Goal: Task Accomplishment & Management: Manage account settings

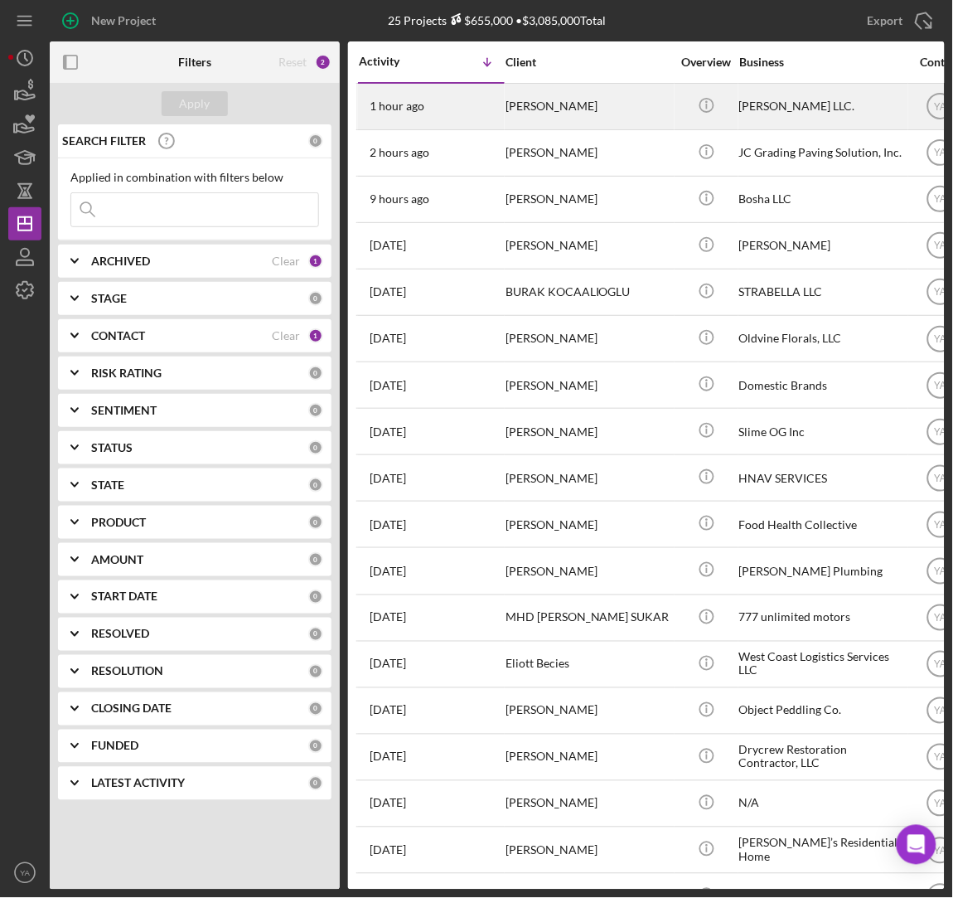
click at [639, 101] on div "[PERSON_NAME]" at bounding box center [589, 107] width 166 height 44
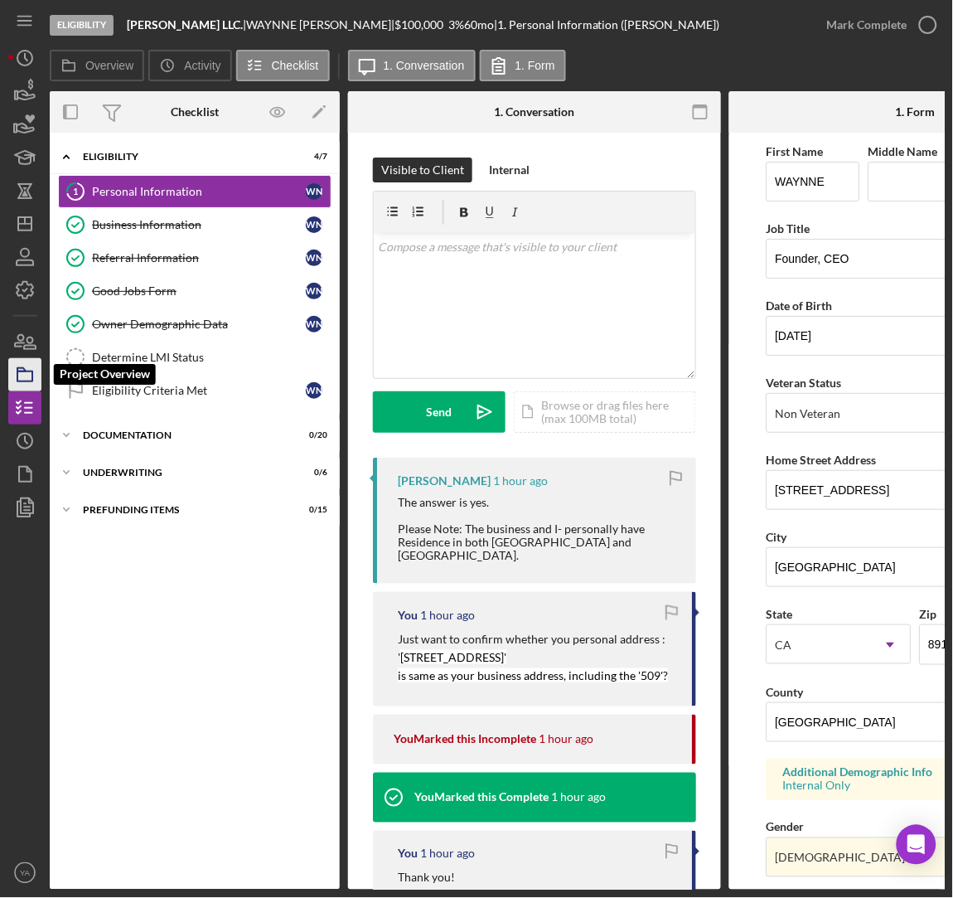
click at [7, 378] on icon "button" at bounding box center [24, 374] width 41 height 41
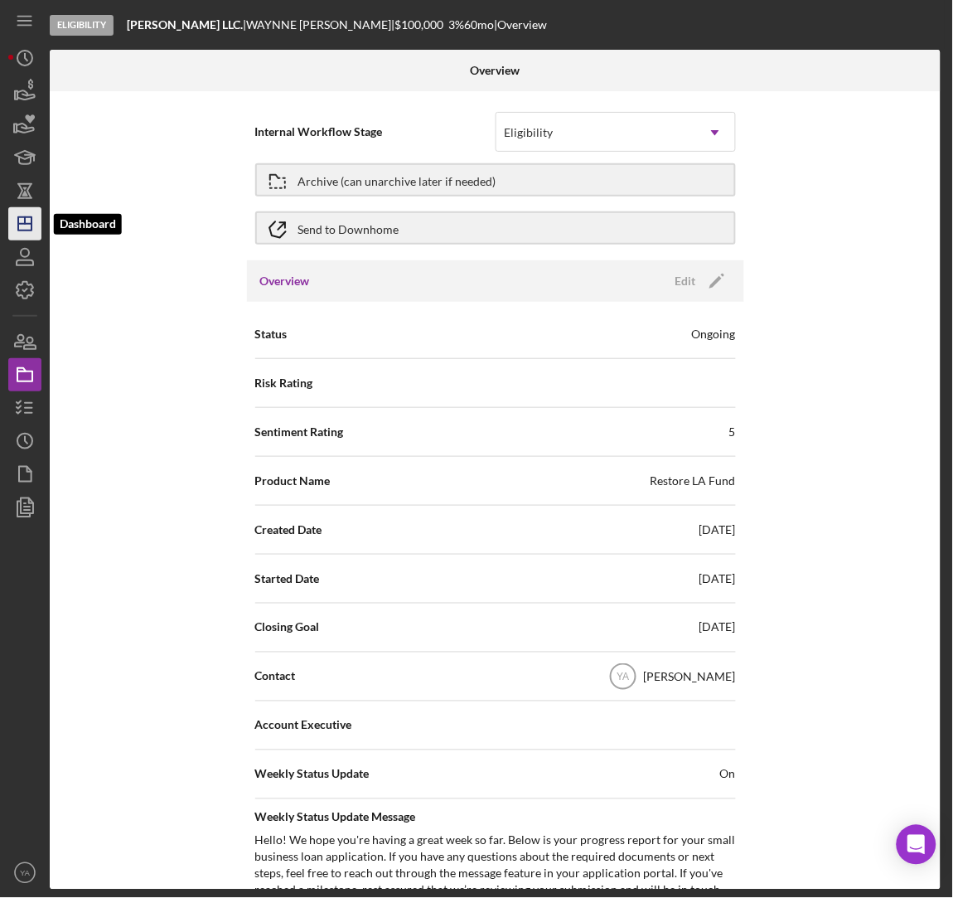
click at [13, 218] on icon "Icon/Dashboard" at bounding box center [24, 223] width 41 height 41
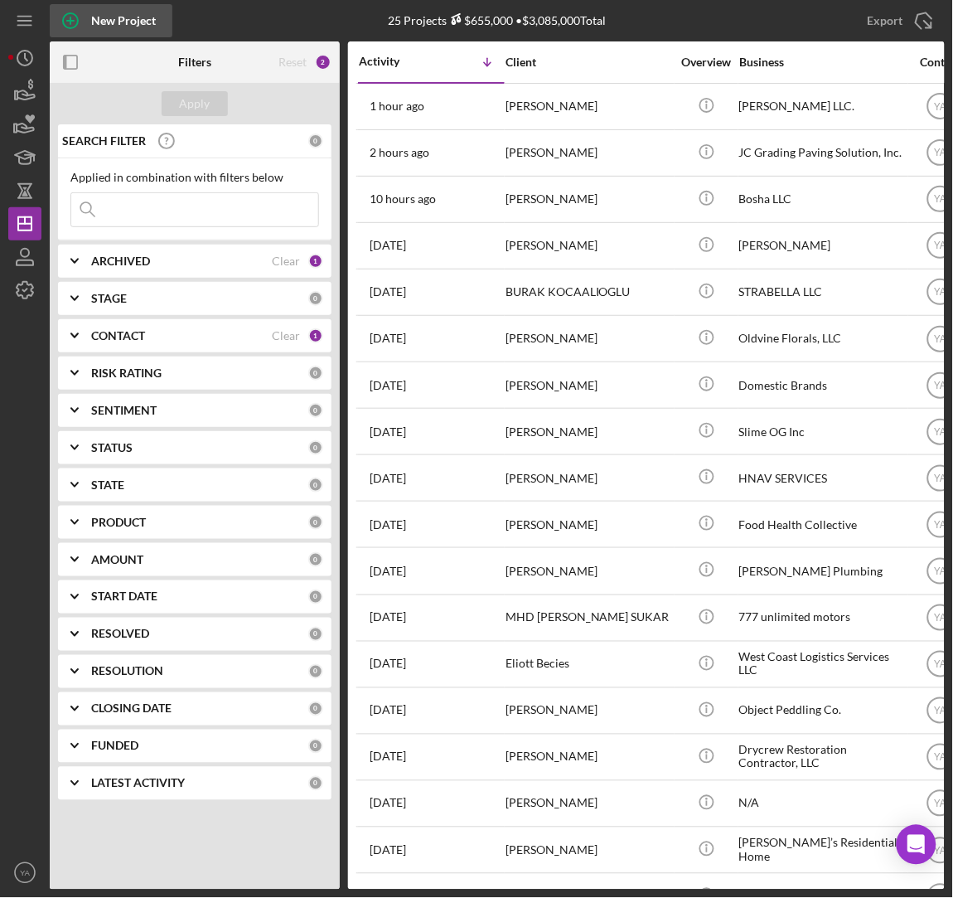
click at [148, 31] on div "New Project" at bounding box center [123, 20] width 65 height 33
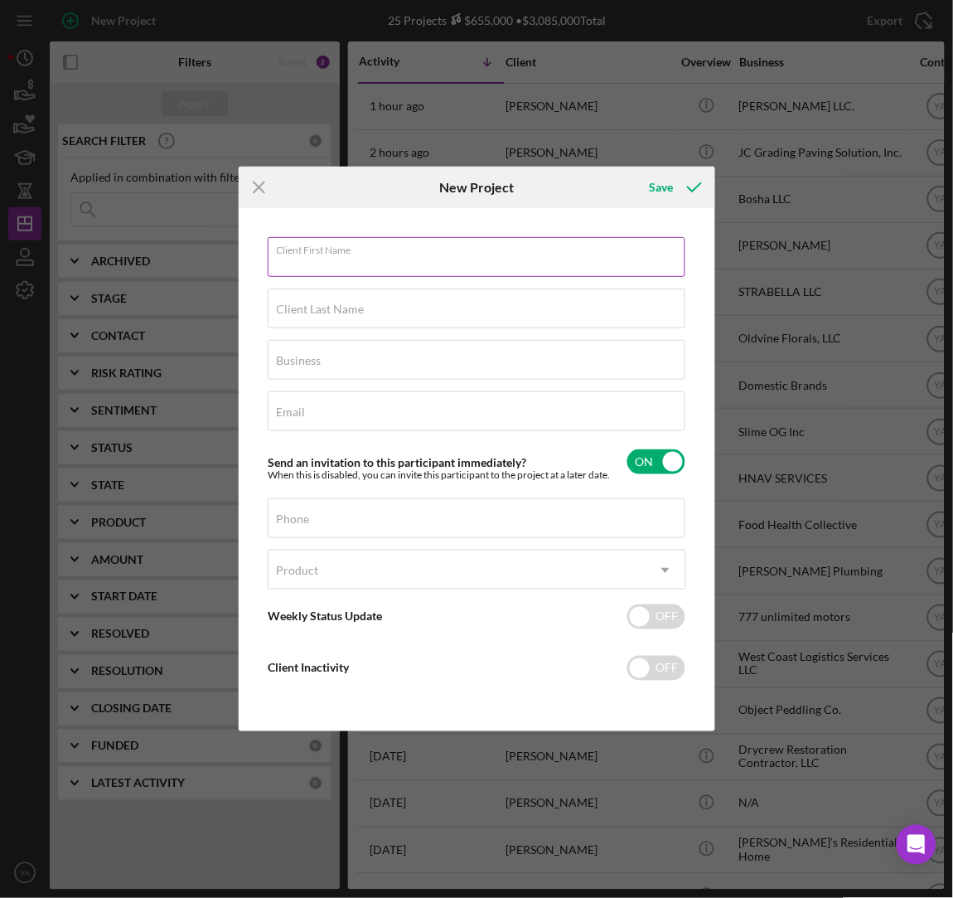
click at [452, 271] on input "Client First Name" at bounding box center [477, 257] width 418 height 40
type input "WAYNNE"
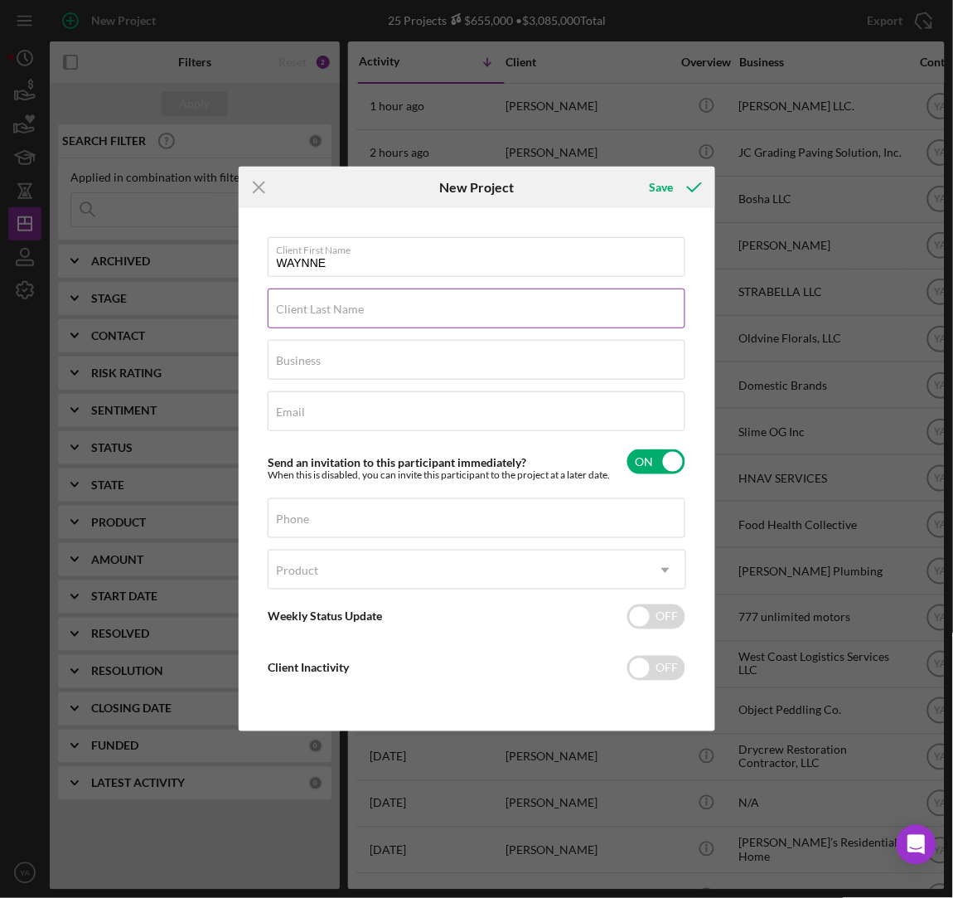
click at [345, 311] on label "Client Last Name" at bounding box center [321, 309] width 88 height 13
click at [345, 311] on input "Client Last Name" at bounding box center [477, 308] width 418 height 40
click at [357, 324] on input "Client Last Name" at bounding box center [477, 308] width 418 height 40
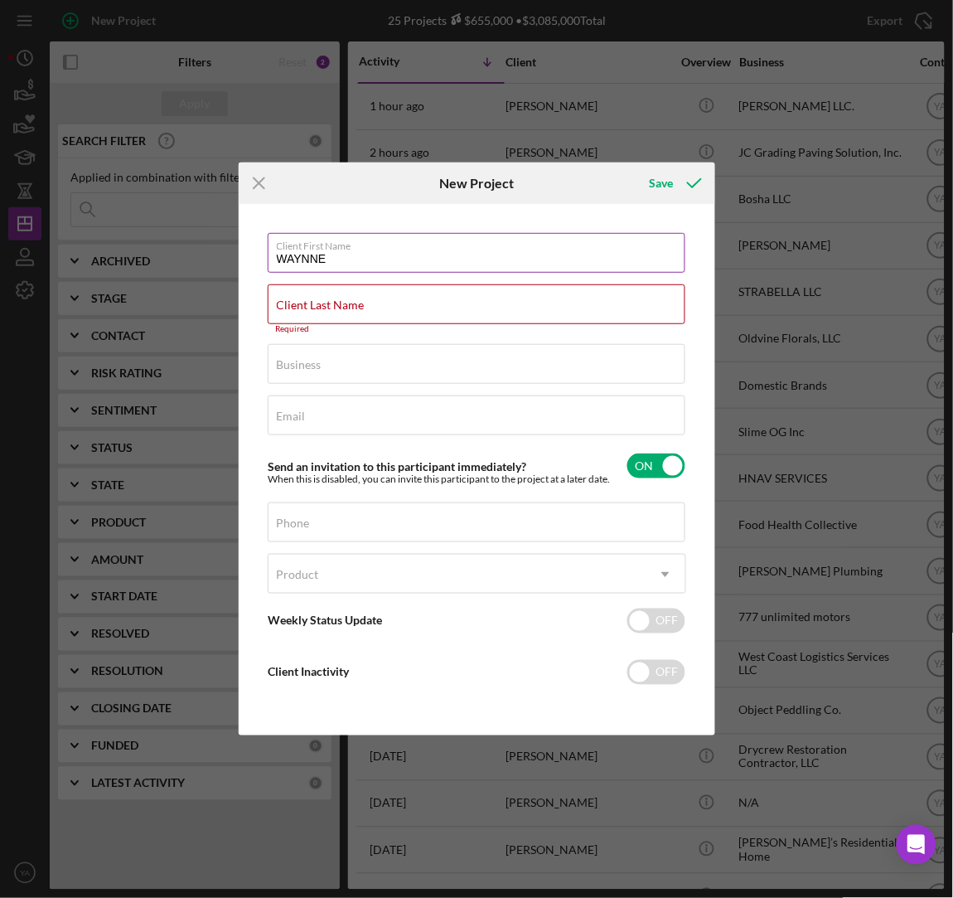
click at [385, 274] on div "Client First Name WAYNNE" at bounding box center [477, 253] width 419 height 41
drag, startPoint x: 389, startPoint y: 263, endPoint x: 196, endPoint y: 254, distance: 192.5
click at [196, 254] on div "Icon/Menu Close New Project Save Client First Name WAYNNE Client Last Name Requ…" at bounding box center [476, 449] width 953 height 898
click at [260, 183] on icon "Icon/Menu Close" at bounding box center [259, 182] width 41 height 41
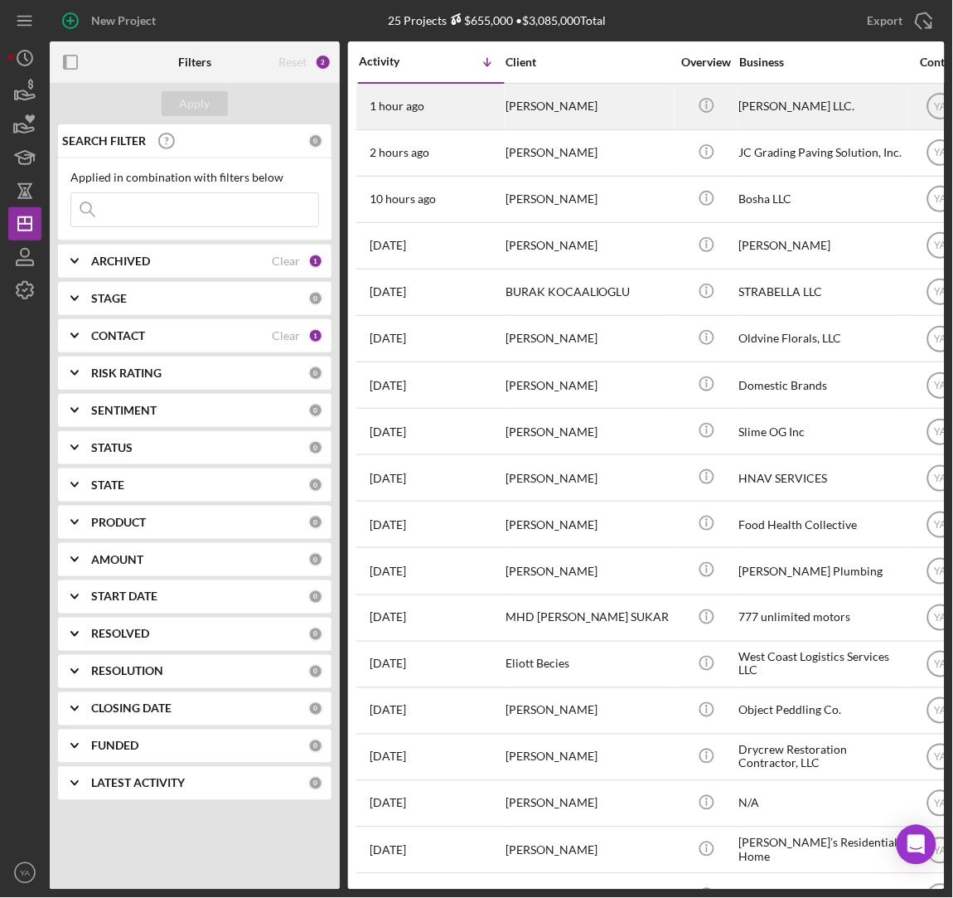
click at [614, 119] on div "[PERSON_NAME]" at bounding box center [589, 107] width 166 height 44
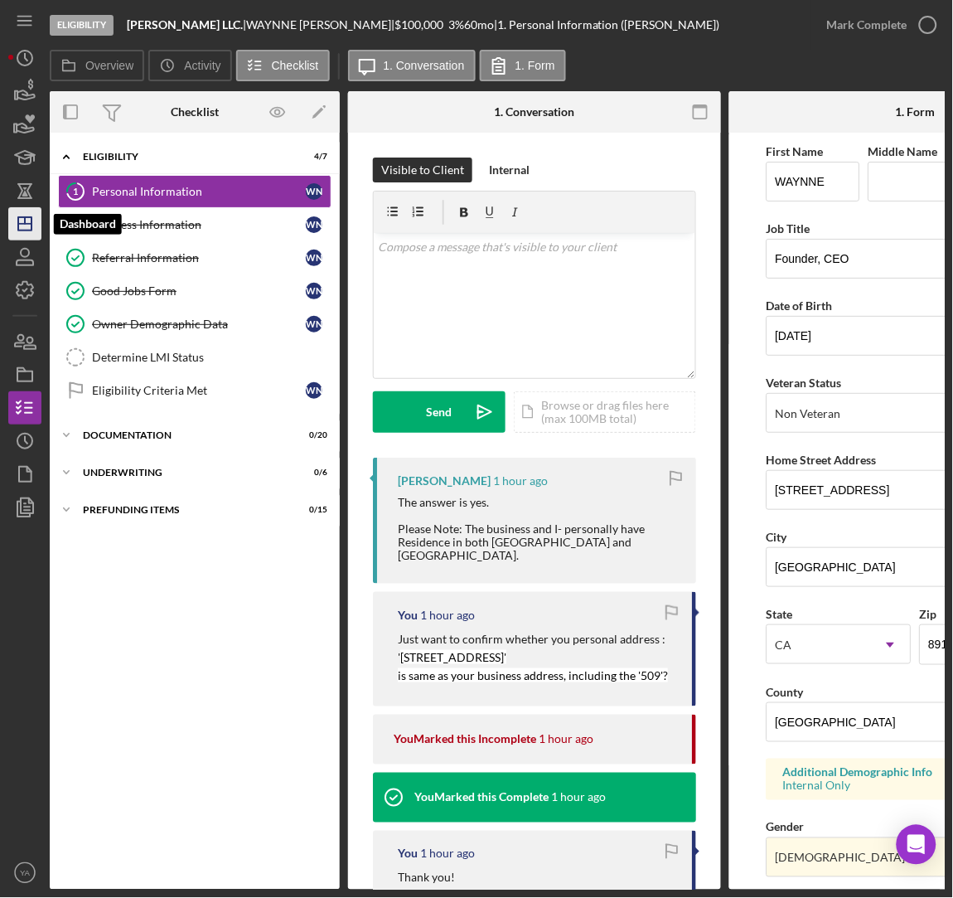
click at [18, 224] on line "button" at bounding box center [24, 224] width 13 height 0
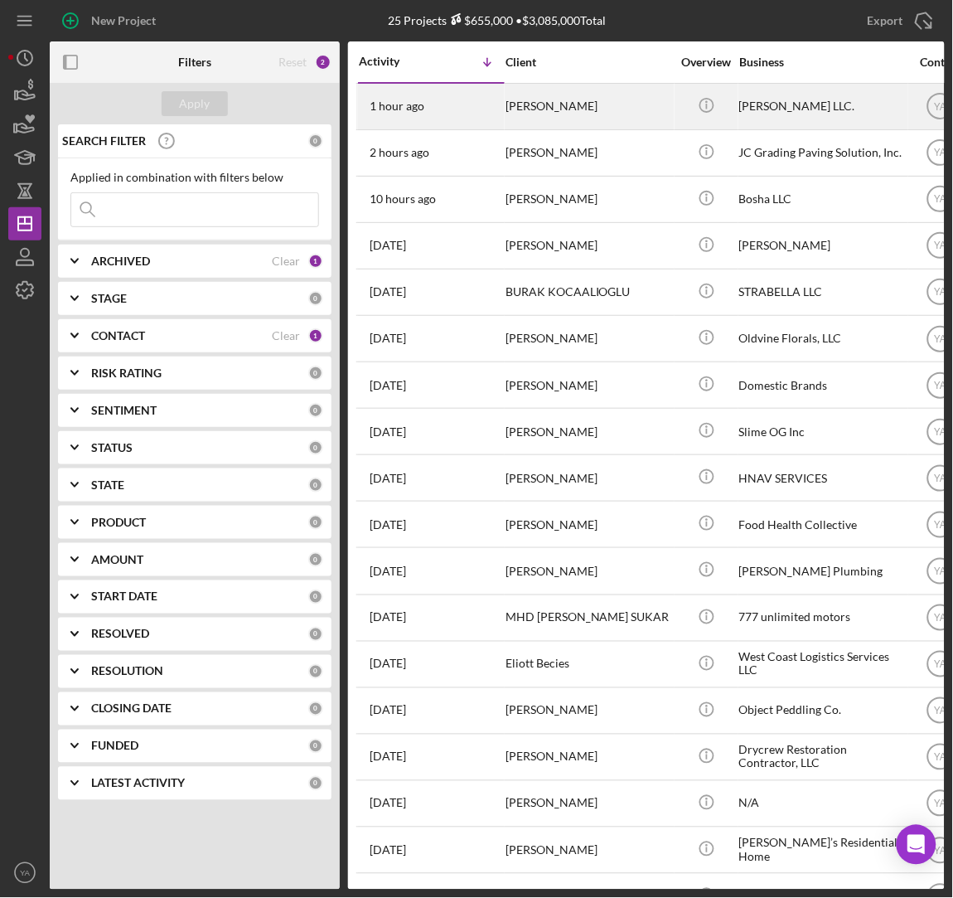
click at [653, 109] on div "[PERSON_NAME]" at bounding box center [589, 107] width 166 height 44
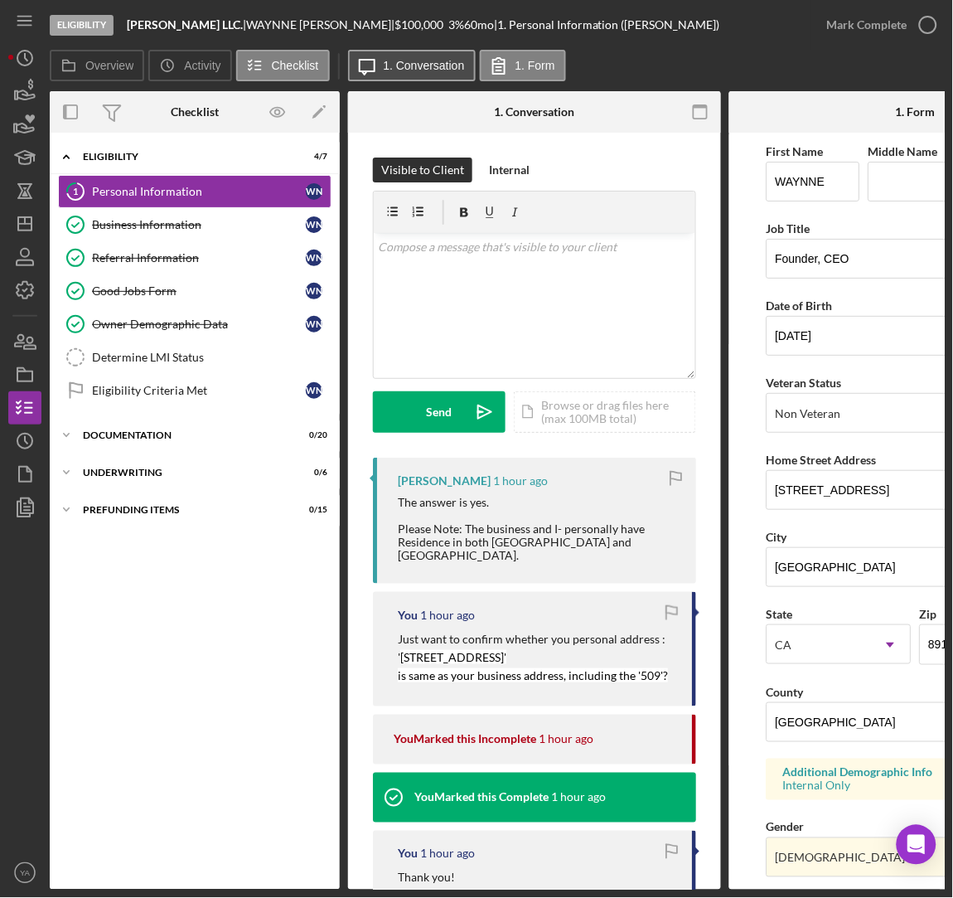
click at [425, 51] on button "Icon/Message 1. Conversation" at bounding box center [412, 65] width 128 height 31
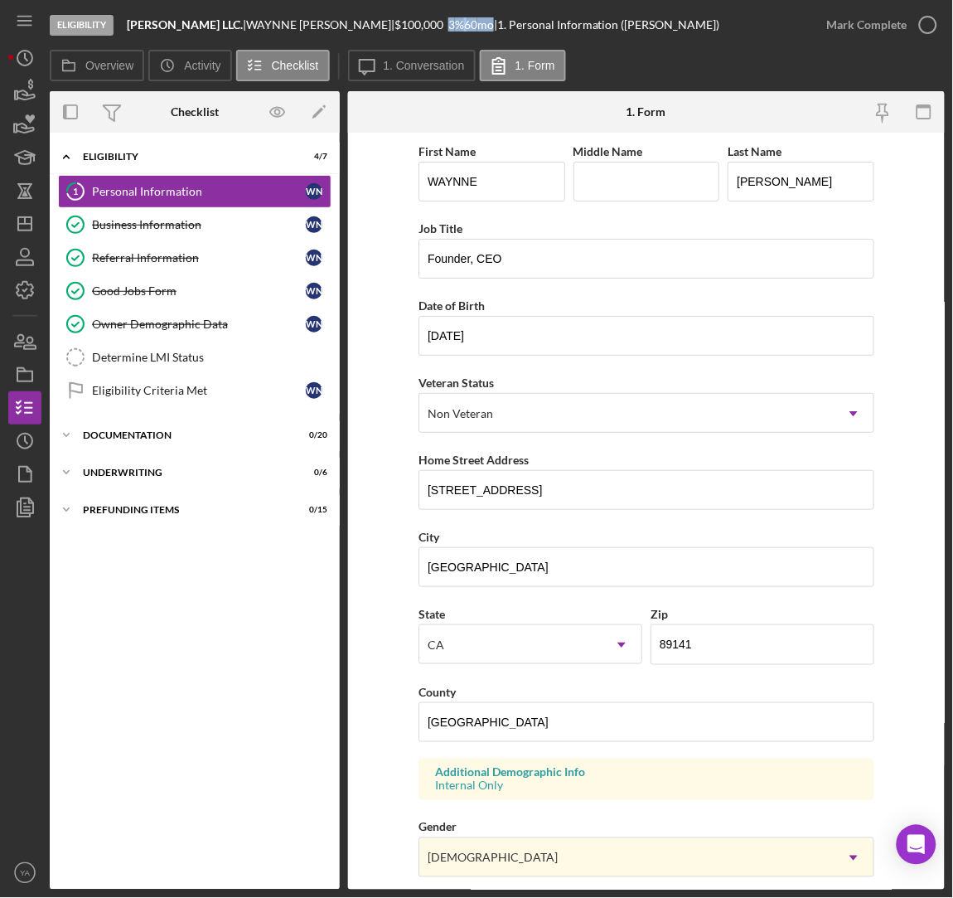
drag, startPoint x: 409, startPoint y: 25, endPoint x: 454, endPoint y: 25, distance: 44.8
click at [454, 25] on div "Bruce Waynne LLC. | WAYNNE NUGENT | $100,000 $20,000 3 % 60 mo | 1. Personal In…" at bounding box center [424, 24] width 594 height 13
click at [464, 25] on div "60 mo" at bounding box center [479, 24] width 30 height 13
click at [32, 231] on icon "Icon/Dashboard" at bounding box center [24, 223] width 41 height 41
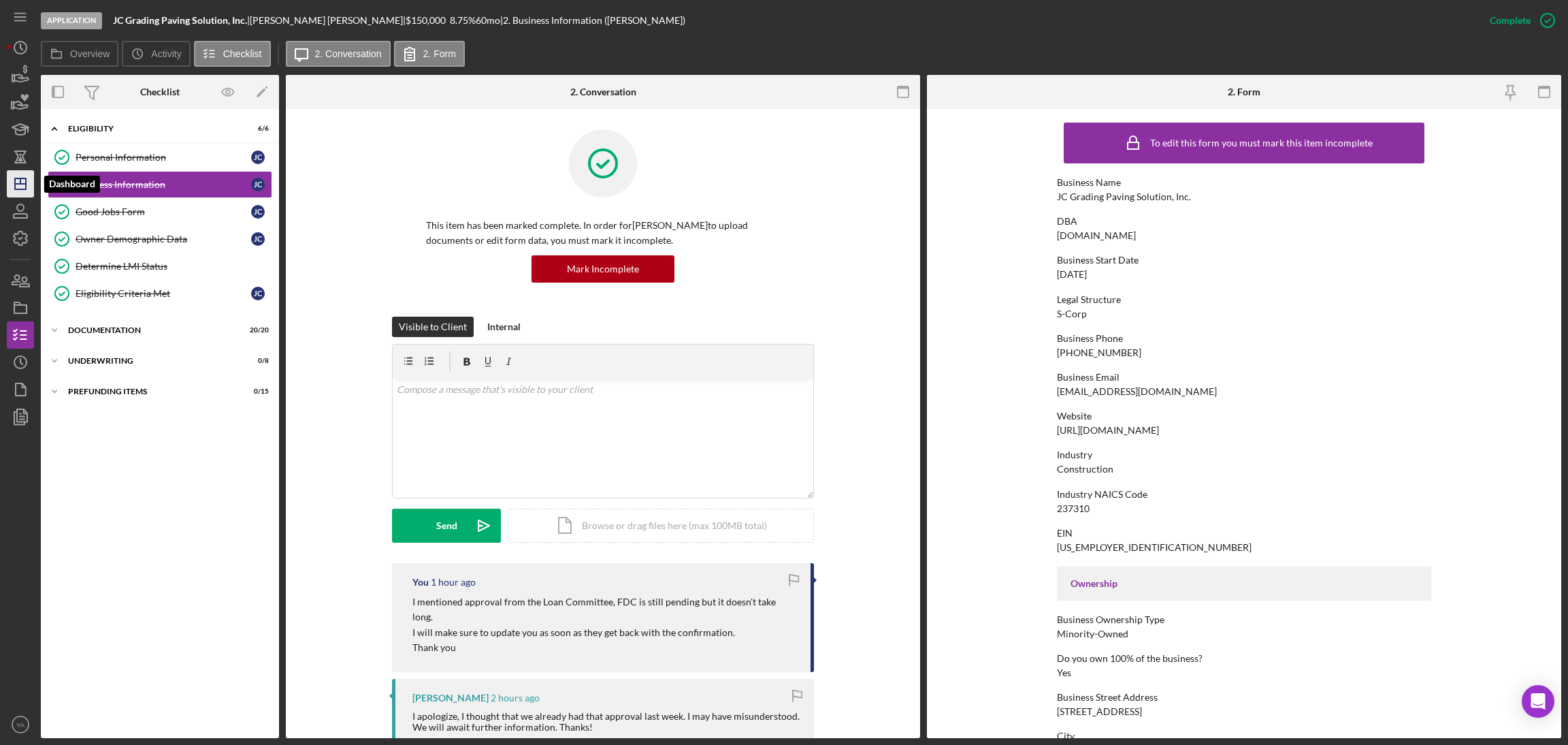
click at [15, 180] on polygon "button" at bounding box center [20, 183] width 11 height 11
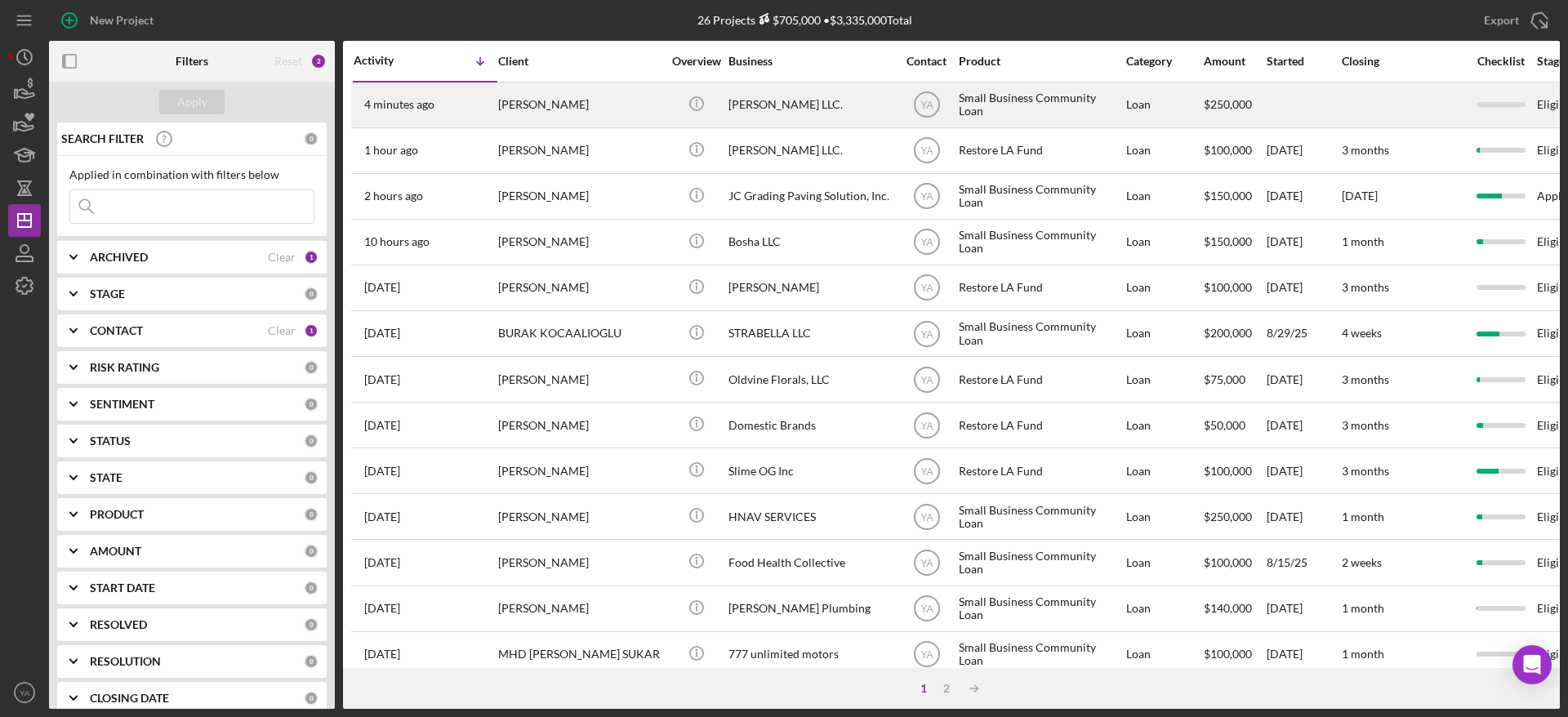
click at [775, 115] on div "[PERSON_NAME] LLC." at bounding box center [810, 105] width 163 height 43
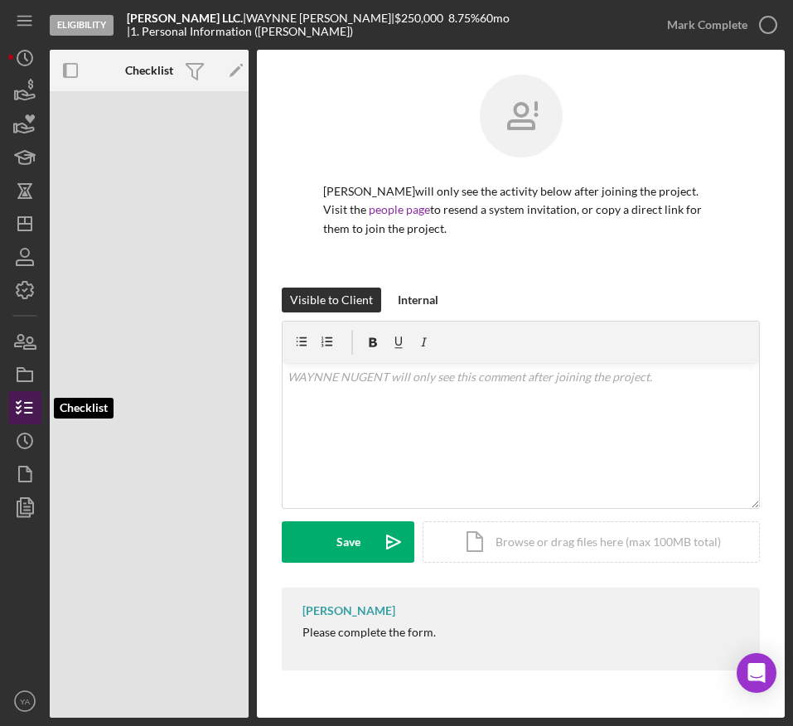
click at [17, 397] on icon "button" at bounding box center [24, 407] width 41 height 41
click at [94, 27] on div "Eligibility" at bounding box center [82, 25] width 64 height 21
click at [31, 29] on icon "Icon/Menu" at bounding box center [25, 20] width 37 height 37
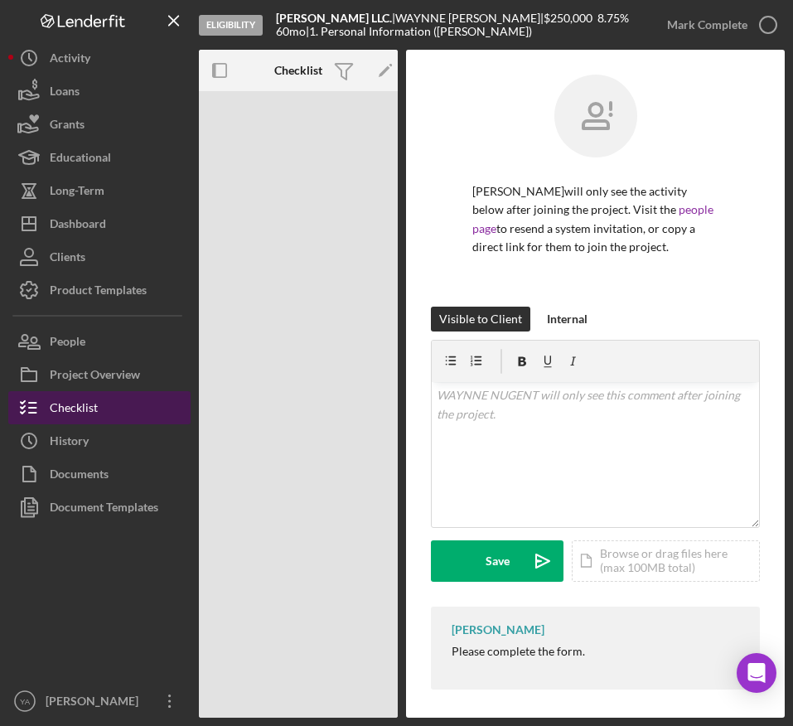
click at [100, 401] on button "Checklist" at bounding box center [99, 407] width 182 height 33
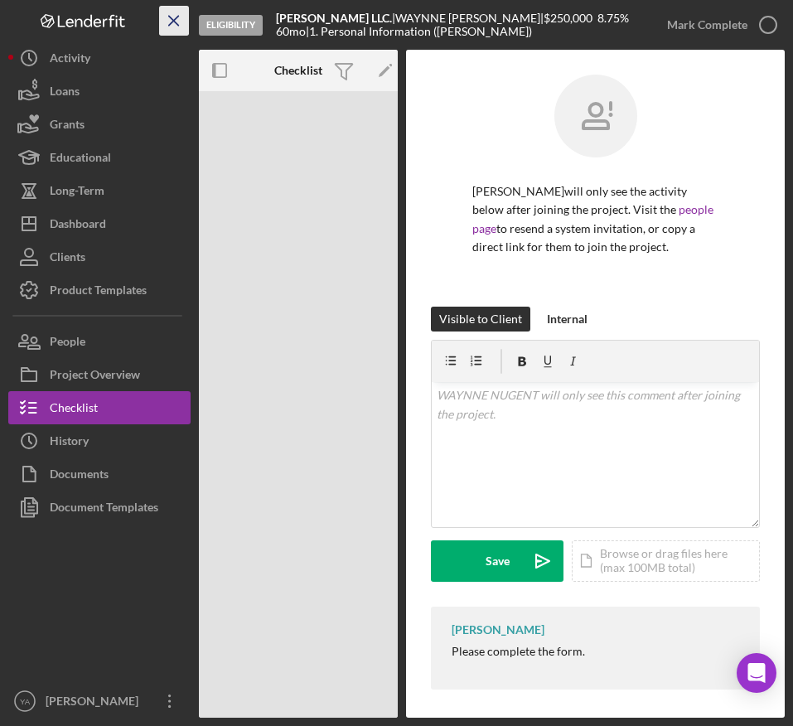
click at [171, 18] on line "button" at bounding box center [173, 20] width 9 height 9
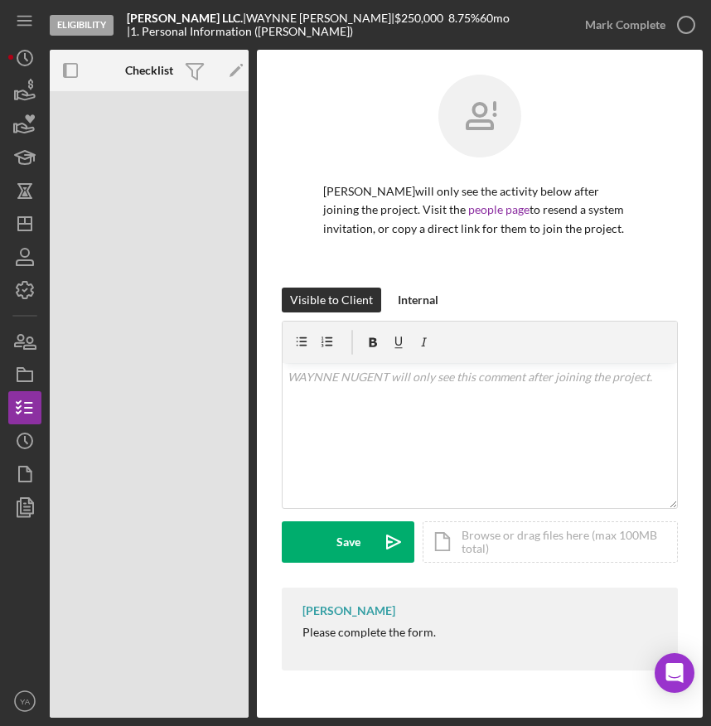
click at [23, 594] on div at bounding box center [24, 604] width 33 height 161
drag, startPoint x: 10, startPoint y: 586, endPoint x: -365, endPoint y: 514, distance: 381.6
click at [0, 514] on html "Eligibility Bruce Waynne LLC. | WAYNNE NUGENT | $250,000 $50,000 8.75 % 60 mo |…" at bounding box center [355, 363] width 711 height 726
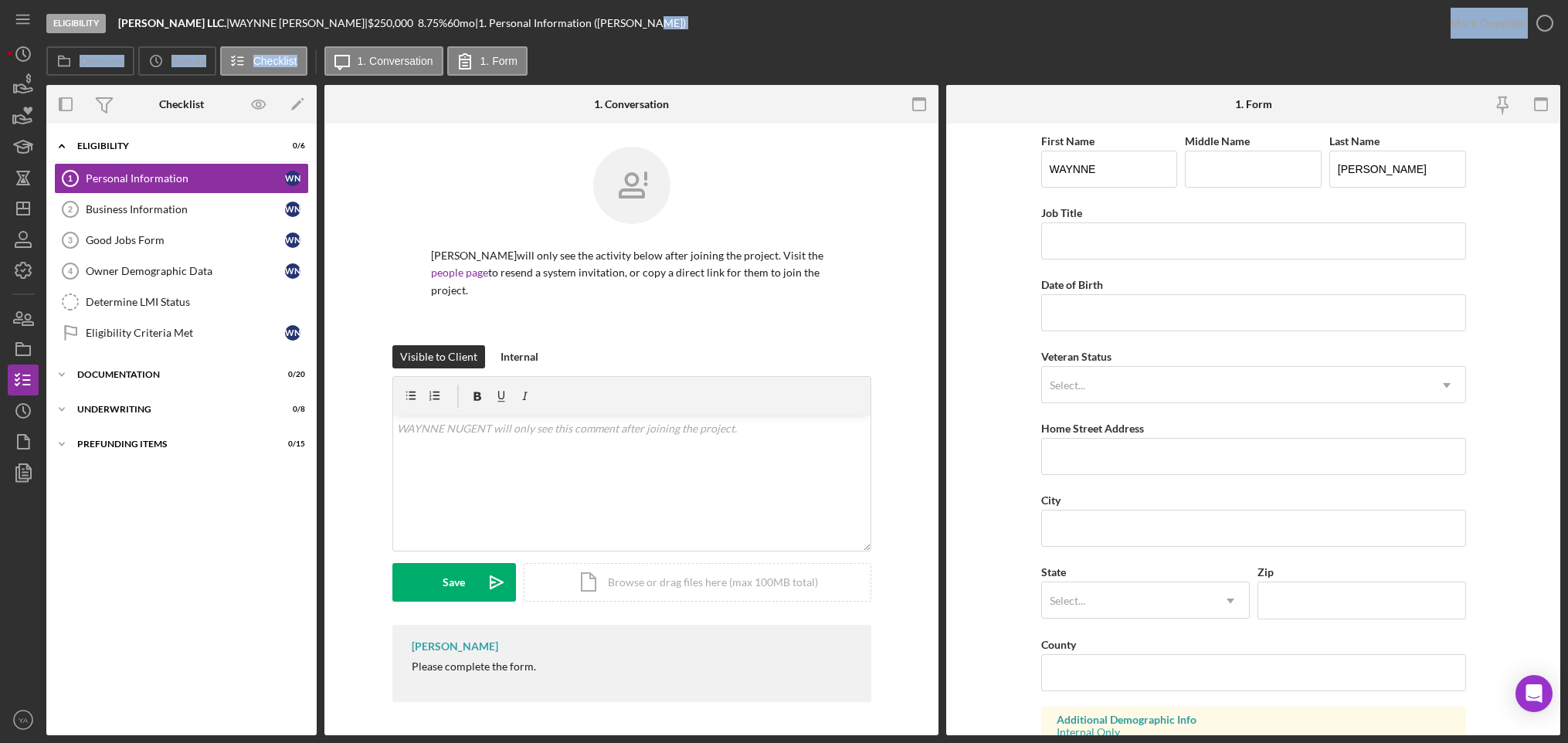
drag, startPoint x: 995, startPoint y: 65, endPoint x: 982, endPoint y: 34, distance: 33.6
click at [982, 34] on div "Eligibility Bruce Waynne LLC. | WAYNNE NUGENT | $250,000 $50,000 8.75 % 60 mo |…" at bounding box center [803, 367] width 1514 height 736
click at [1111, 228] on input "Job Title" at bounding box center [1253, 241] width 425 height 37
paste input "Founder, CEO"
type input "Founder, CEO"
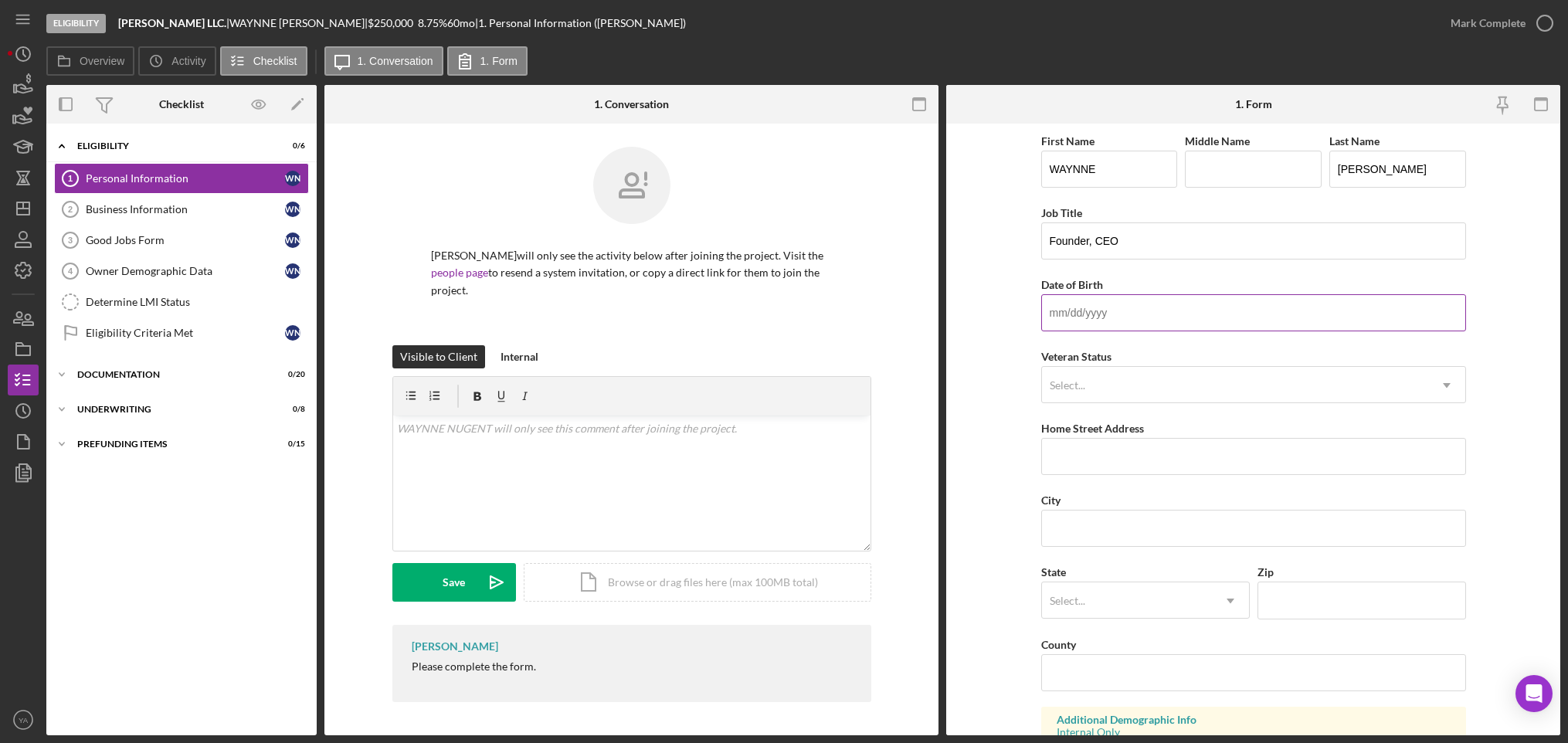
drag, startPoint x: 1083, startPoint y: 300, endPoint x: 1075, endPoint y: 296, distance: 8.9
click at [1083, 300] on input "Date of Birth" at bounding box center [1253, 313] width 425 height 37
click at [1096, 316] on input "Date of Birth" at bounding box center [1253, 313] width 425 height 37
paste input "[DATE]"
type input "[DATE]"
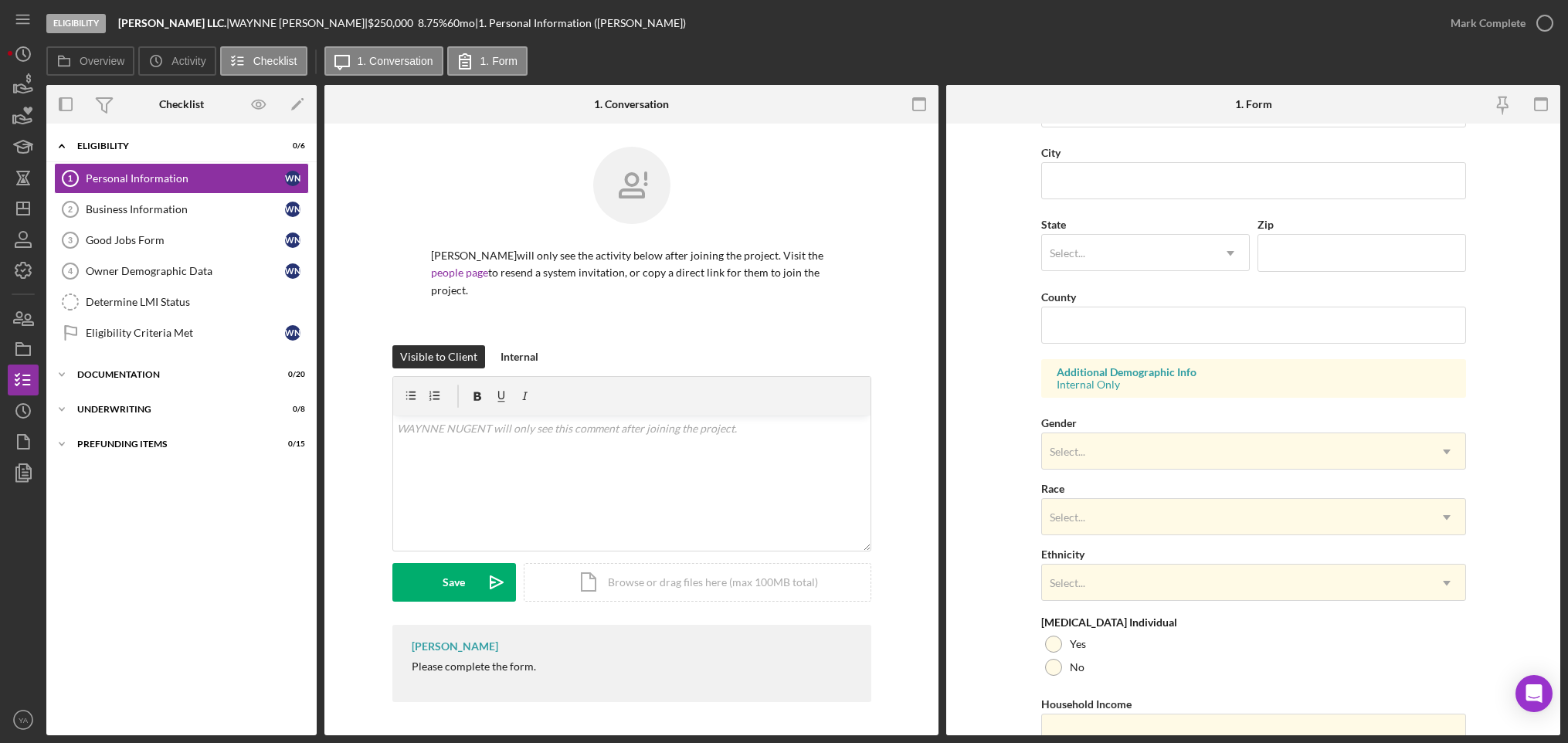
scroll to position [232, 0]
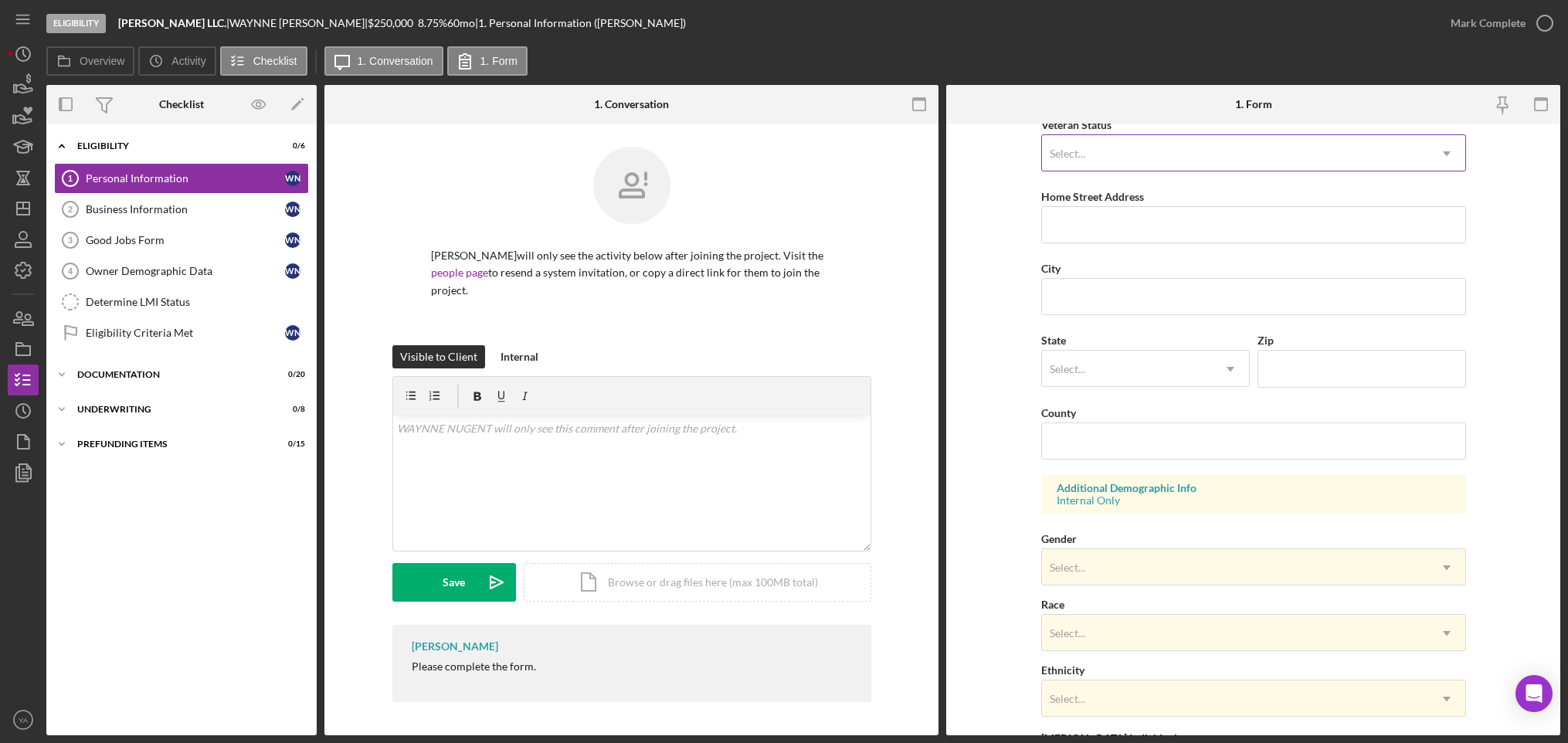
click at [1111, 161] on div "Select..." at bounding box center [1234, 154] width 386 height 35
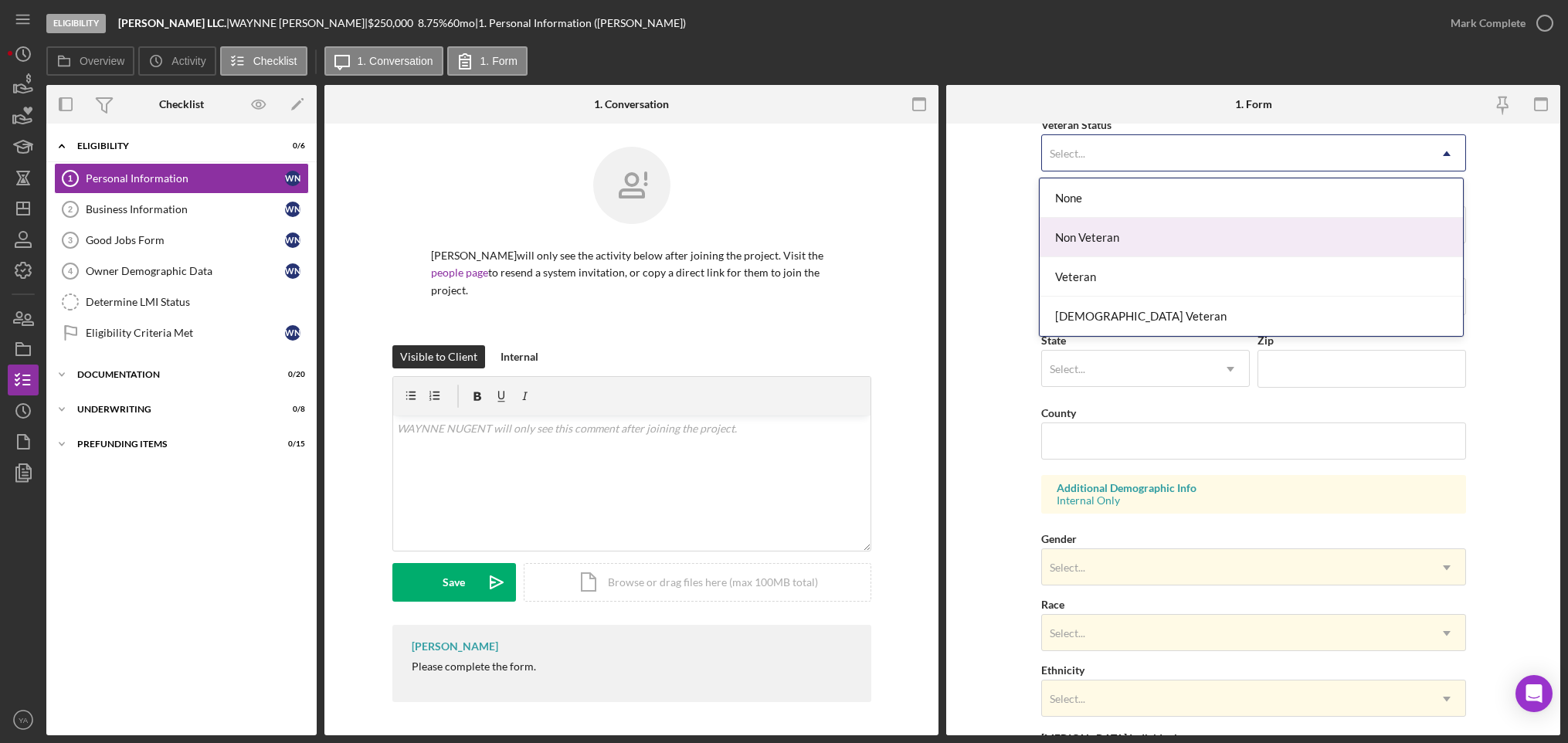
click at [1116, 236] on div "Non Veteran" at bounding box center [1251, 238] width 423 height 39
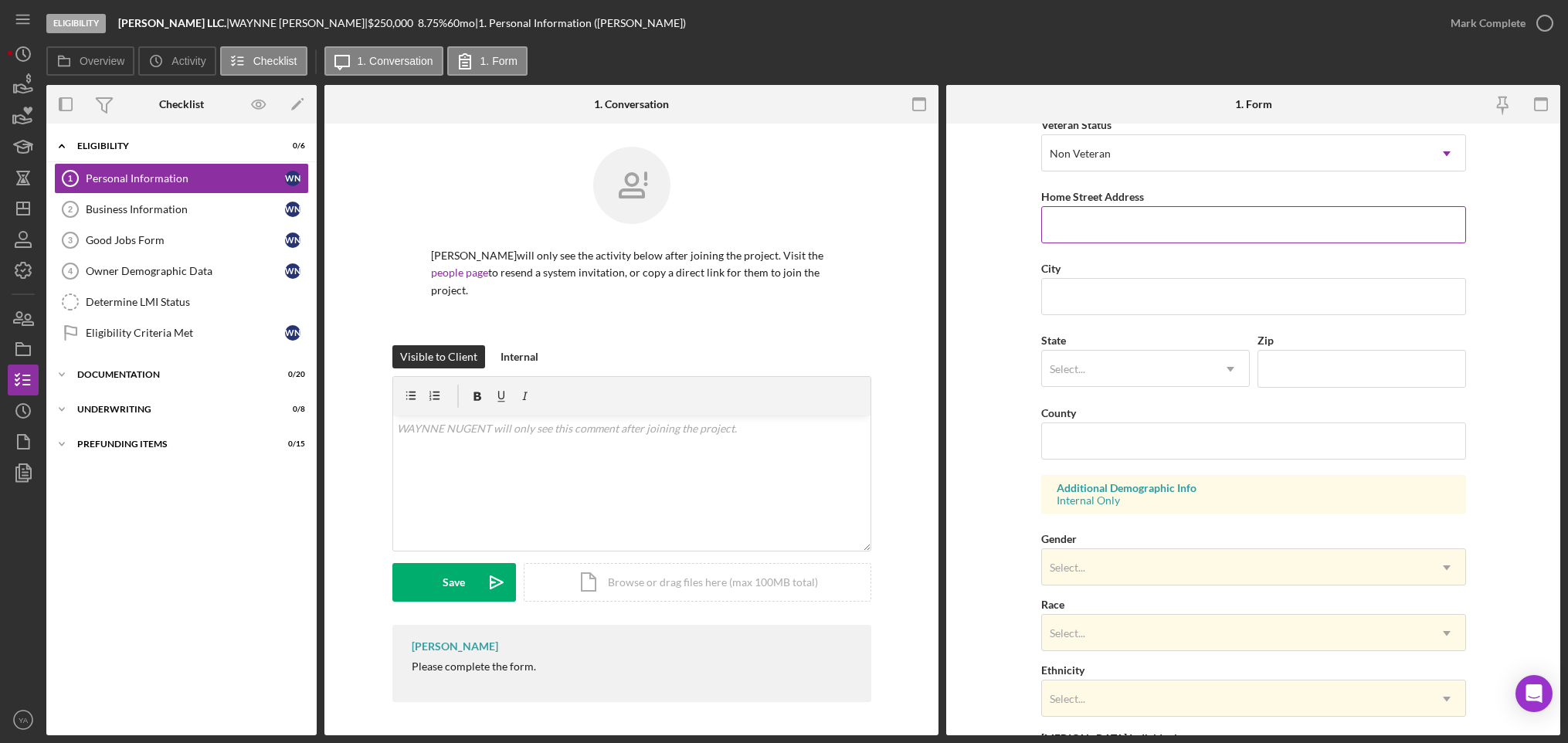
click at [1122, 229] on input "Home Street Address" at bounding box center [1253, 225] width 425 height 37
paste input "[STREET_ADDRESS]"
type input "[STREET_ADDRESS]"
click at [1034, 304] on form "First Name WAYNNE Middle Name Last Name NUGENT Job Title Founder, CEO Date of B…" at bounding box center [1252, 430] width 614 height 612
click at [1081, 301] on input "City" at bounding box center [1253, 296] width 425 height 37
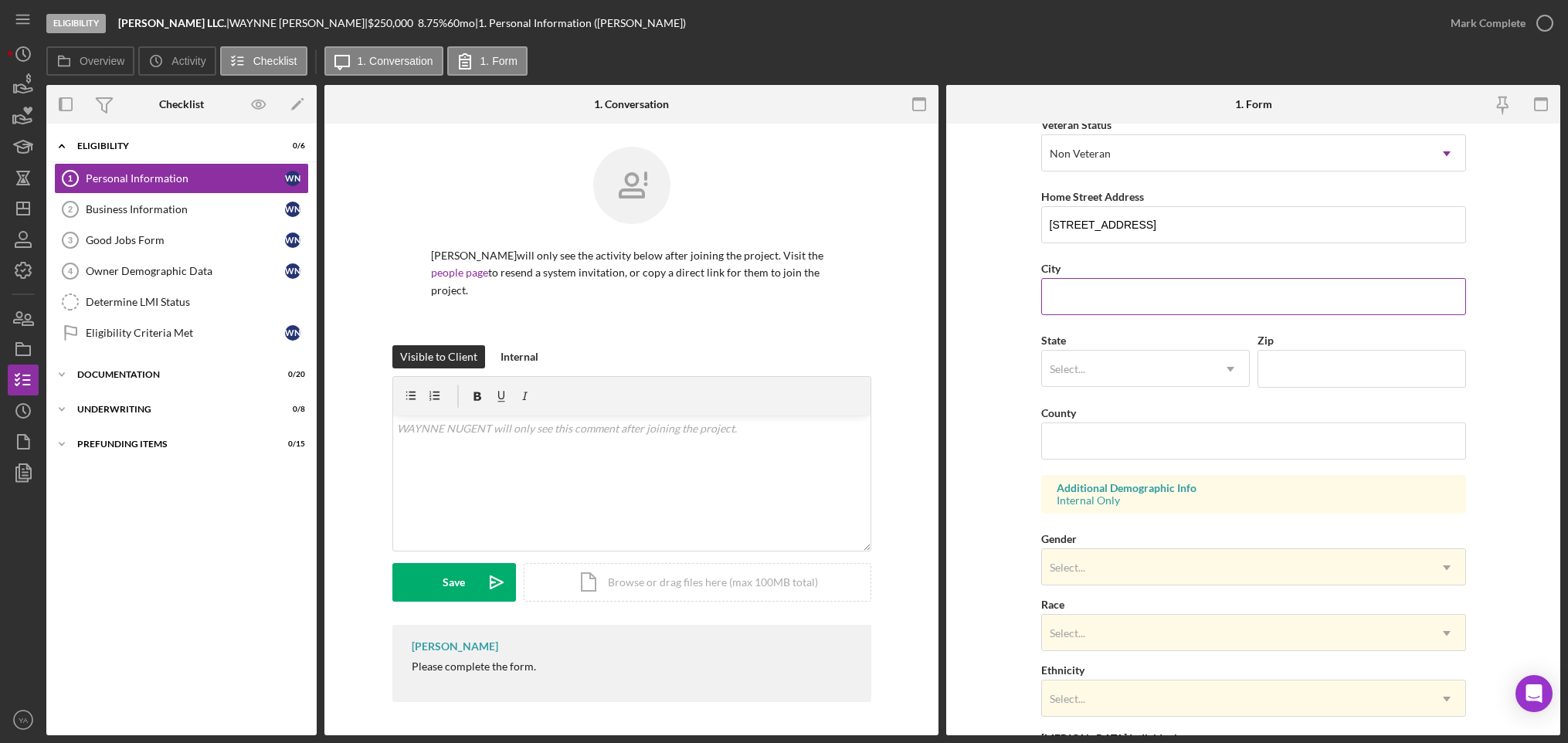
paste input "[GEOGRAPHIC_DATA]"
type input "[GEOGRAPHIC_DATA]"
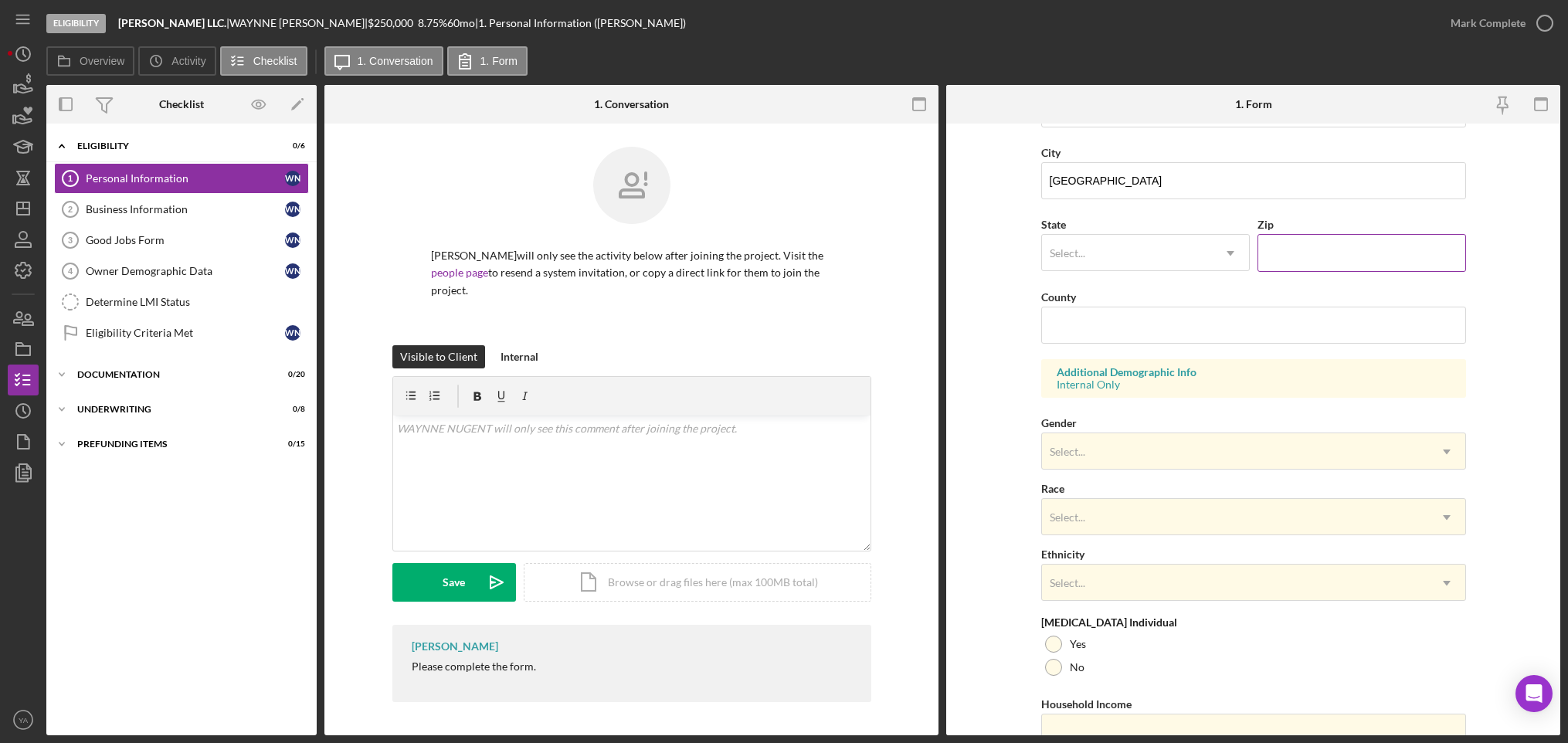
click at [1311, 256] on input "Zip" at bounding box center [1362, 253] width 209 height 37
paste input "89141"
type input "89141"
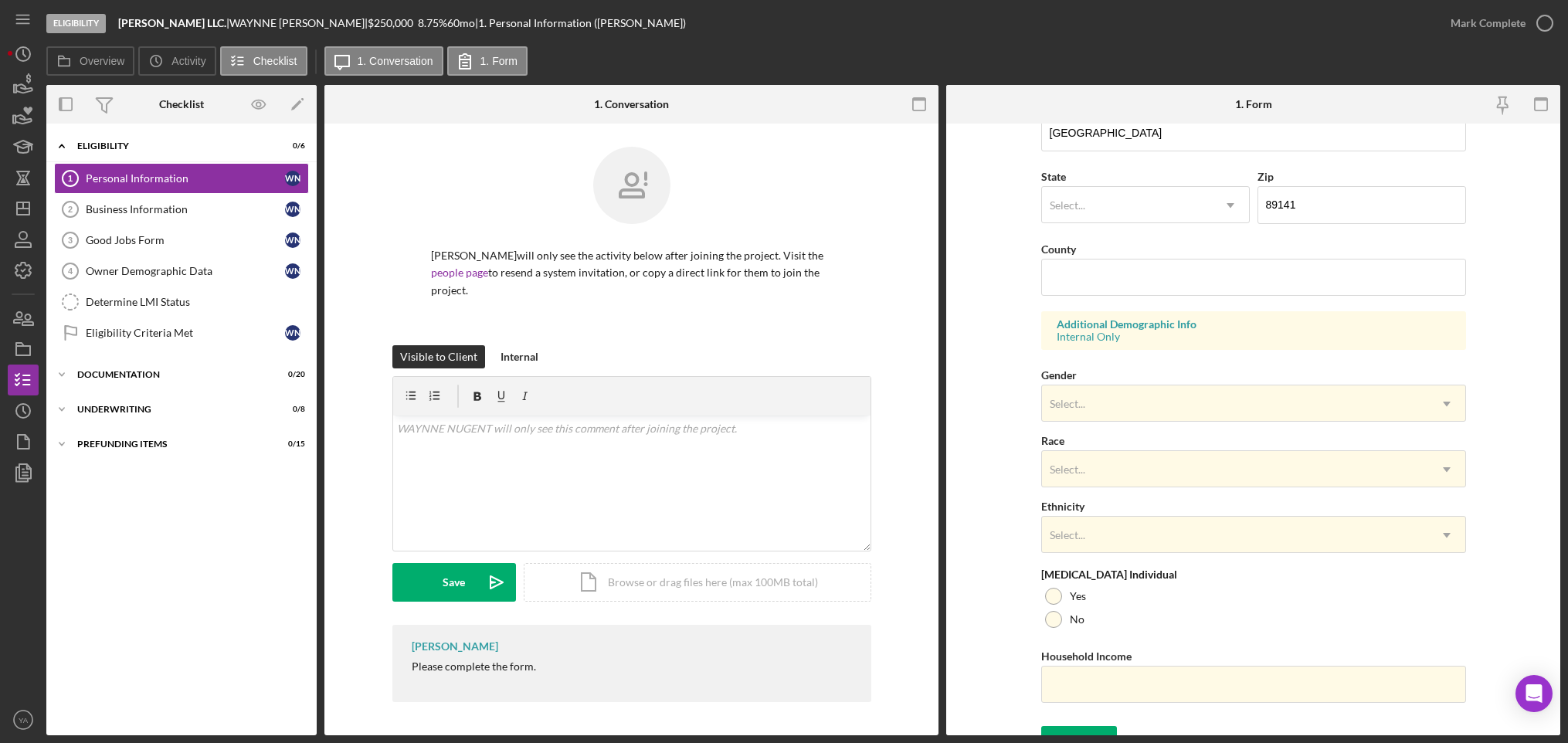
scroll to position [420, 0]
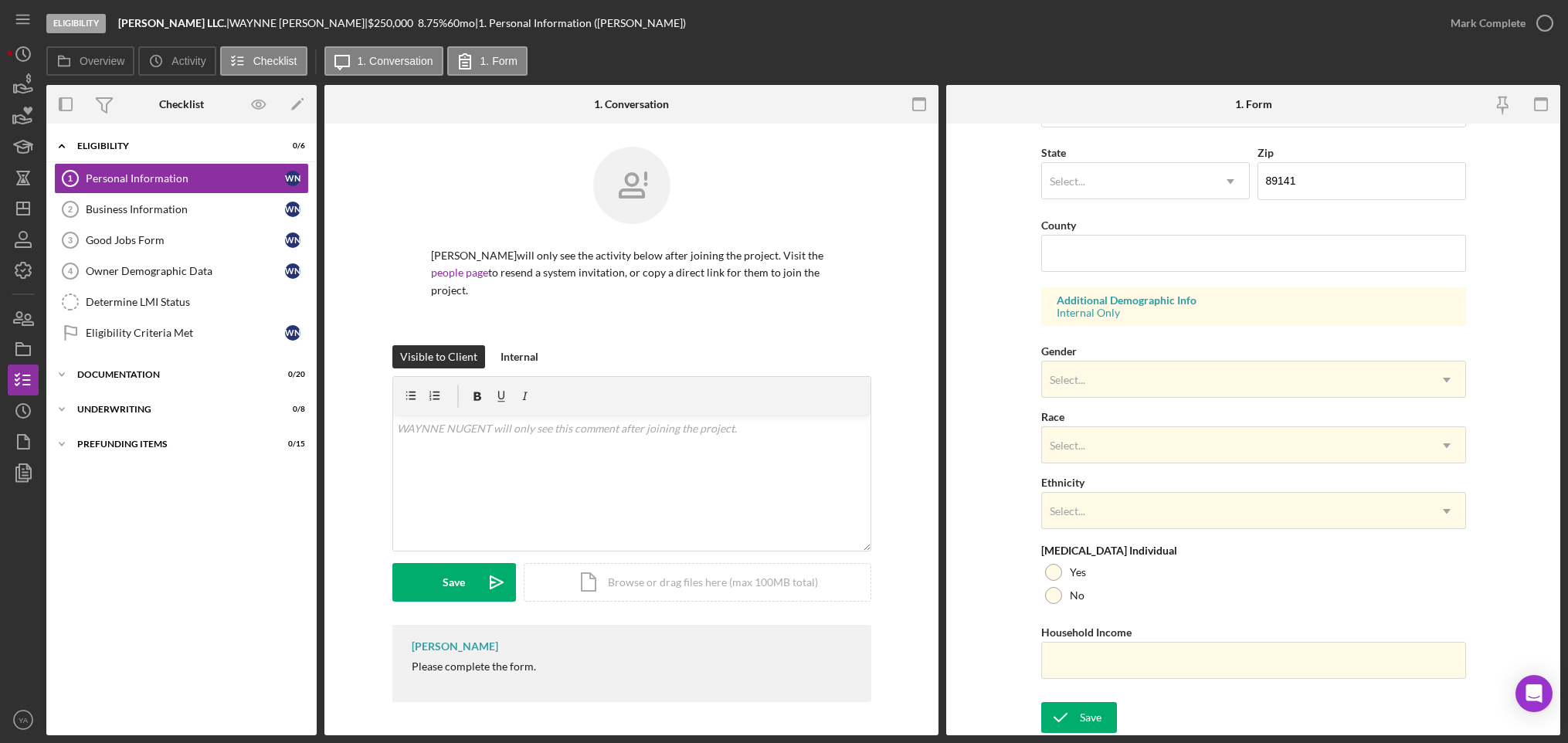
click at [1004, 175] on form "First Name WAYNNE Middle Name Last Name NUGENT Job Title Founder, CEO Date of B…" at bounding box center [1252, 430] width 614 height 612
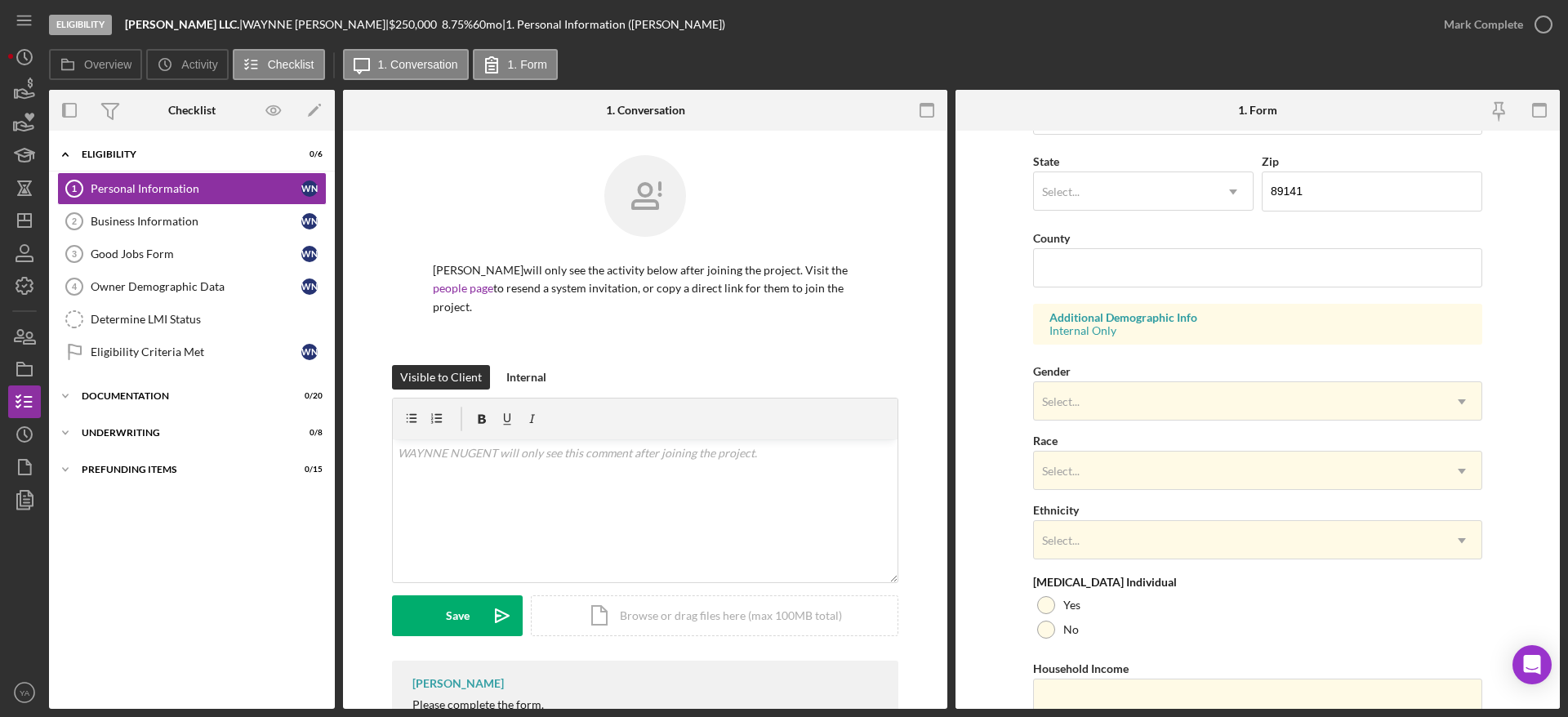
drag, startPoint x: 192, startPoint y: 713, endPoint x: 102, endPoint y: 567, distance: 171.5
click at [200, 699] on div "Eligibility Bruce Waynne LLC. | WAYNNE NUGENT | $250,000 $50,000 8.75 % 60 mo |…" at bounding box center [784, 358] width 1568 height 717
click at [149, 711] on div "Eligibility Bruce Waynne LLC. | WAYNNE NUGENT | $250,000 $50,000 8.75 % 60 mo |…" at bounding box center [784, 358] width 1568 height 717
drag, startPoint x: 149, startPoint y: 711, endPoint x: 164, endPoint y: 684, distance: 30.9
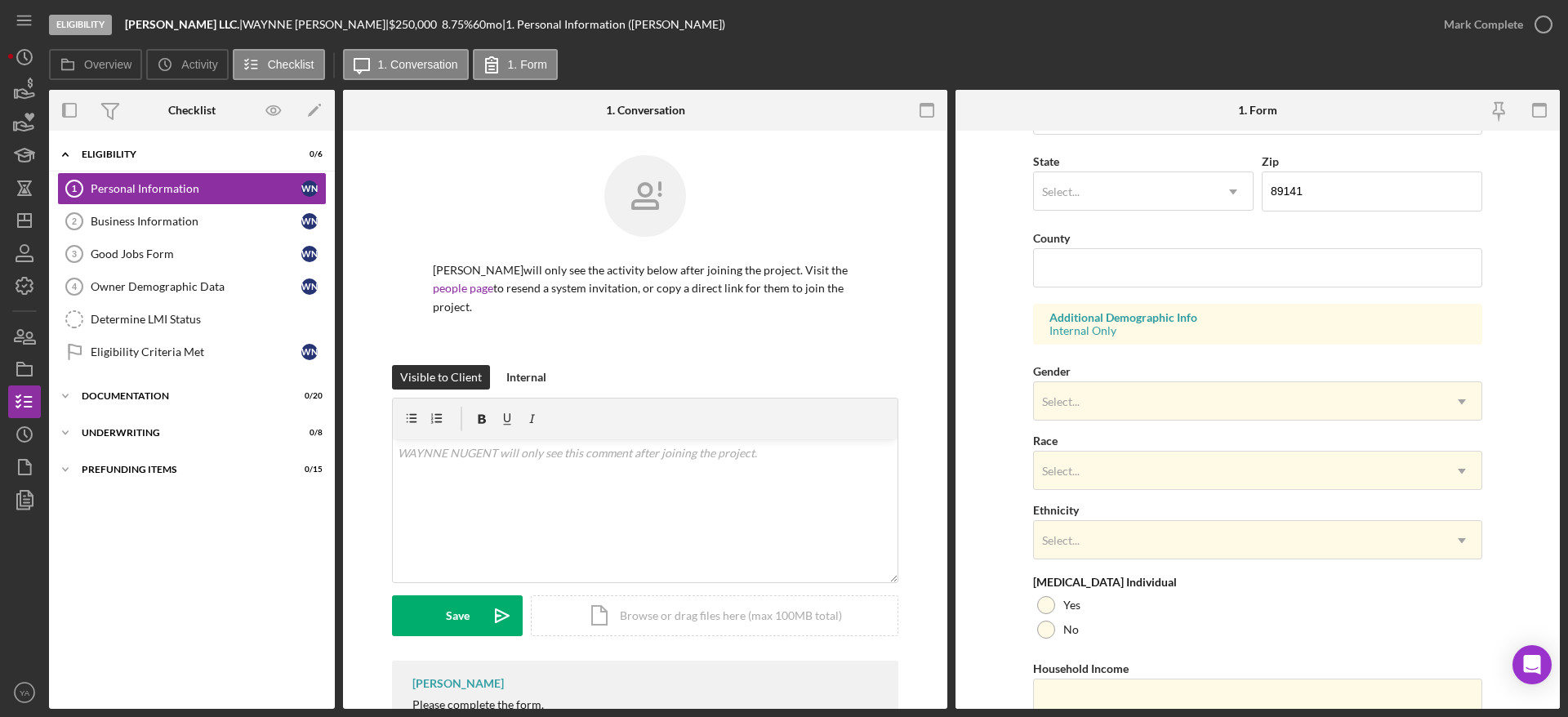
click at [164, 684] on div "Eligibility Bruce Waynne LLC. | WAYNNE NUGENT | $250,000 $50,000 8.75 % 60 mo |…" at bounding box center [784, 358] width 1568 height 717
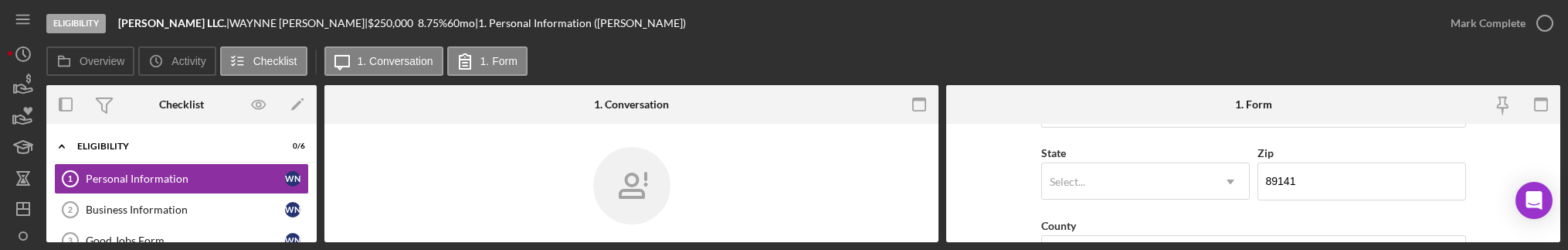
click at [797, 34] on div "Eligibility Bruce Waynne LLC. | WAYNNE NUGENT | $250,000 $50,000 8.75 % 60 mo |…" at bounding box center [741, 23] width 1388 height 47
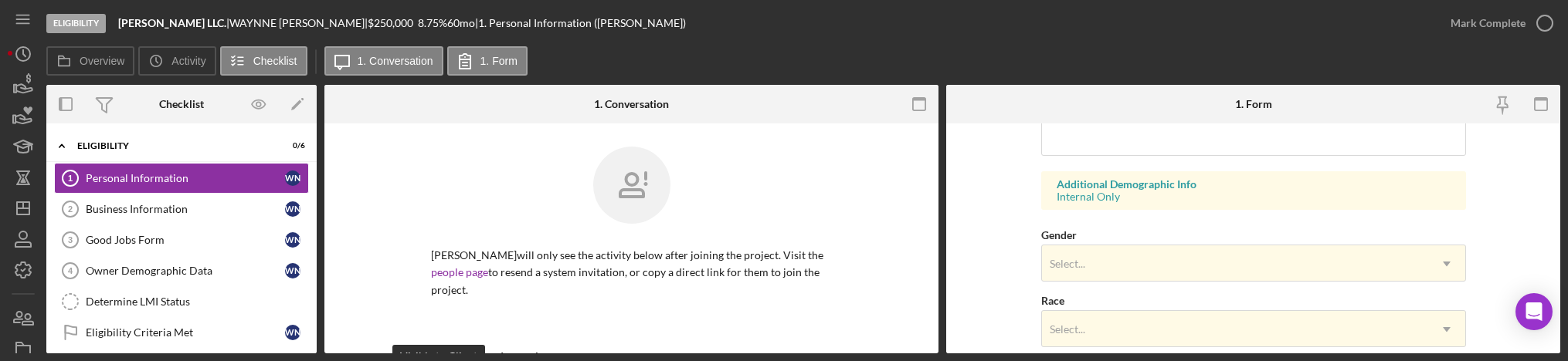
scroll to position [303, 0]
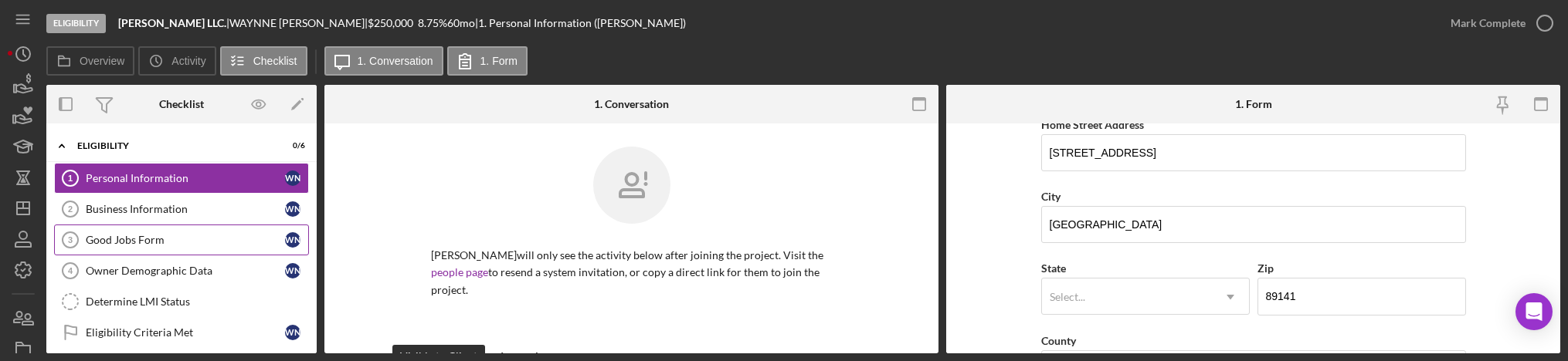
click at [170, 236] on div "Good Jobs Form" at bounding box center [185, 239] width 199 height 12
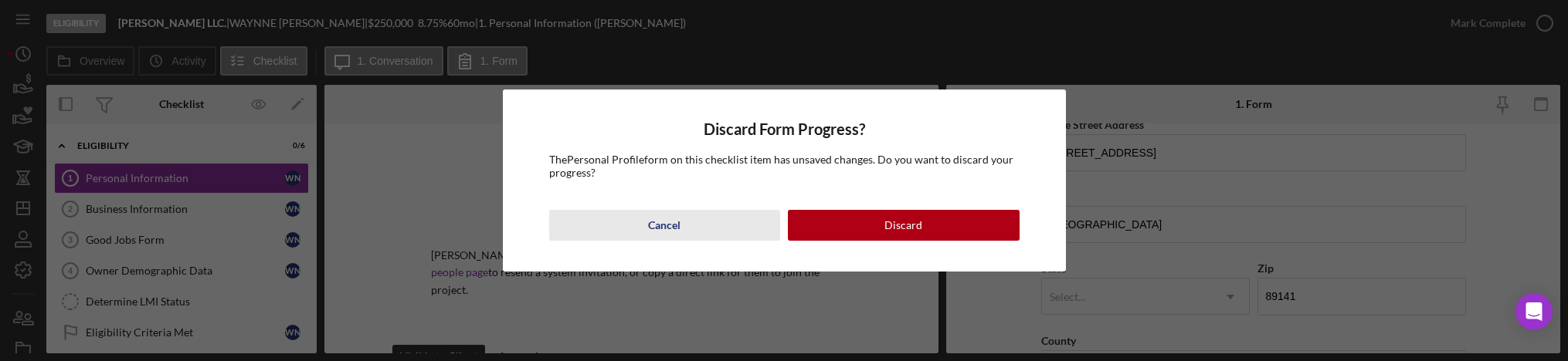
click at [622, 216] on button "Cancel" at bounding box center [664, 224] width 232 height 31
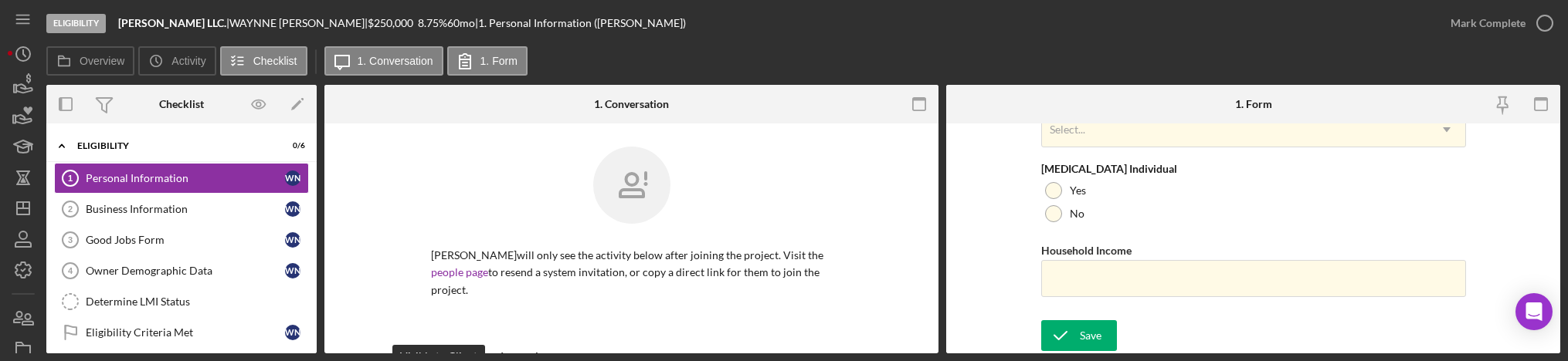
scroll to position [684, 0]
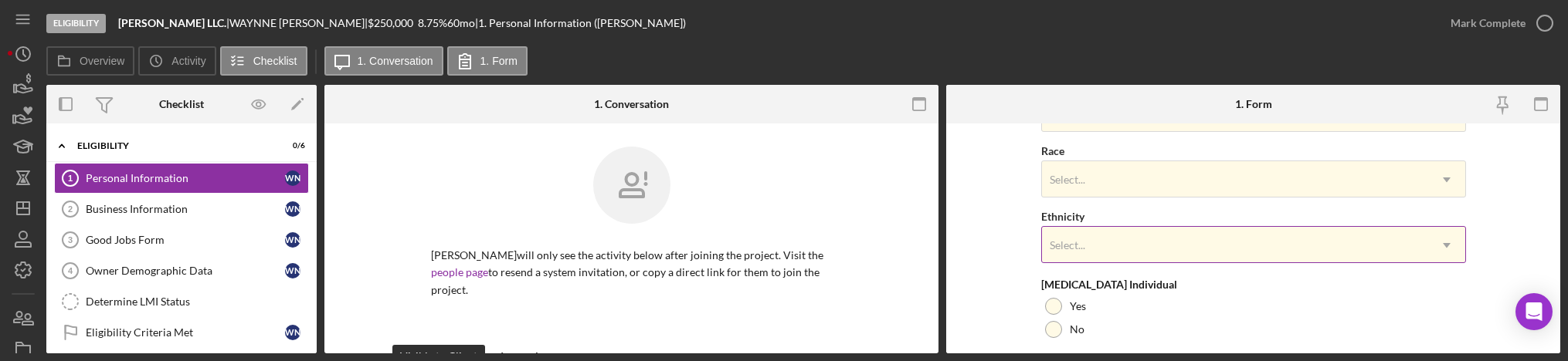
click at [1085, 242] on div "Select..." at bounding box center [1234, 246] width 386 height 35
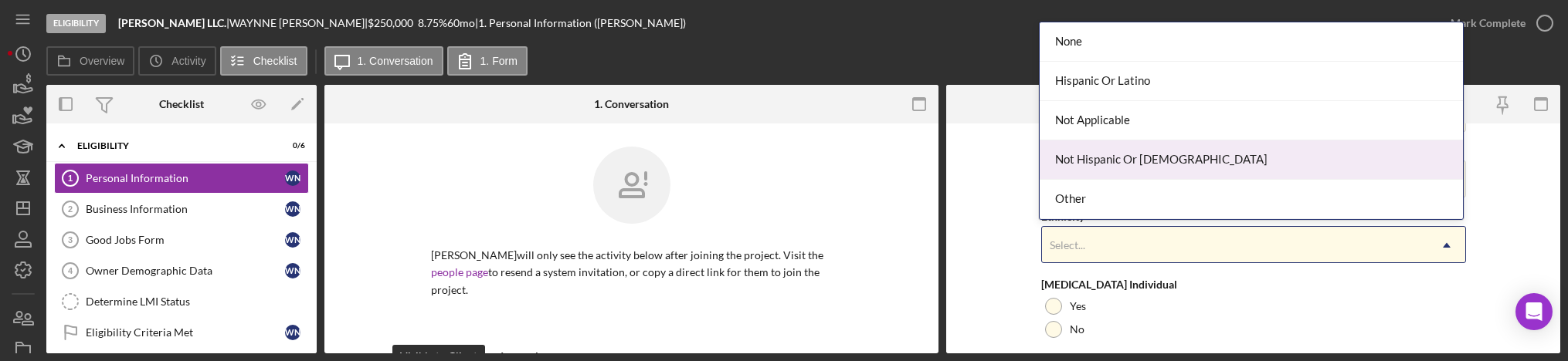
click at [1133, 156] on div "Not Hispanic Or [DEMOGRAPHIC_DATA]" at bounding box center [1251, 160] width 423 height 39
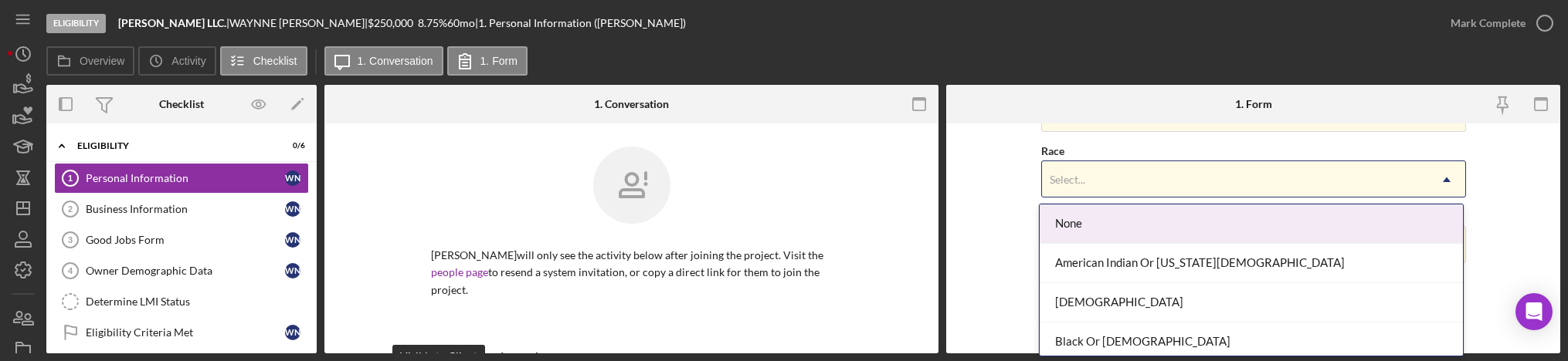
click at [1063, 175] on div "Select..." at bounding box center [1068, 180] width 35 height 12
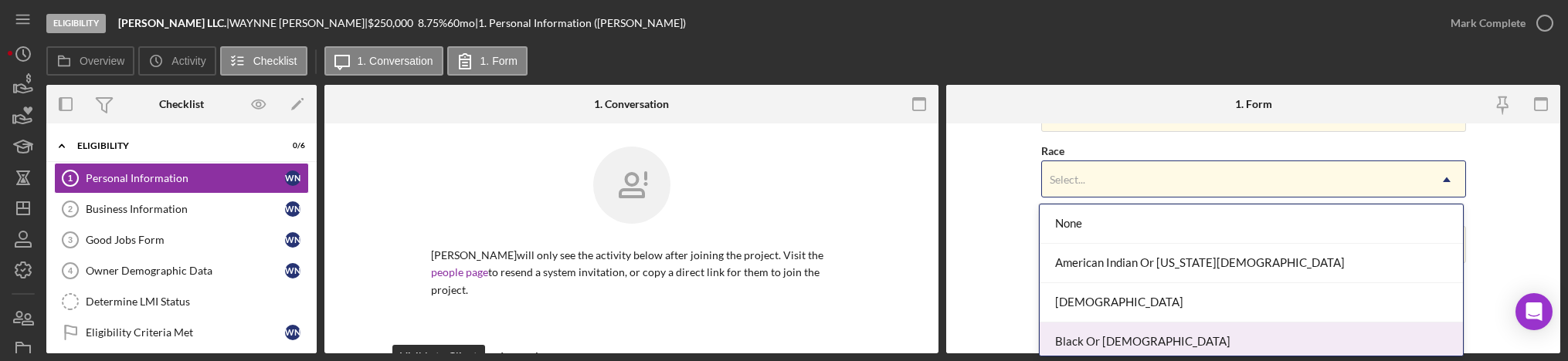
click at [1103, 341] on div "Black Or [DEMOGRAPHIC_DATA]" at bounding box center [1251, 341] width 423 height 39
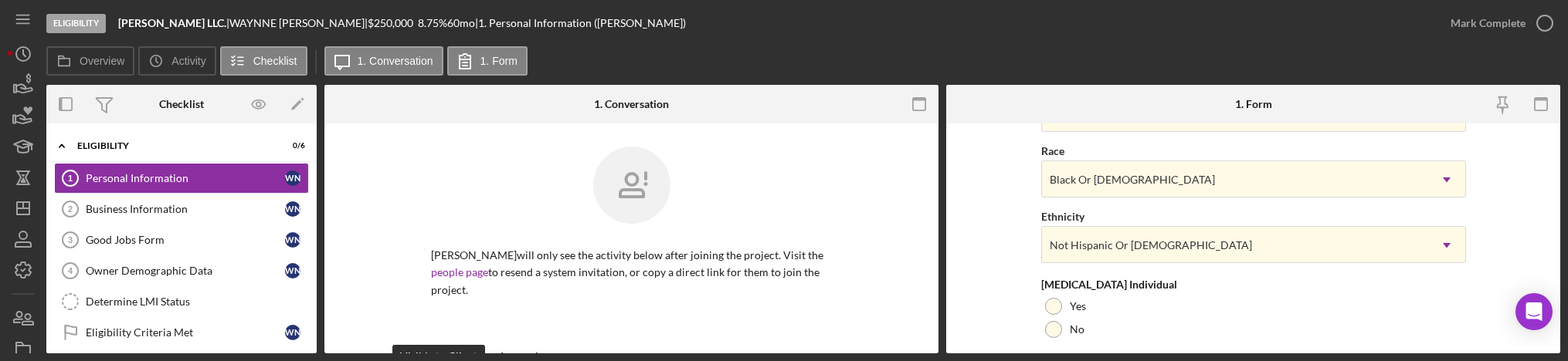
click at [1084, 127] on body "Eligibility Bruce Waynne LLC. | WAYNNE NUGENT | $250,000 $50,000 8.75 % 60 mo |…" at bounding box center [784, 180] width 1568 height 361
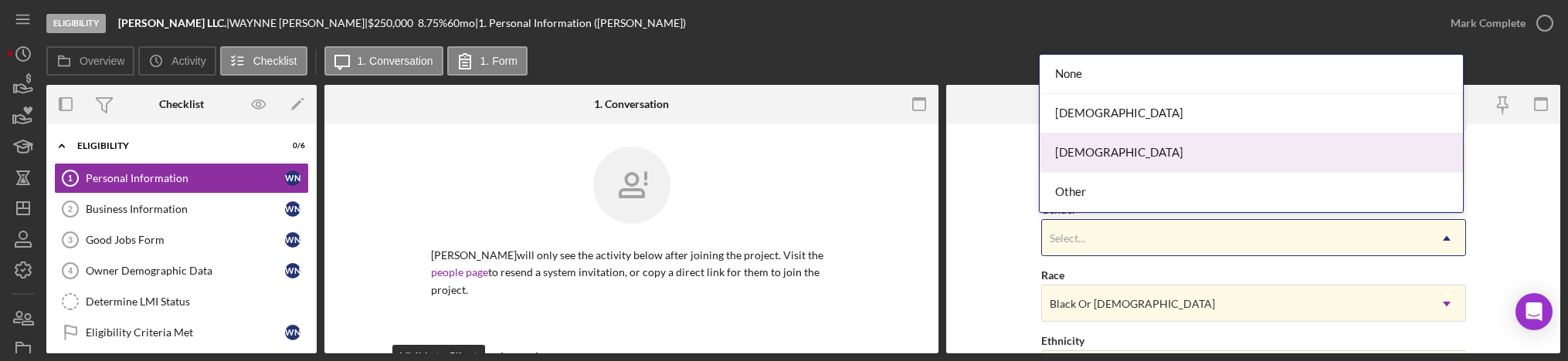
click at [1100, 145] on div "[DEMOGRAPHIC_DATA]" at bounding box center [1251, 153] width 423 height 39
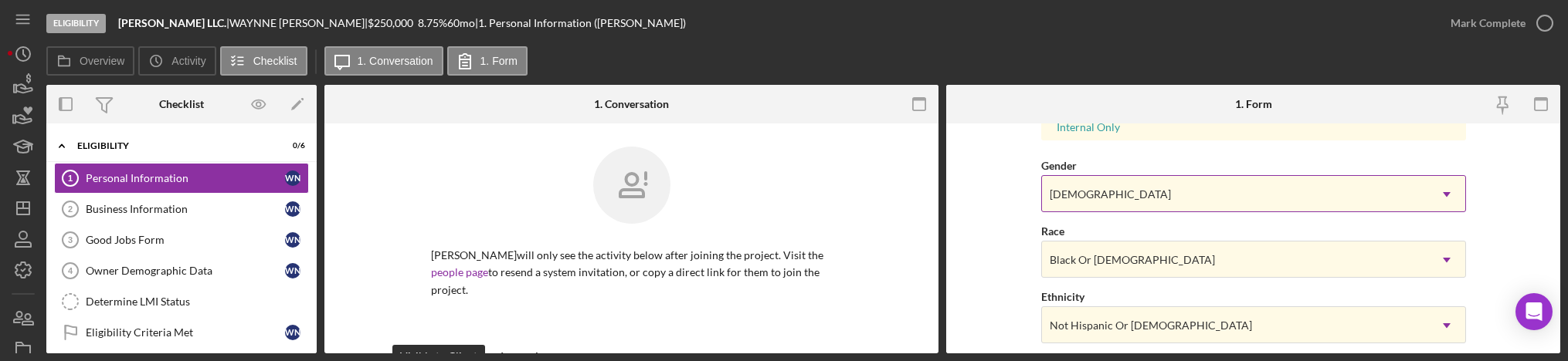
scroll to position [800, 0]
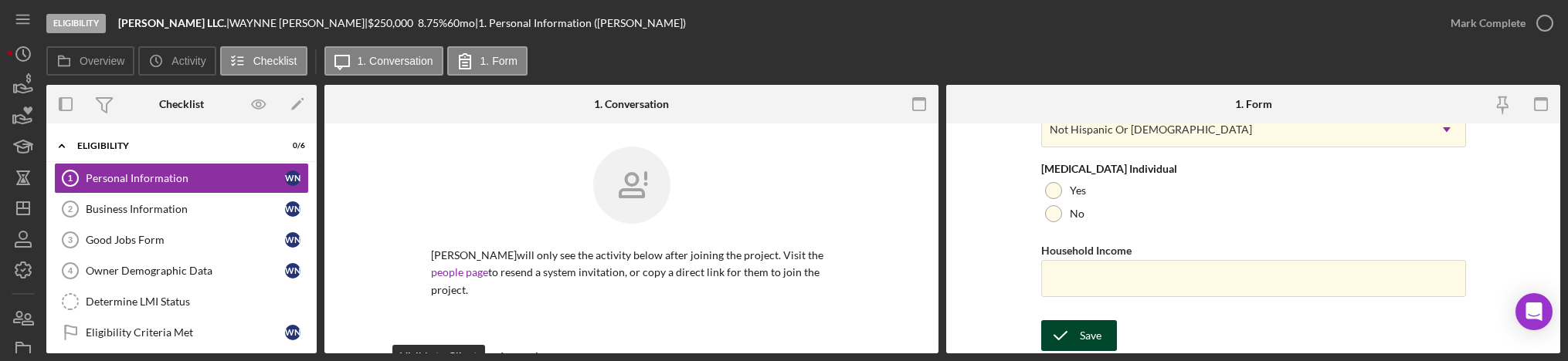
click at [1090, 336] on div "Save" at bounding box center [1090, 335] width 21 height 31
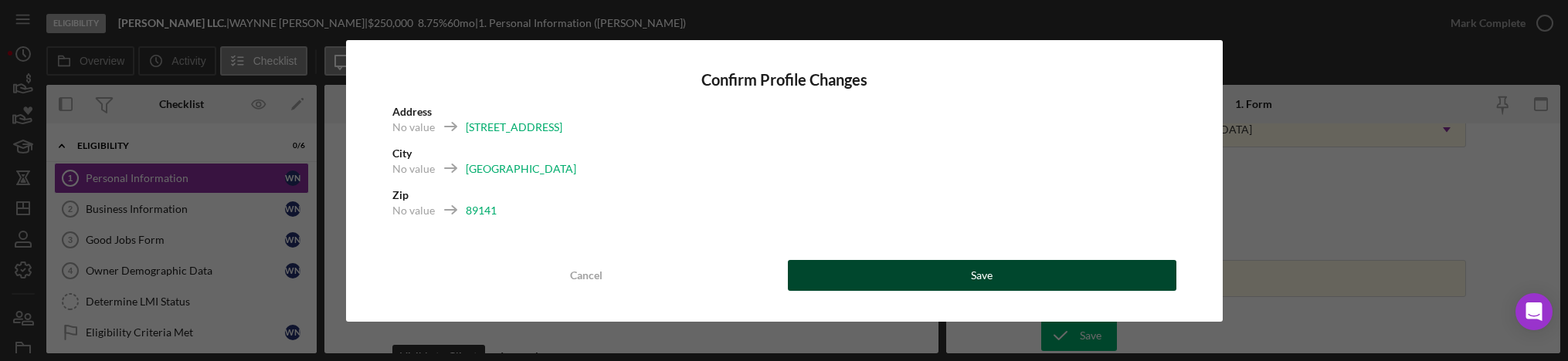
click at [961, 277] on button "Save" at bounding box center [982, 274] width 389 height 31
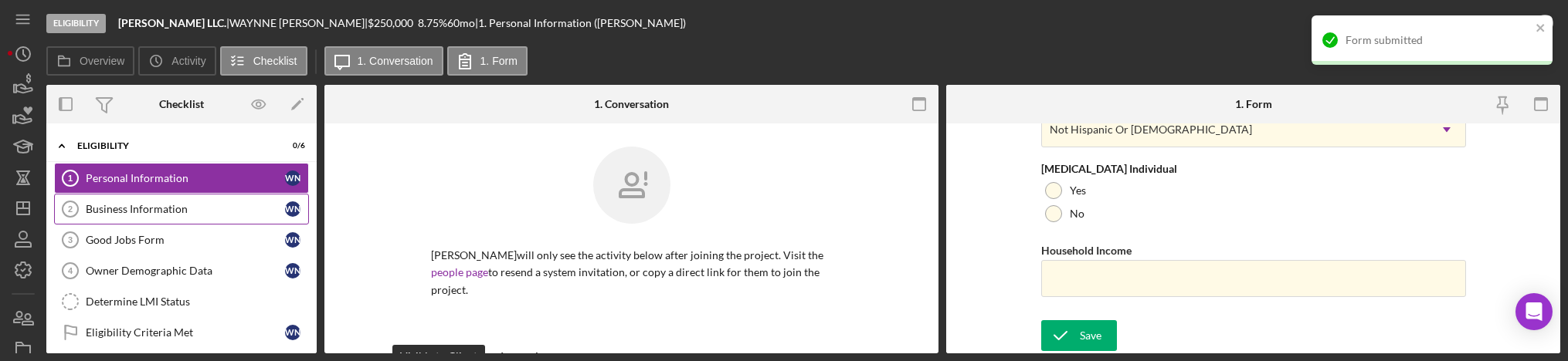
click at [185, 207] on div "Business Information" at bounding box center [185, 208] width 199 height 12
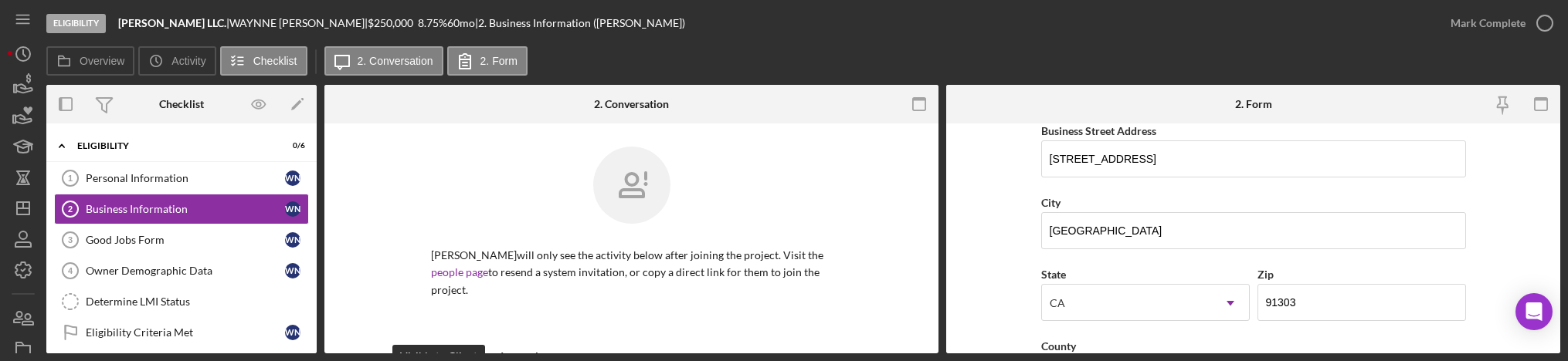
scroll to position [809, 0]
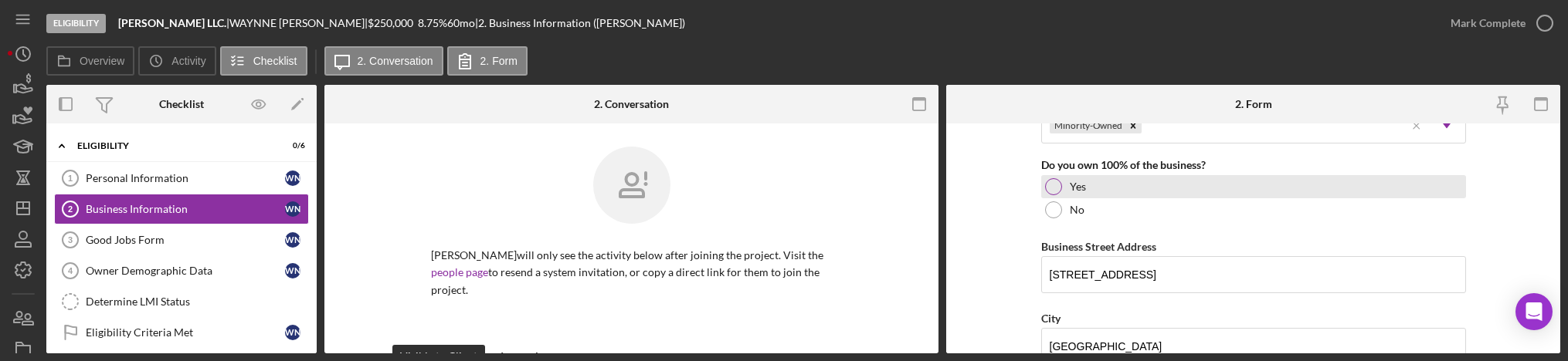
click at [1052, 193] on div at bounding box center [1054, 186] width 17 height 17
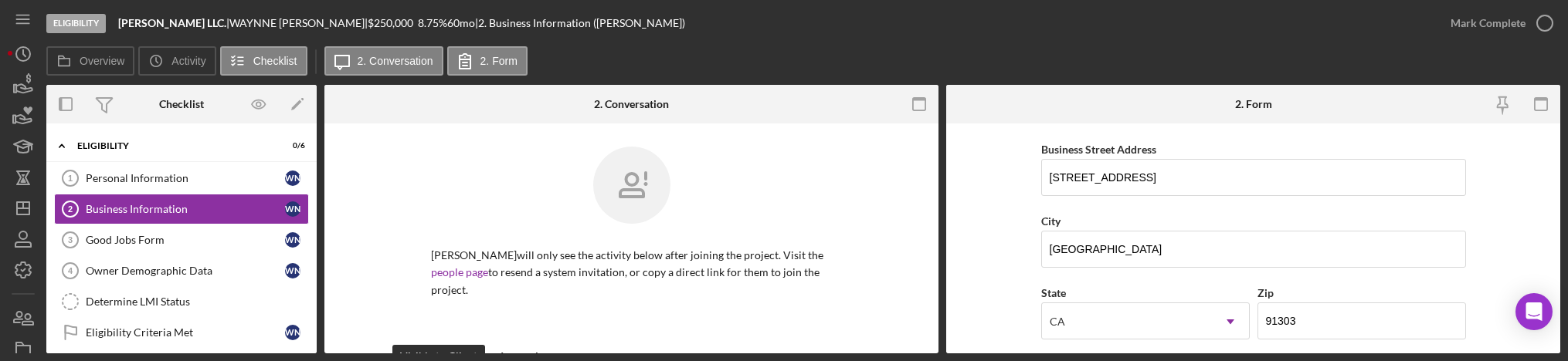
scroll to position [1041, 0]
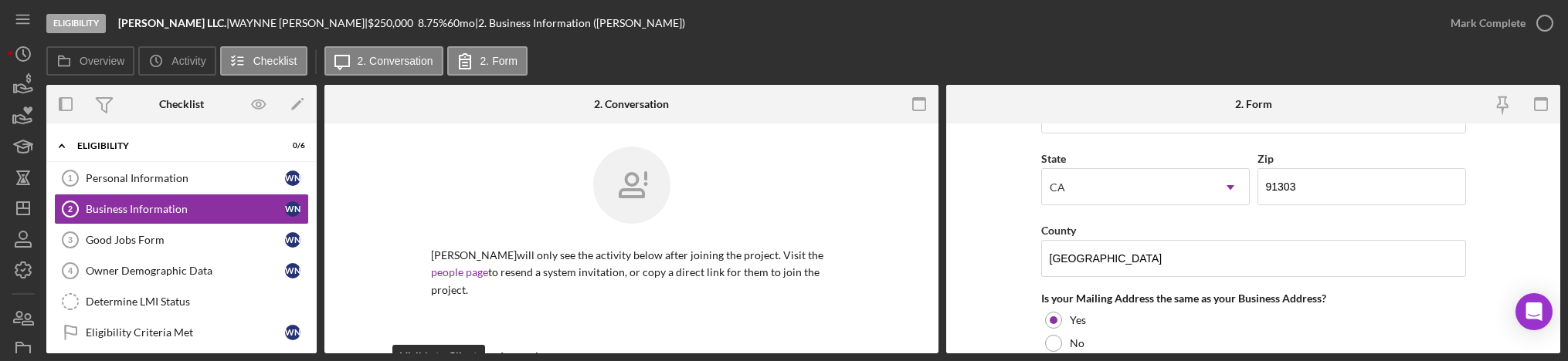
click at [1002, 198] on form "Business Name Bruce Waynne LLC. DBA Business Start Date 03/03/2003 Legal Struct…" at bounding box center [1252, 238] width 614 height 230
click at [1000, 143] on form "Business Name Bruce Waynne LLC. DBA Business Start Date 03/03/2003 Legal Struct…" at bounding box center [1252, 238] width 614 height 230
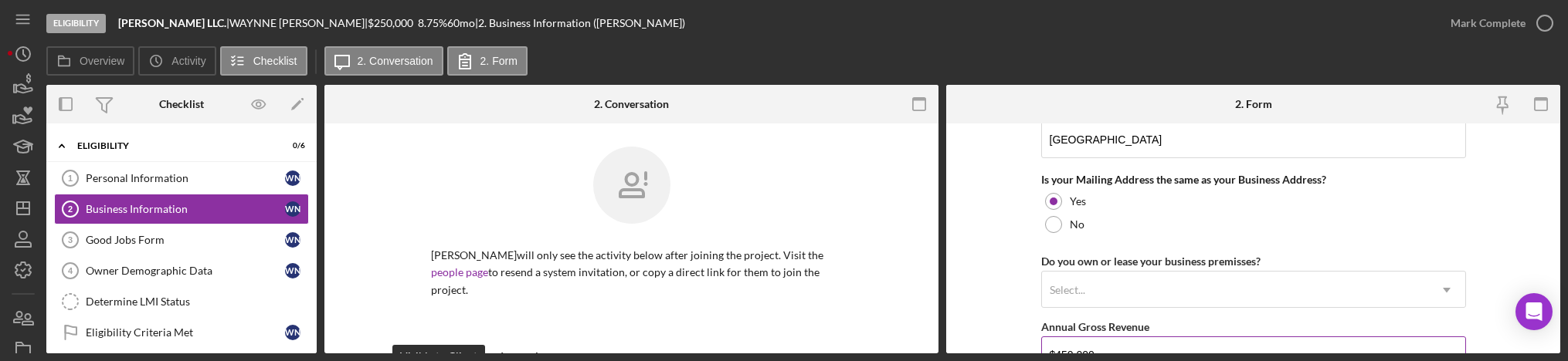
scroll to position [1273, 0]
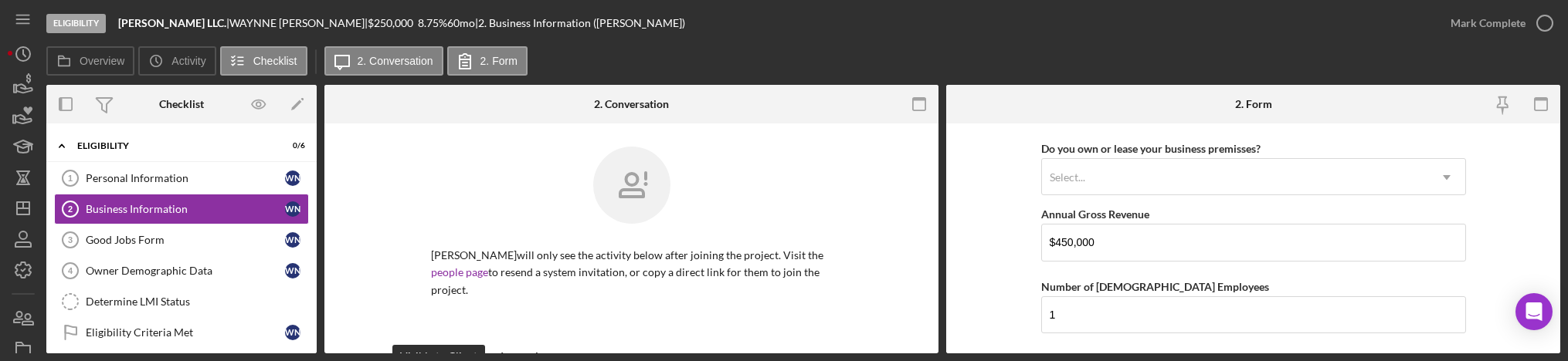
click at [1004, 182] on form "Business Name Bruce Waynne LLC. DBA Business Start Date 03/03/2003 Legal Struct…" at bounding box center [1252, 238] width 614 height 230
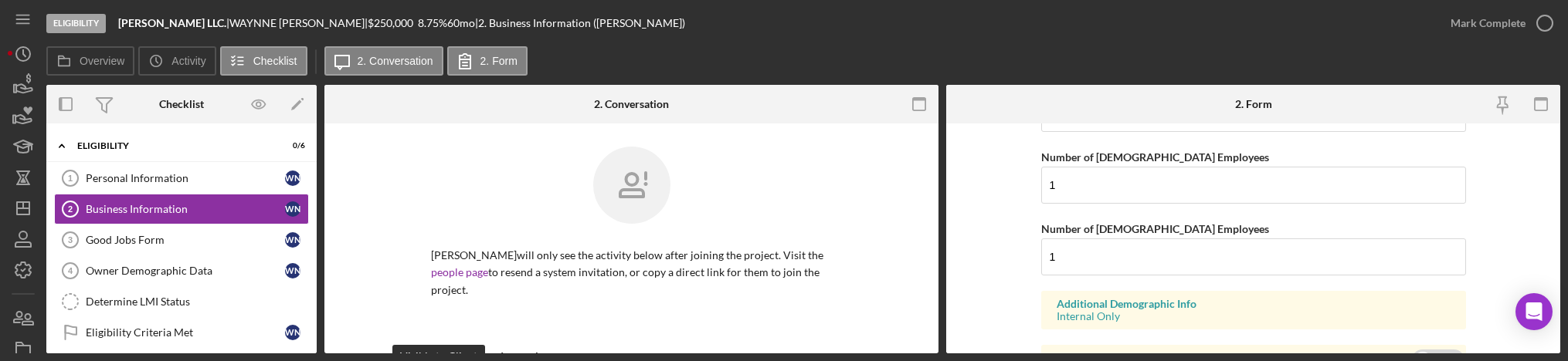
scroll to position [1367, 0]
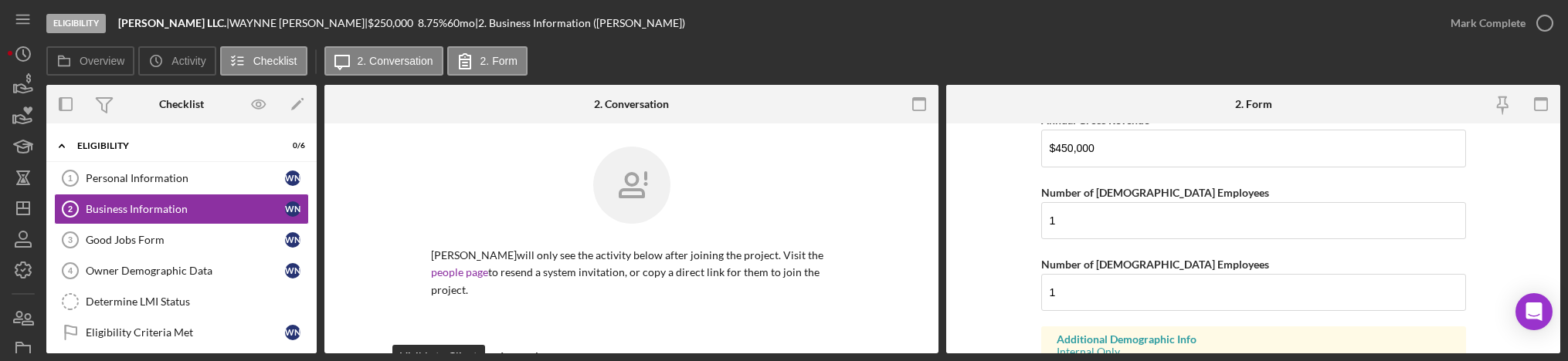
click at [1023, 178] on form "Business Name Bruce Waynne LLC. DBA Business Start Date 03/03/2003 Legal Struct…" at bounding box center [1252, 238] width 614 height 230
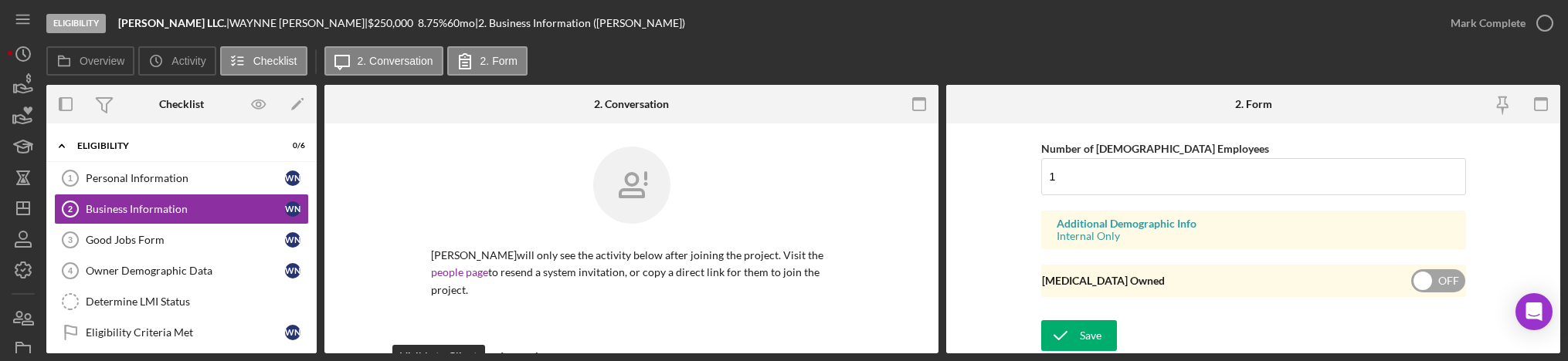
drag, startPoint x: 1034, startPoint y: 270, endPoint x: 1054, endPoint y: 276, distance: 20.9
click at [1034, 269] on form "Business Name Bruce Waynne LLC. DBA Business Start Date 03/03/2003 Legal Struct…" at bounding box center [1252, 238] width 614 height 230
click at [1437, 287] on input "checkbox" at bounding box center [1438, 280] width 54 height 23
click at [1440, 281] on input "checkbox" at bounding box center [1438, 280] width 54 height 23
checkbox input "false"
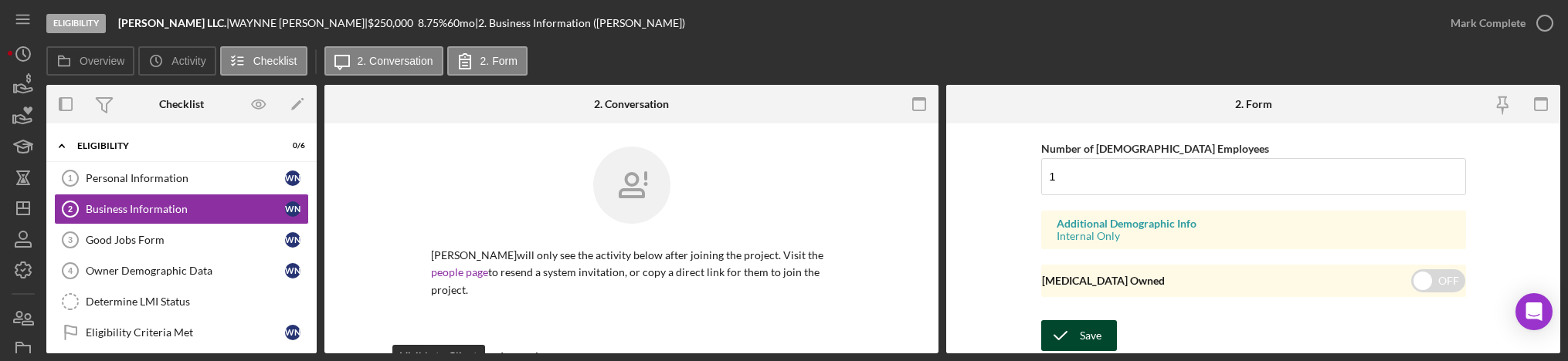
click at [1067, 323] on icon "submit" at bounding box center [1059, 335] width 38 height 38
click at [178, 244] on div "Good Jobs Form" at bounding box center [185, 239] width 199 height 12
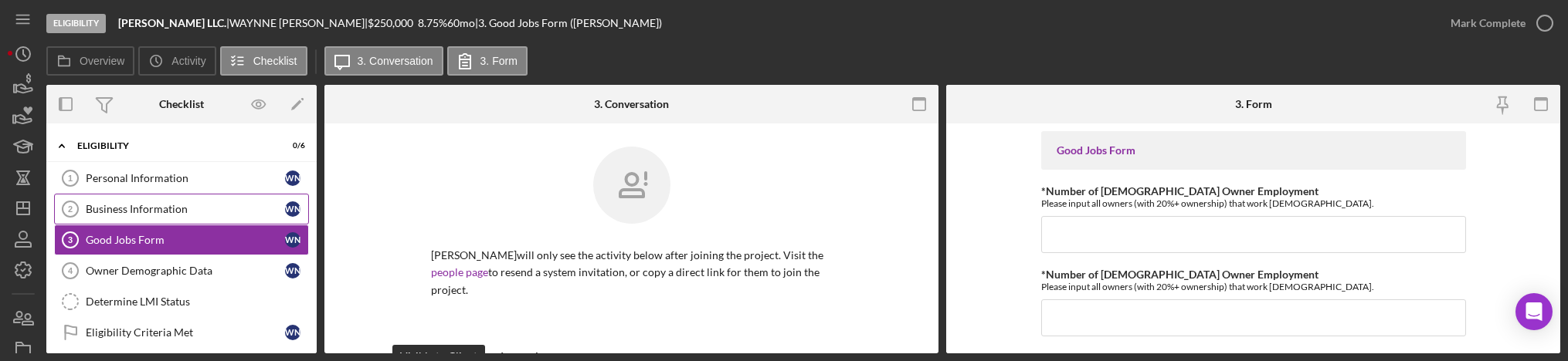
click at [174, 209] on div "Business Information" at bounding box center [185, 208] width 199 height 12
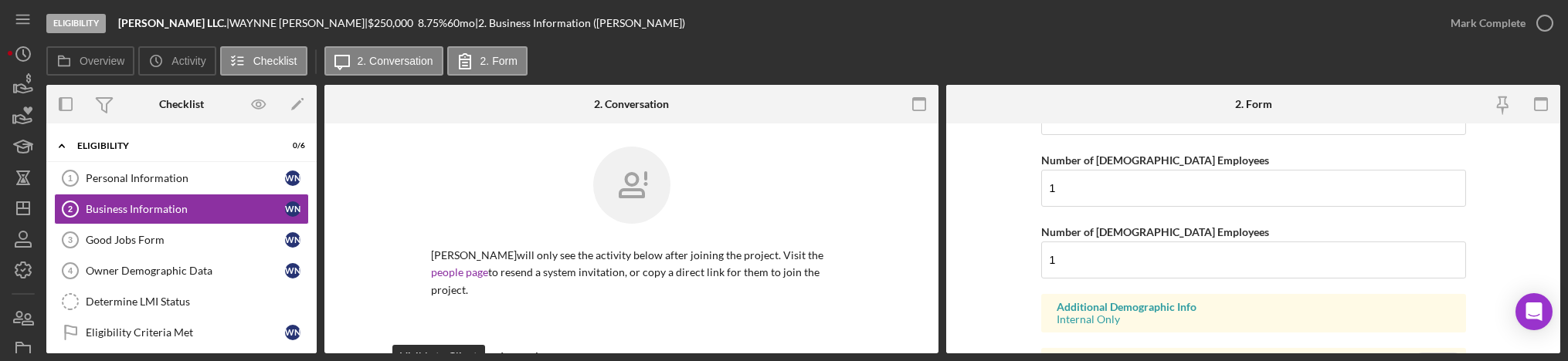
scroll to position [1482, 0]
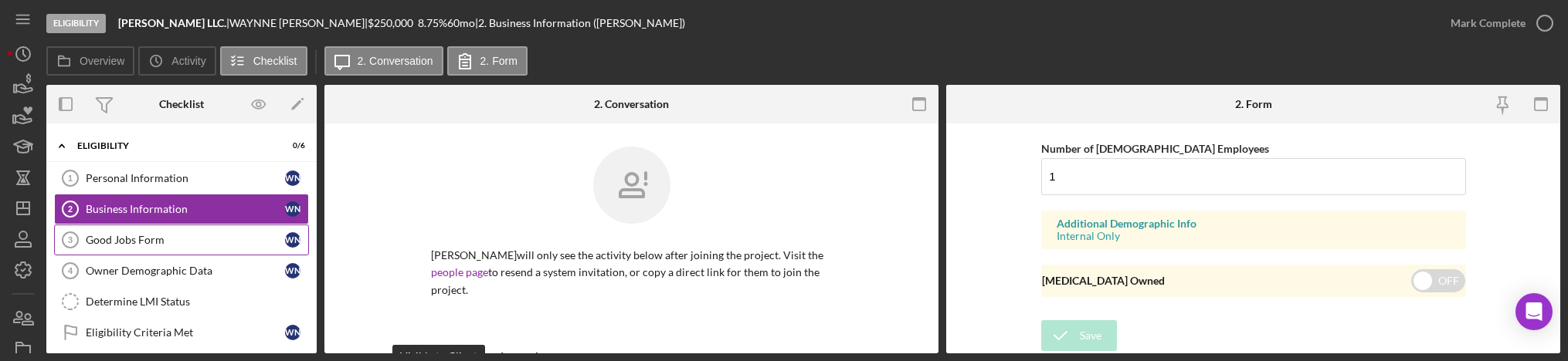
click at [174, 241] on div "Good Jobs Form" at bounding box center [185, 239] width 199 height 12
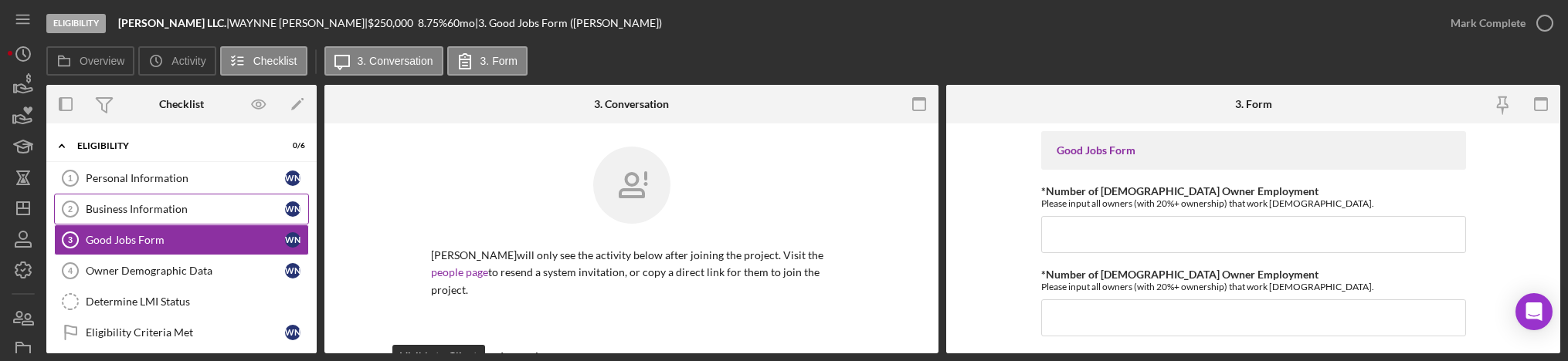
click at [184, 216] on link "Business Information 2 Business Information W N" at bounding box center [182, 208] width 255 height 31
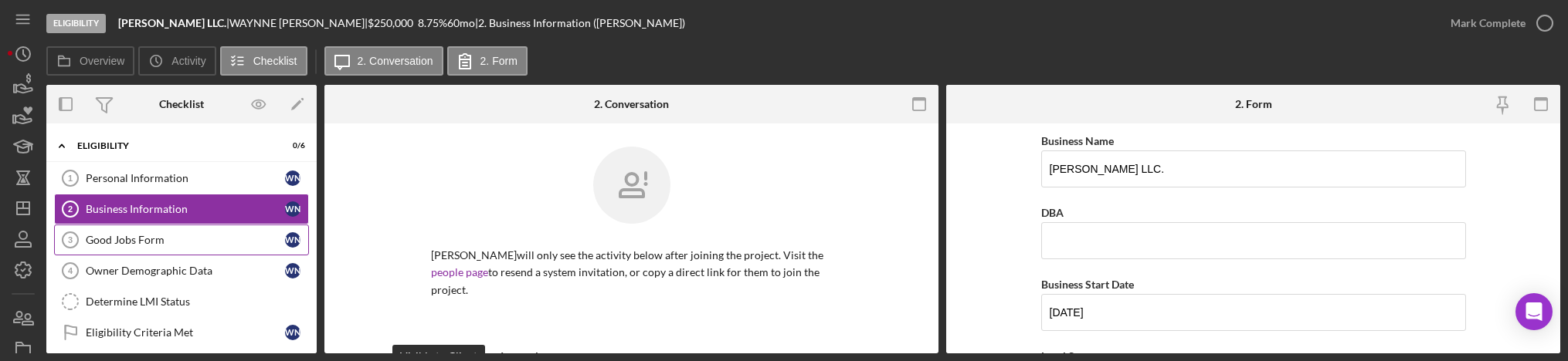
click at [156, 236] on div "Good Jobs Form" at bounding box center [185, 239] width 199 height 12
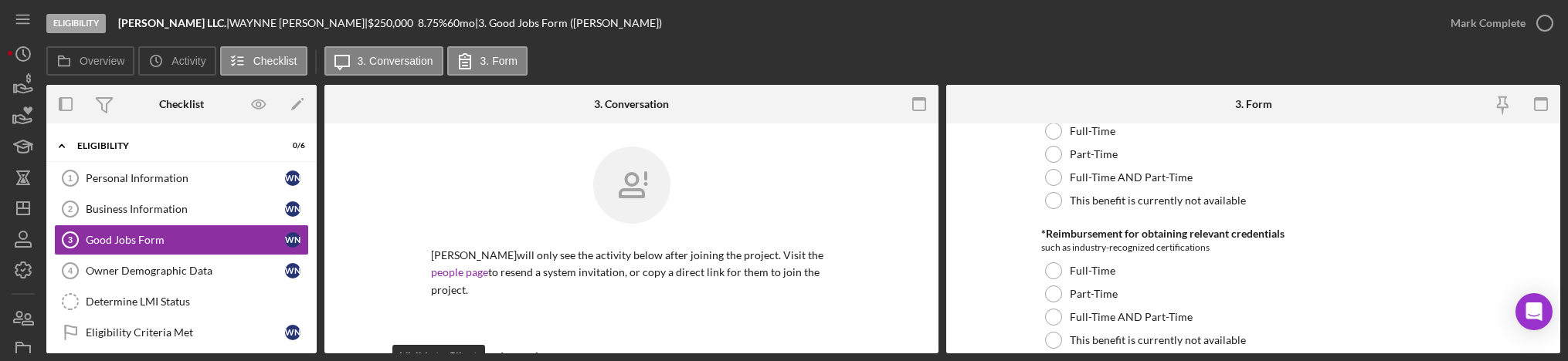
scroll to position [579, 0]
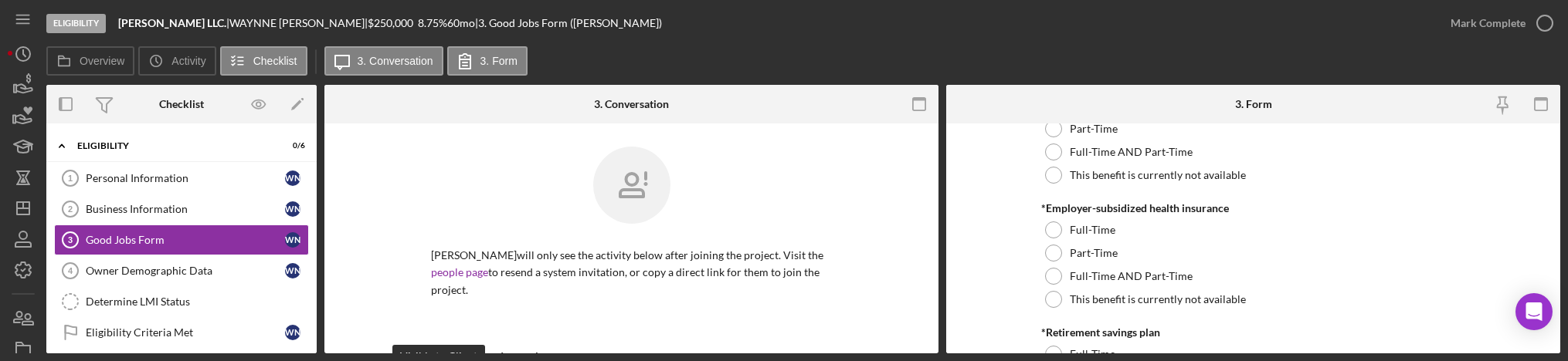
click at [1015, 195] on form "Good Jobs Form *Number of Full-Time Owner Employment Please input all owners (w…" at bounding box center [1252, 238] width 614 height 230
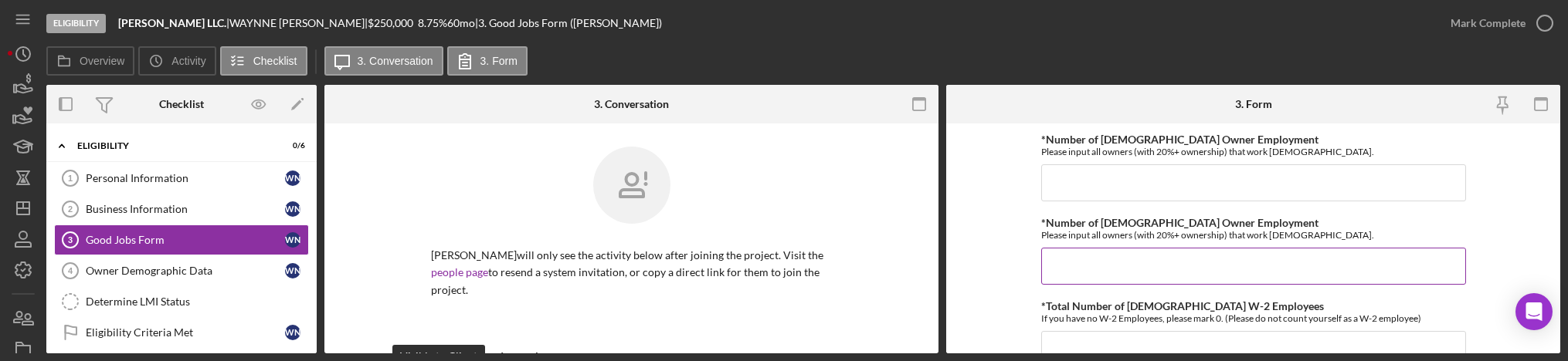
scroll to position [0, 0]
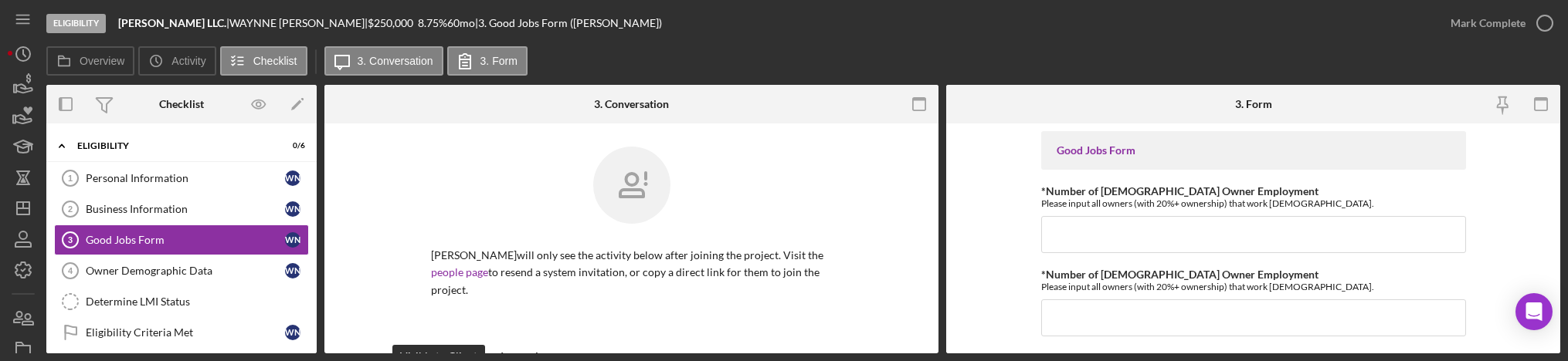
click at [1013, 178] on form "Good Jobs Form *Number of Full-Time Owner Employment Please input all owners (w…" at bounding box center [1252, 238] width 614 height 230
click at [1097, 221] on input "*Number of [DEMOGRAPHIC_DATA] Owner Employment" at bounding box center [1253, 234] width 425 height 37
type input "1"
click at [1078, 314] on input "*Number of [DEMOGRAPHIC_DATA] Owner Employment" at bounding box center [1253, 318] width 425 height 37
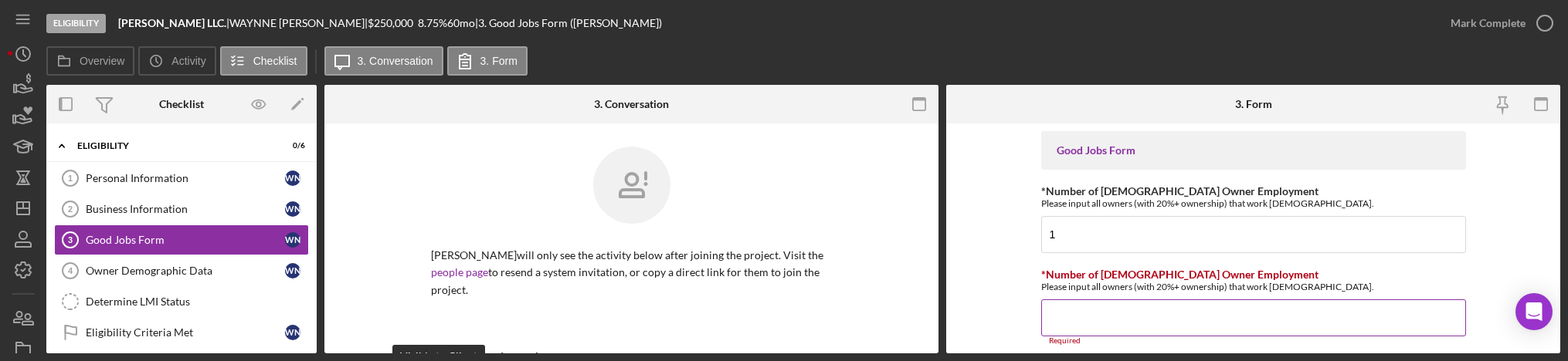
click at [1059, 324] on input "*Number of [DEMOGRAPHIC_DATA] Owner Employment" at bounding box center [1253, 318] width 425 height 37
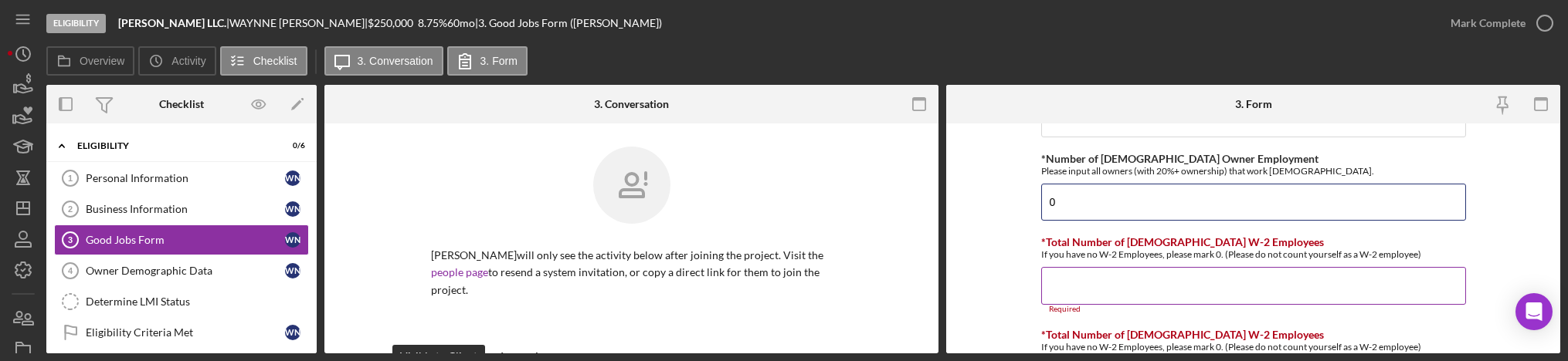
type input "0"
click at [1115, 280] on input "*Total Number of [DEMOGRAPHIC_DATA] W-2 Employees" at bounding box center [1253, 286] width 425 height 37
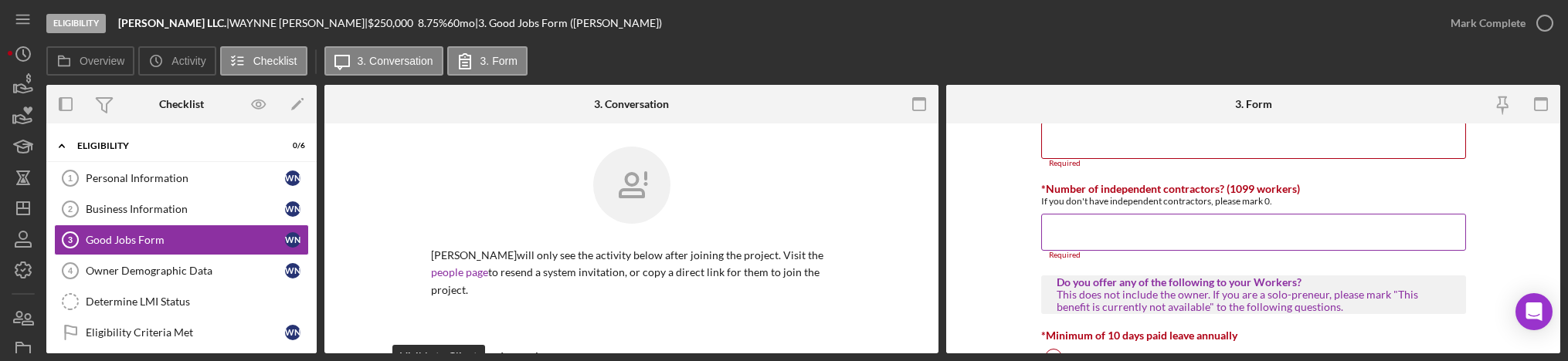
scroll to position [347, 0]
type input "1"
click at [1111, 151] on input "*Total Number of [DEMOGRAPHIC_DATA] W-2 Employees" at bounding box center [1253, 138] width 425 height 37
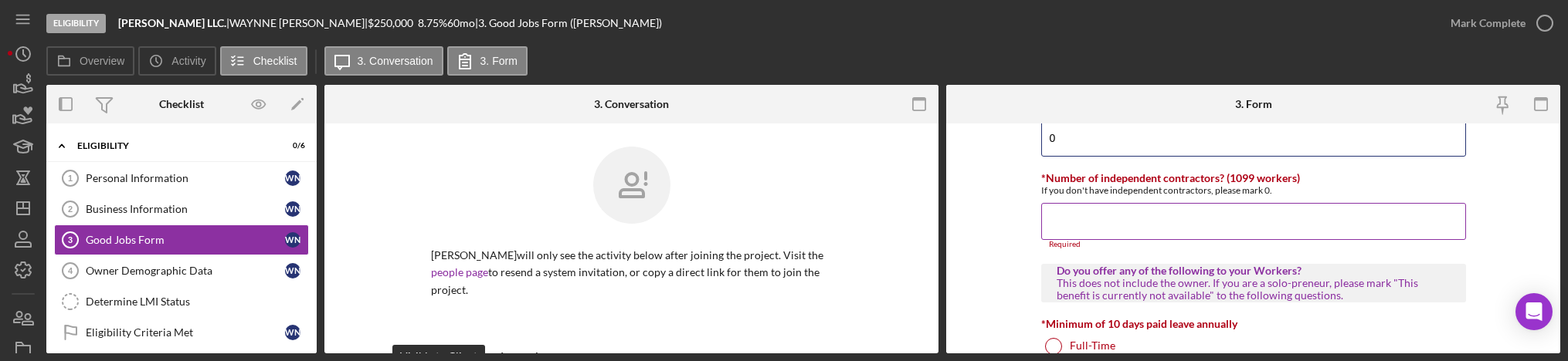
type input "0"
click at [1095, 236] on input "*Number of independent contractors? (1099 workers)" at bounding box center [1253, 221] width 425 height 37
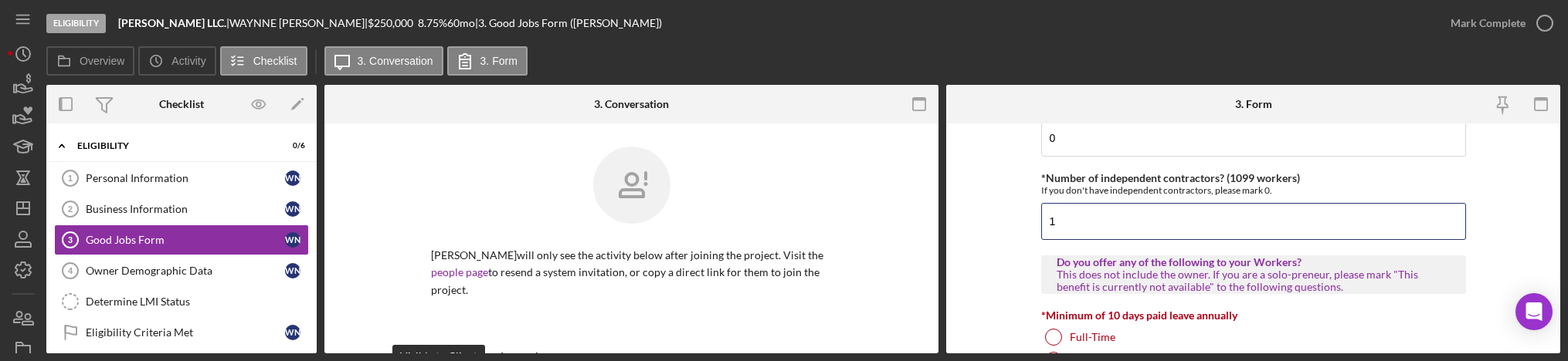
type input "1"
click at [1004, 202] on form "Good Jobs Form *Number of Full-Time Owner Employment Please input all owners (w…" at bounding box center [1252, 238] width 614 height 230
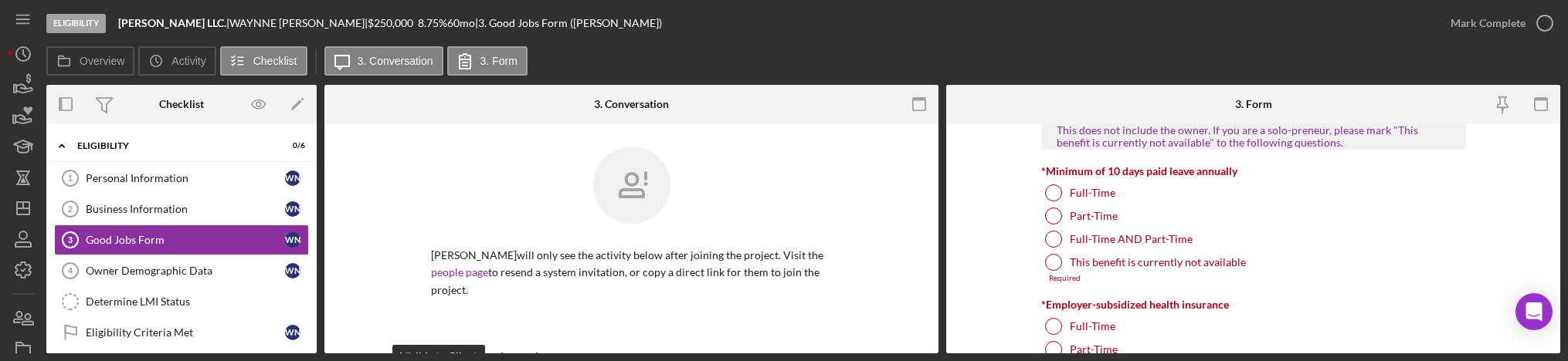
scroll to position [462, 0]
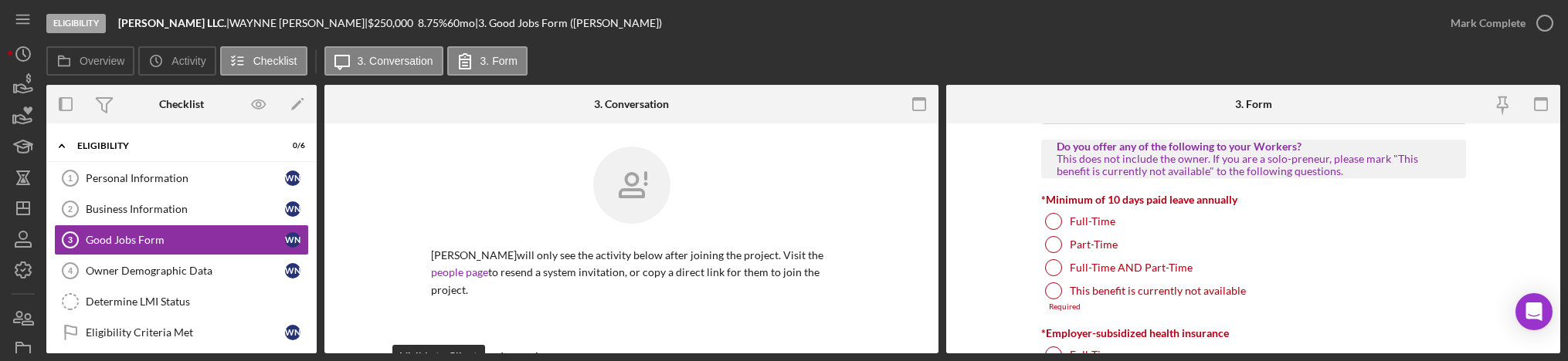
click at [1013, 194] on form "Good Jobs Form *Number of Full-Time Owner Employment Please input all owners (w…" at bounding box center [1252, 238] width 614 height 230
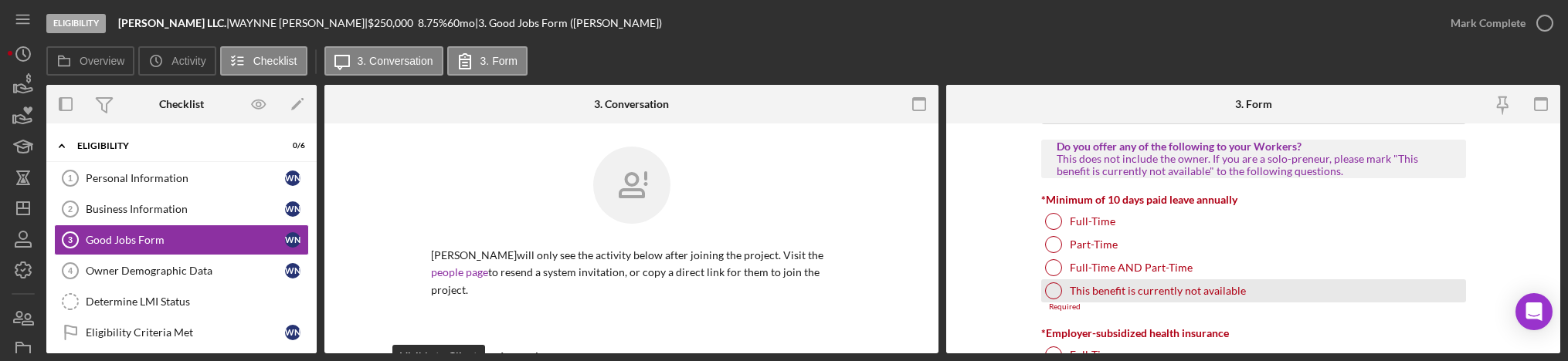
click at [1055, 297] on div at bounding box center [1054, 290] width 17 height 17
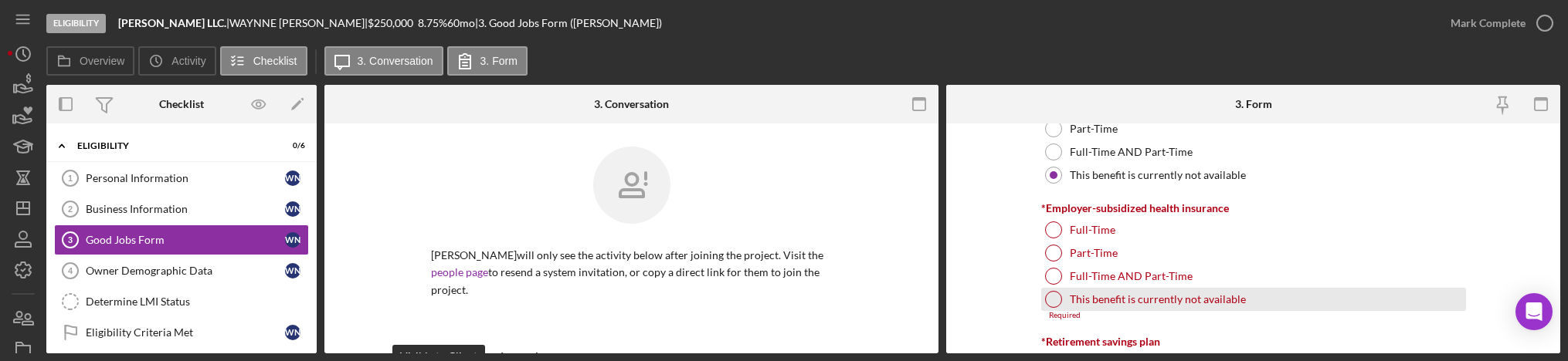
click at [1056, 301] on div at bounding box center [1054, 300] width 17 height 17
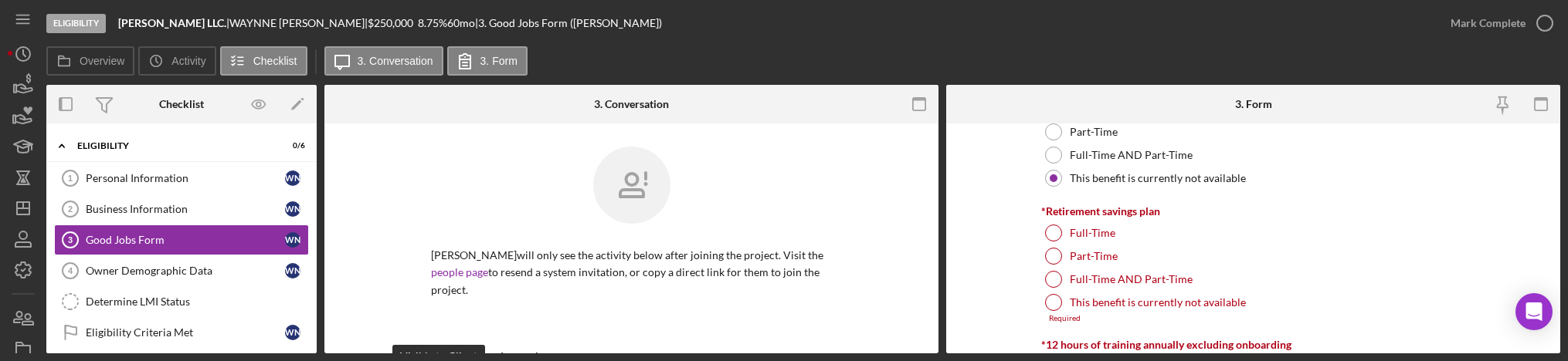
scroll to position [809, 0]
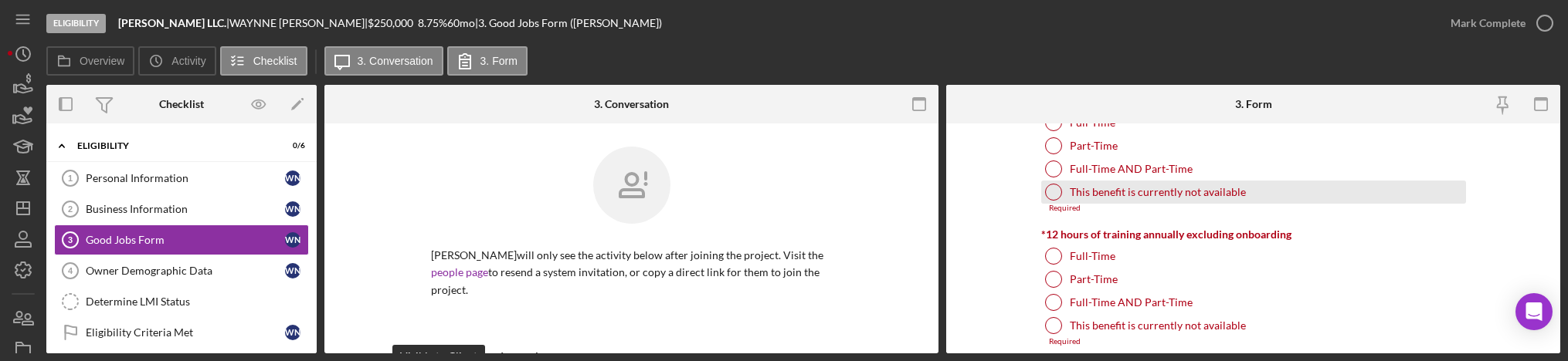
click at [1054, 195] on div at bounding box center [1054, 192] width 17 height 17
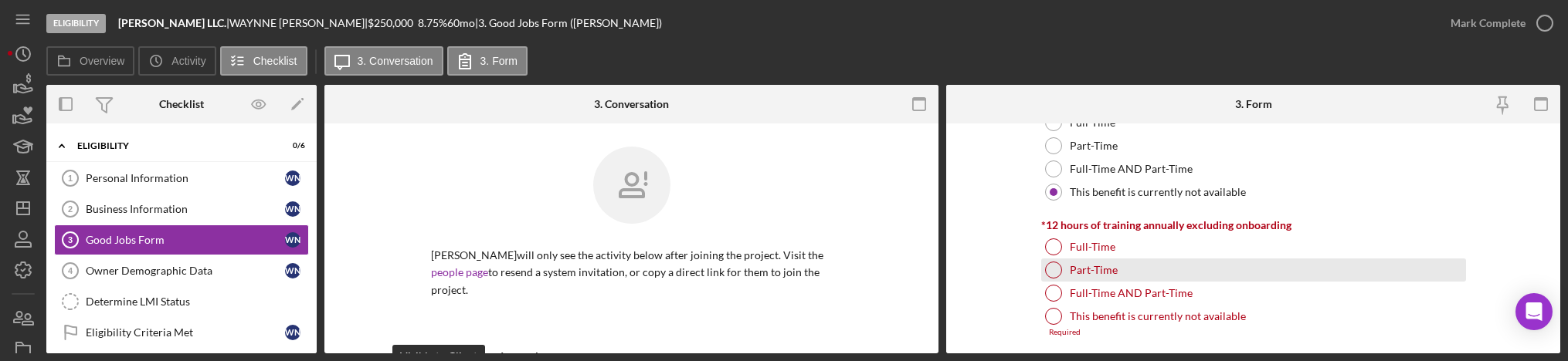
click at [1049, 275] on div at bounding box center [1054, 270] width 17 height 17
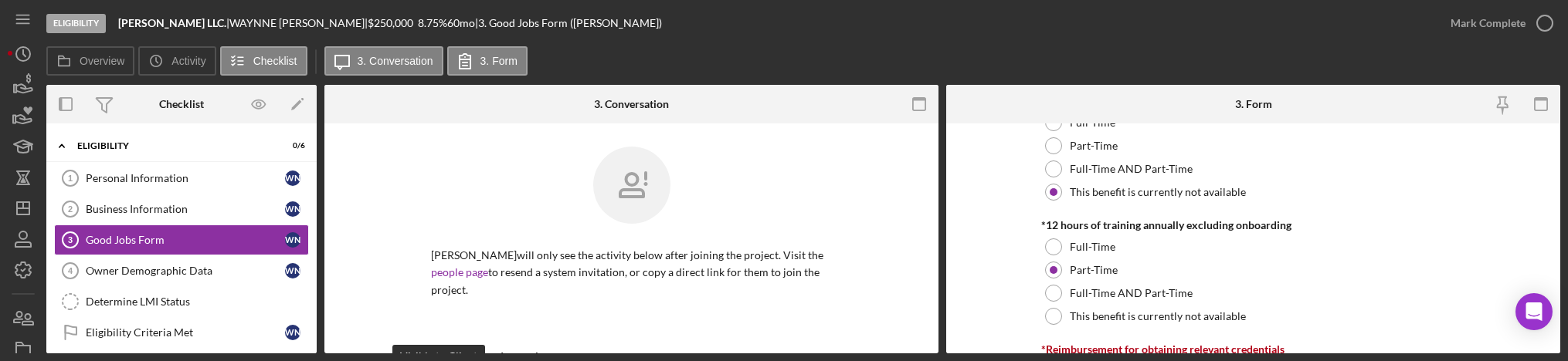
click at [1019, 235] on form "Good Jobs Form *Number of Full-Time Owner Employment Please input all owners (w…" at bounding box center [1252, 238] width 614 height 230
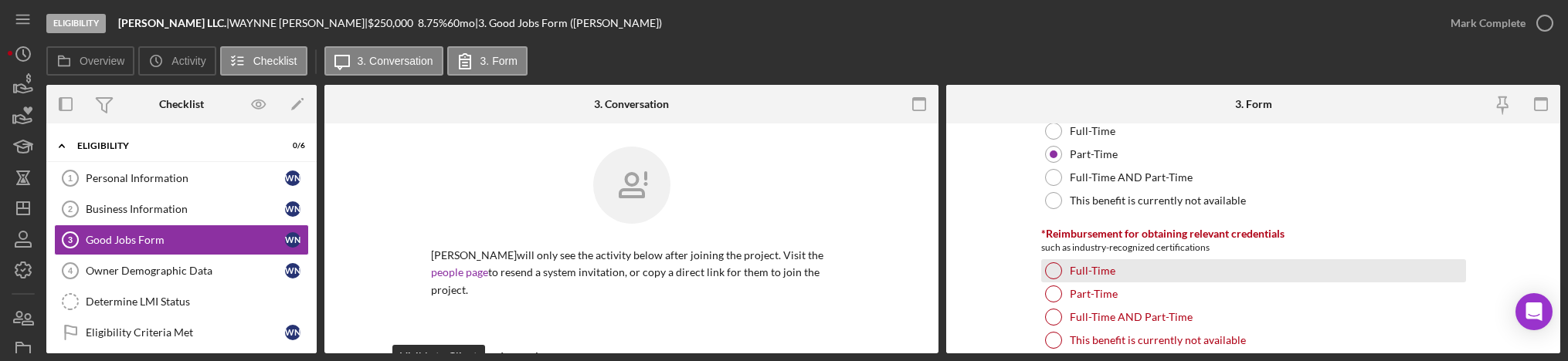
scroll to position [1041, 0]
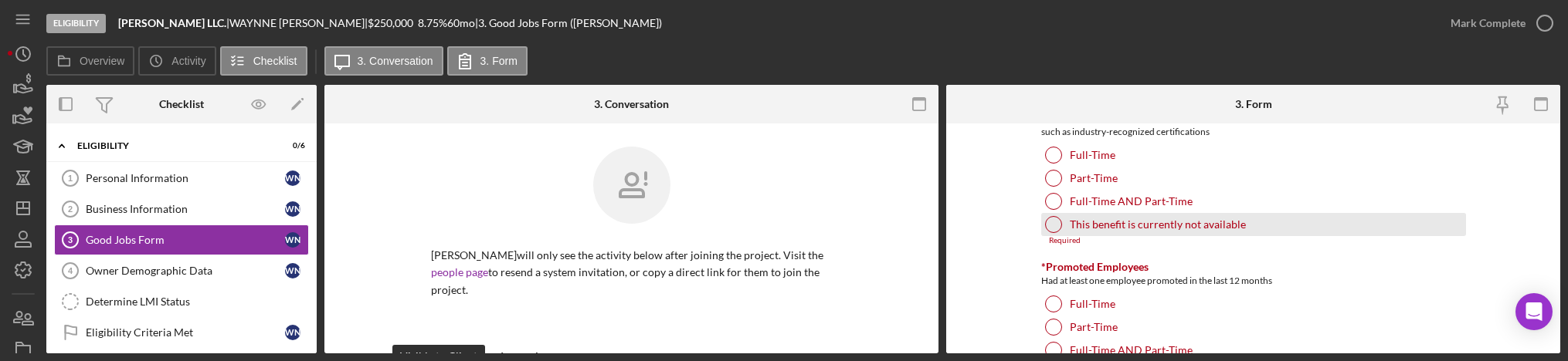
click at [1061, 213] on div "This benefit is currently not available" at bounding box center [1253, 224] width 425 height 23
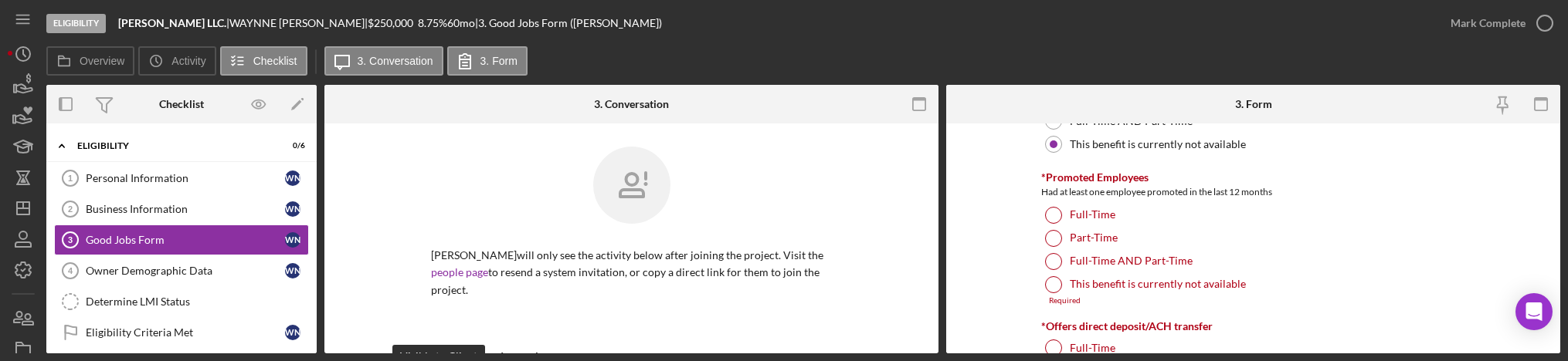
scroll to position [1157, 0]
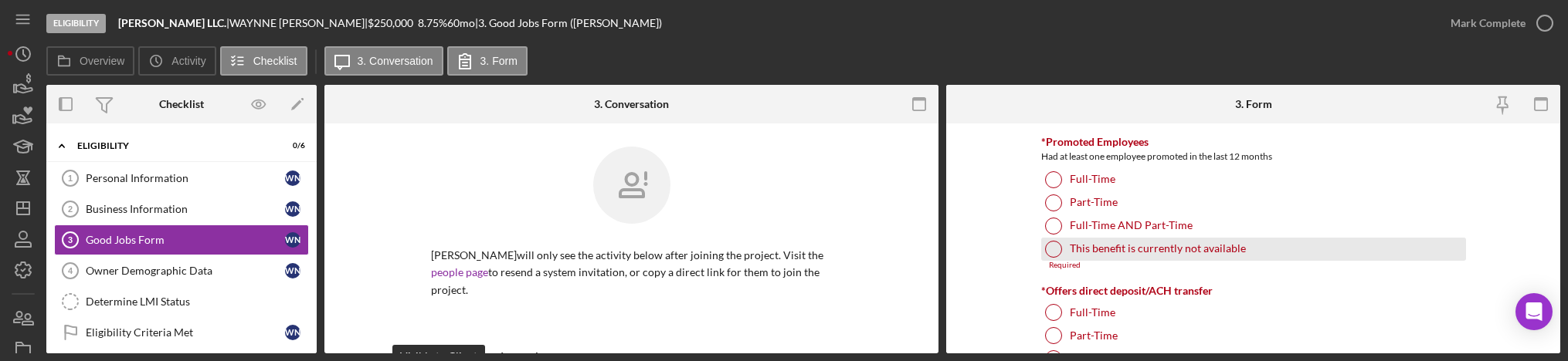
click at [1057, 245] on div at bounding box center [1054, 249] width 17 height 17
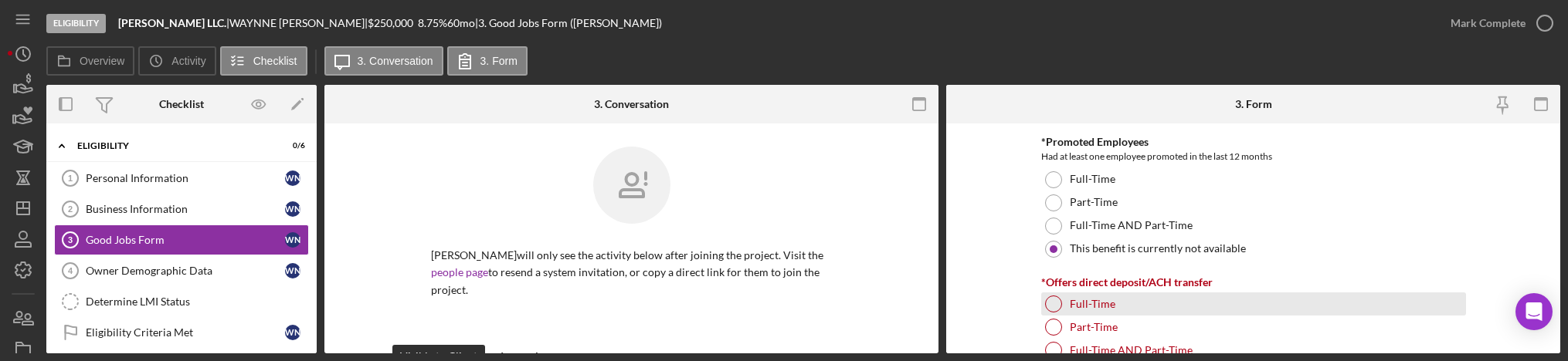
click at [1046, 307] on div at bounding box center [1054, 303] width 17 height 17
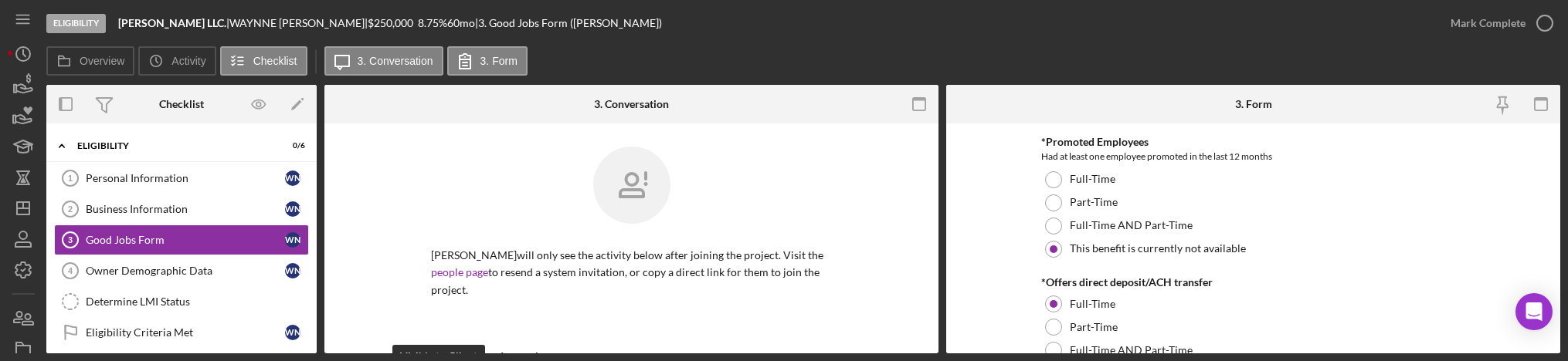
click at [997, 185] on form "Good Jobs Form *Number of Full-Time Owner Employment Please input all owners (w…" at bounding box center [1252, 238] width 614 height 230
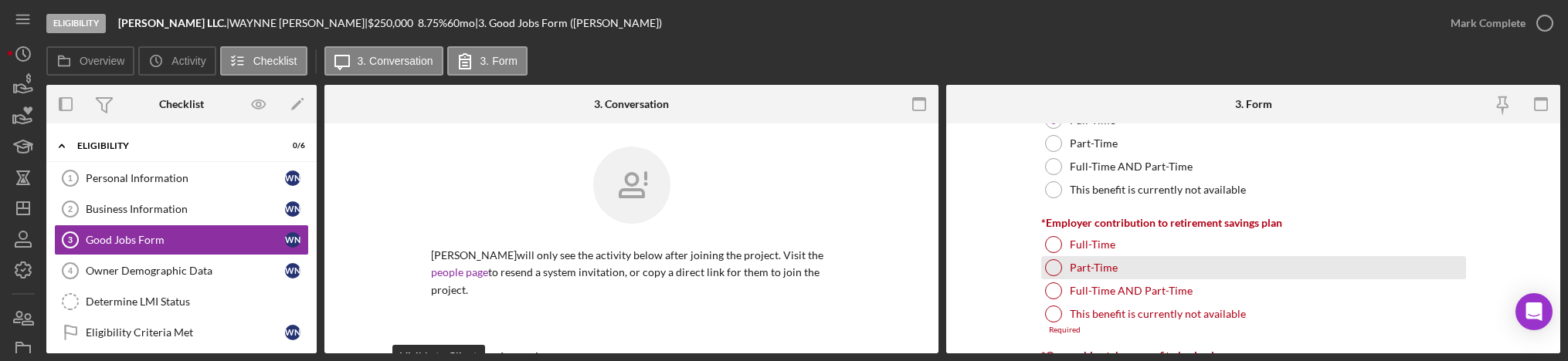
scroll to position [1388, 0]
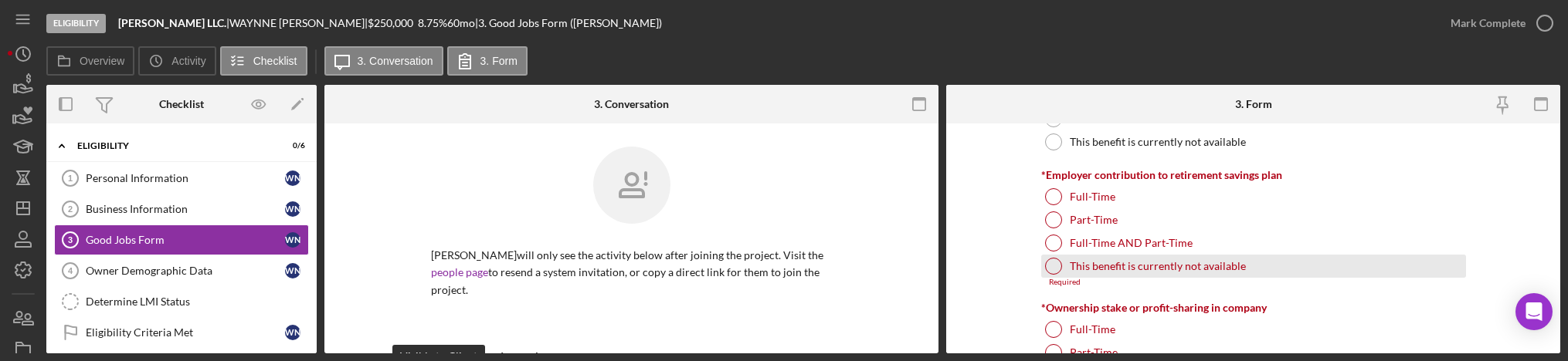
click at [1050, 260] on div at bounding box center [1054, 266] width 17 height 17
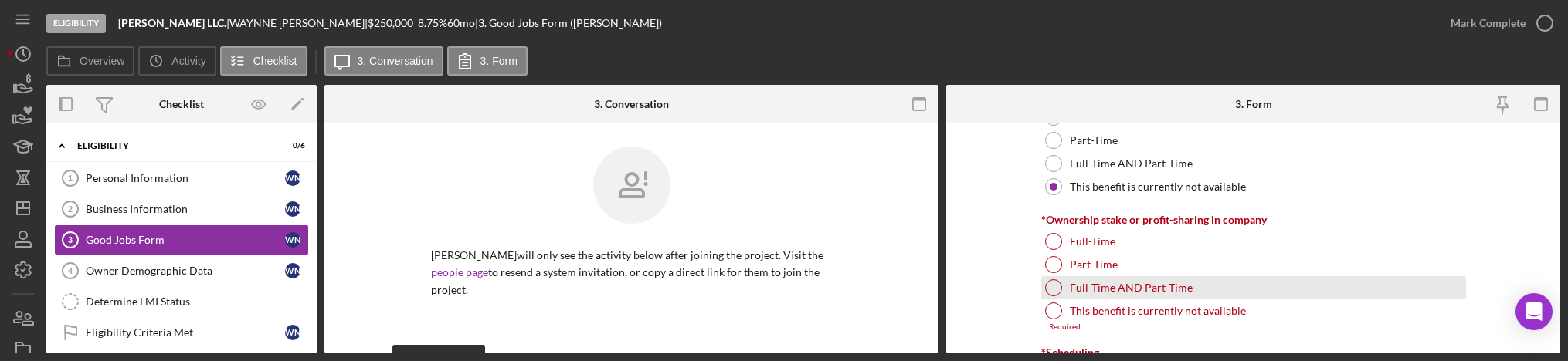
scroll to position [1504, 0]
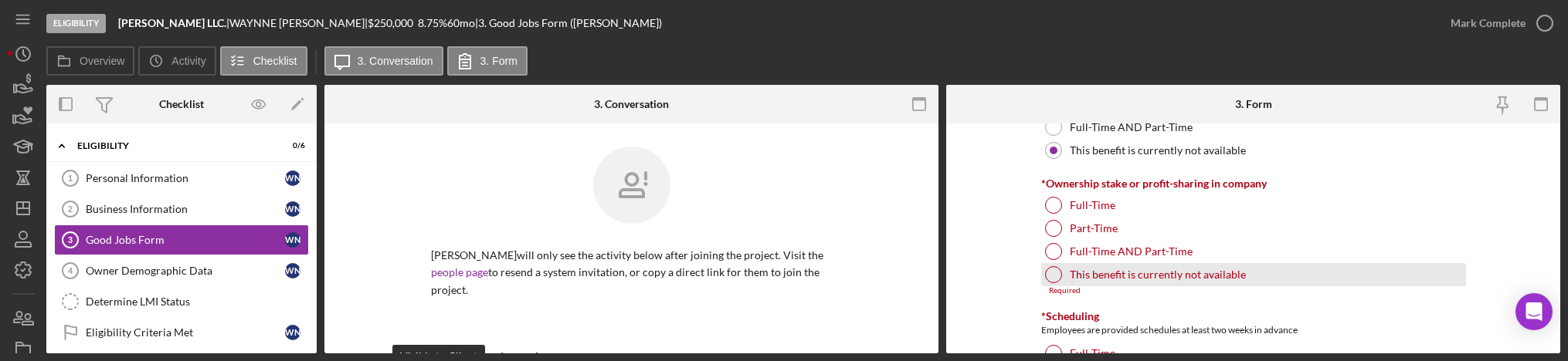
click at [1045, 276] on div at bounding box center [1054, 274] width 17 height 17
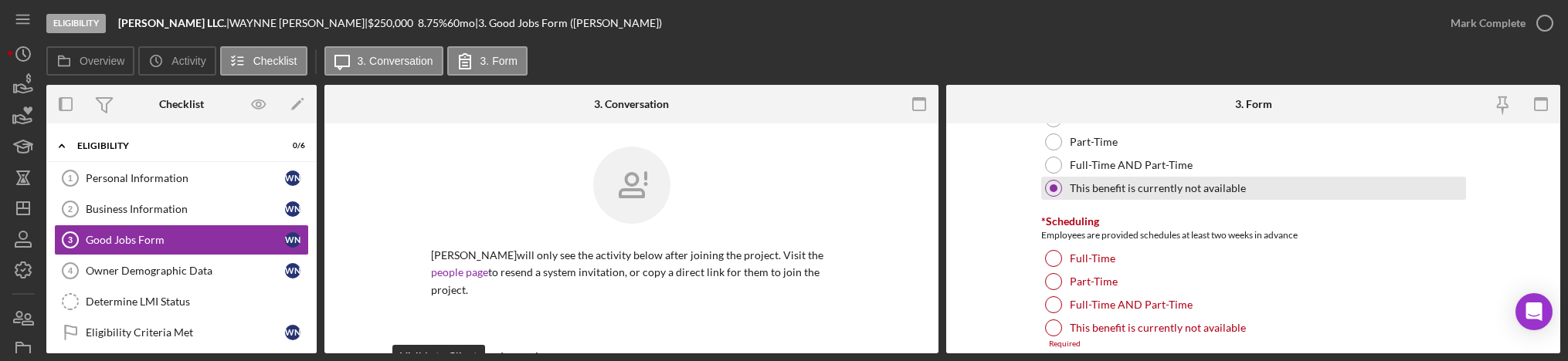
scroll to position [1620, 0]
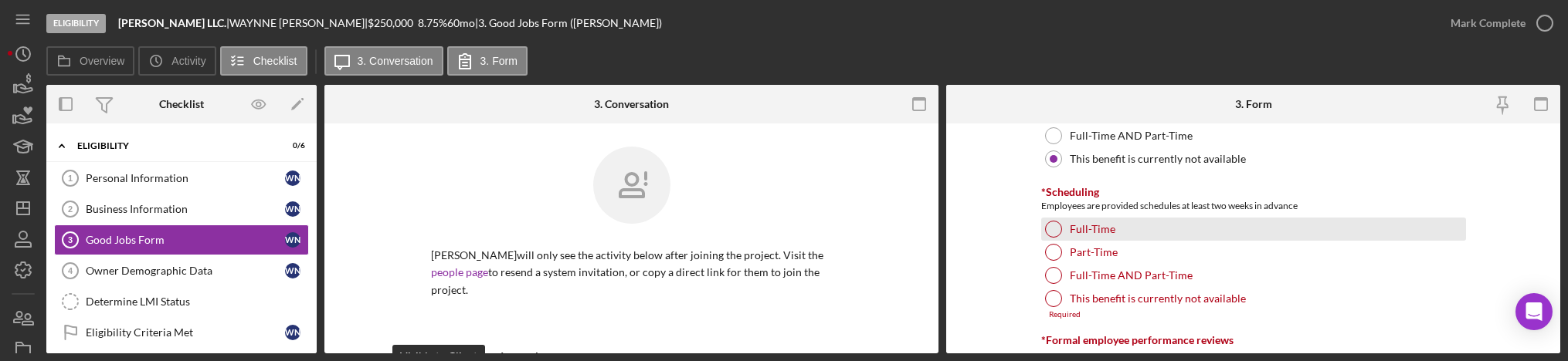
click at [1058, 231] on div at bounding box center [1054, 229] width 17 height 17
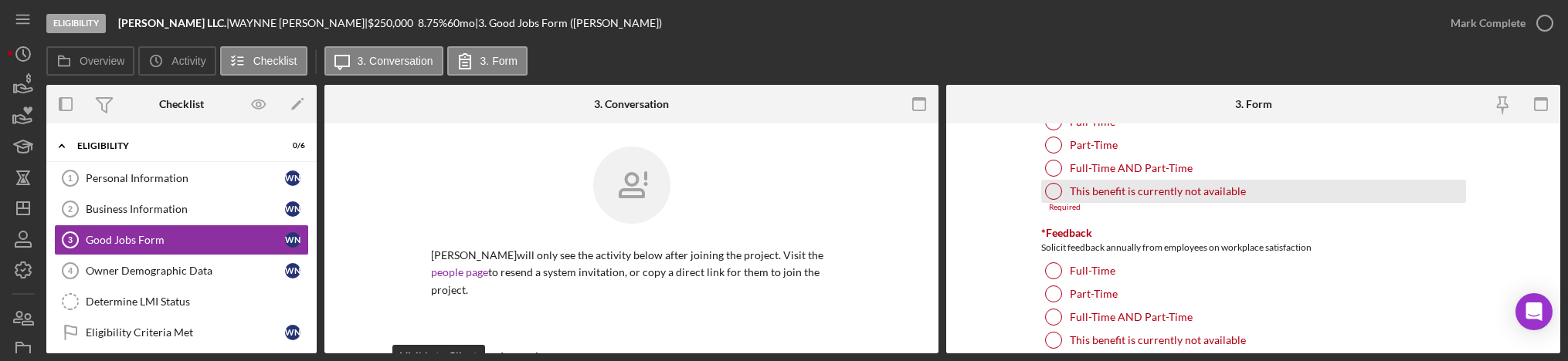
scroll to position [1735, 0]
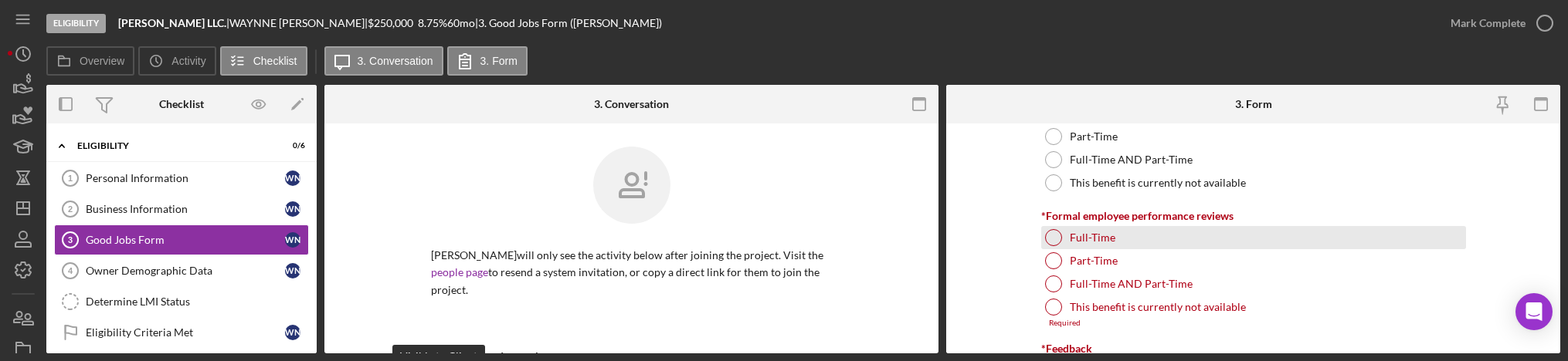
click at [1059, 233] on div "Full-Time" at bounding box center [1253, 237] width 425 height 23
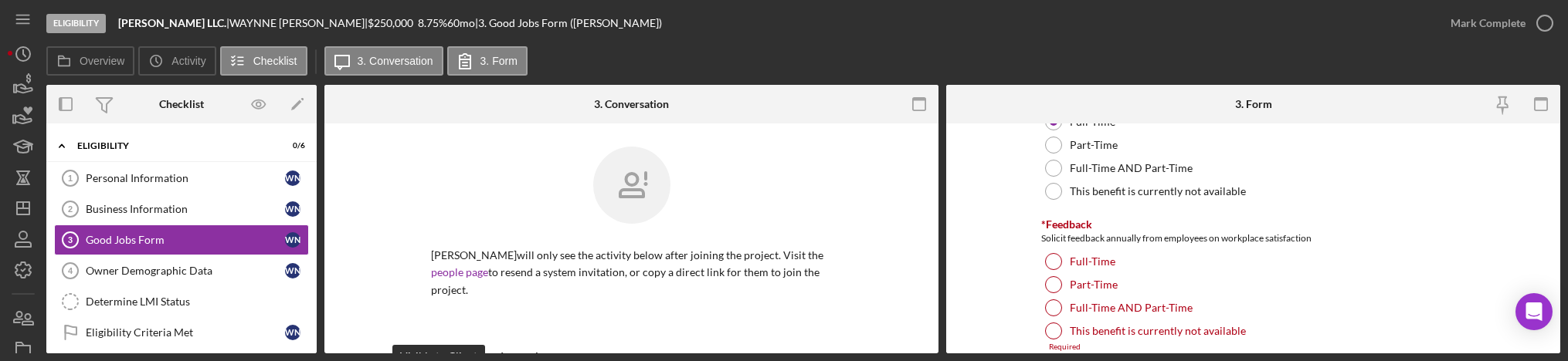
scroll to position [1967, 0]
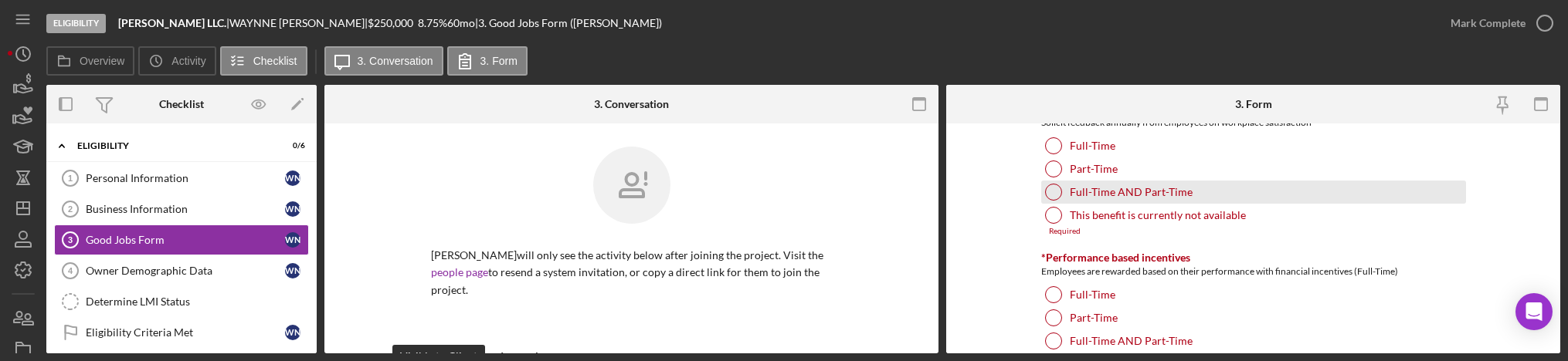
click at [1056, 196] on div at bounding box center [1054, 192] width 17 height 17
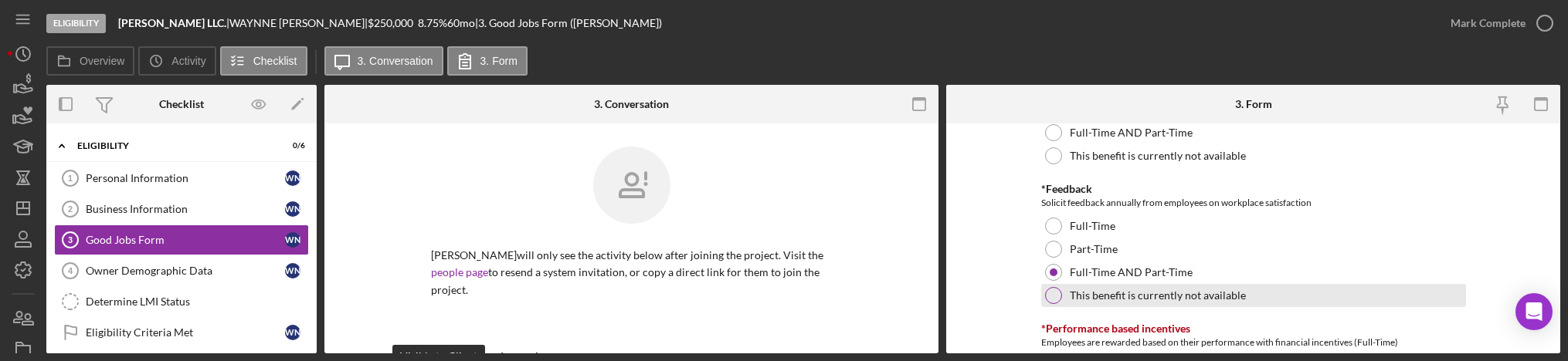
scroll to position [1851, 0]
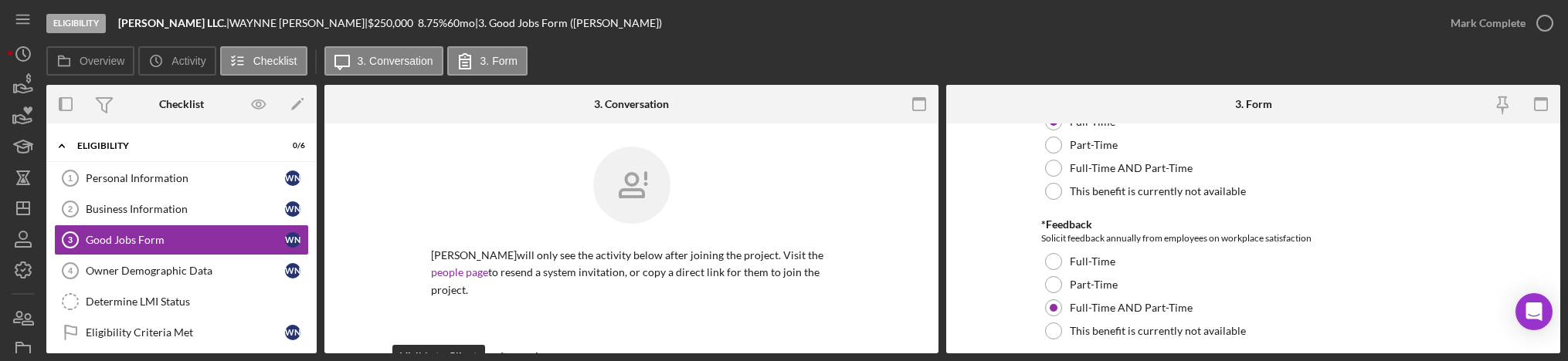
click at [983, 209] on form "Good Jobs Form *Number of Full-Time Owner Employment Please input all owners (w…" at bounding box center [1252, 238] width 614 height 230
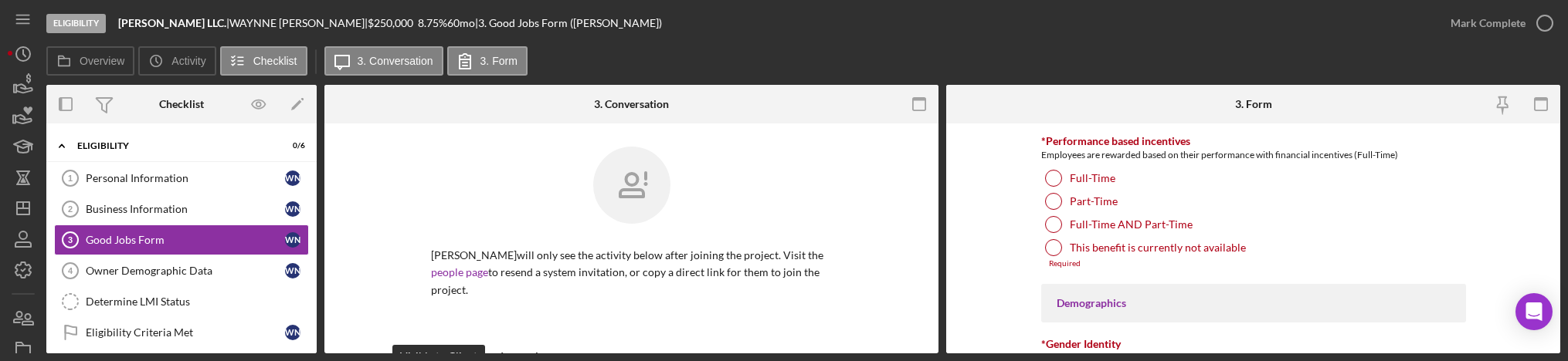
scroll to position [2082, 0]
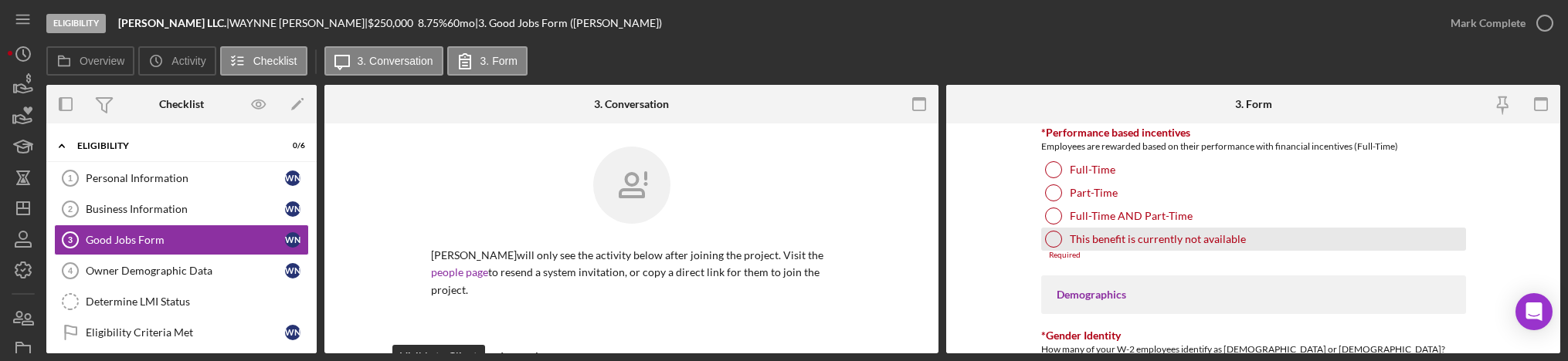
click at [1045, 231] on div "This benefit is currently not available" at bounding box center [1253, 239] width 425 height 23
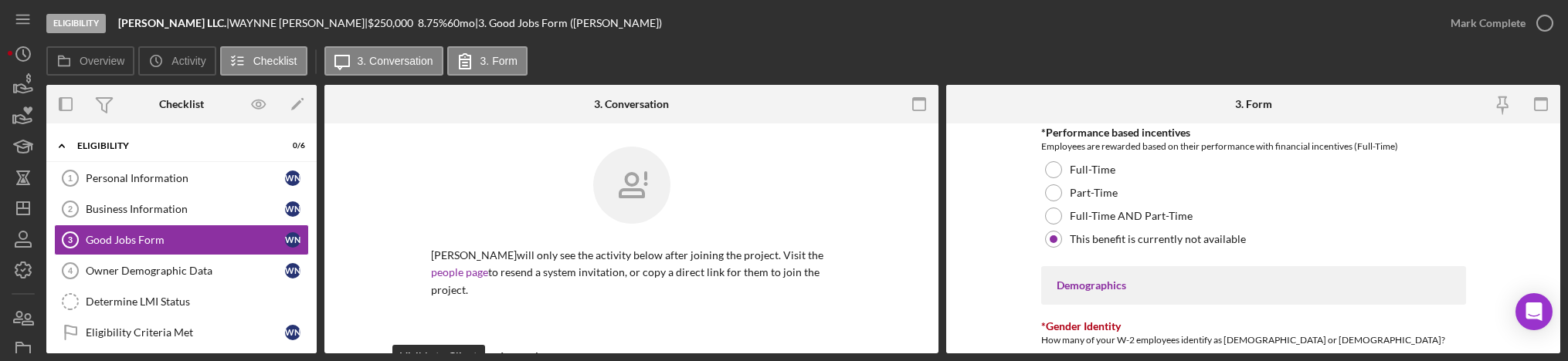
click at [1004, 213] on form "Good Jobs Form *Number of Full-Time Owner Employment Please input all owners (w…" at bounding box center [1252, 238] width 614 height 230
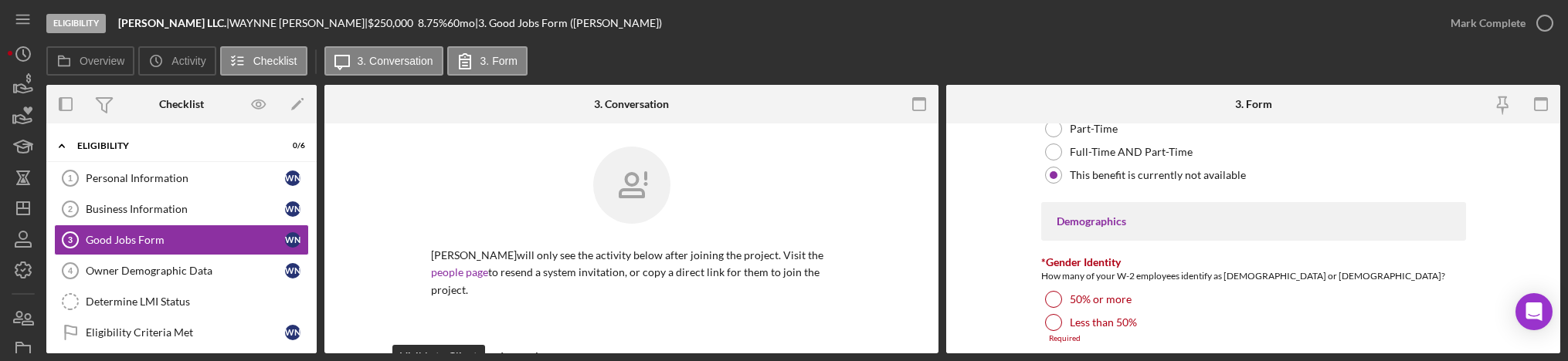
scroll to position [2198, 0]
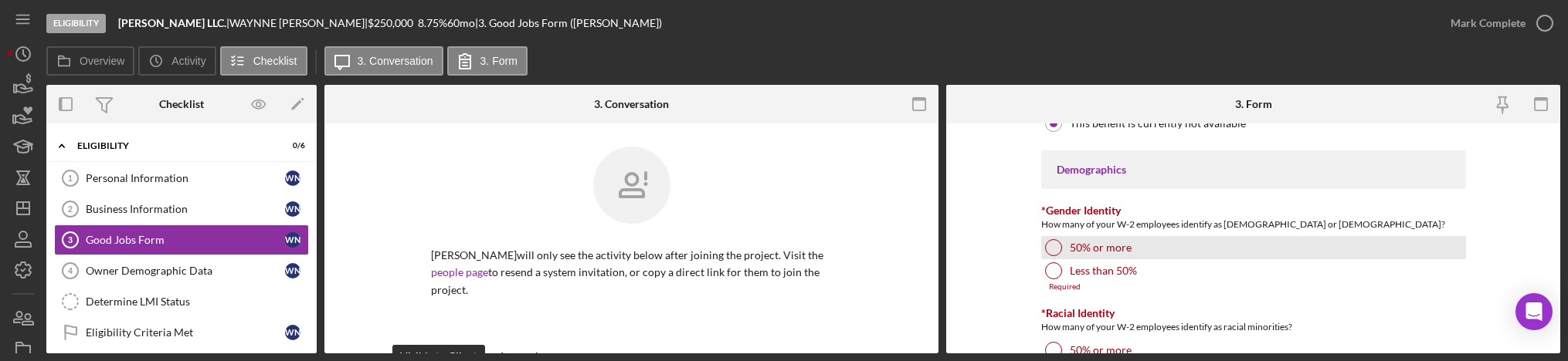
click at [1055, 247] on div at bounding box center [1054, 247] width 17 height 17
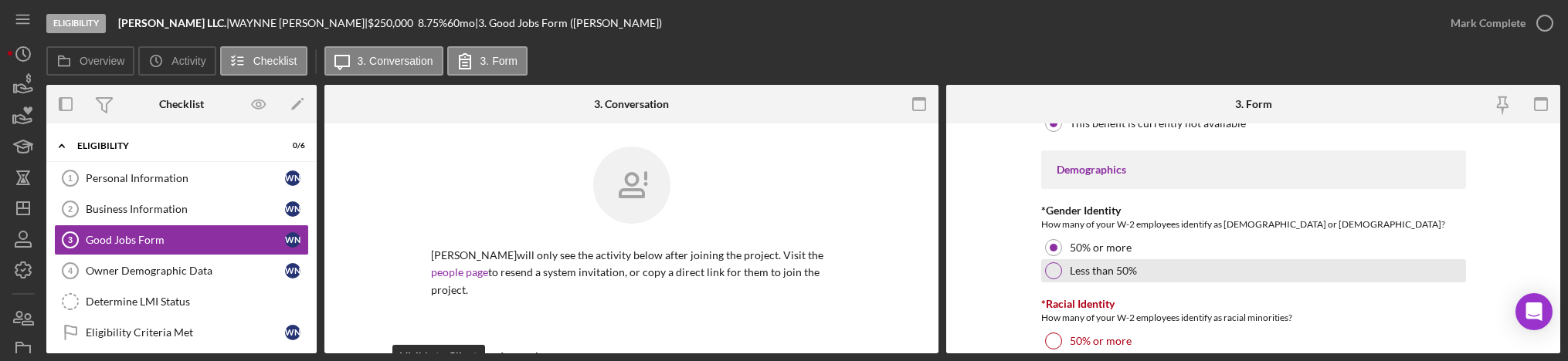
click at [1055, 270] on div at bounding box center [1054, 271] width 17 height 17
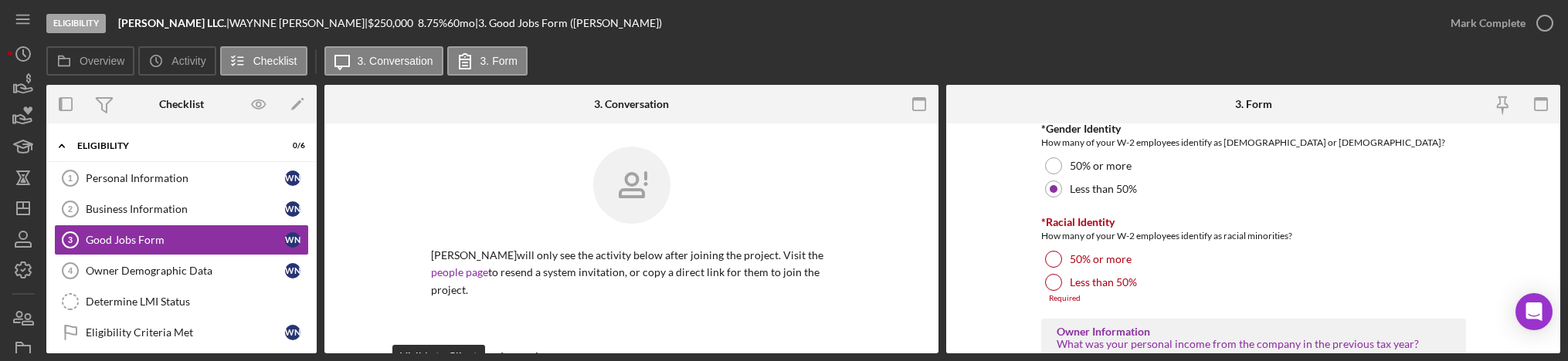
scroll to position [2314, 0]
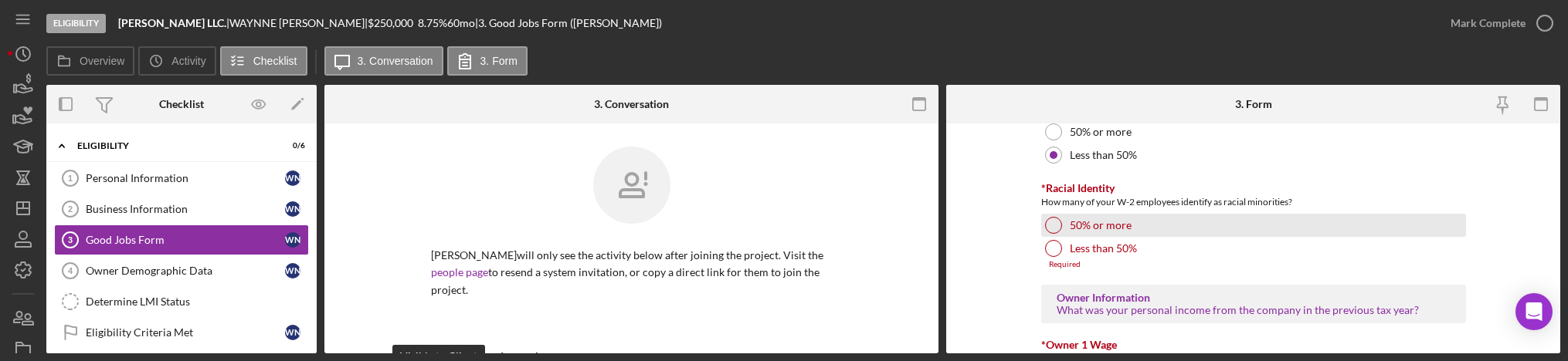
click at [1054, 221] on div at bounding box center [1054, 225] width 17 height 17
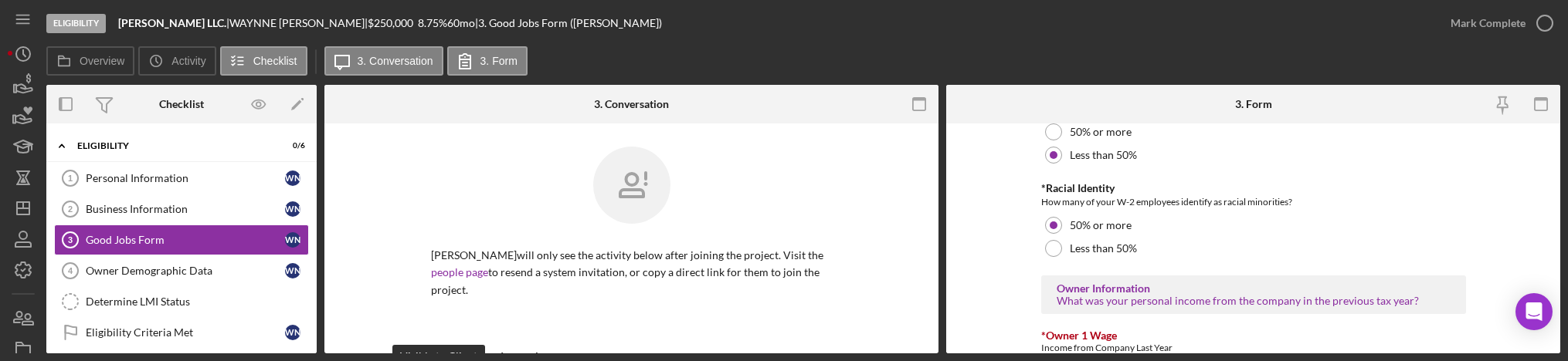
click at [1016, 196] on form "Good Jobs Form *Number of Full-Time Owner Employment Please input all owners (w…" at bounding box center [1252, 238] width 614 height 230
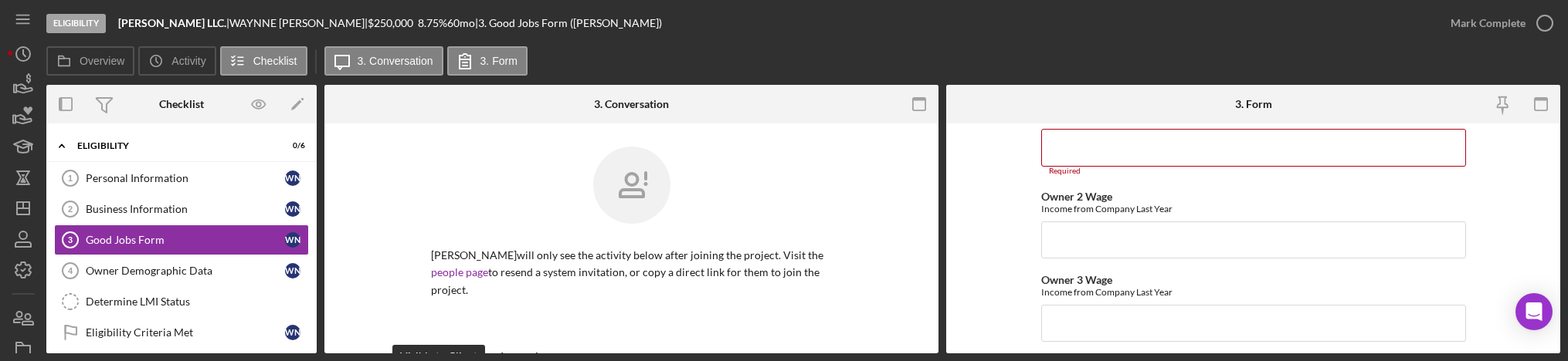
scroll to position [2429, 0]
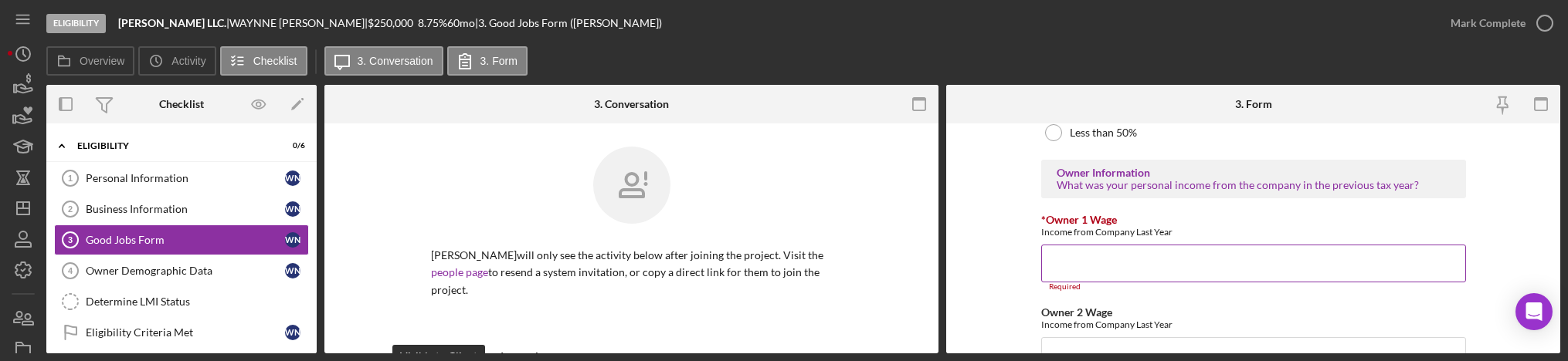
click at [1083, 255] on input "*Owner 1 Wage" at bounding box center [1253, 263] width 425 height 37
click at [1063, 301] on label "Owner 2 Wage" at bounding box center [1076, 303] width 71 height 13
click at [1063, 328] on input "Owner 2 Wage" at bounding box center [1253, 347] width 425 height 37
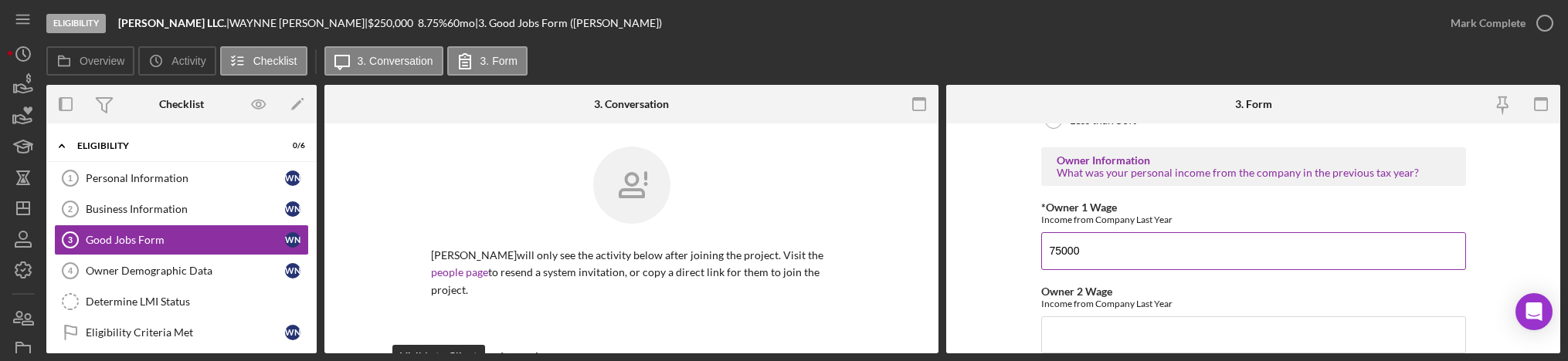
click at [1063, 254] on input "75000" at bounding box center [1253, 251] width 425 height 37
click at [1057, 252] on input "75000" at bounding box center [1253, 251] width 425 height 37
click at [1048, 248] on input "75,000" at bounding box center [1253, 251] width 425 height 37
type input "$75,000"
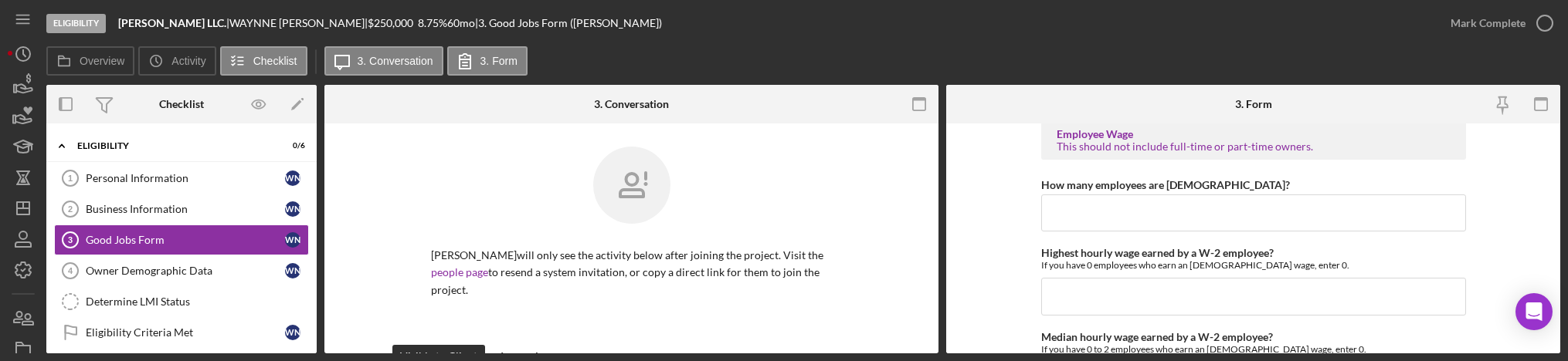
scroll to position [2905, 0]
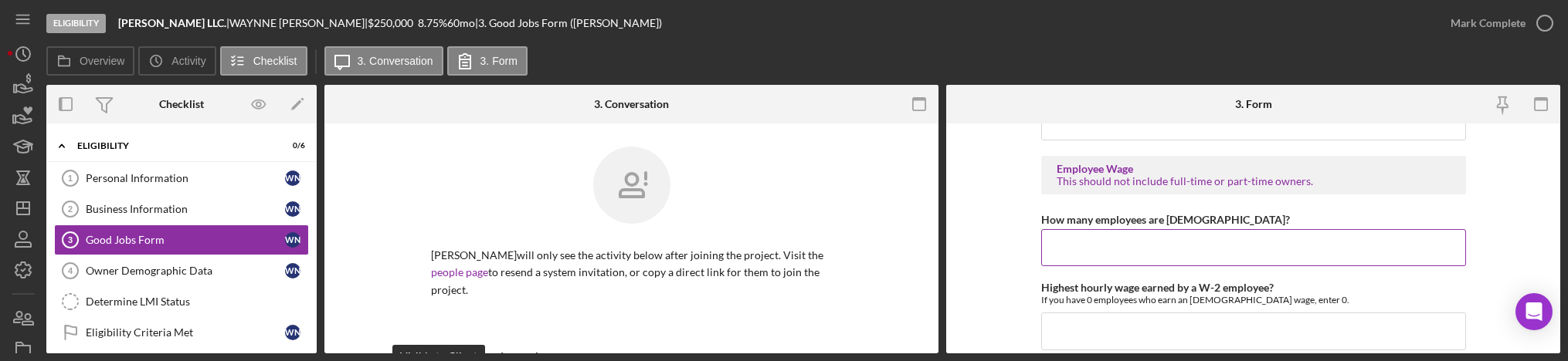
click at [1112, 239] on input "How many employees are [DEMOGRAPHIC_DATA]?" at bounding box center [1253, 247] width 425 height 37
type input "1"
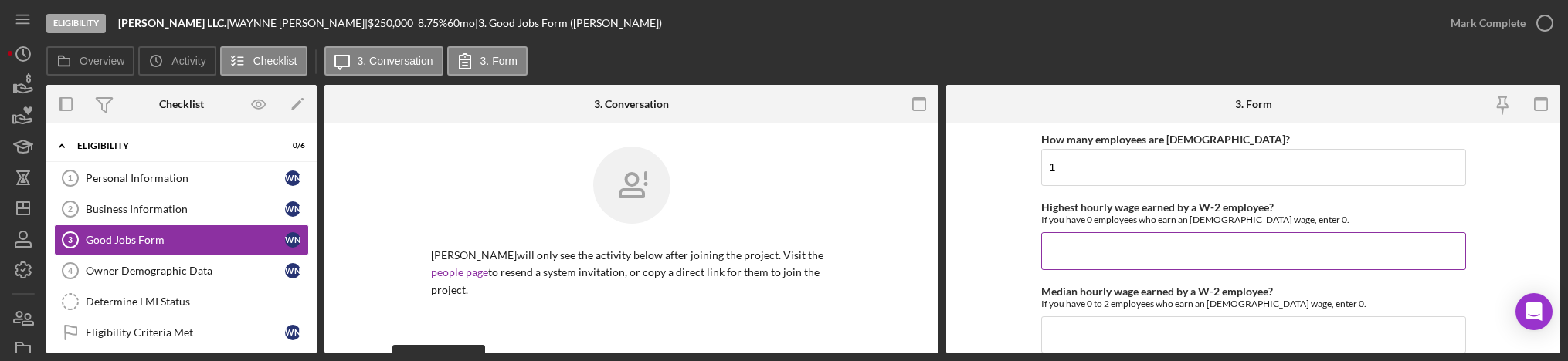
scroll to position [3020, 0]
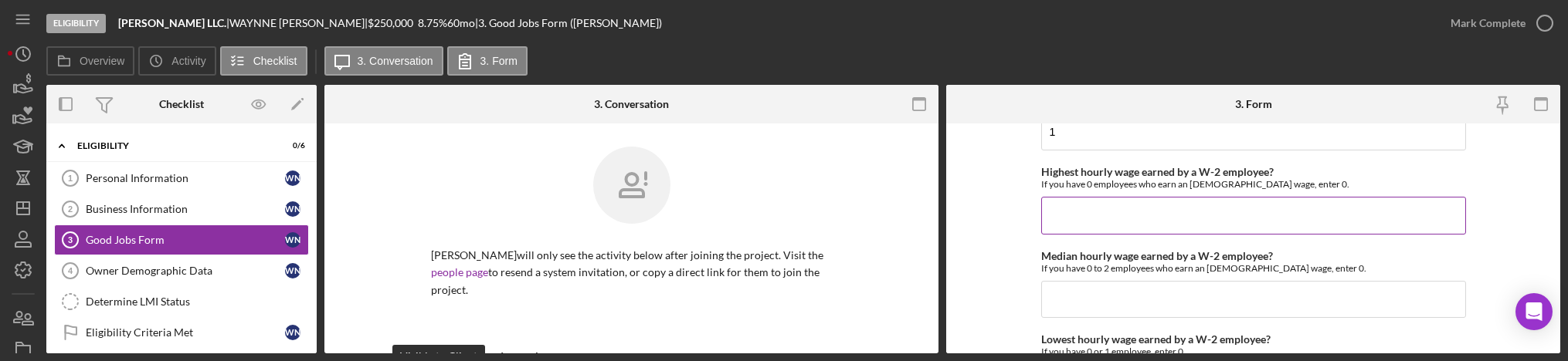
click at [1098, 233] on input "Highest hourly wage earned by a W-2 employee?" at bounding box center [1253, 215] width 425 height 37
type input "$0"
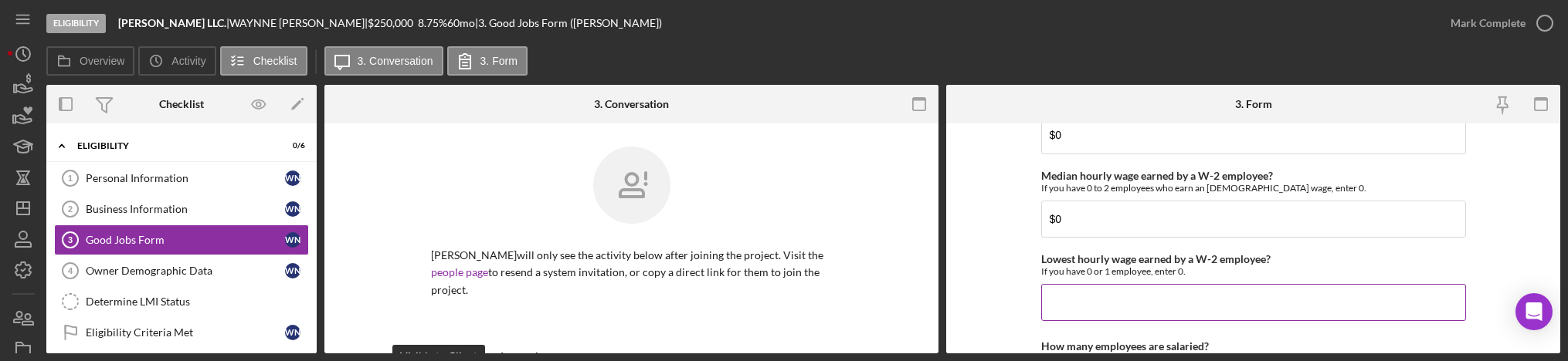
scroll to position [3135, 0]
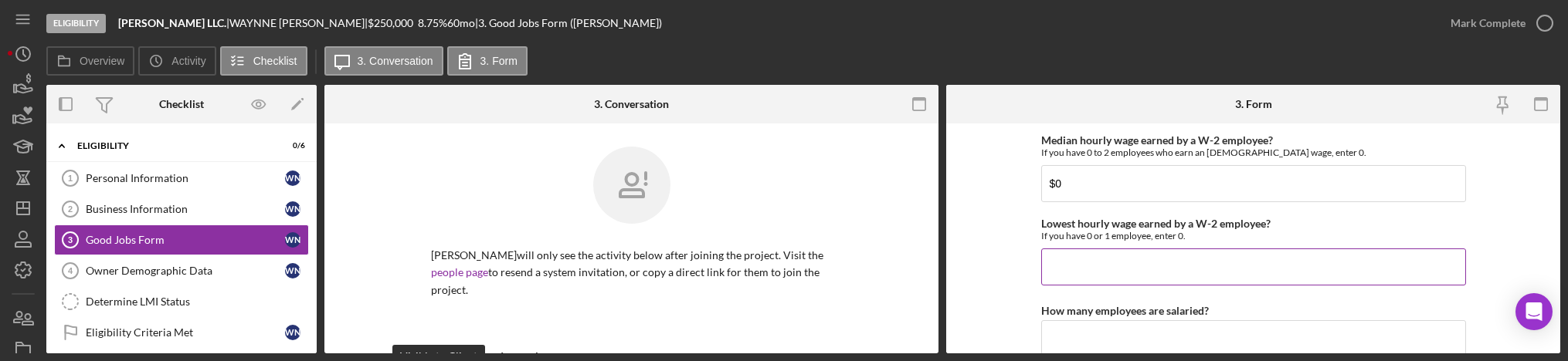
click at [1077, 260] on input "Lowest hourly wage earned by a W-2 employee?" at bounding box center [1253, 267] width 425 height 37
type input "$0"
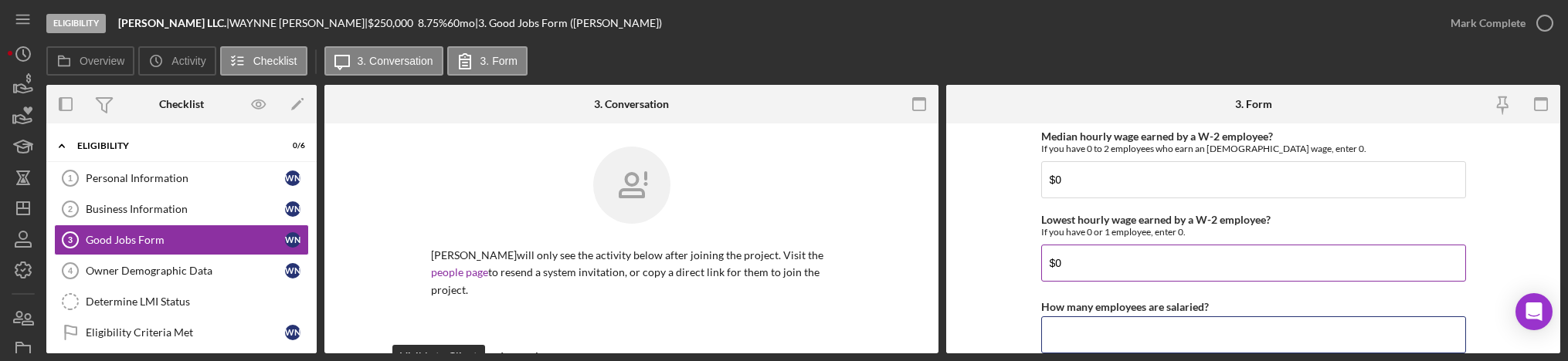
type input "0"
click at [1006, 241] on form "Good Jobs Form *Number of Full-Time Owner Employment Please input all owners (w…" at bounding box center [1252, 238] width 614 height 230
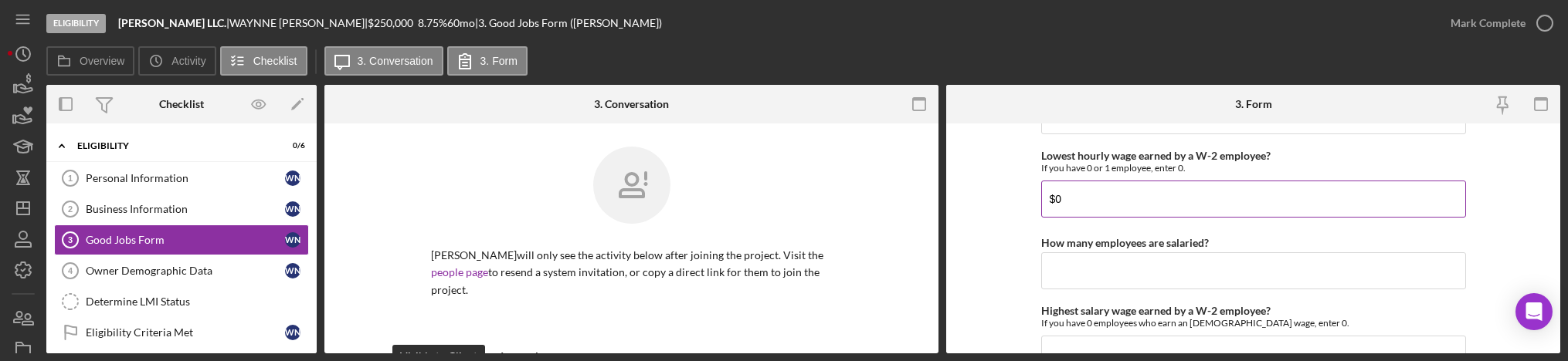
scroll to position [3256, 0]
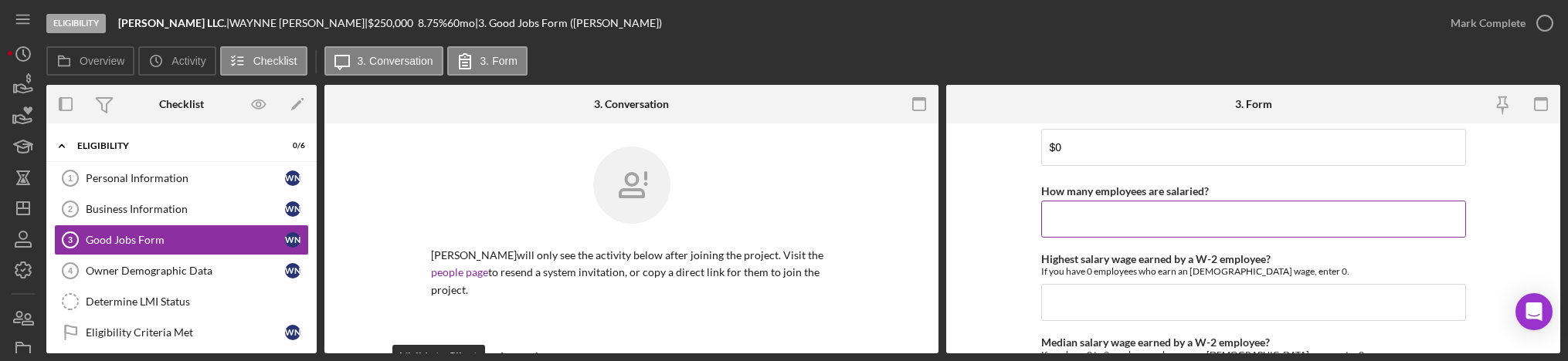
click at [1091, 223] on input "How many employees are salaried?" at bounding box center [1253, 220] width 425 height 37
type input "0"
click at [1088, 319] on input "Highest salary wage earned by a W-2 employee?" at bounding box center [1253, 302] width 425 height 37
type input "$0"
click at [1008, 188] on form "Good Jobs Form *Number of Full-Time Owner Employment Please input all owners (w…" at bounding box center [1252, 238] width 614 height 230
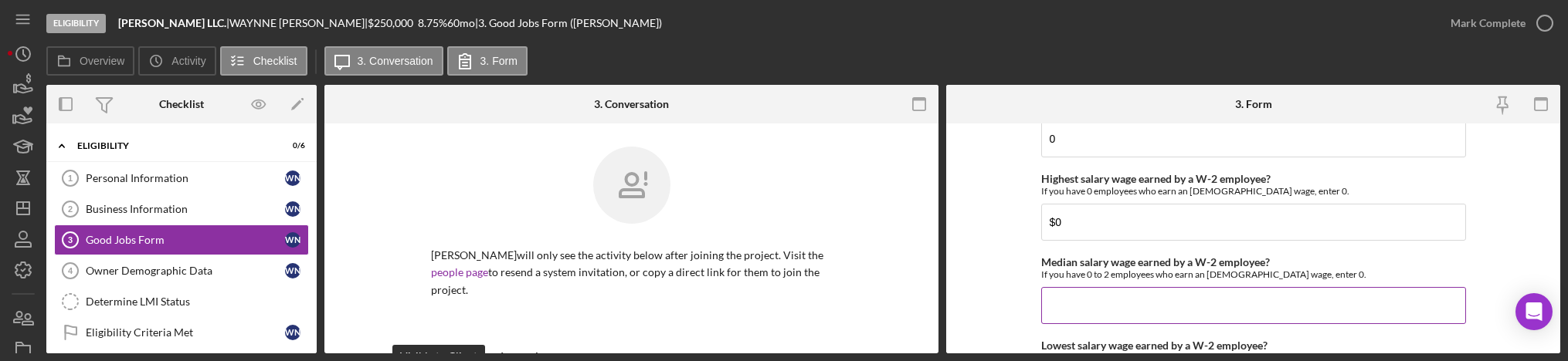
scroll to position [3371, 0]
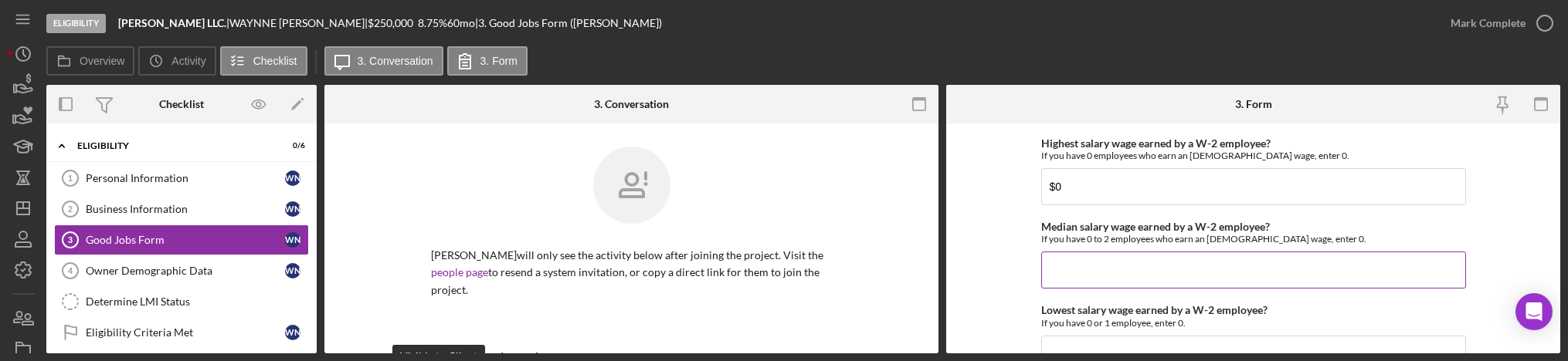
click at [1088, 282] on input "Median salary wage earned by a W-2 employee?" at bounding box center [1253, 270] width 425 height 37
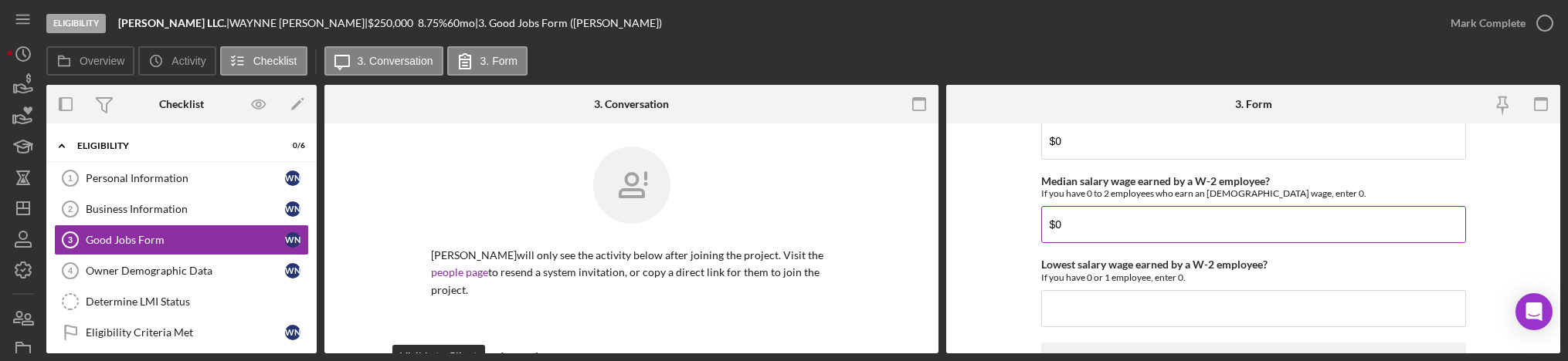
scroll to position [3487, 0]
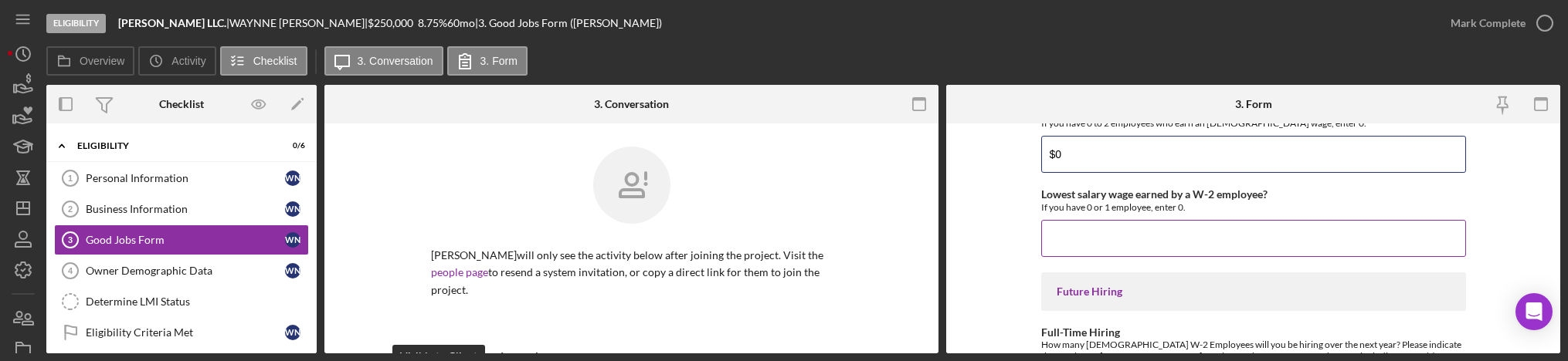
type input "$0"
click at [1091, 228] on input "Lowest salary wage earned by a W-2 employee?" at bounding box center [1253, 238] width 425 height 37
type input "$0"
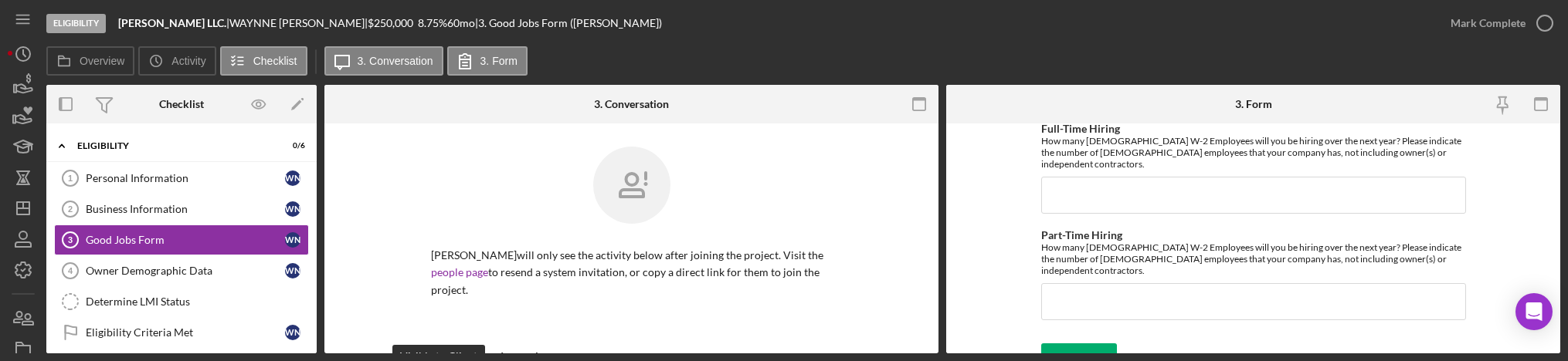
scroll to position [3575, 0]
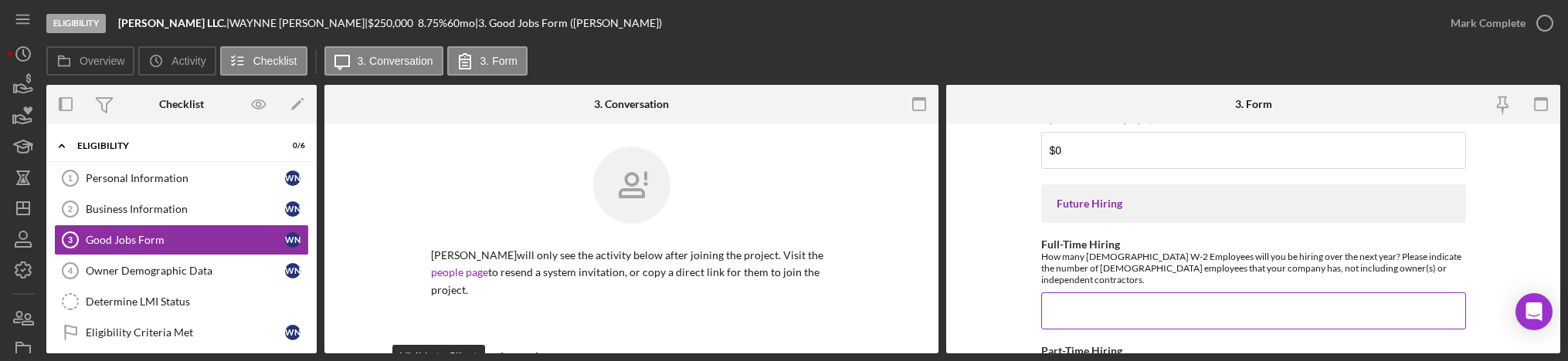
click at [1090, 302] on input "Full-Time Hiring" at bounding box center [1253, 311] width 425 height 37
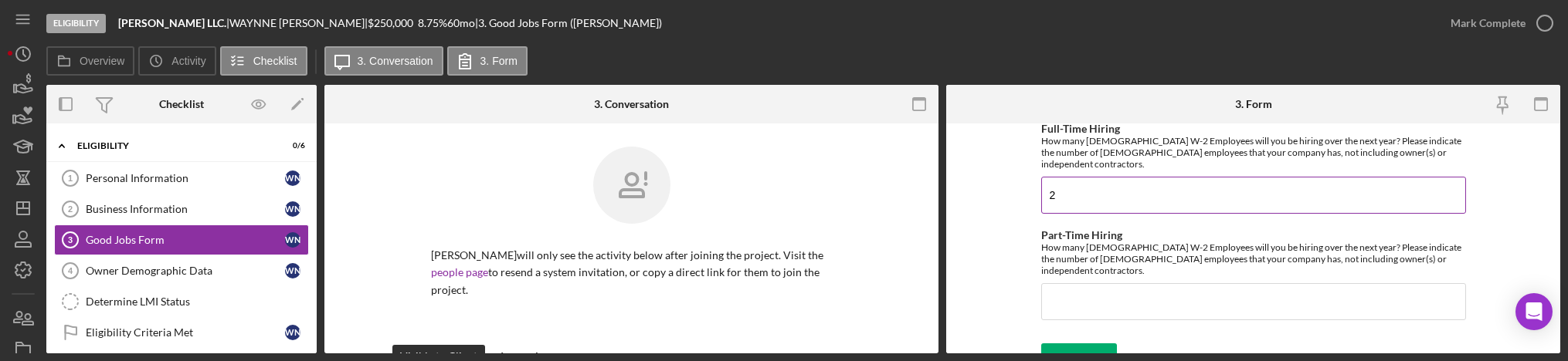
type input "2"
click at [1090, 290] on input "Part-Time Hiring" at bounding box center [1253, 301] width 425 height 37
type input "1"
click at [1004, 226] on form "Good Jobs Form *Number of Full-Time Owner Employment Please input all owners (w…" at bounding box center [1252, 238] width 614 height 230
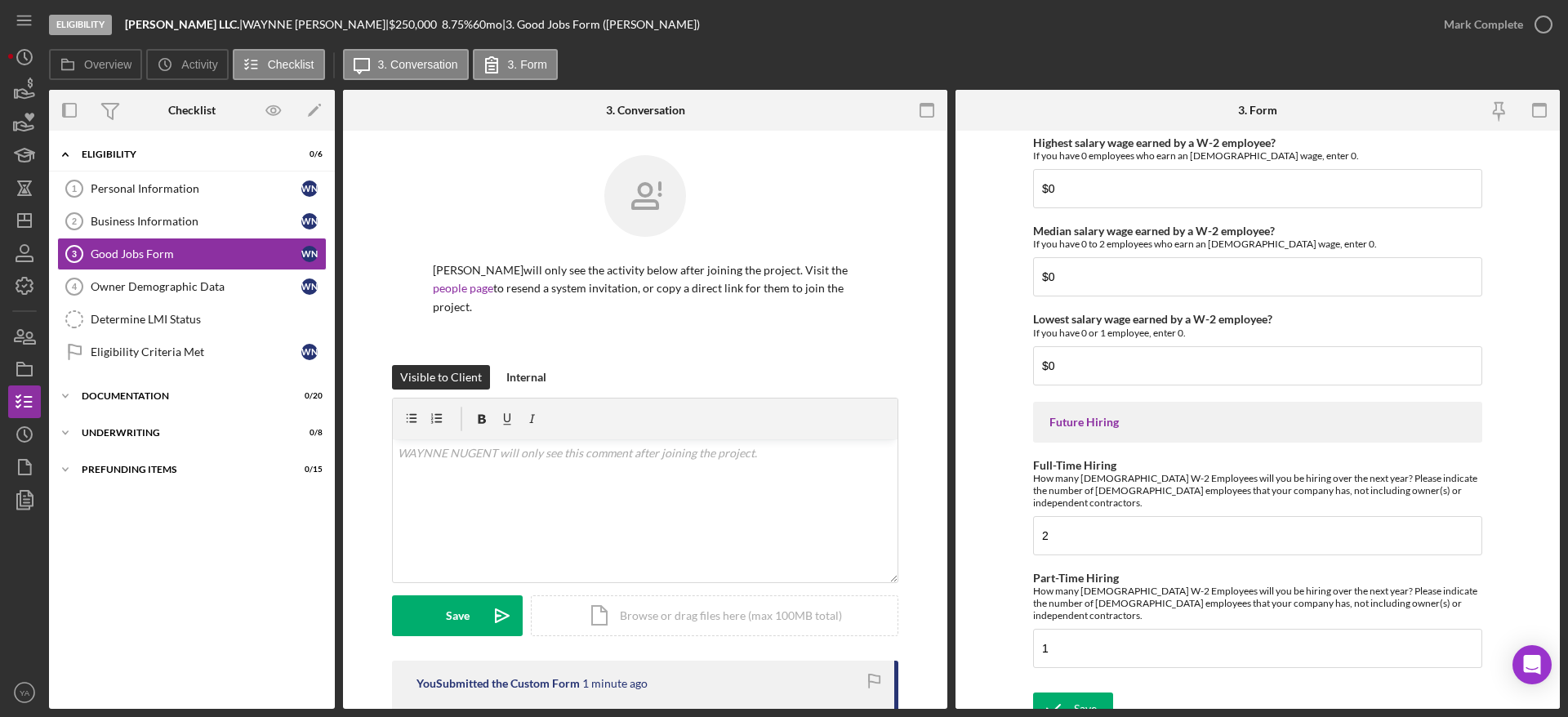
scroll to position [3572, 0]
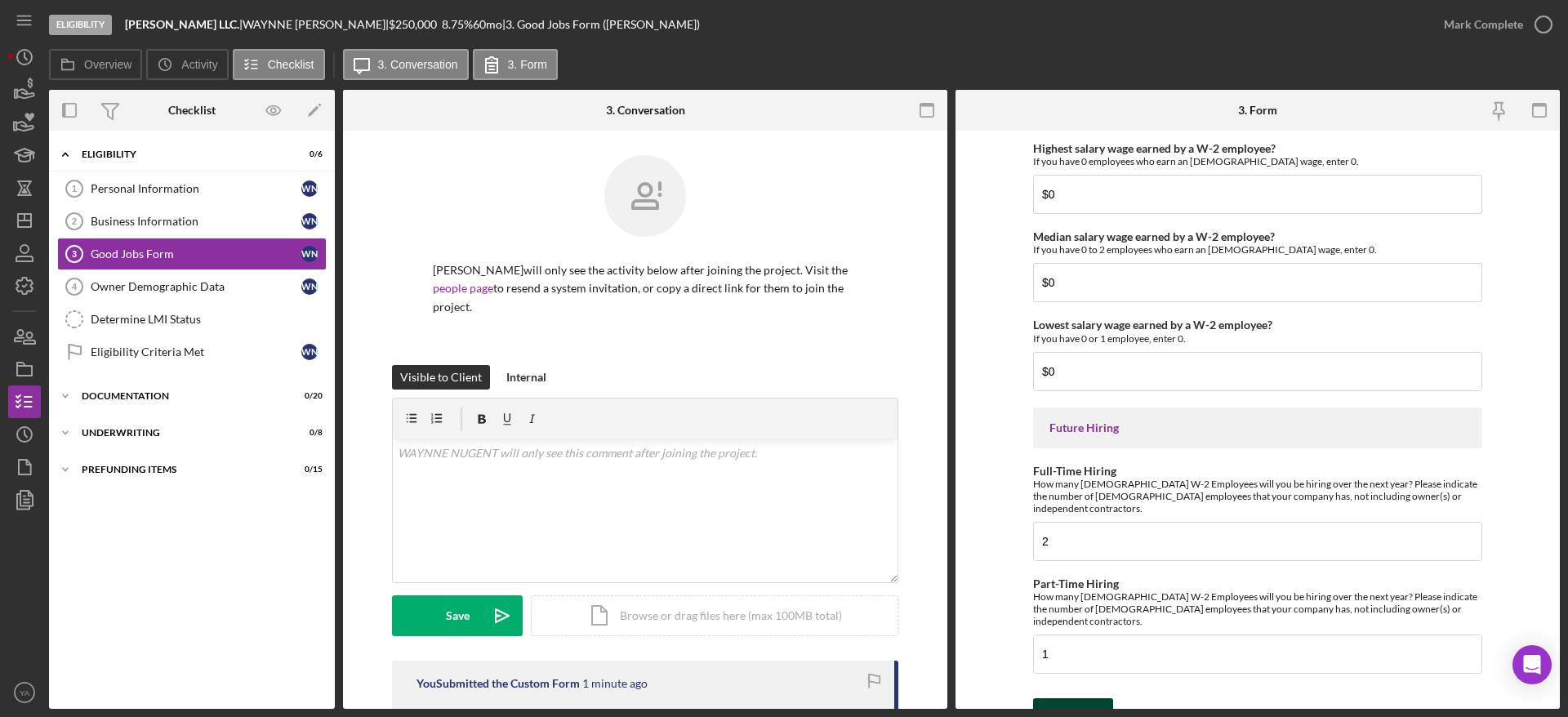
click at [1062, 694] on icon "submit" at bounding box center [1053, 714] width 40 height 40
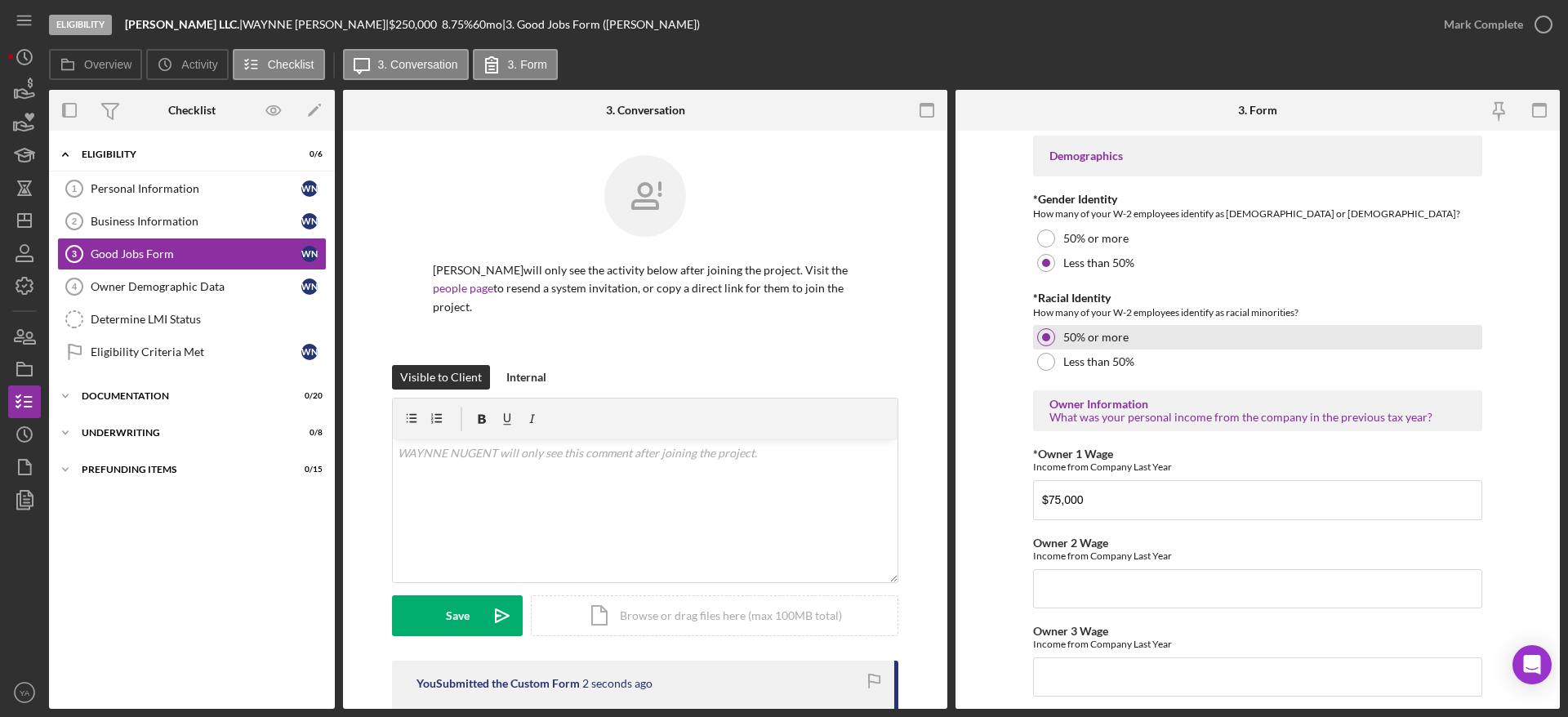
scroll to position [2470, 0]
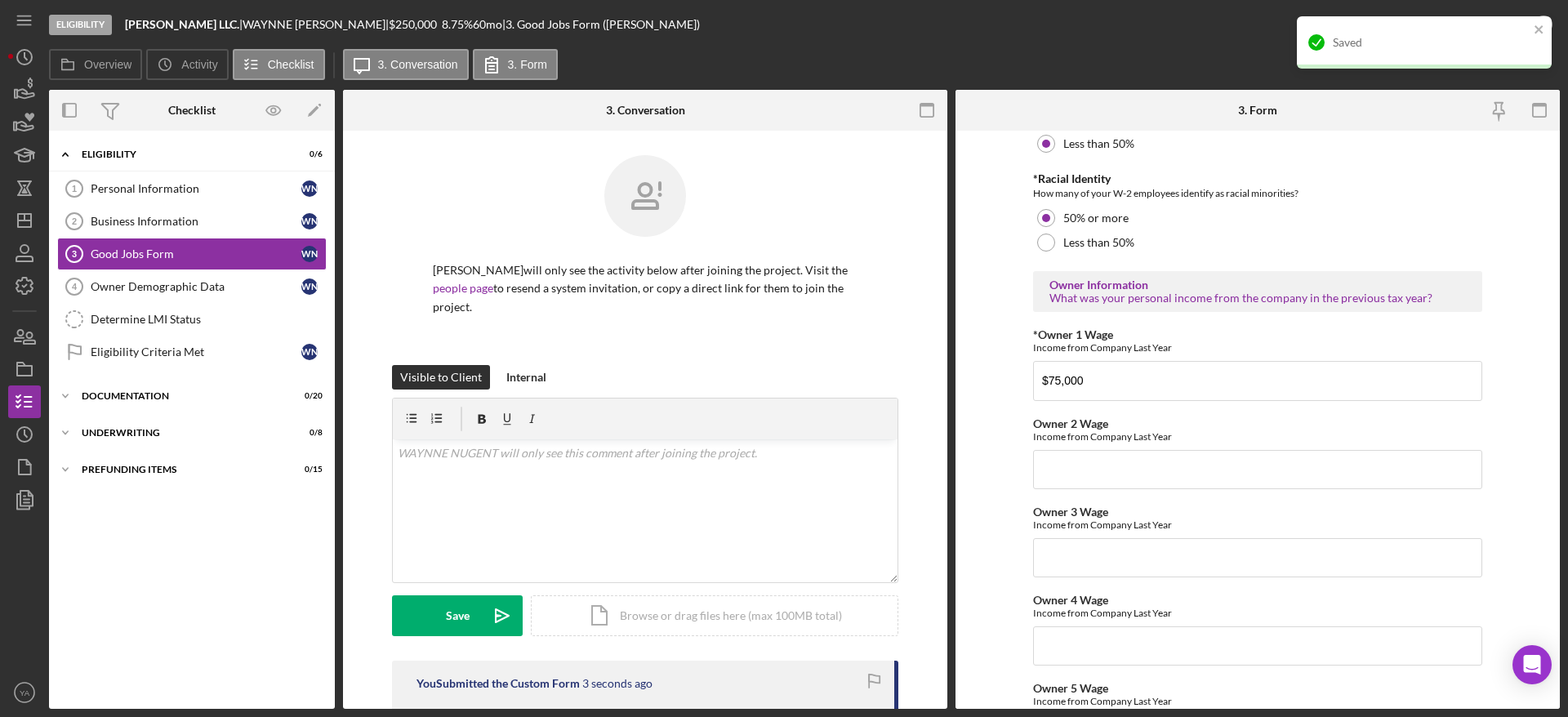
click at [1546, 25] on div "Saved" at bounding box center [1423, 42] width 255 height 52
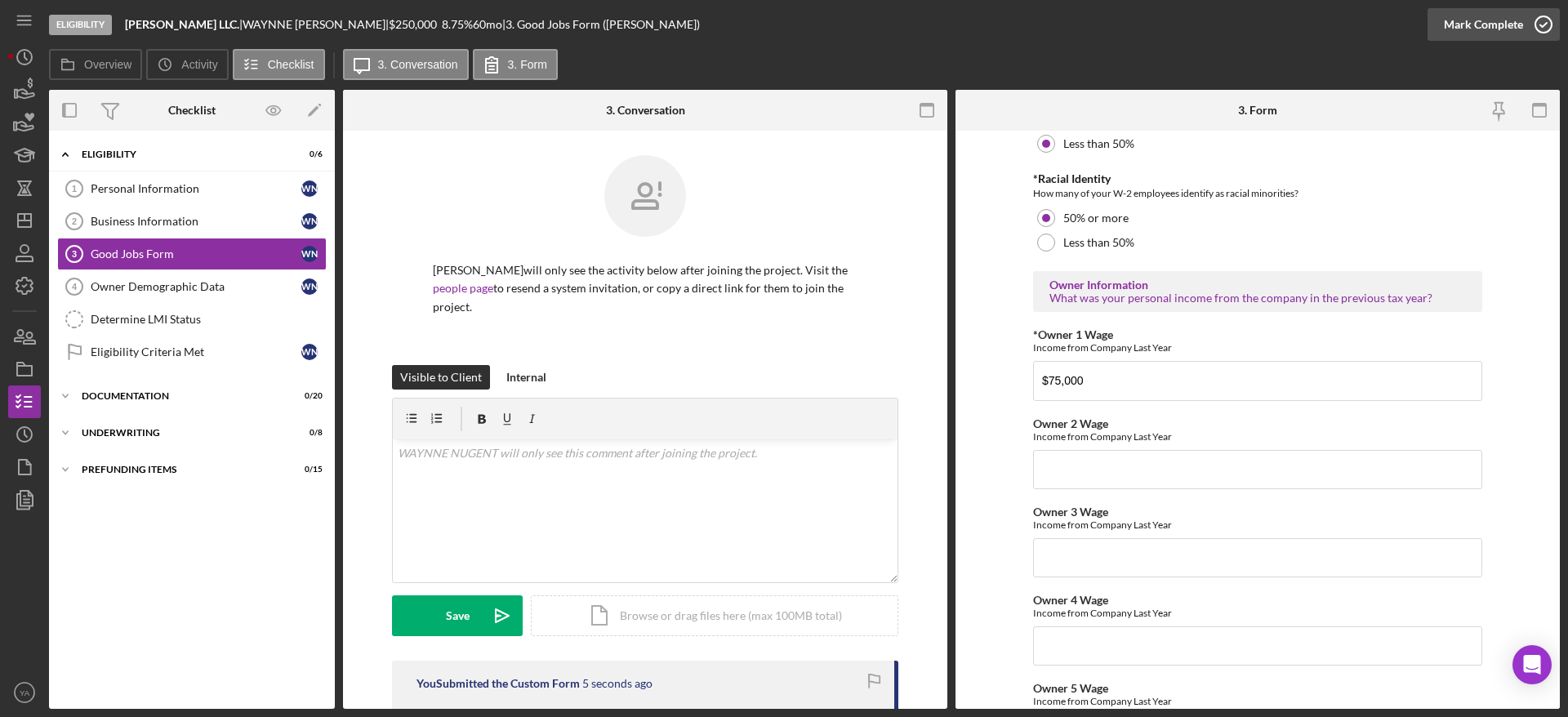
click at [1523, 26] on icon "button" at bounding box center [1542, 24] width 40 height 40
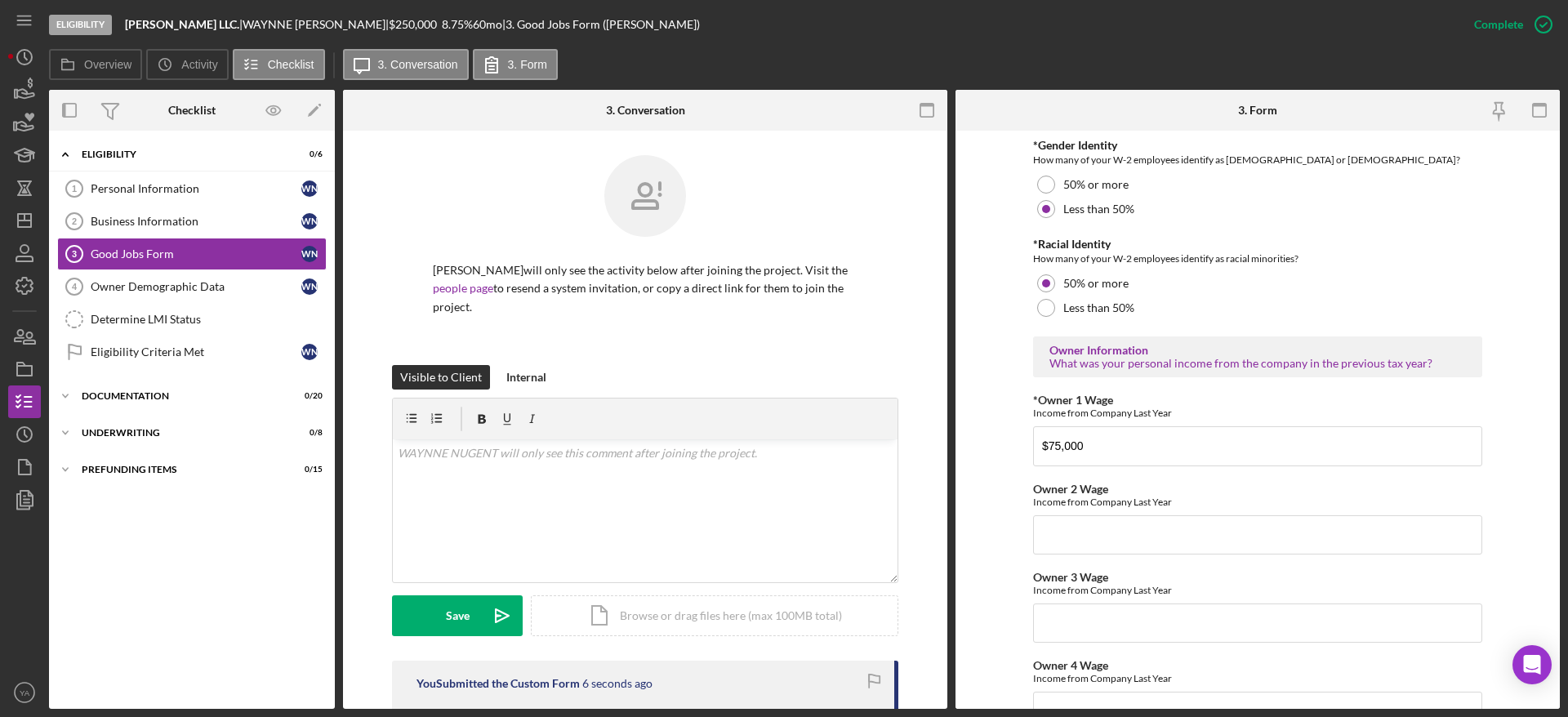
scroll to position [2535, 0]
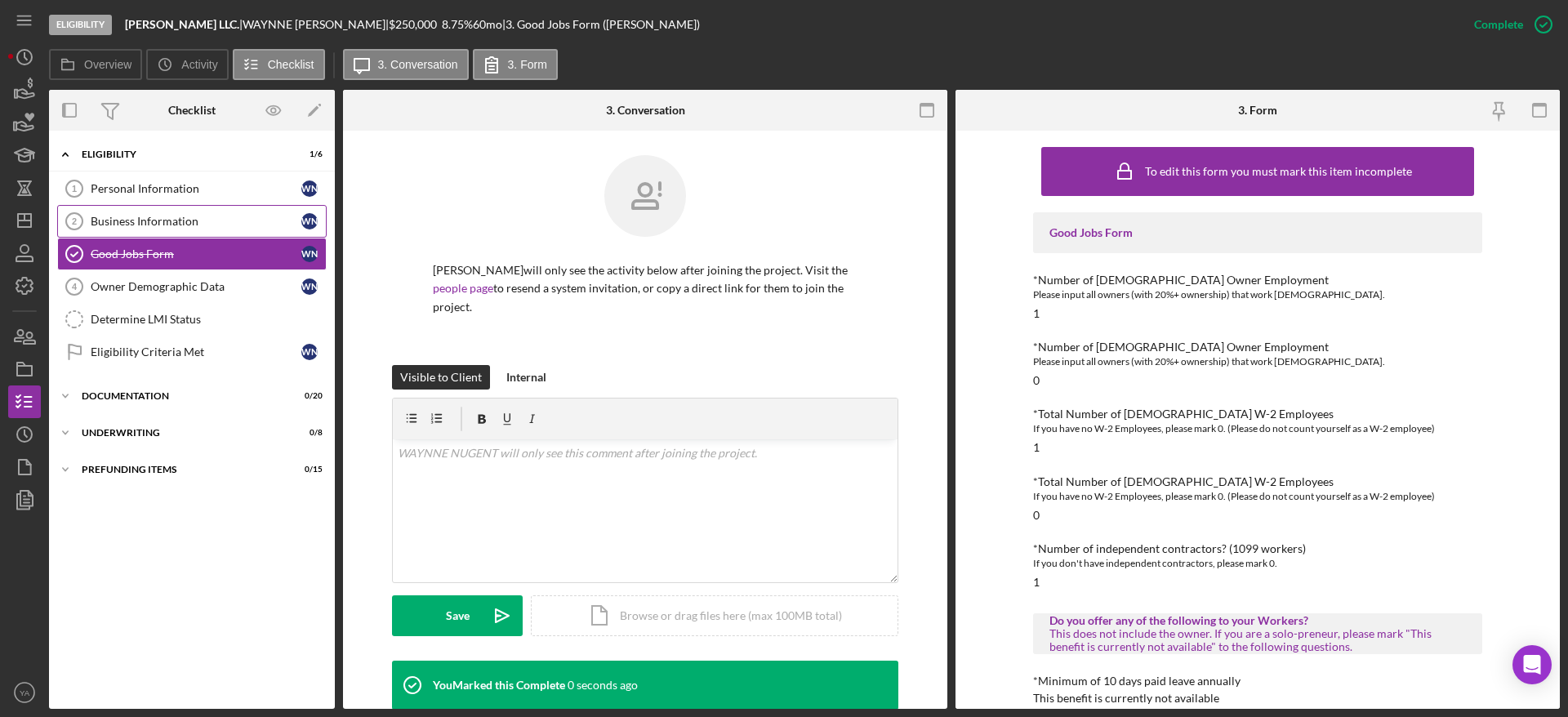
click at [138, 227] on div "Business Information" at bounding box center [196, 221] width 211 height 13
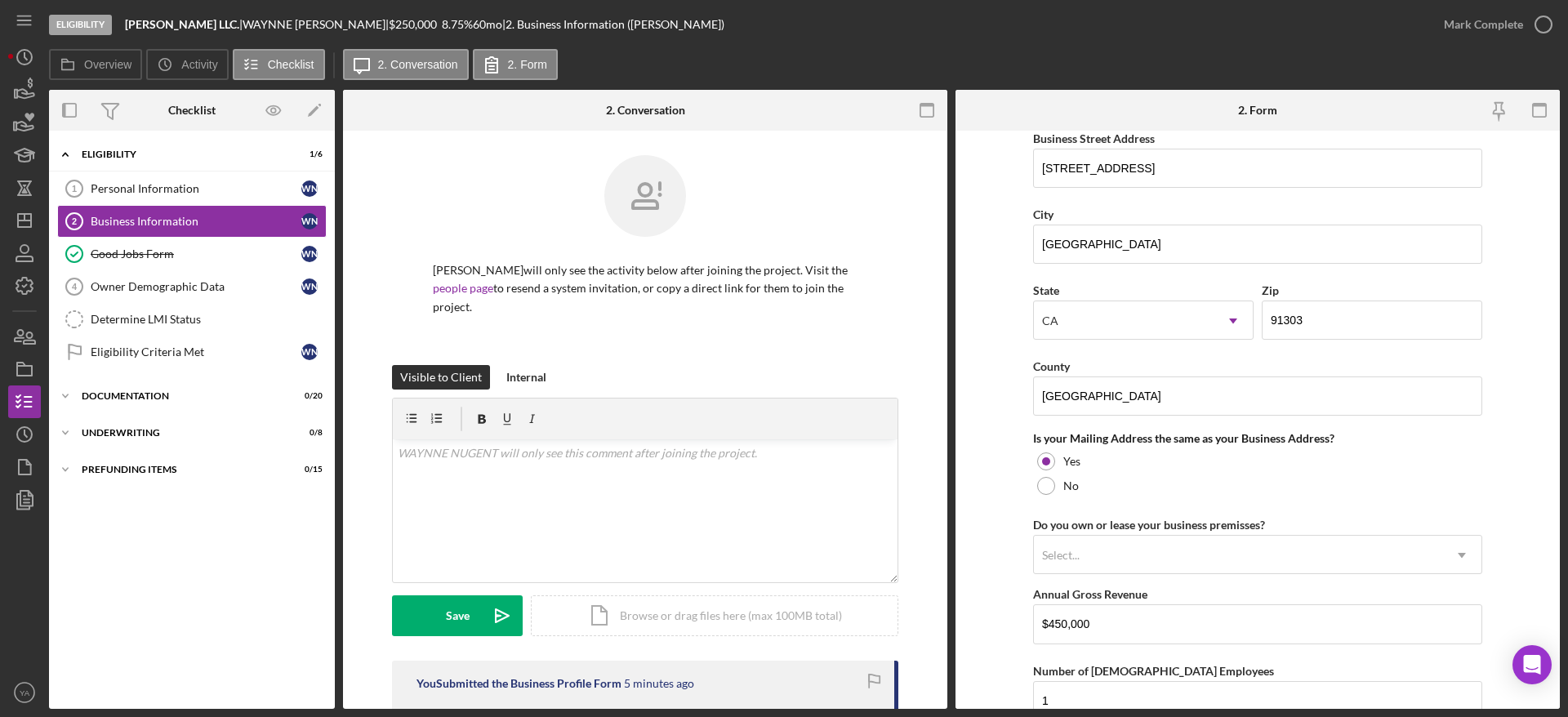
scroll to position [1234, 0]
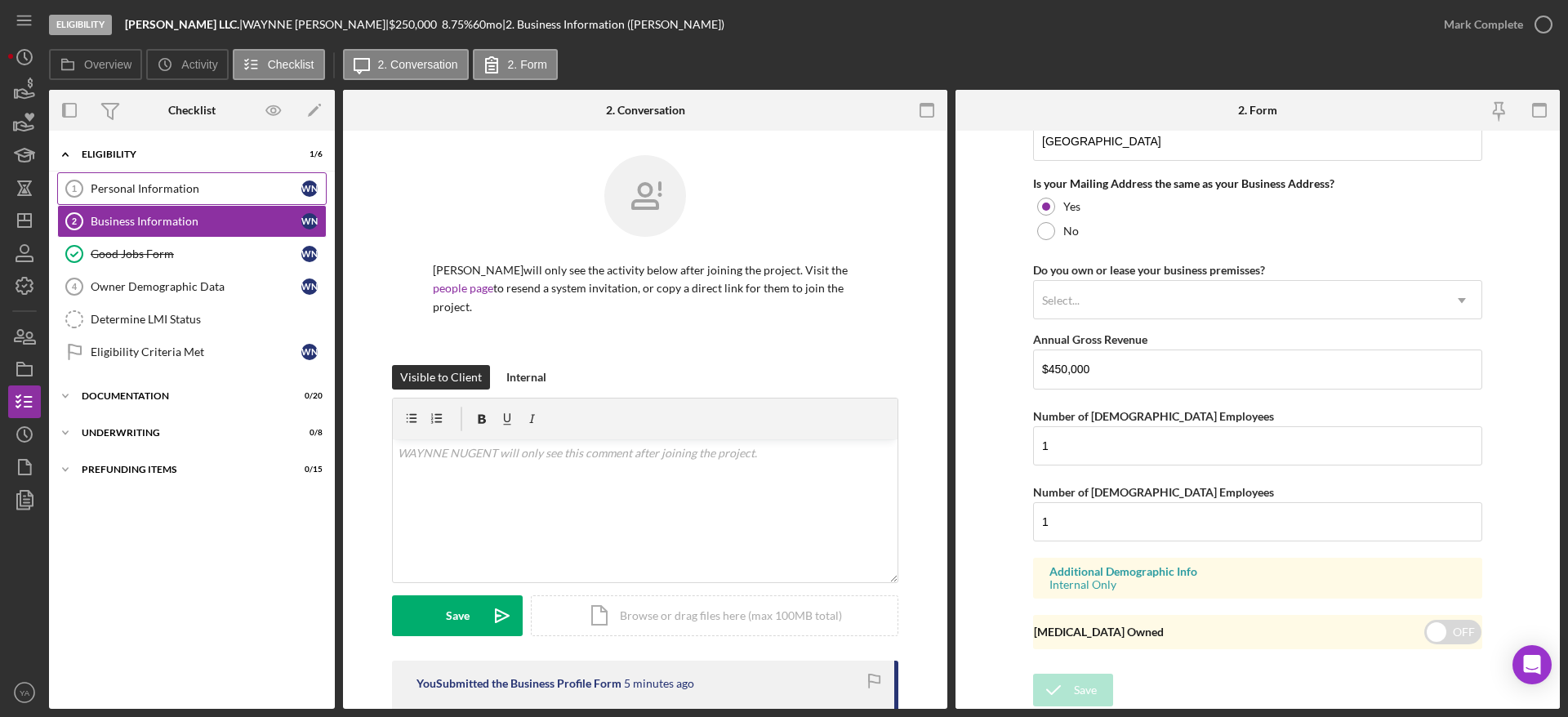
click at [196, 179] on link "Personal Information 1 Personal Information W N" at bounding box center [192, 188] width 270 height 33
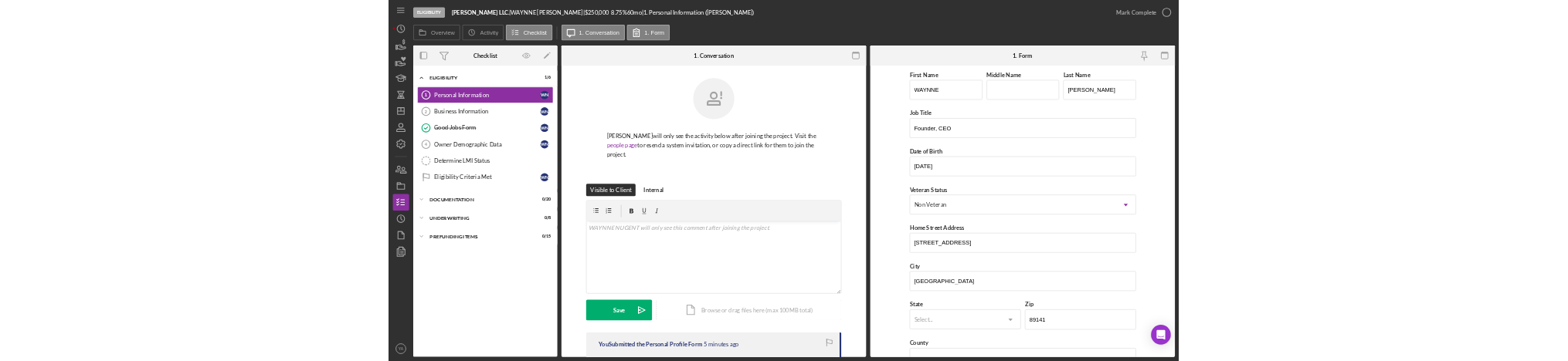
scroll to position [232, 0]
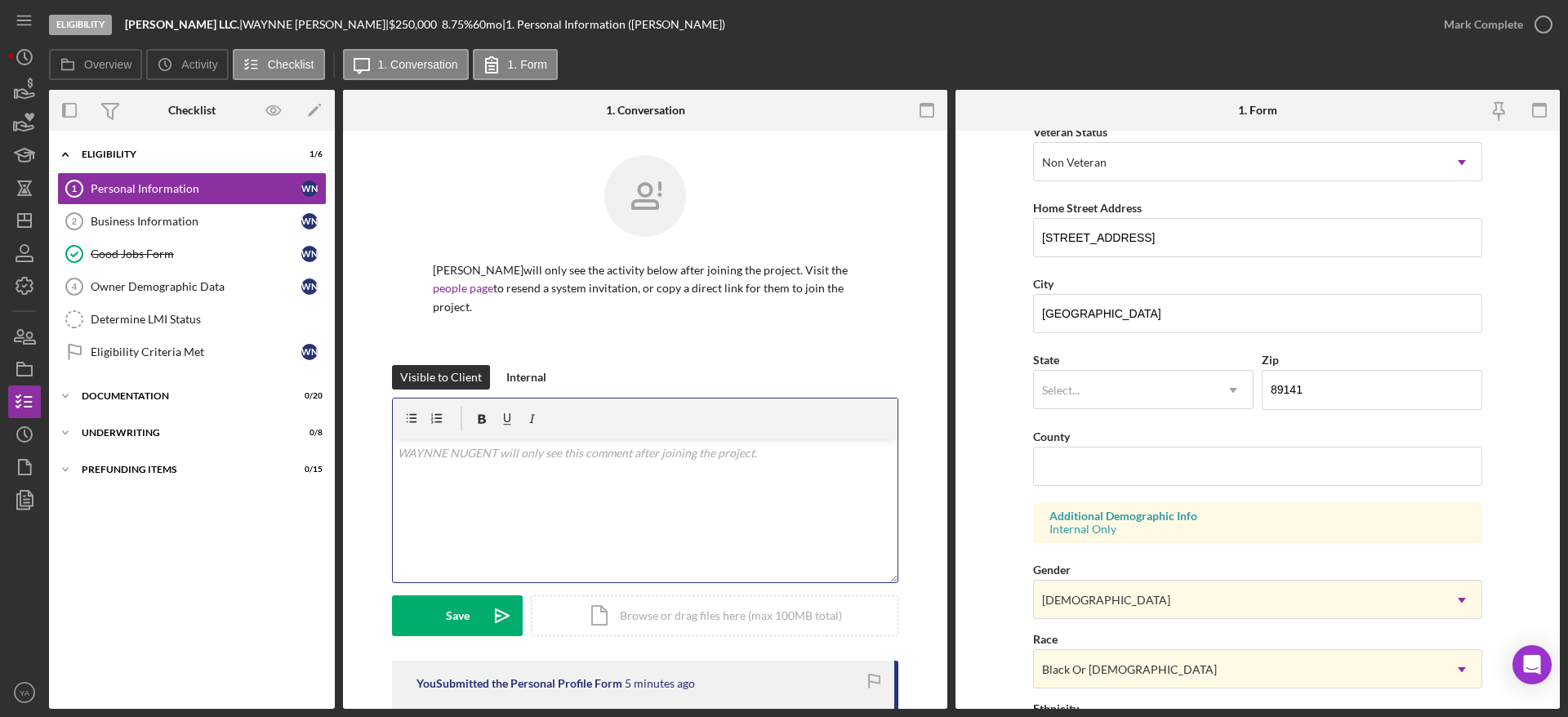
drag, startPoint x: 599, startPoint y: 527, endPoint x: 586, endPoint y: 510, distance: 21.4
click at [596, 522] on div "v Color teal Color pink Remove color Add row above Add row below Add column bef…" at bounding box center [645, 510] width 504 height 143
click at [12, 215] on icon "Icon/Dashboard" at bounding box center [24, 220] width 40 height 40
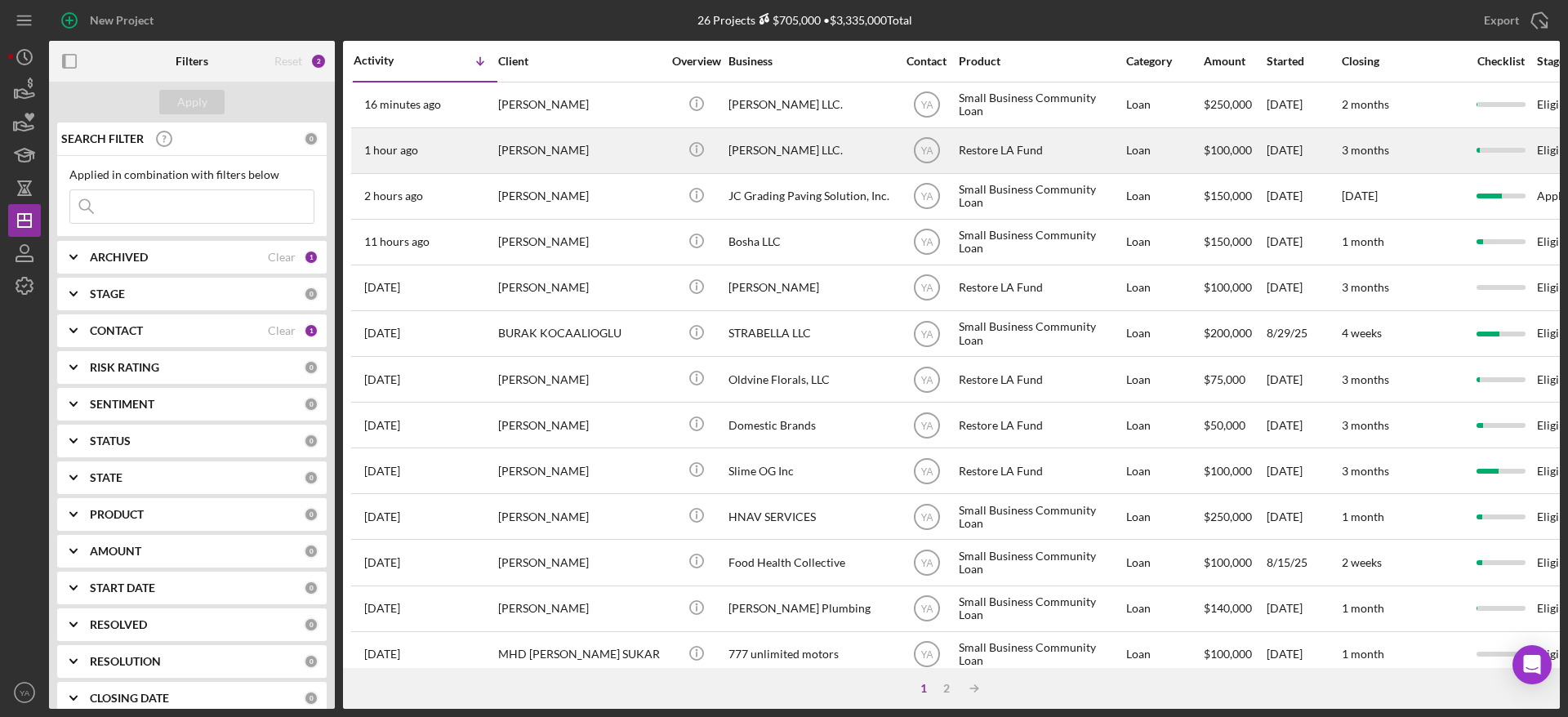
click at [988, 147] on div "Restore LA Fund" at bounding box center [1040, 151] width 163 height 43
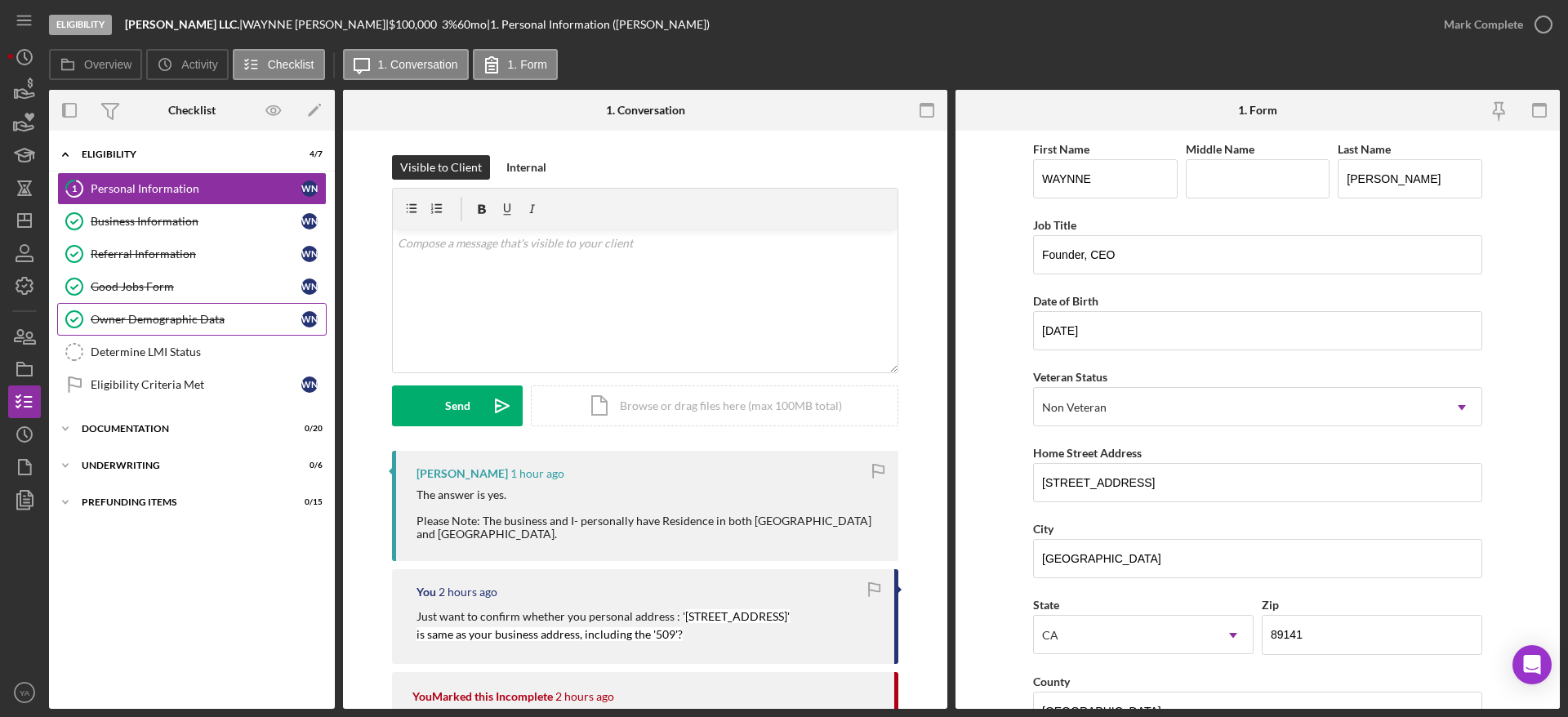
click at [187, 316] on div "Owner Demographic Data" at bounding box center [196, 318] width 211 height 13
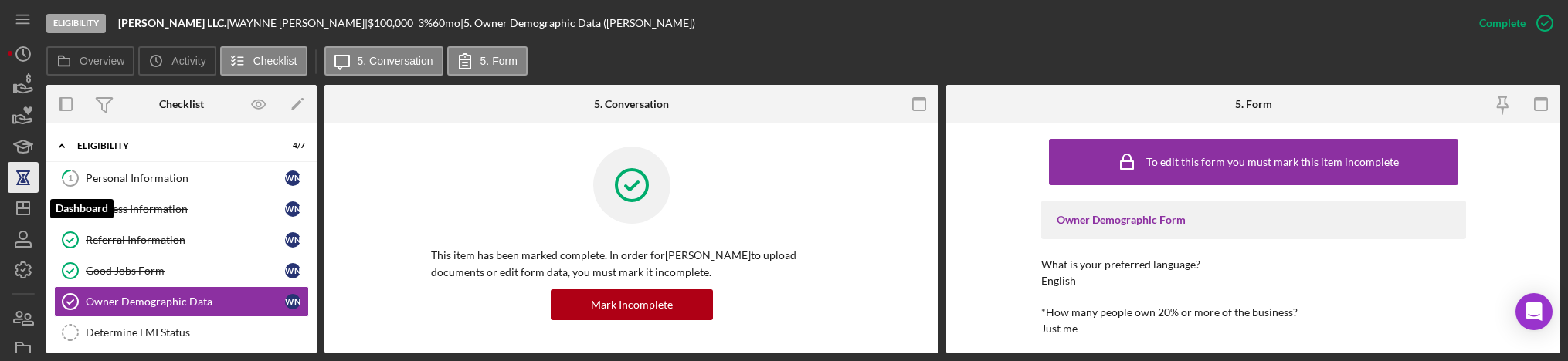
click at [30, 191] on icon "button" at bounding box center [22, 177] width 38 height 38
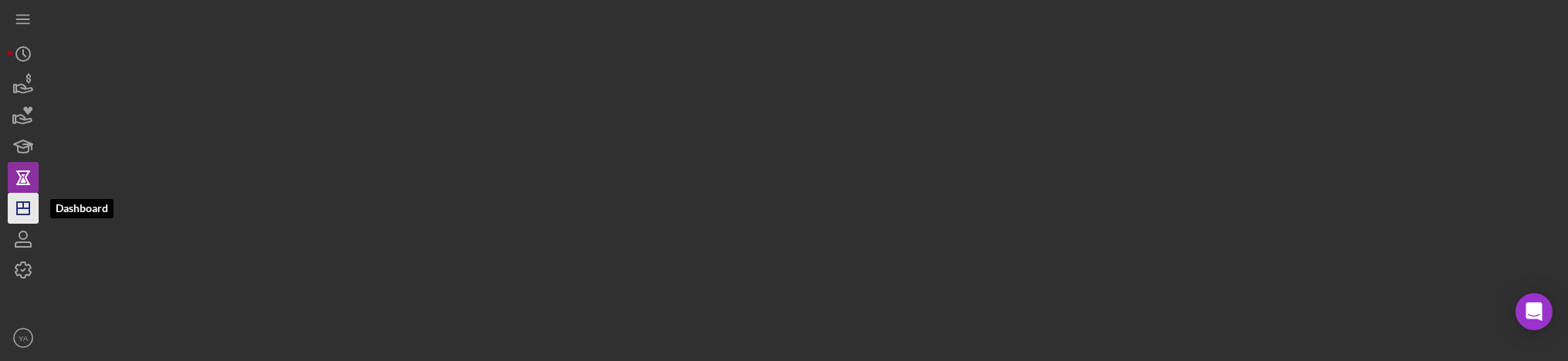
click at [31, 205] on icon "Icon/Dashboard" at bounding box center [22, 207] width 38 height 38
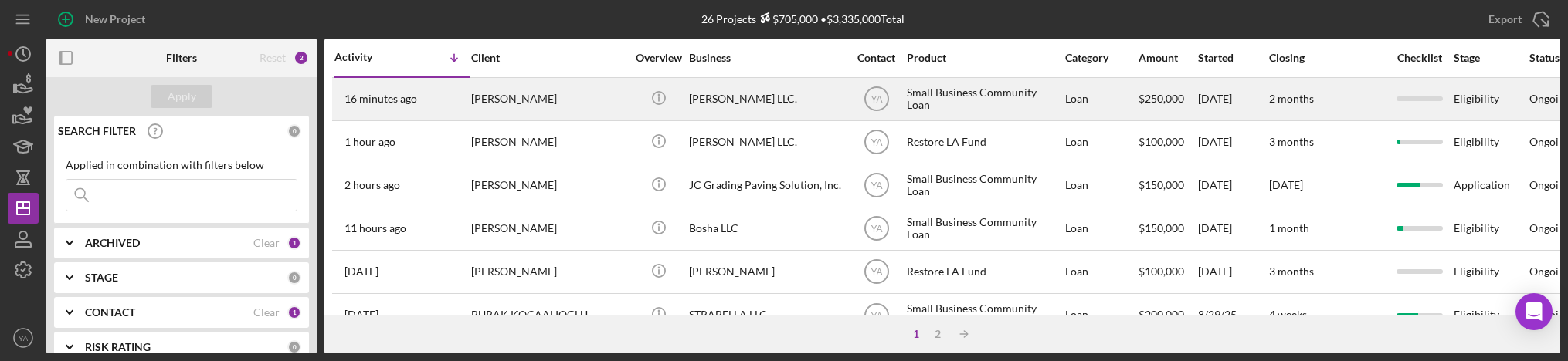
click at [772, 111] on div "[PERSON_NAME] LLC." at bounding box center [766, 100] width 155 height 41
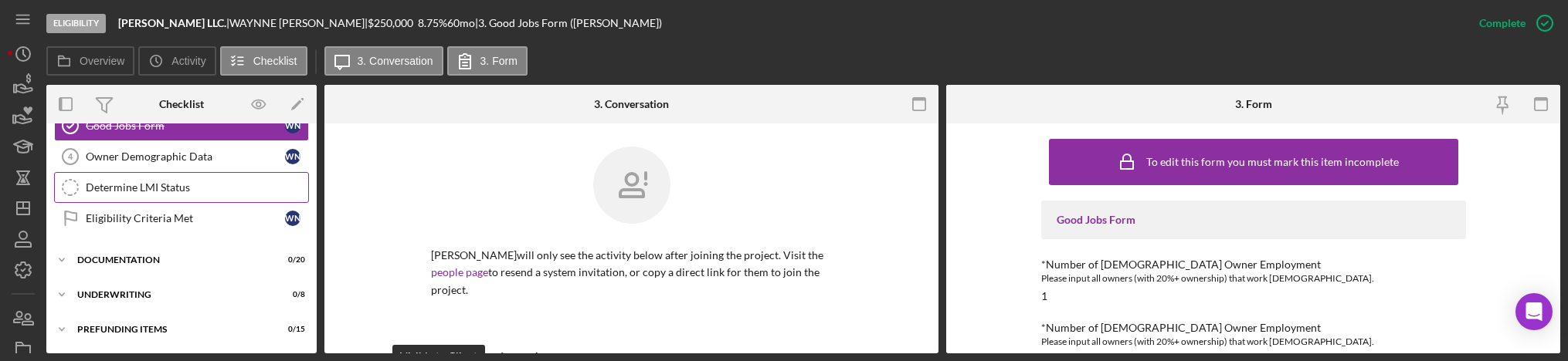
click at [192, 185] on div "Determine LMI Status" at bounding box center [197, 187] width 223 height 12
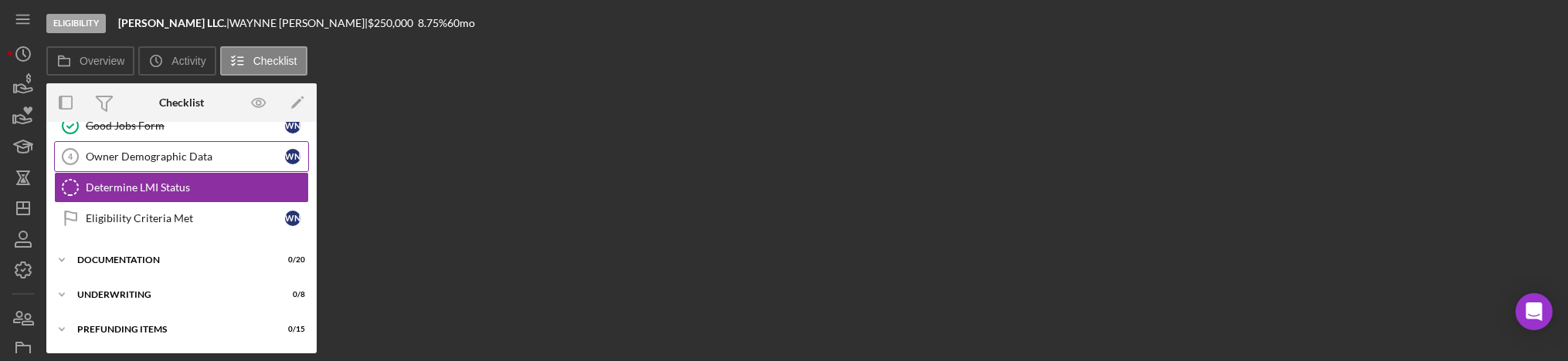
scroll to position [113, 0]
click at [201, 156] on div "Owner Demographic Data" at bounding box center [185, 156] width 199 height 12
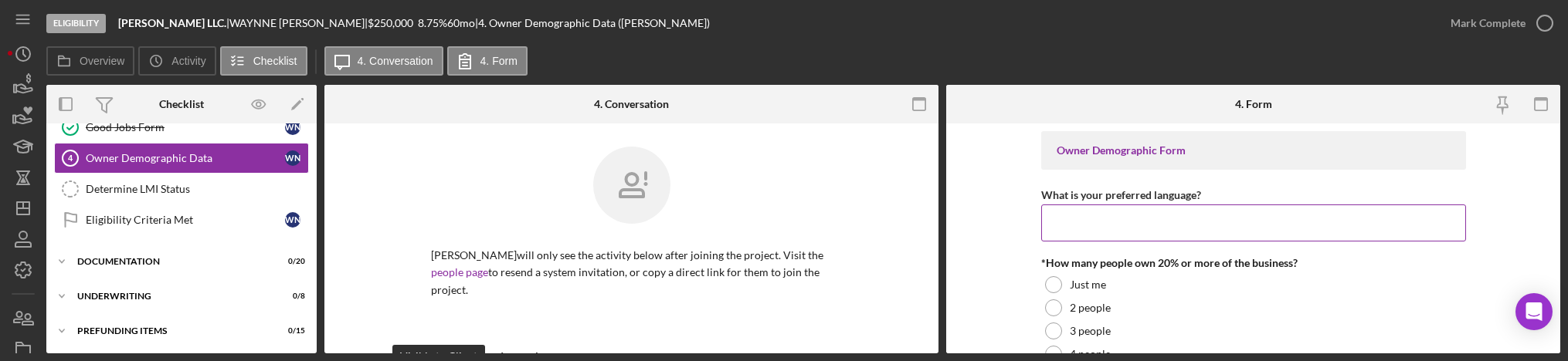
click at [1072, 206] on input "What is your preferred language?" at bounding box center [1253, 223] width 425 height 37
type input "English"
click at [1006, 222] on form "Owner Demographic Form What is your preferred language? English *How many peopl…" at bounding box center [1252, 238] width 614 height 230
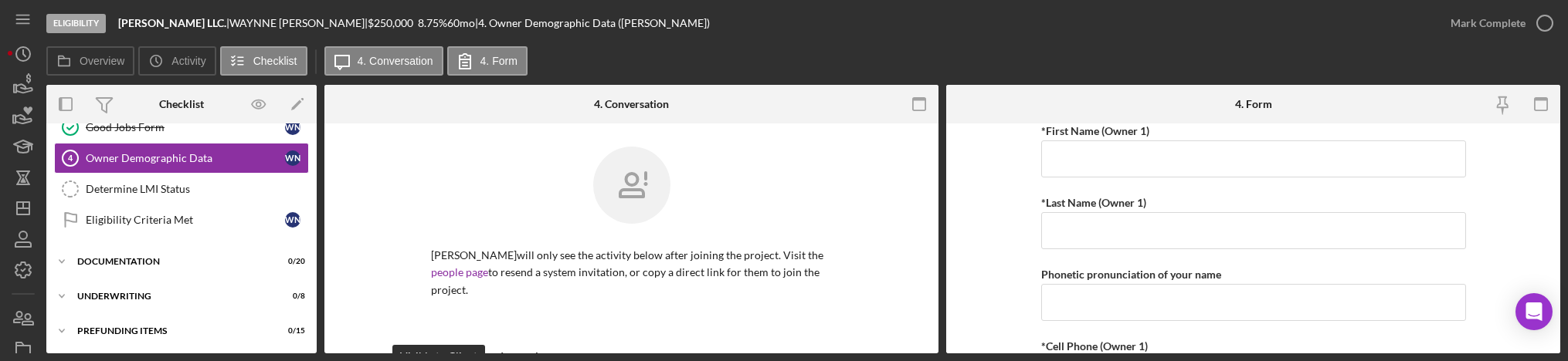
scroll to position [232, 0]
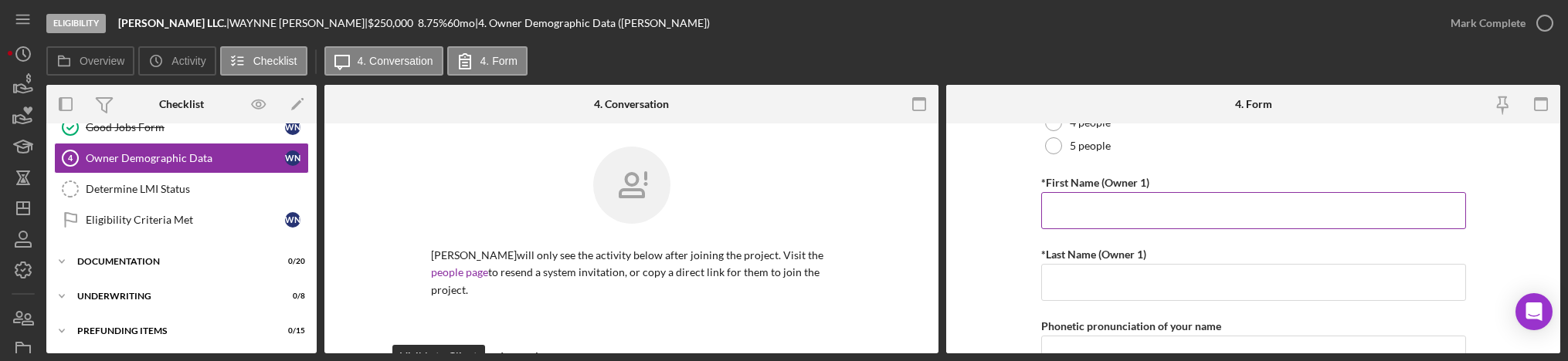
click at [1111, 203] on input "*First Name (Owner 1)" at bounding box center [1253, 210] width 425 height 37
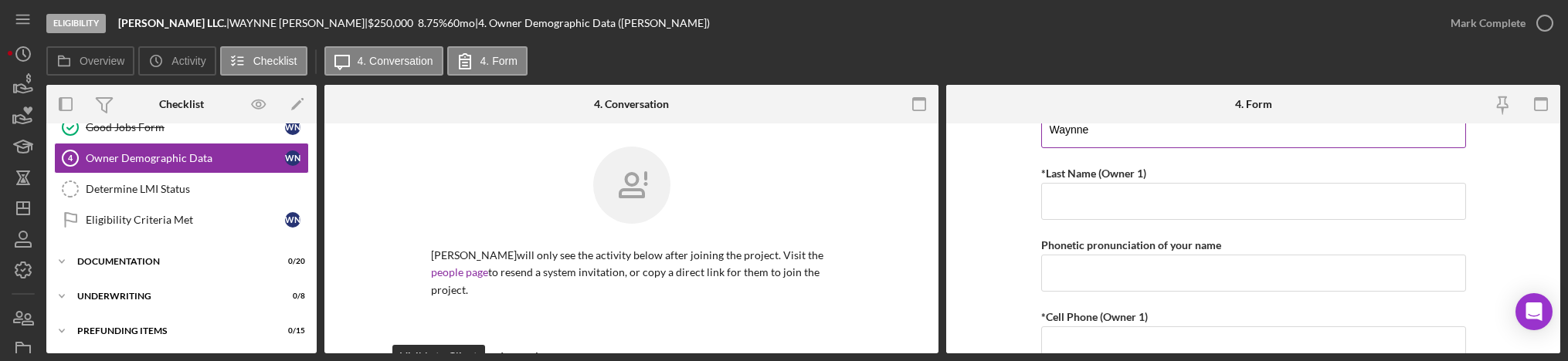
scroll to position [347, 0]
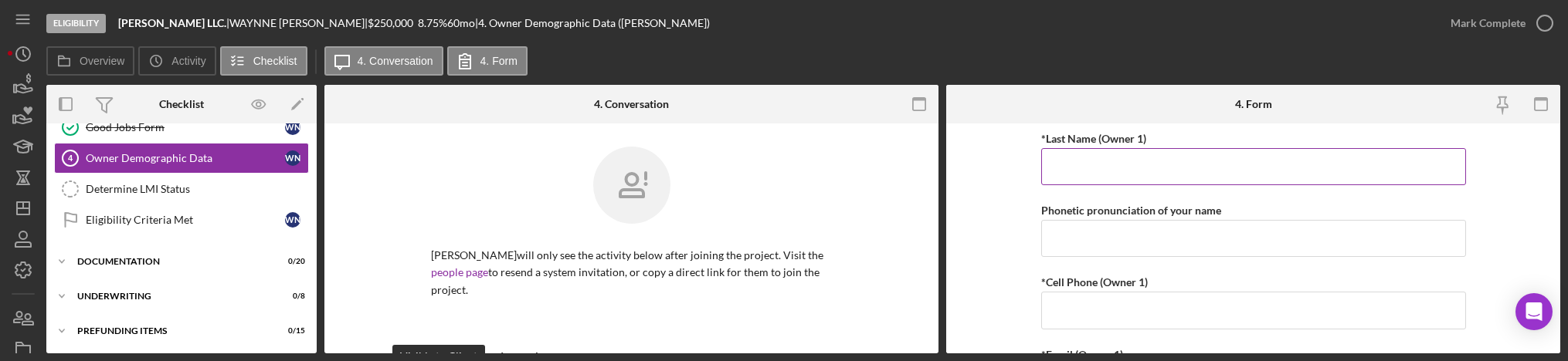
type input "Waynne"
drag, startPoint x: 1112, startPoint y: 174, endPoint x: 1126, endPoint y: 170, distance: 14.6
click at [1112, 174] on input "*Last Name (Owner 1)" at bounding box center [1253, 167] width 425 height 37
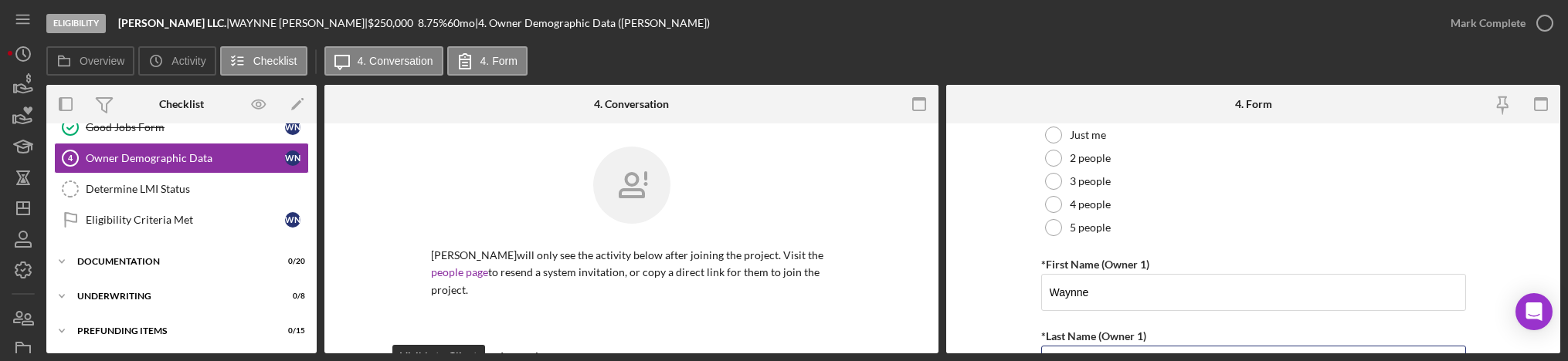
scroll to position [115, 0]
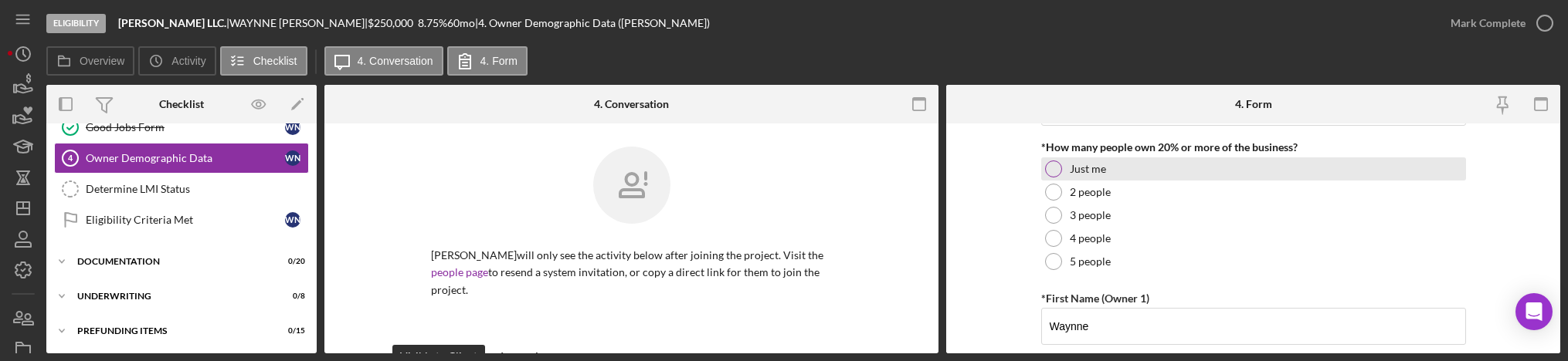
type input "[PERSON_NAME]"
click at [1047, 158] on div "Just me" at bounding box center [1253, 168] width 425 height 23
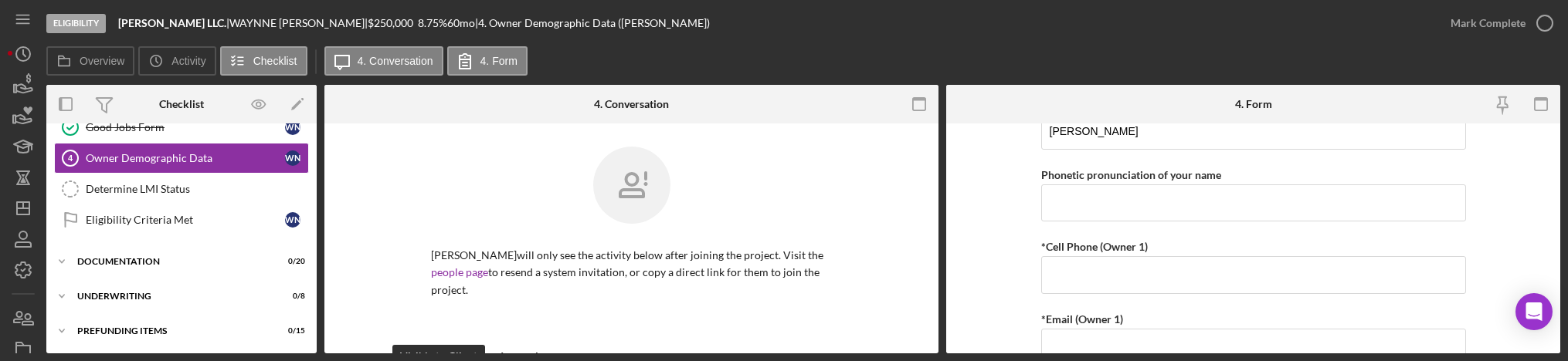
scroll to position [347, 0]
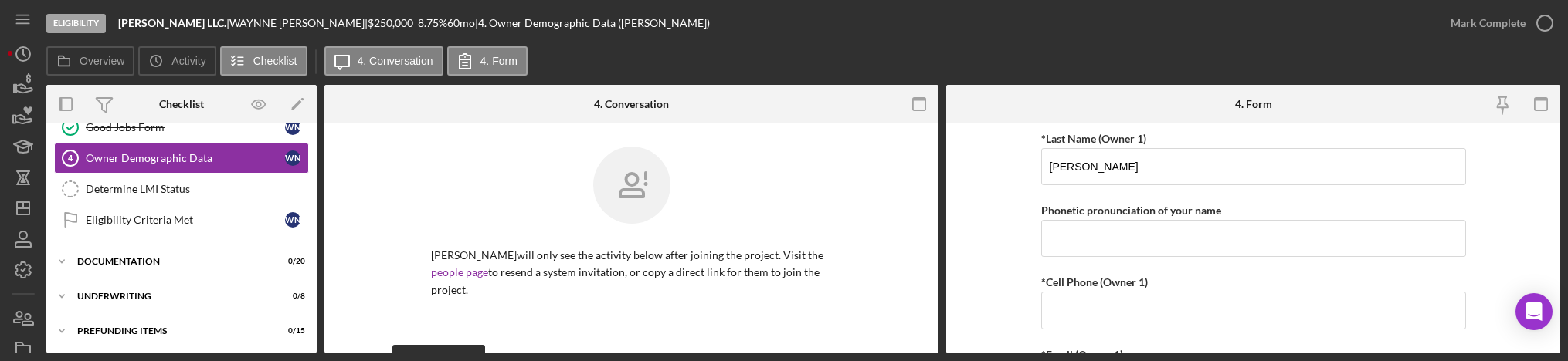
click at [1001, 208] on form "Owner Demographic Form What is your preferred language? English *How many peopl…" at bounding box center [1252, 238] width 614 height 230
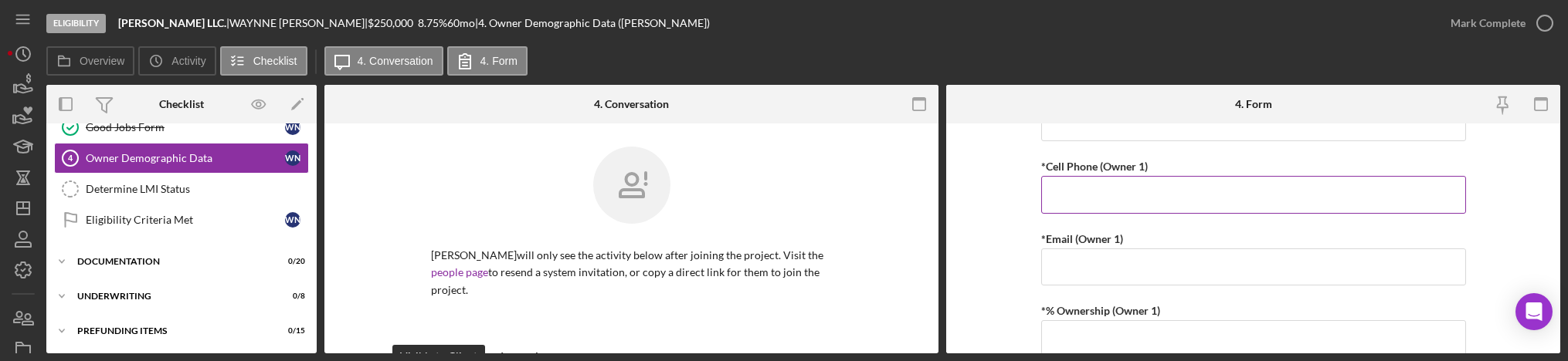
click at [1088, 205] on input "*Cell Phone (Owner 1)" at bounding box center [1253, 194] width 425 height 37
type input "[PHONE_NUMBER]"
click at [1103, 241] on label "*Email (Owner 1)" at bounding box center [1082, 239] width 82 height 13
click at [1103, 248] on input "*Email (Owner 1)" at bounding box center [1253, 267] width 425 height 37
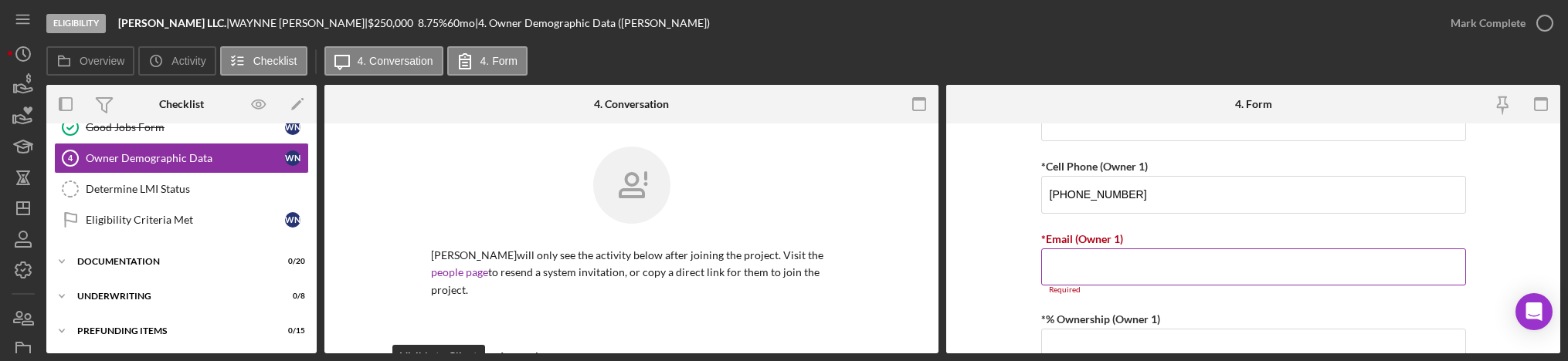
click at [1108, 242] on label "*Email (Owner 1)" at bounding box center [1082, 239] width 82 height 13
click at [1108, 248] on input "*Email (Owner 1)" at bounding box center [1253, 267] width 425 height 37
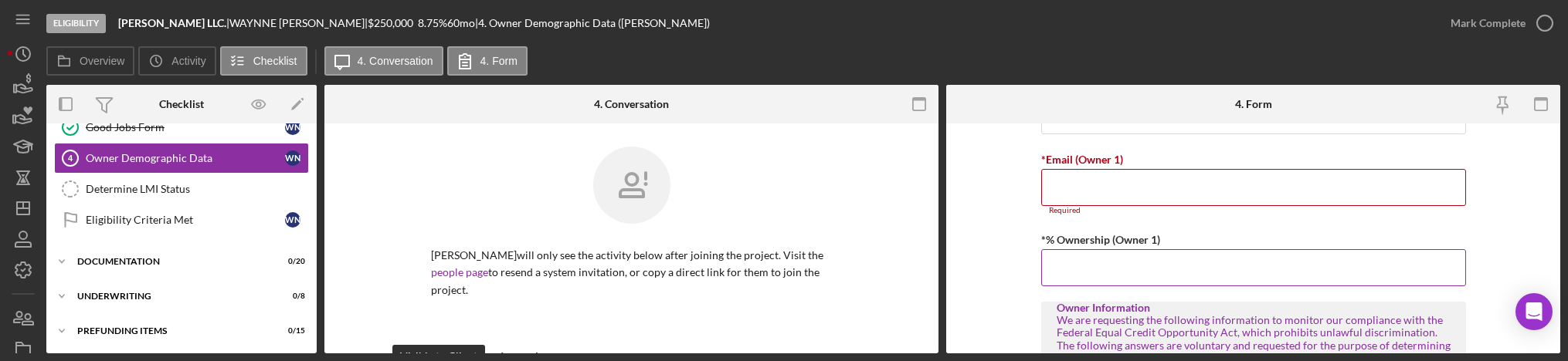
scroll to position [579, 0]
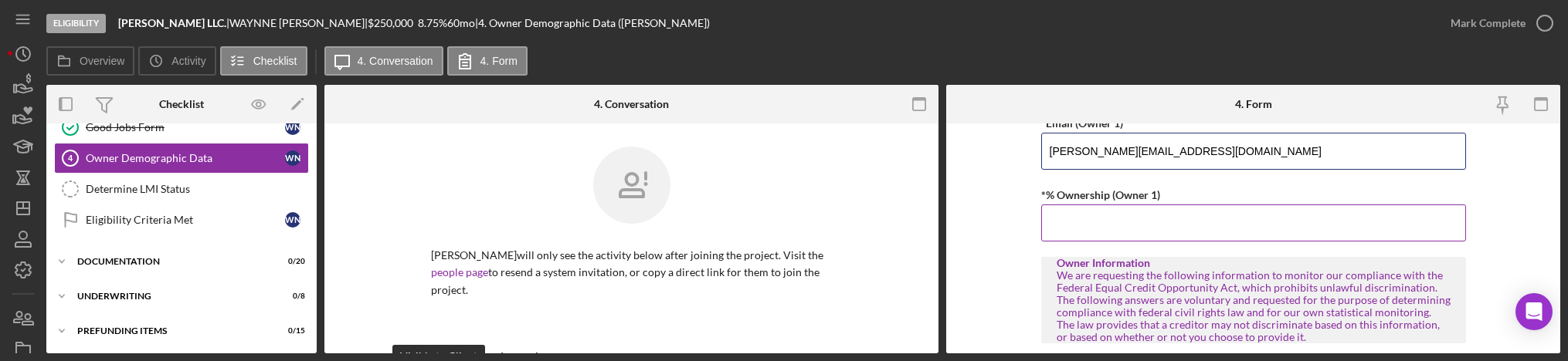
type input "[PERSON_NAME][EMAIL_ADDRESS][DOMAIN_NAME]"
click at [1096, 228] on input "*% Ownership (Owner 1)" at bounding box center [1253, 223] width 425 height 37
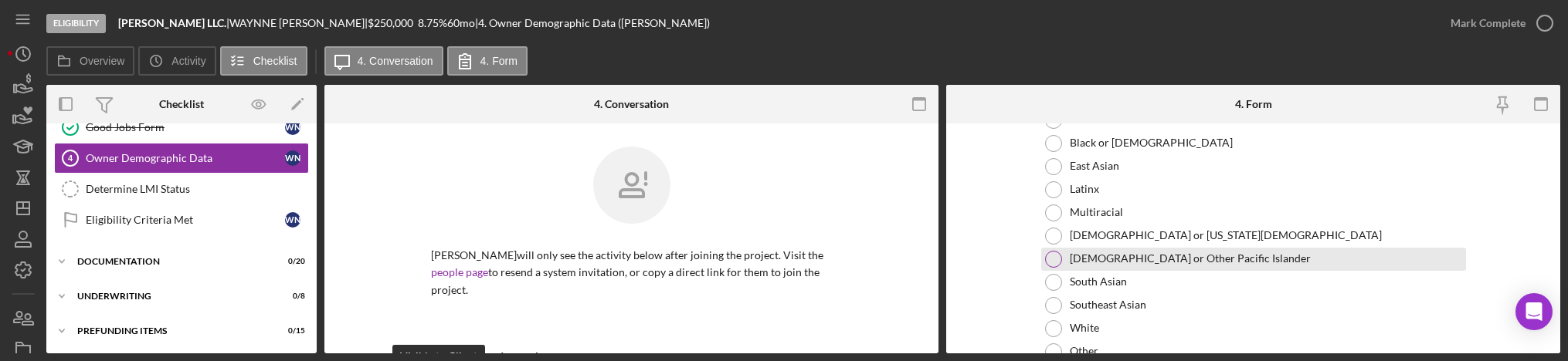
scroll to position [809, 0]
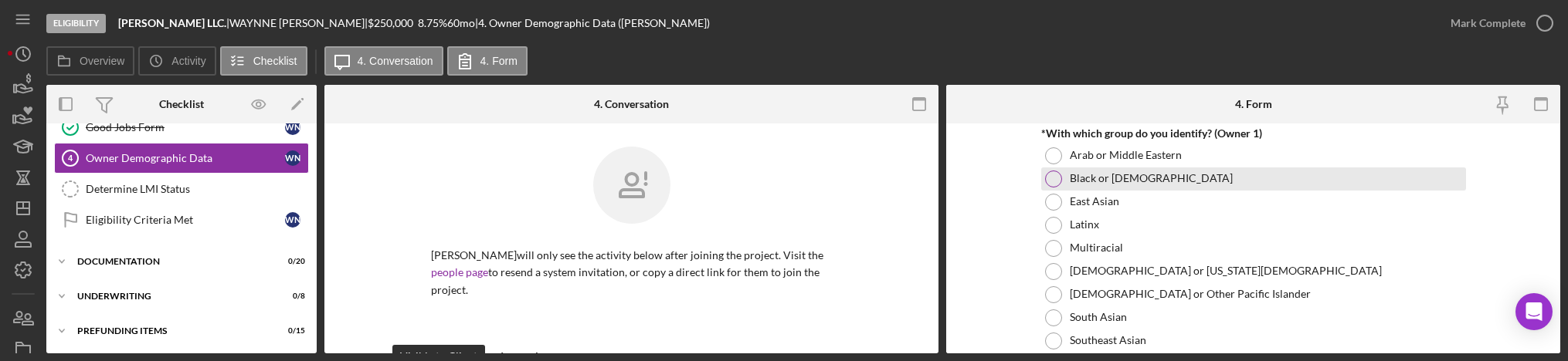
type input "100.00000%"
click at [1059, 179] on div "Black or [DEMOGRAPHIC_DATA]" at bounding box center [1253, 179] width 425 height 23
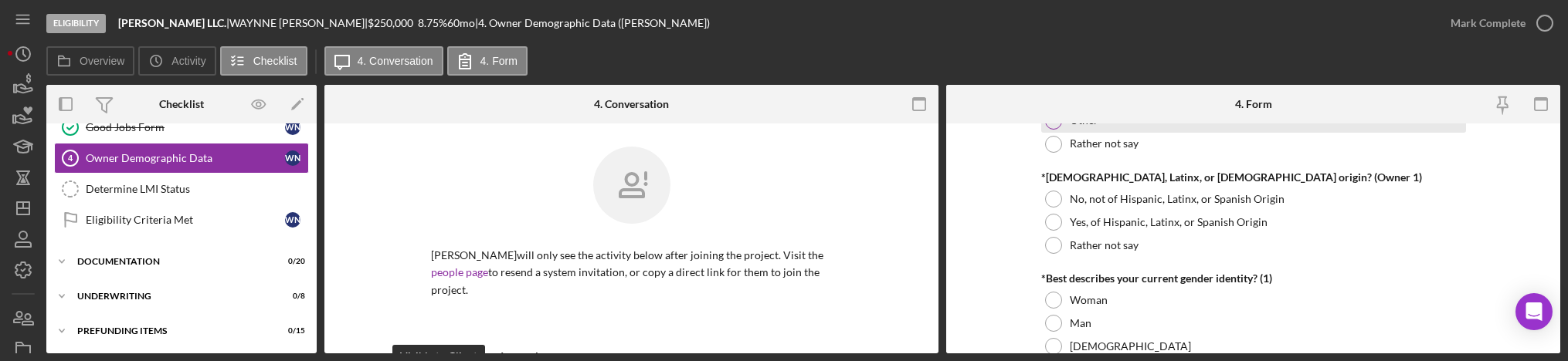
scroll to position [1041, 0]
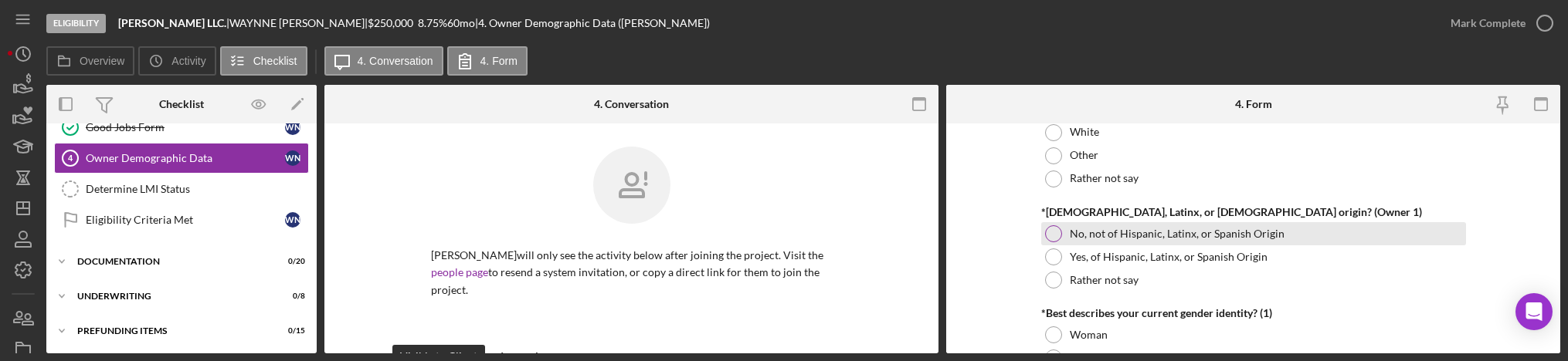
click at [1045, 225] on div "No, not of Hispanic, Latinx, or Spanish Origin" at bounding box center [1253, 234] width 425 height 23
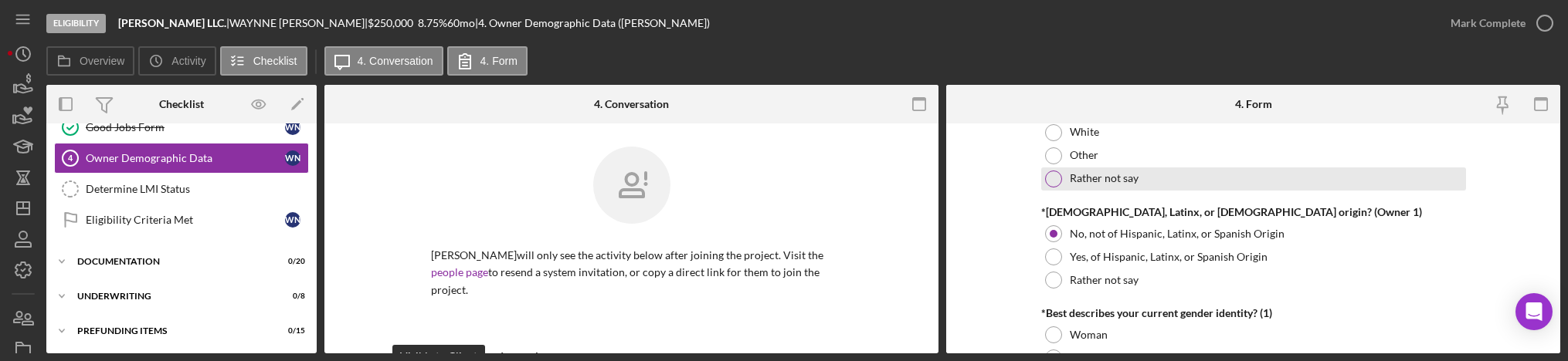
scroll to position [1157, 0]
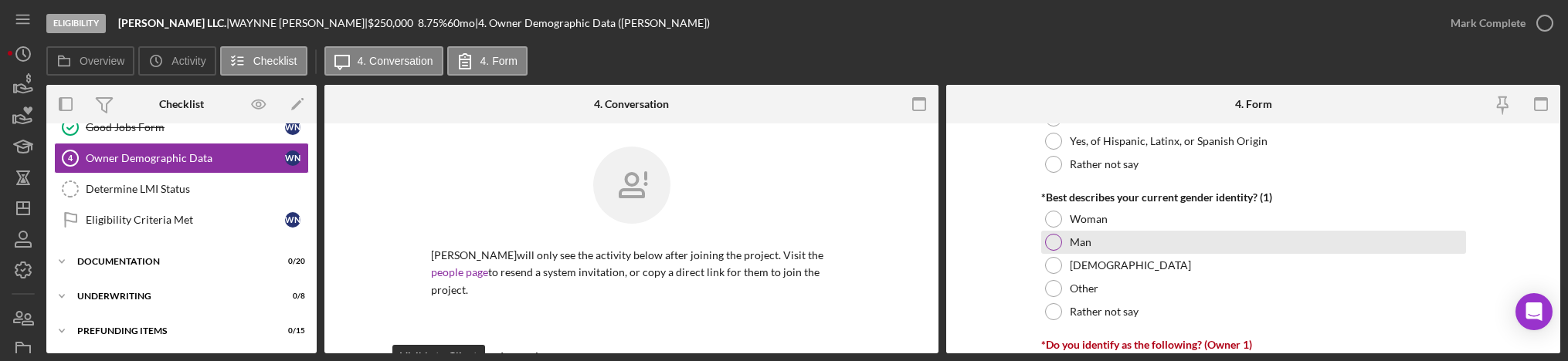
click at [1063, 240] on div "Man" at bounding box center [1253, 242] width 425 height 23
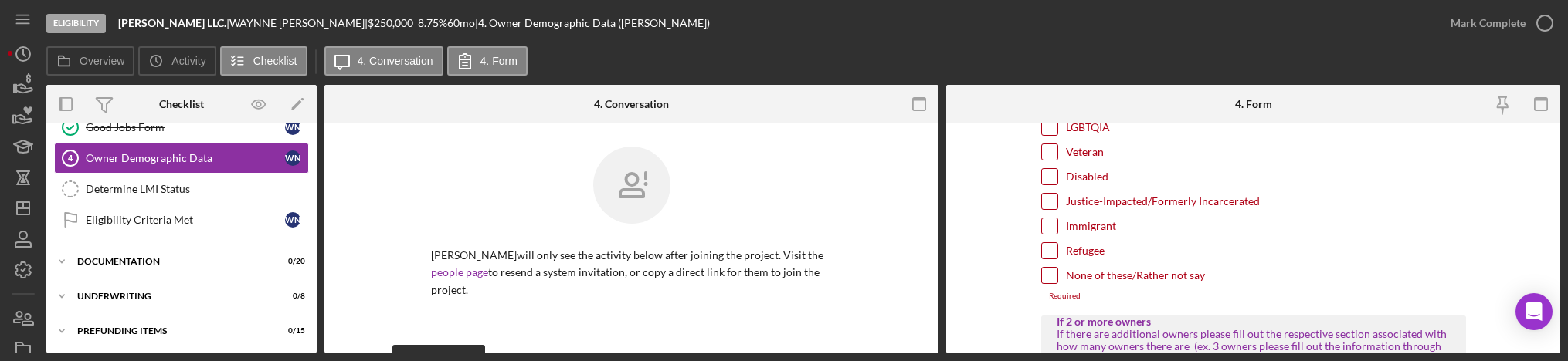
scroll to position [1504, 0]
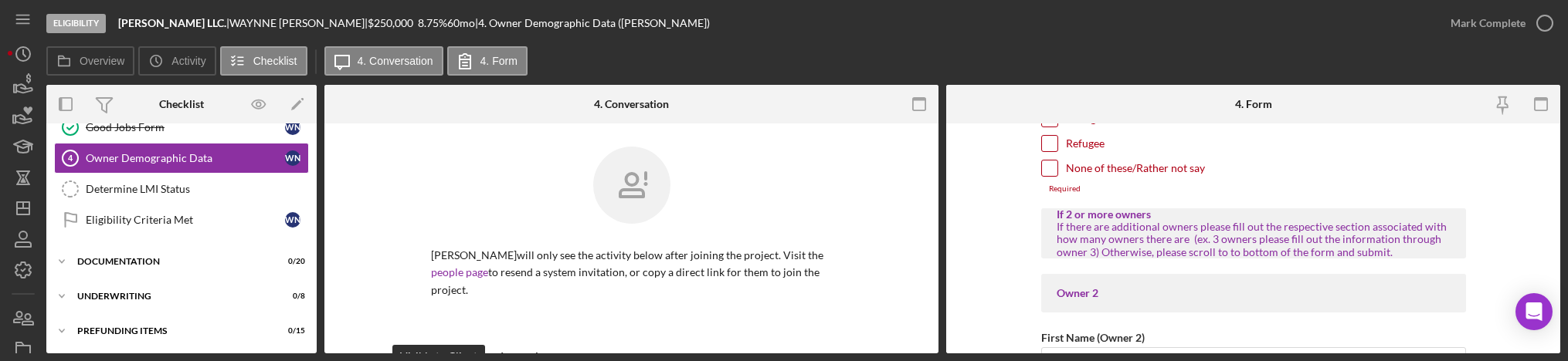
click at [1054, 167] on input "None of these/Rather not say" at bounding box center [1049, 167] width 16 height 16
checkbox input "true"
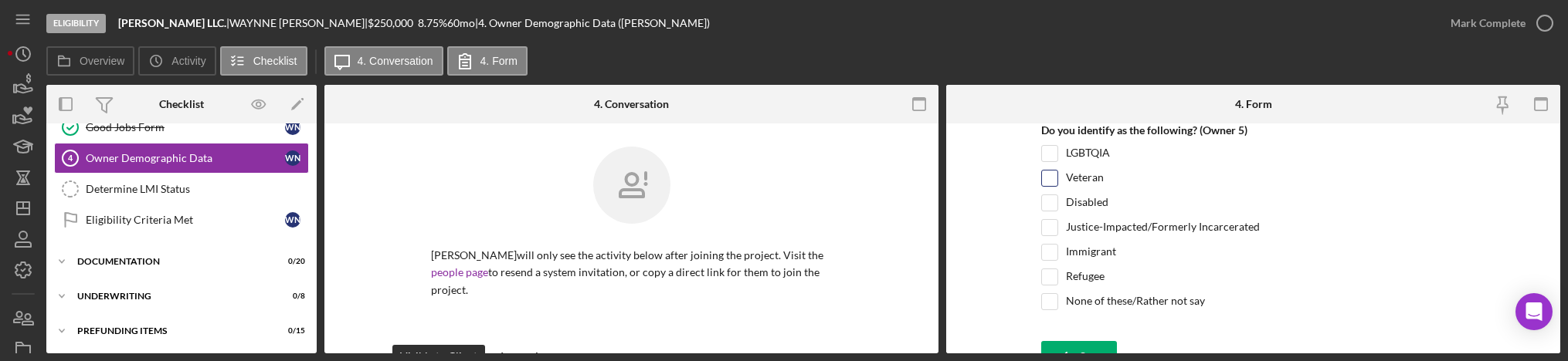
scroll to position [6173, 0]
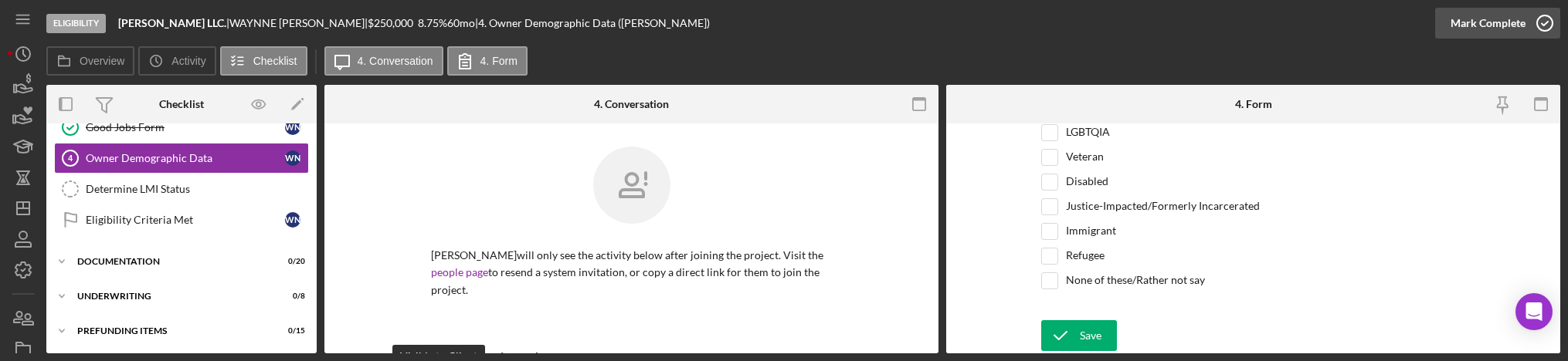
click at [1528, 33] on icon "button" at bounding box center [1544, 22] width 38 height 38
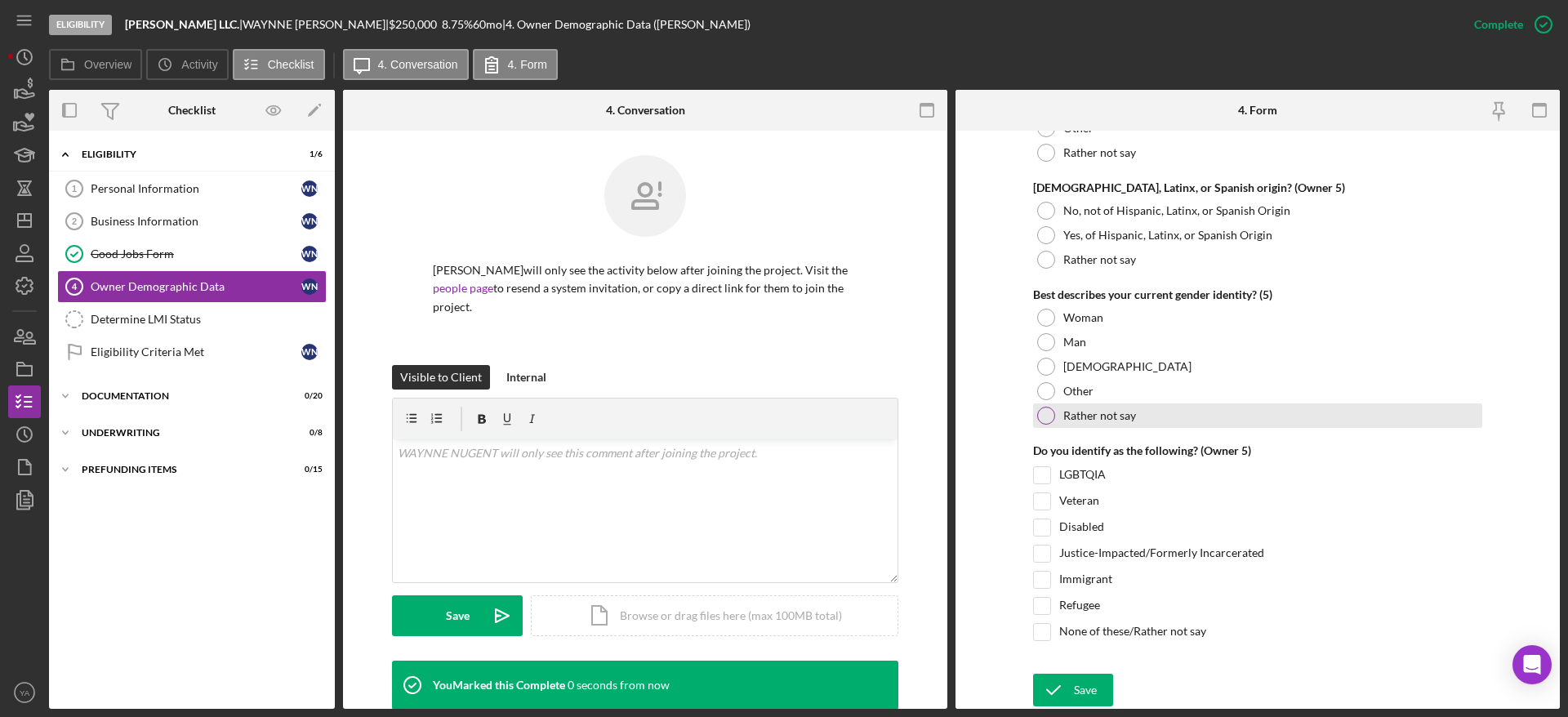
scroll to position [0, 0]
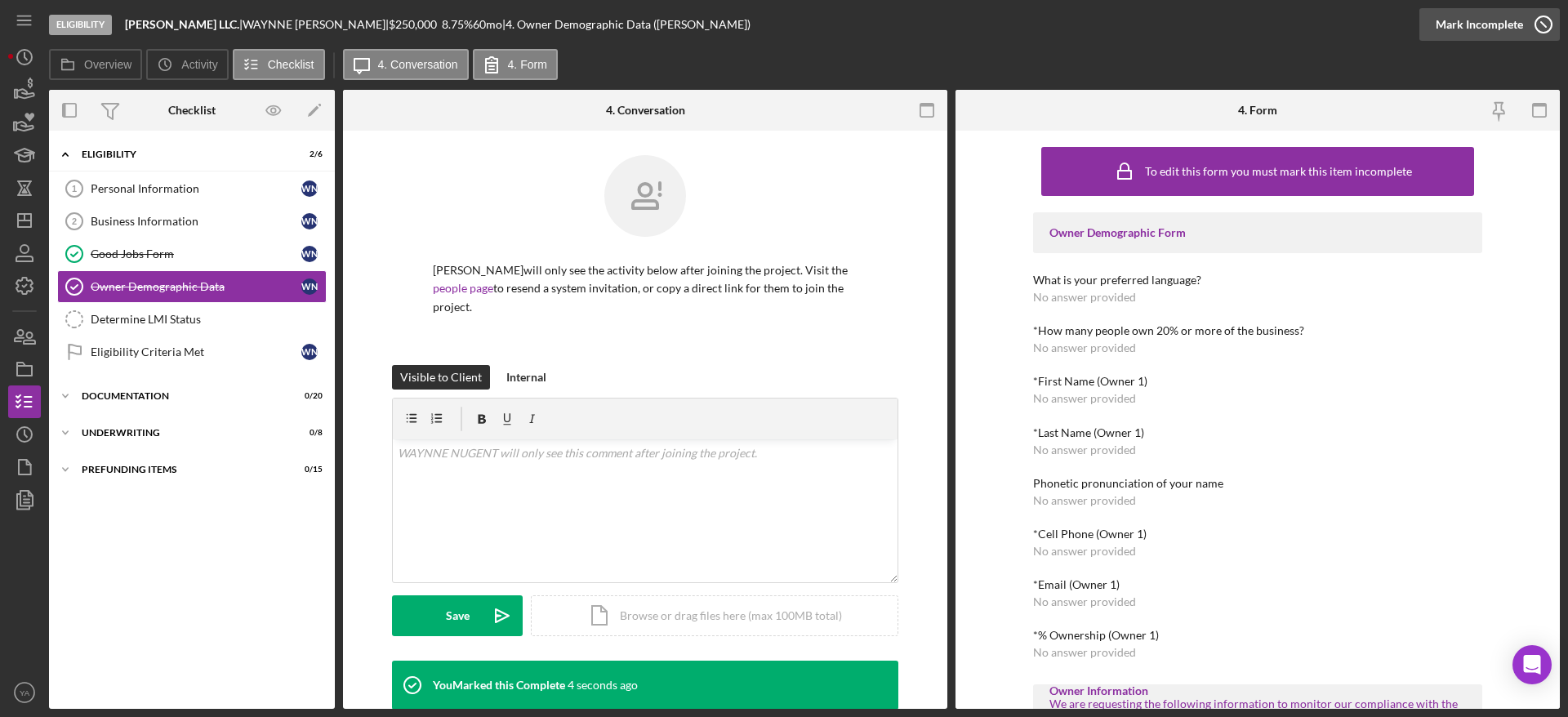
click at [1539, 33] on icon "button" at bounding box center [1542, 24] width 40 height 40
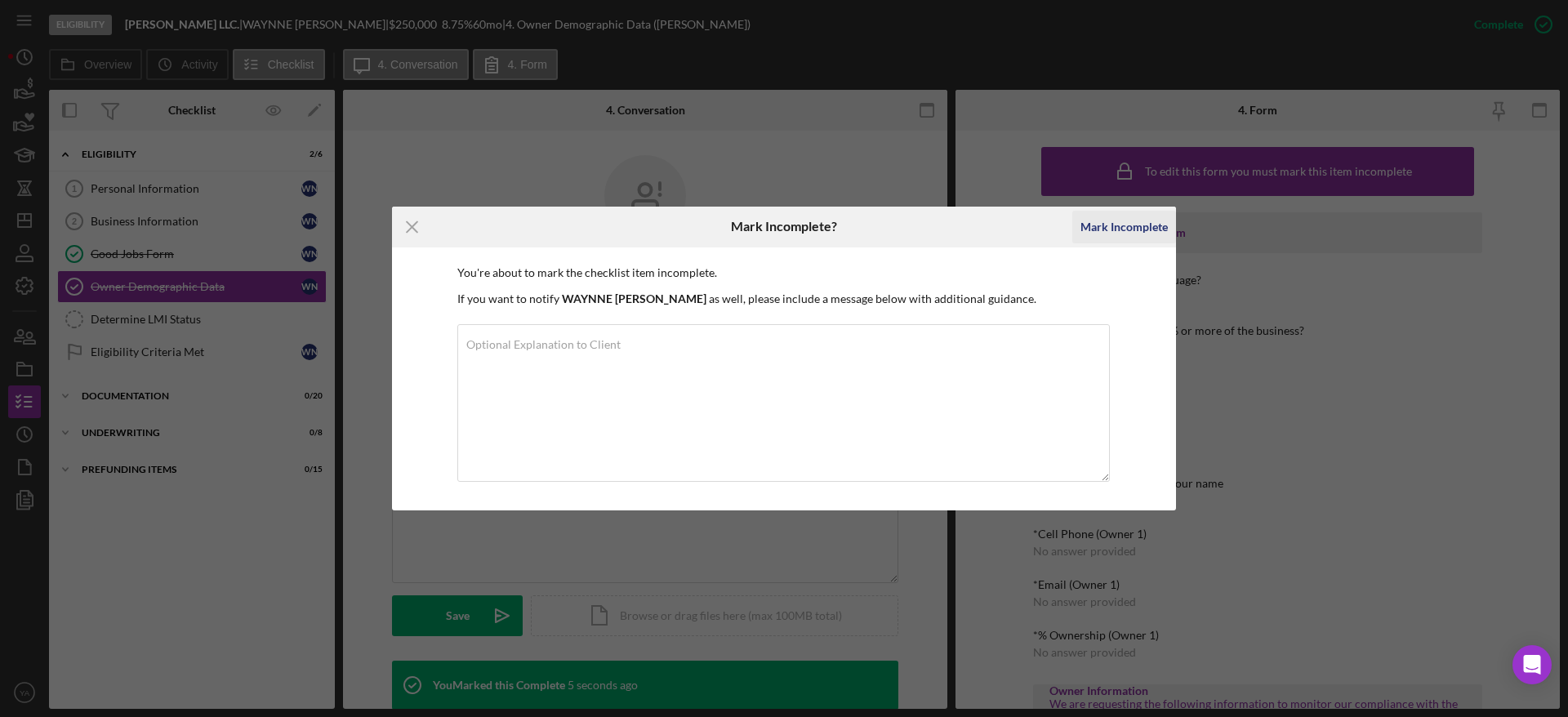
click at [1123, 232] on div "Mark Incomplete" at bounding box center [1124, 227] width 88 height 33
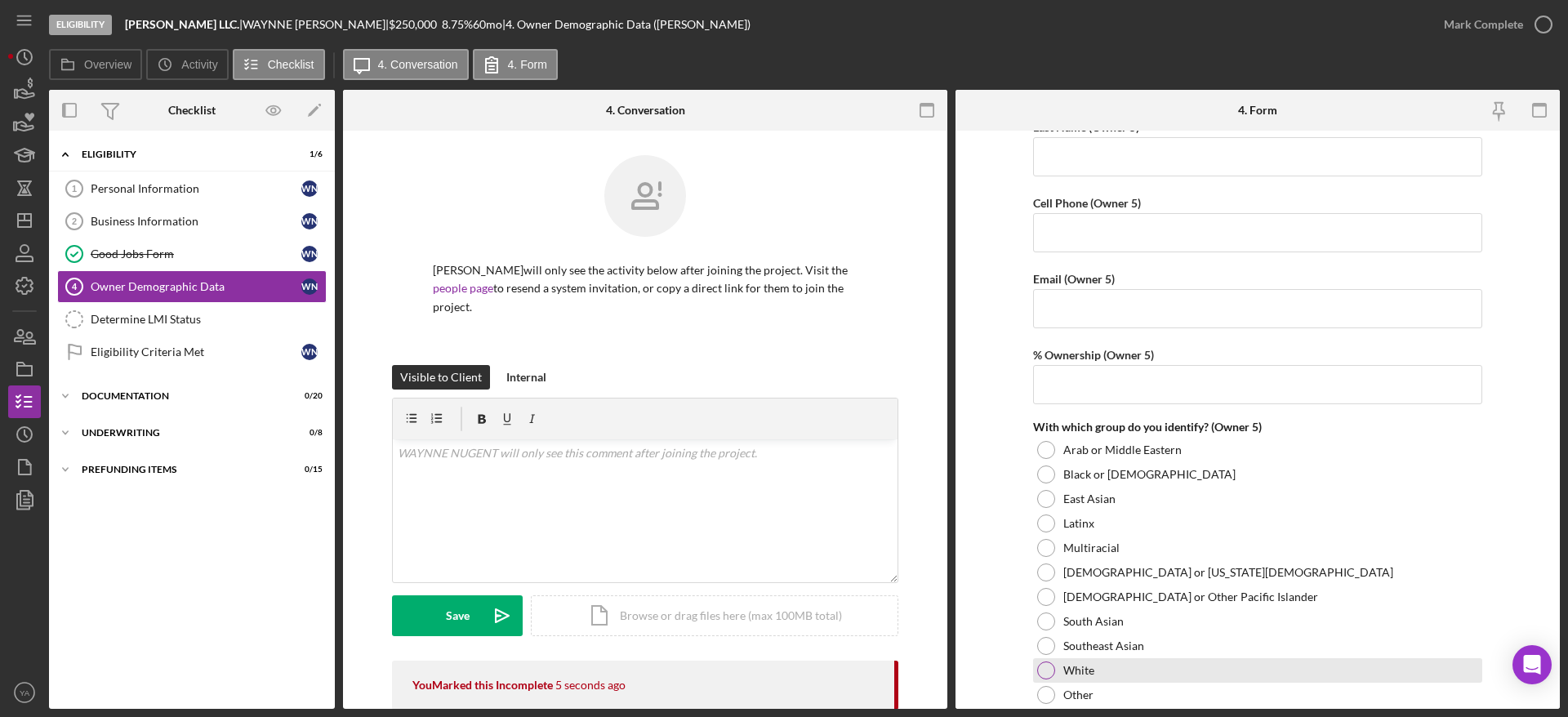
scroll to position [6200, 0]
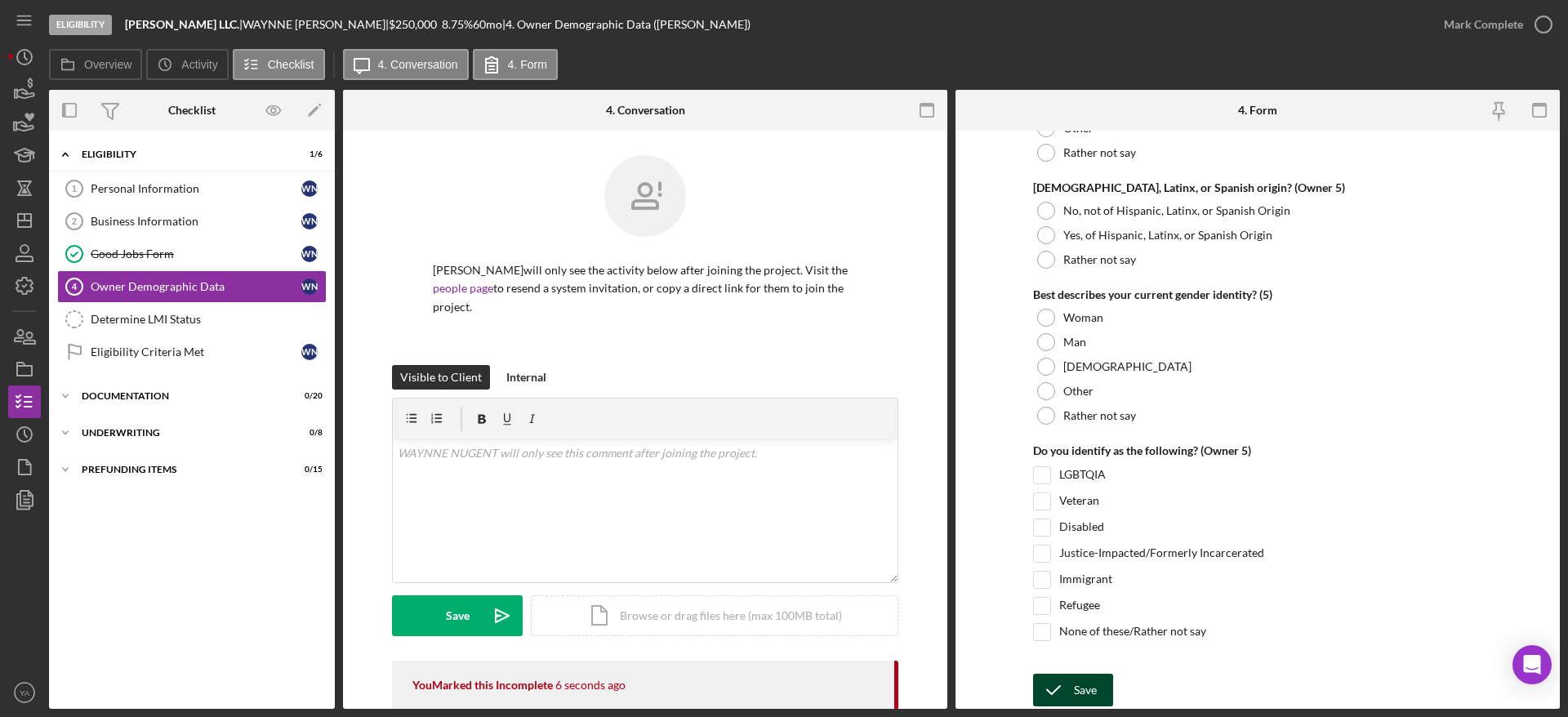
click at [1067, 678] on icon "submit" at bounding box center [1053, 689] width 40 height 40
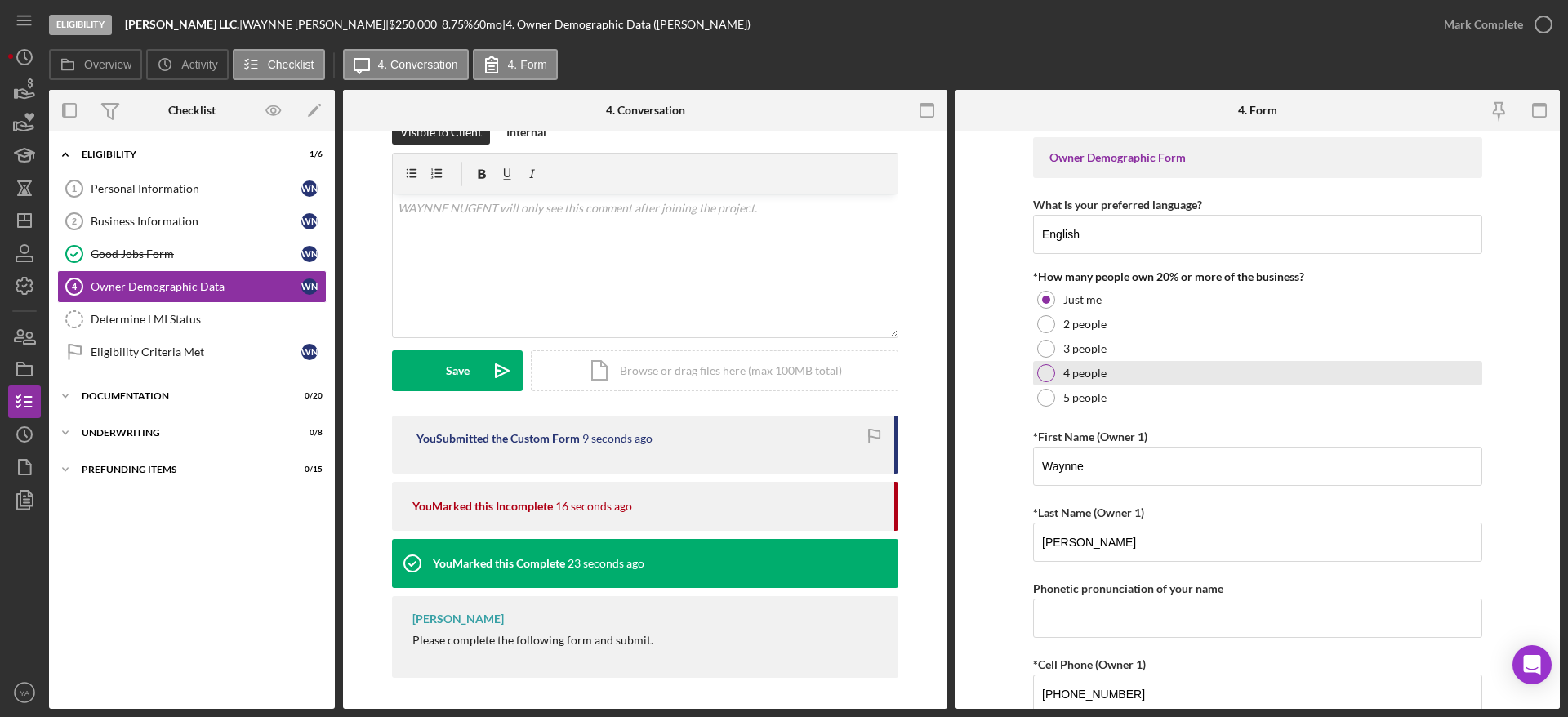
scroll to position [0, 0]
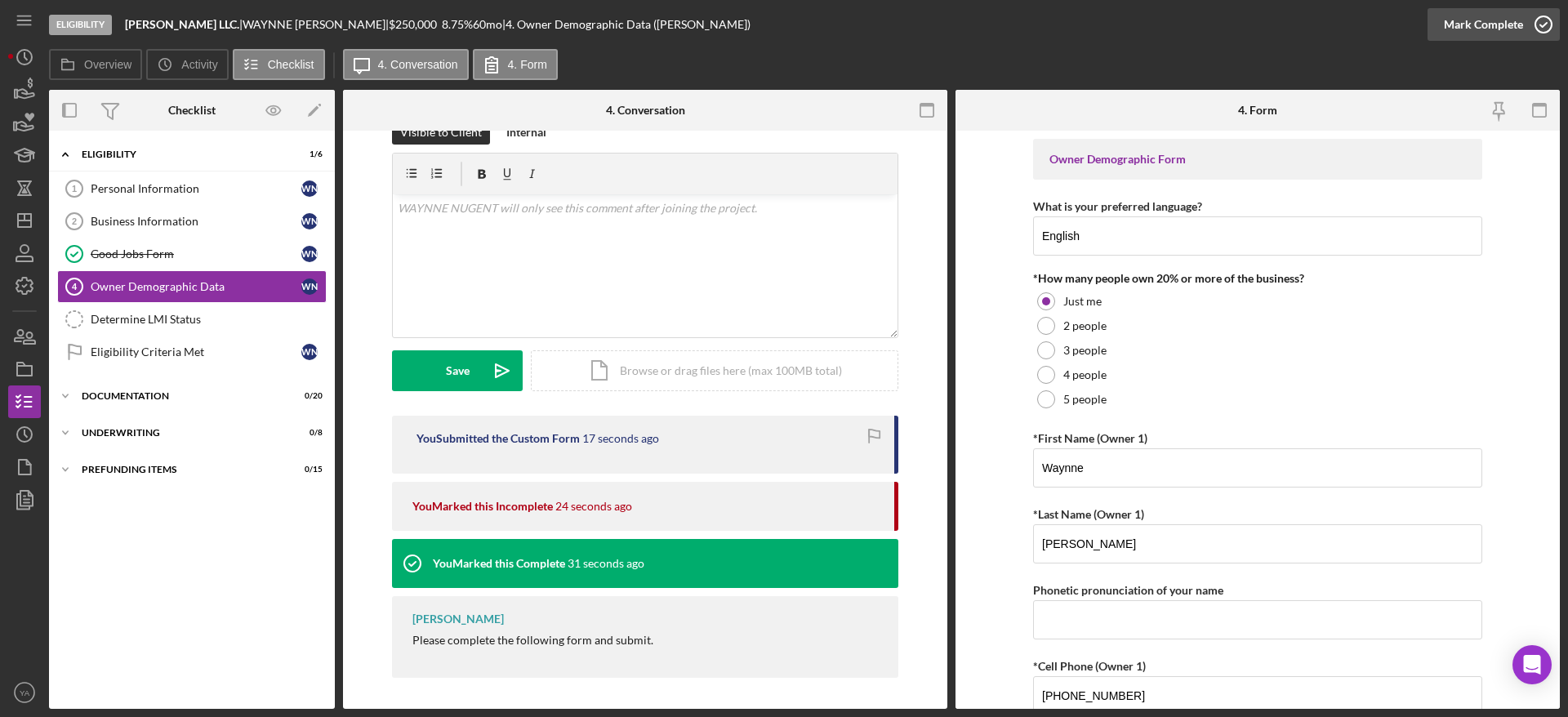
click at [1532, 40] on div "Mark Complete" at bounding box center [1493, 25] width 132 height 49
click at [1535, 17] on icon "button" at bounding box center [1542, 24] width 40 height 40
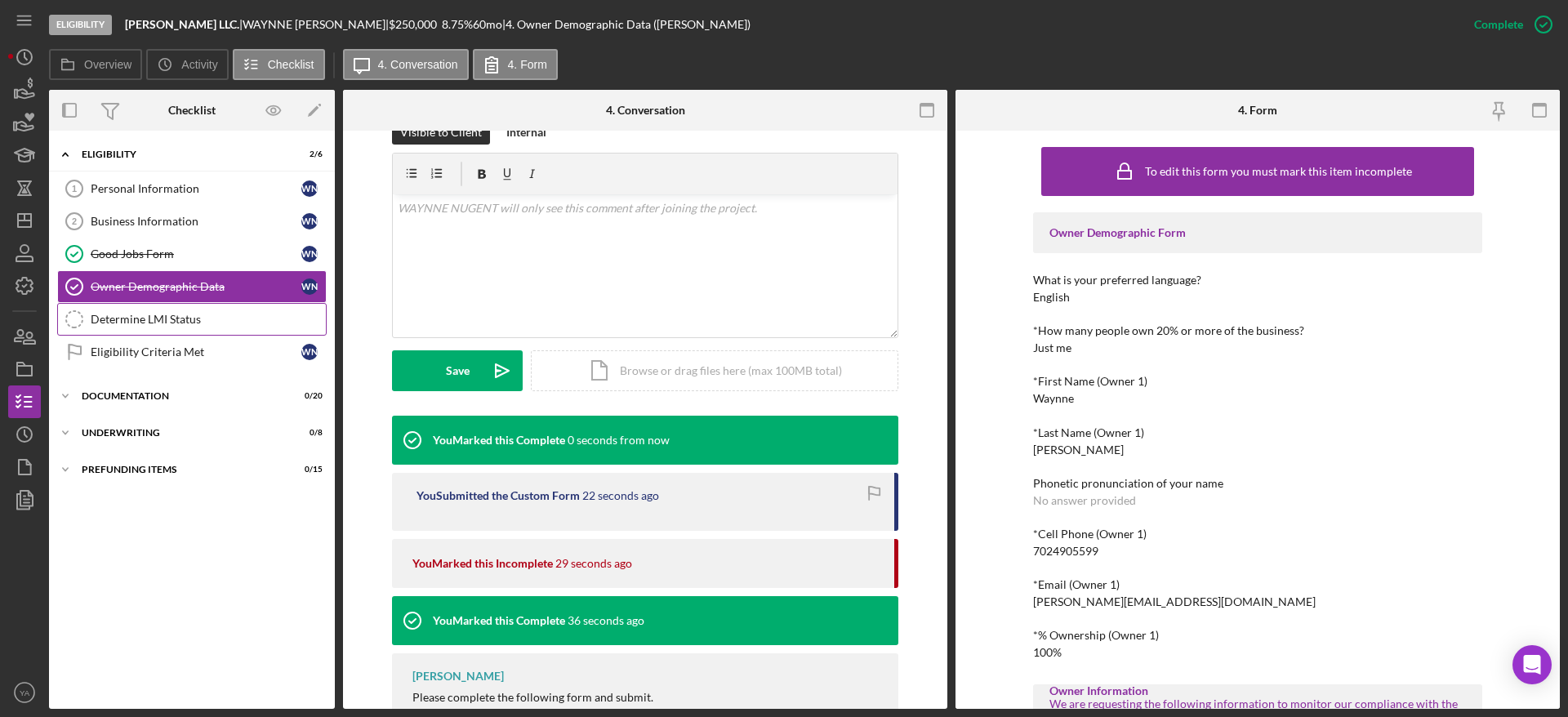
click at [147, 311] on link "Determine LMI Status Determine LMI Status" at bounding box center [192, 319] width 270 height 33
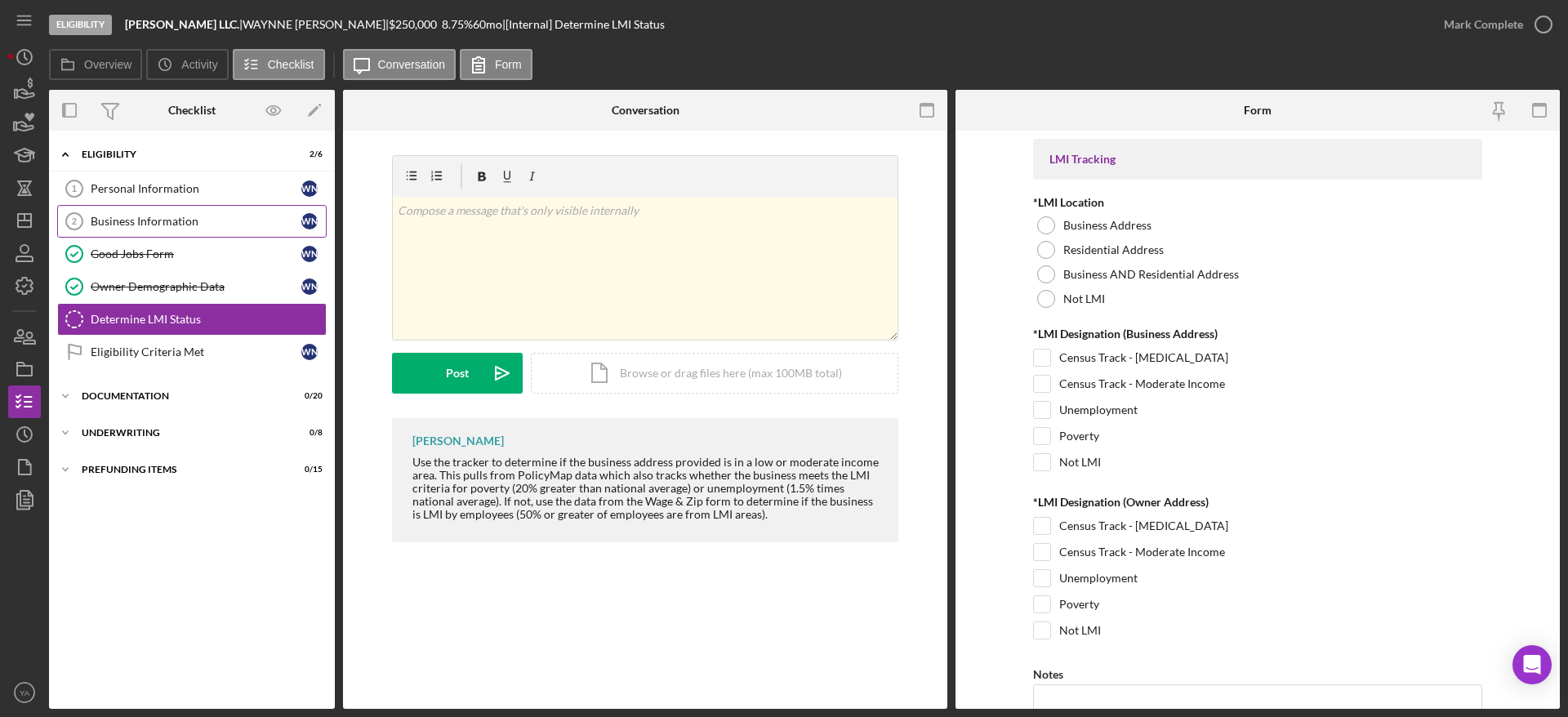
click at [179, 229] on link "Business Information 2 Business Information W N" at bounding box center [192, 221] width 270 height 33
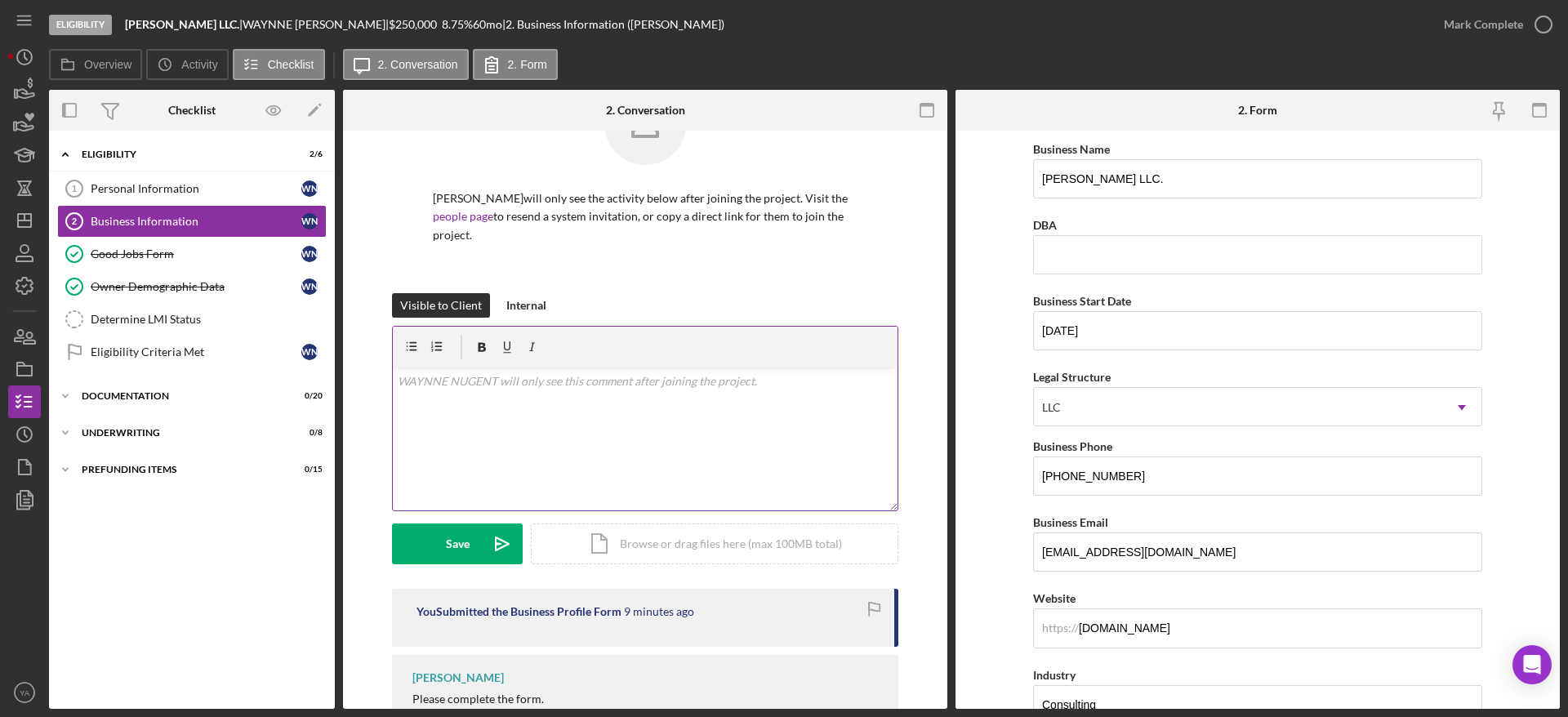
scroll to position [132, 0]
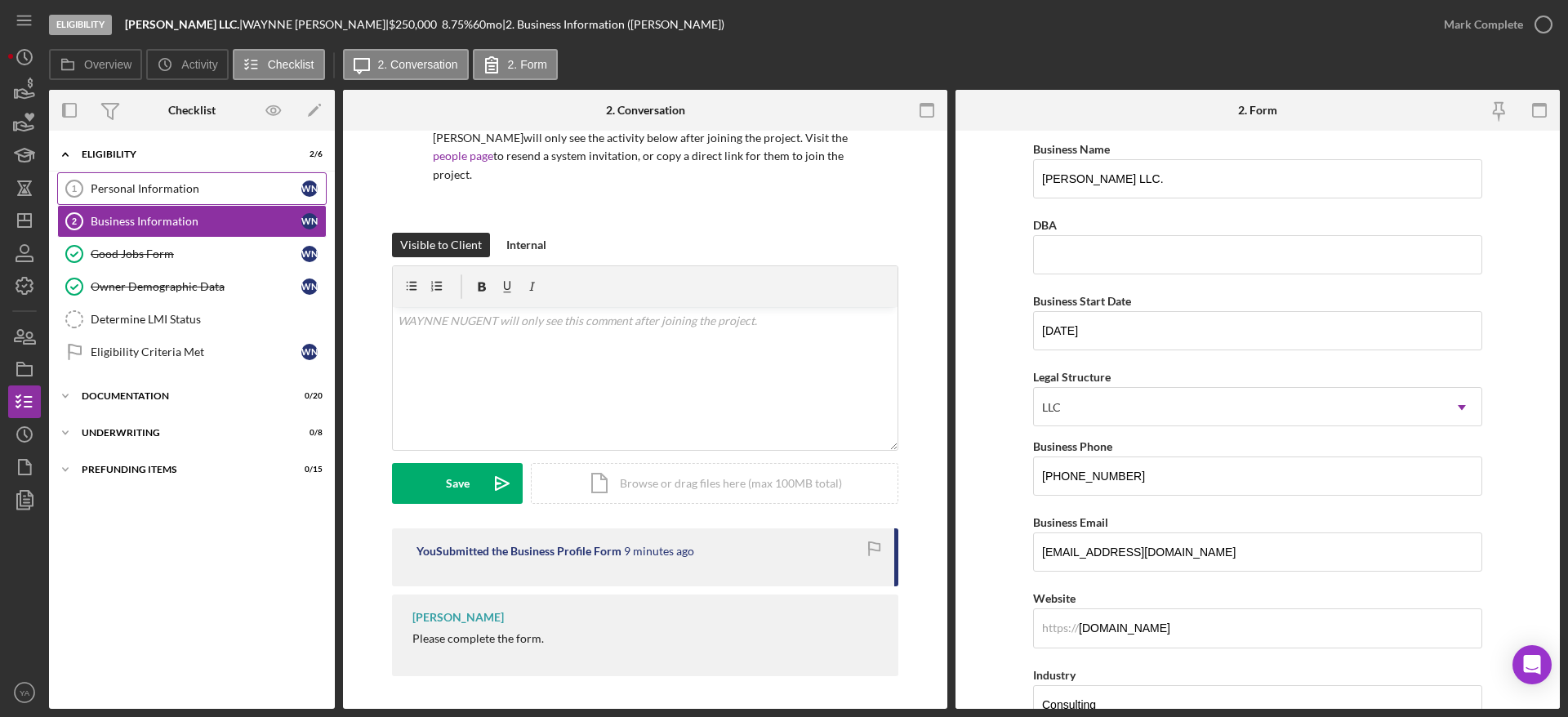
click at [174, 187] on div "Personal Information" at bounding box center [196, 188] width 211 height 13
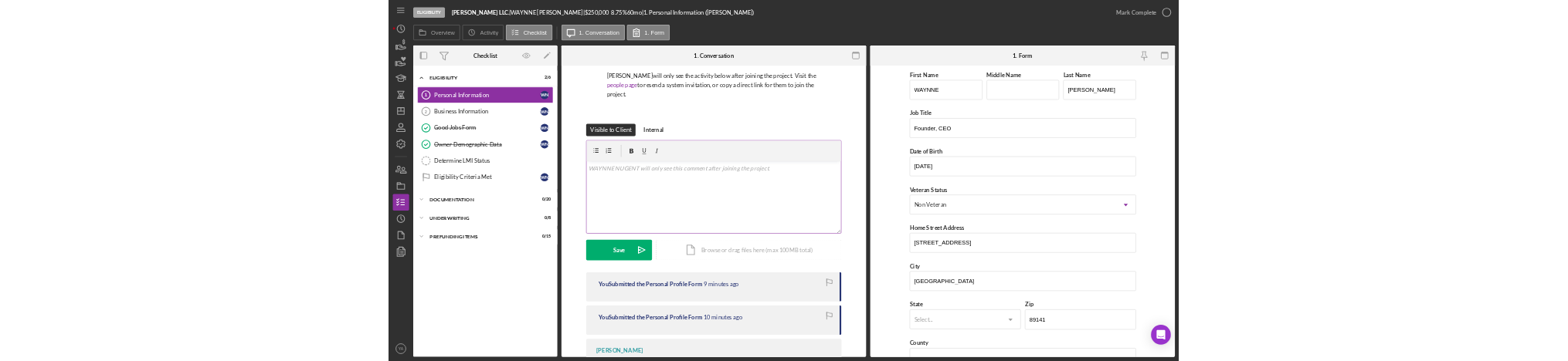
scroll to position [187, 0]
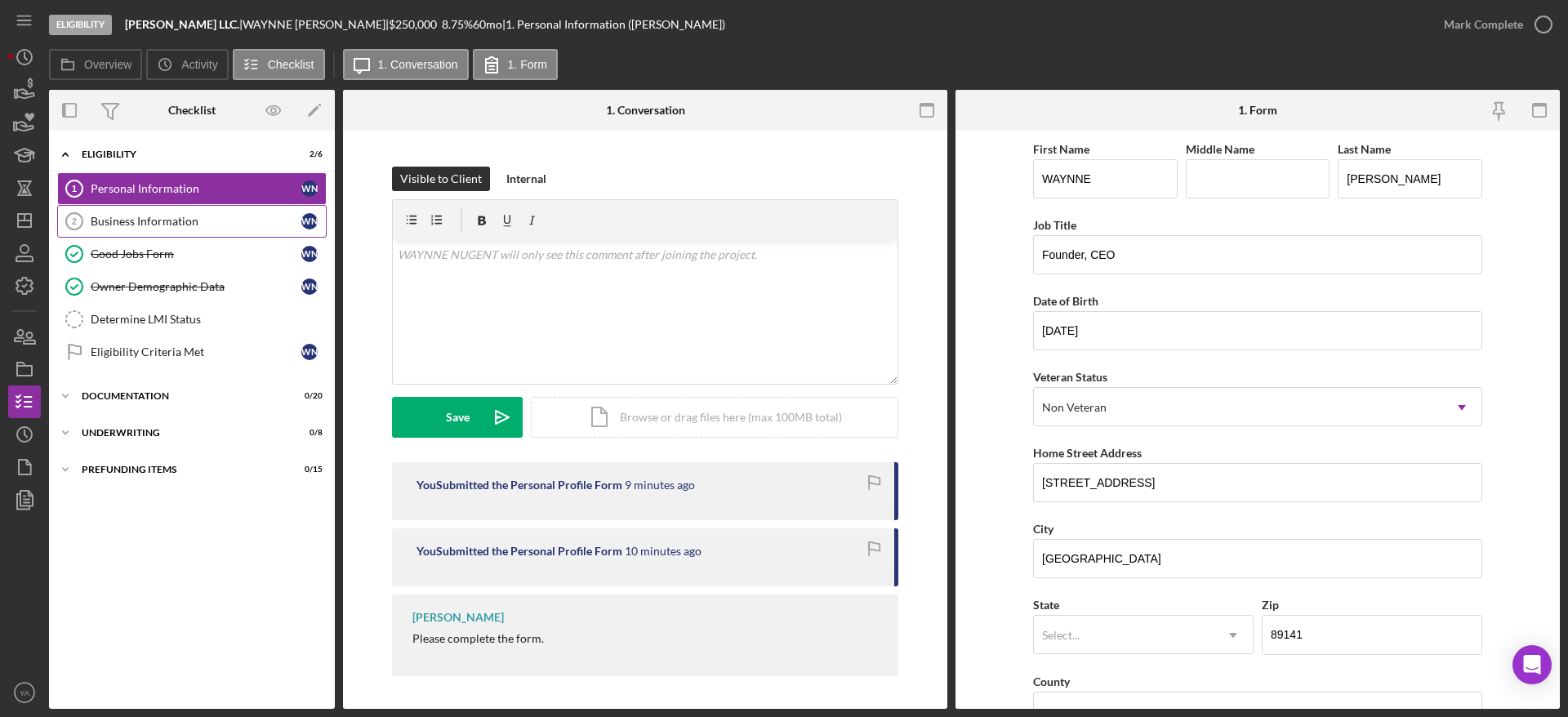
click at [174, 208] on link "Business Information 2 Business Information W N" at bounding box center [192, 221] width 270 height 33
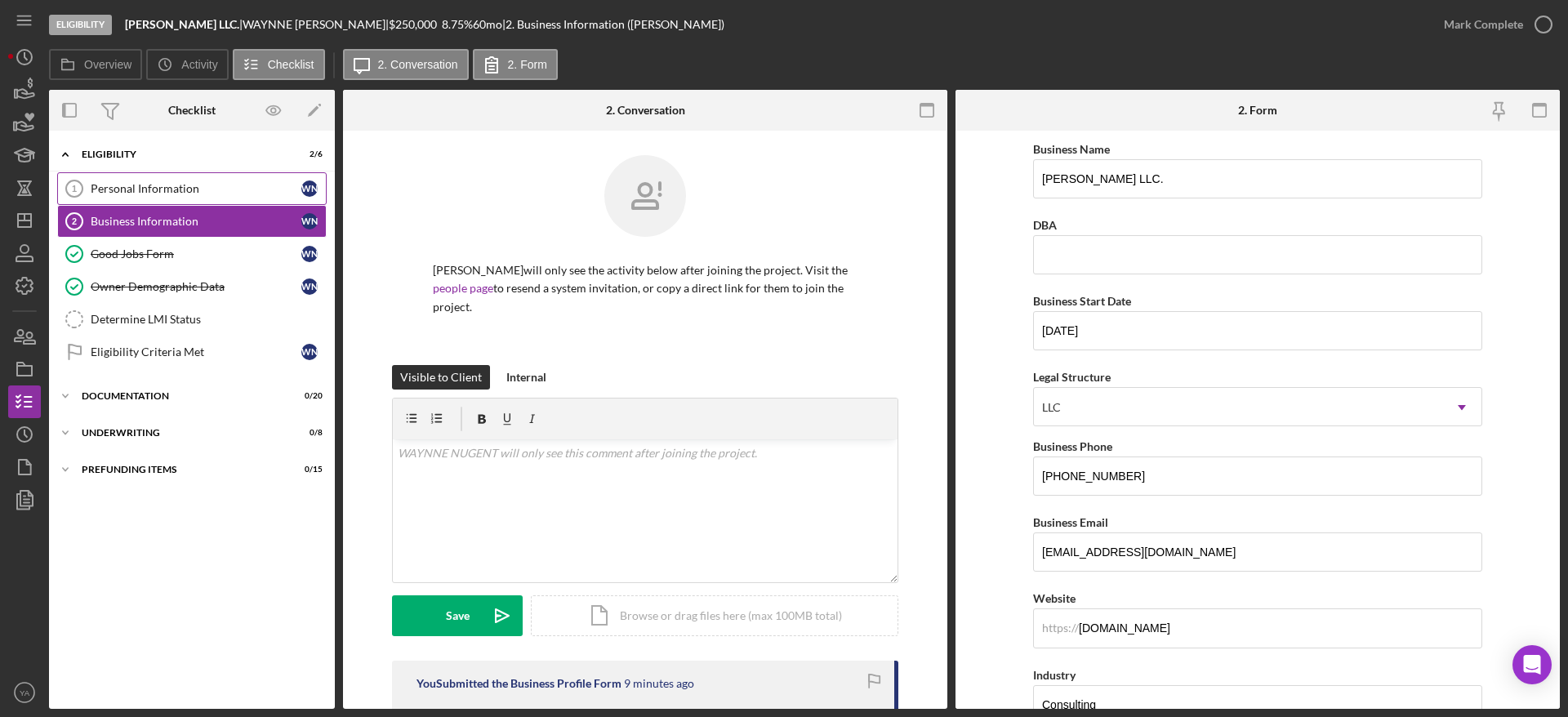
click at [206, 196] on link "Personal Information 1 Personal Information W N" at bounding box center [192, 188] width 270 height 33
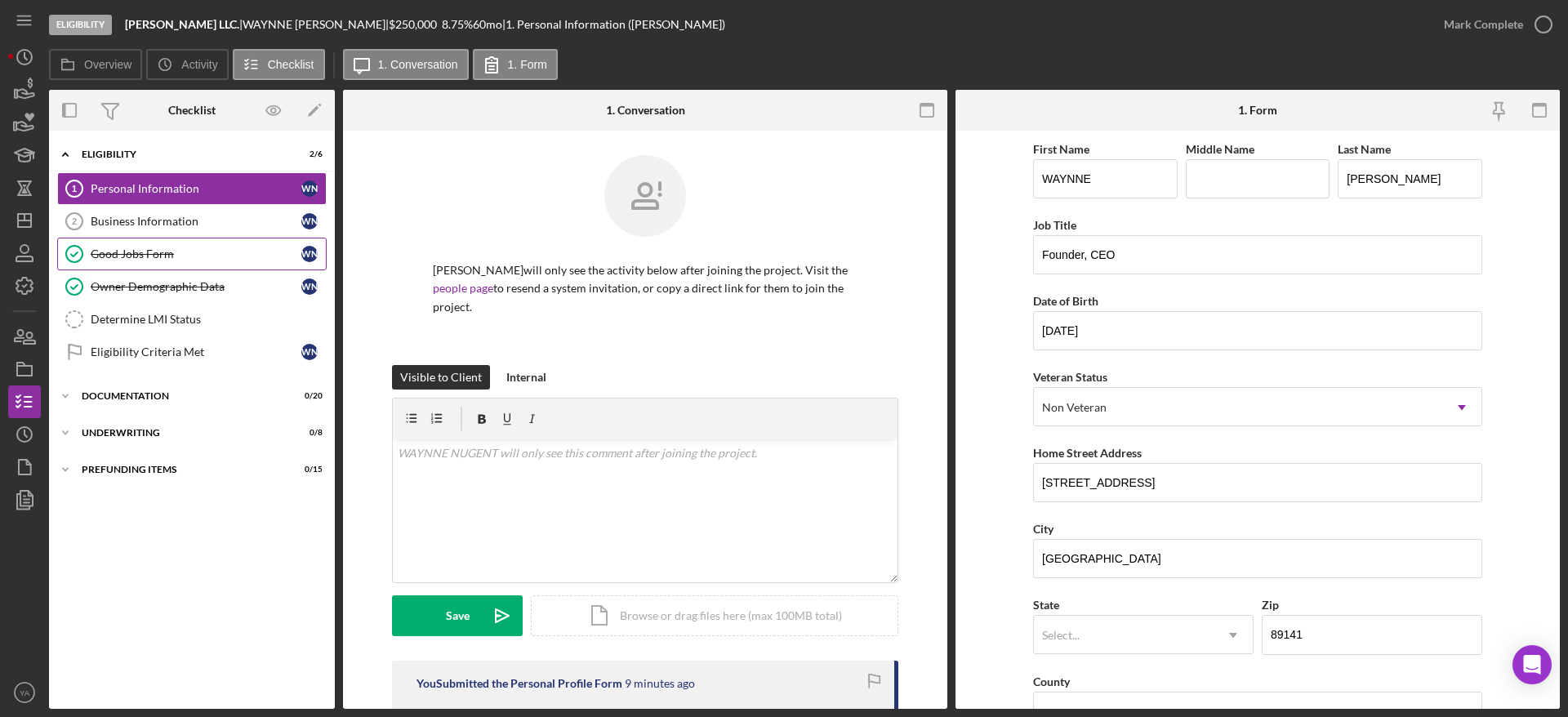
click at [217, 238] on link "Good Jobs Form Good Jobs Form W N" at bounding box center [192, 253] width 270 height 33
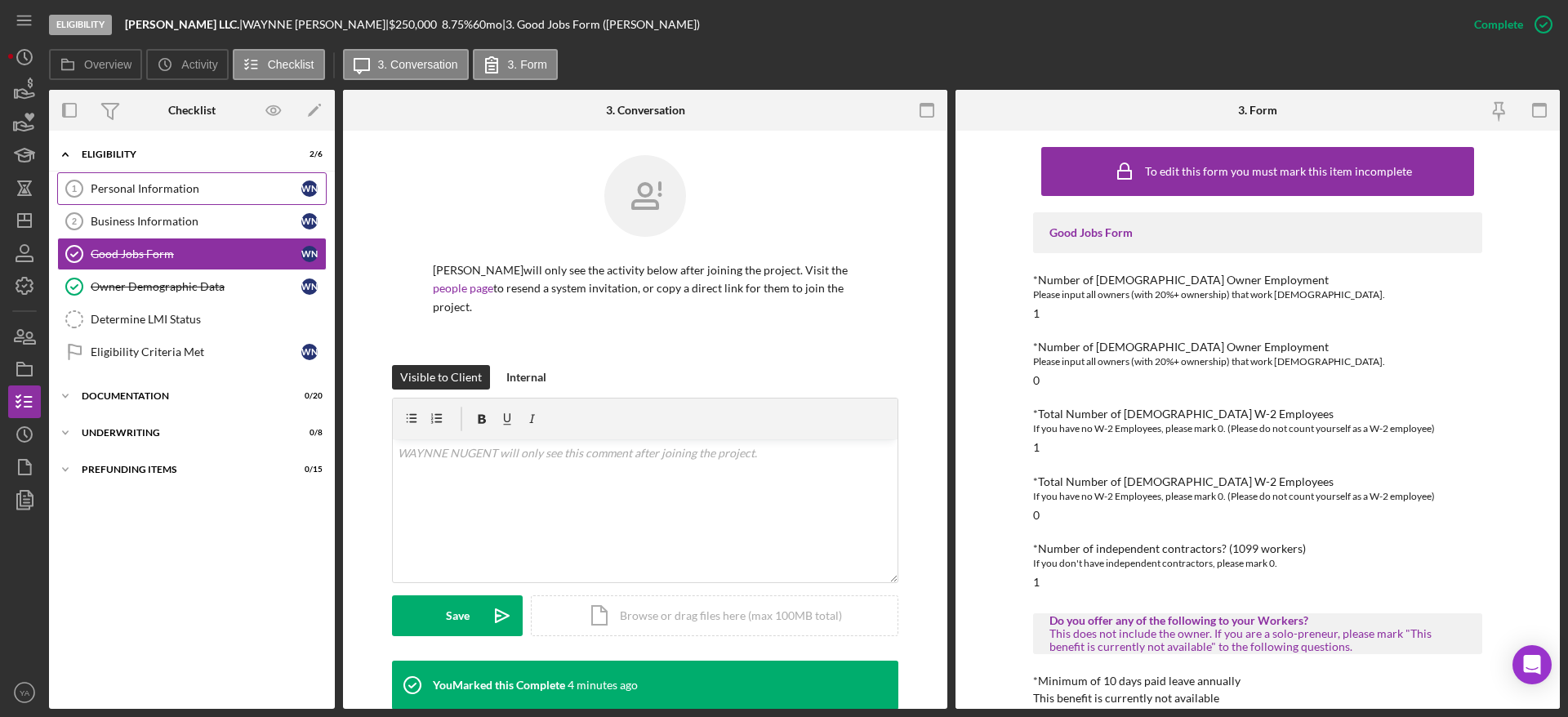
click at [198, 184] on div "Personal Information" at bounding box center [196, 188] width 211 height 13
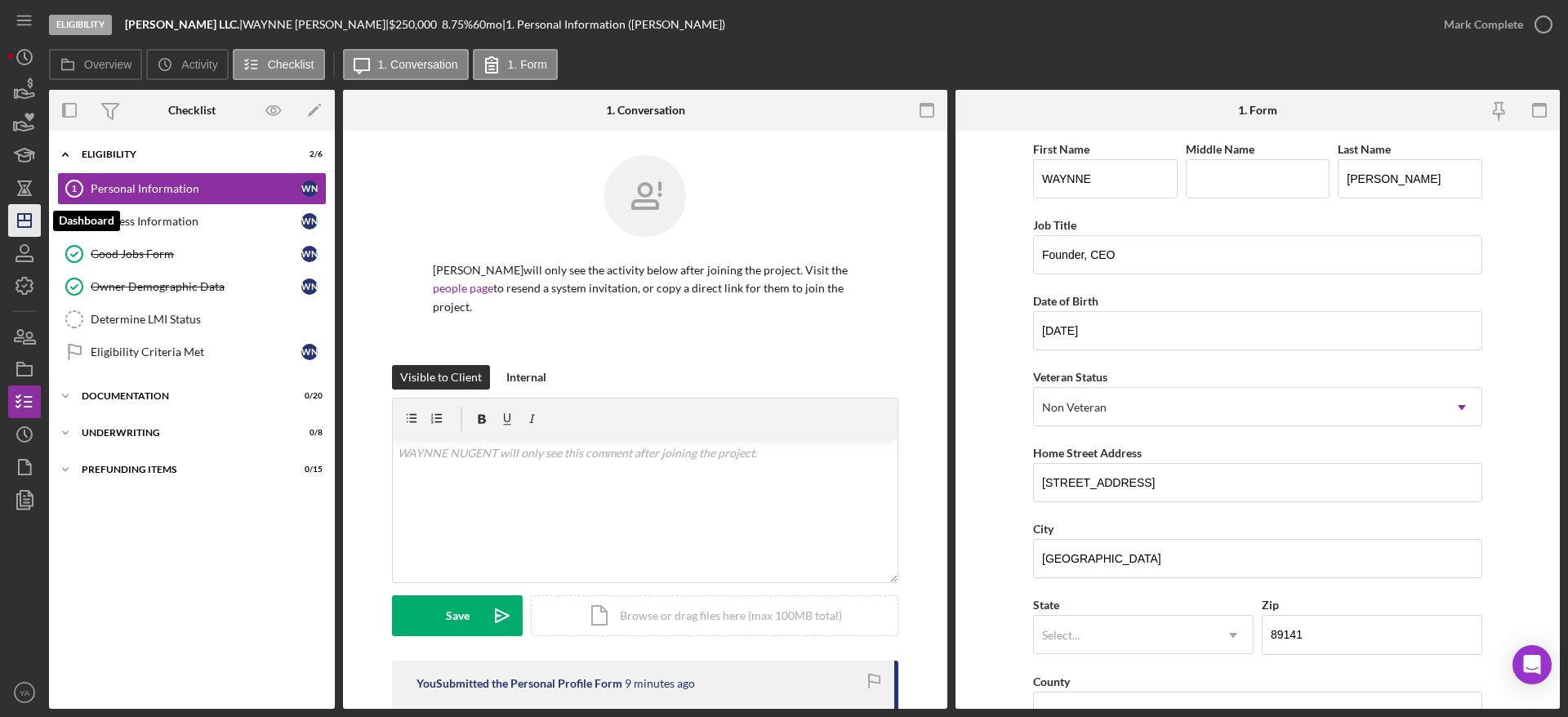
click at [35, 208] on icon "Icon/Dashboard" at bounding box center [24, 220] width 40 height 40
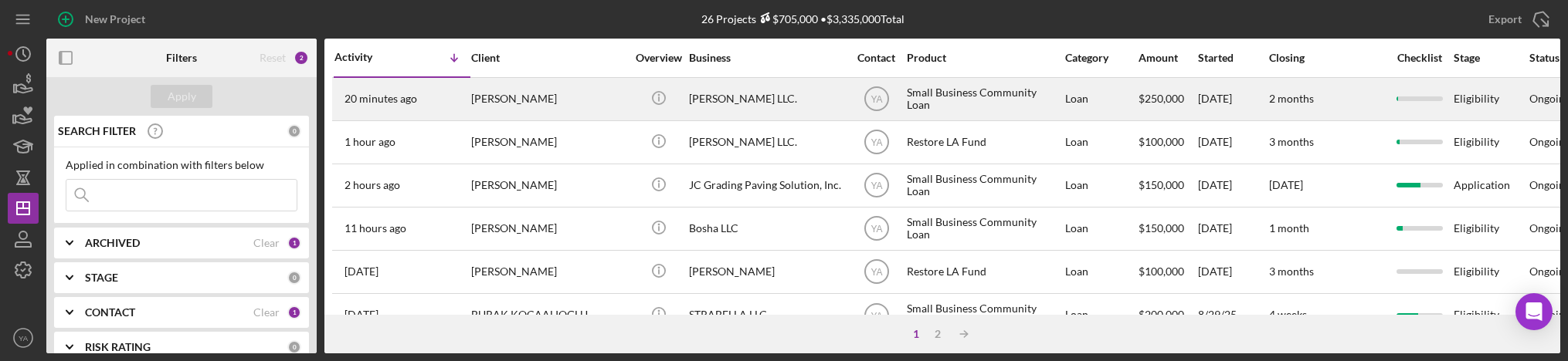
click at [589, 90] on div "[PERSON_NAME]" at bounding box center [549, 100] width 155 height 41
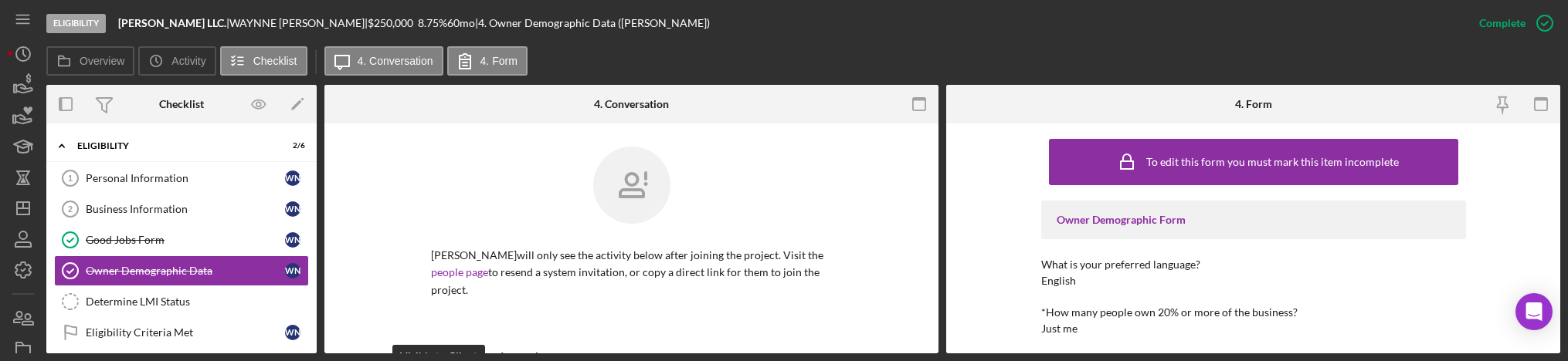
scroll to position [32, 0]
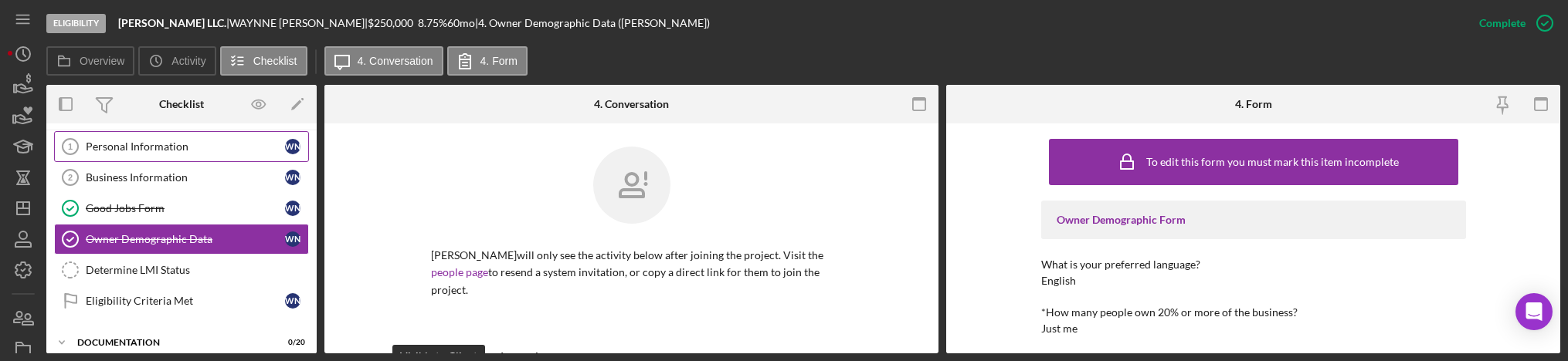
click at [187, 140] on div "Personal Information" at bounding box center [185, 146] width 199 height 12
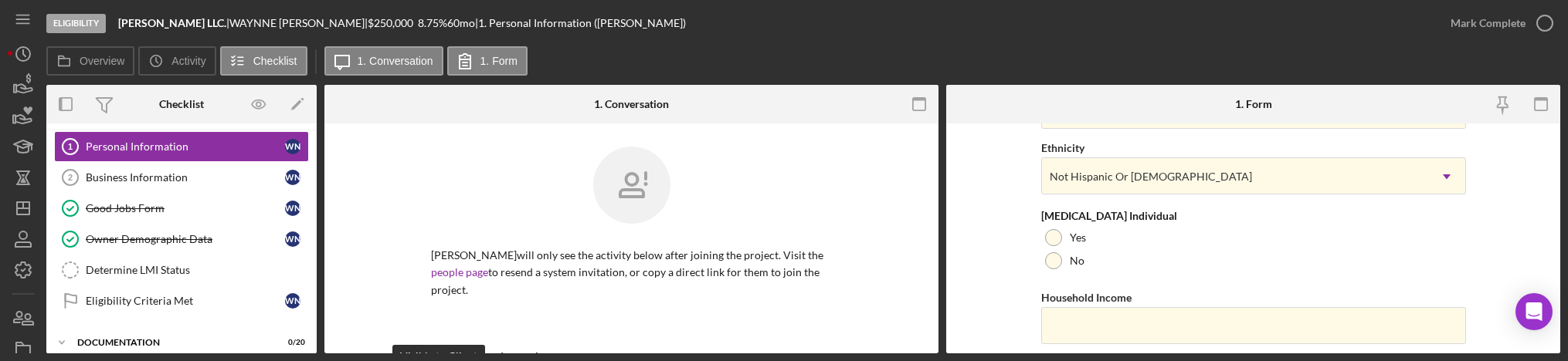
scroll to position [800, 0]
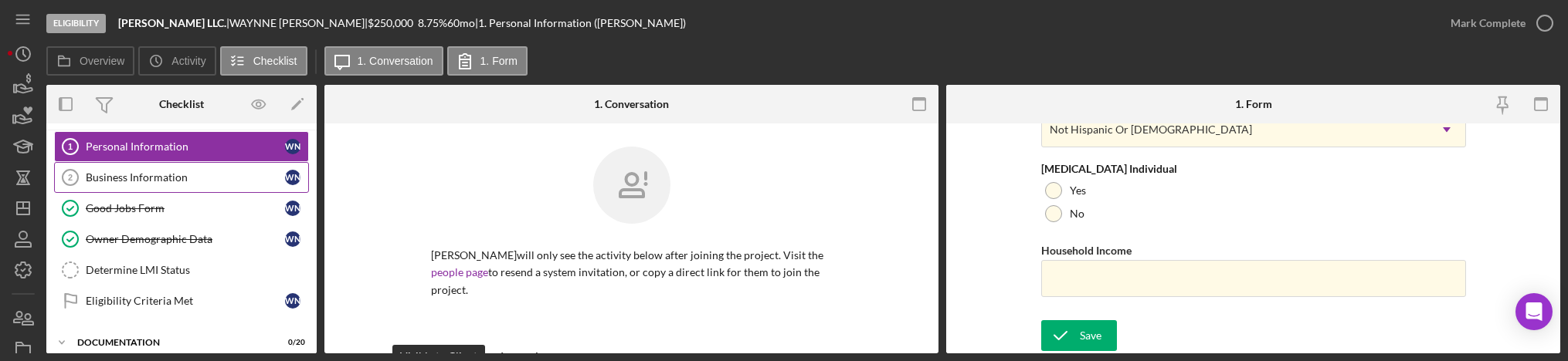
click at [164, 178] on div "Business Information" at bounding box center [185, 177] width 199 height 12
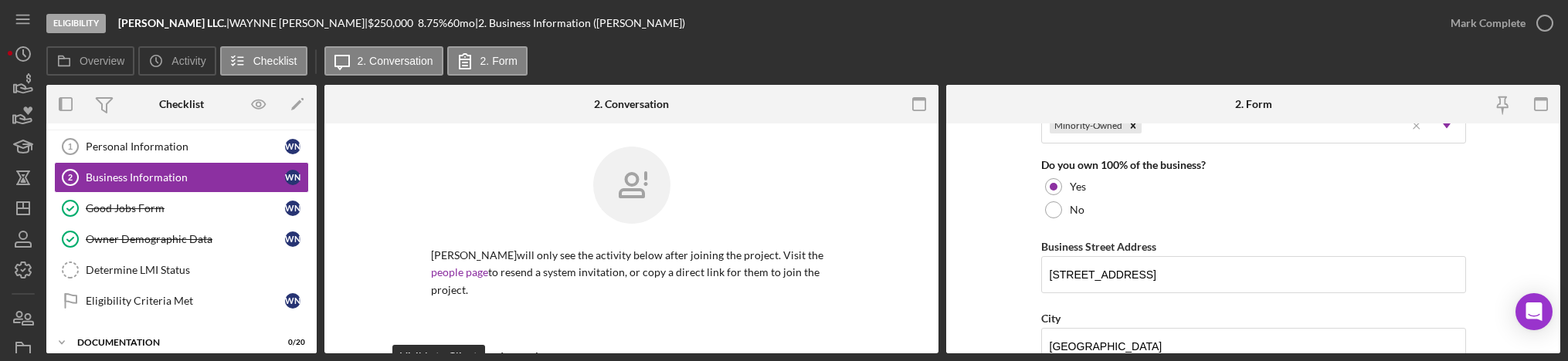
scroll to position [694, 0]
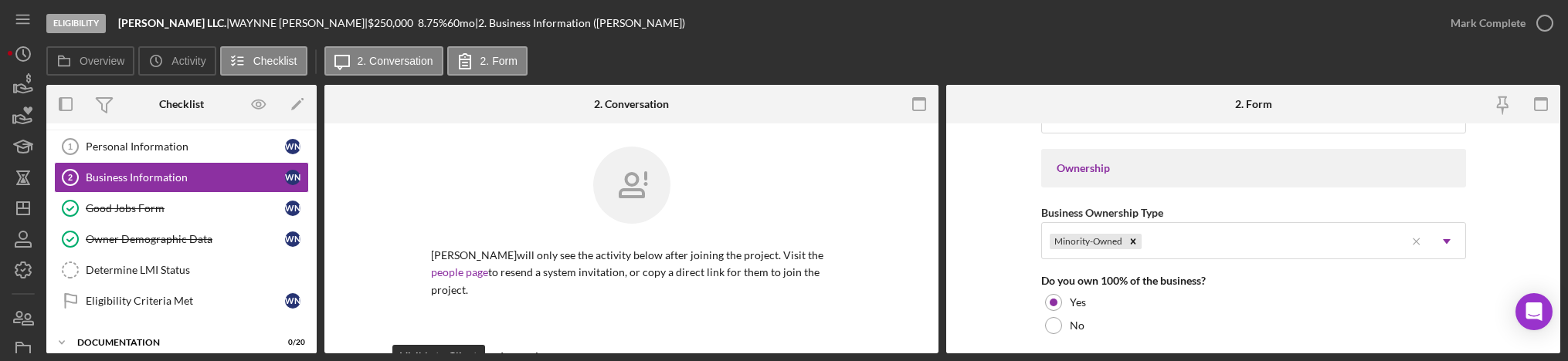
click at [977, 206] on form "Business Name Bruce Waynne LLC. DBA Business Start Date 03/03/2003 Legal Struct…" at bounding box center [1252, 238] width 614 height 230
click at [987, 228] on form "Business Name Bruce Waynne LLC. DBA Business Start Date 03/03/2003 Legal Struct…" at bounding box center [1252, 238] width 614 height 230
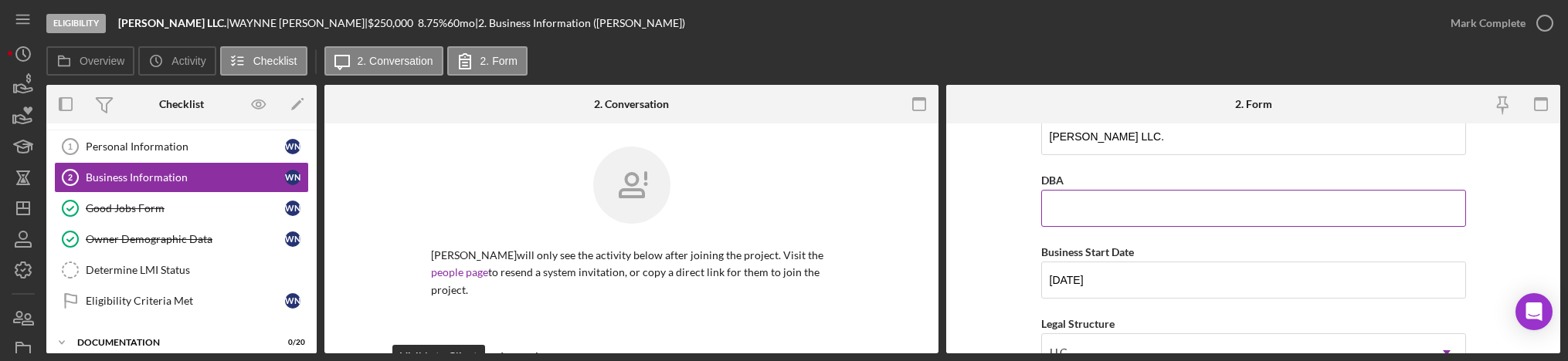
scroll to position [0, 0]
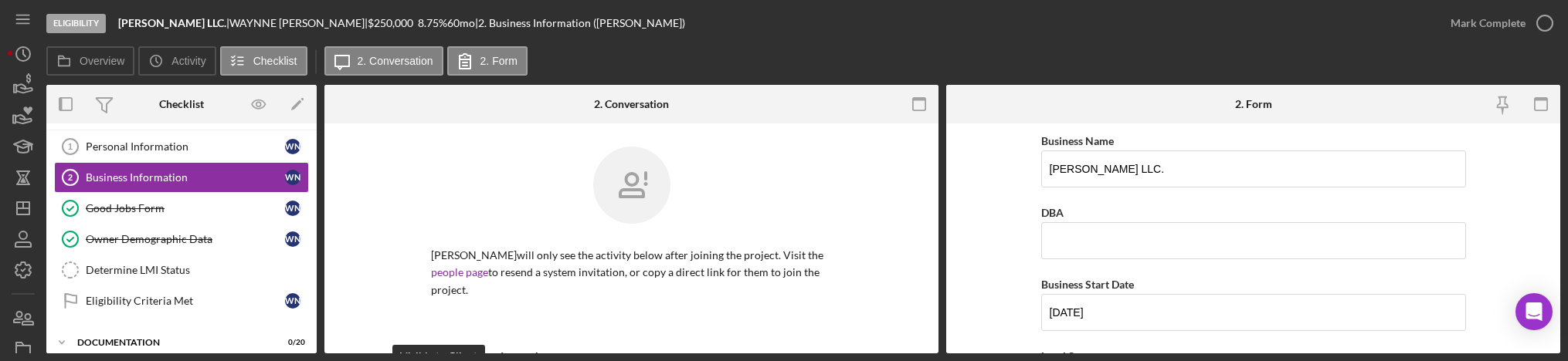
click at [1496, 151] on form "Business Name Bruce Waynne LLC. DBA Business Start Date 03/03/2003 Legal Struct…" at bounding box center [1252, 238] width 614 height 230
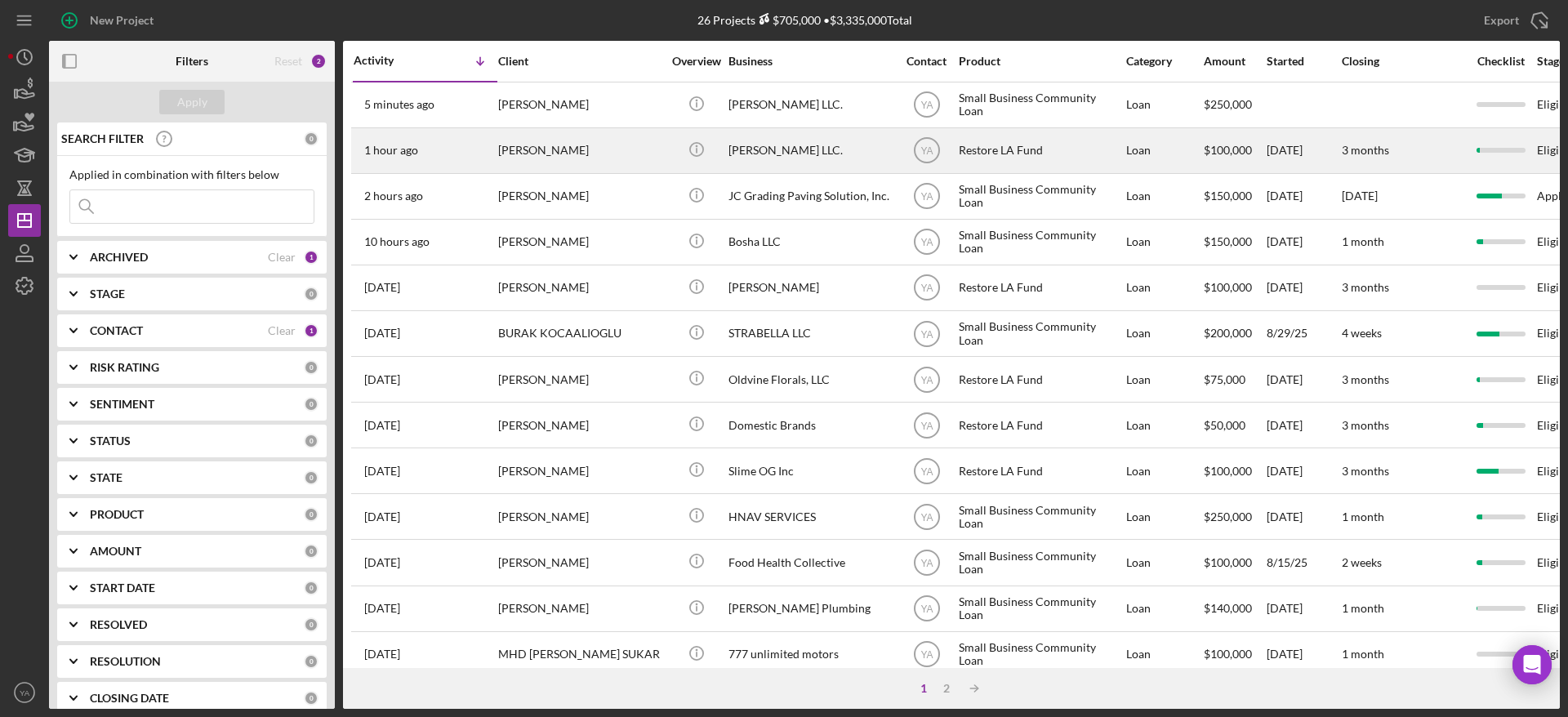
click at [597, 153] on div "[PERSON_NAME]" at bounding box center [580, 151] width 163 height 43
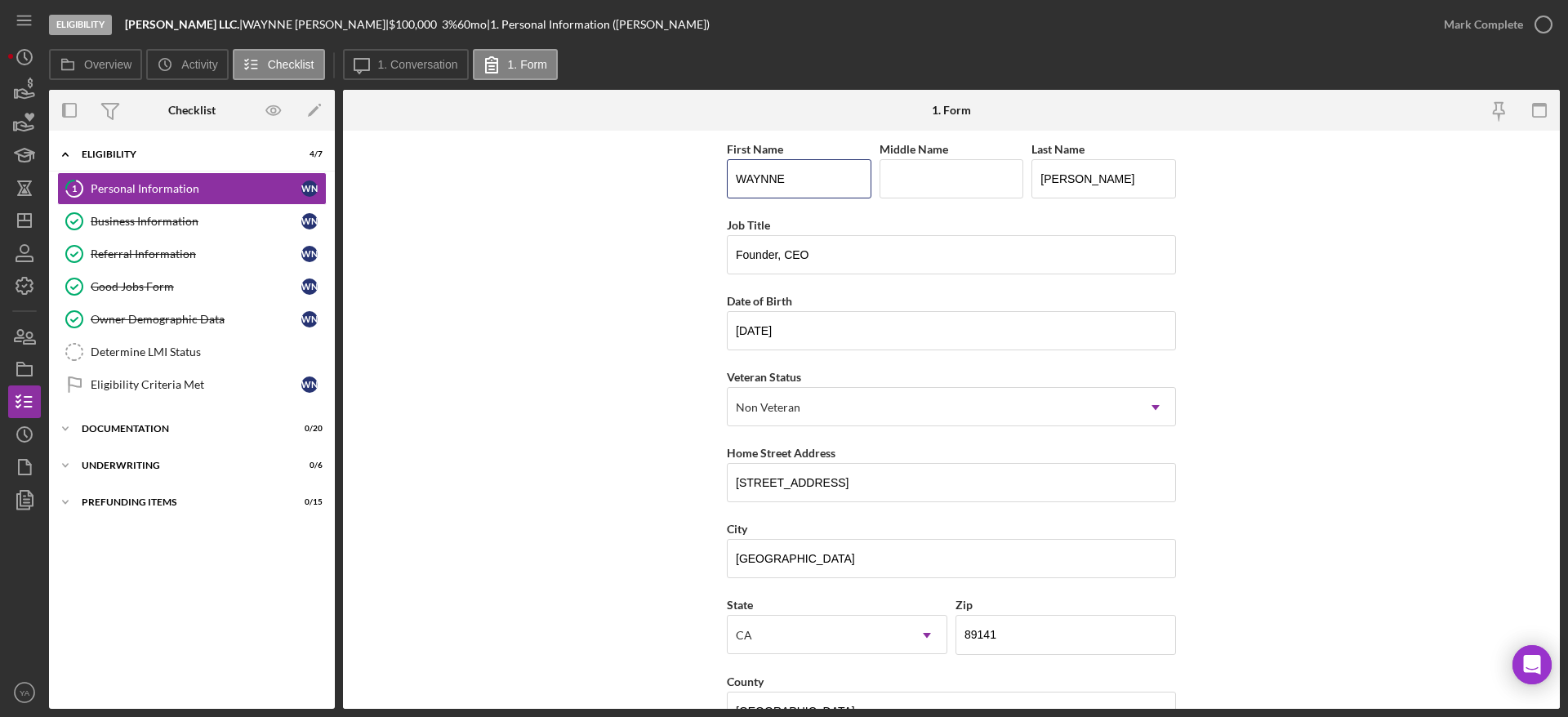
drag, startPoint x: 799, startPoint y: 188, endPoint x: 673, endPoint y: 188, distance: 126.0
click at [673, 188] on form "First Name [PERSON_NAME] Middle Name Last Name [PERSON_NAME] Job Title Founder,…" at bounding box center [950, 420] width 1216 height 578
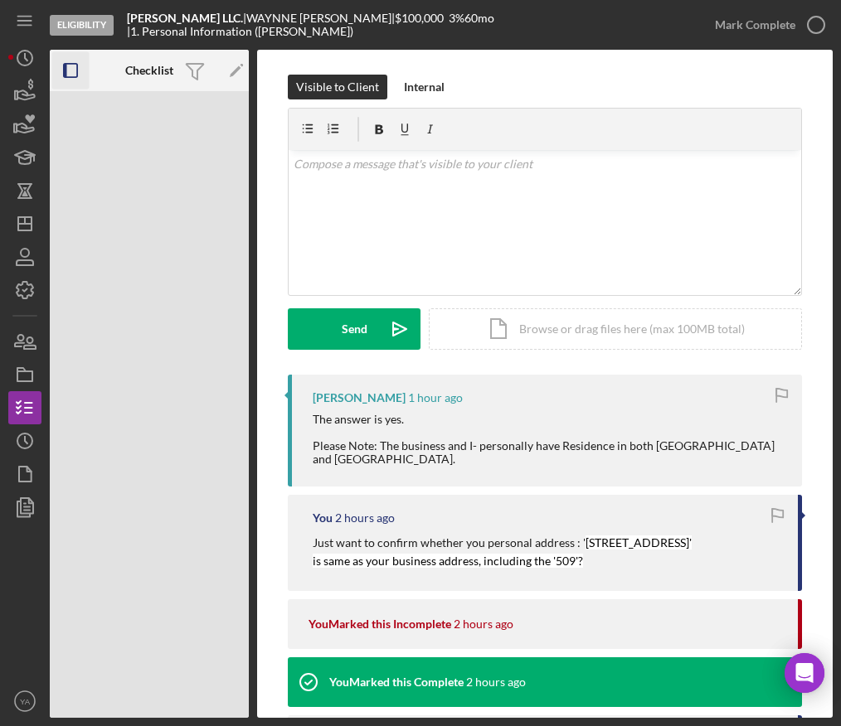
click at [80, 65] on icon "button" at bounding box center [70, 70] width 37 height 37
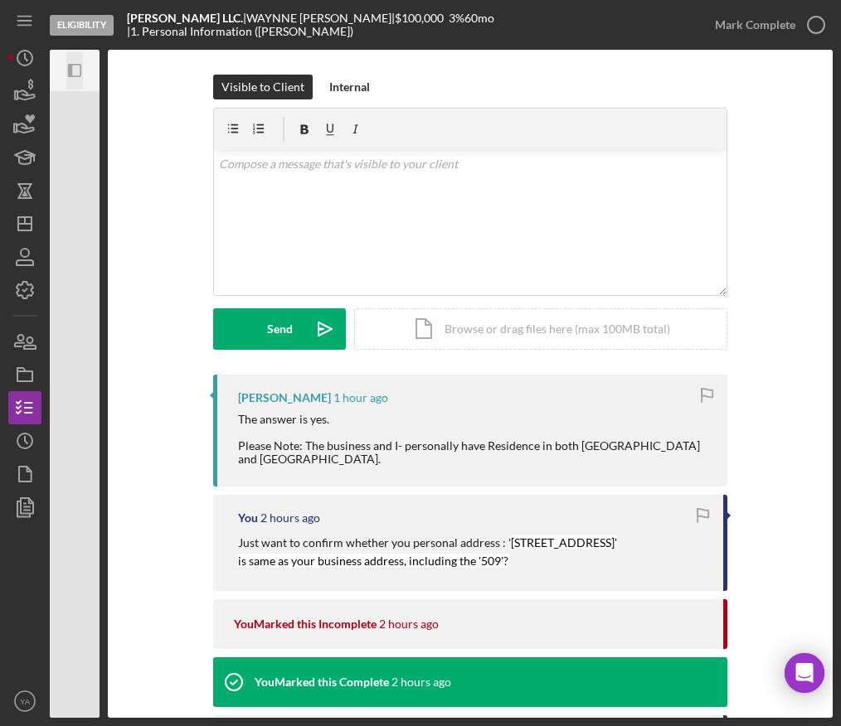
click at [80, 65] on icon "Icon/Panel Side Expand" at bounding box center [74, 70] width 37 height 37
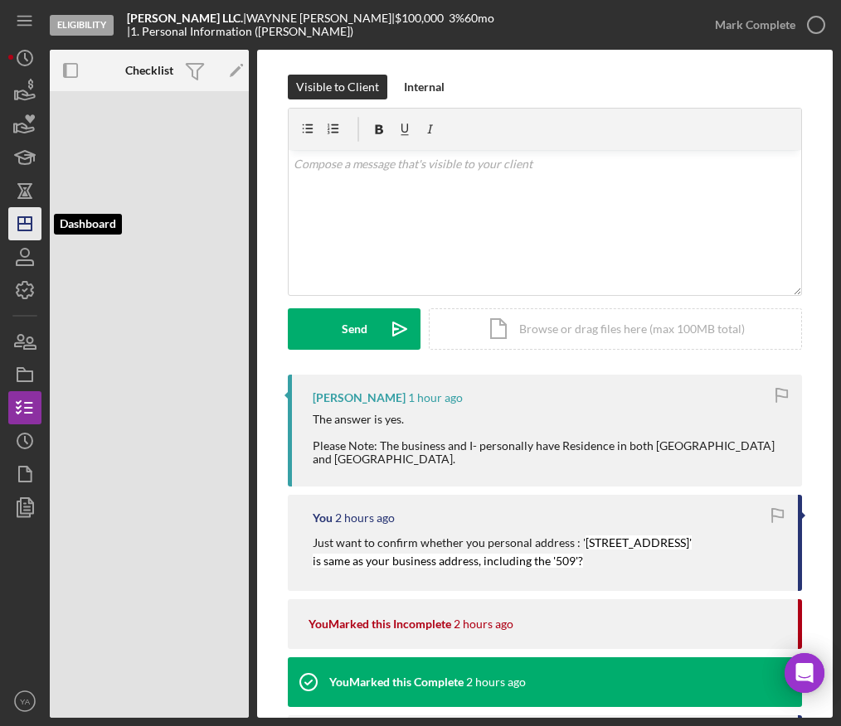
click at [14, 230] on icon "Icon/Dashboard" at bounding box center [24, 223] width 41 height 41
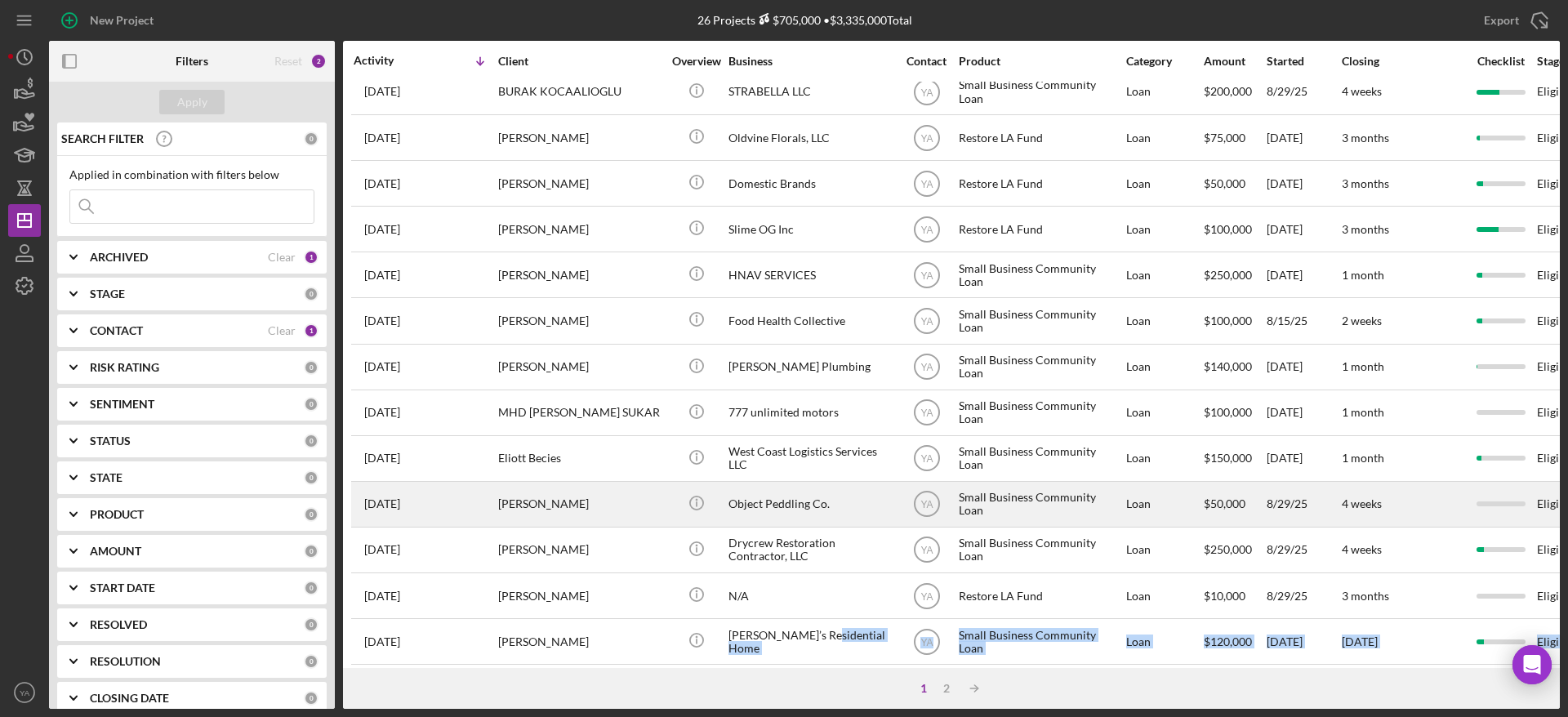
drag, startPoint x: 799, startPoint y: 712, endPoint x: 820, endPoint y: 648, distance: 67.4
click at [820, 648] on div "New Project 26 Projects $705,000 • $3,335,000 Total Export Icon/Export Filters …" at bounding box center [784, 358] width 1568 height 717
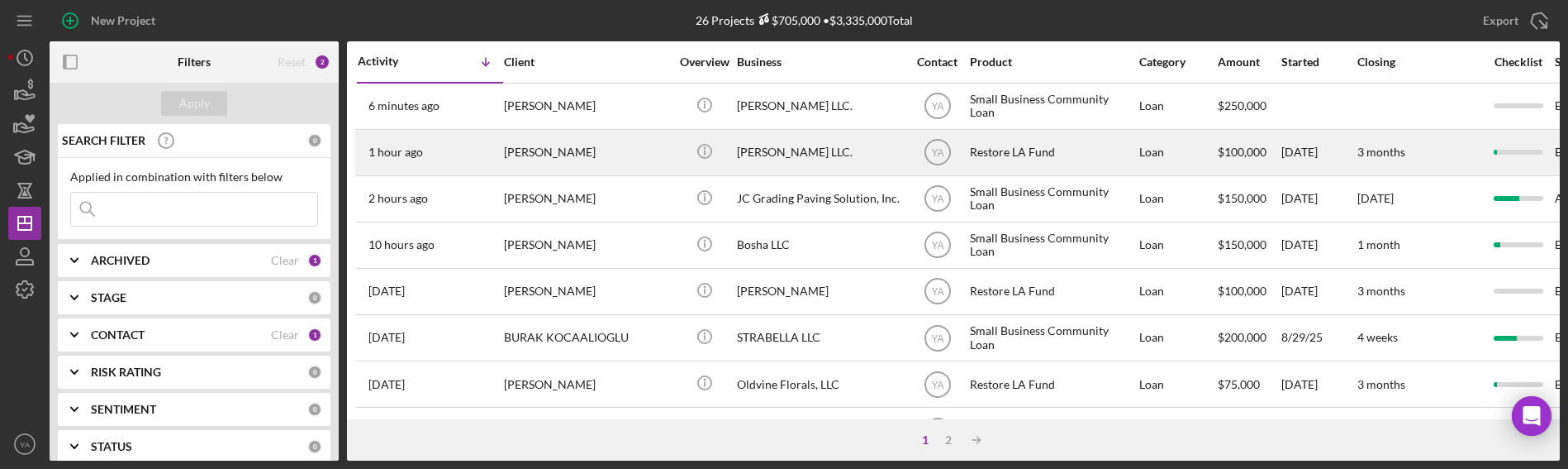
click at [779, 146] on div "[PERSON_NAME] LLC." at bounding box center [819, 153] width 165 height 44
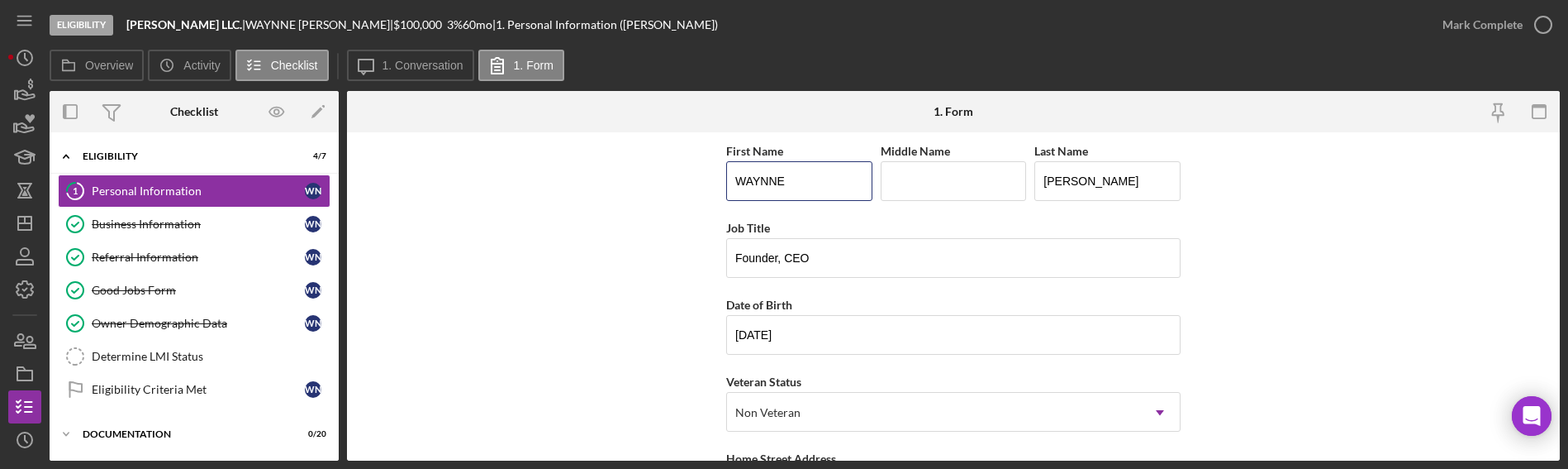
drag, startPoint x: 790, startPoint y: 188, endPoint x: 664, endPoint y: 188, distance: 126.0
click at [664, 188] on form "First Name [PERSON_NAME] Middle Name Last Name [PERSON_NAME] Job Title Founder,…" at bounding box center [953, 296] width 1213 height 328
drag, startPoint x: 854, startPoint y: 244, endPoint x: 572, endPoint y: 242, distance: 282.0
click at [572, 242] on form "First Name [PERSON_NAME] Middle Name Last Name [PERSON_NAME] Job Title Founder,…" at bounding box center [953, 296] width 1213 height 328
click at [601, 153] on form "First Name [PERSON_NAME] Middle Name Last Name [PERSON_NAME] Job Title Founder,…" at bounding box center [953, 296] width 1213 height 328
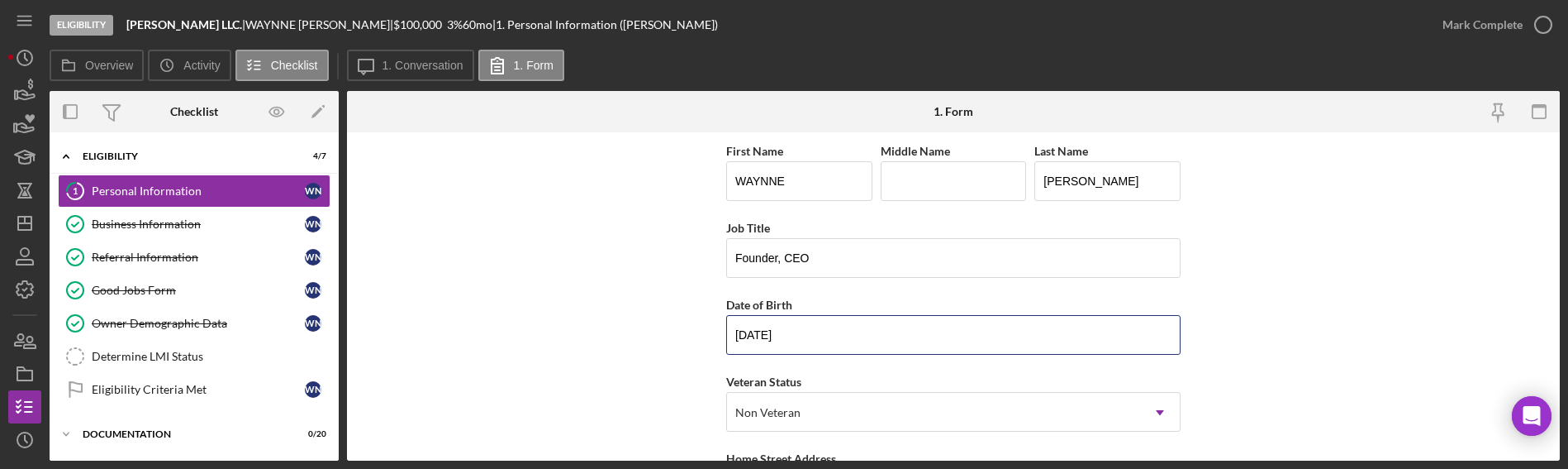
drag, startPoint x: 844, startPoint y: 332, endPoint x: 645, endPoint y: 341, distance: 199.2
click at [645, 341] on form "First Name [PERSON_NAME] Middle Name Last Name [PERSON_NAME] Job Title Founder,…" at bounding box center [953, 296] width 1213 height 328
click at [611, 153] on form "First Name [PERSON_NAME] Middle Name Last Name [PERSON_NAME] Job Title Founder,…" at bounding box center [953, 296] width 1213 height 328
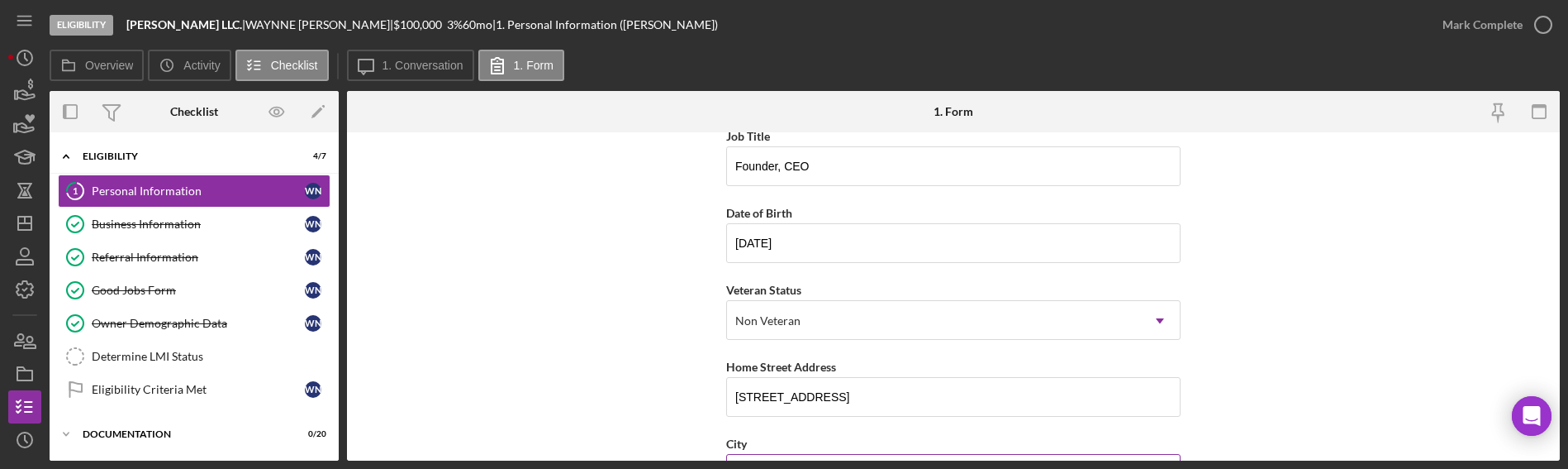
scroll to position [248, 0]
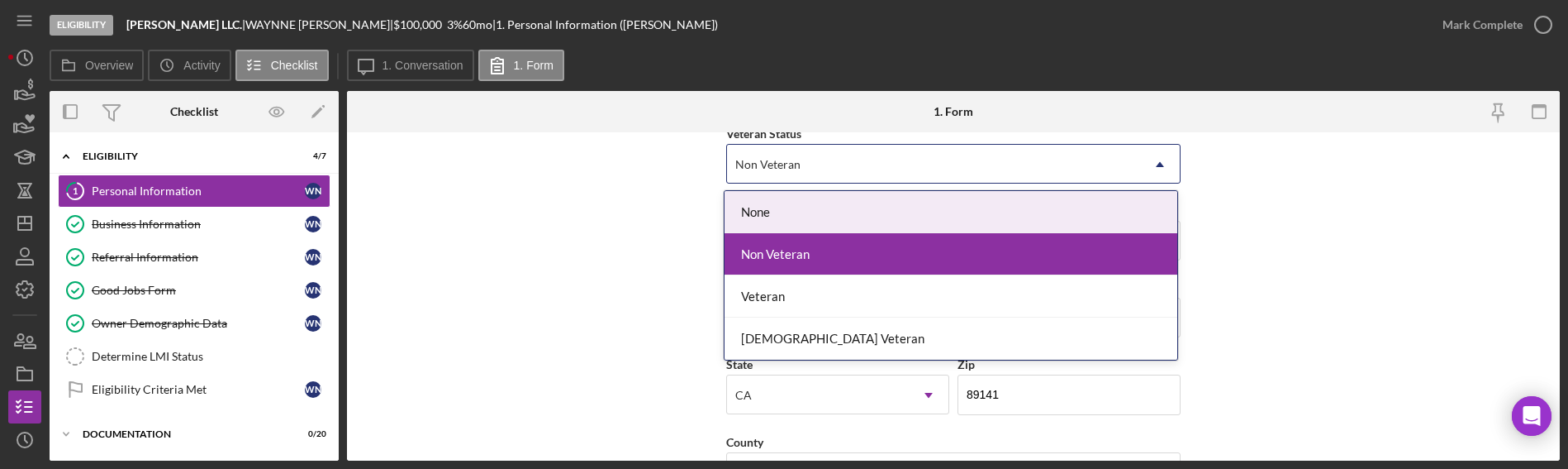
drag, startPoint x: 752, startPoint y: 160, endPoint x: 698, endPoint y: 157, distance: 54.1
click at [698, 157] on form "First Name [PERSON_NAME] Middle Name Last Name [PERSON_NAME] Job Title Founder,…" at bounding box center [953, 296] width 1213 height 328
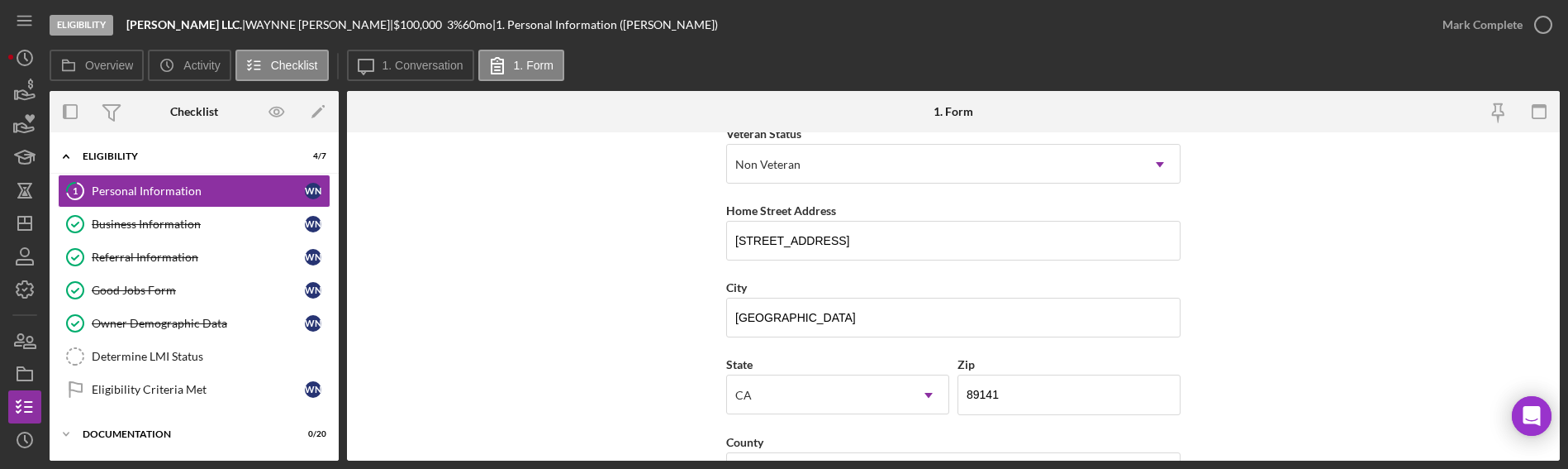
click at [634, 212] on form "First Name [PERSON_NAME] Middle Name Last Name [PERSON_NAME] Job Title Founder,…" at bounding box center [953, 296] width 1213 height 328
drag, startPoint x: 891, startPoint y: 238, endPoint x: 634, endPoint y: 239, distance: 257.0
click at [634, 239] on form "First Name [PERSON_NAME] Middle Name Last Name [PERSON_NAME] Job Title Founder,…" at bounding box center [953, 296] width 1213 height 328
click at [555, 189] on form "First Name [PERSON_NAME] Middle Name Last Name [PERSON_NAME] Job Title Founder,…" at bounding box center [953, 296] width 1213 height 328
drag, startPoint x: 747, startPoint y: 325, endPoint x: 686, endPoint y: 323, distance: 61.0
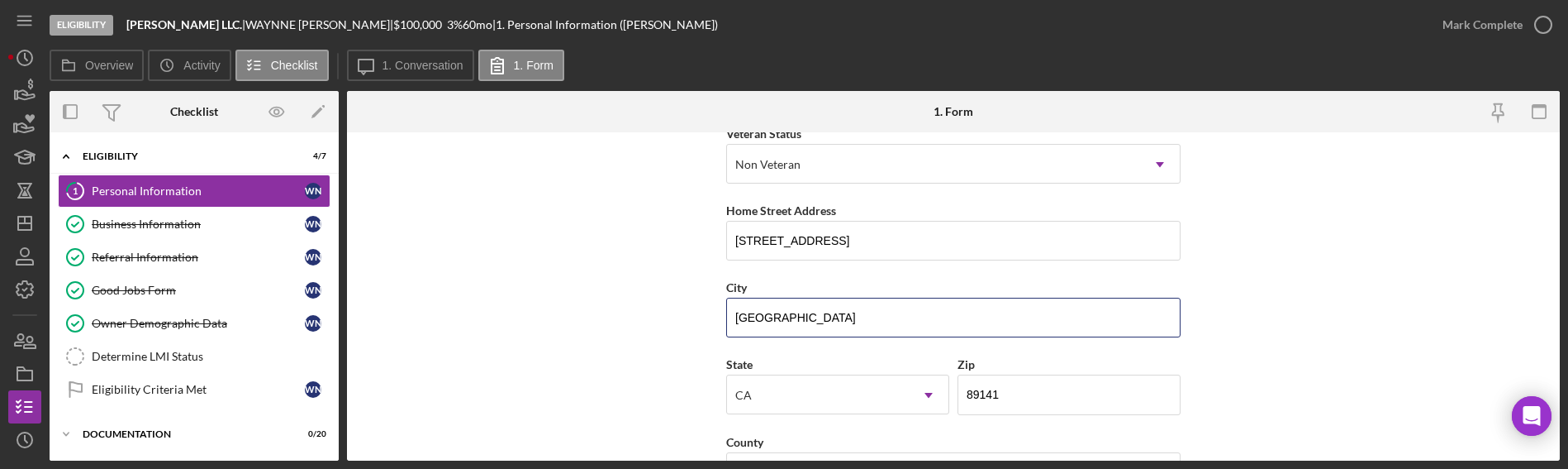
click at [686, 323] on form "First Name [PERSON_NAME] Middle Name Last Name [PERSON_NAME] Job Title Founder,…" at bounding box center [953, 296] width 1213 height 328
click at [675, 182] on form "First Name [PERSON_NAME] Middle Name Last Name [PERSON_NAME] Job Title Founder,…" at bounding box center [953, 296] width 1213 height 328
drag, startPoint x: 1041, startPoint y: 390, endPoint x: 906, endPoint y: 394, distance: 135.1
click at [906, 394] on div "State [US_STATE] Icon/Dropdown Arrow Zip 89141" at bounding box center [954, 392] width 455 height 77
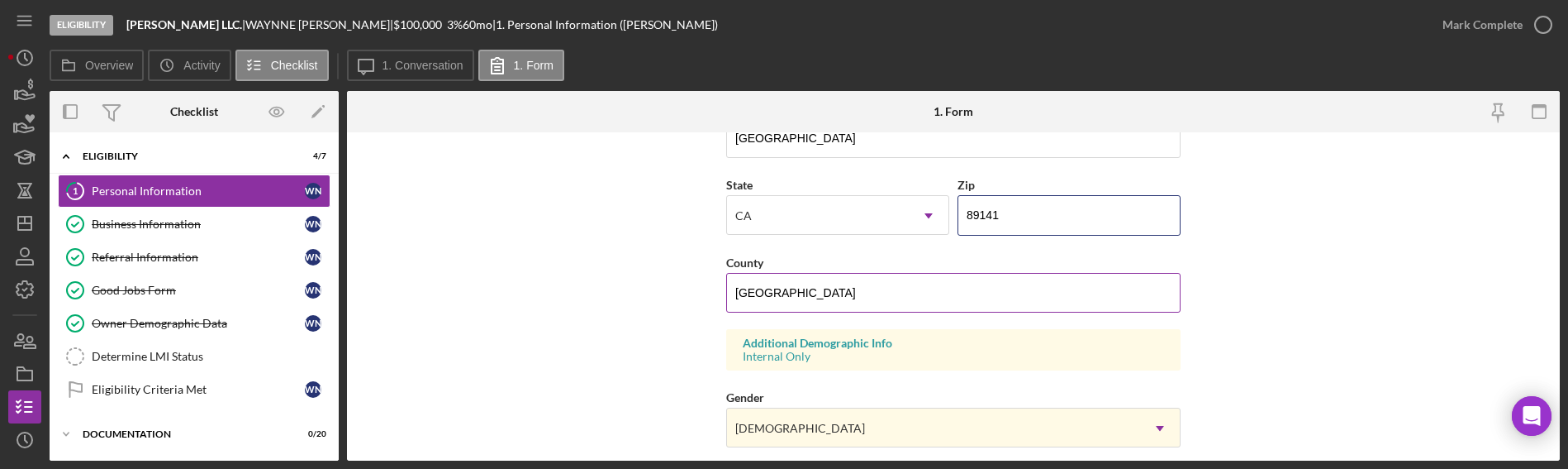
scroll to position [372, 0]
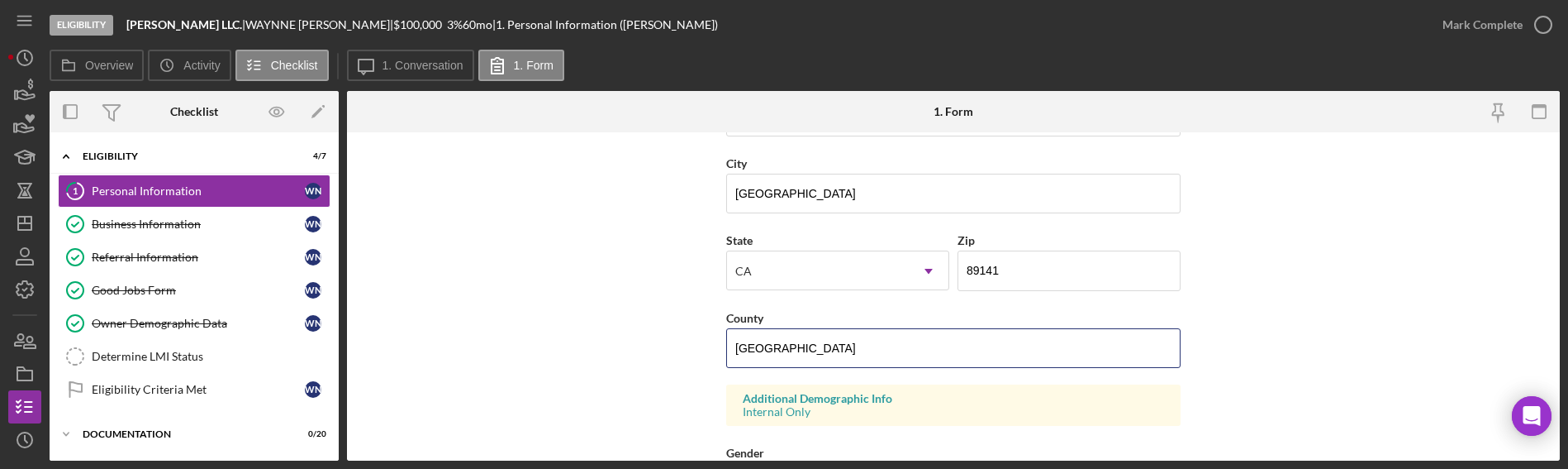
drag, startPoint x: 823, startPoint y: 345, endPoint x: 658, endPoint y: 333, distance: 165.4
click at [658, 333] on form "First Name [PERSON_NAME] Middle Name Last Name [PERSON_NAME] Job Title Founder,…" at bounding box center [953, 296] width 1213 height 328
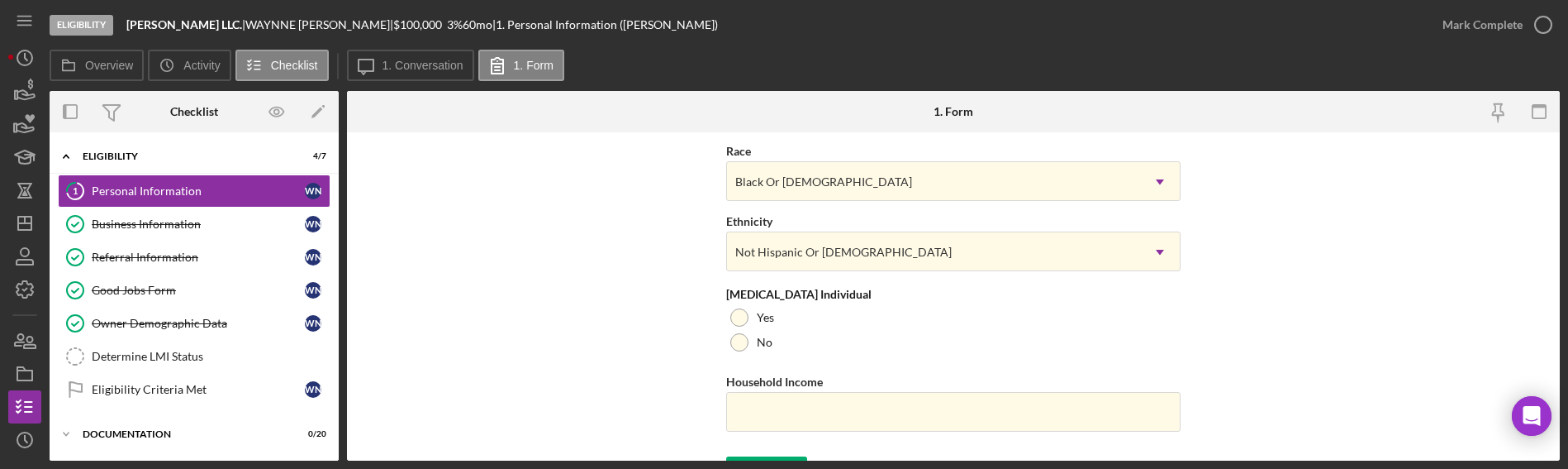
scroll to position [776, 0]
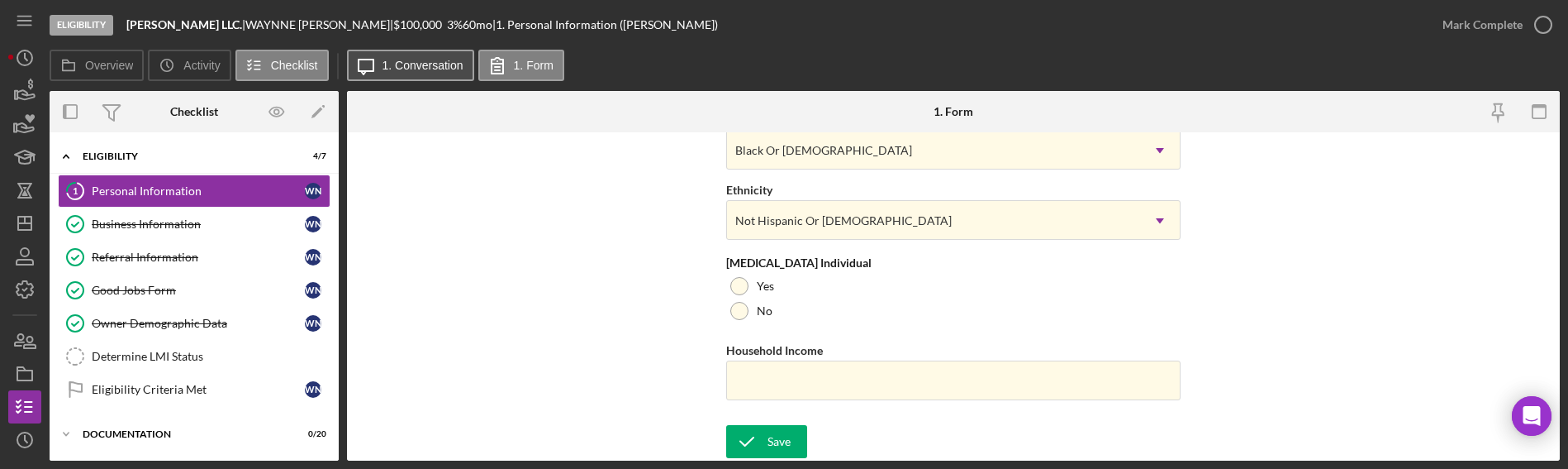
click at [430, 62] on label "1. Conversation" at bounding box center [423, 65] width 81 height 13
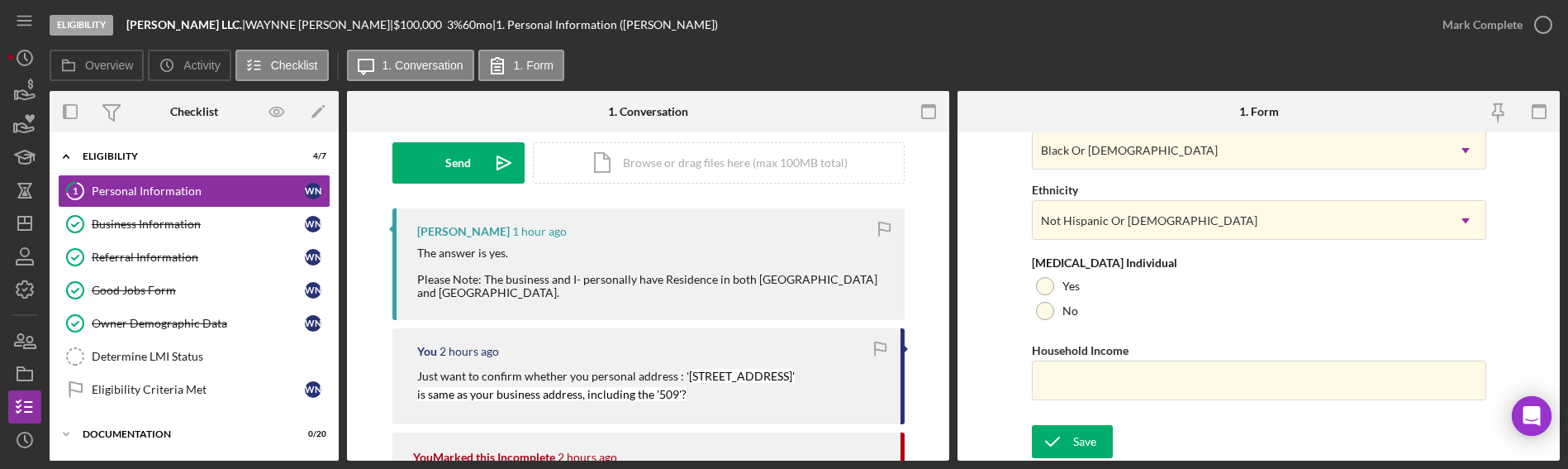
scroll to position [404, 0]
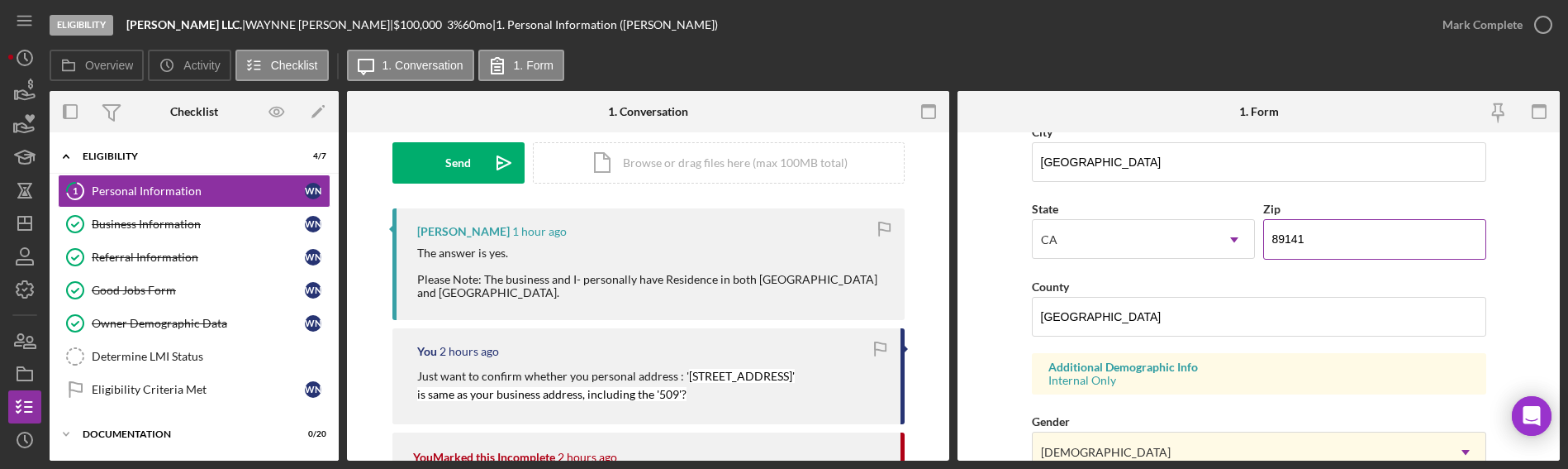
drag, startPoint x: 1319, startPoint y: 244, endPoint x: 1260, endPoint y: 244, distance: 59.0
click at [1263, 244] on input "89141" at bounding box center [1375, 239] width 223 height 40
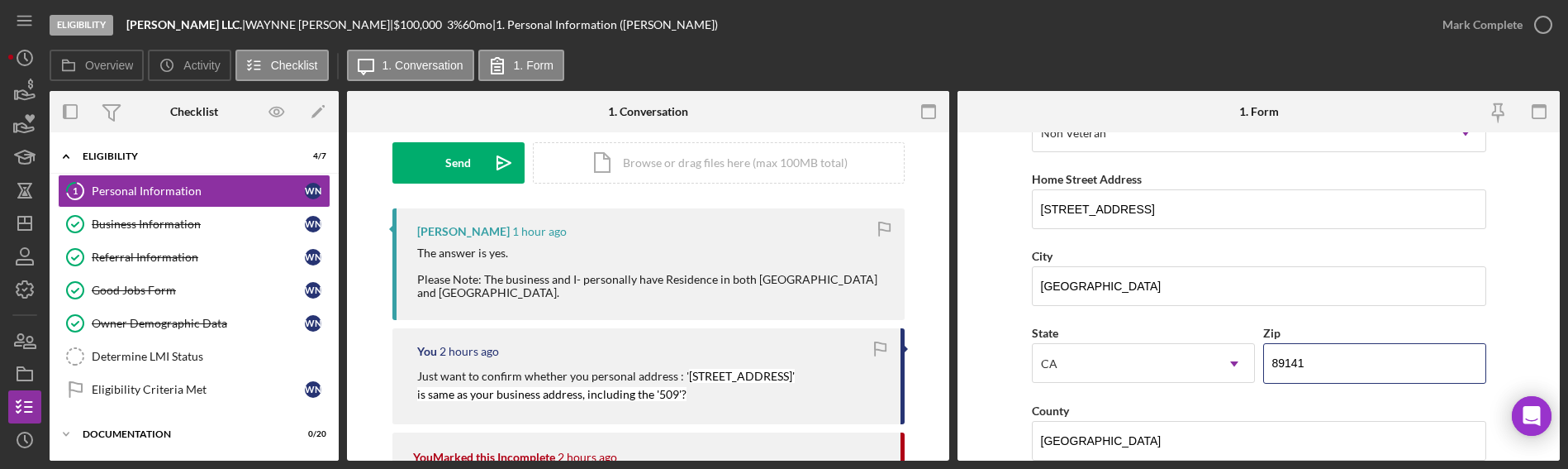
scroll to position [0, 0]
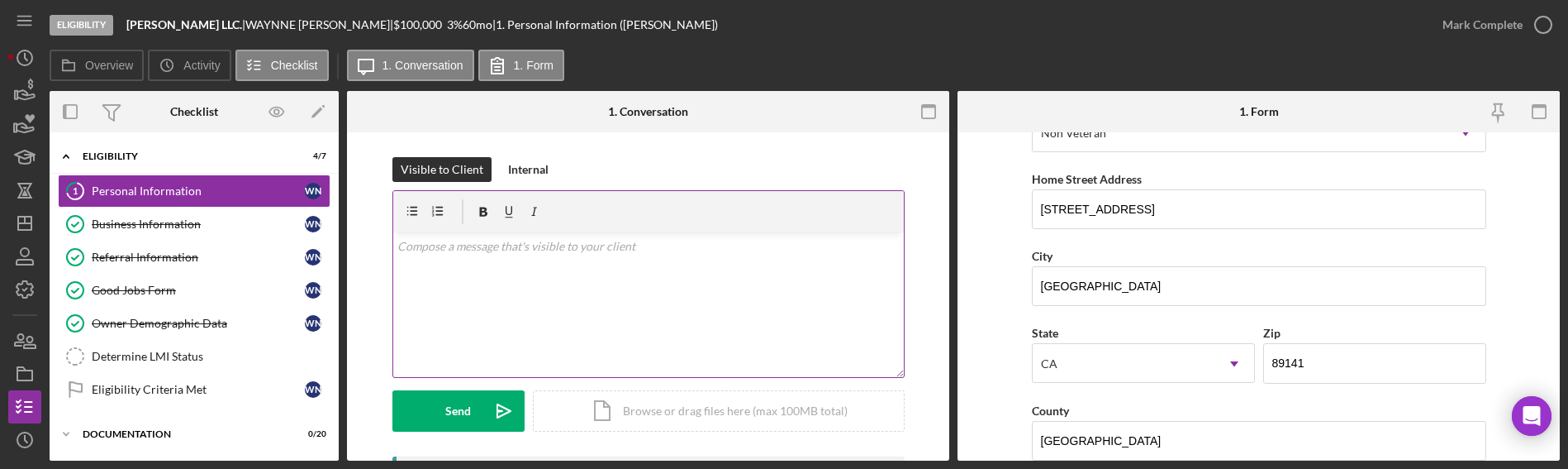
click at [652, 297] on div "v Color teal Color pink Remove color Add row above Add row below Add column bef…" at bounding box center [649, 304] width 510 height 145
click at [195, 233] on link "Business Information Business Information W N" at bounding box center [194, 224] width 273 height 33
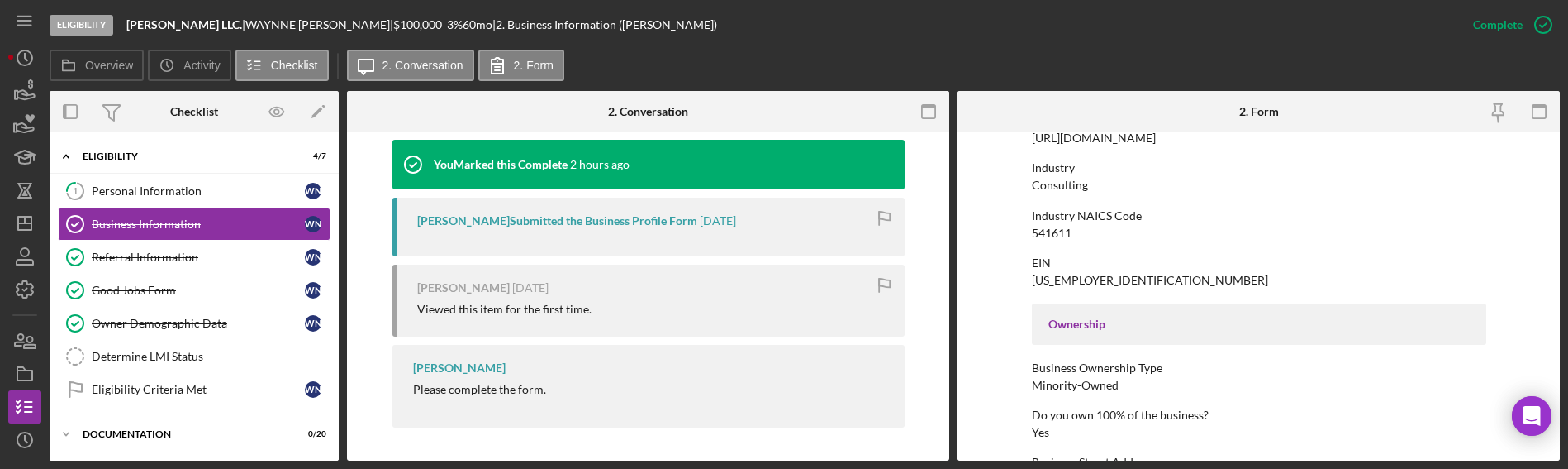
scroll to position [496, 0]
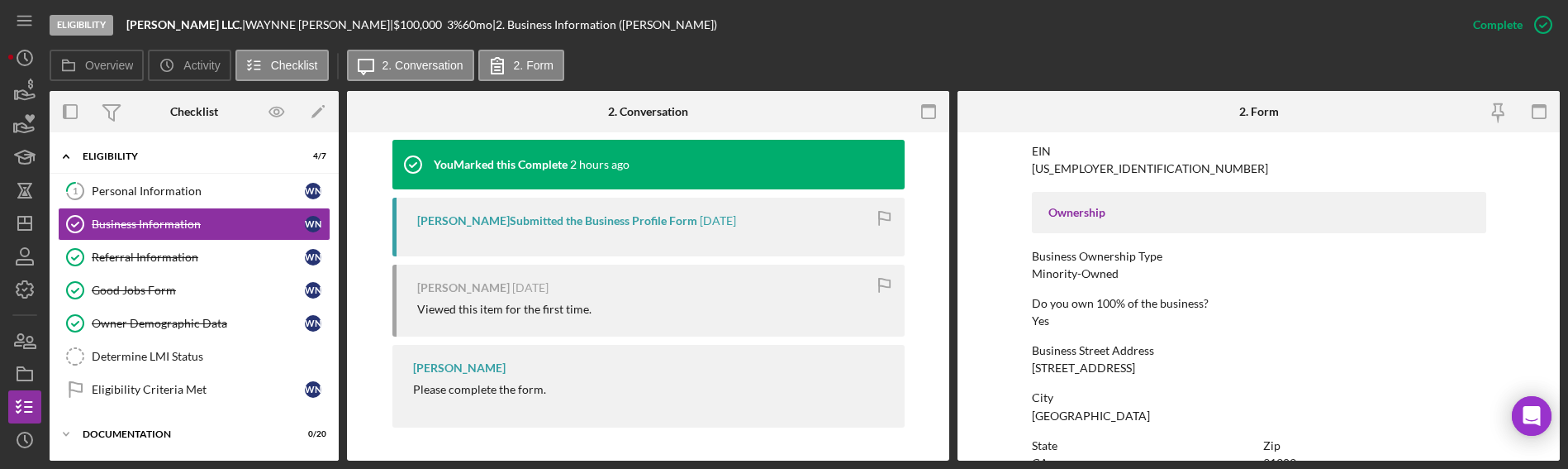
click at [1225, 358] on div "Business Street Address [STREET_ADDRESS]" at bounding box center [1259, 359] width 455 height 31
click at [940, 217] on div "This item has been marked complete. In order for [PERSON_NAME] to upload docume…" at bounding box center [648, 24] width 602 height 873
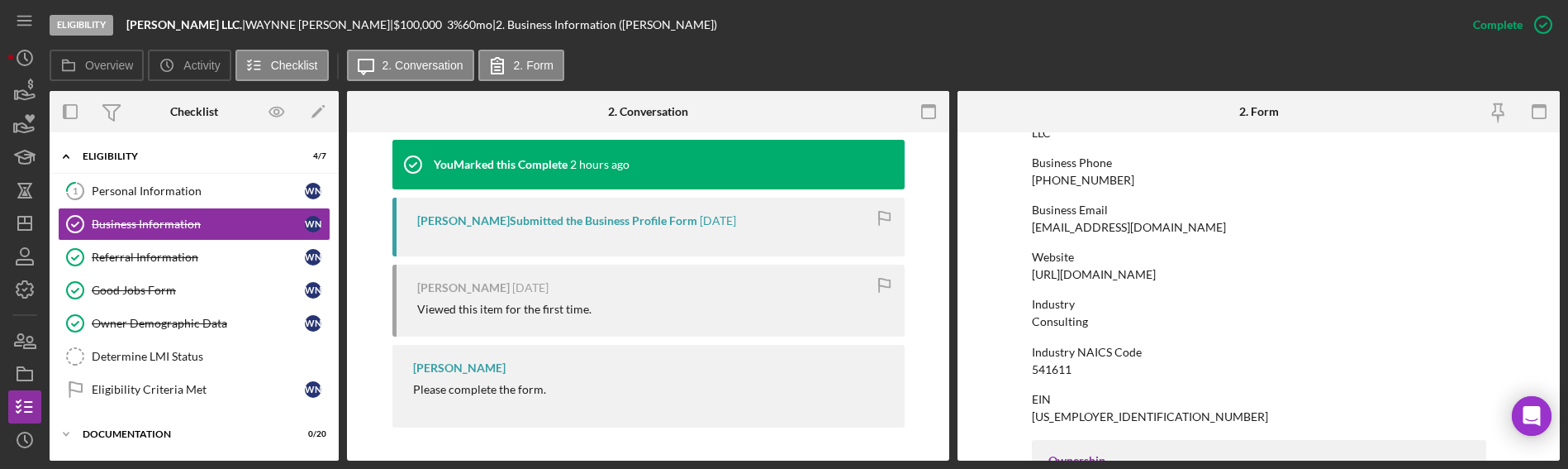
scroll to position [0, 0]
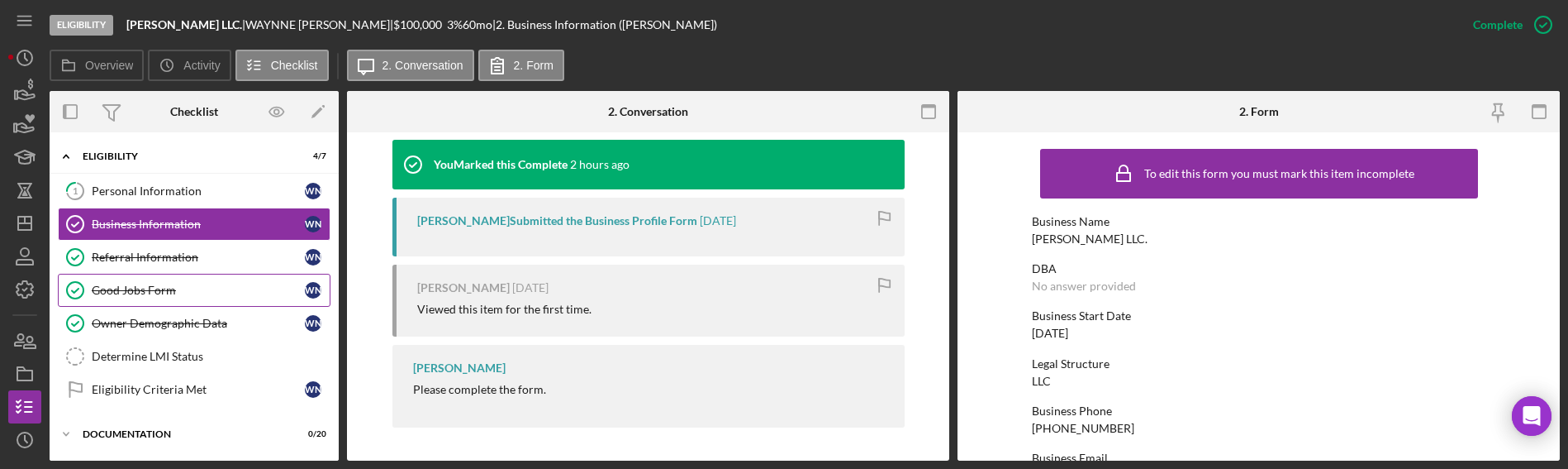
click at [157, 276] on link "Good Jobs Form Good Jobs Form W N" at bounding box center [194, 289] width 273 height 33
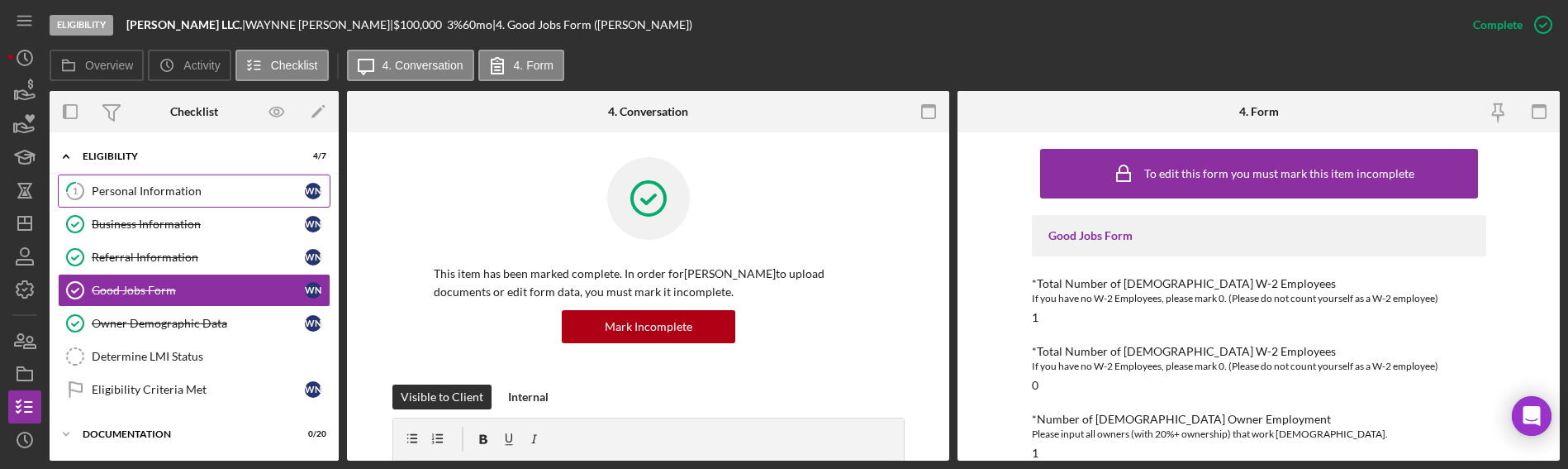
click at [148, 205] on link "1 Personal Information W N" at bounding box center [194, 191] width 273 height 33
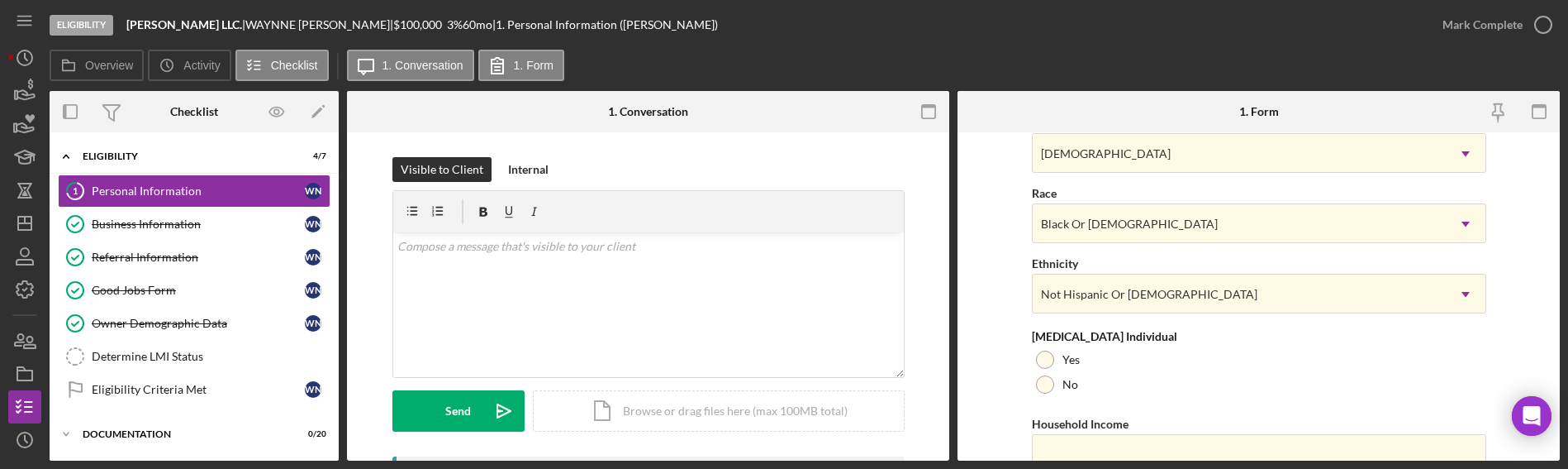
scroll to position [776, 0]
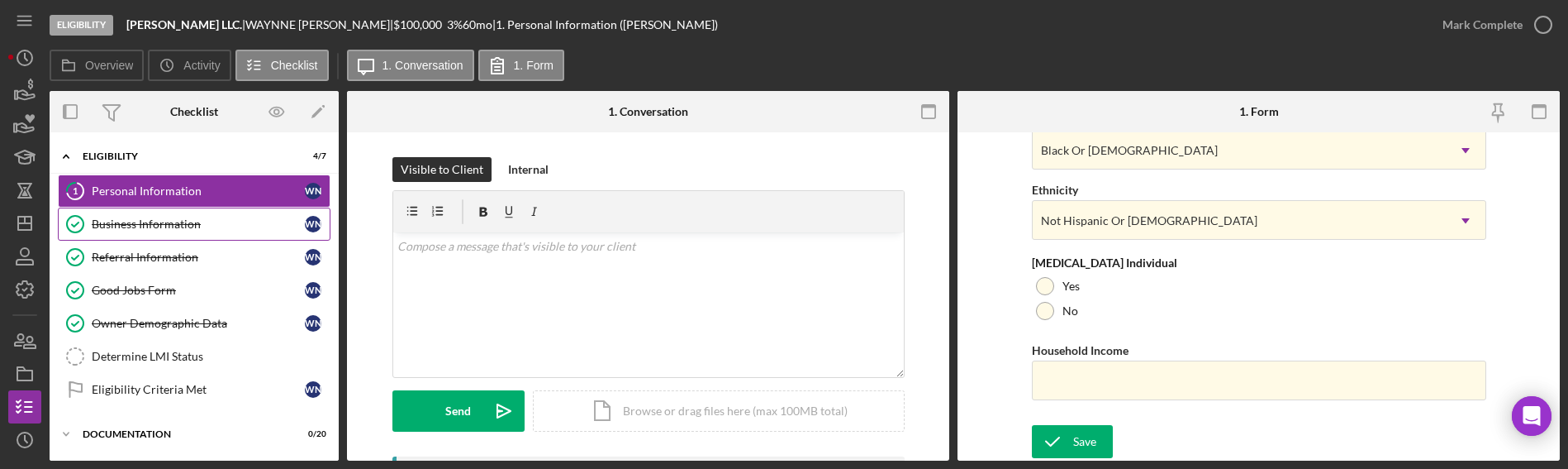
click at [187, 228] on div "Business Information" at bounding box center [198, 224] width 213 height 13
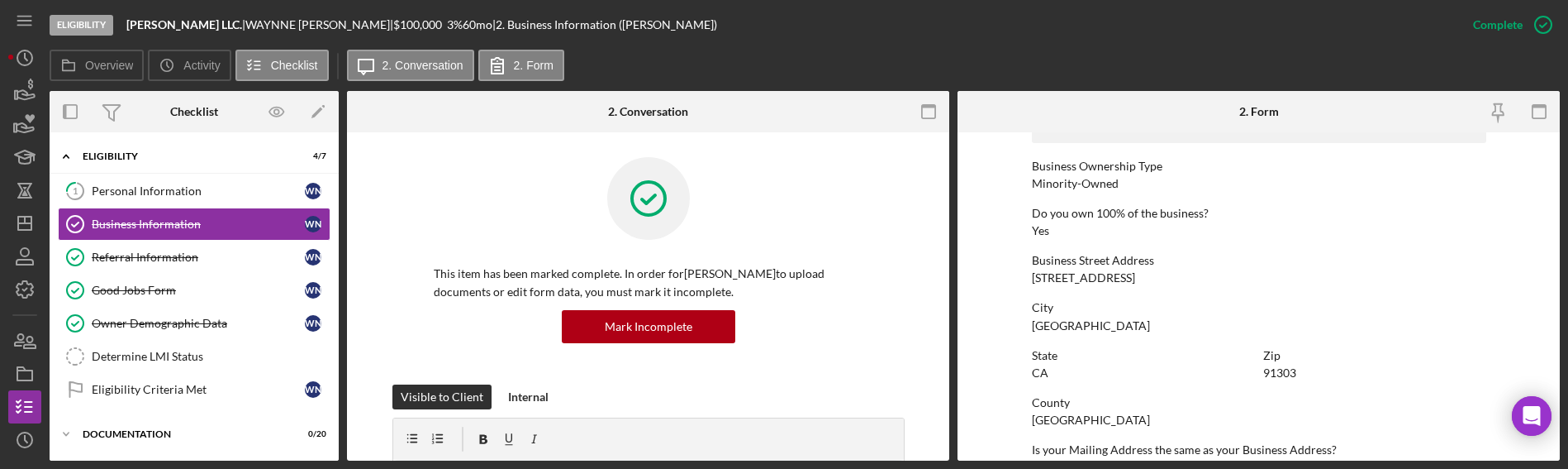
scroll to position [621, 0]
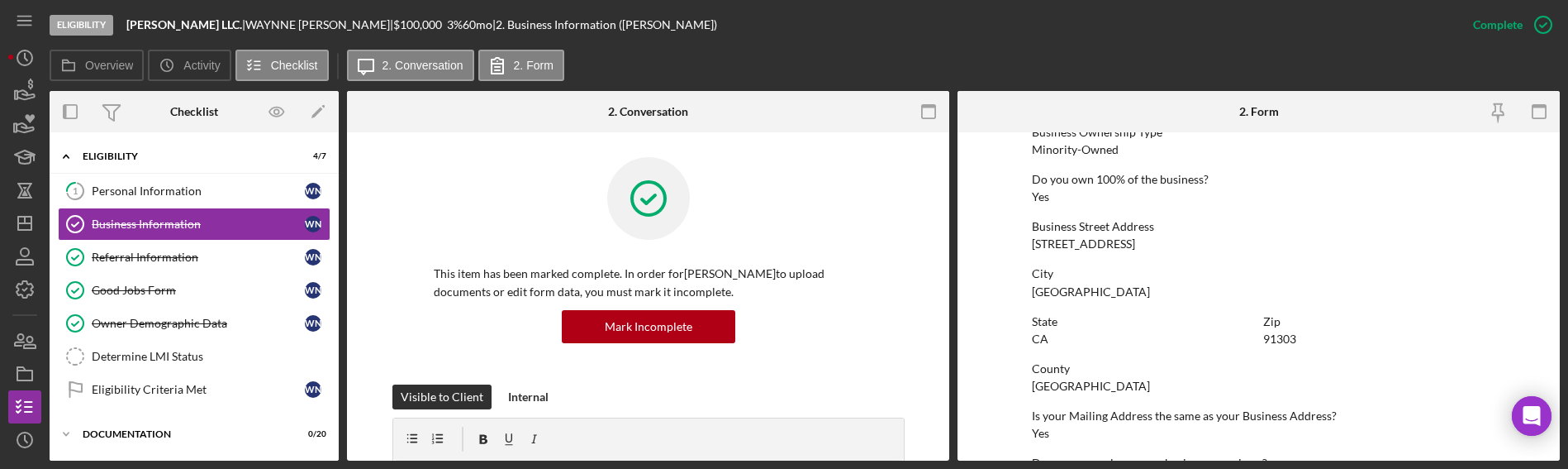
click at [972, 214] on form "To edit this form you must mark this item incomplete Business Name [PERSON_NAME…" at bounding box center [1259, 296] width 602 height 328
click at [995, 228] on form "To edit this form you must mark this item incomplete Business Name [PERSON_NAME…" at bounding box center [1259, 296] width 602 height 328
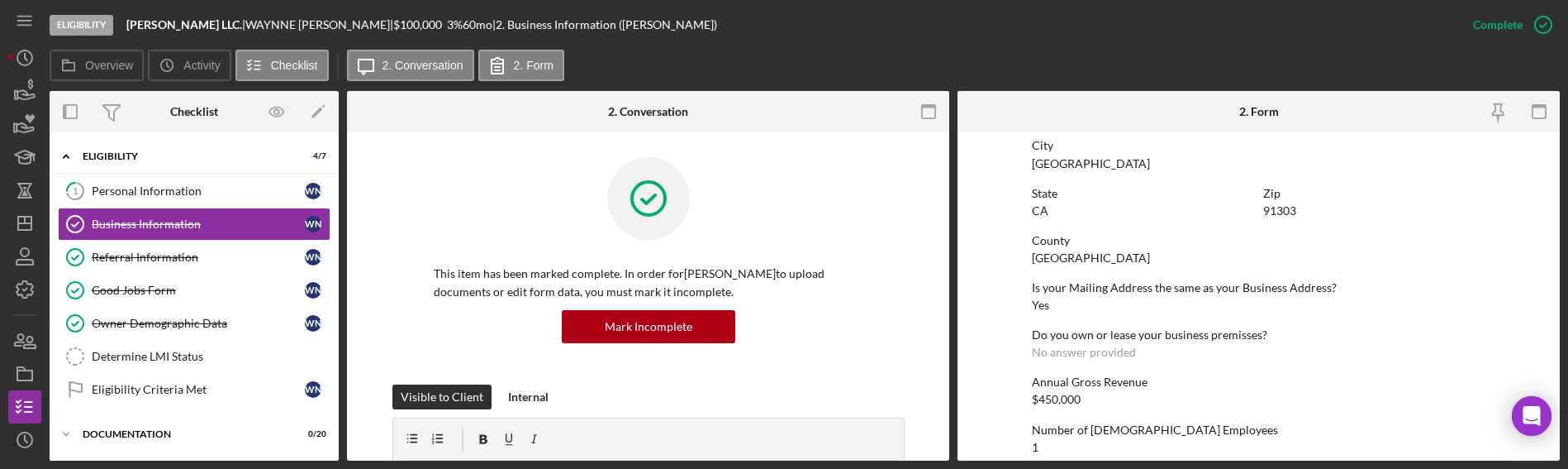
scroll to position [868, 0]
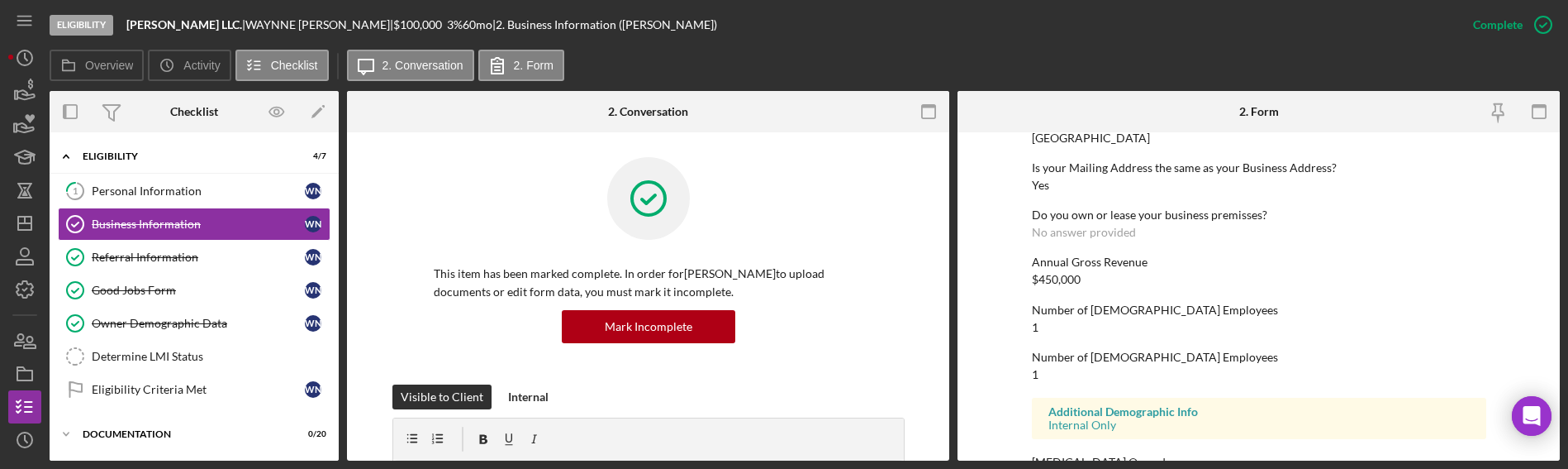
click at [991, 221] on form "To edit this form you must mark this item incomplete Business Name [PERSON_NAME…" at bounding box center [1259, 296] width 602 height 328
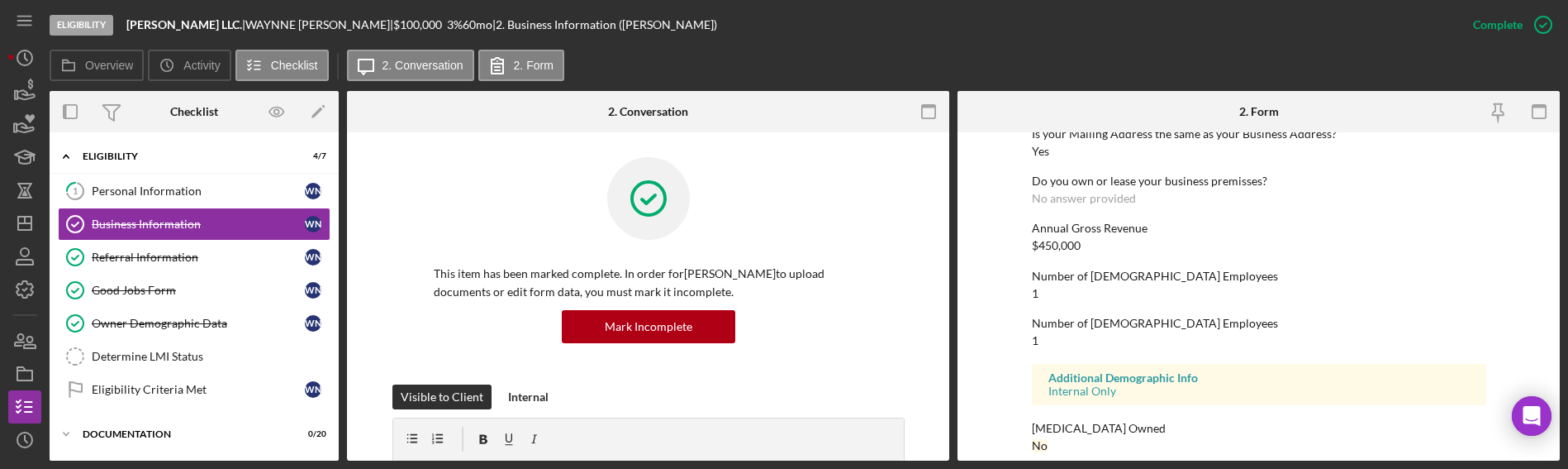
scroll to position [919, 0]
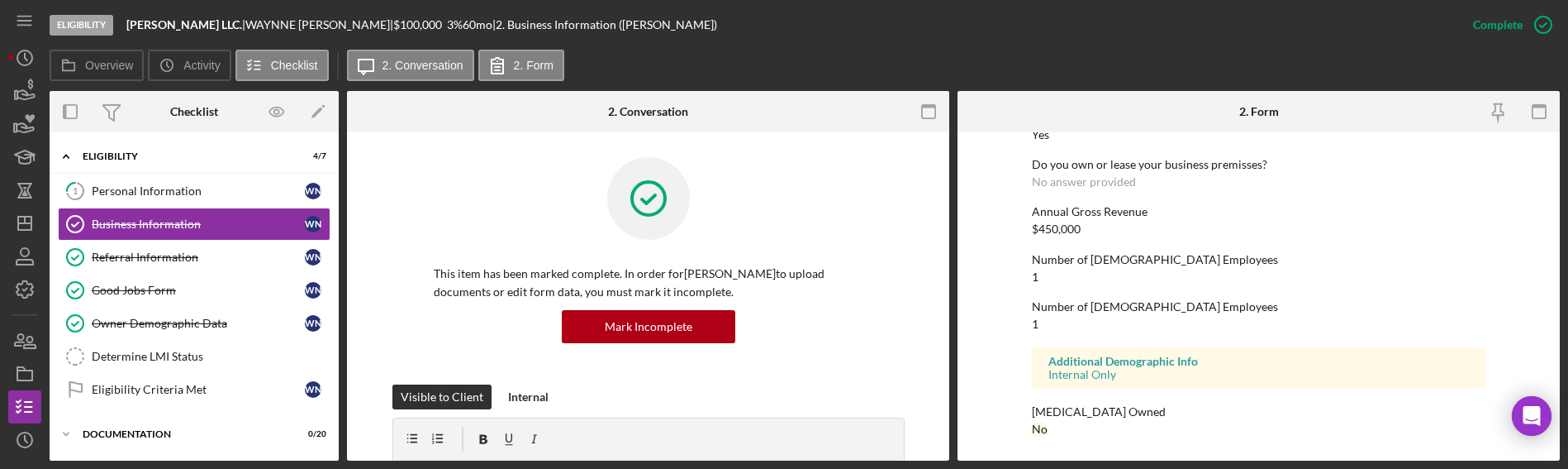
click at [1022, 190] on form "To edit this form you must mark this item incomplete Business Name [PERSON_NAME…" at bounding box center [1259, 296] width 602 height 328
click at [994, 189] on form "To edit this form you must mark this item incomplete Business Name [PERSON_NAME…" at bounding box center [1259, 296] width 602 height 328
click at [219, 258] on div "Referral Information" at bounding box center [198, 256] width 213 height 13
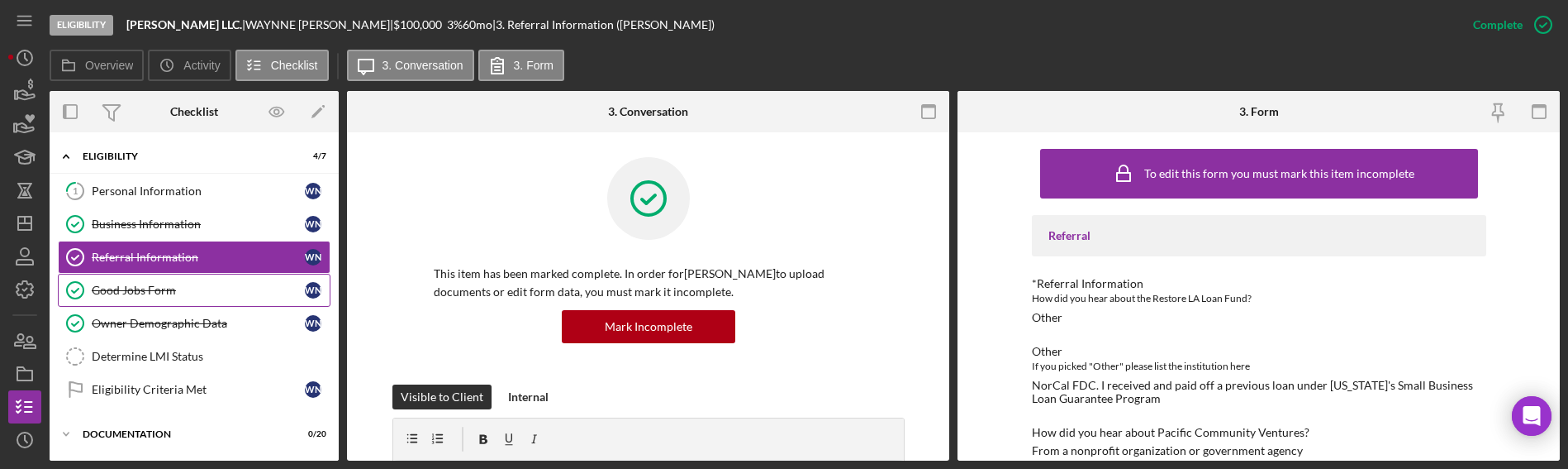
click at [160, 296] on div "Good Jobs Form" at bounding box center [198, 289] width 213 height 13
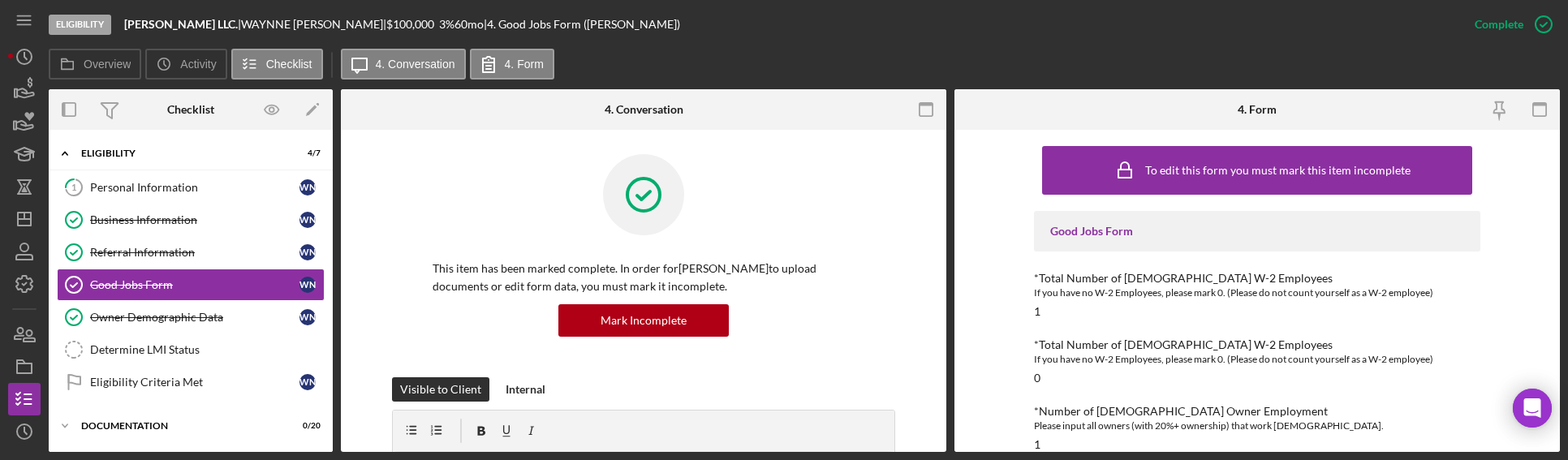
click at [1008, 209] on div "To edit this form you must mark this item incomplete Good Jobs Form *Total Numb…" at bounding box center [1257, 291] width 605 height 322
click at [965, 207] on div "To edit this form you must mark this item incomplete Good Jobs Form *Total Numb…" at bounding box center [1257, 291] width 605 height 322
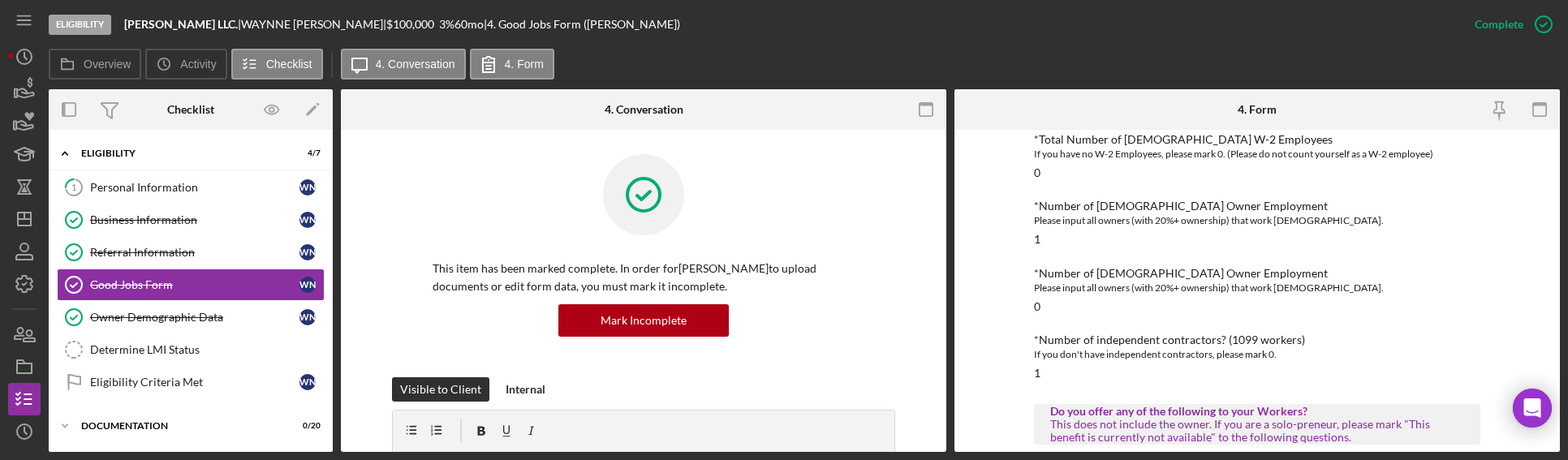
scroll to position [244, 0]
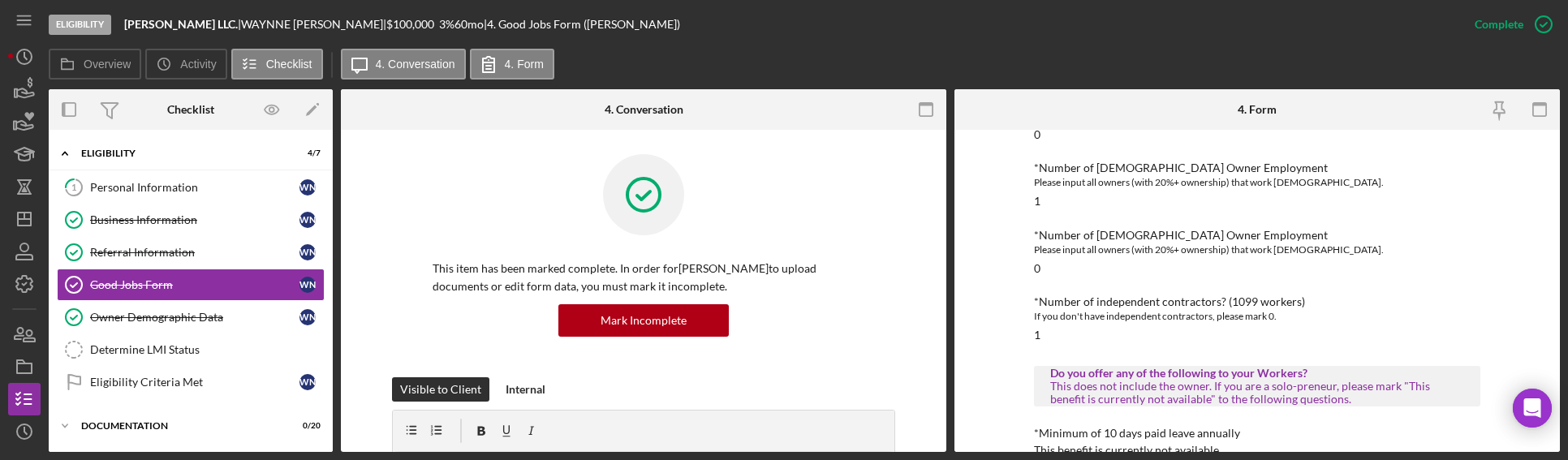
click at [994, 211] on div "To edit this form you must mark this item incomplete Good Jobs Form *Total Numb…" at bounding box center [1257, 291] width 605 height 322
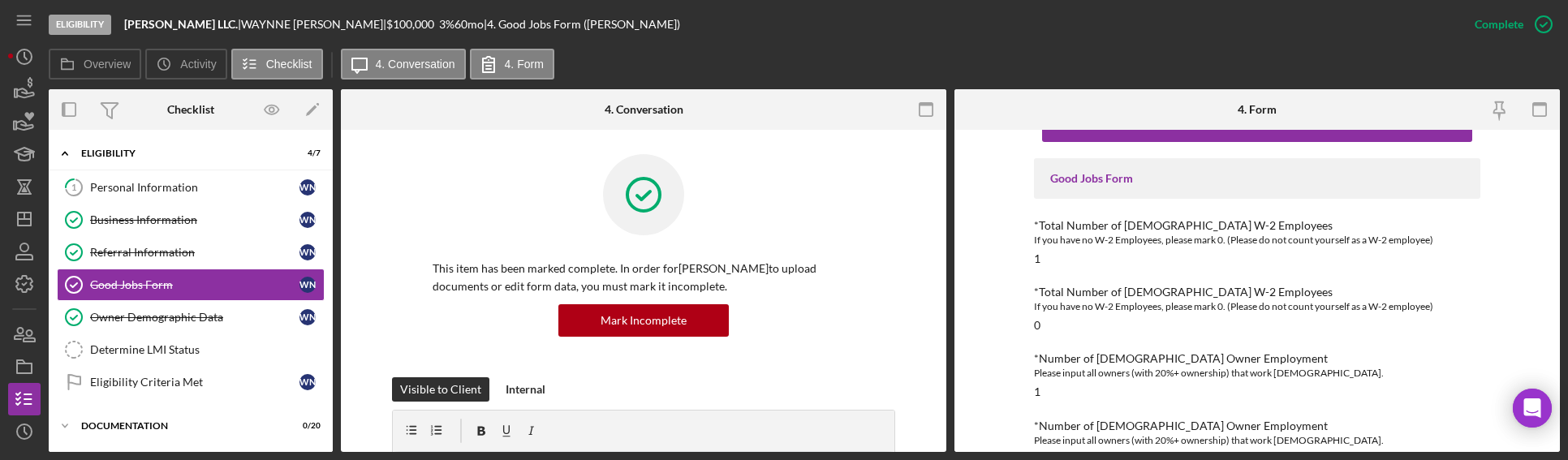
scroll to position [0, 0]
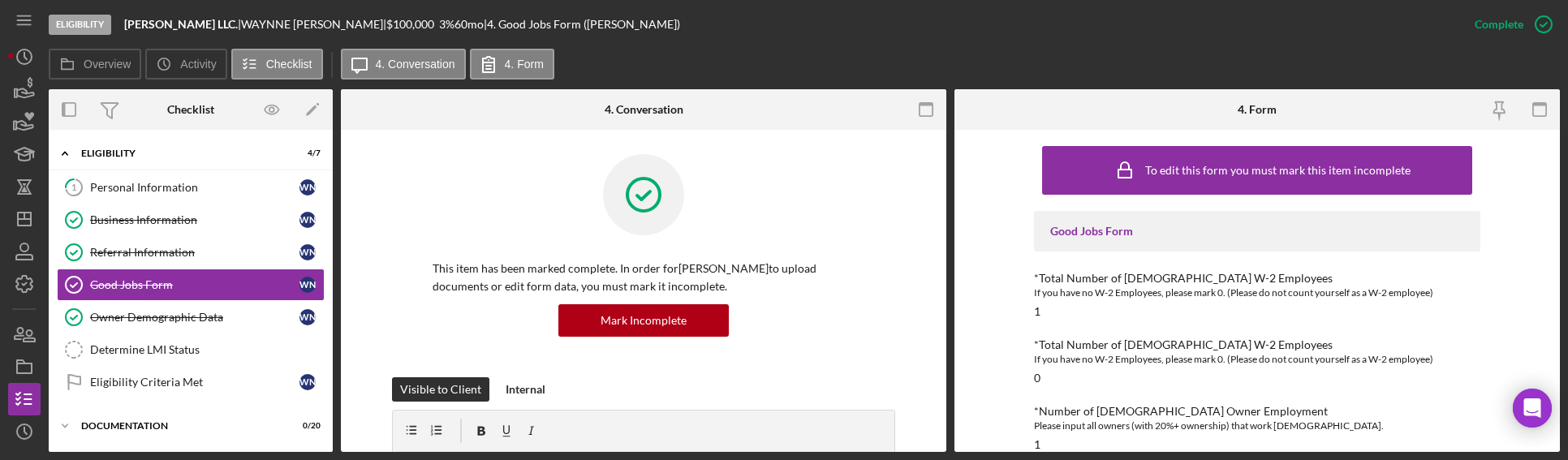
drag, startPoint x: 970, startPoint y: 174, endPoint x: 975, endPoint y: 183, distance: 10.3
click at [970, 173] on div "To edit this form you must mark this item incomplete Good Jobs Form *Total Numb…" at bounding box center [1257, 291] width 605 height 322
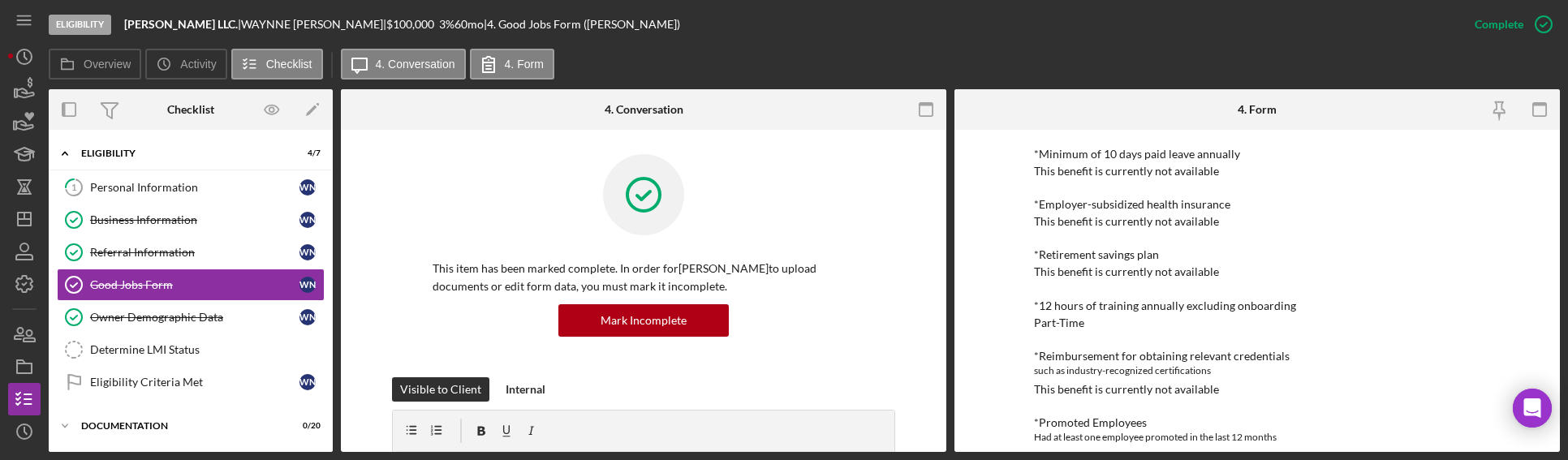
scroll to position [486, 0]
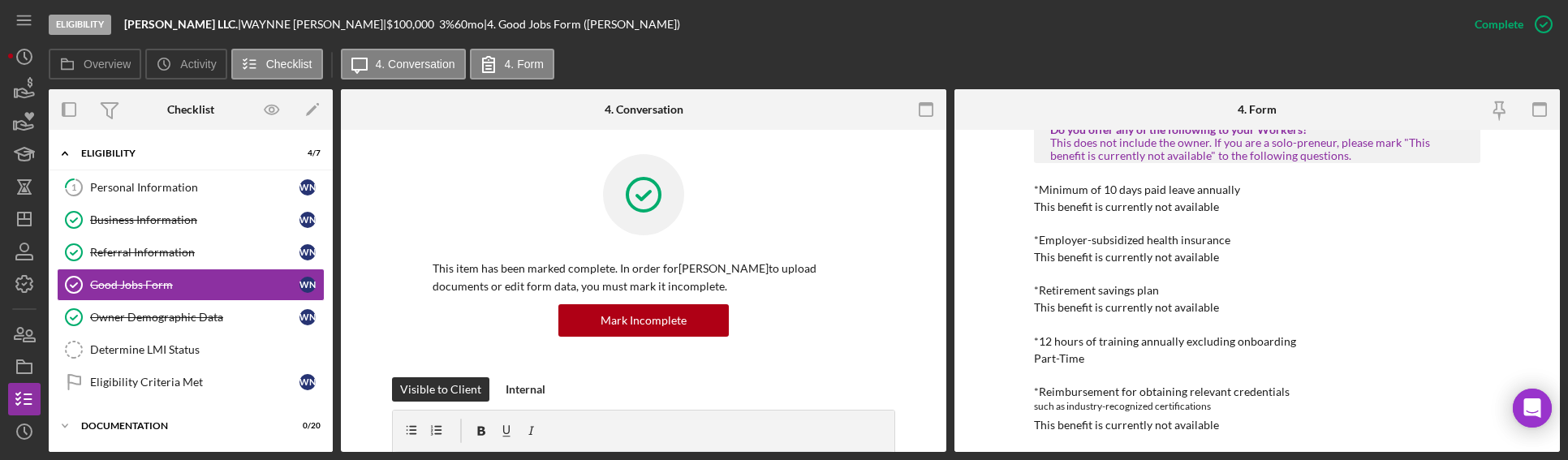
click at [1010, 220] on div "To edit this form you must mark this item incomplete Good Jobs Form *Total Numb…" at bounding box center [1257, 291] width 605 height 322
click at [998, 211] on div "To edit this form you must mark this item incomplete Good Jobs Form *Total Numb…" at bounding box center [1257, 291] width 605 height 322
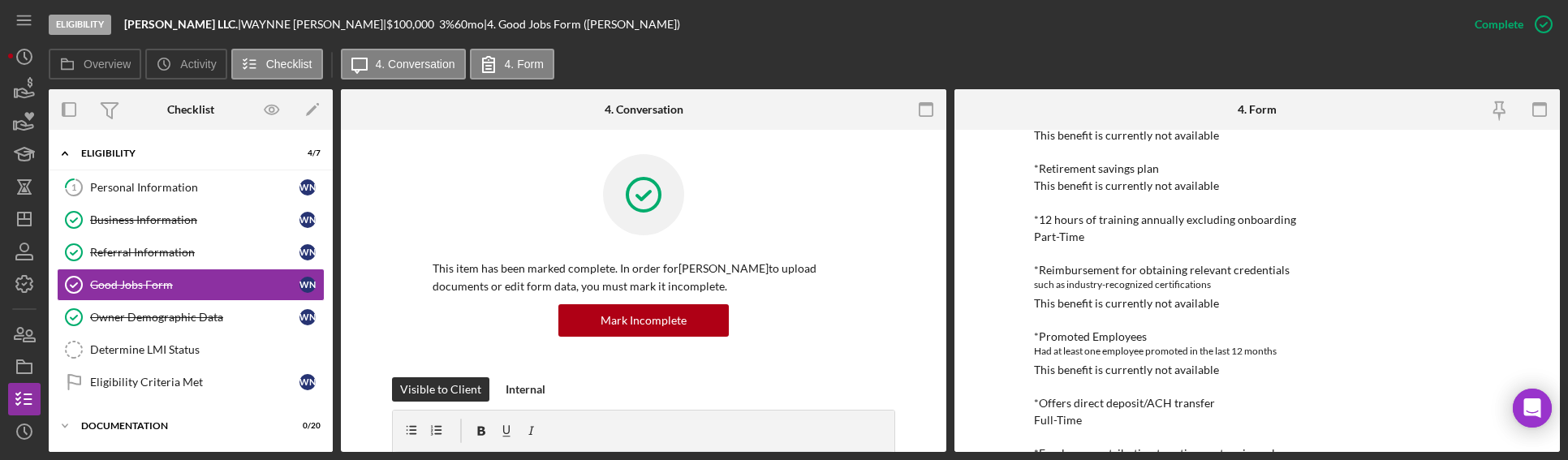
click at [986, 223] on div "To edit this form you must mark this item incomplete Good Jobs Form *Total Numb…" at bounding box center [1257, 291] width 605 height 322
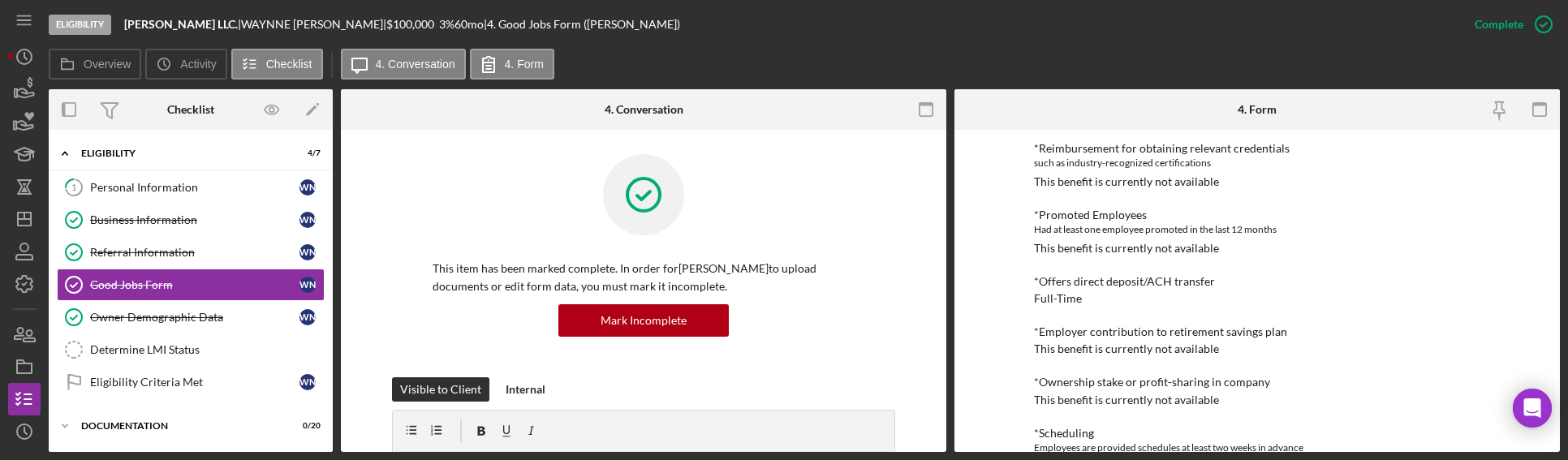
click at [1015, 207] on div "To edit this form you must mark this item incomplete Good Jobs Form *Total Numb…" at bounding box center [1257, 291] width 605 height 322
click at [982, 180] on div "To edit this form you must mark this item incomplete Good Jobs Form *Total Numb…" at bounding box center [1257, 291] width 605 height 322
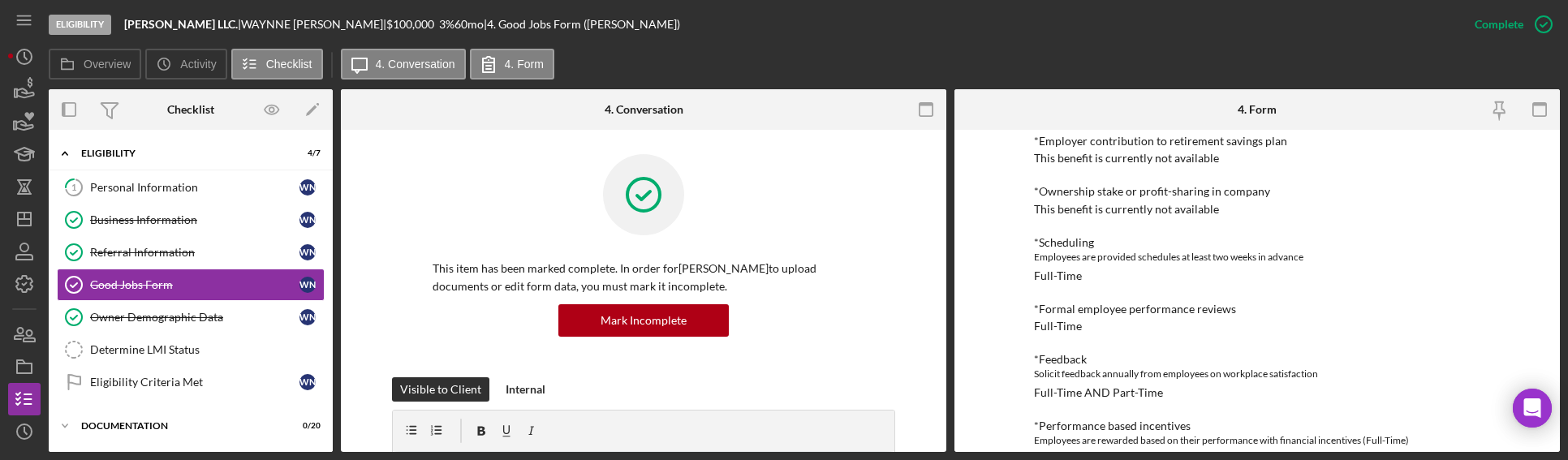
scroll to position [974, 0]
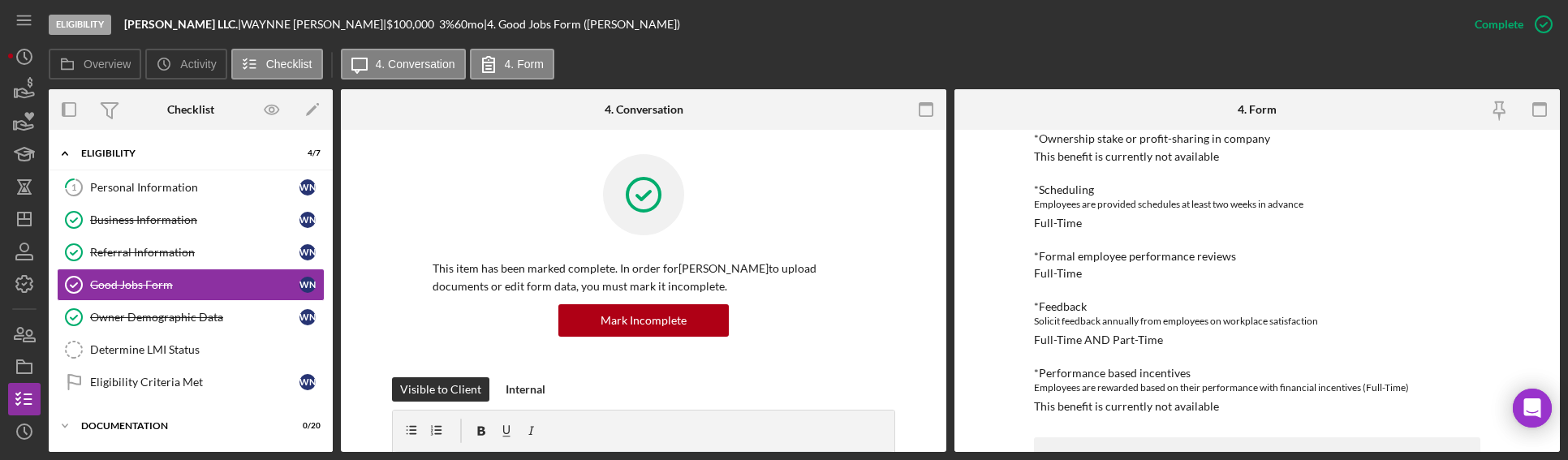
click at [1013, 210] on div "To edit this form you must mark this item incomplete Good Jobs Form *Total Numb…" at bounding box center [1257, 291] width 605 height 322
click at [1001, 165] on div "To edit this form you must mark this item incomplete Good Jobs Form *Total Numb…" at bounding box center [1257, 291] width 605 height 322
click at [1008, 207] on div "To edit this form you must mark this item incomplete Good Jobs Form *Total Numb…" at bounding box center [1257, 291] width 605 height 322
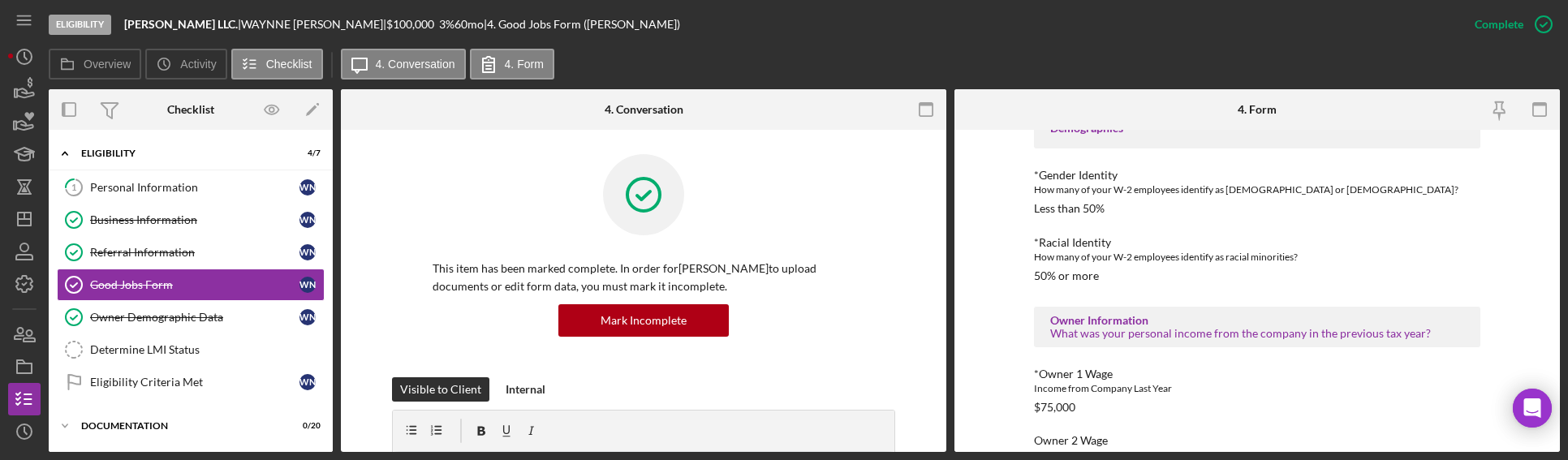
scroll to position [1339, 0]
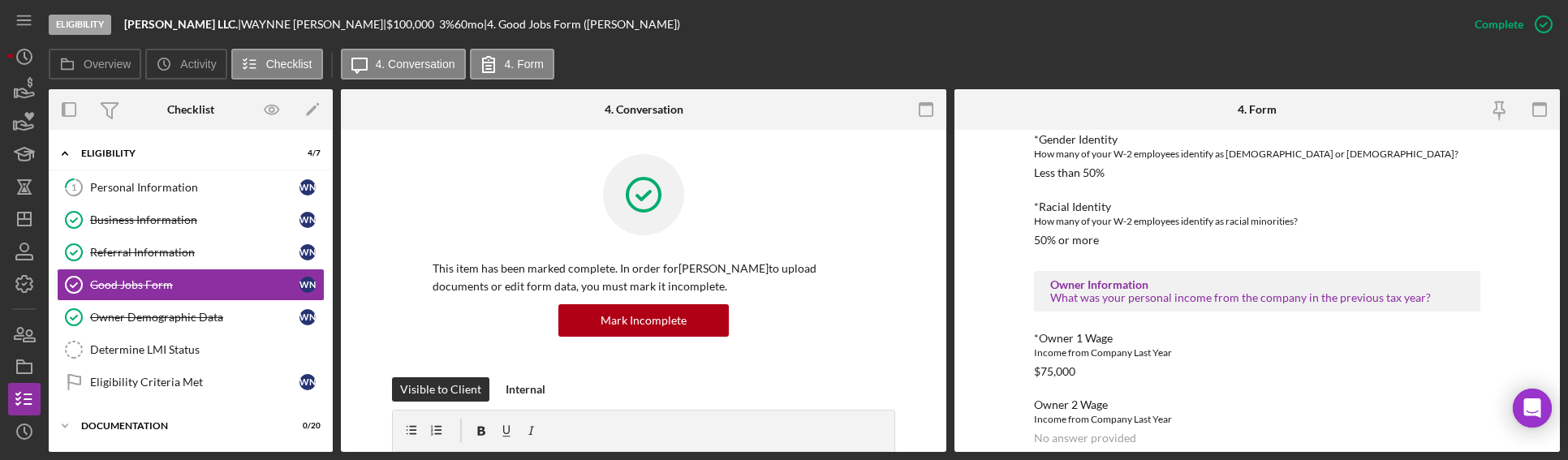
click at [996, 212] on div "To edit this form you must mark this item incomplete Good Jobs Form *Total Numb…" at bounding box center [1257, 291] width 605 height 322
click at [976, 212] on div "To edit this form you must mark this item incomplete Good Jobs Form *Total Numb…" at bounding box center [1257, 291] width 605 height 322
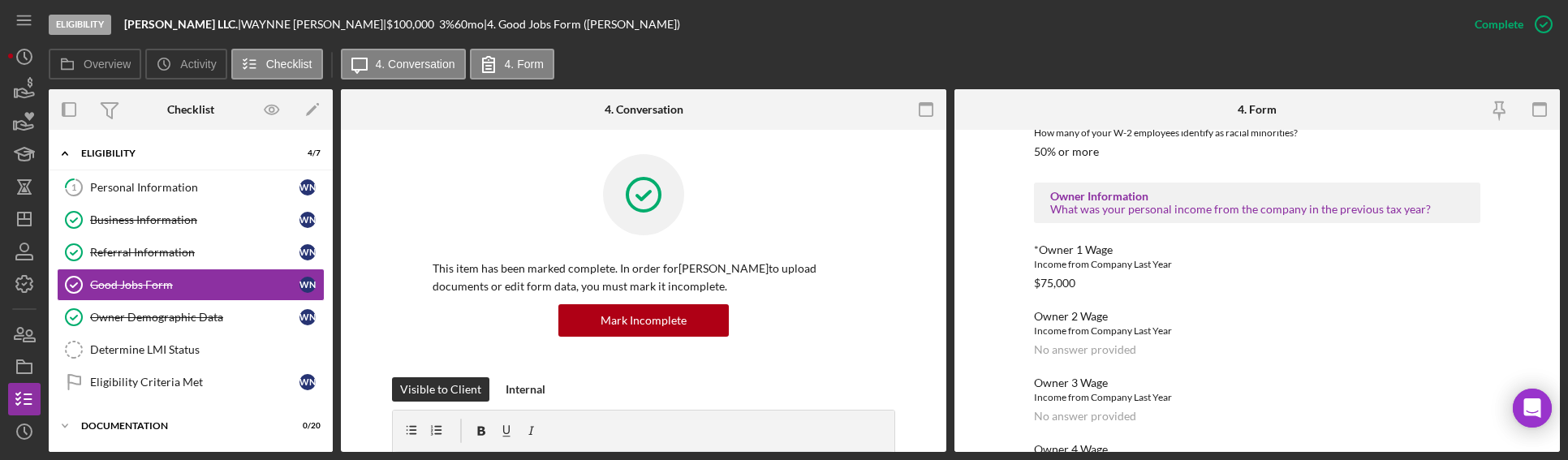
scroll to position [1460, 0]
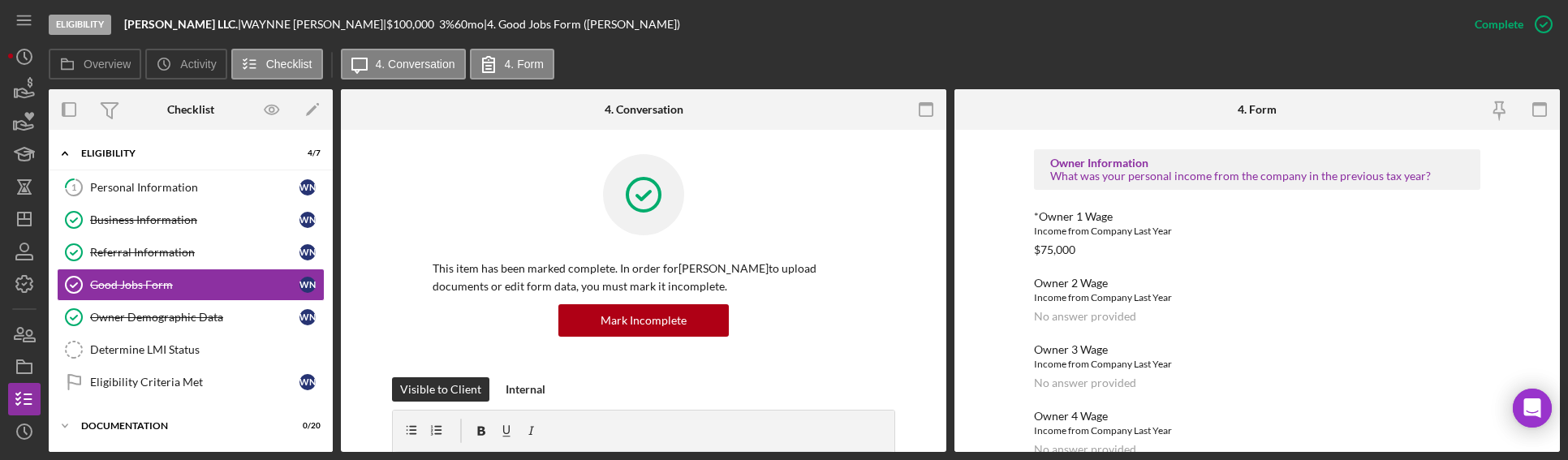
click at [1003, 215] on div "To edit this form you must mark this item incomplete Good Jobs Form *Total Numb…" at bounding box center [1257, 291] width 605 height 322
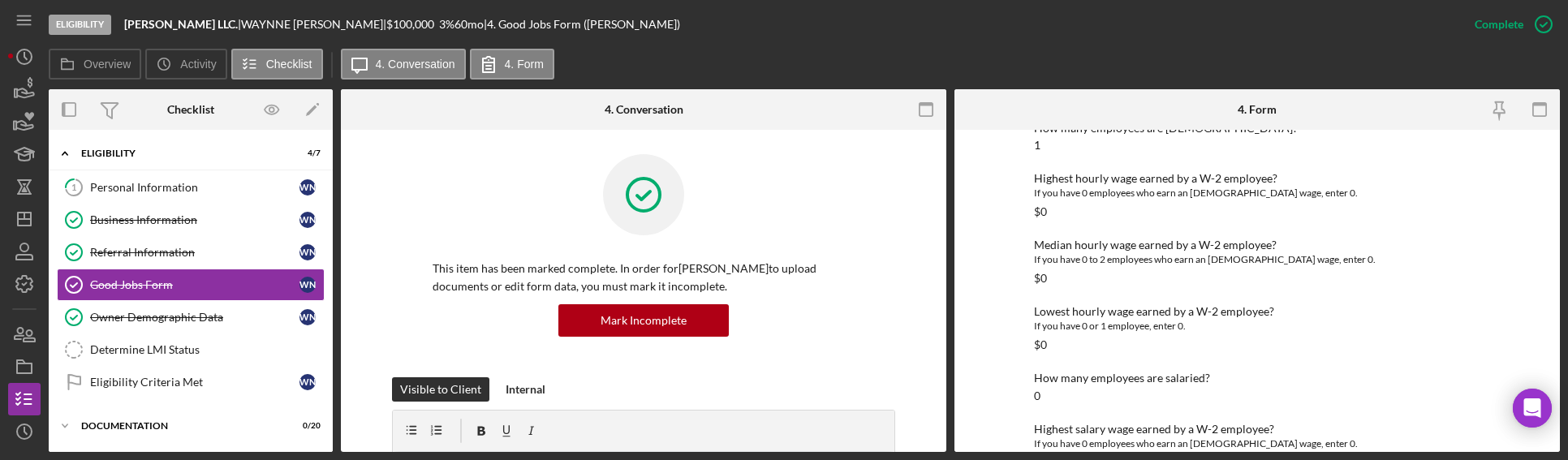
scroll to position [1825, 0]
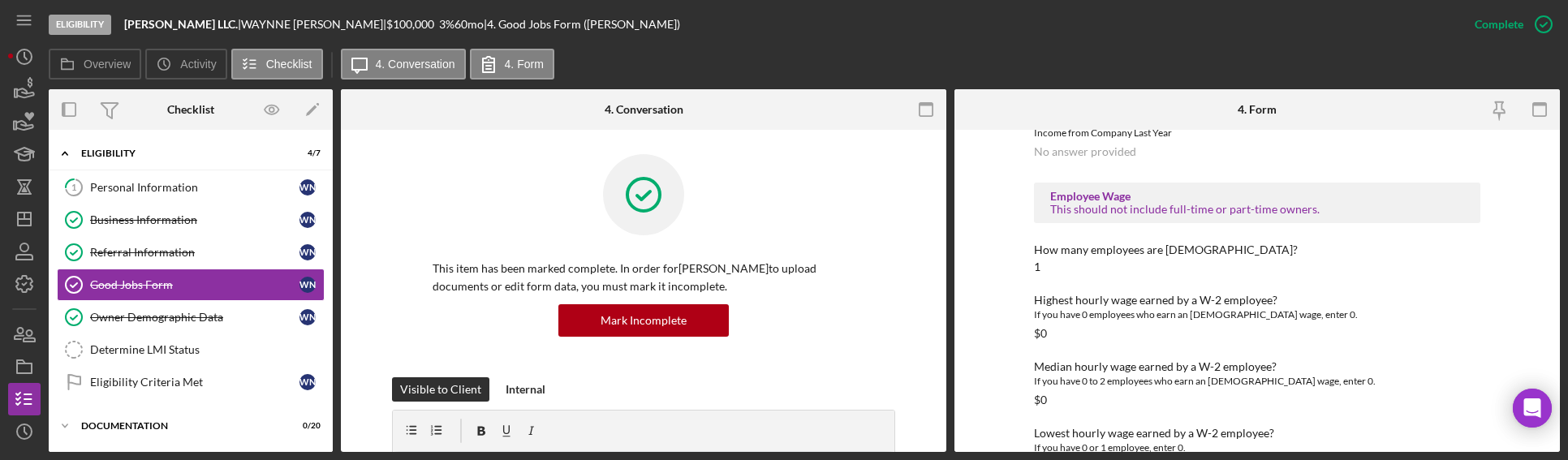
click at [998, 221] on div "To edit this form you must mark this item incomplete Good Jobs Form *Total Numb…" at bounding box center [1257, 291] width 605 height 322
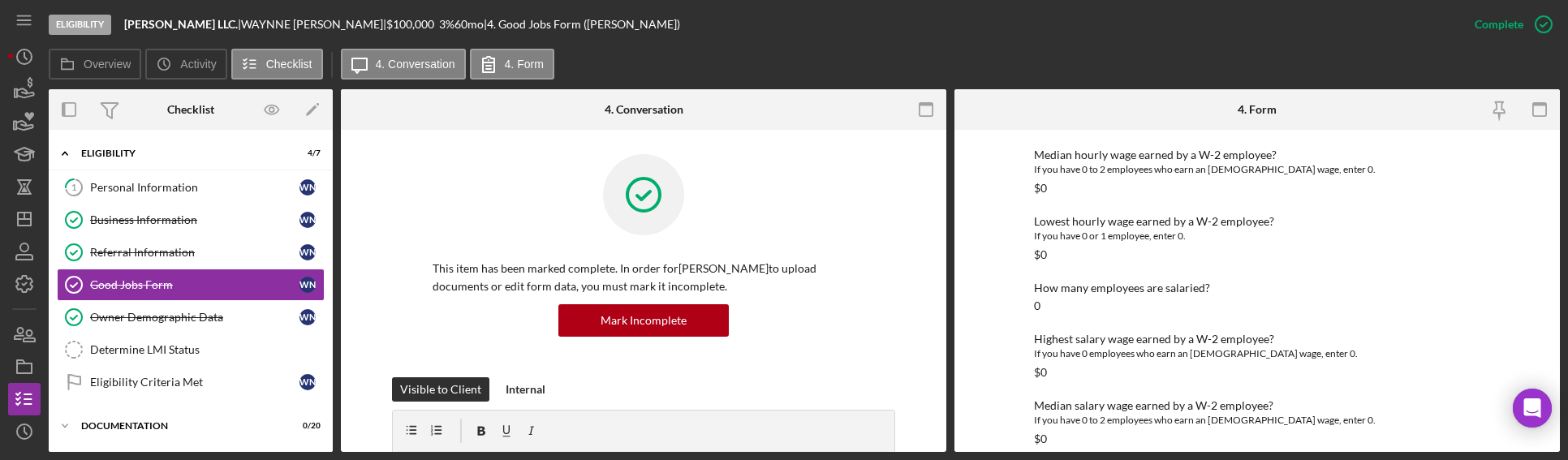
scroll to position [2069, 0]
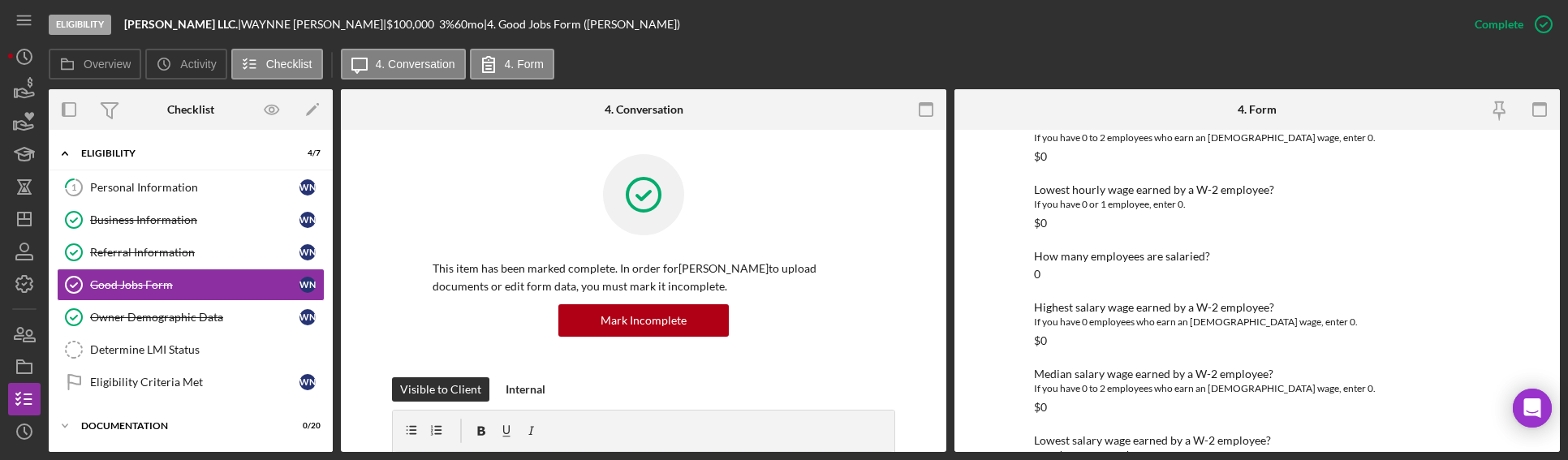
click at [988, 189] on div "To edit this form you must mark this item incomplete Good Jobs Form *Total Numb…" at bounding box center [1257, 291] width 605 height 322
click at [1007, 169] on div "To edit this form you must mark this item incomplete Good Jobs Form *Total Numb…" at bounding box center [1257, 291] width 605 height 322
click at [1008, 139] on div "To edit this form you must mark this item incomplete Good Jobs Form *Total Numb…" at bounding box center [1257, 291] width 605 height 322
click at [1018, 207] on div "To edit this form you must mark this item incomplete Good Jobs Form *Total Numb…" at bounding box center [1257, 291] width 605 height 322
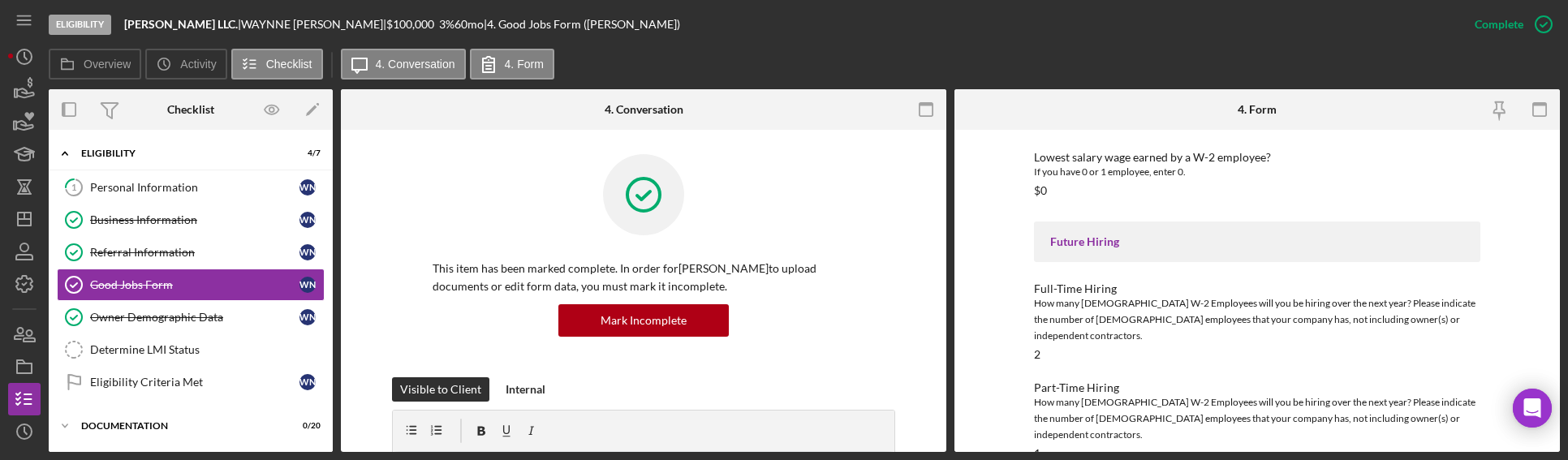
scroll to position [2353, 0]
click at [993, 177] on div "To edit this form you must mark this item incomplete Good Jobs Form *Total Numb…" at bounding box center [1257, 291] width 605 height 322
click at [228, 305] on link "Owner Demographic Data Owner Demographic Data W N" at bounding box center [191, 317] width 268 height 32
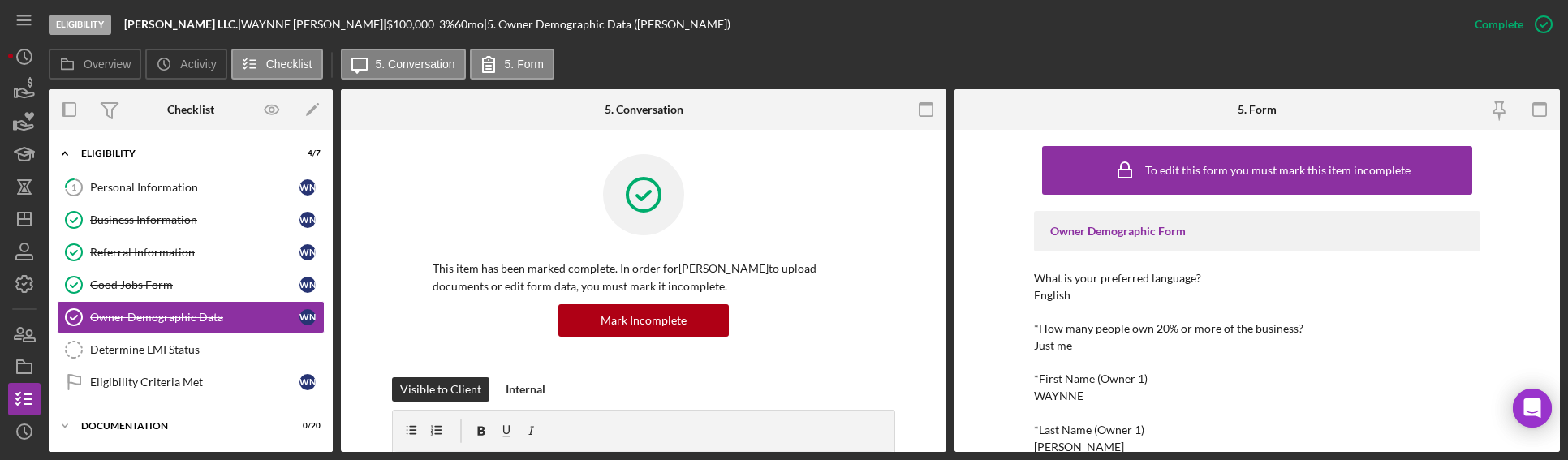
click at [1167, 291] on div "What is your preferred language? English" at bounding box center [1257, 287] width 446 height 30
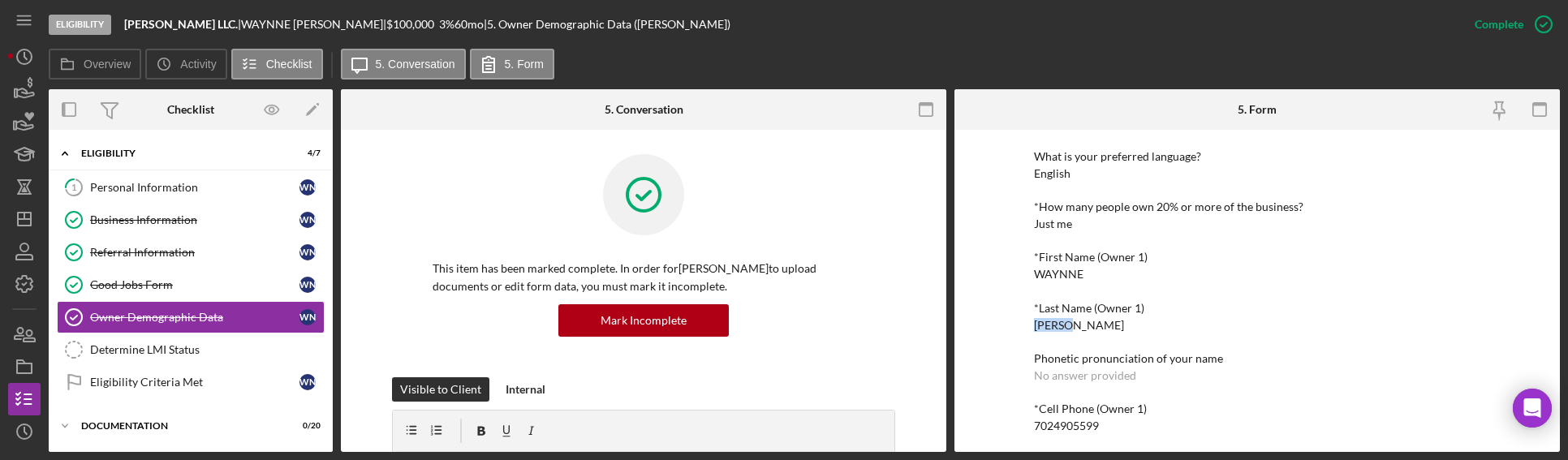
drag, startPoint x: 1088, startPoint y: 328, endPoint x: 1036, endPoint y: 324, distance: 52.2
click at [1036, 324] on div "*Last Name (Owner 1) [PERSON_NAME]" at bounding box center [1257, 316] width 446 height 30
copy div "[PERSON_NAME]"
click at [1124, 304] on div "*Last Name (Owner 1)" at bounding box center [1257, 307] width 446 height 13
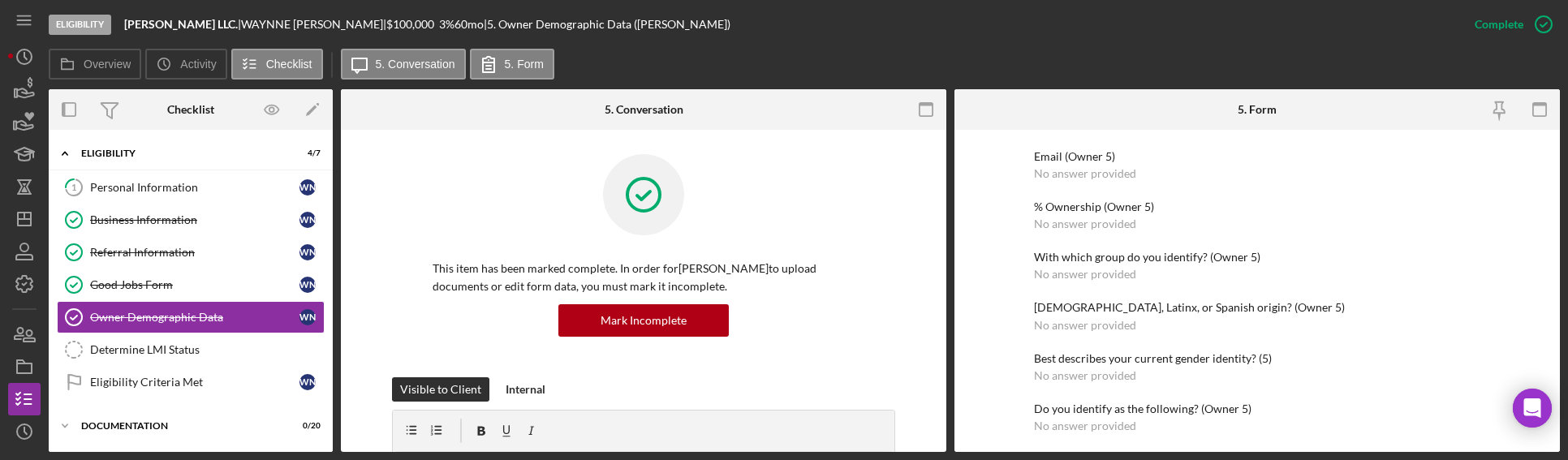
scroll to position [2697, 0]
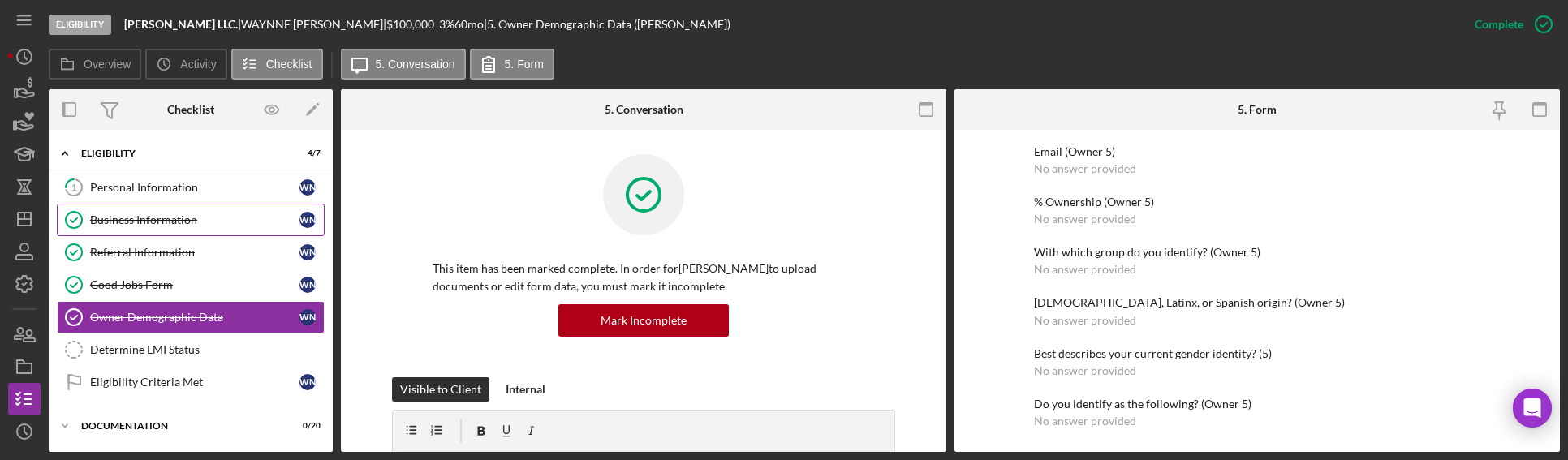
click at [169, 205] on link "Business Information Business Information W N" at bounding box center [191, 219] width 268 height 32
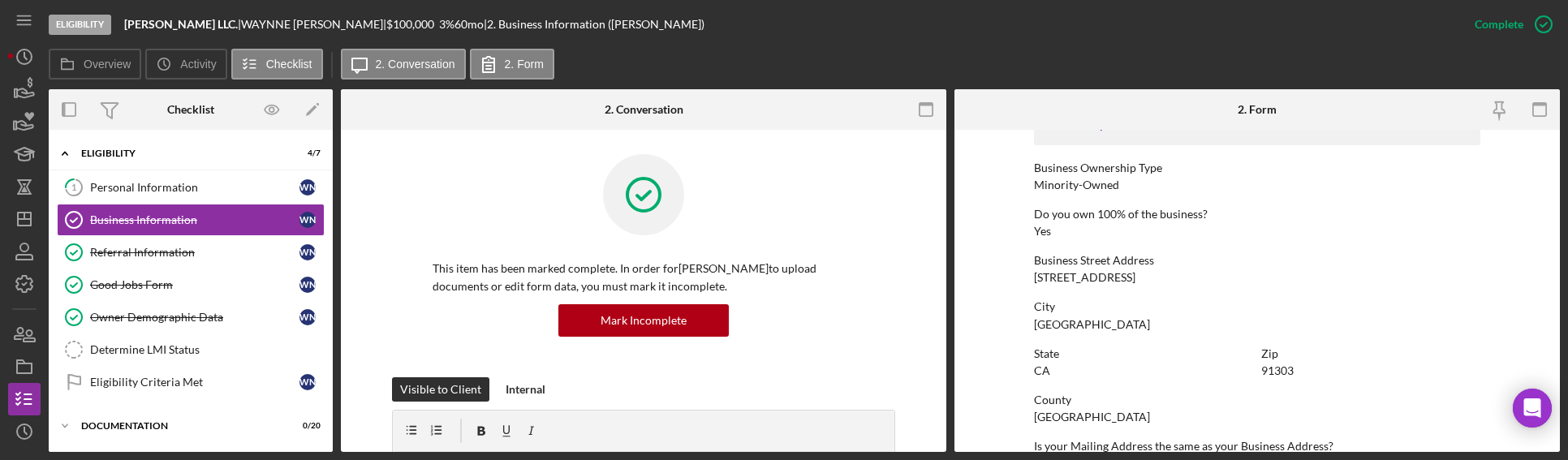
scroll to position [609, 0]
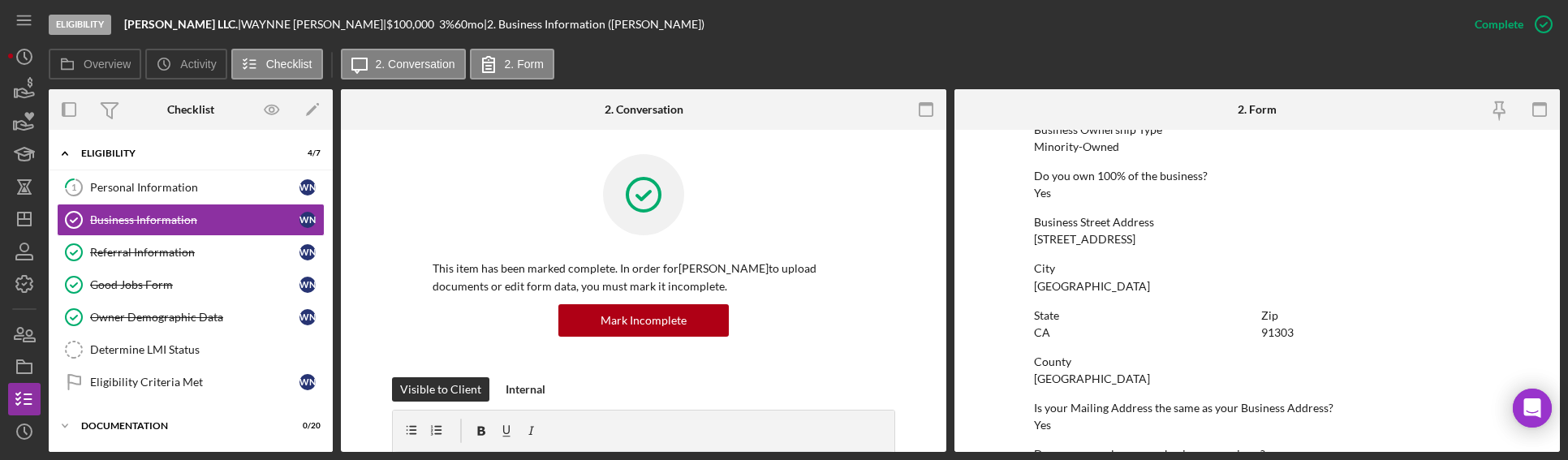
click at [960, 143] on form "To edit this form you must mark this item incomplete Business Name [PERSON_NAME…" at bounding box center [1257, 291] width 605 height 322
click at [1047, 195] on div "Yes" at bounding box center [1041, 193] width 17 height 13
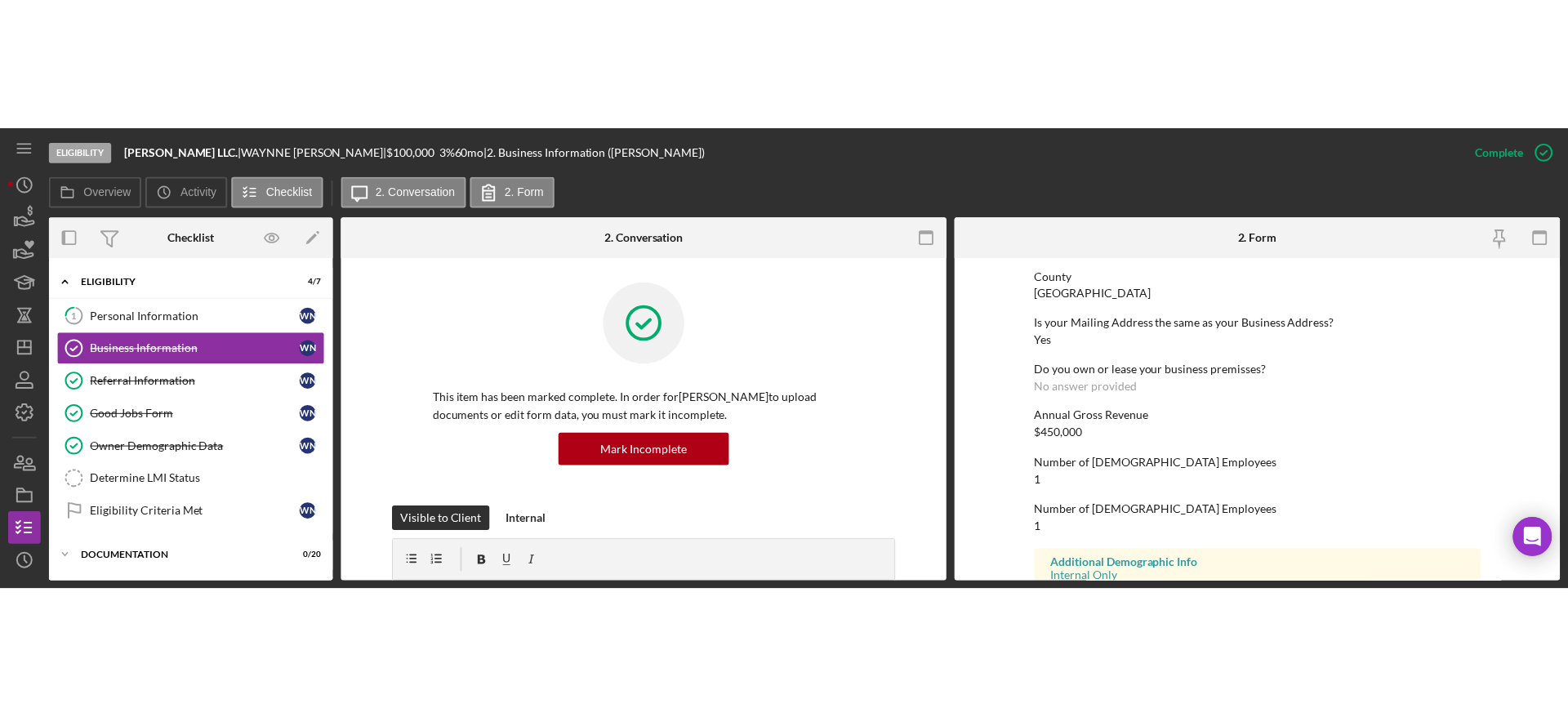
scroll to position [907, 0]
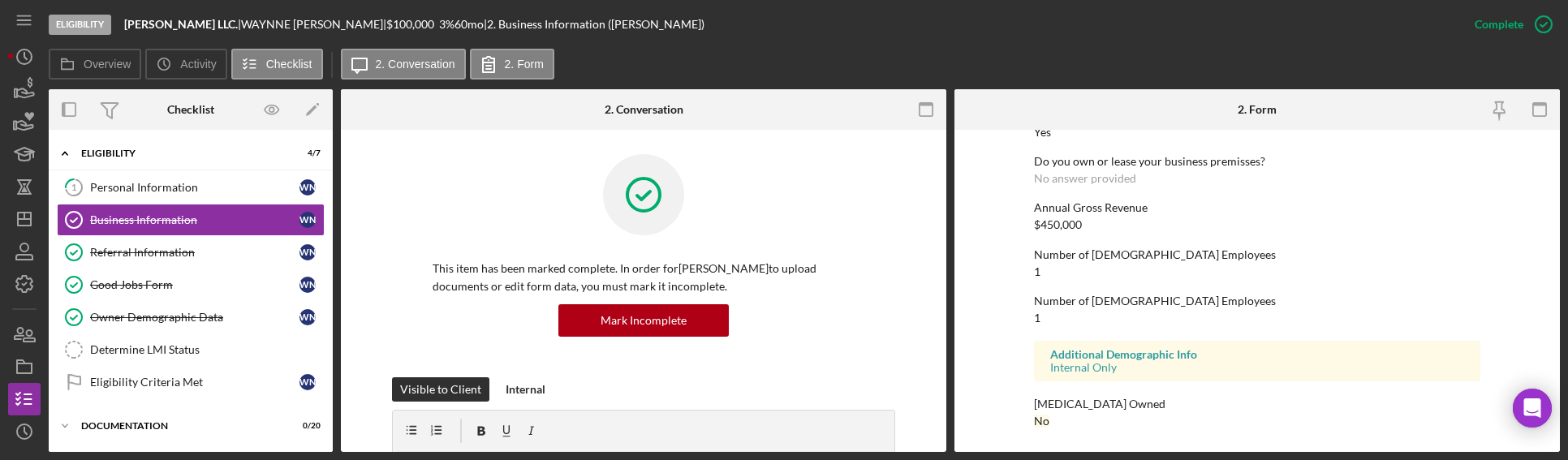
click at [1069, 175] on div "No answer provided" at bounding box center [1084, 178] width 102 height 13
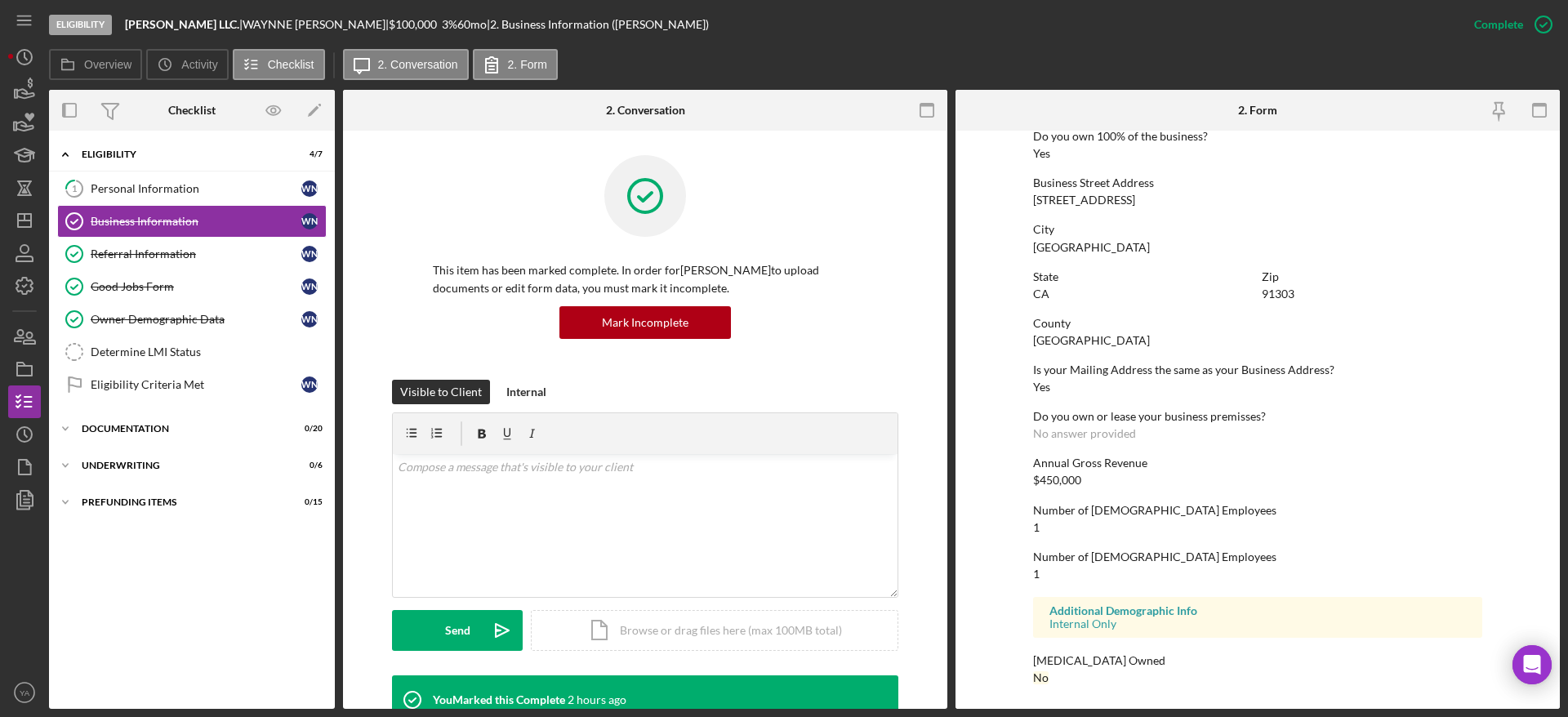
scroll to position [653, 0]
click at [21, 210] on icon "Icon/Dashboard" at bounding box center [24, 220] width 40 height 40
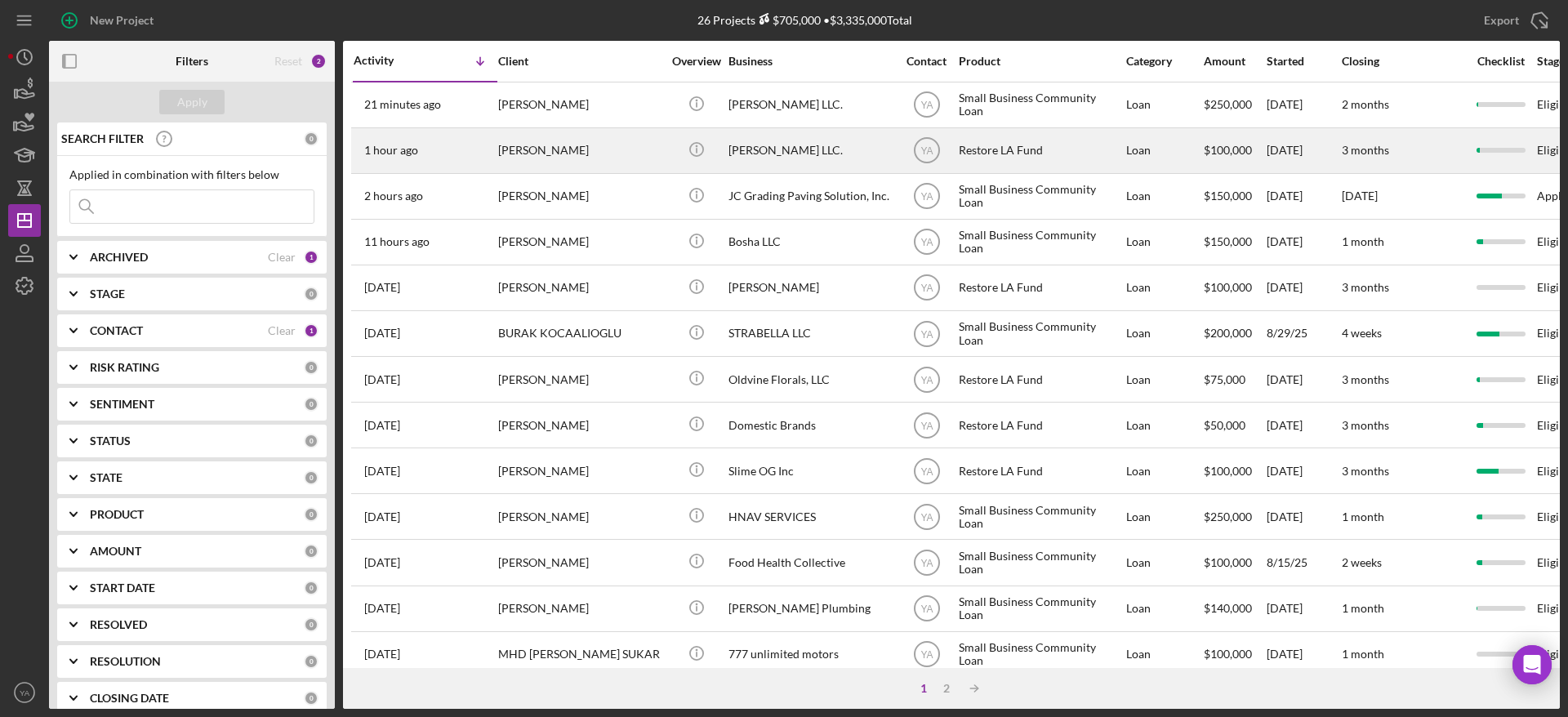
click at [876, 136] on div "[PERSON_NAME] LLC." at bounding box center [810, 151] width 163 height 43
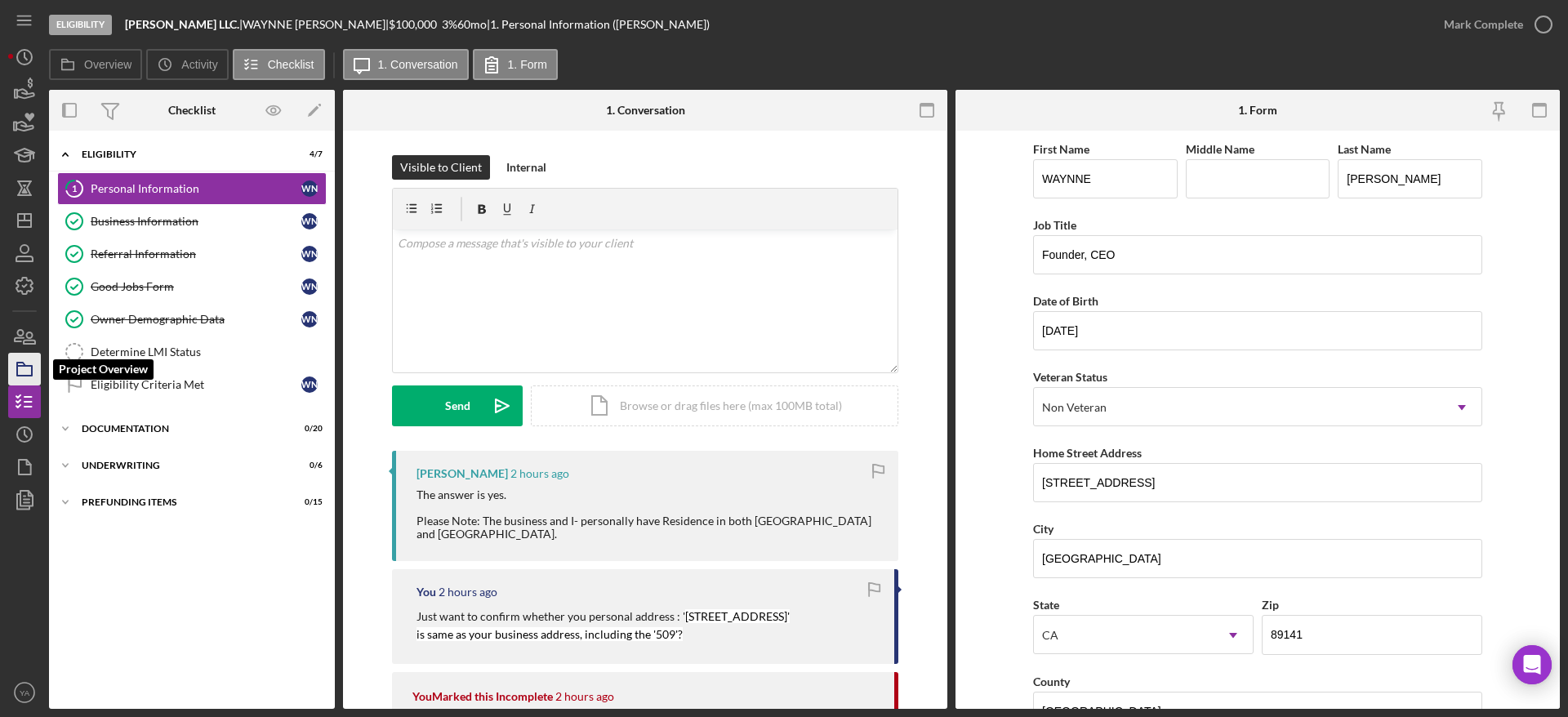
click at [28, 366] on icon "button" at bounding box center [24, 368] width 40 height 40
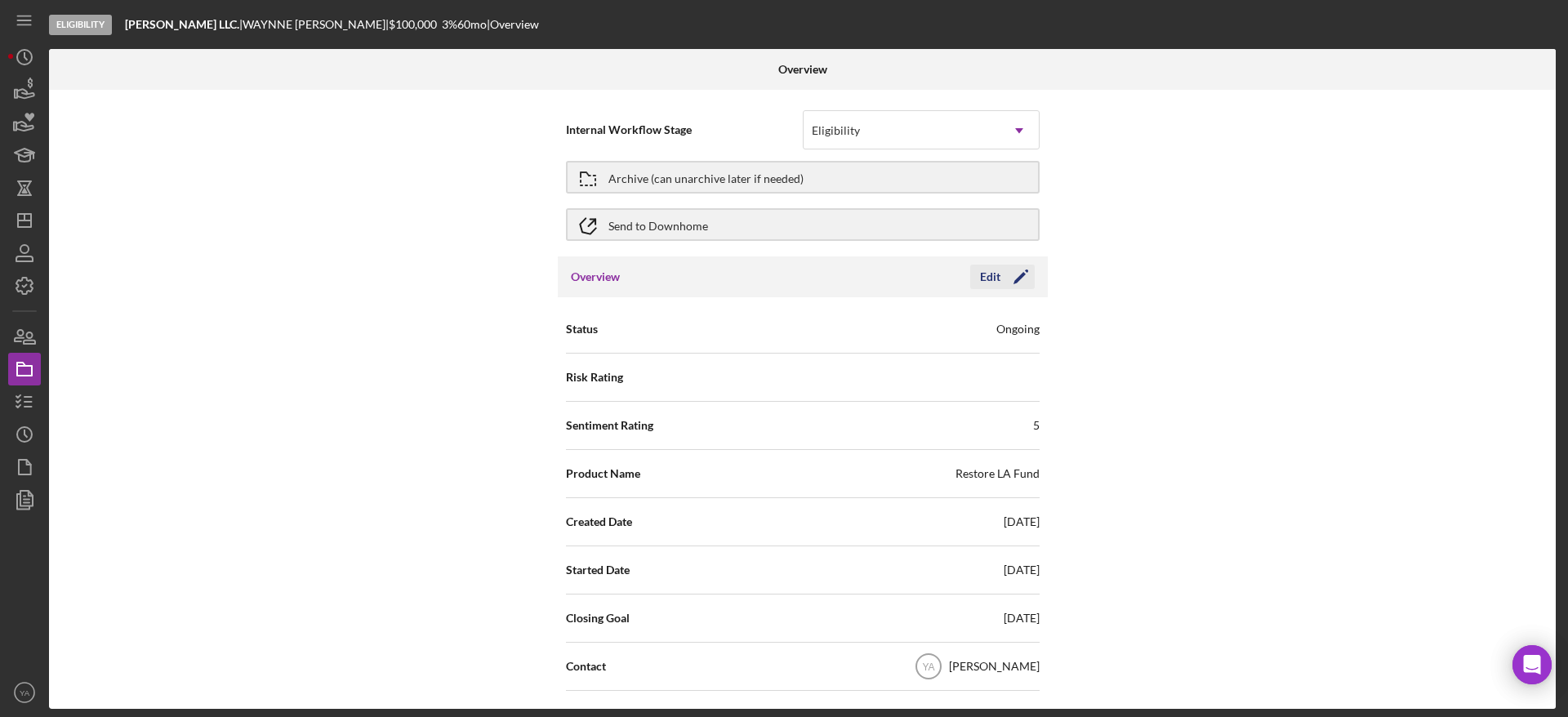
click at [1023, 274] on icon "Icon/Edit" at bounding box center [1019, 276] width 40 height 40
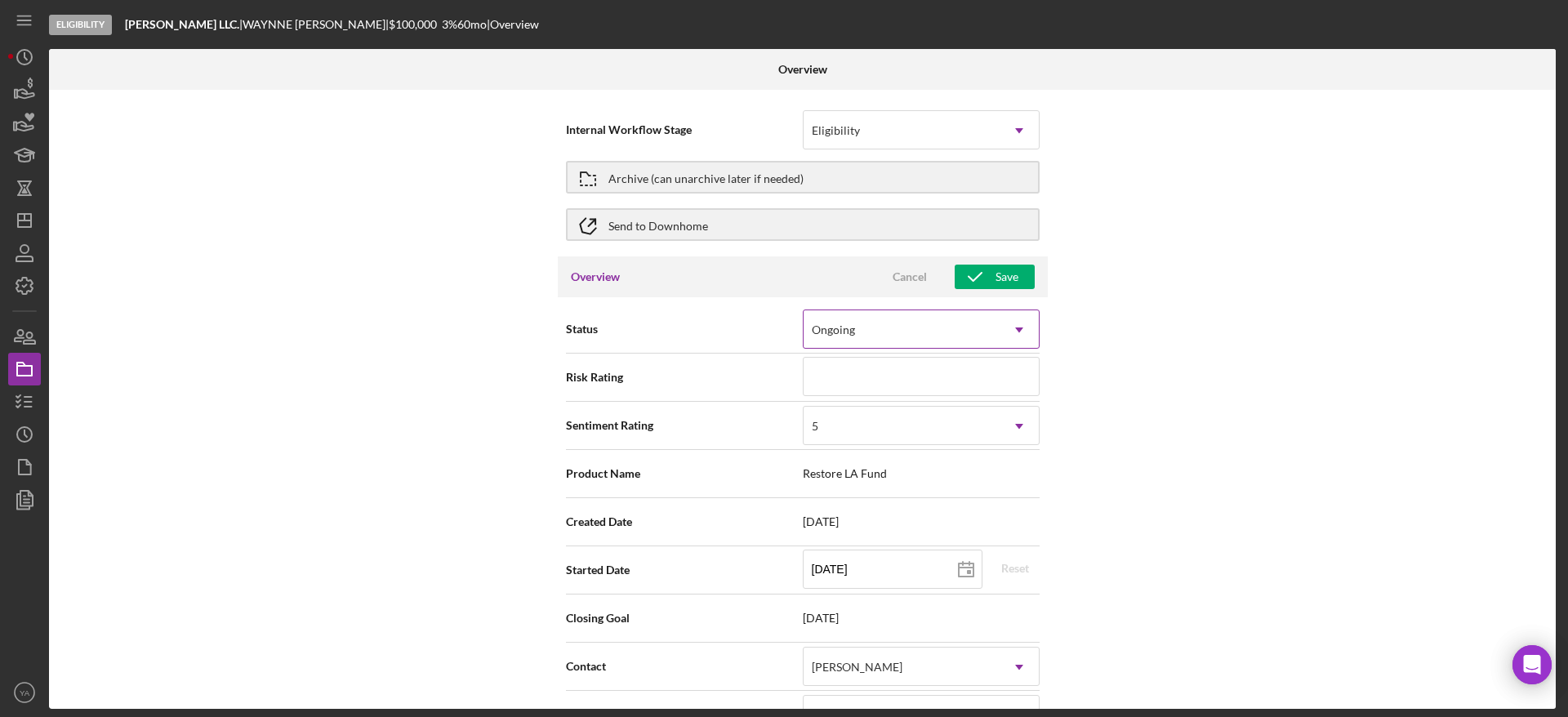
click at [962, 327] on div "Ongoing" at bounding box center [901, 330] width 196 height 37
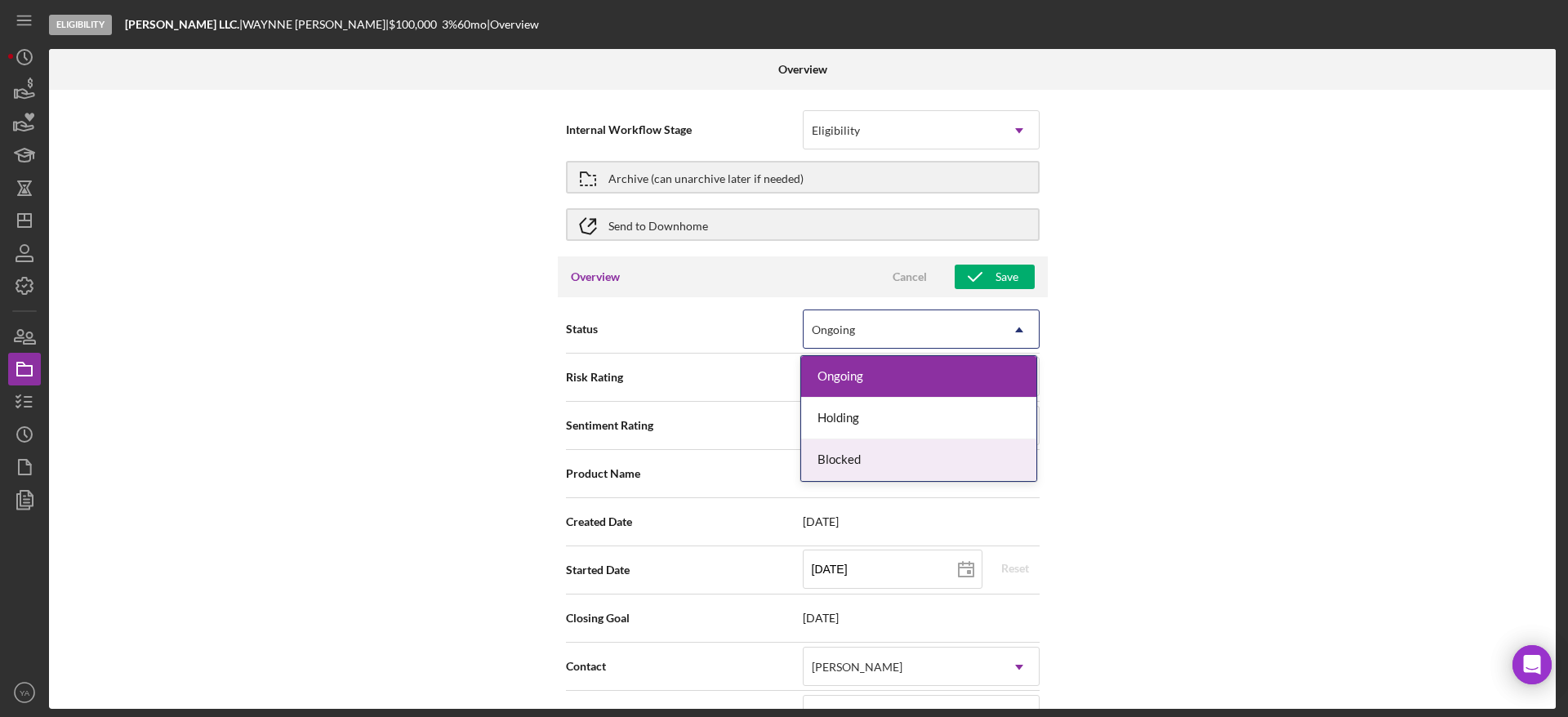
click at [876, 456] on div "Blocked" at bounding box center [918, 460] width 235 height 41
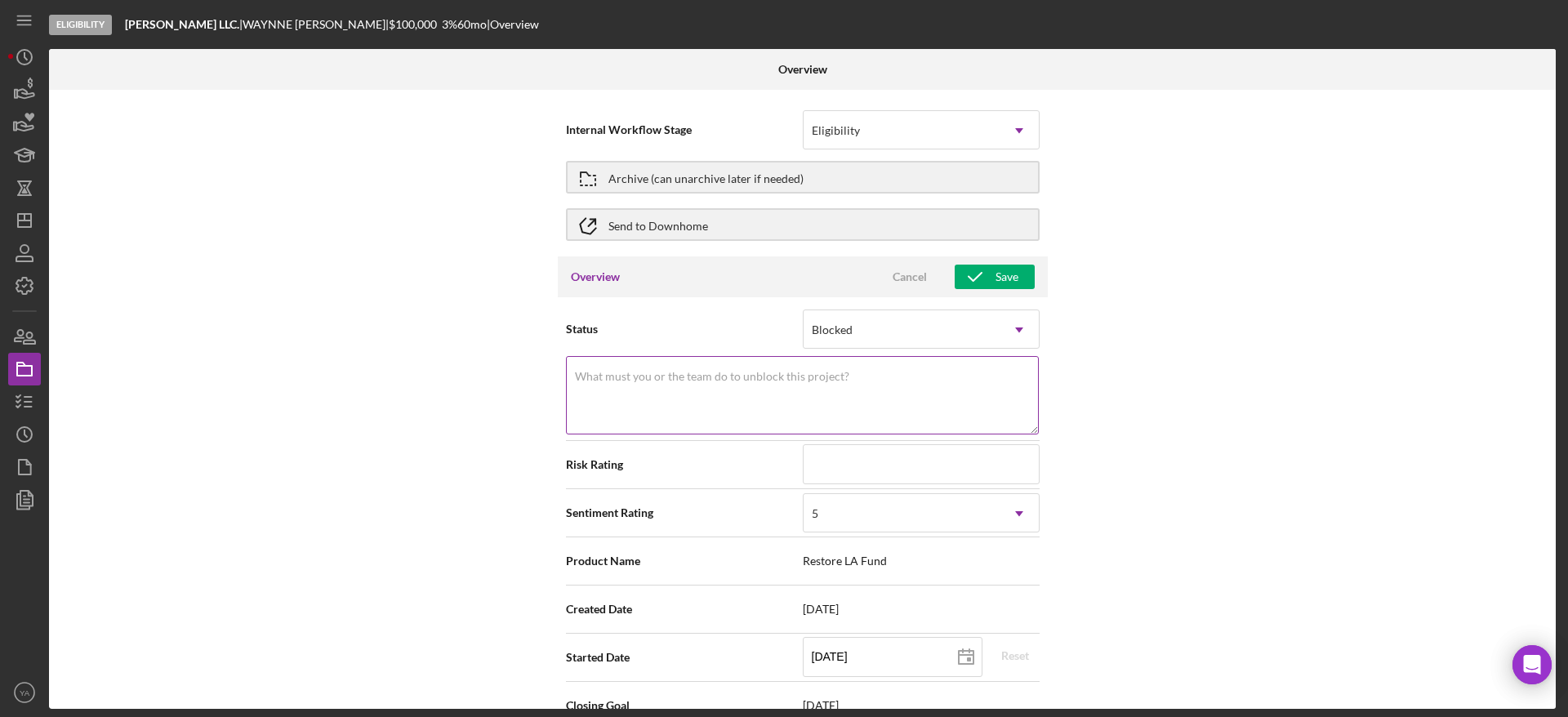
click at [751, 388] on textarea "What must you or the team do to unblock this project?" at bounding box center [802, 395] width 473 height 79
click at [929, 314] on div "Blocked" at bounding box center [901, 330] width 196 height 37
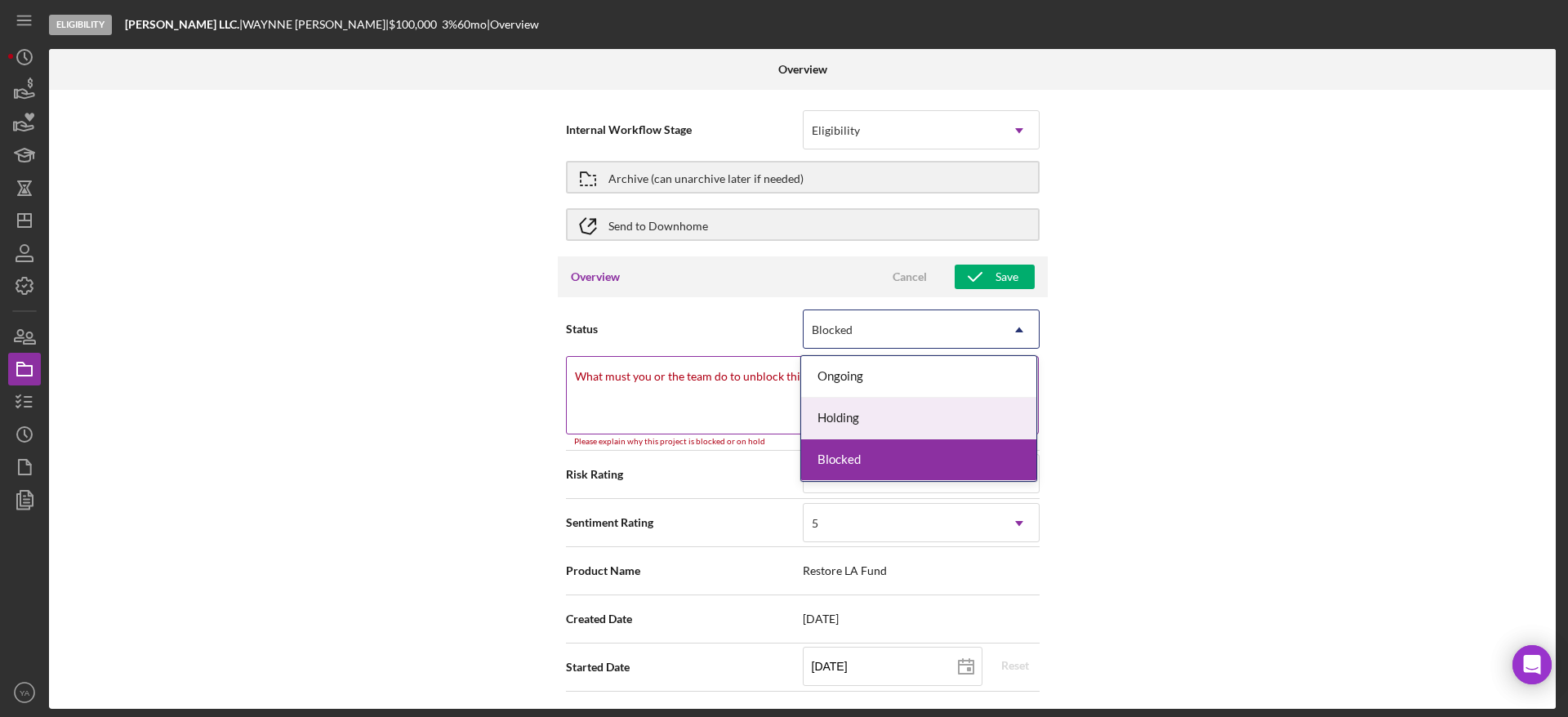
click at [680, 414] on textarea "What must you or the team do to unblock this project?" at bounding box center [802, 395] width 473 height 79
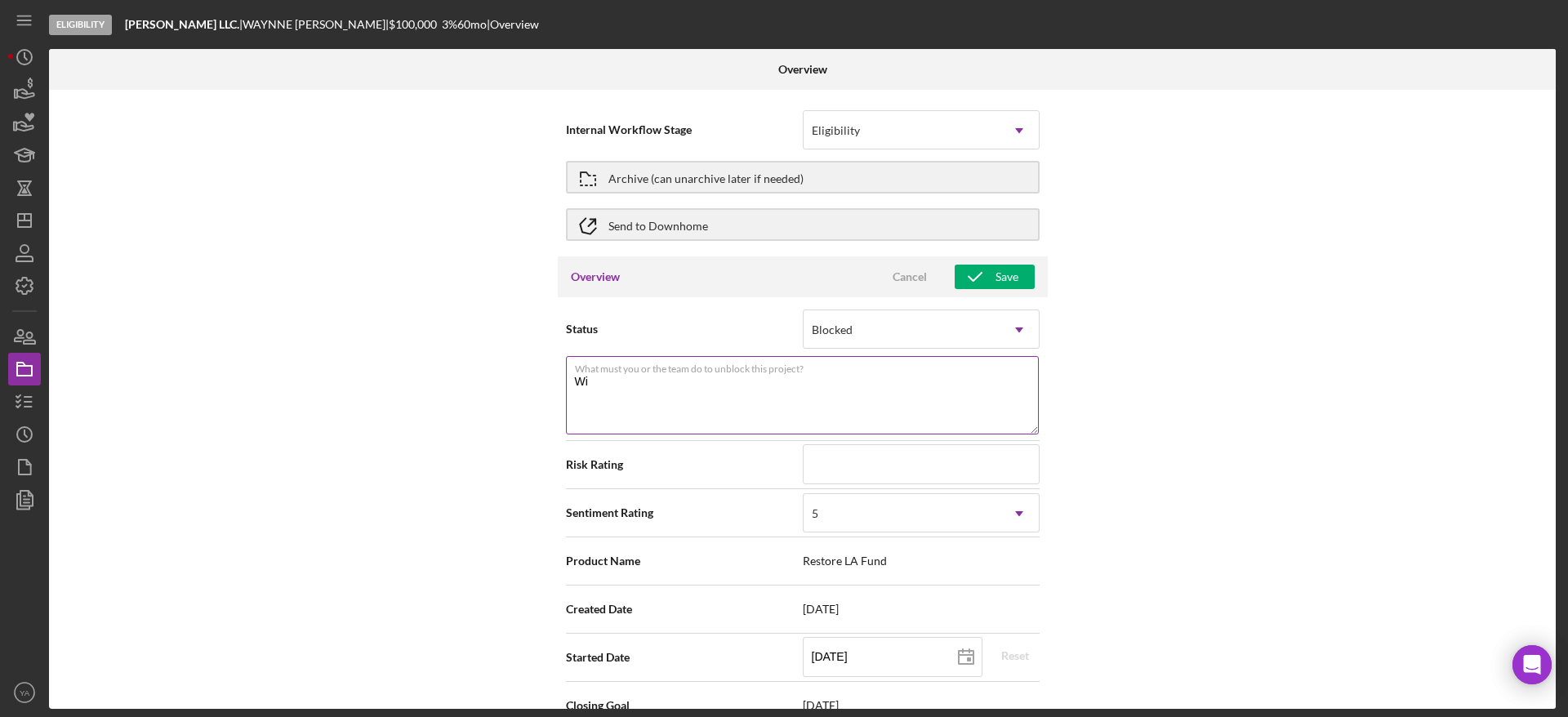
type textarea "W"
click at [698, 371] on label "What must you or the team do to unblock this project?" at bounding box center [807, 365] width 464 height 18
click at [698, 371] on textarea "Moved to" at bounding box center [802, 395] width 473 height 79
click at [674, 419] on textarea "Moved to traditional loan as 100K wasn't enough." at bounding box center [802, 395] width 473 height 79
click at [716, 399] on textarea "Moved to traditional loan as 100K wasn't enough." at bounding box center [802, 395] width 473 height 79
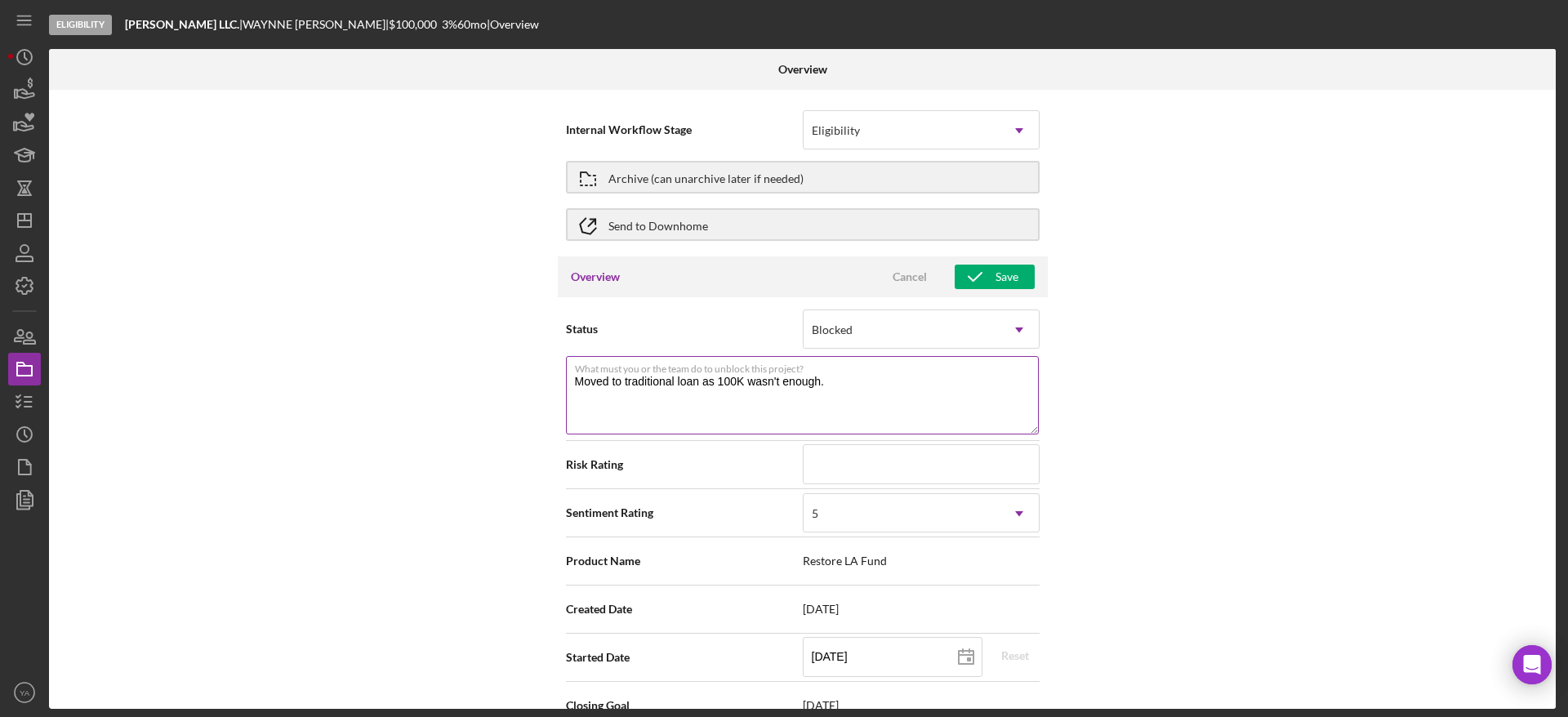
click at [862, 392] on textarea "Moved to traditional loan as 100K wasn't enough." at bounding box center [802, 395] width 473 height 79
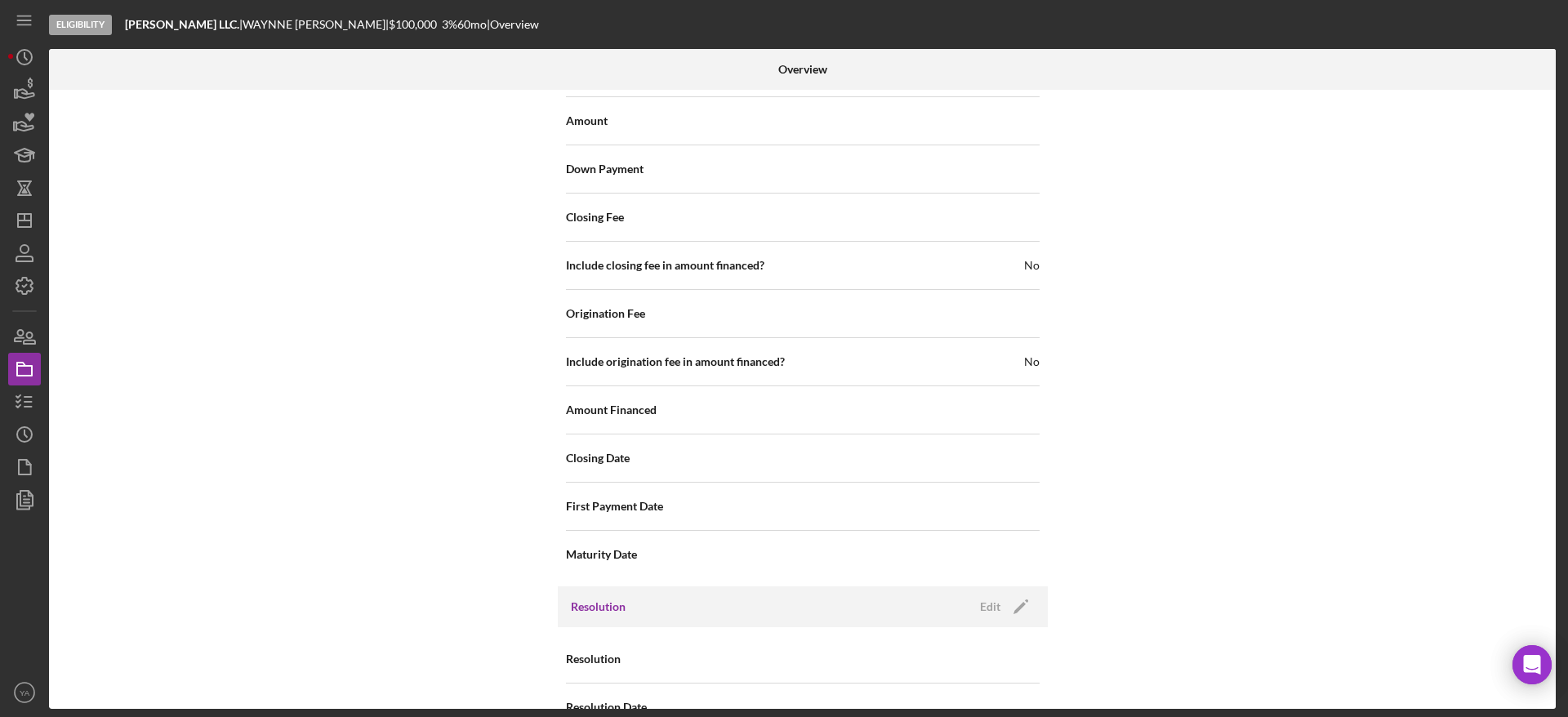
scroll to position [1991, 0]
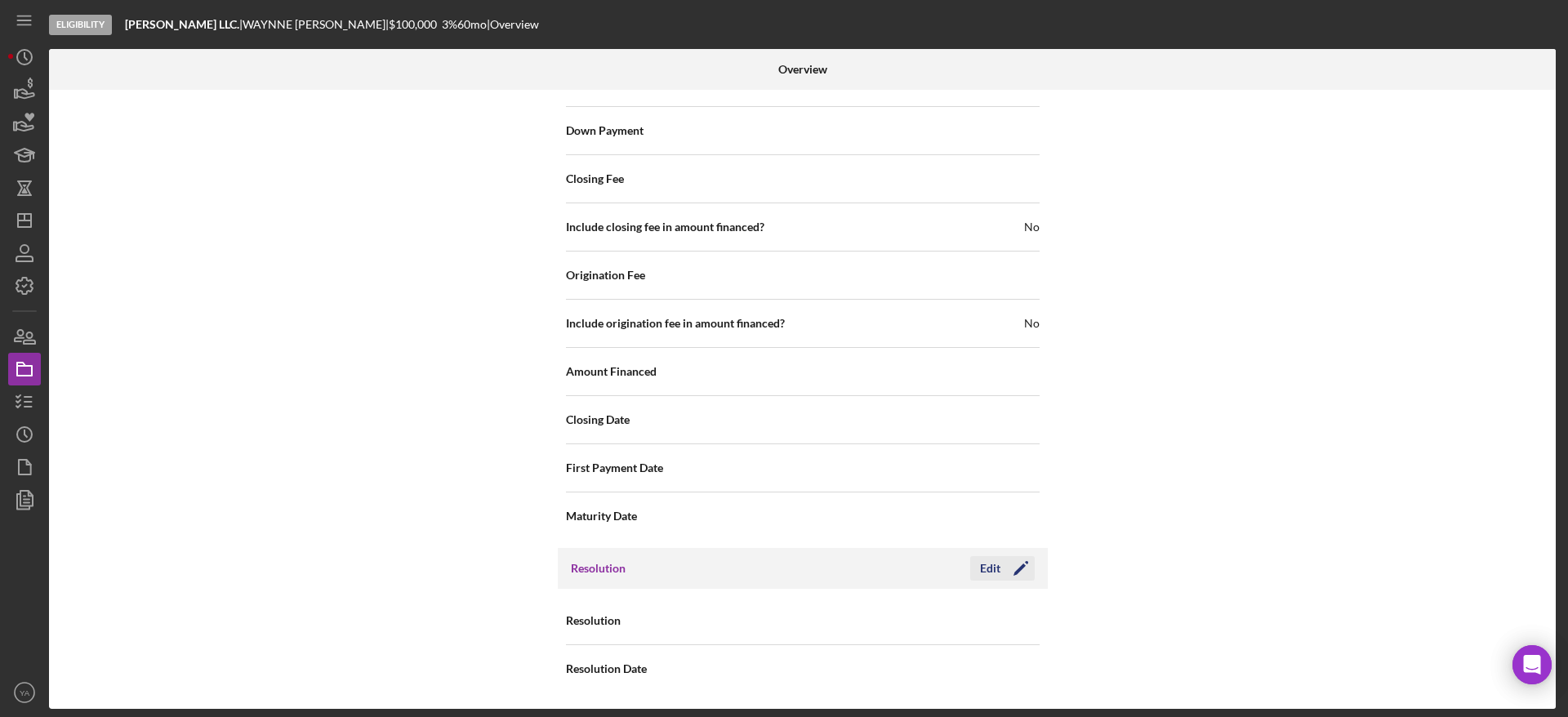
type textarea "Moved to traditional loan as 100K wasn't enough."
click at [1001, 560] on icon "Icon/Edit" at bounding box center [1019, 567] width 40 height 40
click at [890, 601] on div "Select... Icon/Dropdown Arrow" at bounding box center [921, 620] width 236 height 39
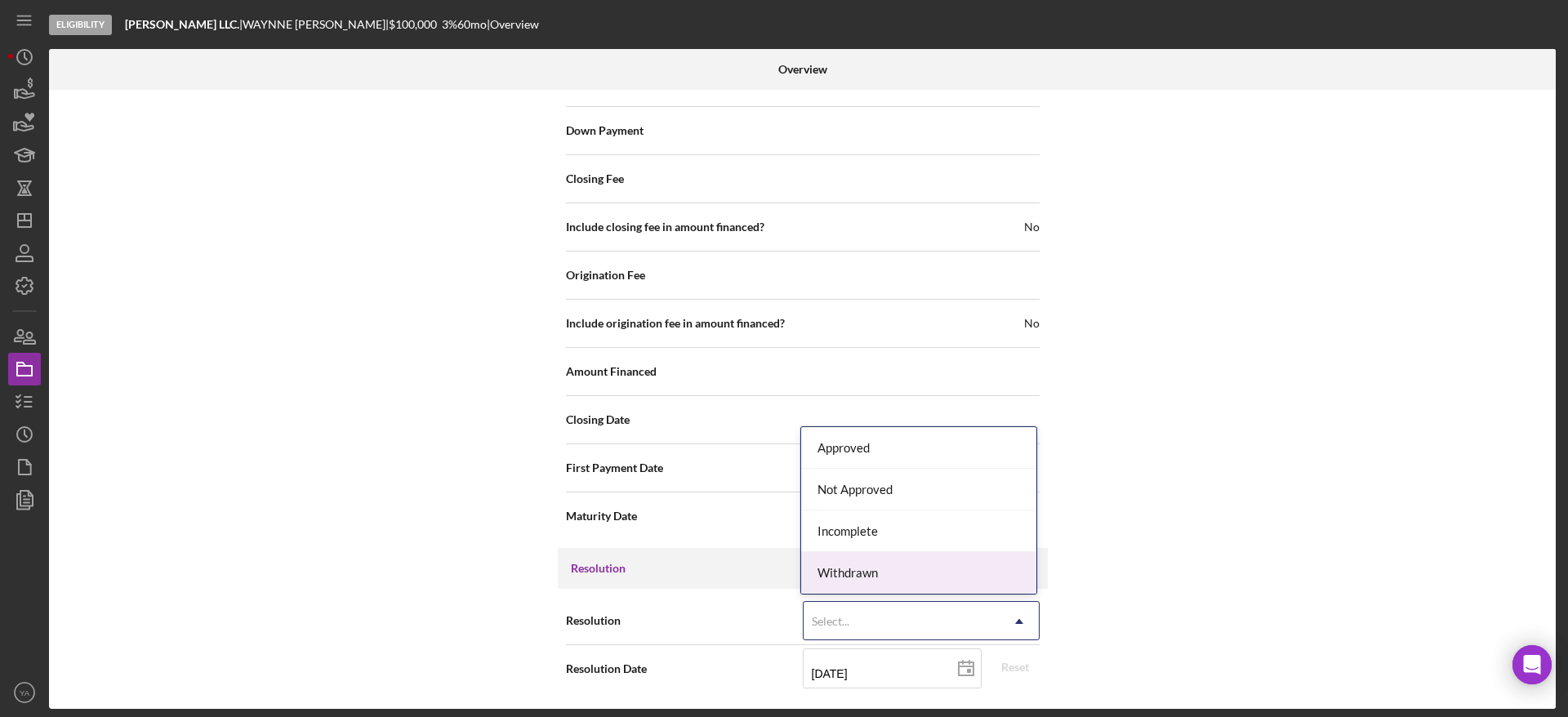
click at [880, 562] on div "Withdrawn" at bounding box center [918, 572] width 235 height 41
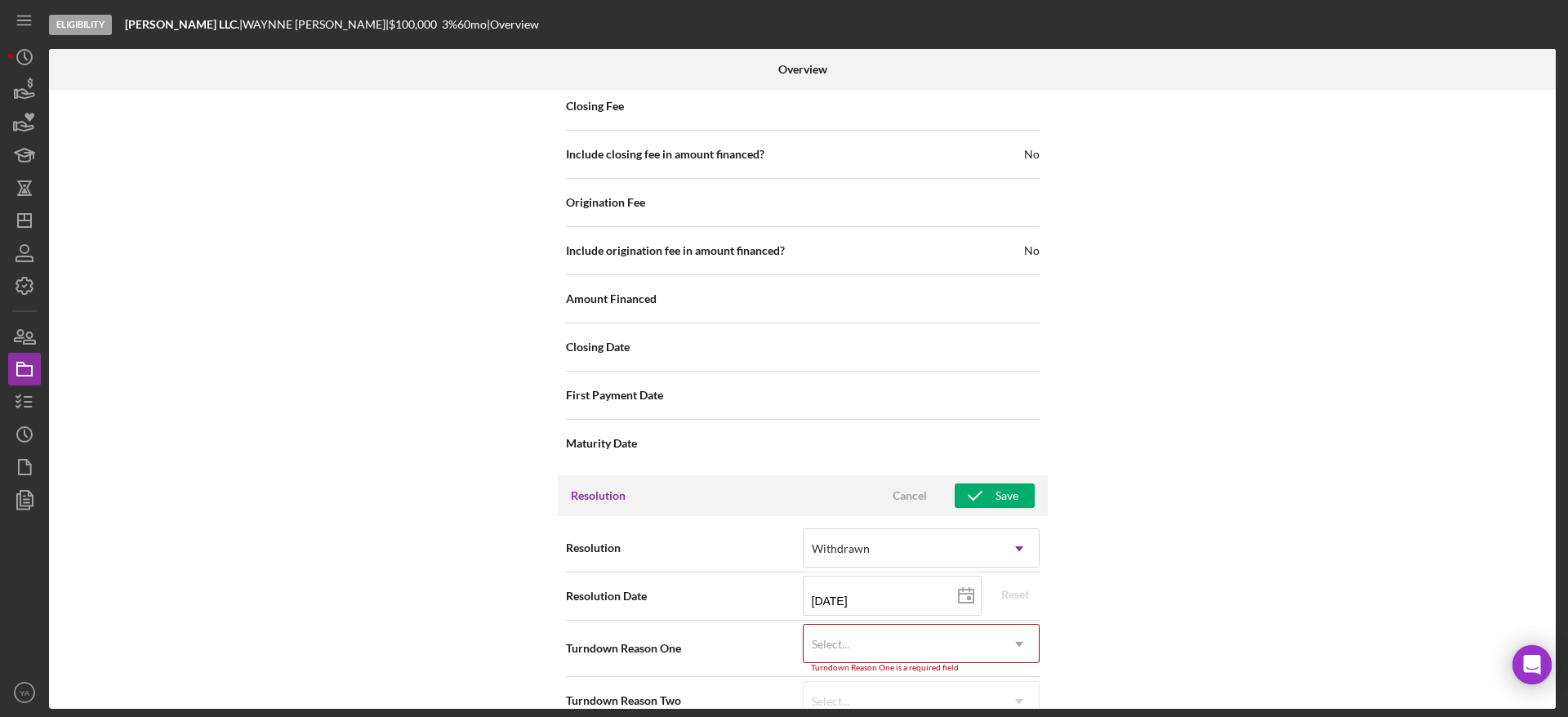
scroll to position [2096, 0]
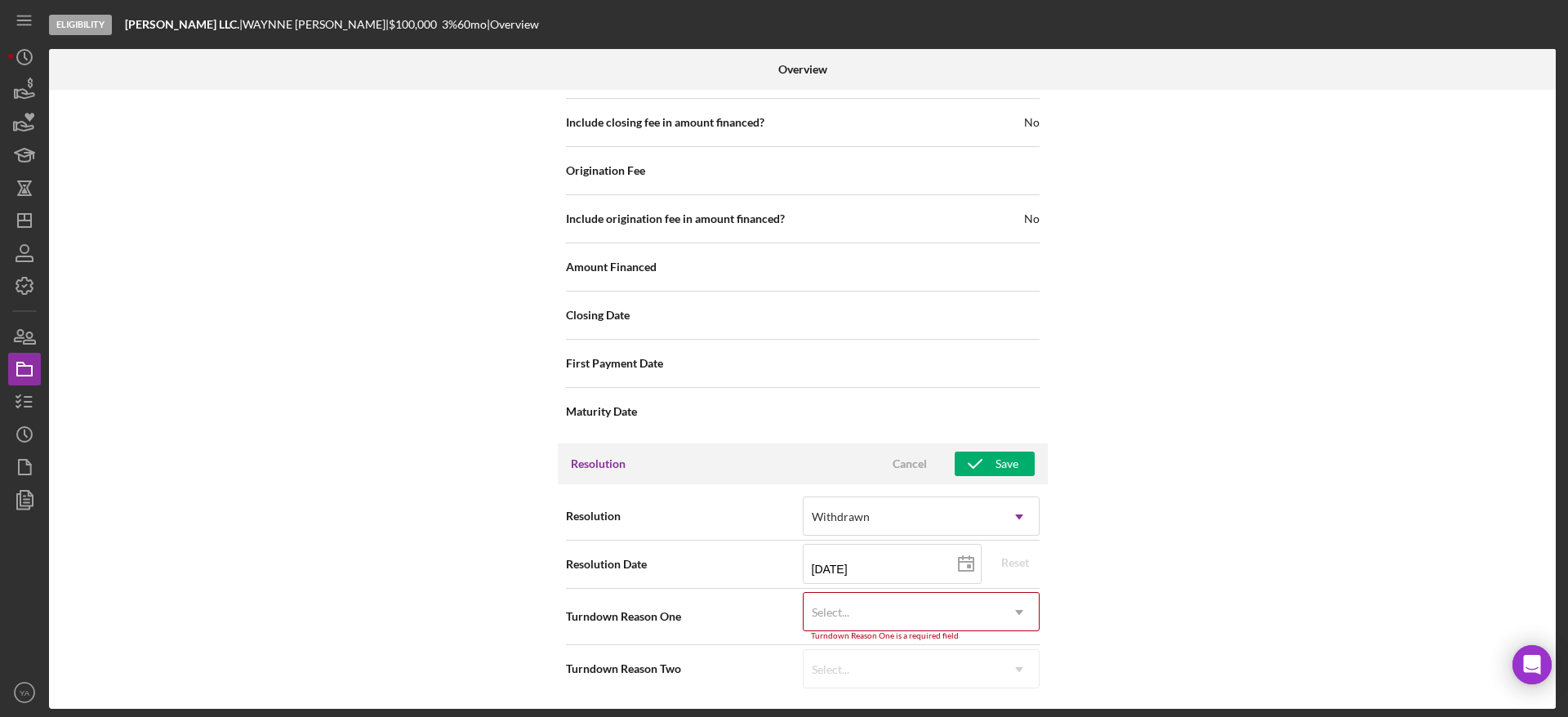
click at [900, 596] on div "Select..." at bounding box center [901, 613] width 196 height 37
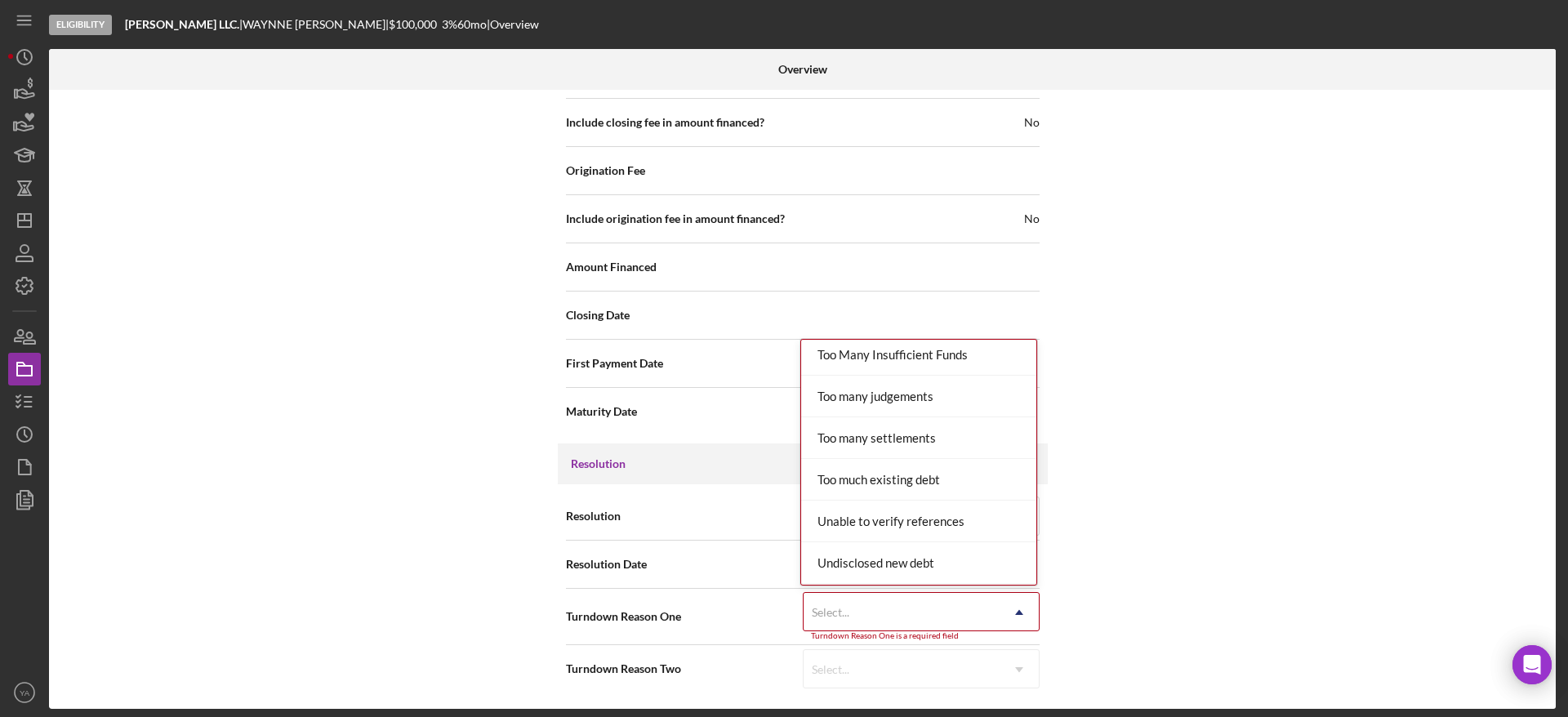
scroll to position [1795, 0]
click at [886, 554] on div "Wrong product" at bounding box center [918, 563] width 235 height 41
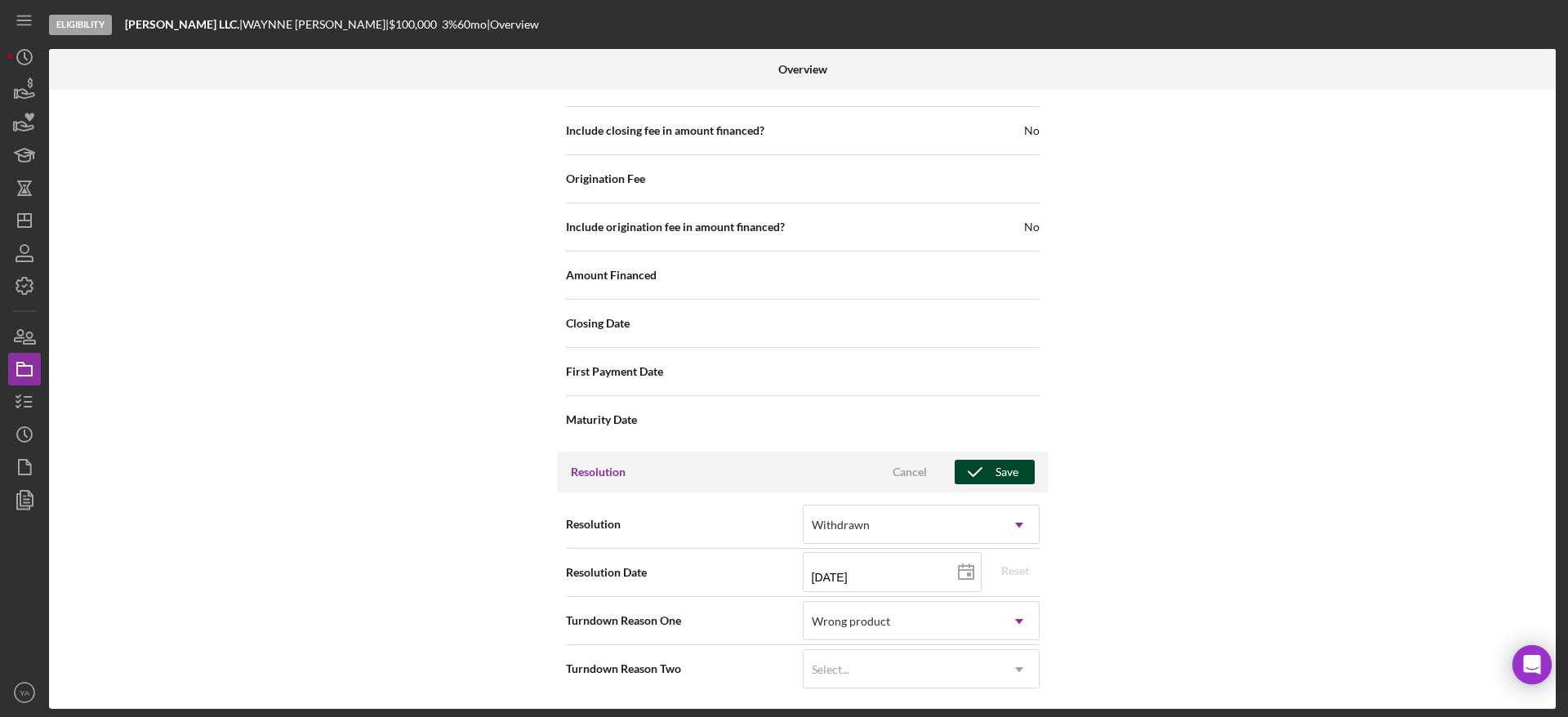
click at [1011, 472] on div "Save" at bounding box center [1006, 472] width 23 height 25
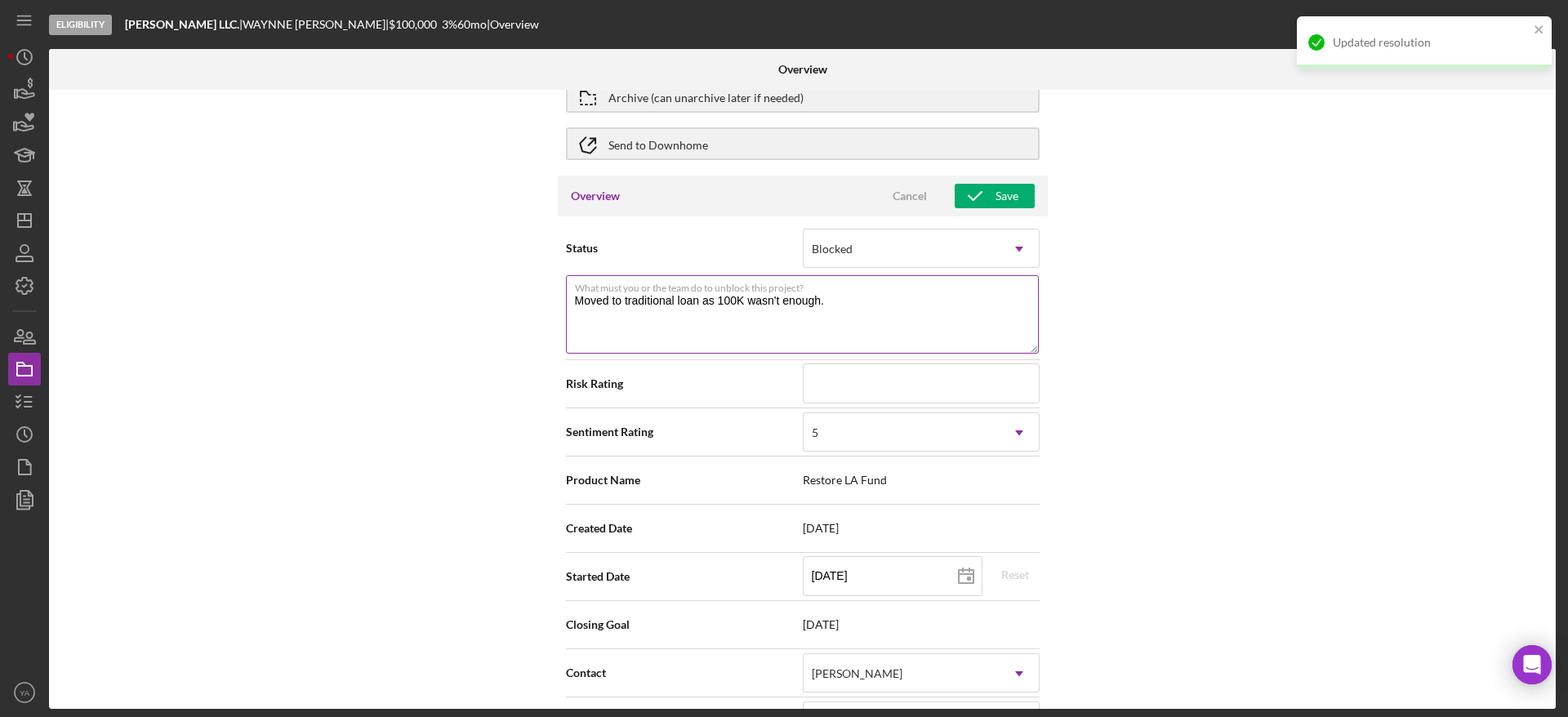
scroll to position [0, 0]
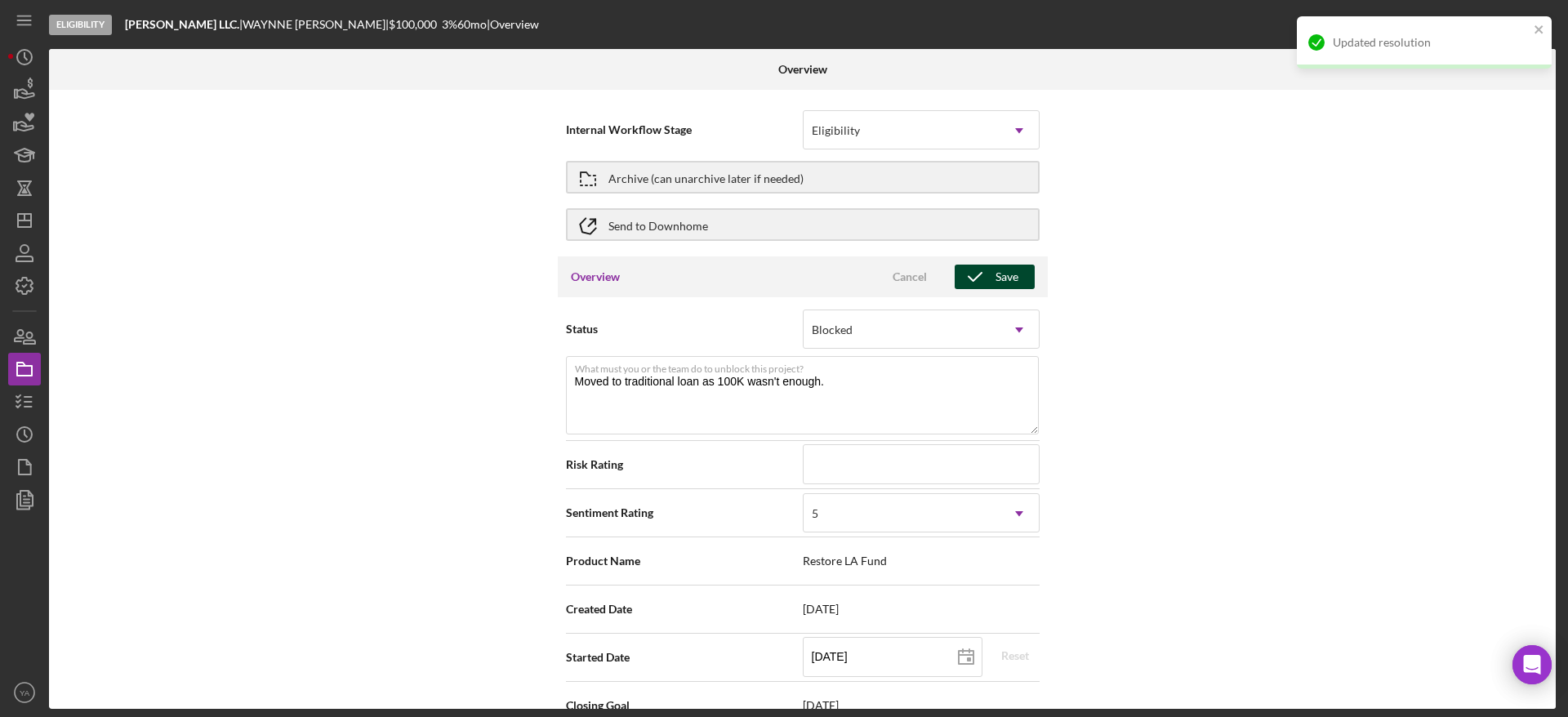
click at [1010, 285] on div "Save" at bounding box center [1006, 277] width 23 height 25
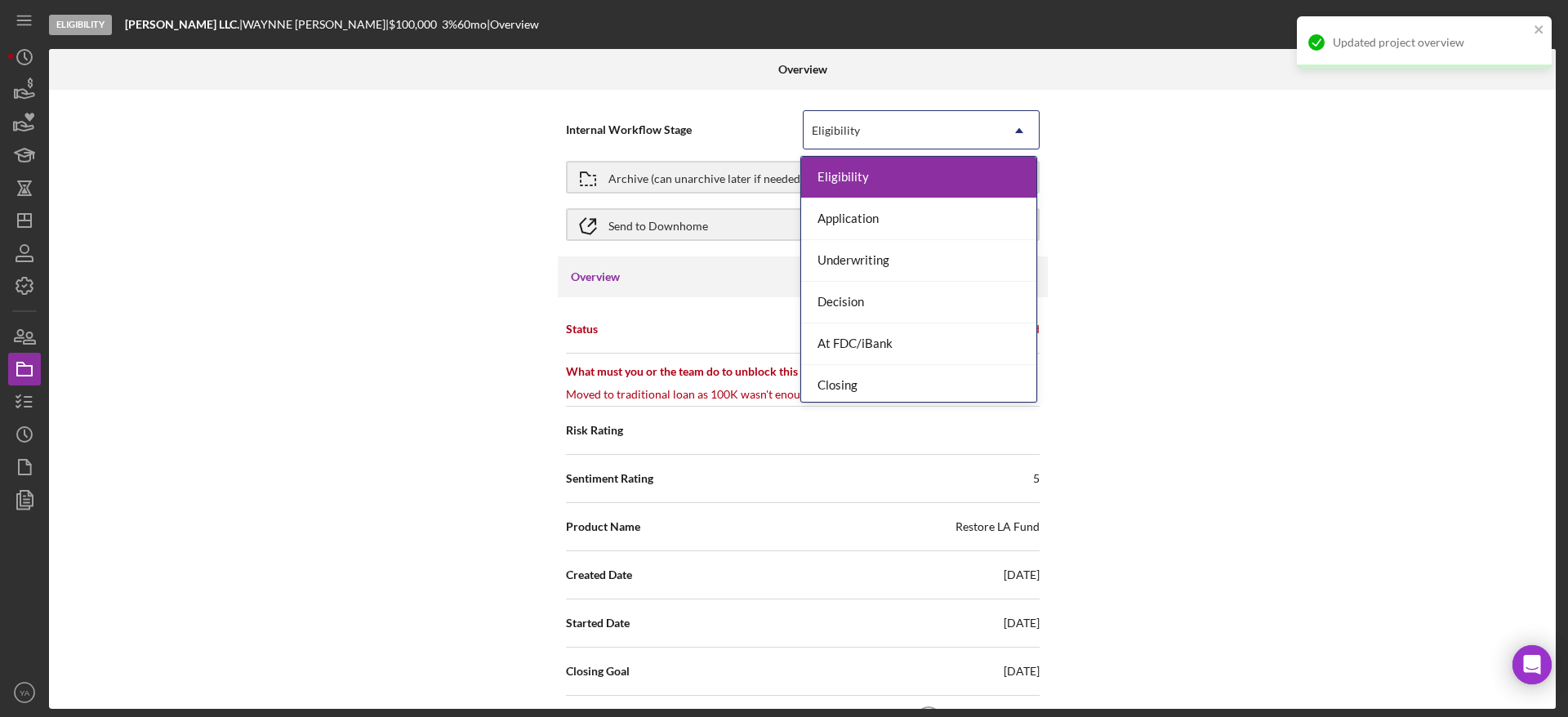
click at [910, 131] on div "Eligibility" at bounding box center [901, 131] width 196 height 37
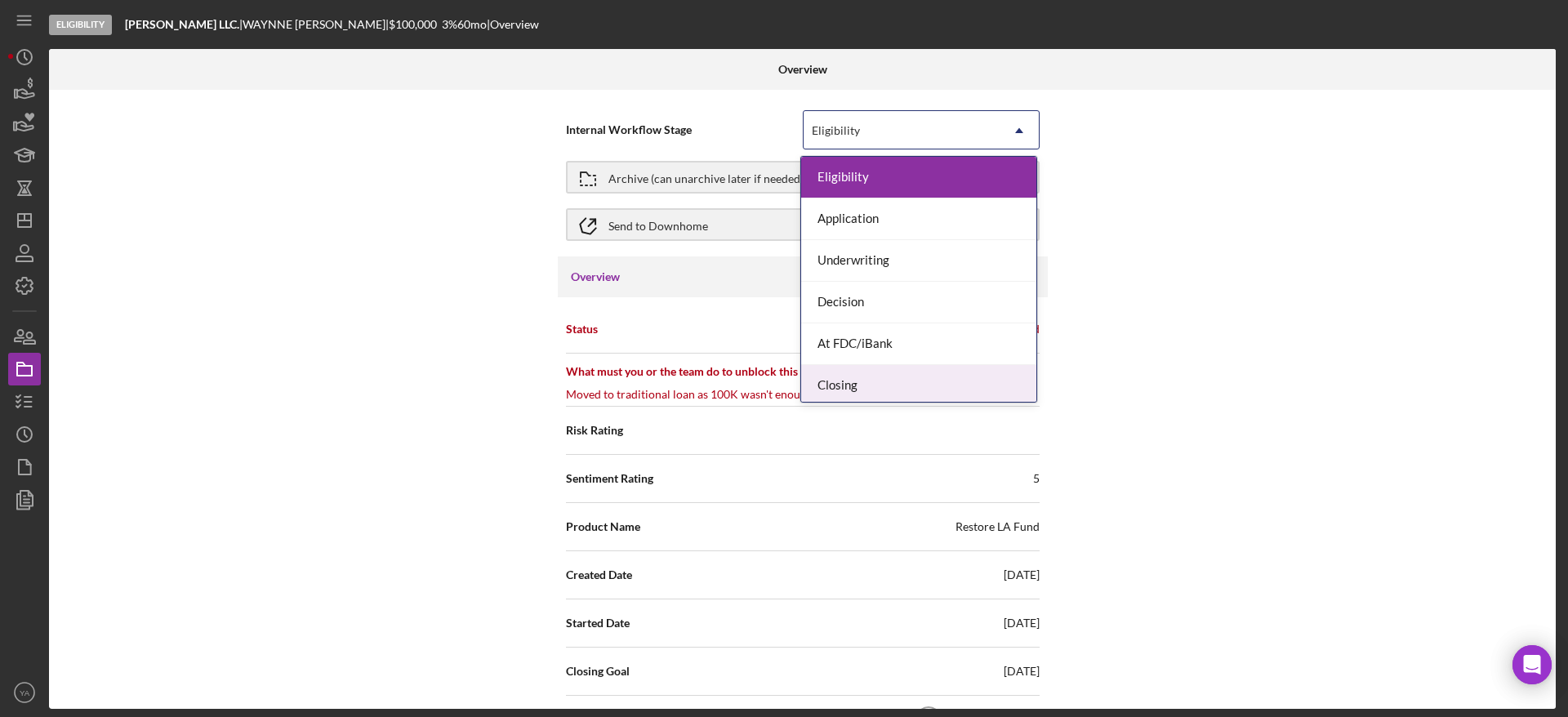
scroll to position [46, 0]
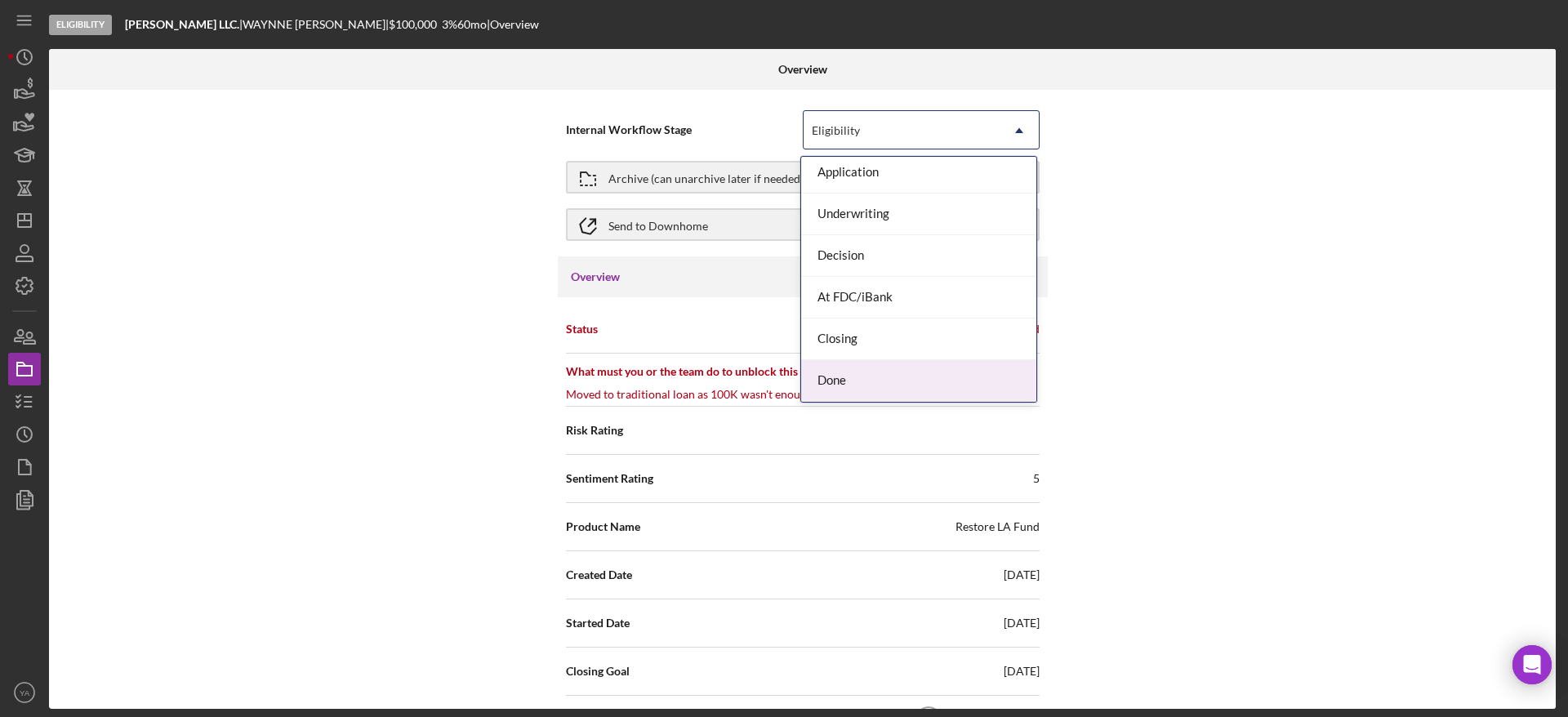
click at [855, 372] on div "Done" at bounding box center [918, 381] width 235 height 41
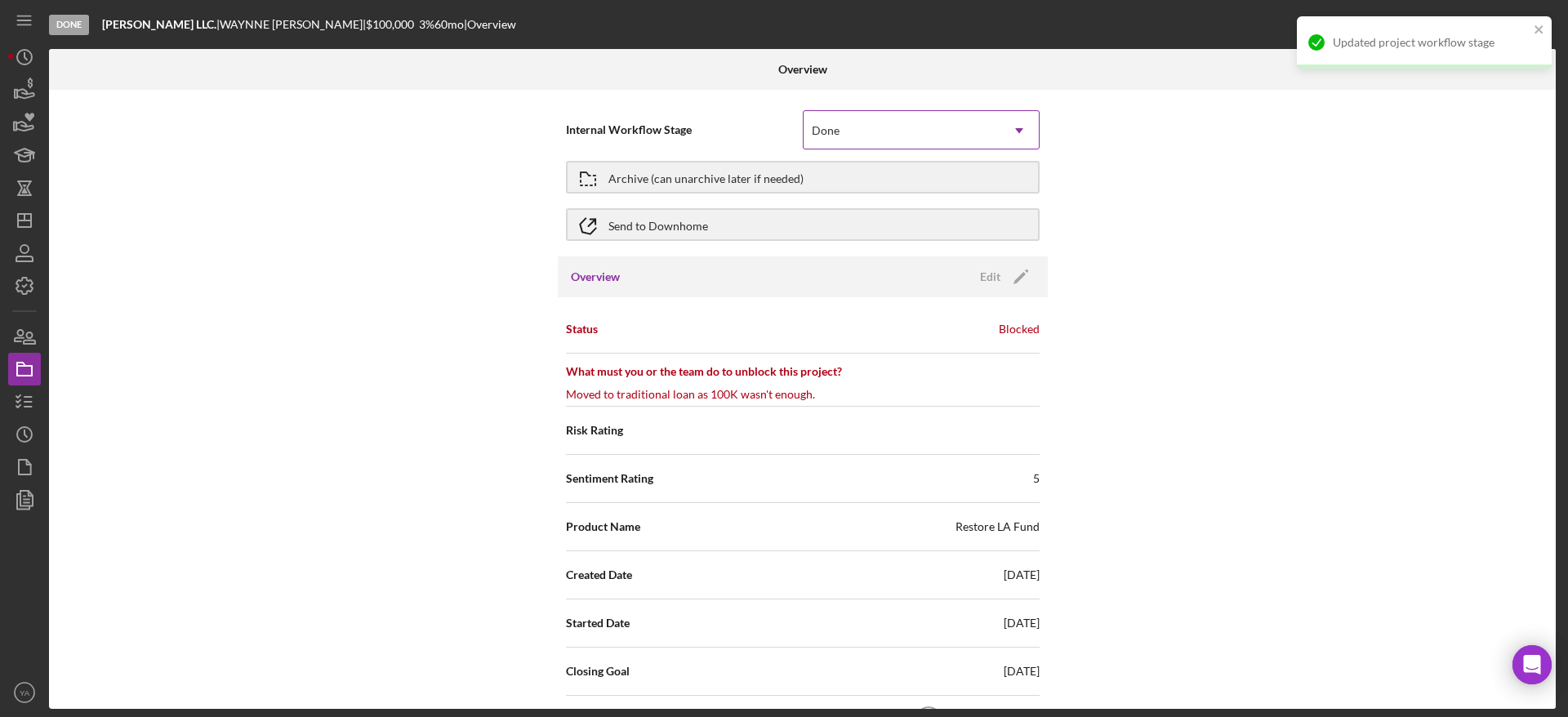
click at [921, 137] on div "Done" at bounding box center [901, 131] width 196 height 37
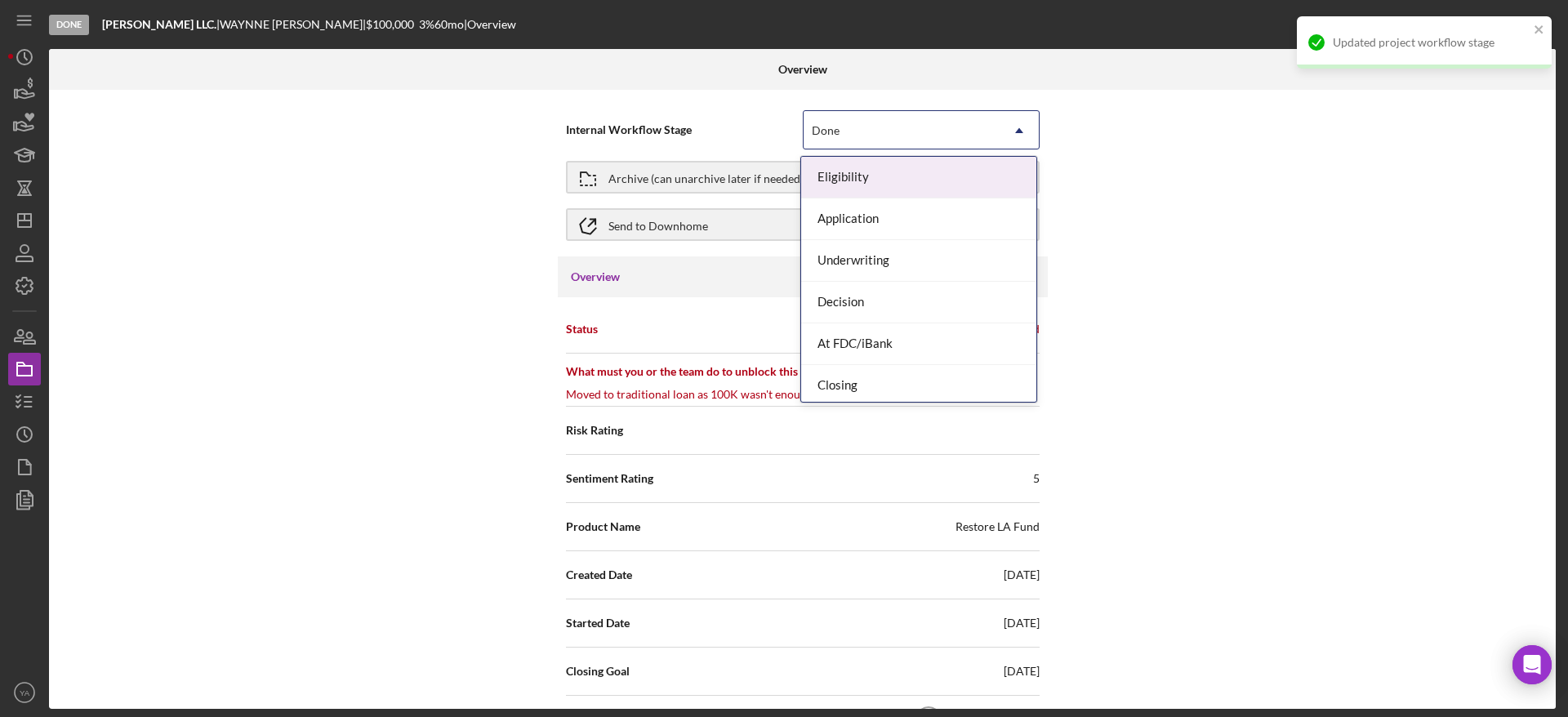
click at [747, 106] on div "Internal Workflow Stage option Done, selected. 7 results available. Use Up and …" at bounding box center [802, 130] width 474 height 47
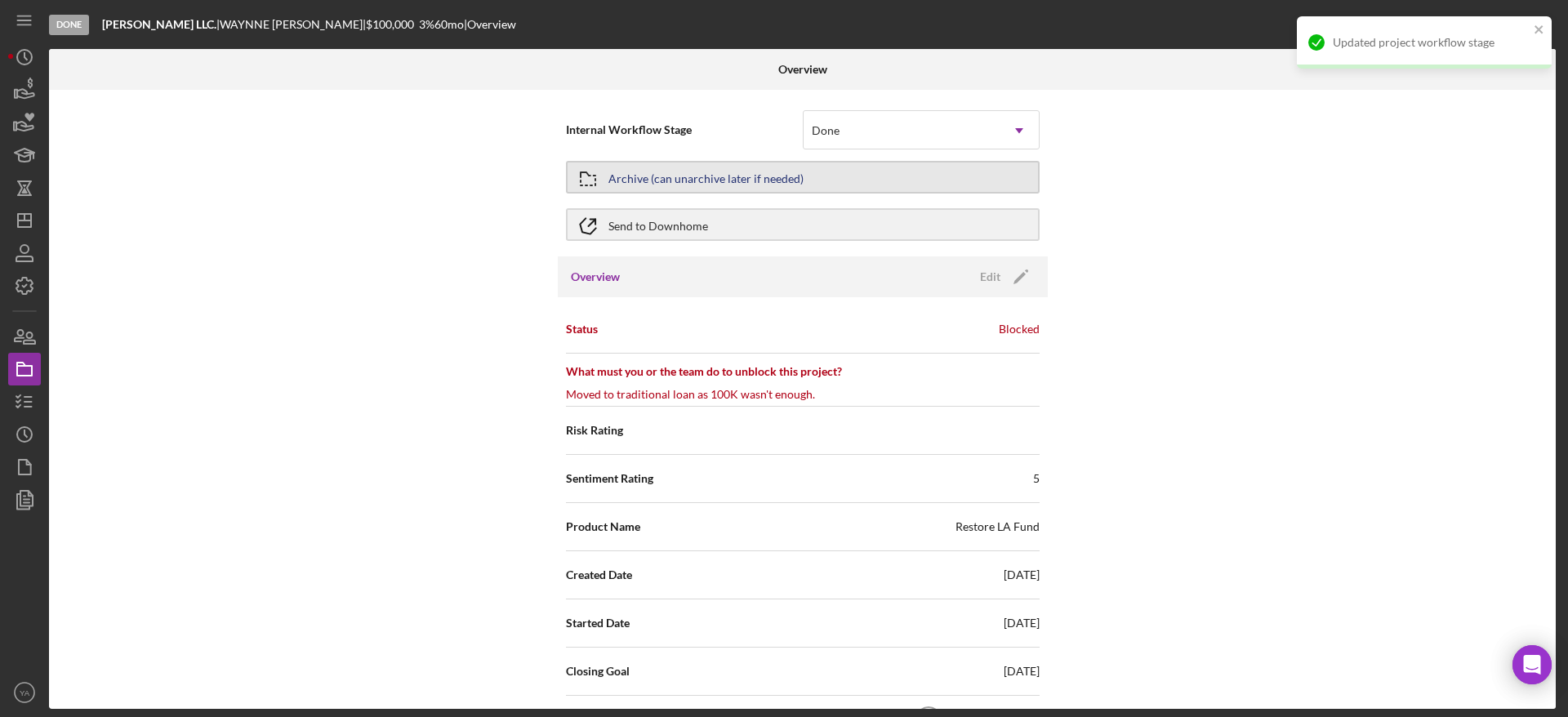
click at [767, 169] on div "Archive (can unarchive later if needed)" at bounding box center [706, 177] width 195 height 30
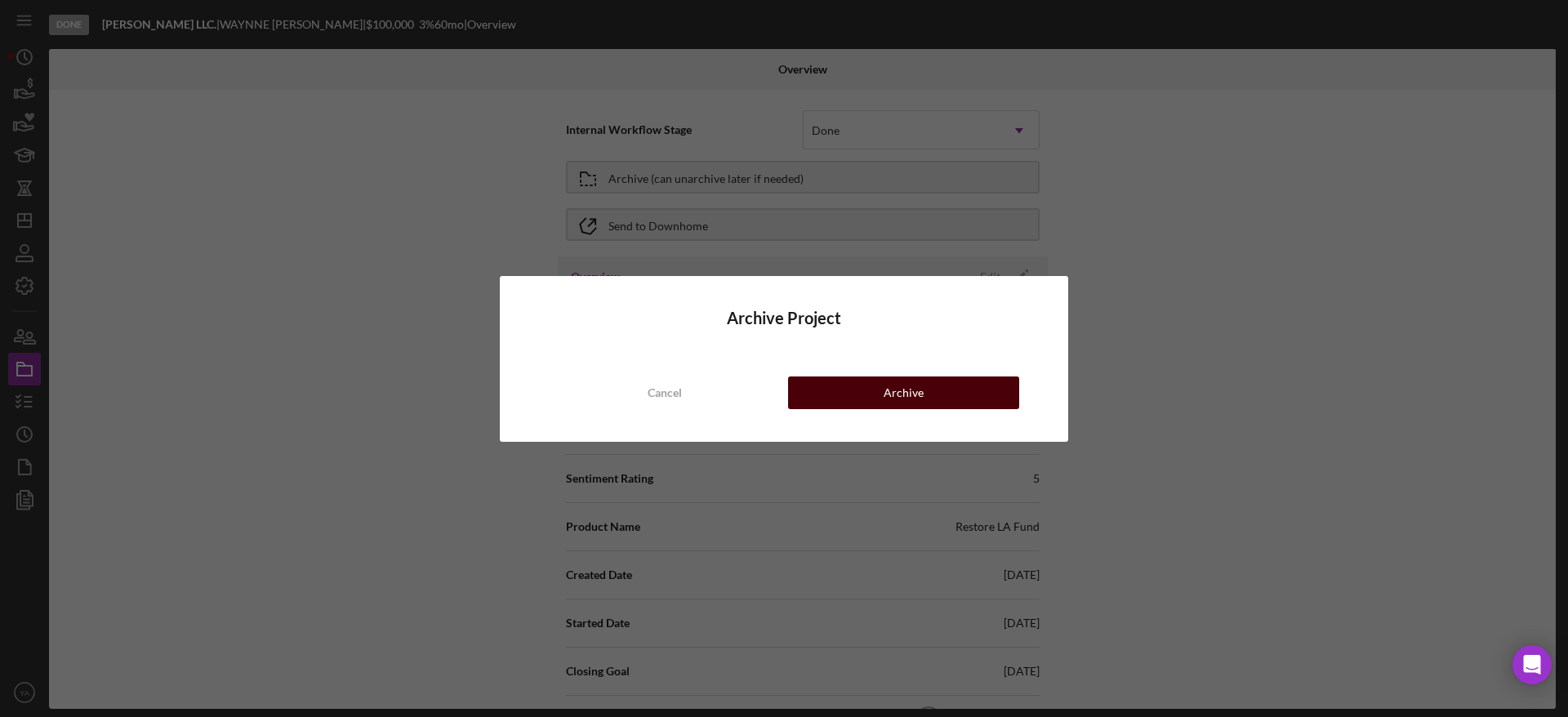
click at [884, 383] on div "Archive" at bounding box center [903, 392] width 40 height 33
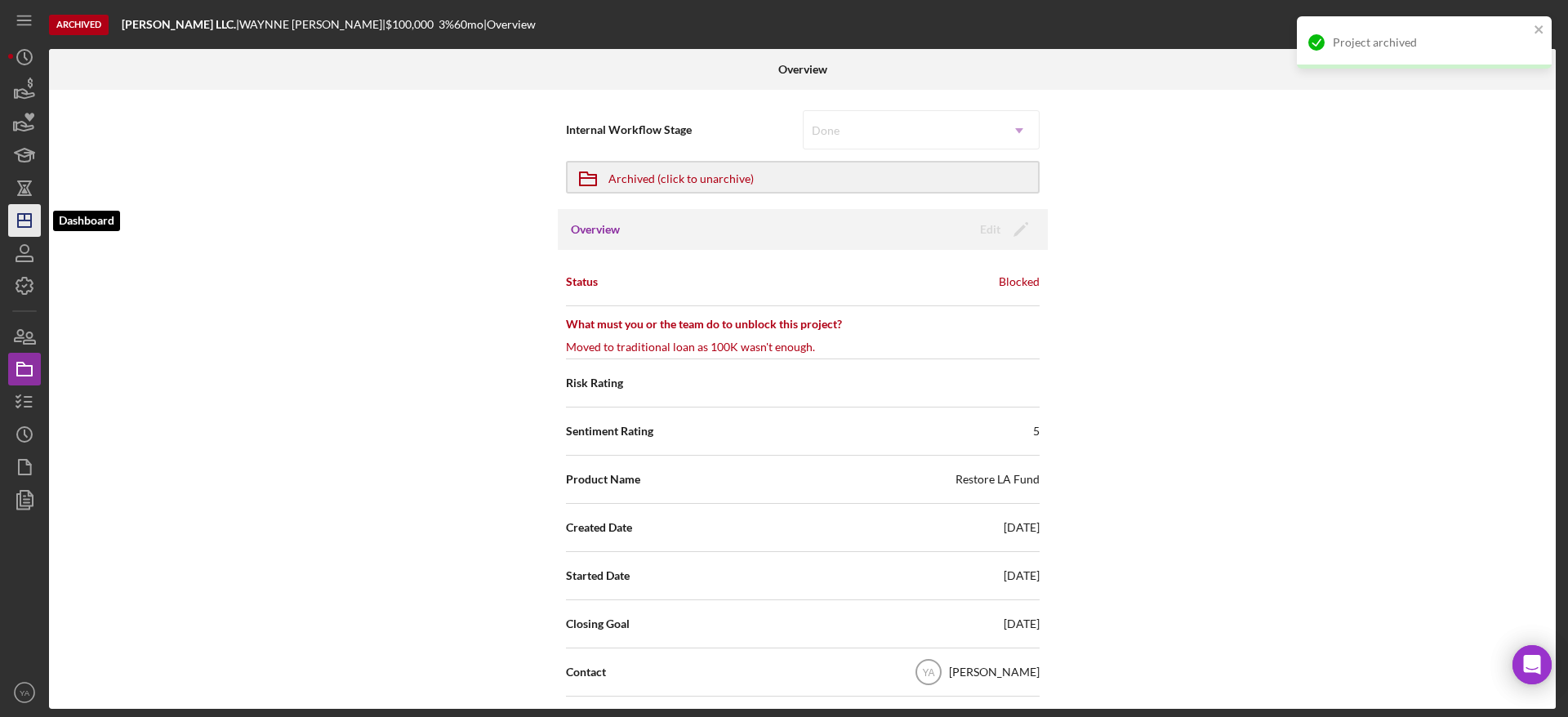
click at [19, 232] on icon "Icon/Dashboard" at bounding box center [24, 220] width 40 height 40
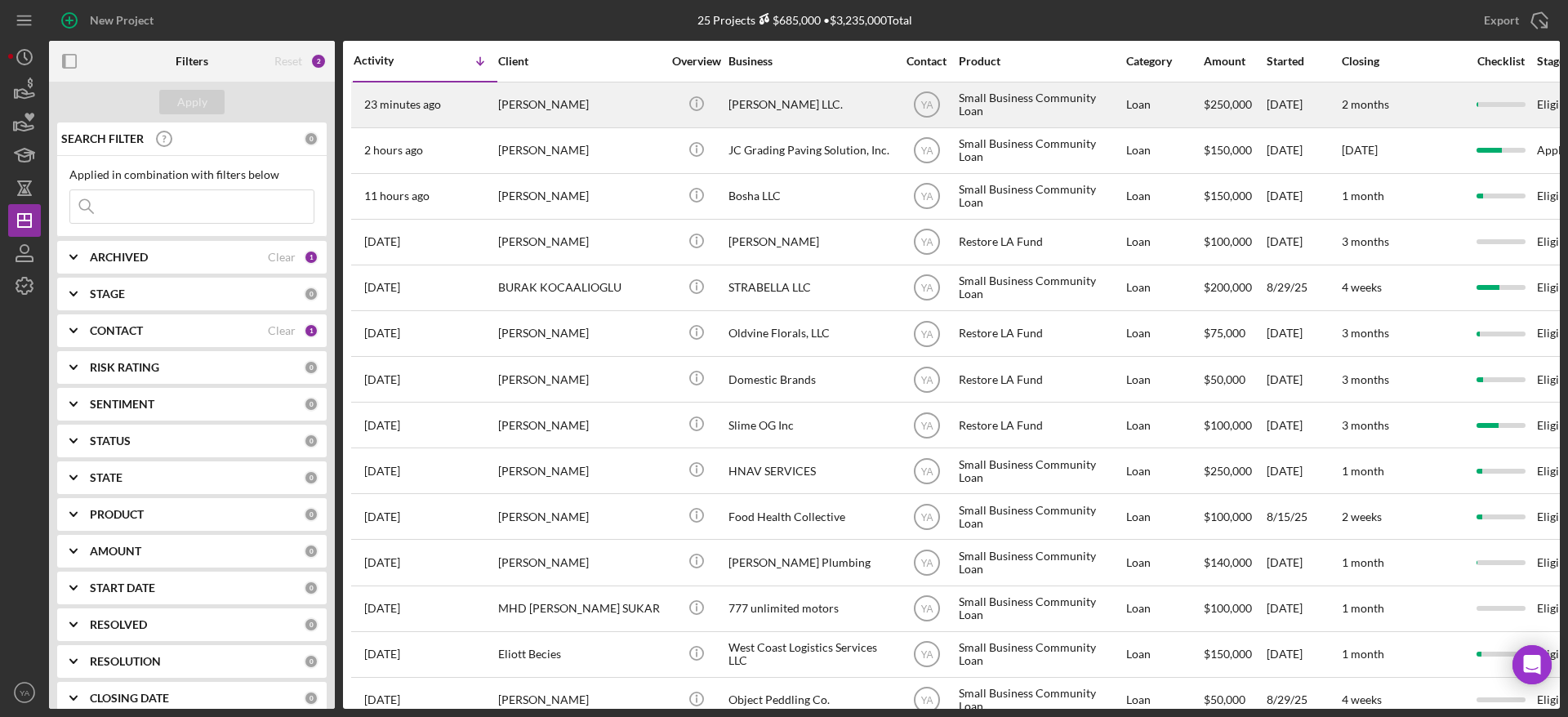
click at [855, 109] on div "[PERSON_NAME] LLC." at bounding box center [810, 105] width 163 height 43
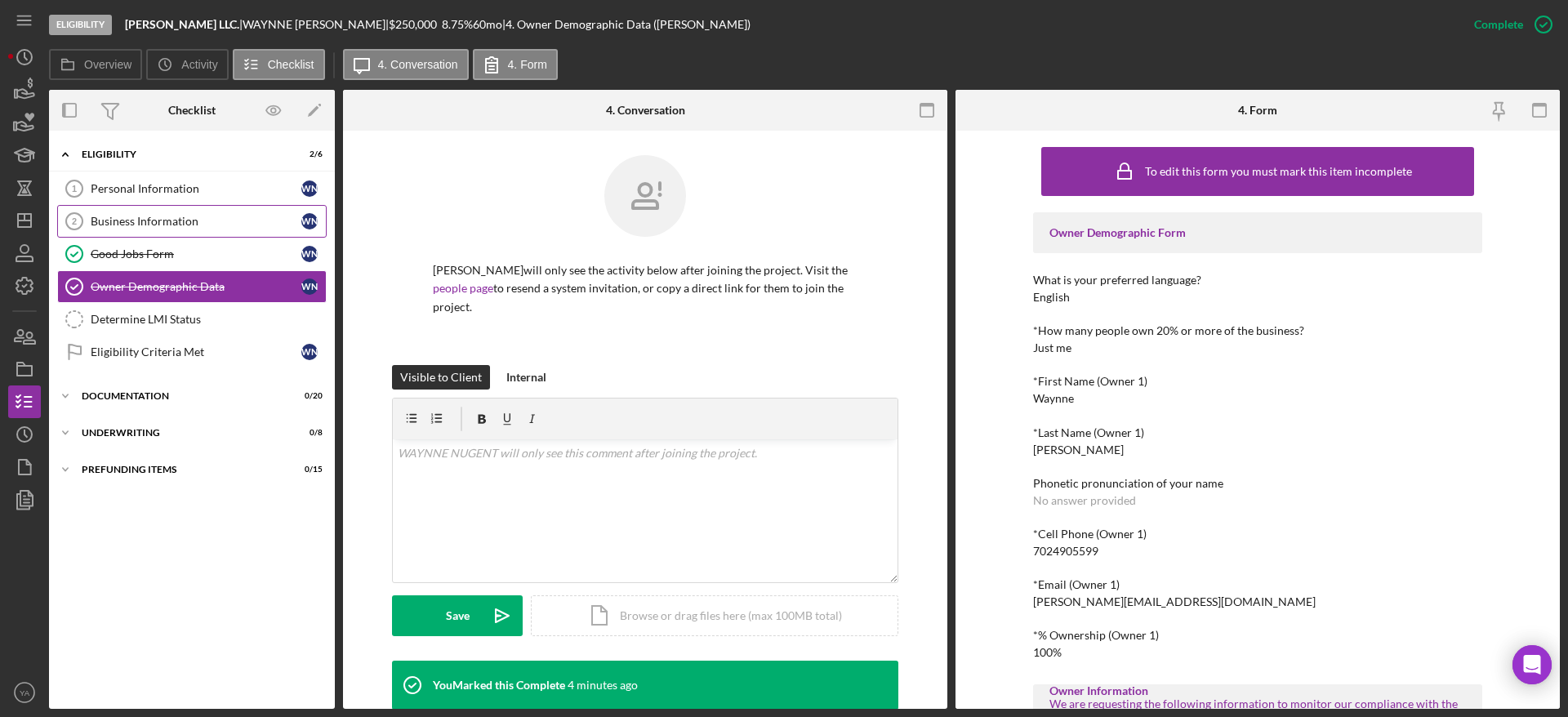
click at [160, 212] on link "Business Information 2 Business Information W N" at bounding box center [192, 221] width 270 height 33
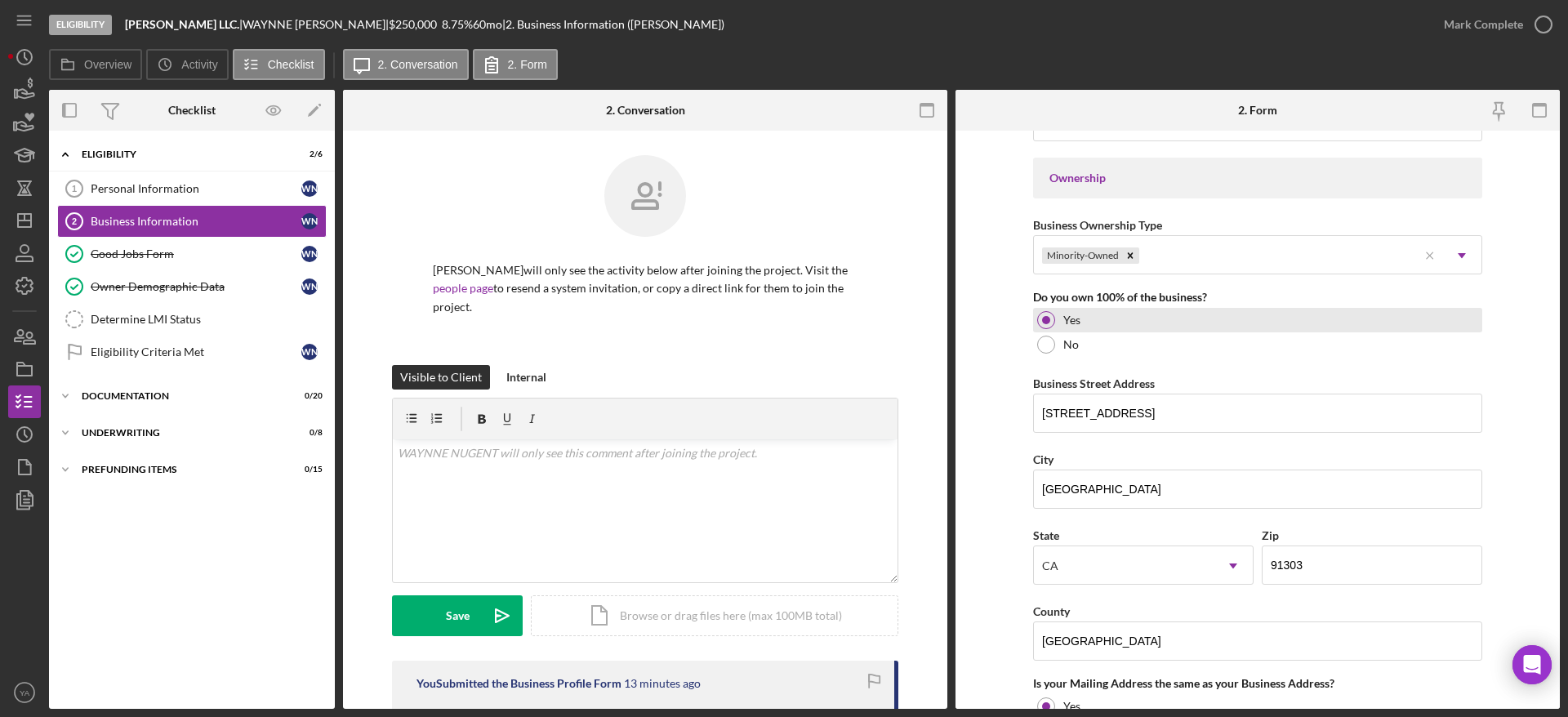
scroll to position [857, 0]
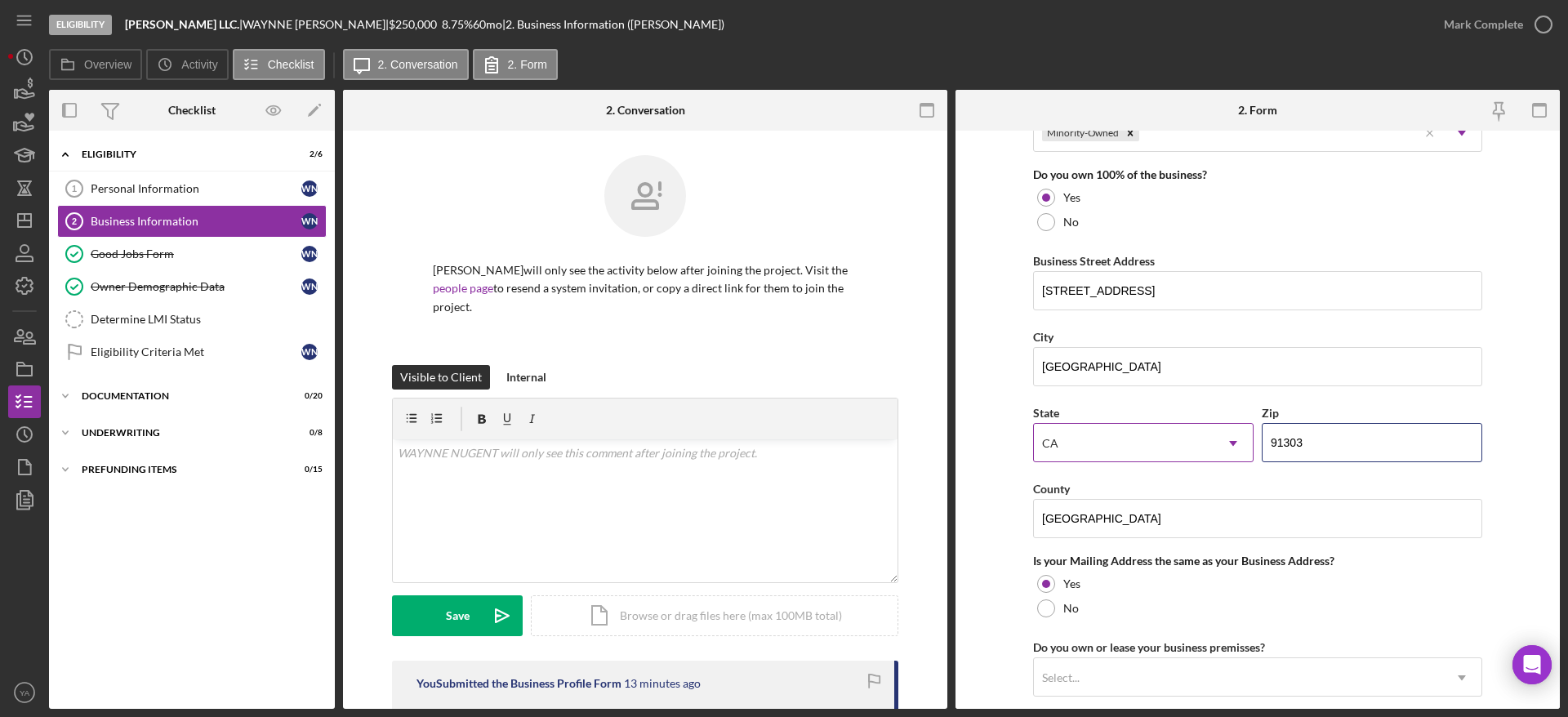
drag, startPoint x: 1339, startPoint y: 447, endPoint x: 1187, endPoint y: 452, distance: 152.1
click at [1187, 452] on div "State [US_STATE] Icon/Dropdown Arrow Zip 91303" at bounding box center [1258, 440] width 449 height 76
click at [1146, 396] on div "Business Name [PERSON_NAME] LLC. DBA Business Start Date [DATE] Legal Structure…" at bounding box center [1258, 163] width 449 height 1761
click at [1165, 289] on input "[STREET_ADDRESS]" at bounding box center [1258, 291] width 449 height 39
click at [1110, 327] on div "City" at bounding box center [1258, 337] width 449 height 21
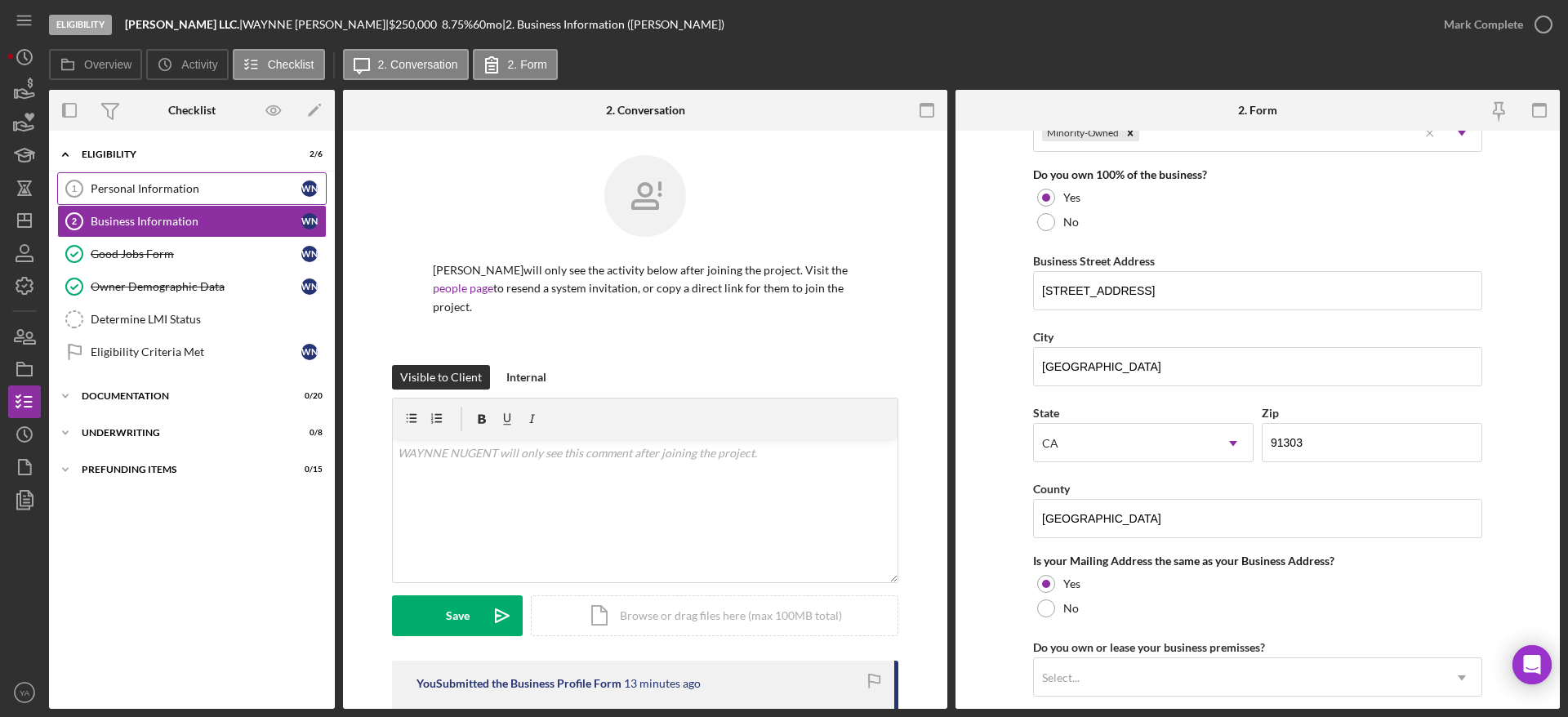
click at [211, 178] on link "Personal Information 1 Personal Information W N" at bounding box center [192, 188] width 270 height 33
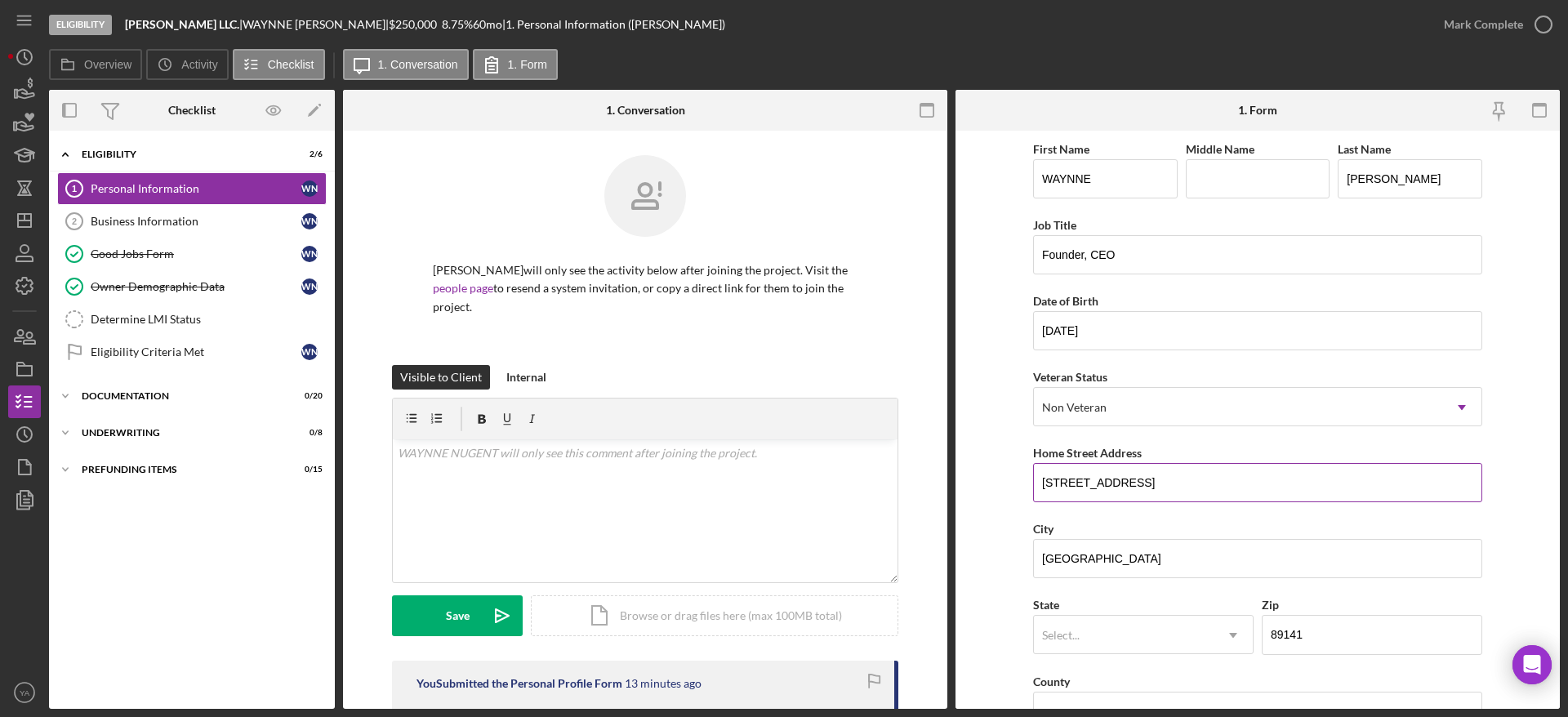
drag, startPoint x: 1176, startPoint y: 485, endPoint x: 1047, endPoint y: 485, distance: 129.0
click at [1047, 485] on input "[STREET_ADDRESS]" at bounding box center [1258, 483] width 449 height 39
drag, startPoint x: 1171, startPoint y: 491, endPoint x: 992, endPoint y: 481, distance: 179.3
click at [992, 481] on form "First Name [PERSON_NAME] Middle Name Last Name [PERSON_NAME] Job Title Founder,…" at bounding box center [1257, 420] width 604 height 578
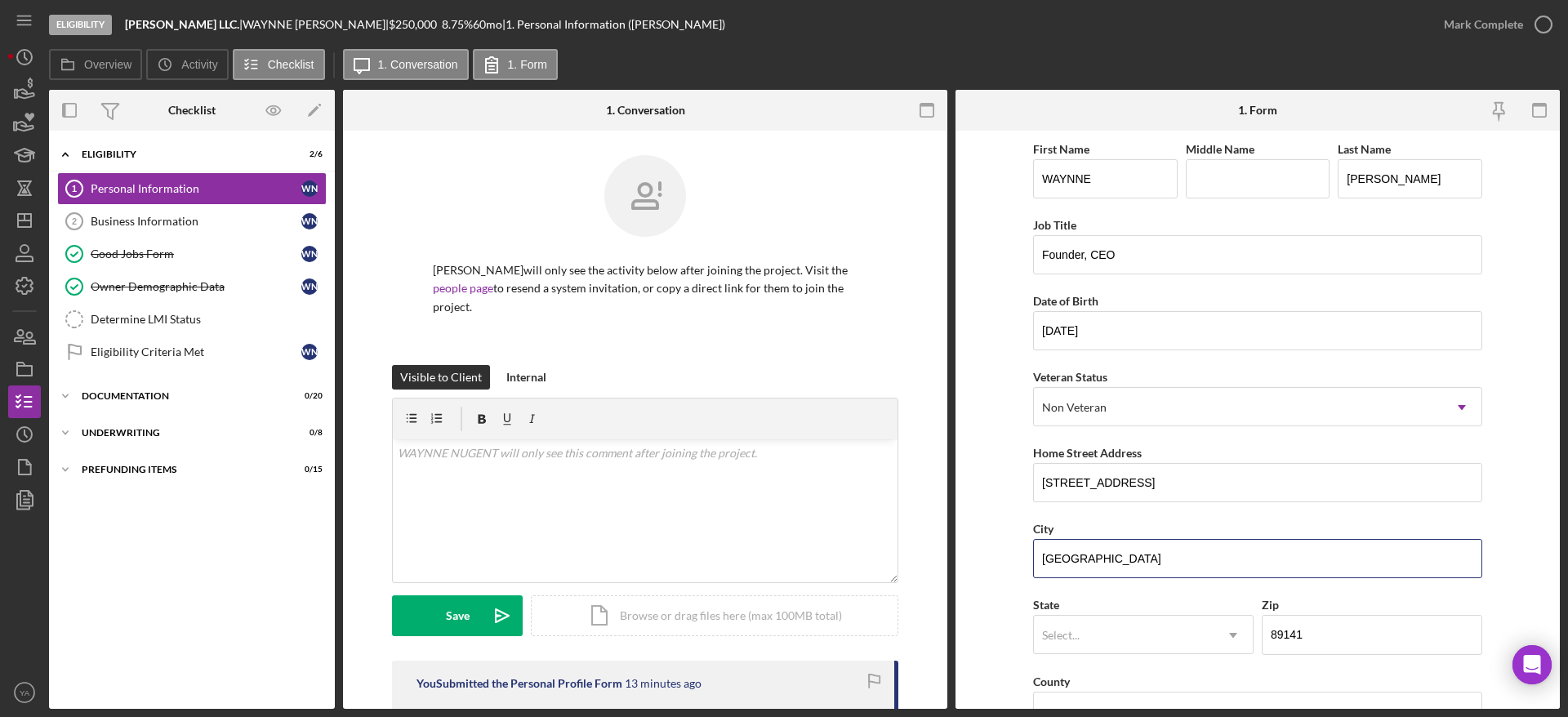
drag, startPoint x: 1121, startPoint y: 567, endPoint x: 1005, endPoint y: 551, distance: 117.1
click at [1005, 551] on form "First Name [PERSON_NAME] Middle Name Last Name [PERSON_NAME] Job Title Founder,…" at bounding box center [1257, 420] width 604 height 578
click at [185, 221] on div "Business Information" at bounding box center [196, 221] width 211 height 13
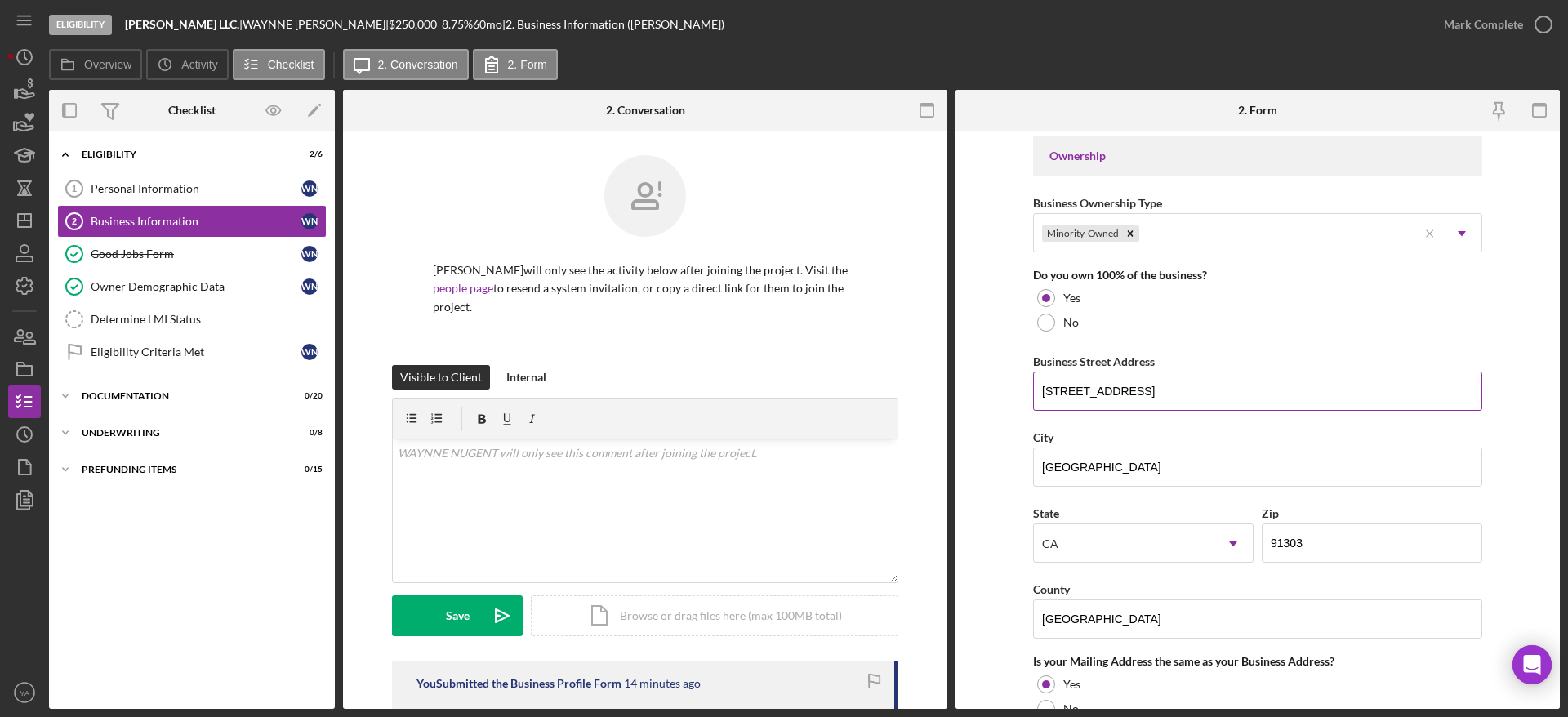
scroll to position [857, 0]
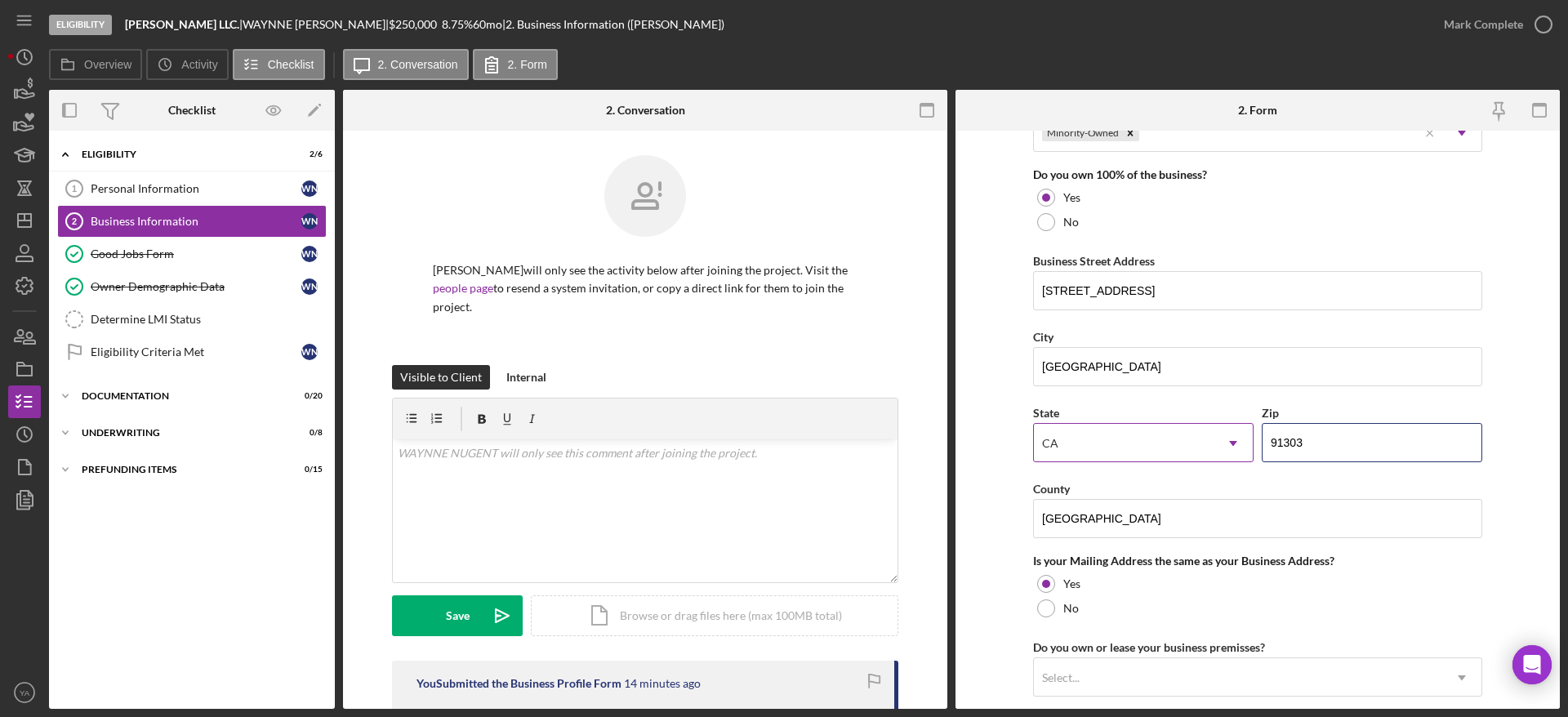
drag, startPoint x: 1324, startPoint y: 450, endPoint x: 1193, endPoint y: 441, distance: 131.3
click at [1193, 441] on div "State [US_STATE] Icon/Dropdown Arrow Zip 91303" at bounding box center [1258, 440] width 449 height 76
drag, startPoint x: 241, startPoint y: 188, endPoint x: 227, endPoint y: 166, distance: 26.1
click at [234, 176] on link "Personal Information 1 Personal Information W N" at bounding box center [192, 188] width 270 height 33
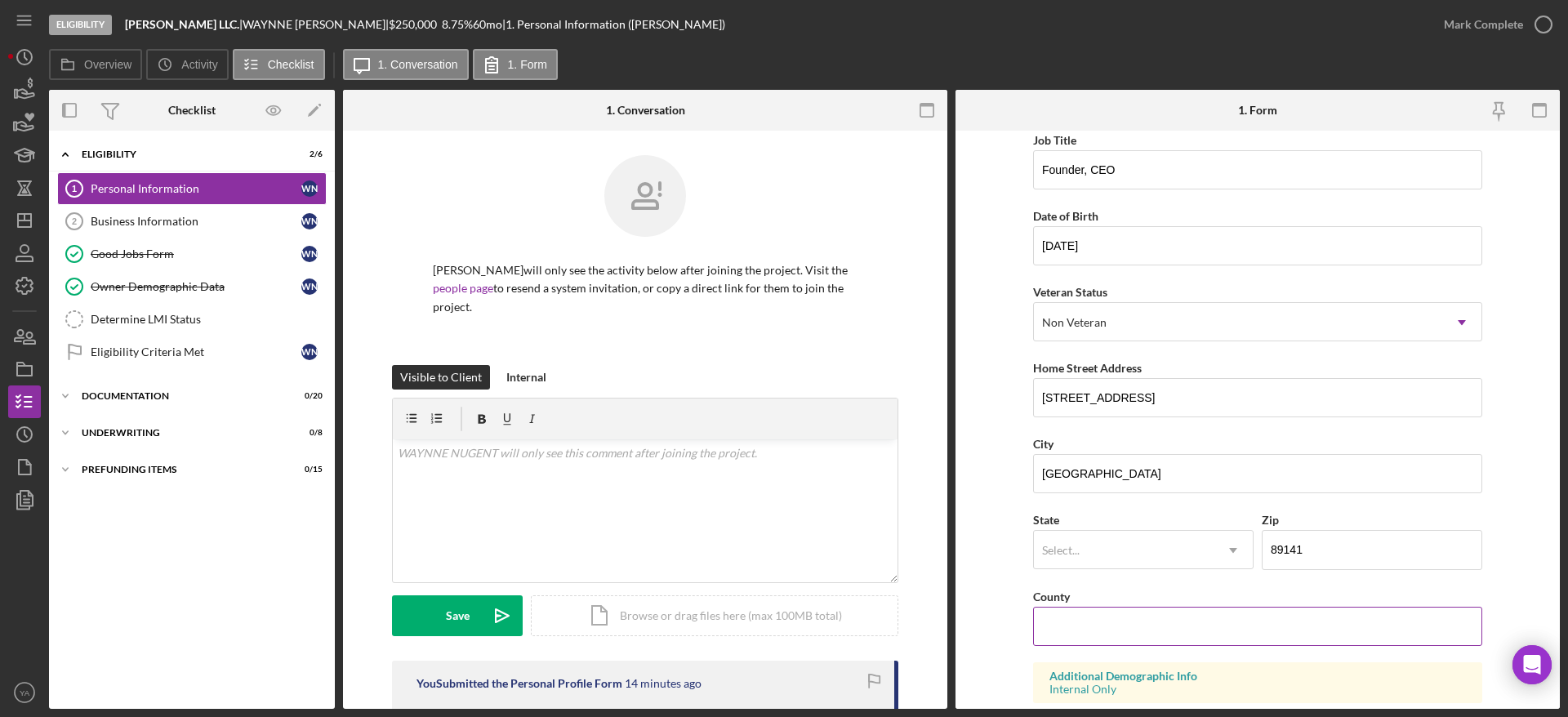
scroll to position [122, 0]
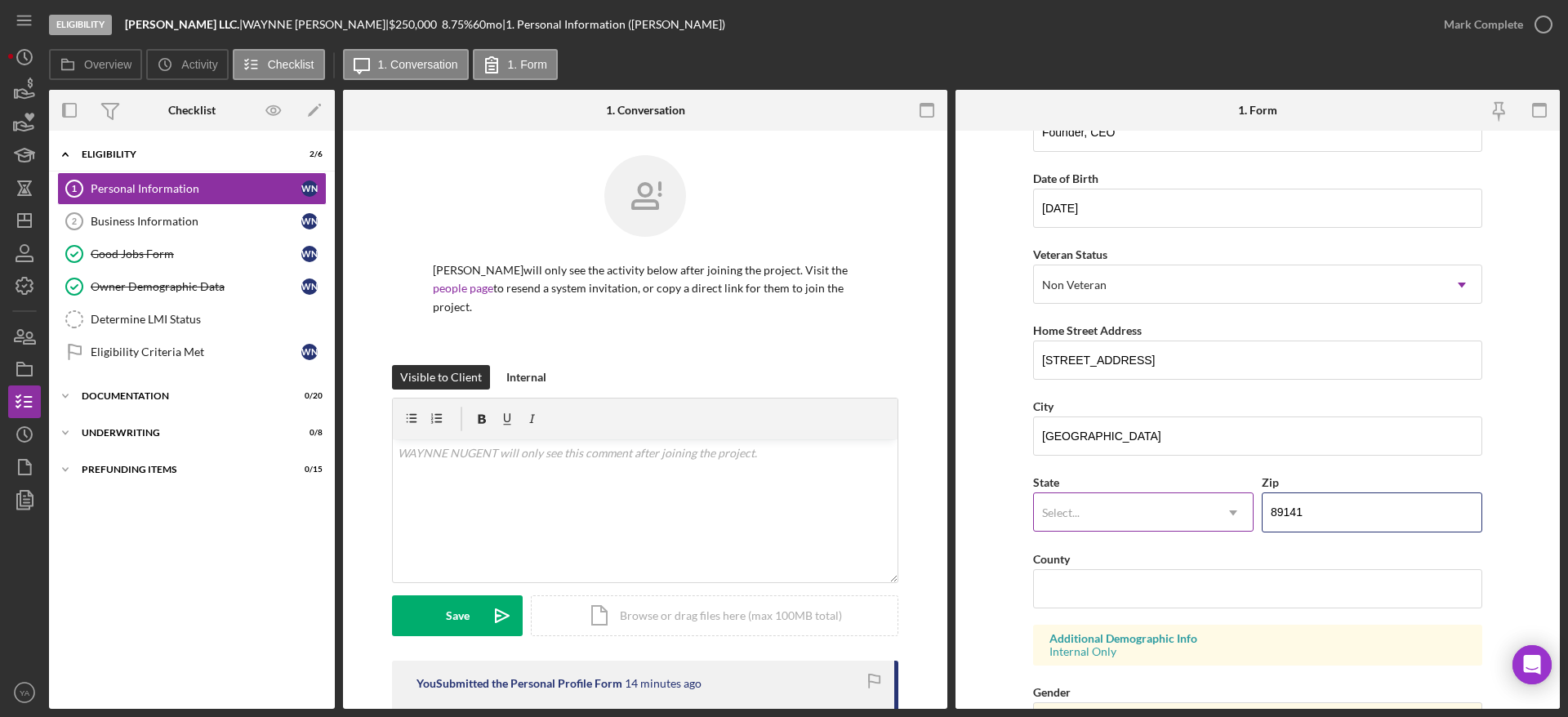
drag, startPoint x: 1310, startPoint y: 513, endPoint x: 1184, endPoint y: 506, distance: 126.2
click at [1184, 506] on div "State Select... Icon/Dropdown Arrow Zip 89141" at bounding box center [1258, 509] width 449 height 76
paste input "91303"
paste input
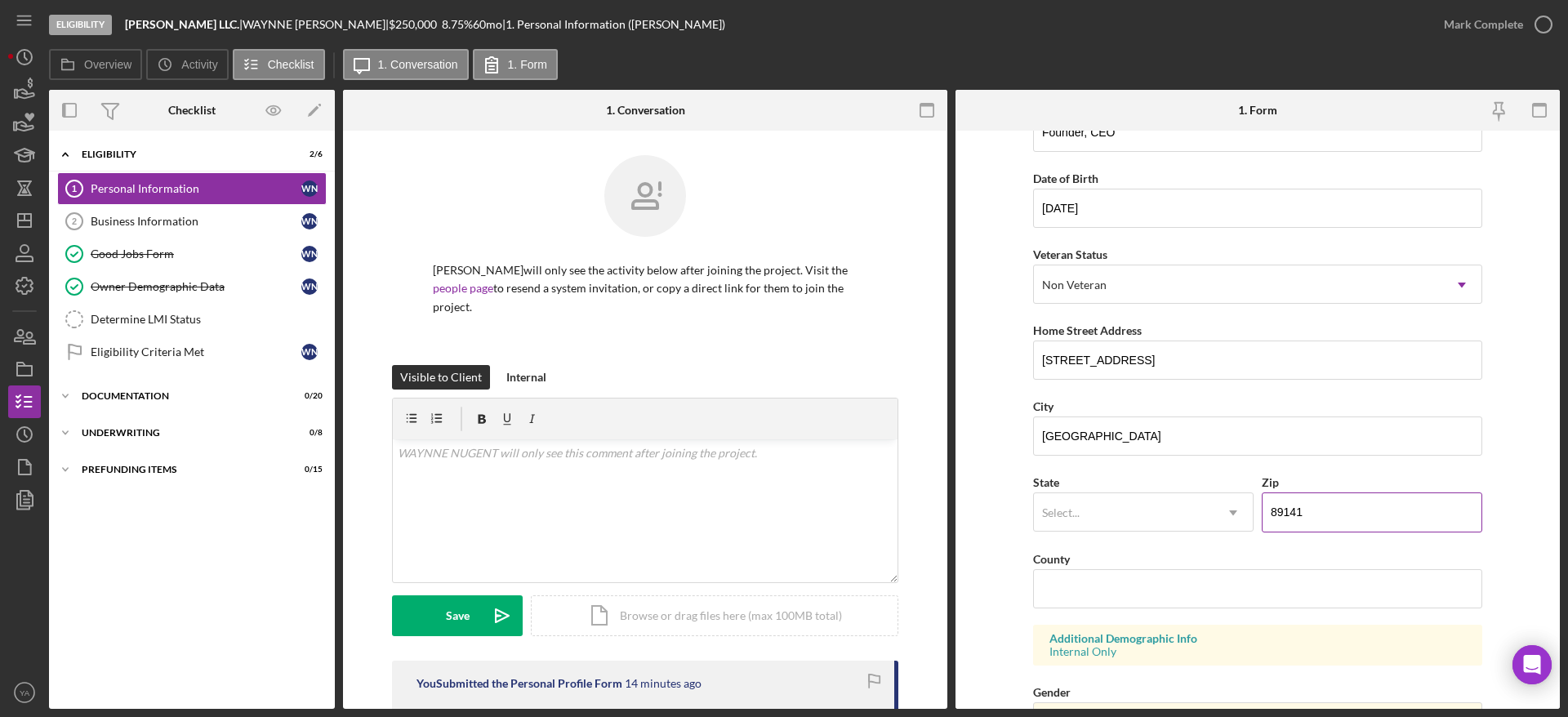
paste input
type input "89141"
click at [1161, 570] on input "County" at bounding box center [1258, 589] width 449 height 39
paste input "91303"
type input "91303"
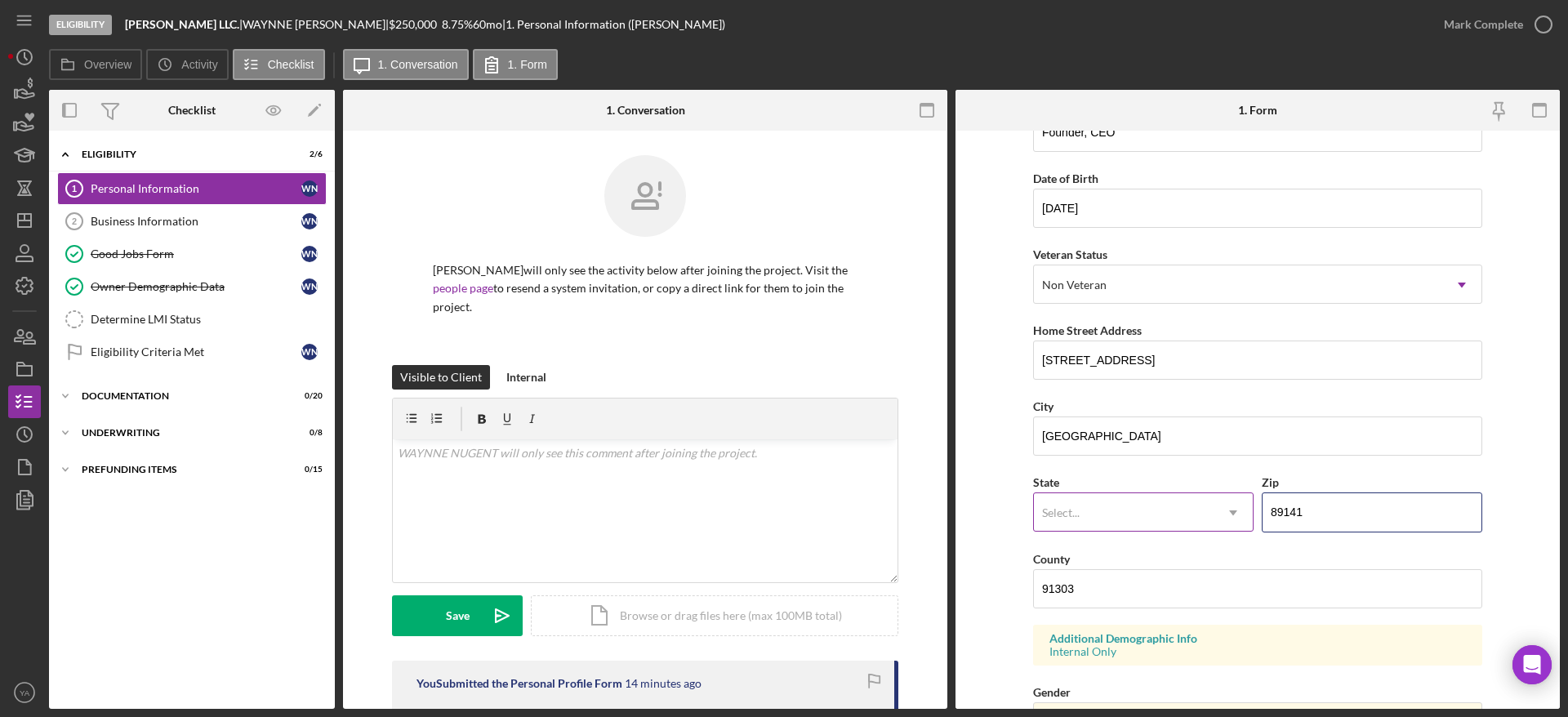
drag, startPoint x: 1327, startPoint y: 519, endPoint x: 1209, endPoint y: 513, distance: 118.2
click at [1209, 513] on div "State Select... Icon/Dropdown Arrow Zip 89141" at bounding box center [1258, 509] width 449 height 76
click at [555, 490] on div "v Color teal Color pink Remove color Add row above Add row below Add column bef…" at bounding box center [645, 510] width 504 height 143
drag, startPoint x: 1142, startPoint y: 580, endPoint x: 962, endPoint y: 589, distance: 180.2
click at [962, 588] on form "First Name [PERSON_NAME] Middle Name Last Name [PERSON_NAME] Job Title Founder,…" at bounding box center [1257, 420] width 604 height 578
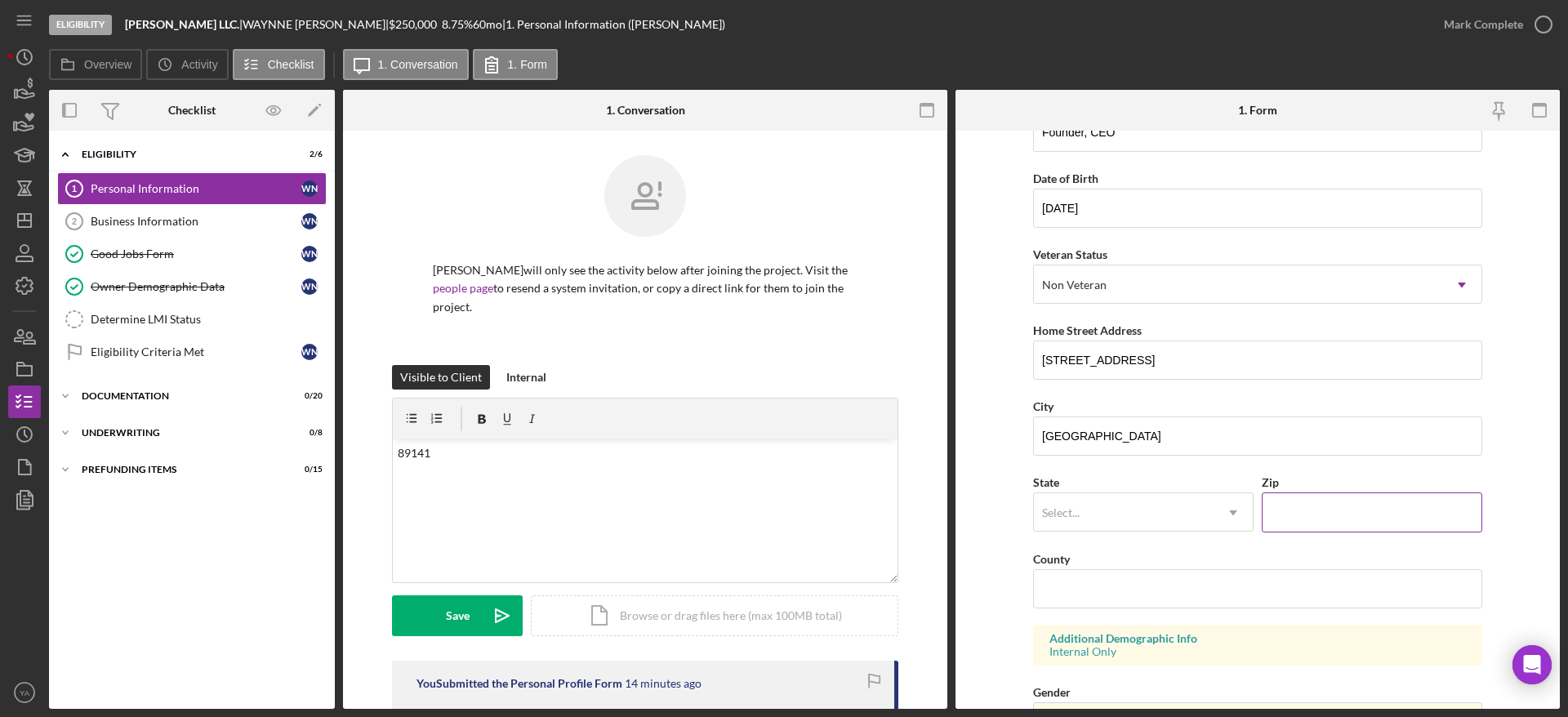
drag, startPoint x: 1348, startPoint y: 504, endPoint x: 1340, endPoint y: 509, distance: 9.4
click at [1347, 504] on input "Zip" at bounding box center [1372, 512] width 221 height 39
paste input "91303"
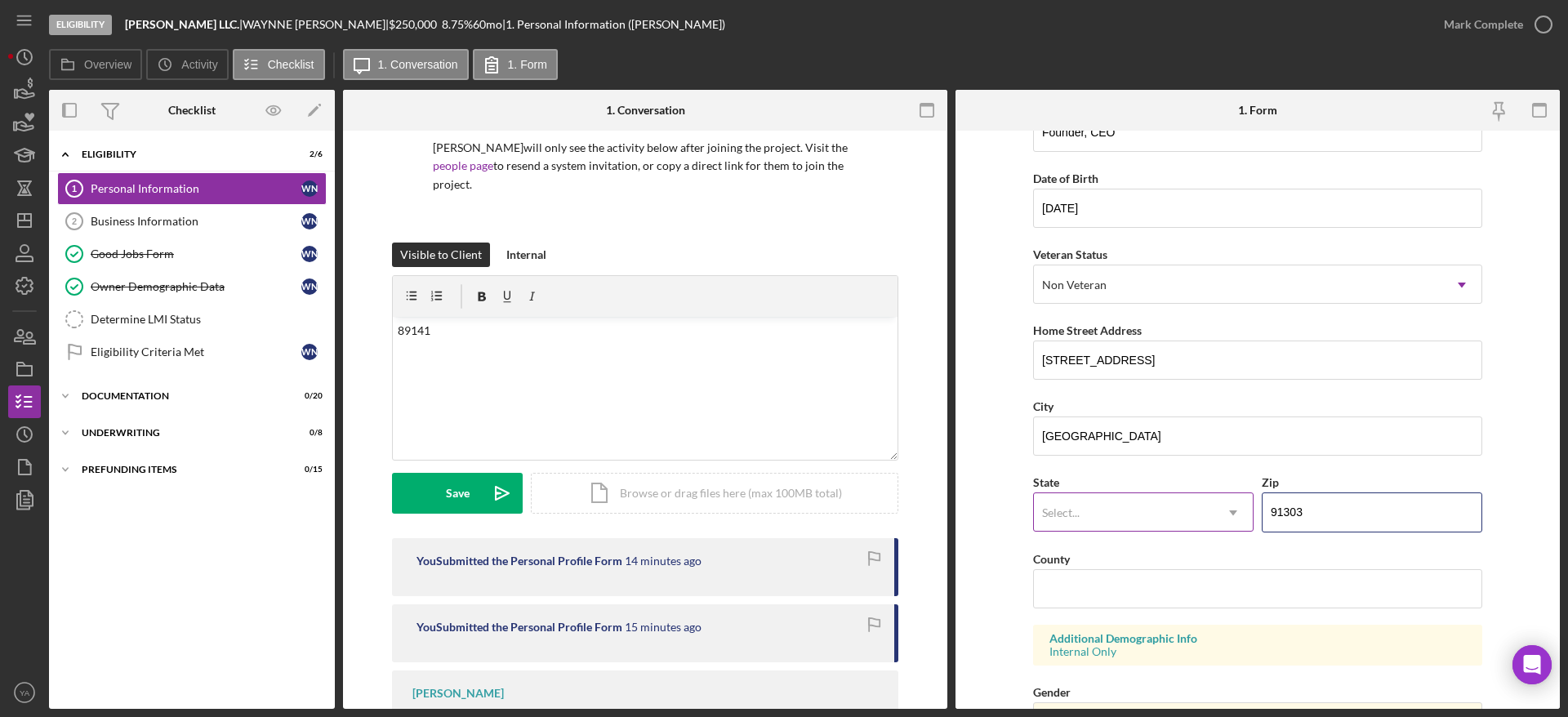
type input "91303"
click at [1123, 511] on div "Select..." at bounding box center [1123, 513] width 179 height 37
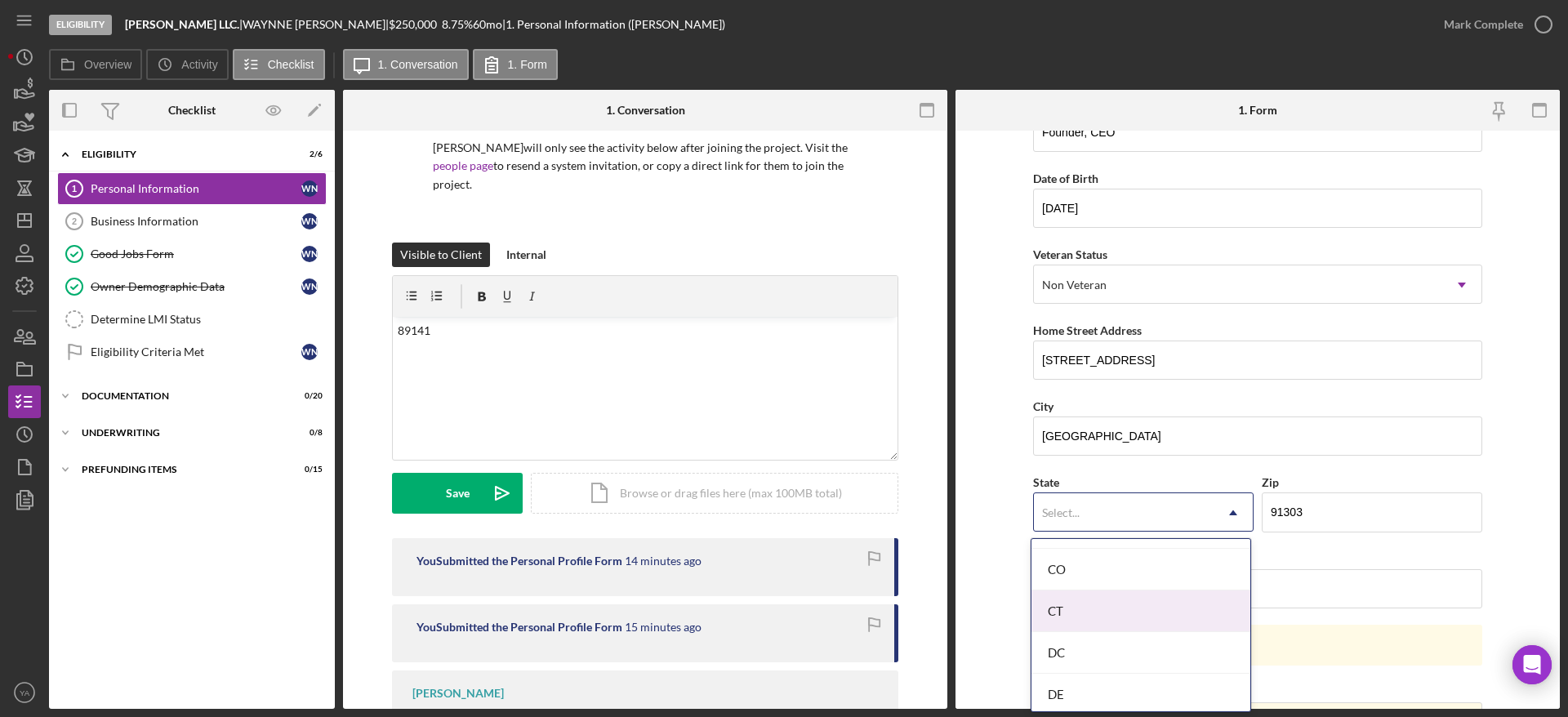
scroll to position [367, 0]
click at [1085, 648] on div "CA" at bounding box center [1141, 650] width 219 height 41
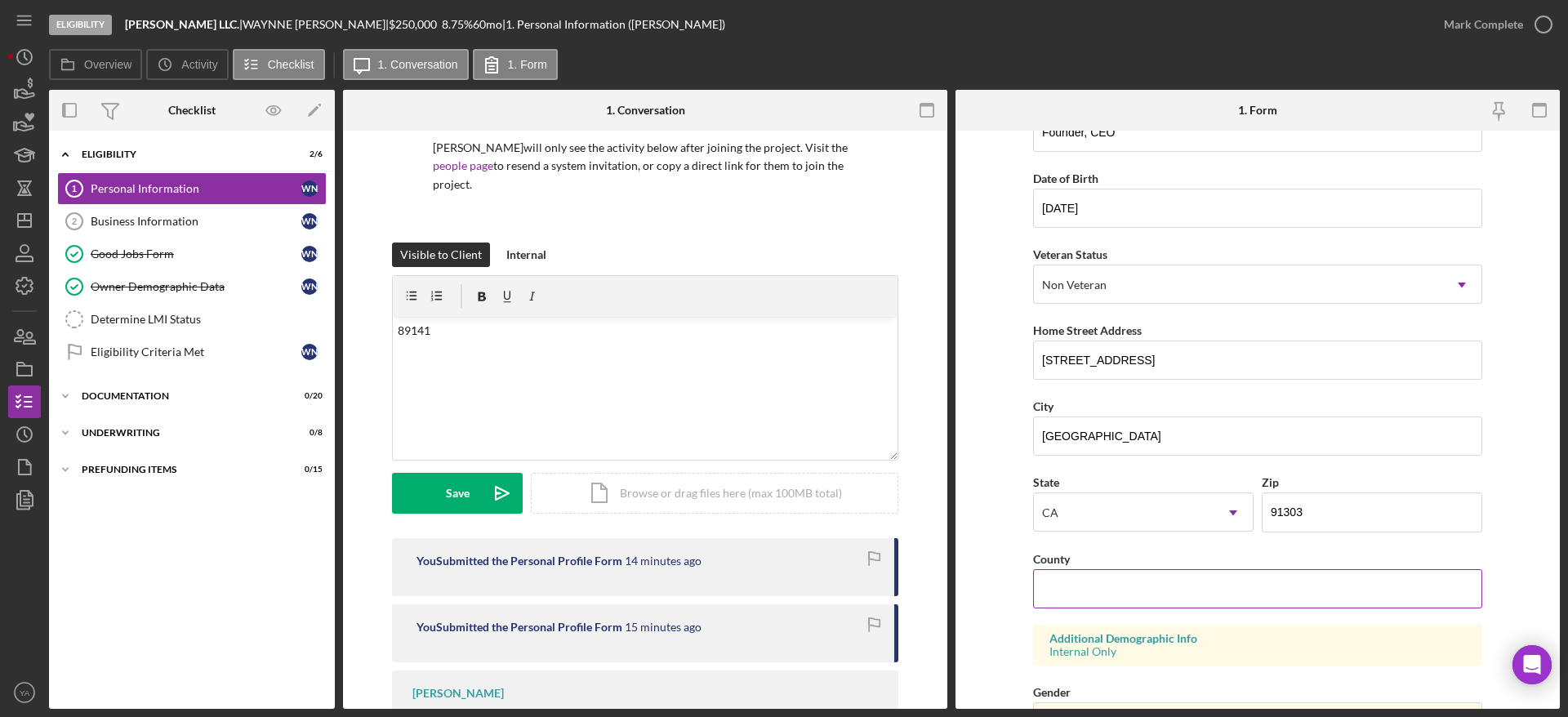
click at [1113, 559] on div "County" at bounding box center [1258, 558] width 449 height 21
click at [1119, 584] on input "County" at bounding box center [1258, 589] width 449 height 39
type input "[GEOGRAPHIC_DATA]"
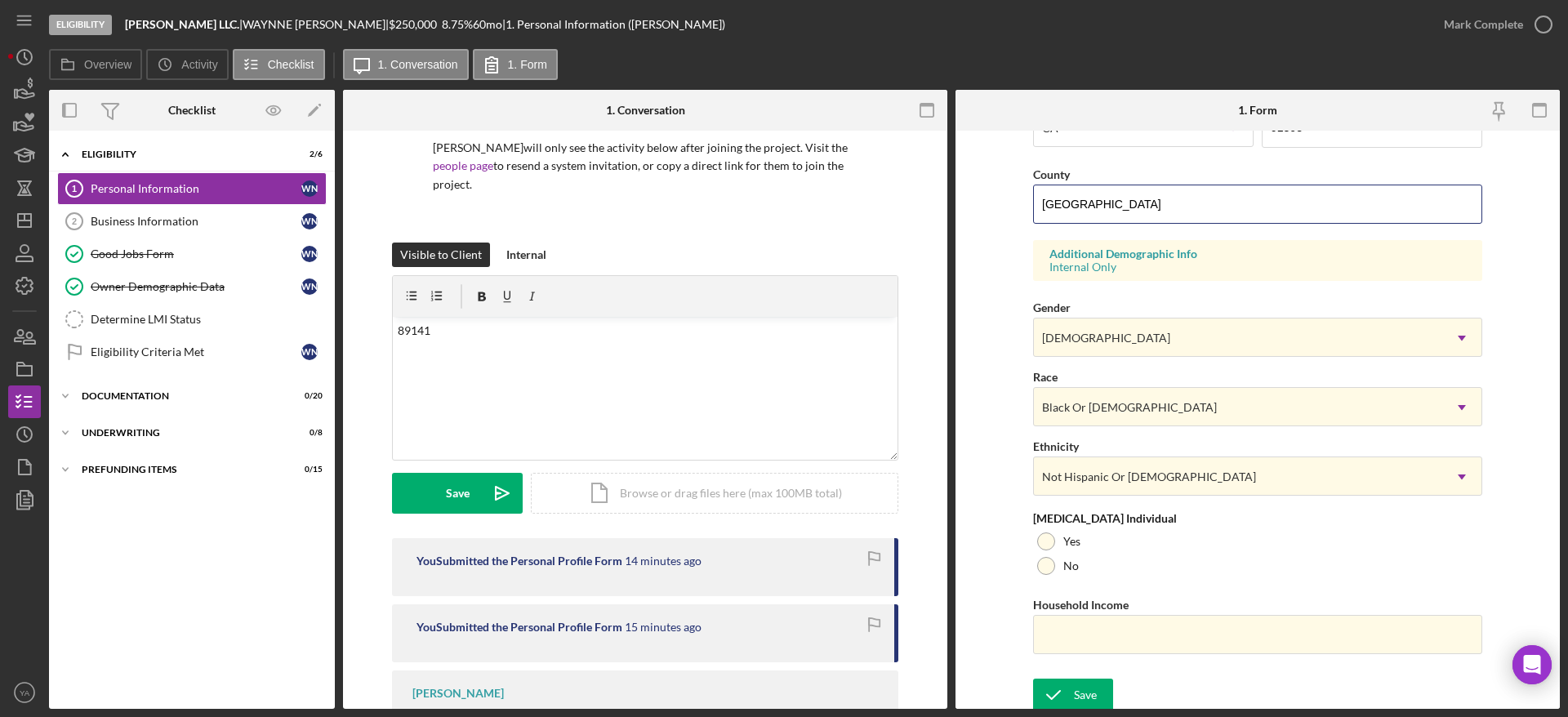
scroll to position [512, 0]
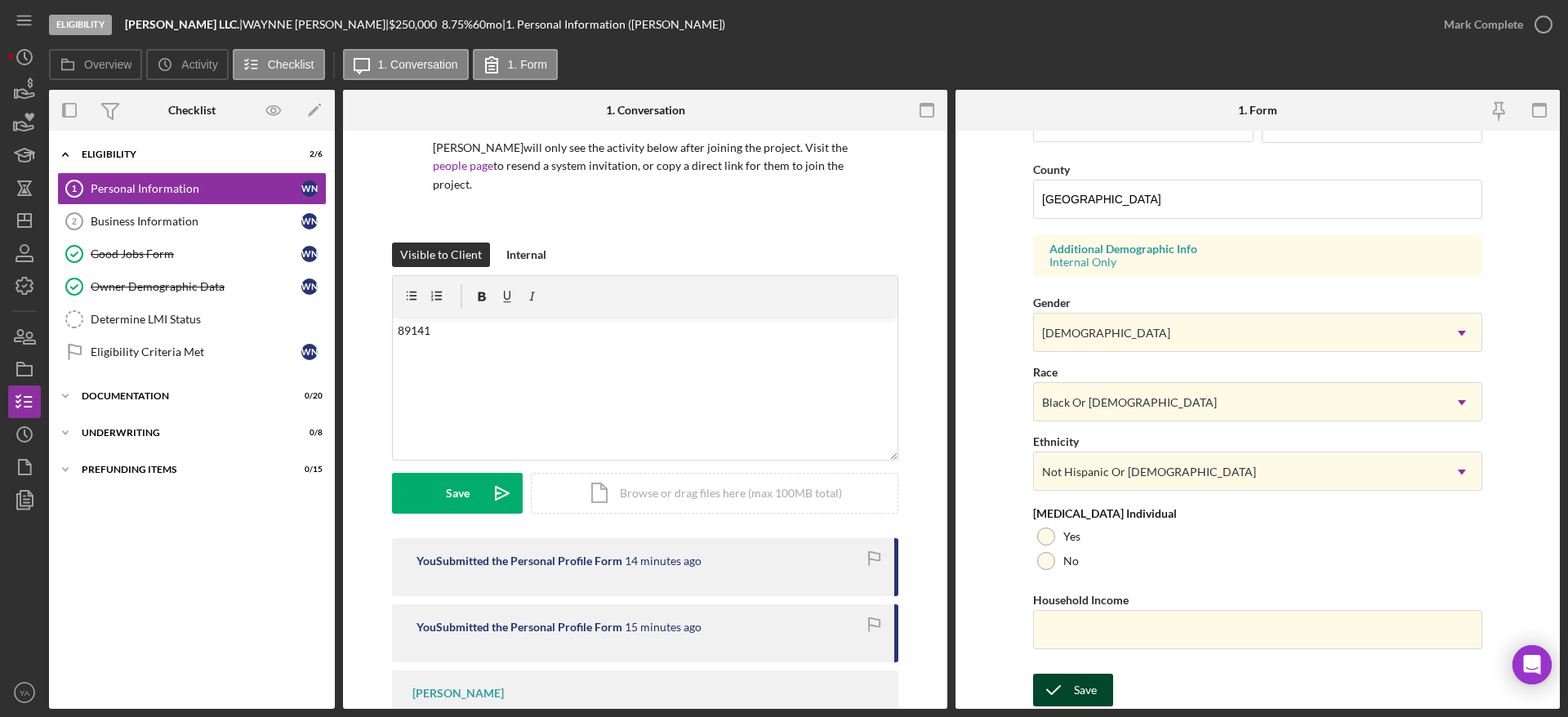
click at [1080, 681] on div "Save" at bounding box center [1084, 689] width 23 height 33
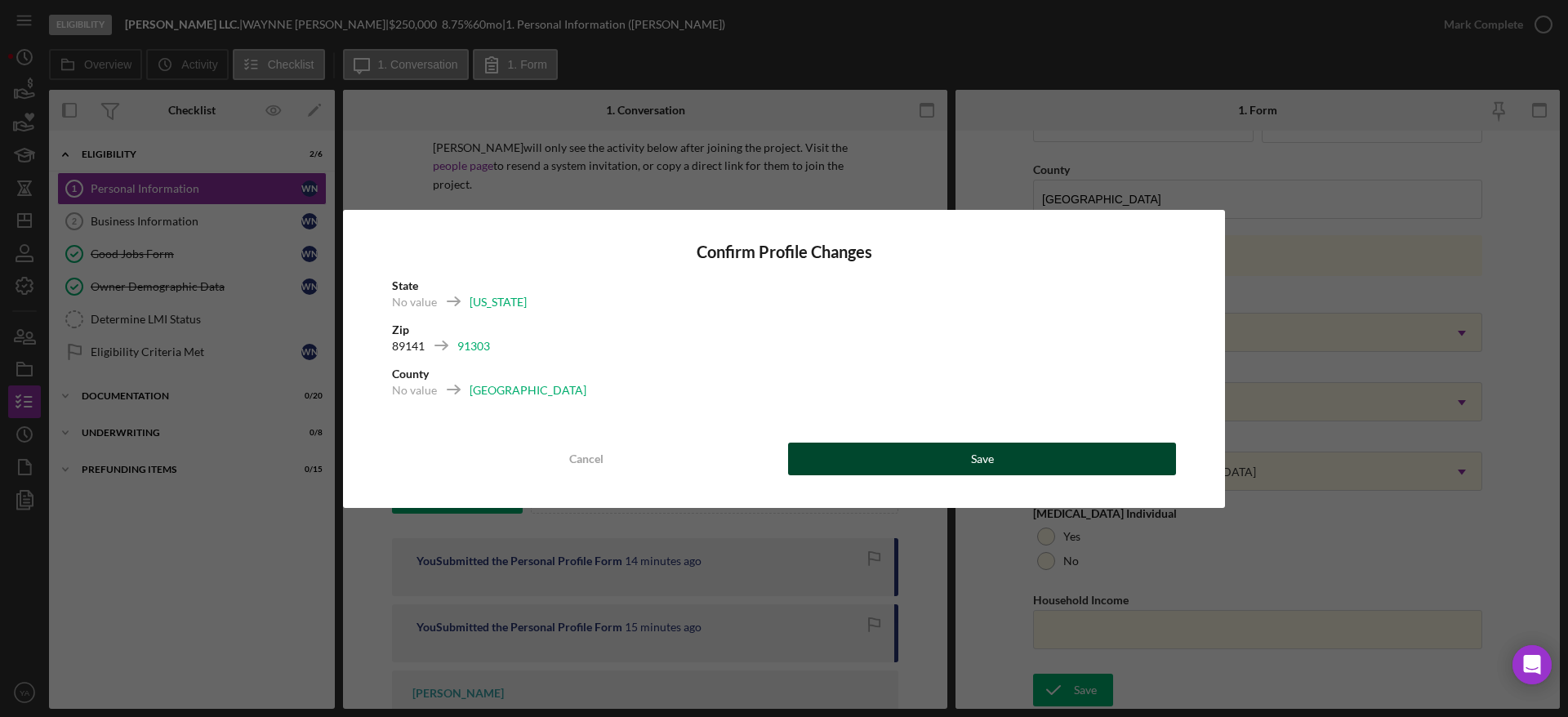
click at [973, 447] on div "Save" at bounding box center [982, 458] width 23 height 33
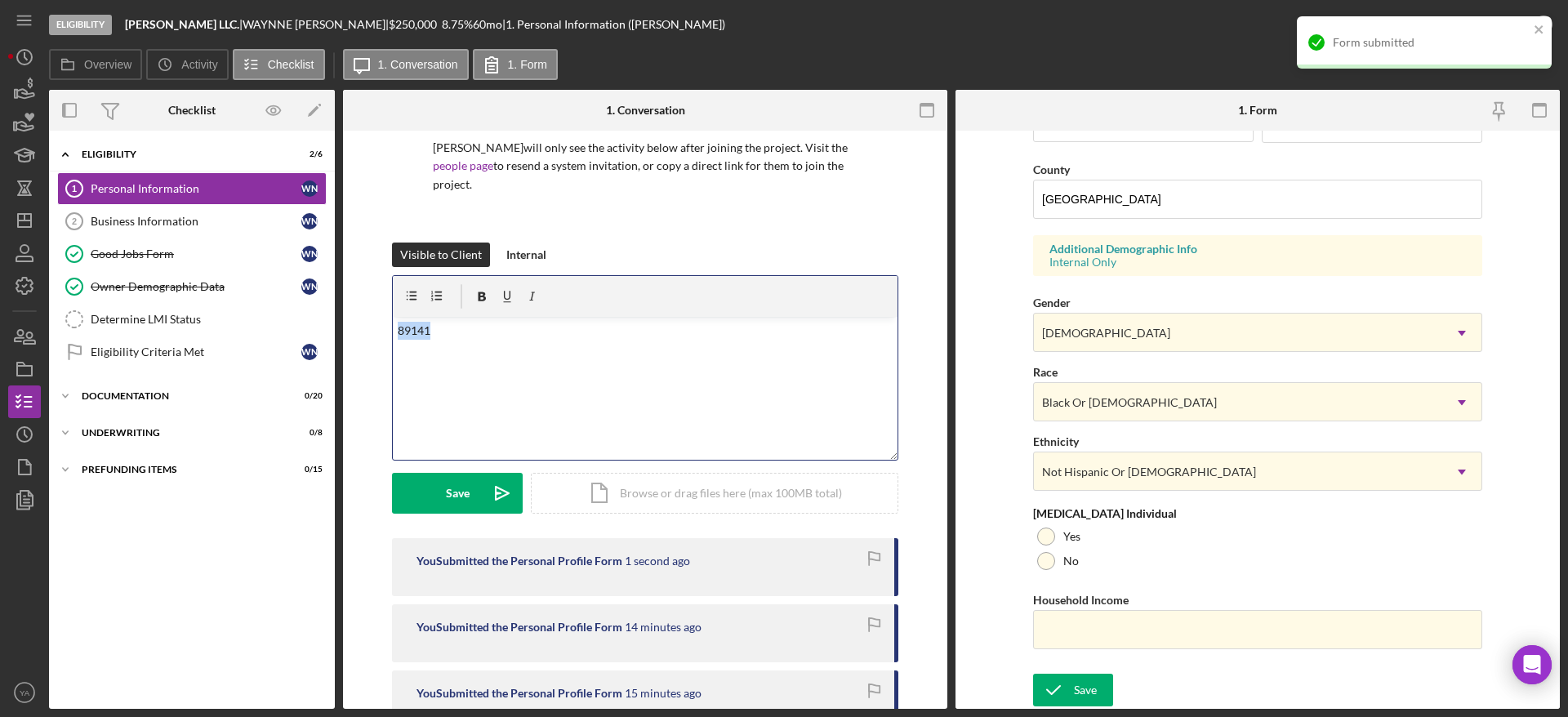
drag, startPoint x: 451, startPoint y: 325, endPoint x: 374, endPoint y: 317, distance: 77.4
click at [374, 317] on div "Visible to Client Internal v Color teal Color pink Remove color Add row above A…" at bounding box center [645, 390] width 555 height 295
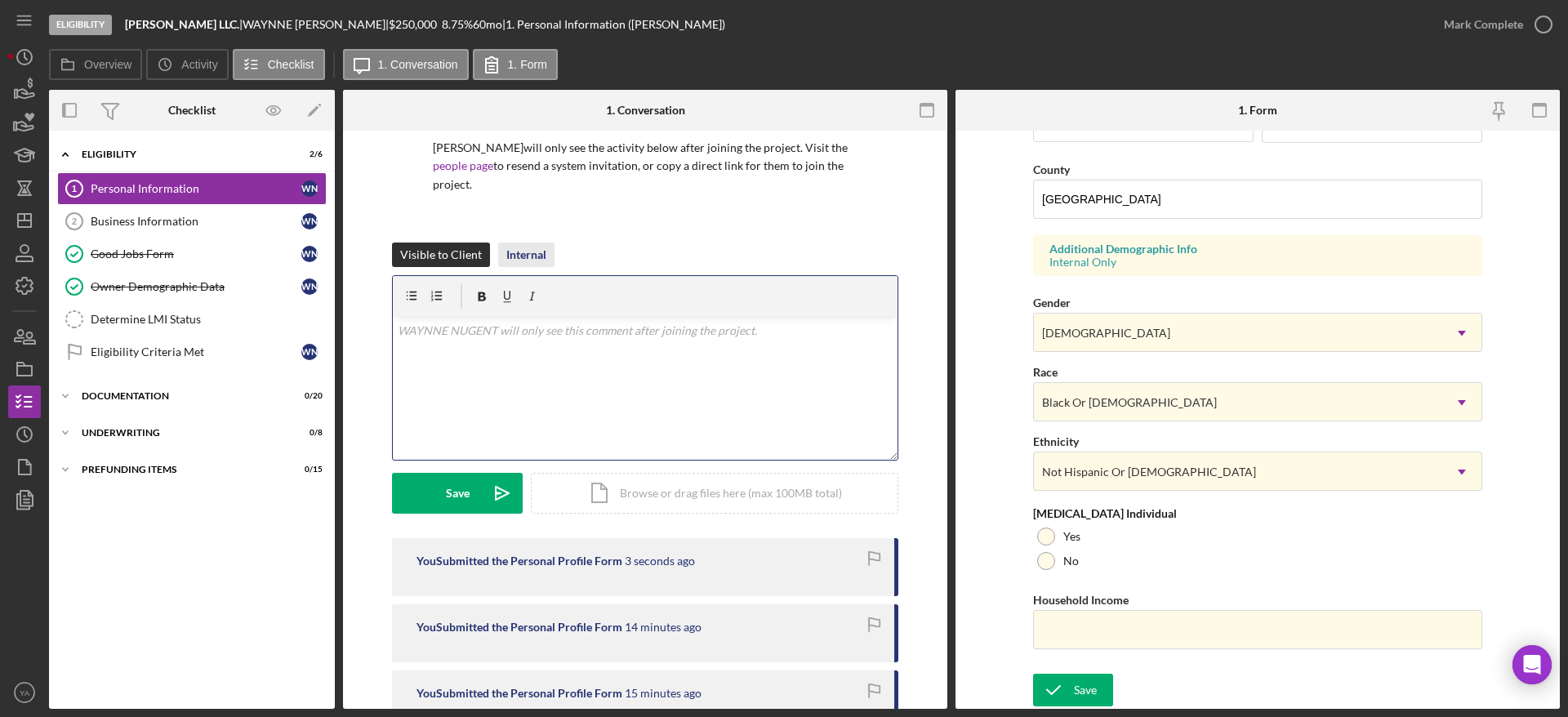
click at [532, 256] on div "Internal" at bounding box center [526, 254] width 40 height 25
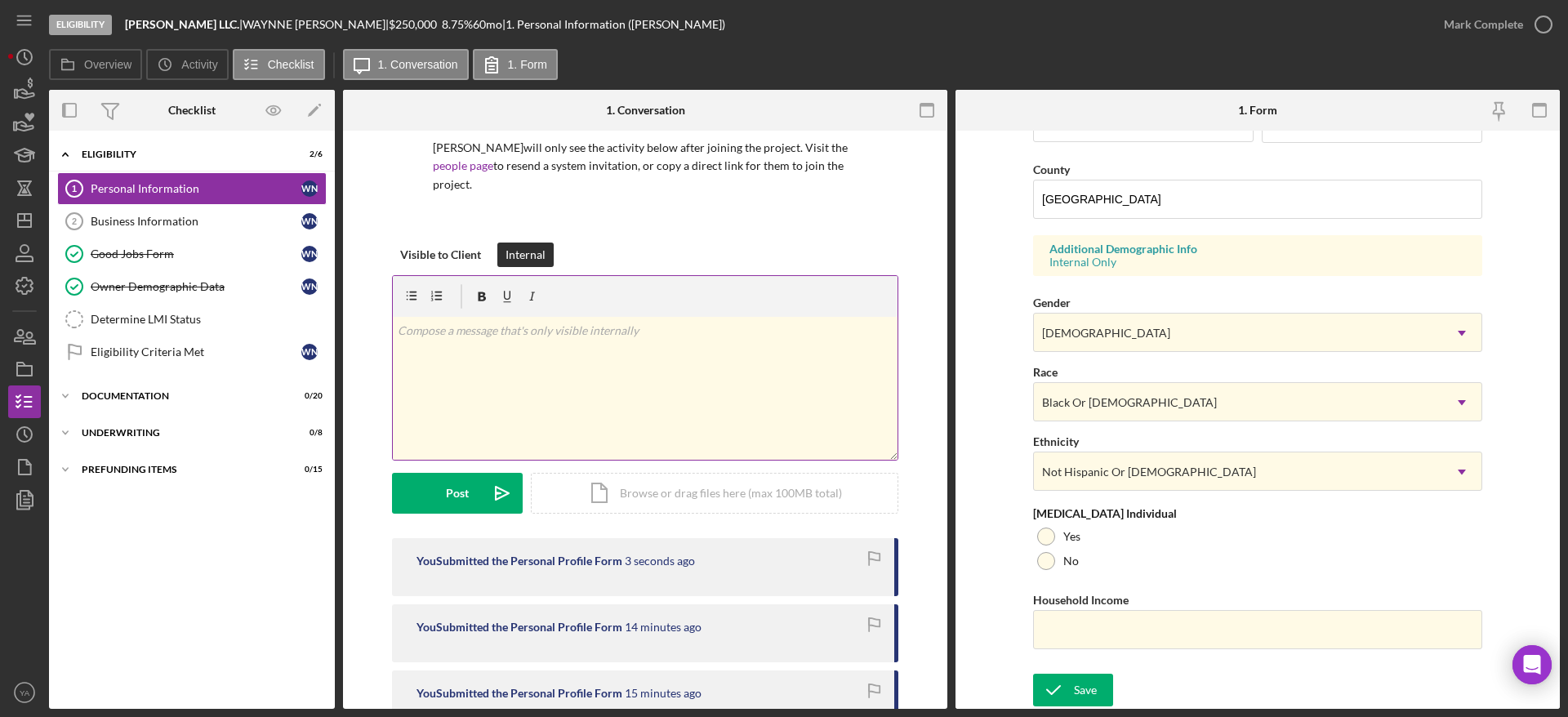
click at [566, 349] on div "v Color teal Color pink Remove color Add row above Add row below Add column bef…" at bounding box center [645, 388] width 504 height 143
drag, startPoint x: 452, startPoint y: 345, endPoint x: 367, endPoint y: 326, distance: 87.1
click at [367, 326] on div "Visible to Client Internal v Color teal Color pink Remove color Add row above A…" at bounding box center [645, 390] width 555 height 295
click at [479, 334] on p "89141" at bounding box center [645, 331] width 495 height 18
click at [453, 332] on p "89141" at bounding box center [645, 331] width 495 height 18
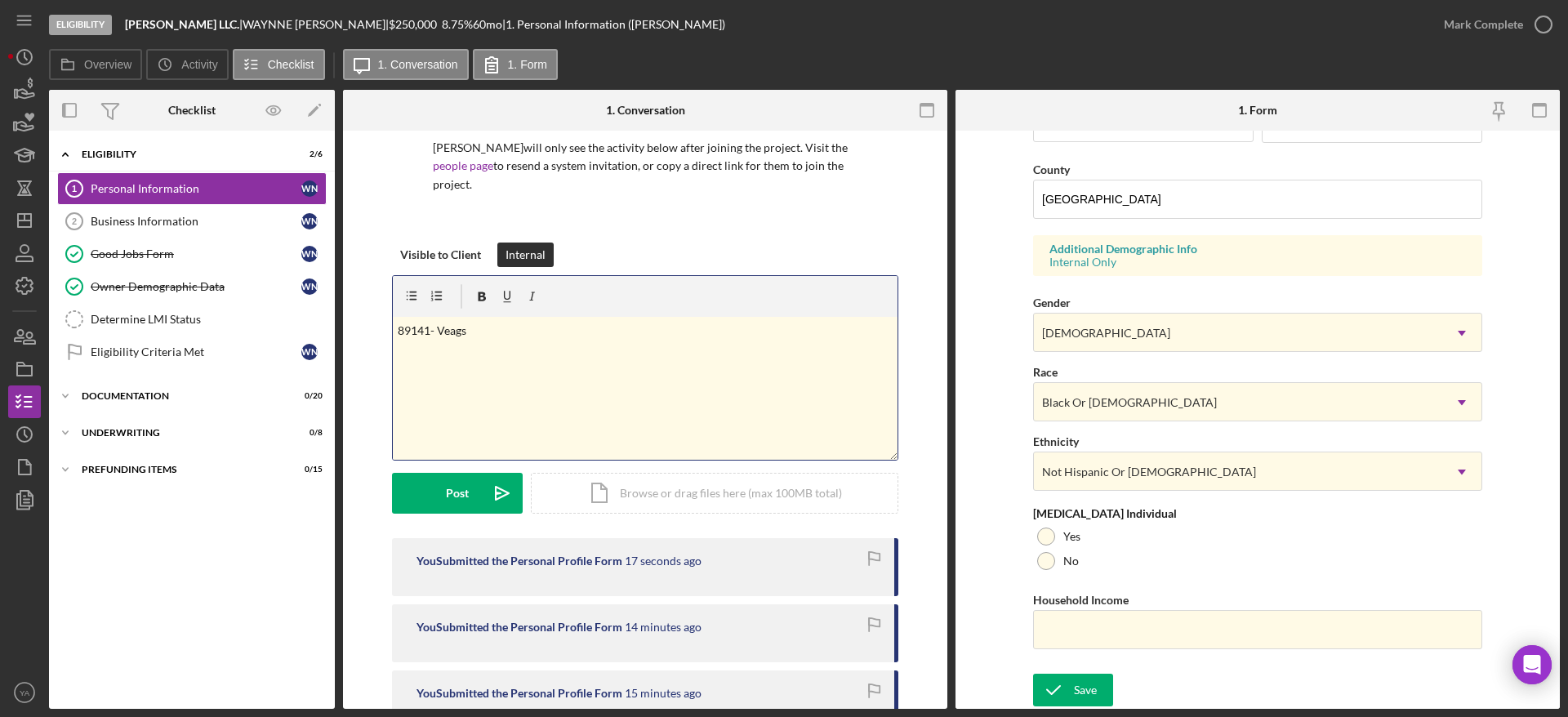
drag, startPoint x: 448, startPoint y: 326, endPoint x: 902, endPoint y: 469, distance: 476.0
click at [904, 470] on div "Visible to Client Internal v Color teal Color pink Remove color Add row above A…" at bounding box center [645, 390] width 555 height 295
click at [494, 338] on p "89141- Veags" at bounding box center [645, 331] width 495 height 18
drag, startPoint x: 484, startPoint y: 338, endPoint x: 436, endPoint y: 340, distance: 48.0
click at [436, 340] on div "v Color teal Color pink Remove color Add row above Add row below Add column bef…" at bounding box center [645, 388] width 504 height 143
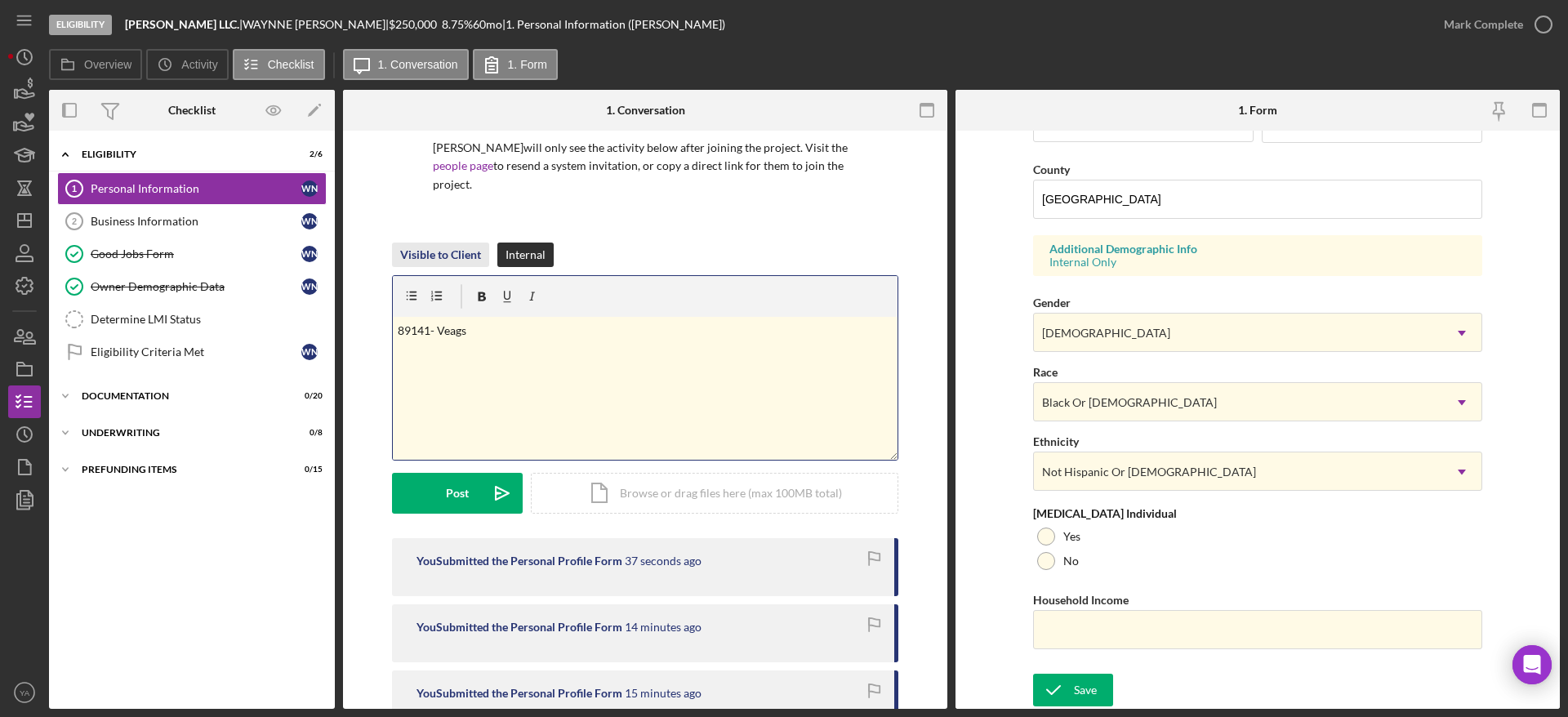
click at [442, 260] on div "Visible to Client" at bounding box center [440, 254] width 81 height 25
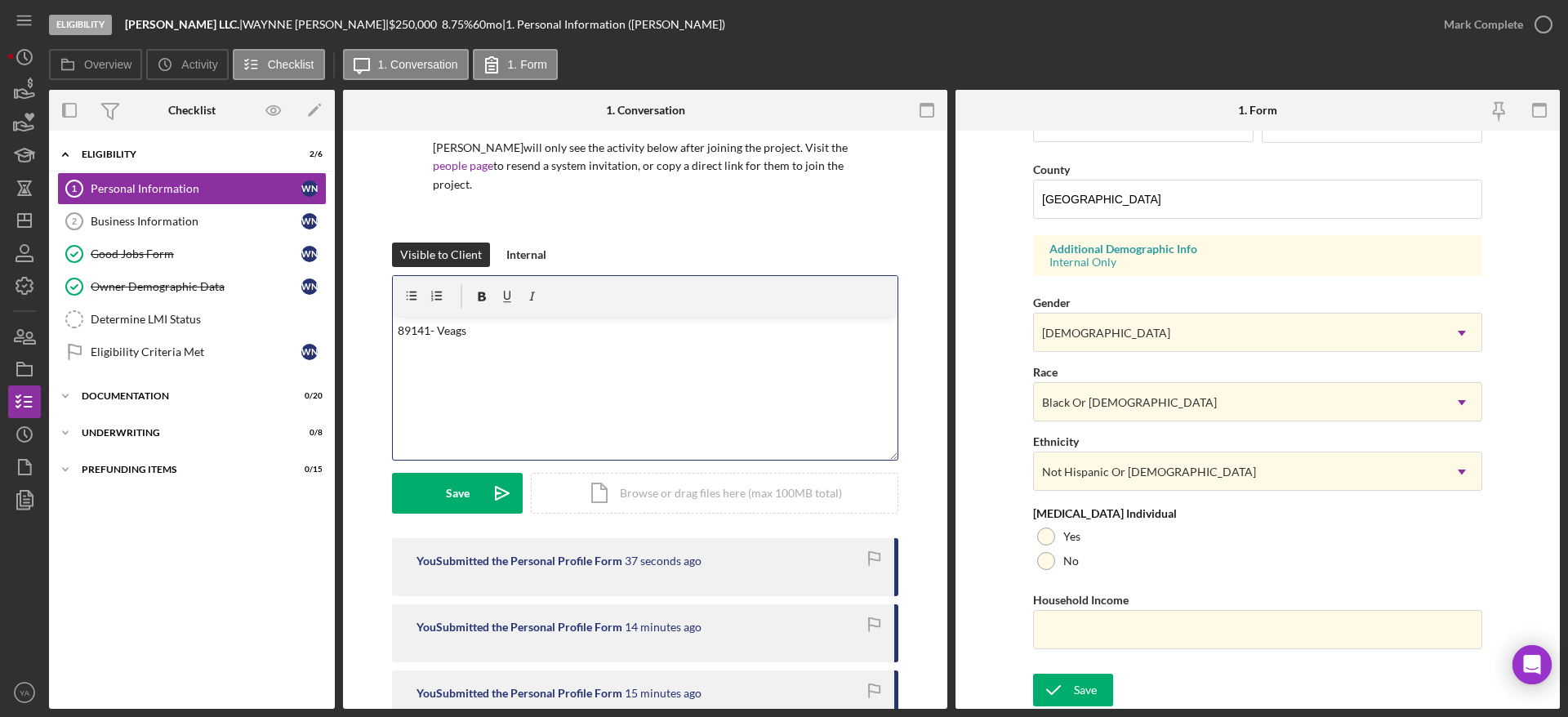
click at [481, 337] on p "89141- Veags" at bounding box center [645, 331] width 495 height 18
click at [465, 359] on div "v Color teal Color pink Remove color Add row above Add row below Add column bef…" at bounding box center [645, 388] width 504 height 143
click at [398, 326] on p "89141" at bounding box center [645, 331] width 495 height 18
click at [609, 337] on p "Do you wan to proceed 89141" at bounding box center [645, 331] width 495 height 18
click at [516, 332] on p "Do you wan to proceed 89141" at bounding box center [645, 331] width 495 height 18
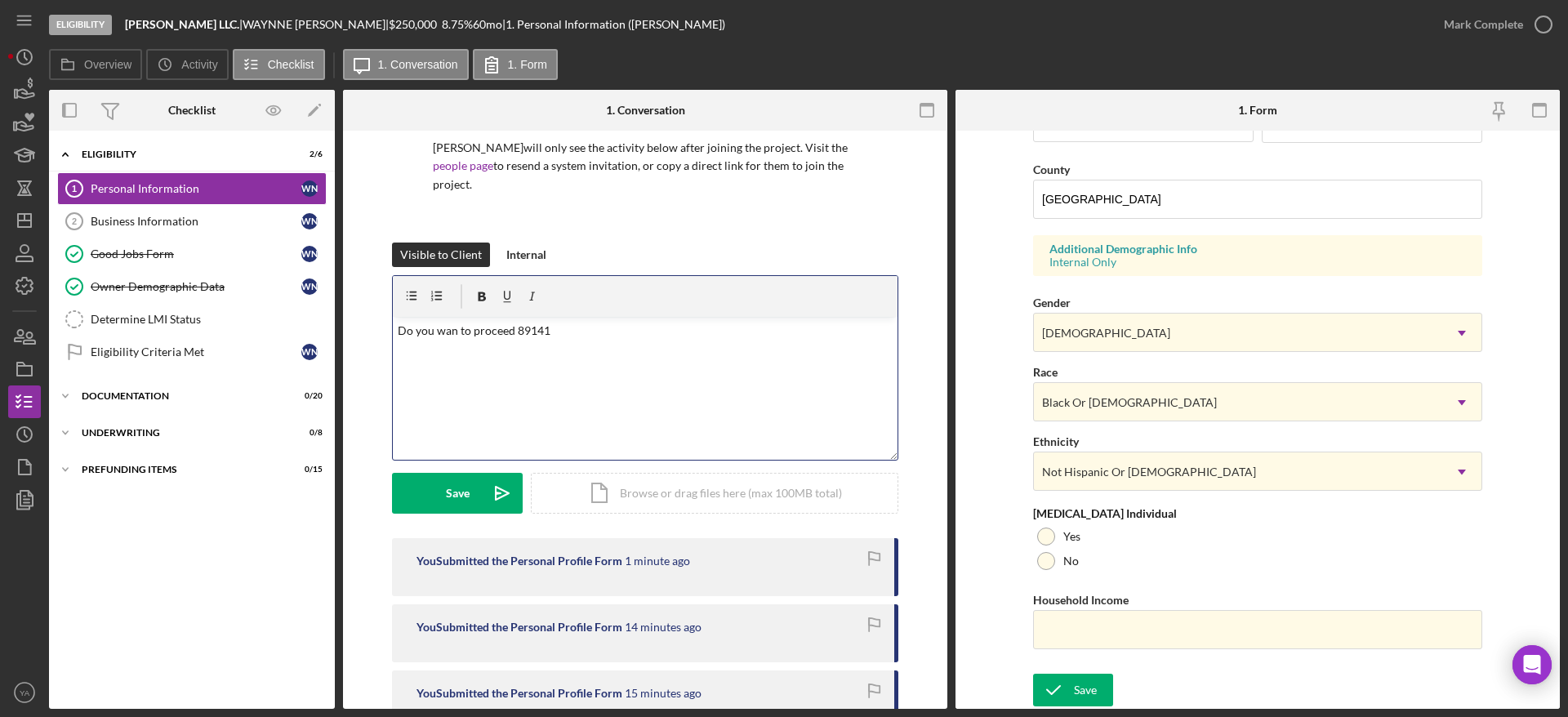
click at [513, 332] on p "Do you wan to proceed 89141" at bounding box center [645, 331] width 495 height 18
click at [682, 342] on div "v Color teal Color pink Remove color Add row above Add row below Add column bef…" at bounding box center [645, 388] width 504 height 143
click at [445, 327] on p "Do you wan to proceed with Vegas address-89141 or the LA" at bounding box center [645, 331] width 495 height 18
click at [531, 327] on p "Do you currently reside in to proceed with Vegas address-89141 or the LA" at bounding box center [645, 331] width 495 height 18
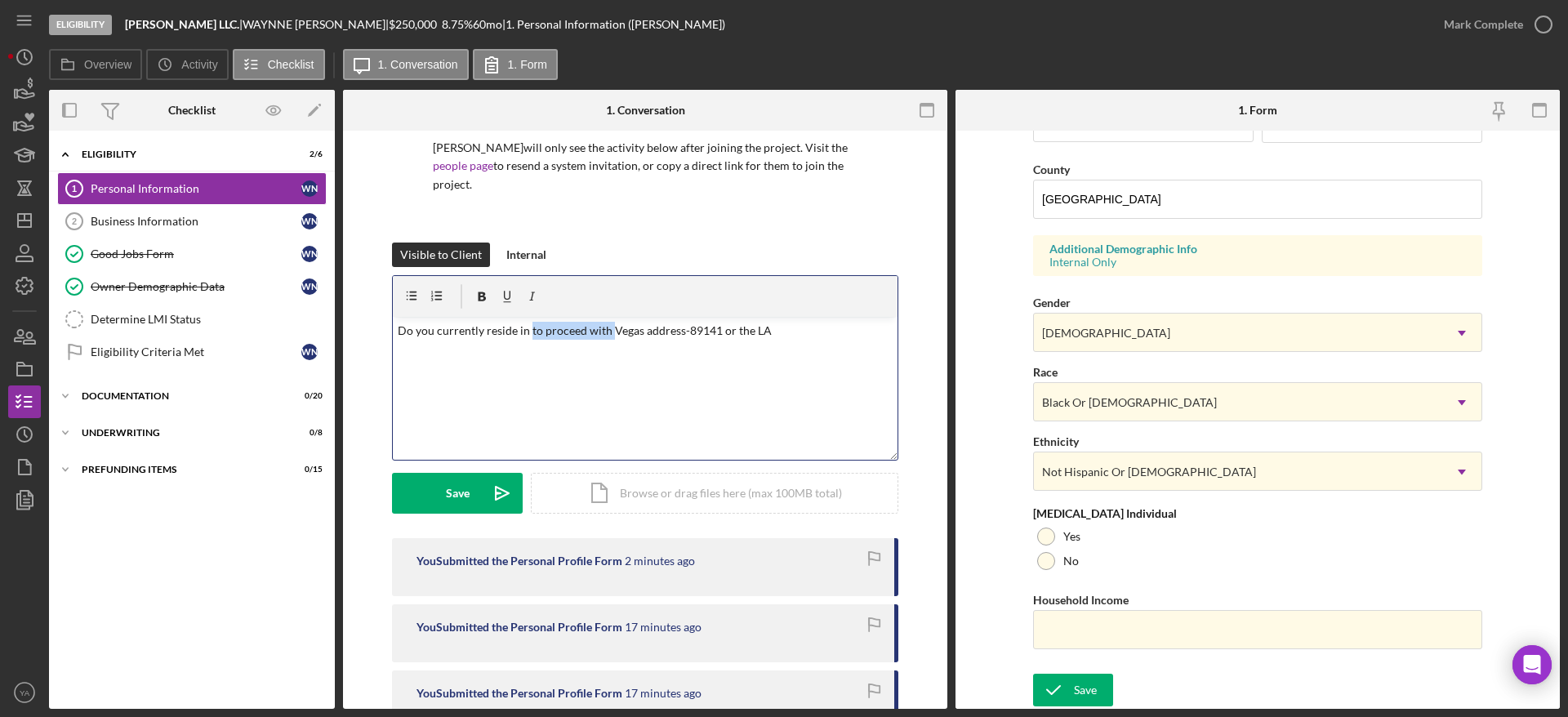
drag, startPoint x: 531, startPoint y: 327, endPoint x: 607, endPoint y: 323, distance: 76.1
click at [607, 323] on p "Do you currently reside in to proceed with Vegas address-89141 or the LA" at bounding box center [645, 331] width 495 height 18
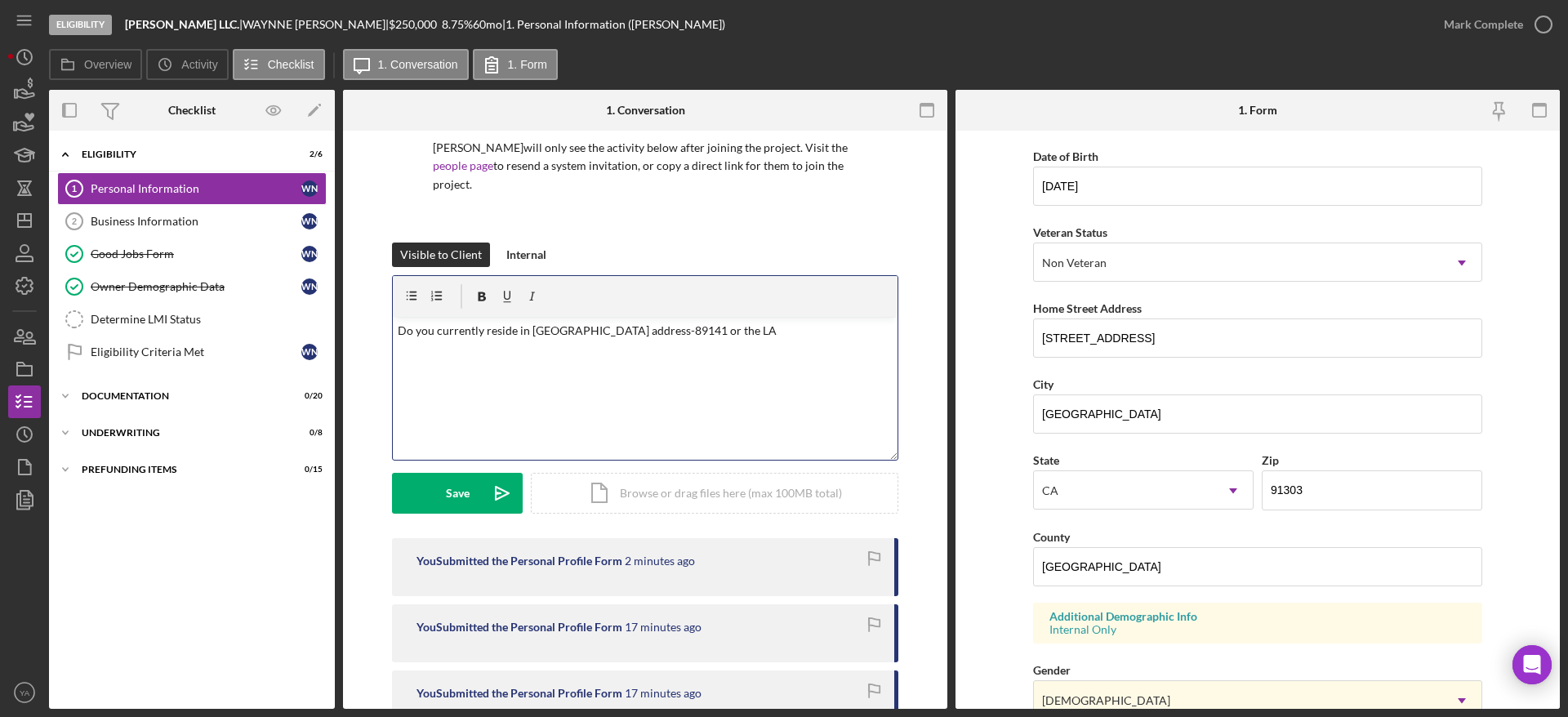
click at [538, 332] on p "Do you currently reside in [GEOGRAPHIC_DATA] address-89141 or the LA" at bounding box center [645, 331] width 495 height 18
click at [632, 328] on p "Do you currently reside in [GEOGRAPHIC_DATA] address-89141 or the LA" at bounding box center [645, 331] width 495 height 18
click at [611, 327] on p "Do you currently reside in [GEOGRAPHIC_DATA] -89141 or the LA" at bounding box center [645, 331] width 495 height 18
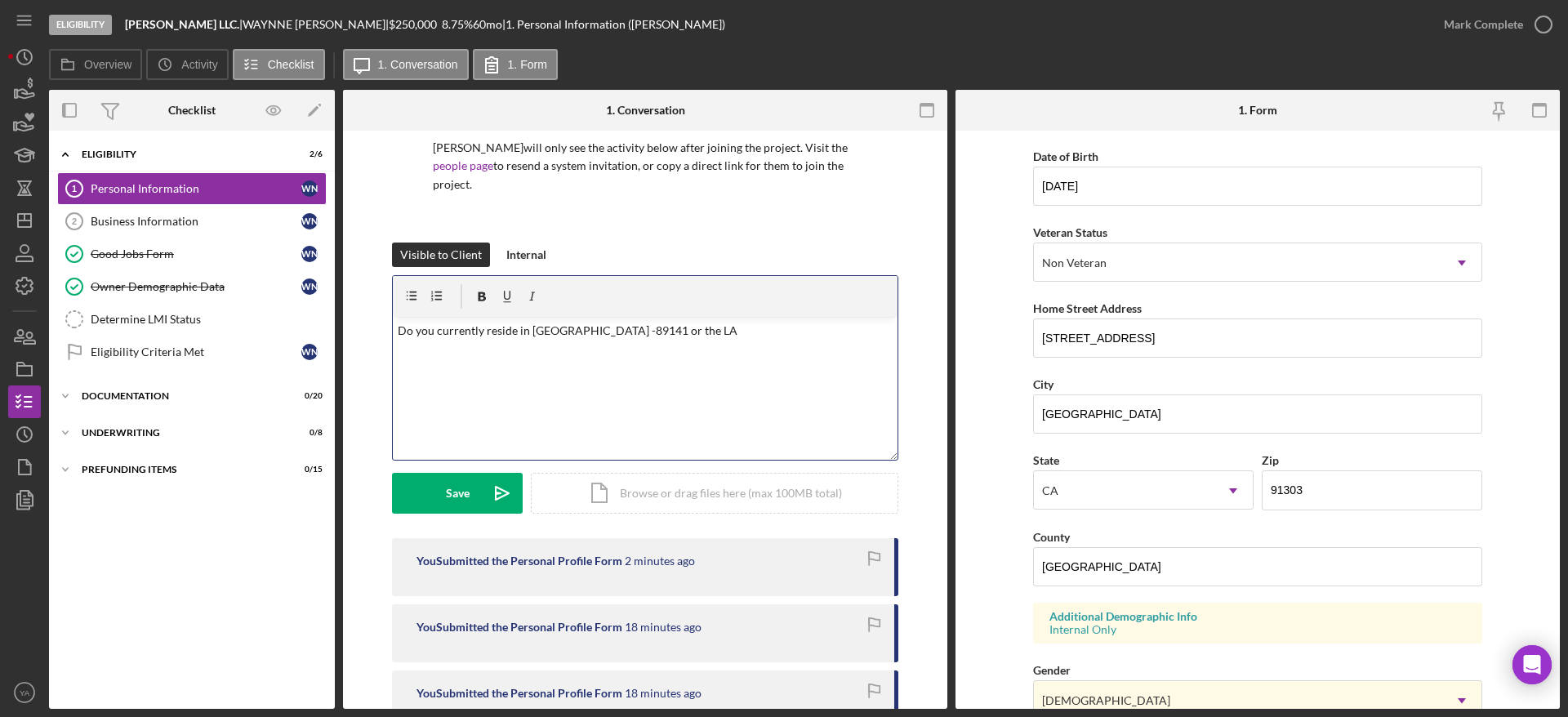
click at [741, 315] on div at bounding box center [645, 295] width 504 height 40
click at [715, 328] on p "Do you currently reside in [GEOGRAPHIC_DATA] -89141 or the LA" at bounding box center [645, 331] width 495 height 18
drag, startPoint x: 1339, startPoint y: 496, endPoint x: 1219, endPoint y: 489, distance: 120.2
click at [1219, 489] on div "State [US_STATE] Icon/Dropdown Arrow Zip 91303" at bounding box center [1258, 488] width 449 height 76
click at [748, 331] on p "Do you currently reside in [GEOGRAPHIC_DATA] -89141 or the LA" at bounding box center [645, 331] width 495 height 18
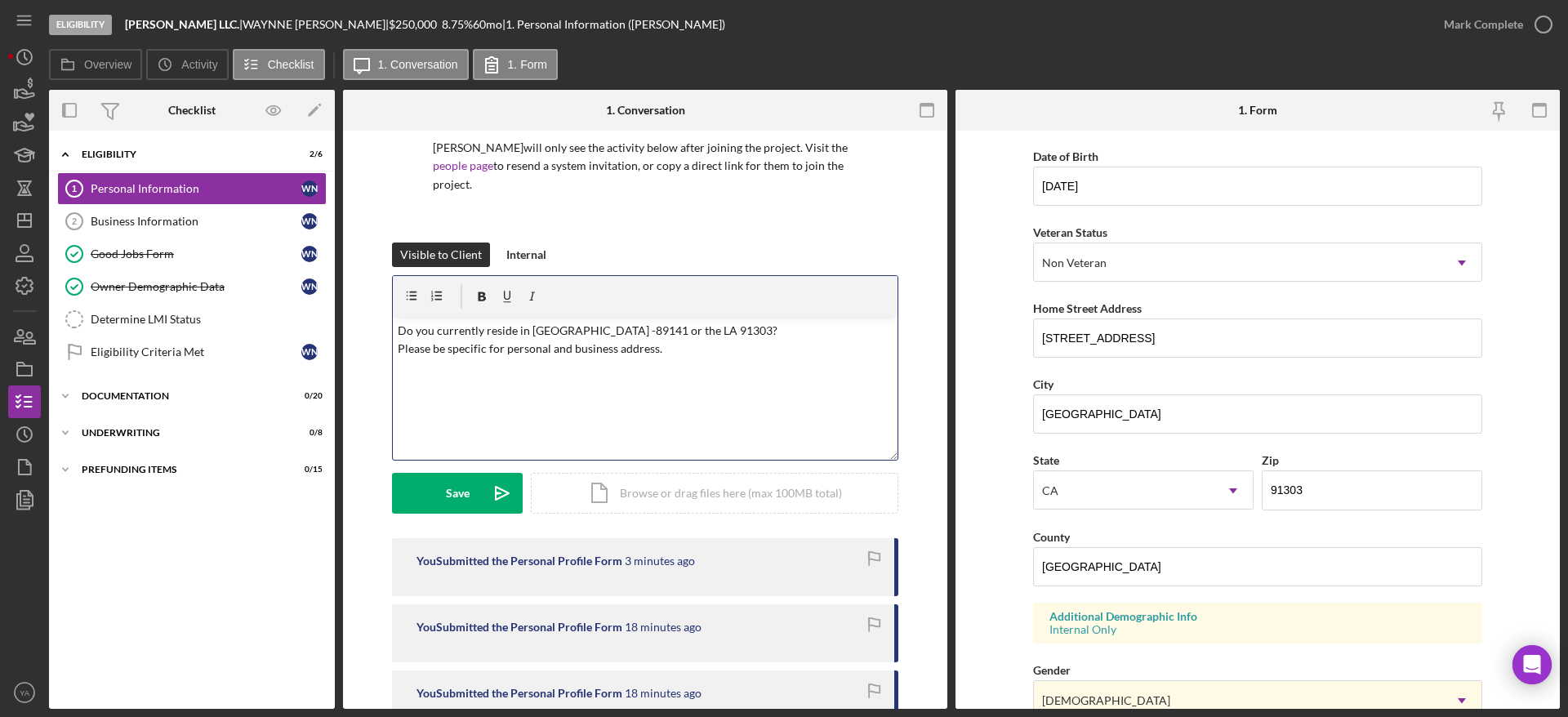
click at [627, 370] on div "v Color teal Color pink Remove color Add row above Add row below Add column bef…" at bounding box center [645, 388] width 504 height 143
click at [688, 377] on div "v Color teal Color pink Remove color Add row above Add row below Add column bef…" at bounding box center [645, 388] width 504 height 143
click at [425, 485] on button "Save Icon/icon-invite-send" at bounding box center [457, 492] width 131 height 40
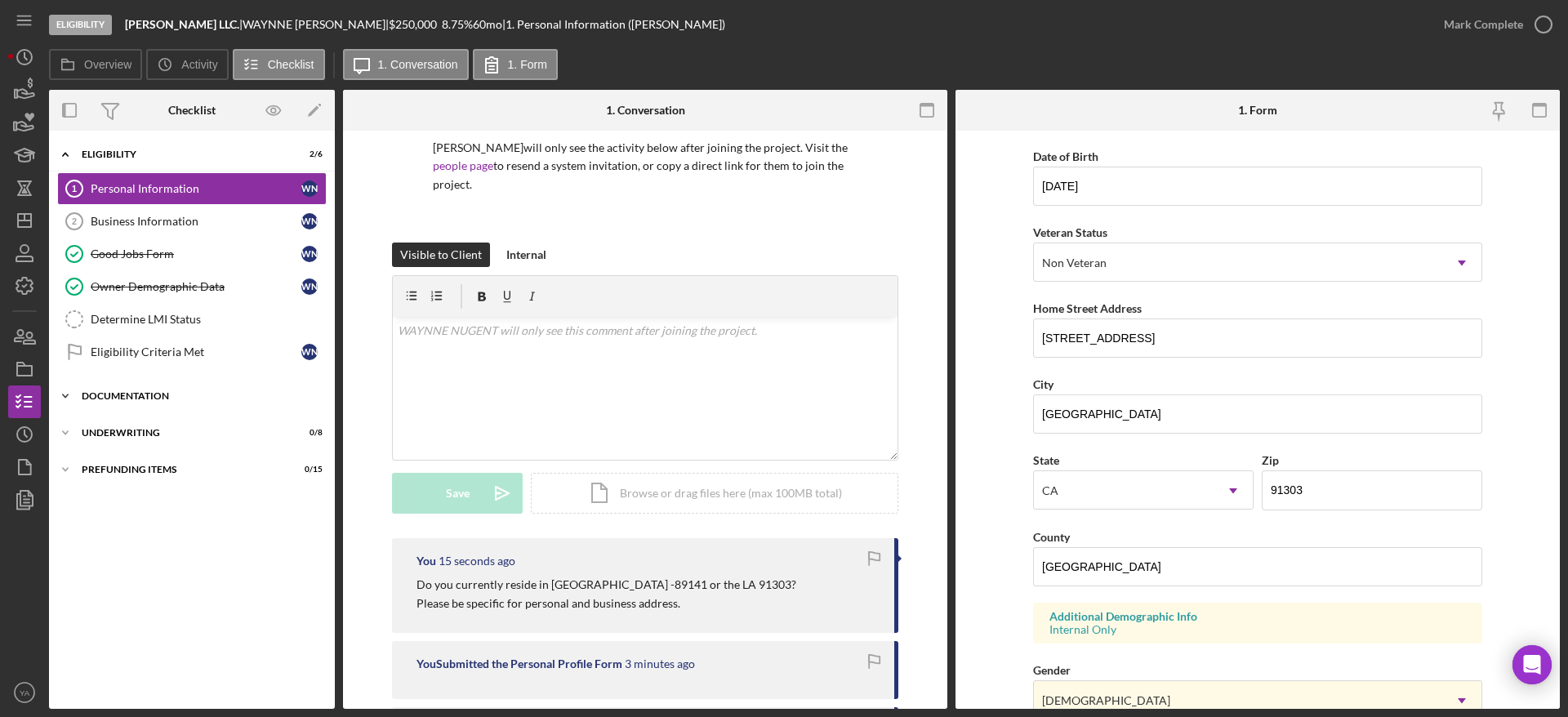
click at [172, 384] on div "Icon/Expander Documentation 0 / 20" at bounding box center [192, 395] width 286 height 33
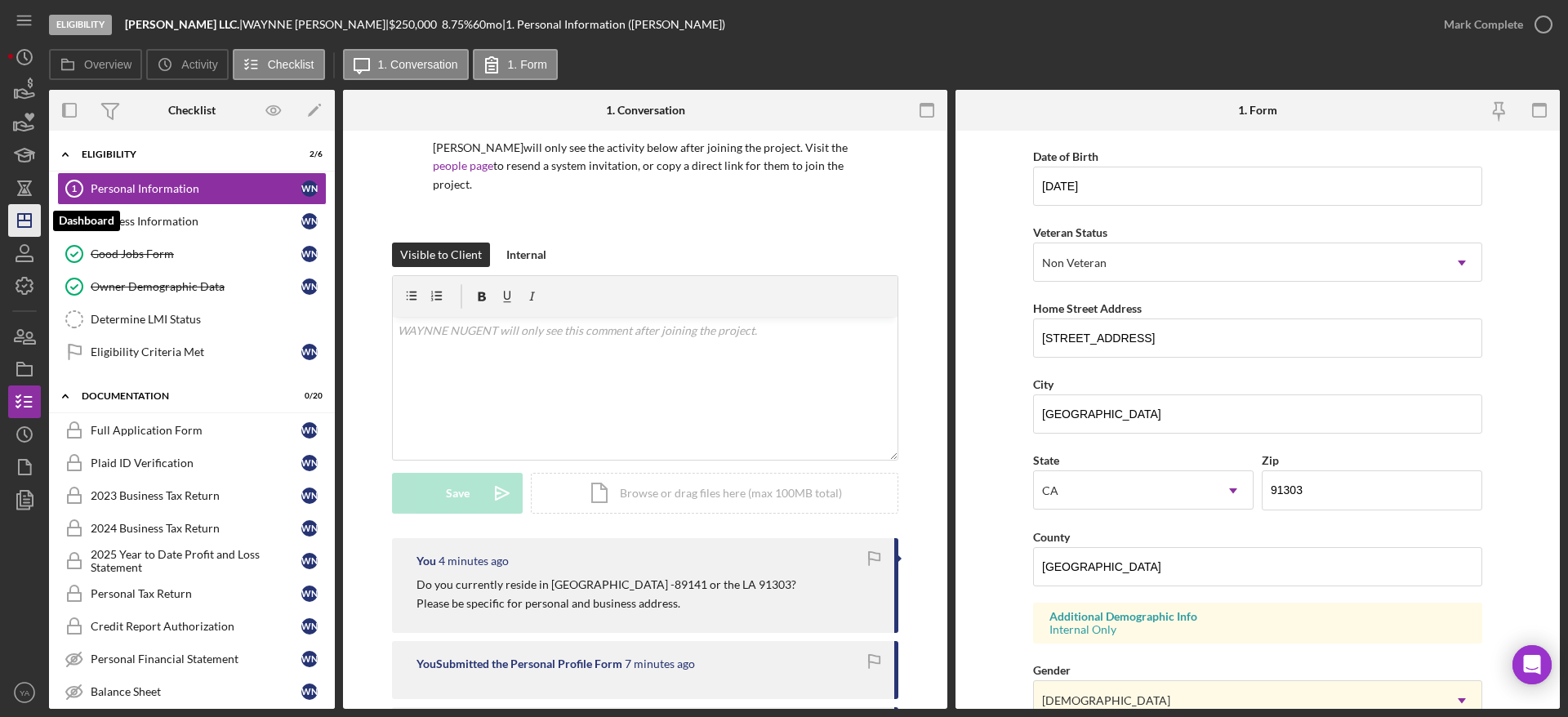
click at [29, 211] on icon "Icon/Dashboard" at bounding box center [24, 220] width 40 height 40
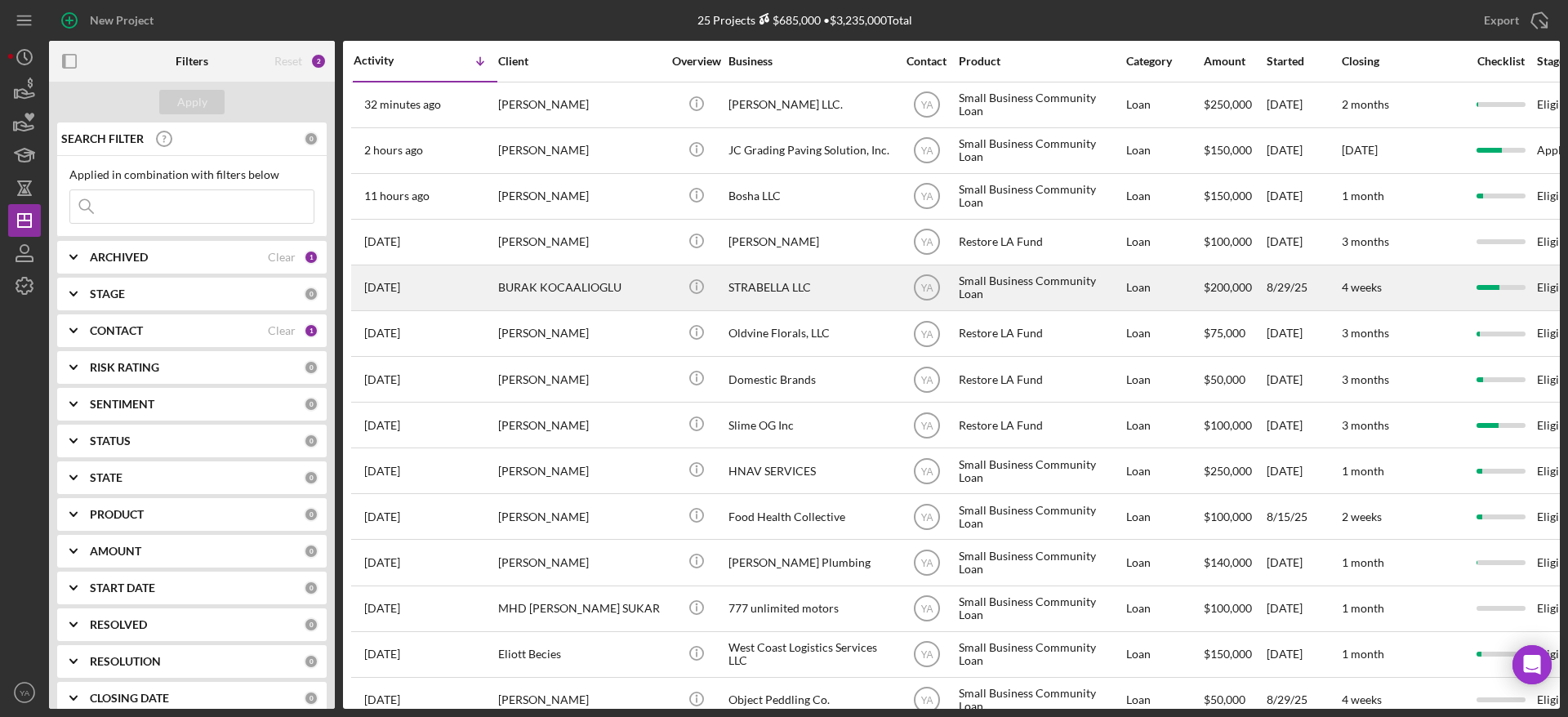
click at [787, 294] on div "STRABELLA LLC" at bounding box center [810, 288] width 163 height 43
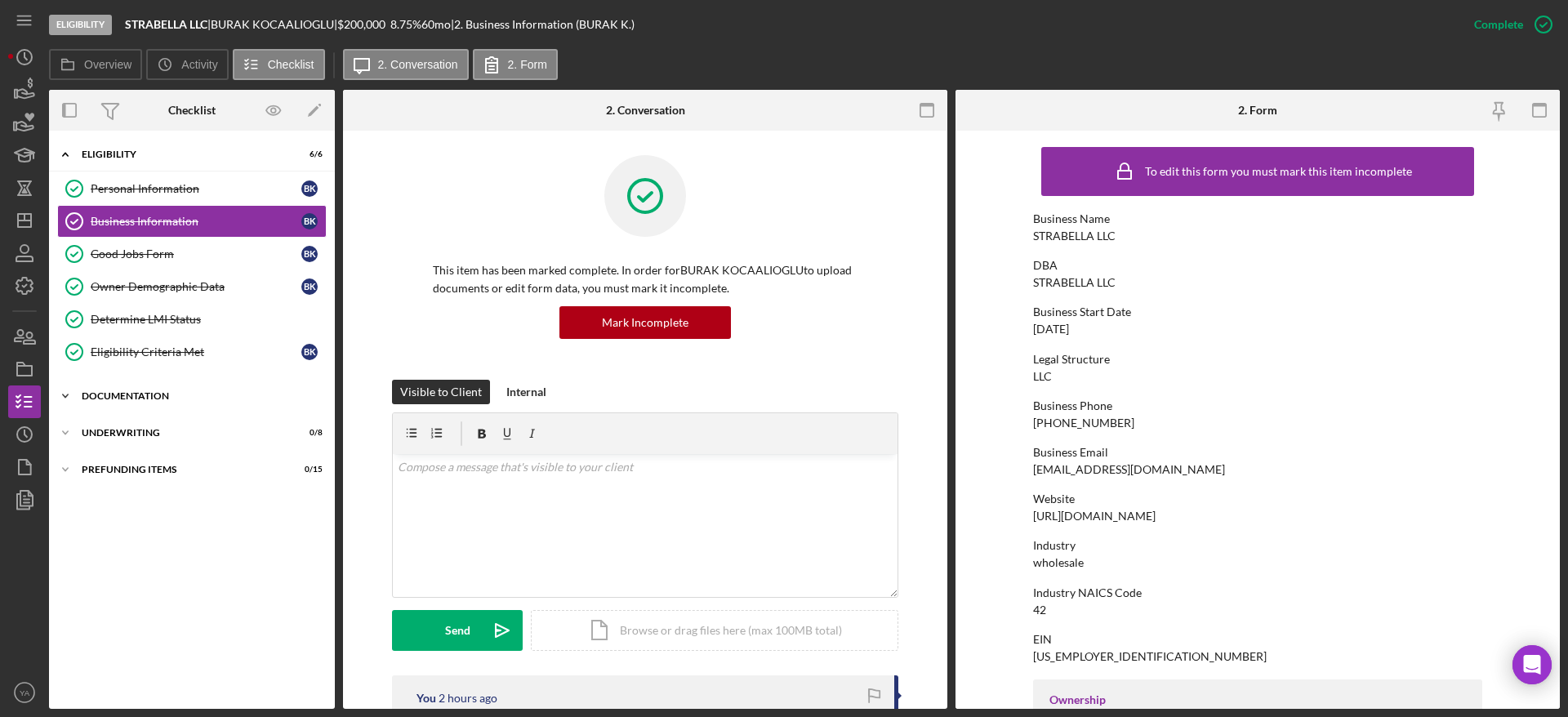
click at [158, 387] on div "Icon/Expander Documentation 17 / 20" at bounding box center [192, 395] width 286 height 33
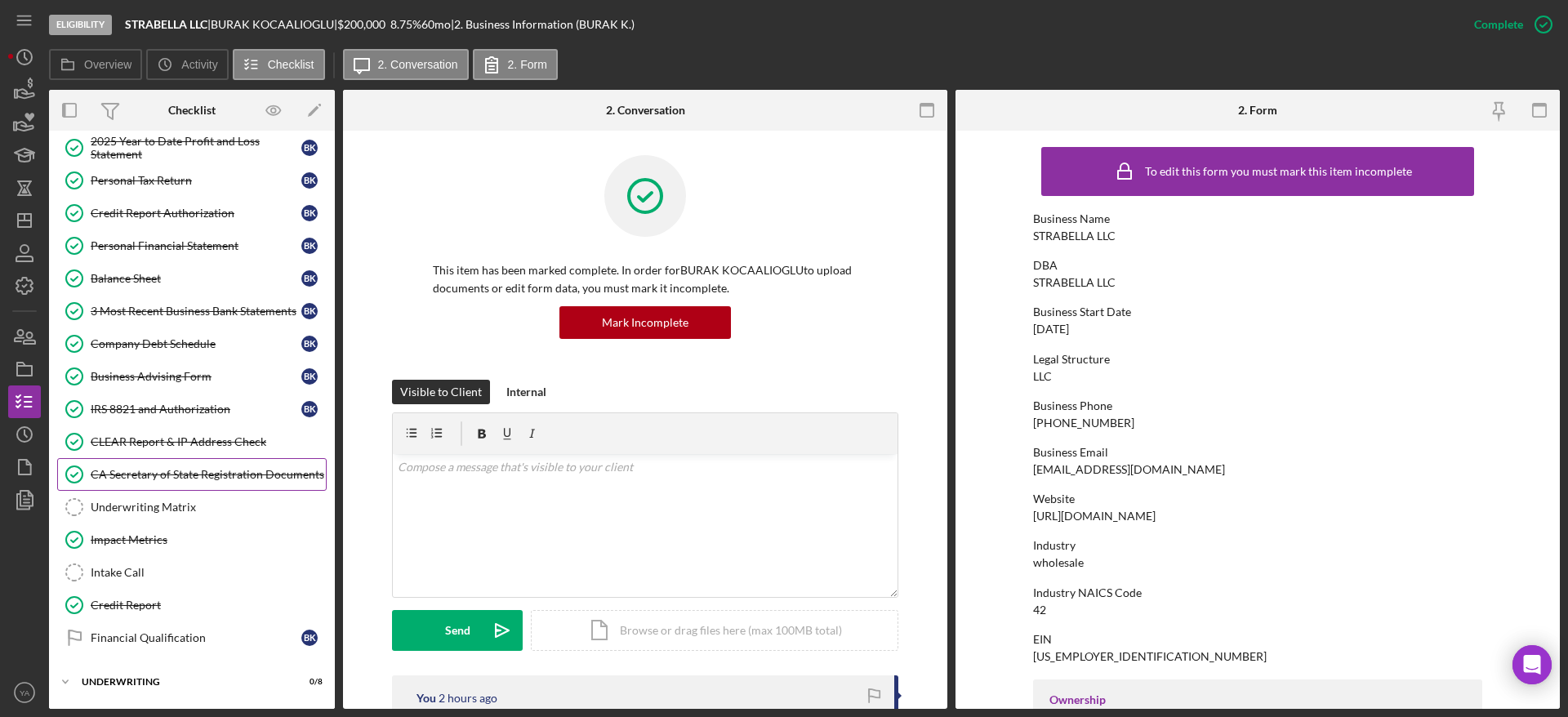
scroll to position [448, 0]
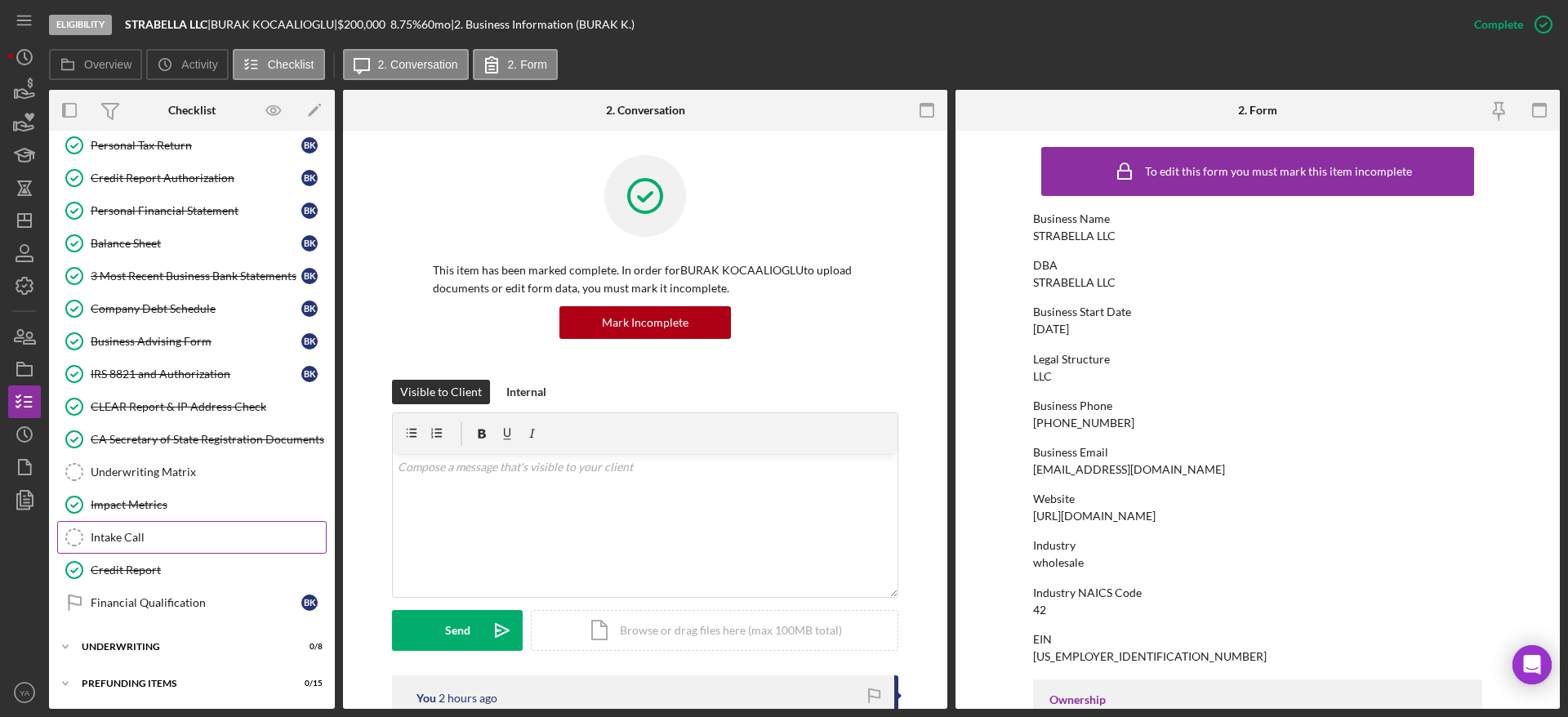
click at [172, 536] on div "Intake Call" at bounding box center [208, 537] width 235 height 13
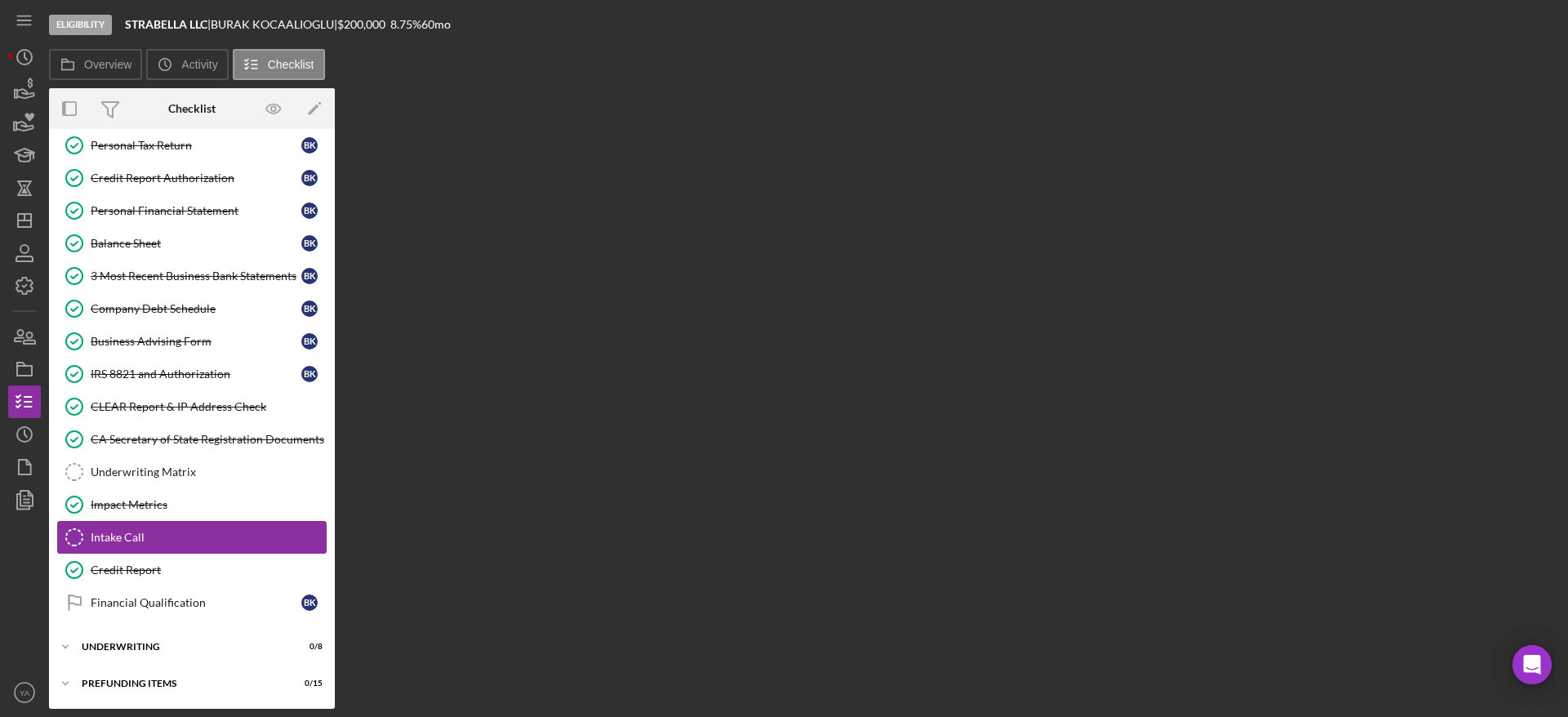
scroll to position [448, 0]
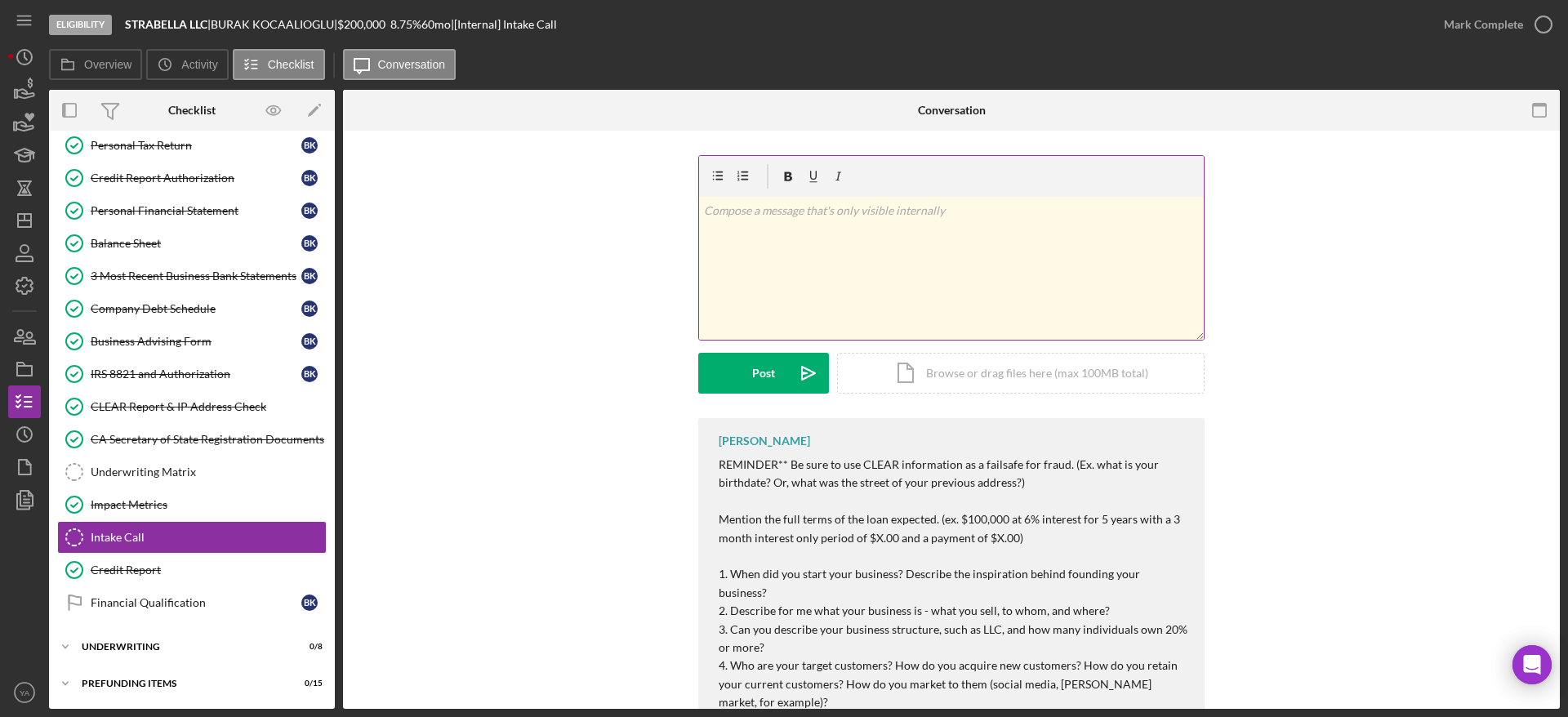
click at [823, 251] on div "v Color teal Color pink Remove color Add row above Add row below Add column bef…" at bounding box center [951, 268] width 504 height 143
click at [760, 213] on p "Set for [DATE]," at bounding box center [951, 211] width 495 height 18
click at [807, 197] on div "v Color teal Color pink Remove color Add row above Add row below Add column bef…" at bounding box center [951, 268] width 504 height 143
click at [871, 204] on p "Set for [DATE]" at bounding box center [951, 211] width 495 height 18
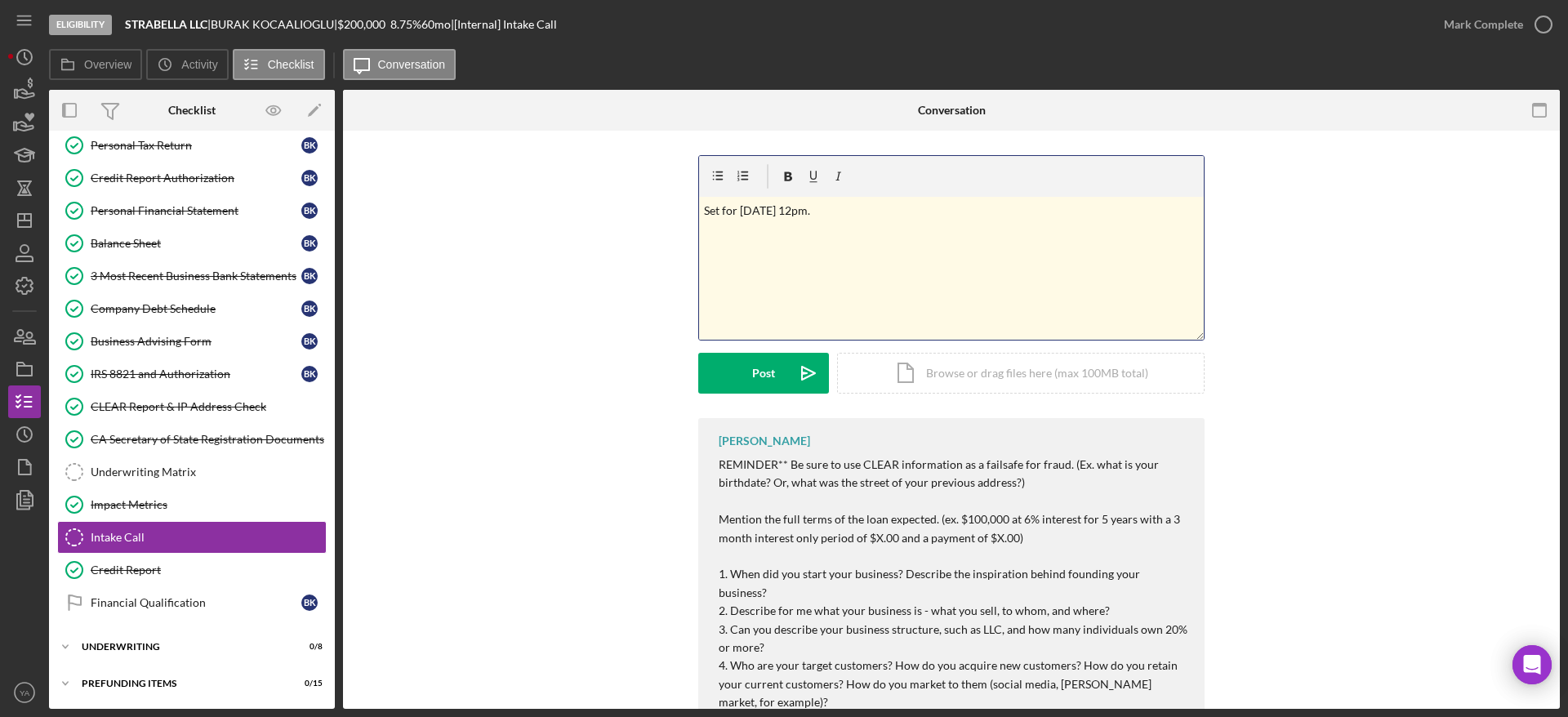
drag, startPoint x: 818, startPoint y: 208, endPoint x: 828, endPoint y: 211, distance: 10.4
click at [818, 208] on p "Set for [DATE] 12pm." at bounding box center [951, 211] width 495 height 18
click at [818, 211] on p "Set for [DATE] 12pm." at bounding box center [951, 211] width 495 height 18
click at [825, 210] on p "Set for [DATE] 12pm." at bounding box center [951, 211] width 495 height 18
click at [824, 210] on p "Set for [DATE] 12pm." at bounding box center [951, 211] width 495 height 18
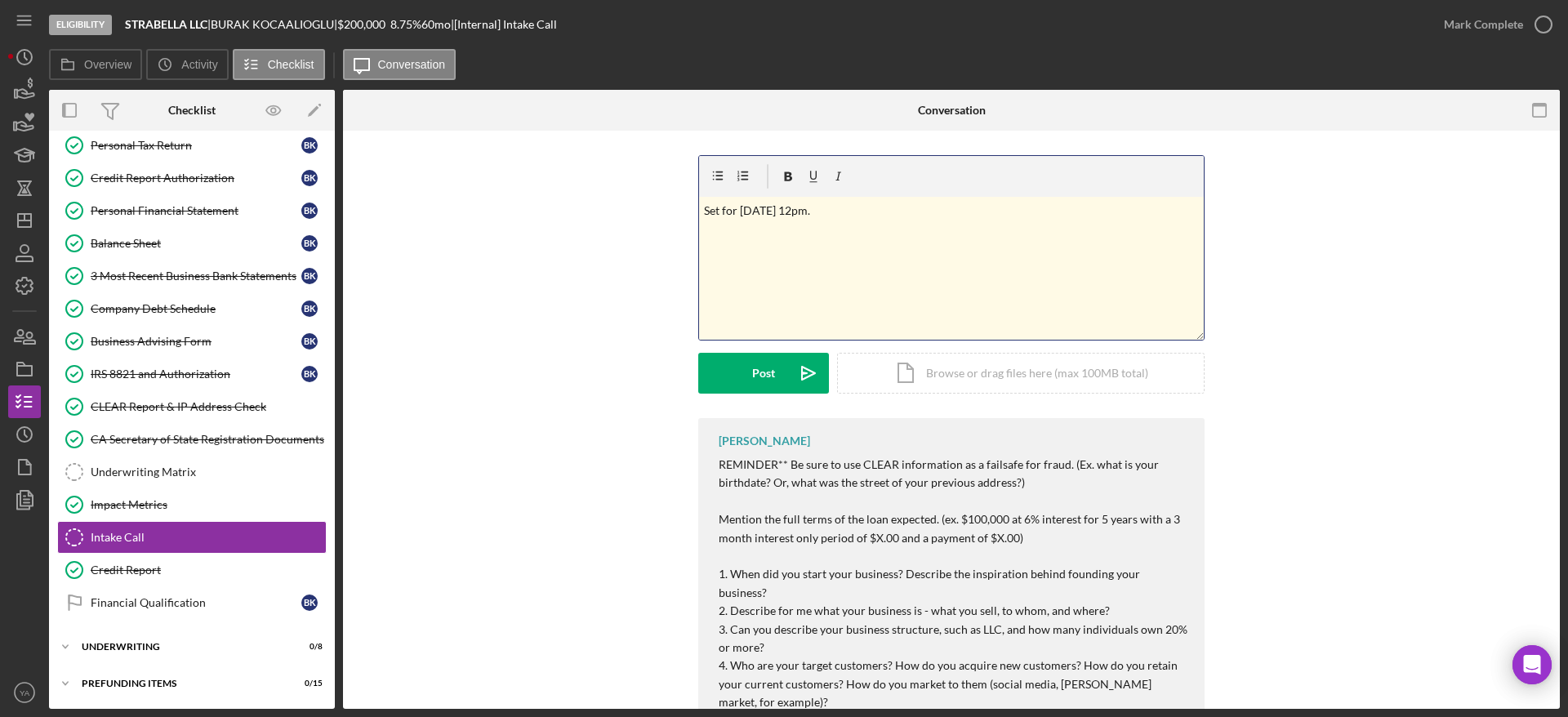
click at [820, 213] on p "Set for [DATE] 12pm." at bounding box center [951, 211] width 495 height 18
click at [889, 207] on p "Set for [DATE] 12pm." at bounding box center [951, 211] width 495 height 18
click at [854, 212] on p "Set for [DATE] 12pm." at bounding box center [951, 211] width 495 height 18
click at [912, 203] on p "Set for [DATE] (12pm PST)" at bounding box center [951, 211] width 495 height 18
click at [760, 368] on div "Post" at bounding box center [762, 372] width 23 height 40
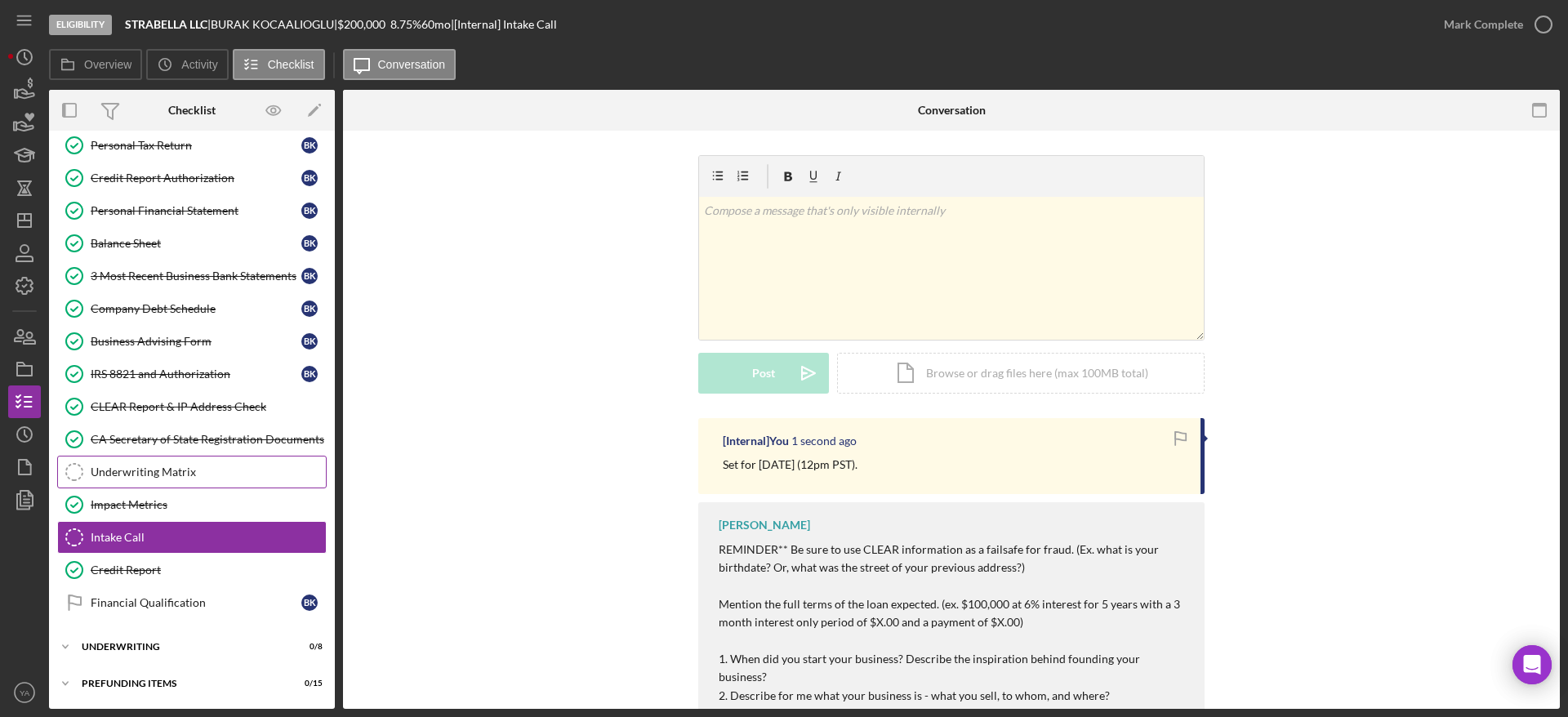
click at [146, 473] on div "Underwriting Matrix" at bounding box center [208, 471] width 235 height 13
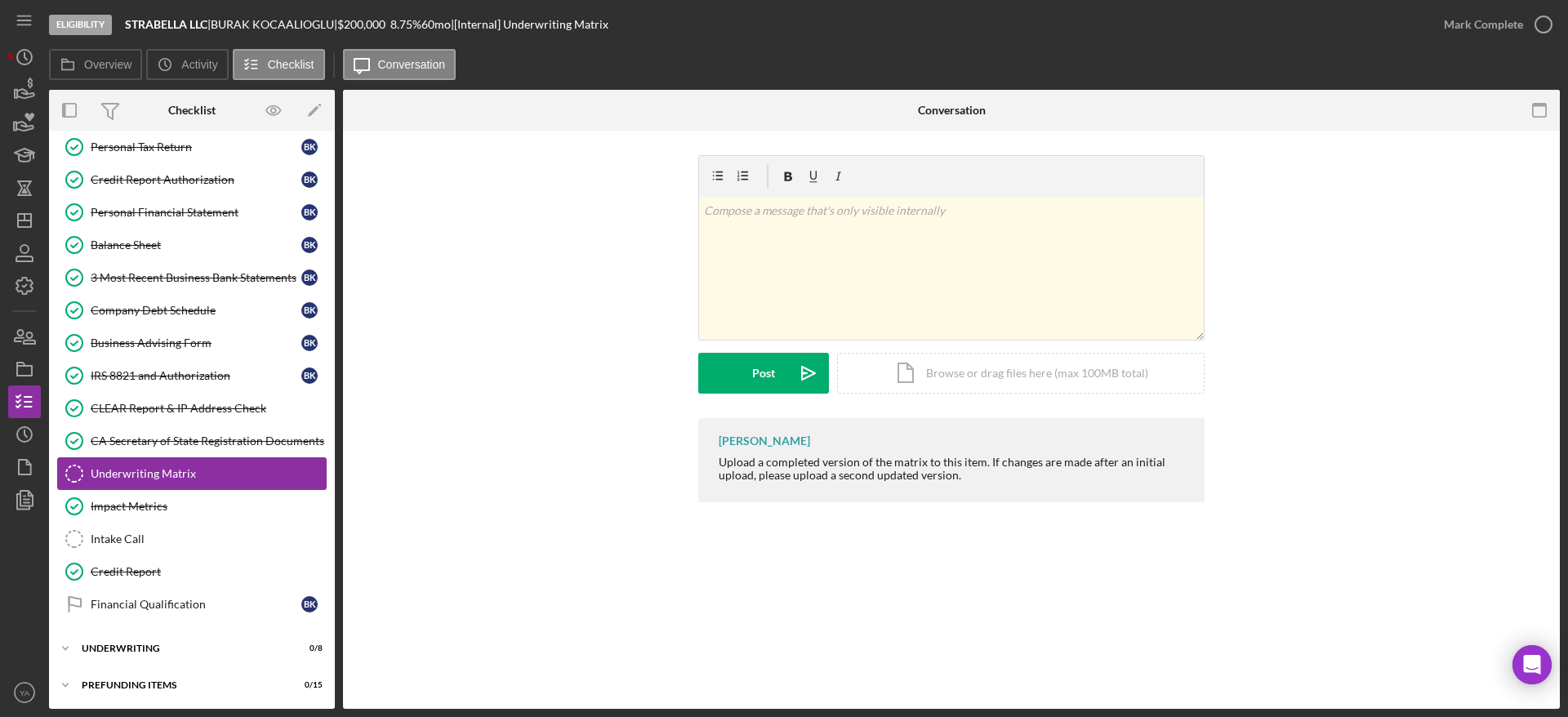
scroll to position [448, 0]
click at [22, 210] on icon "Icon/Dashboard" at bounding box center [24, 220] width 40 height 40
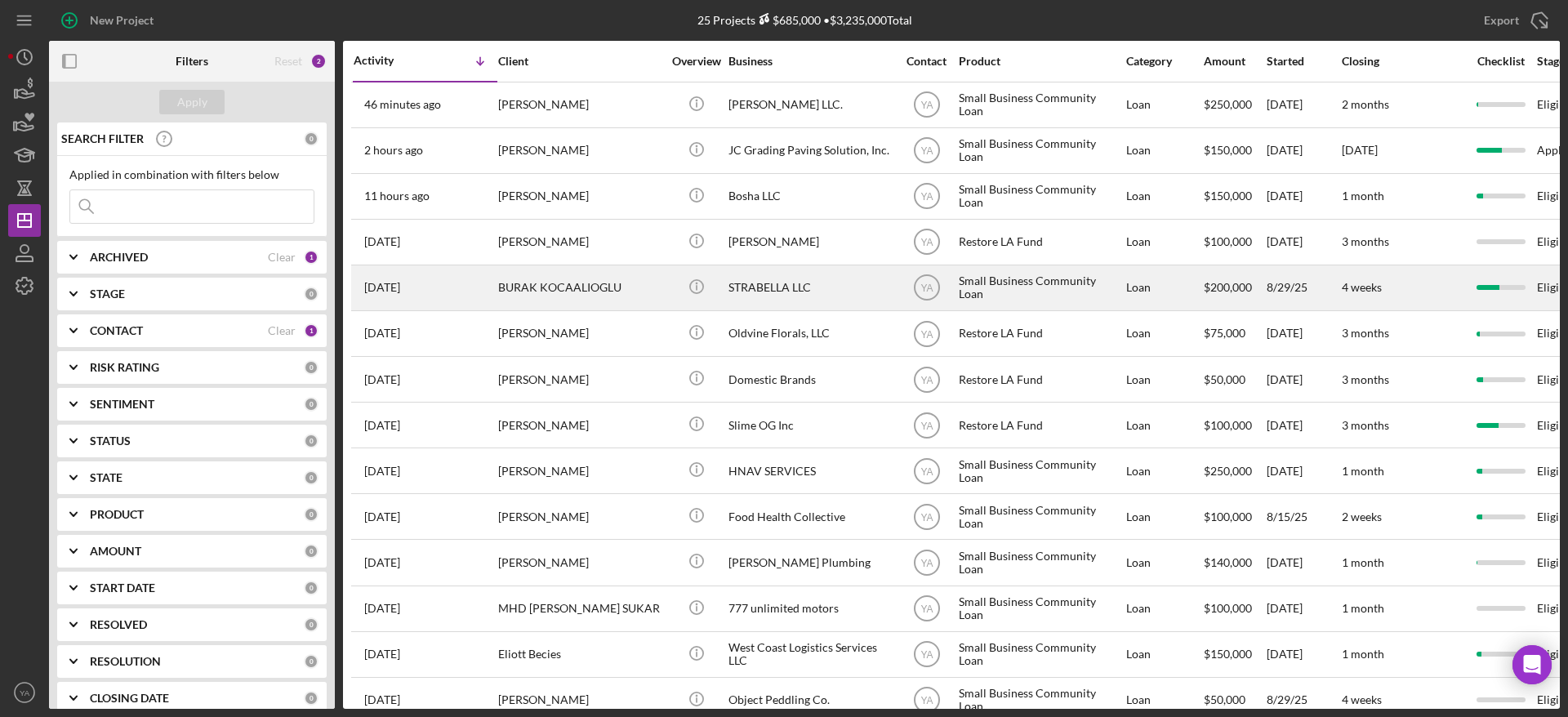
click at [786, 293] on div "STRABELLA LLC" at bounding box center [810, 288] width 163 height 43
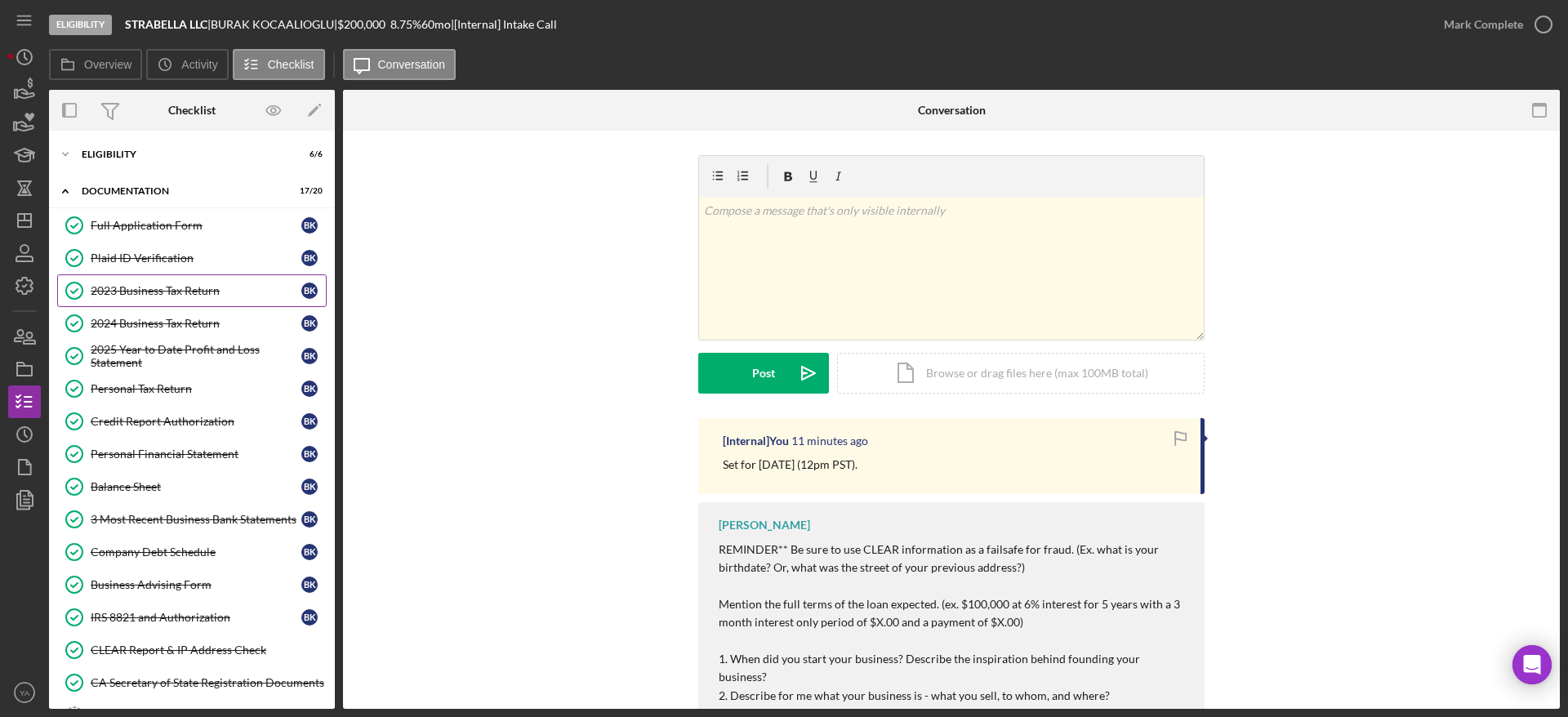
click at [164, 294] on div "2023 Business Tax Return" at bounding box center [196, 290] width 211 height 13
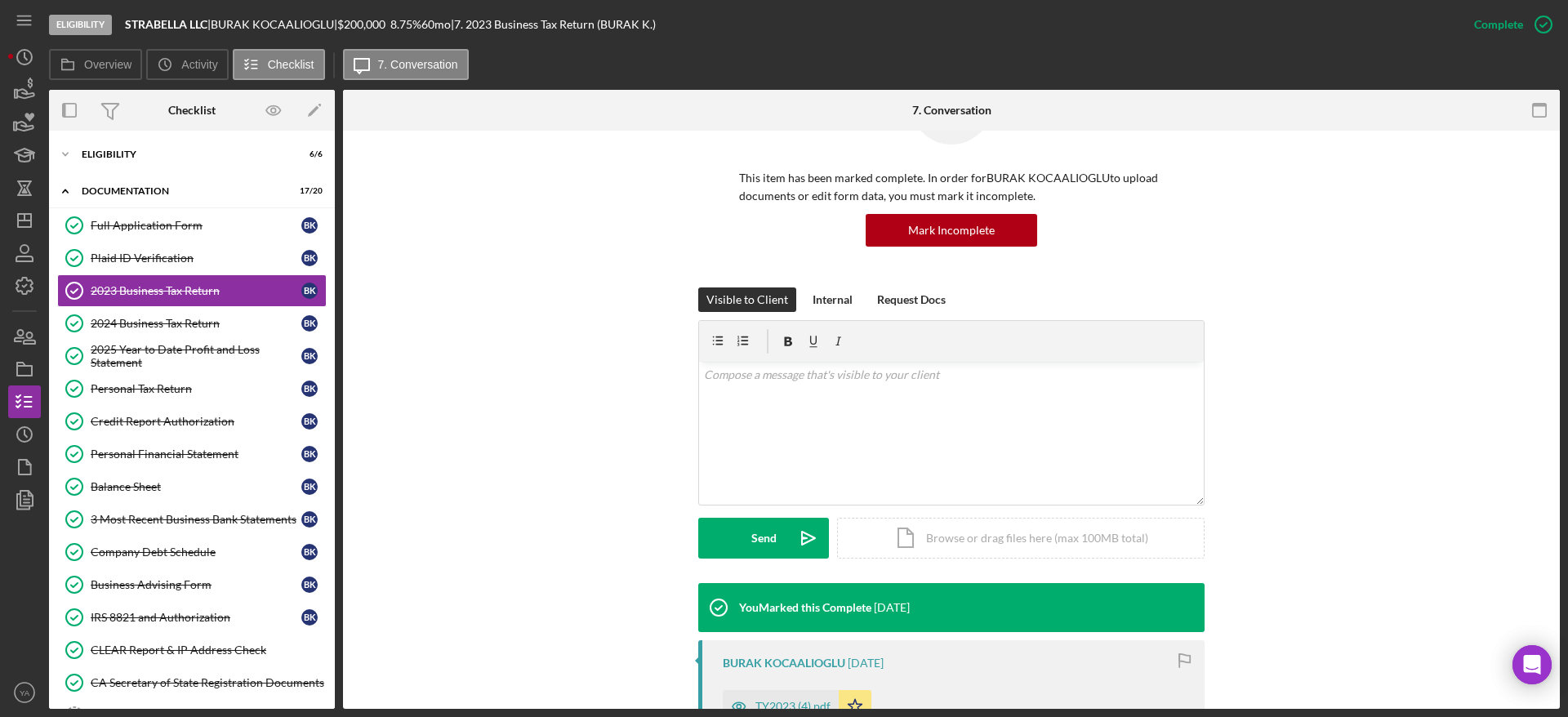
scroll to position [399, 0]
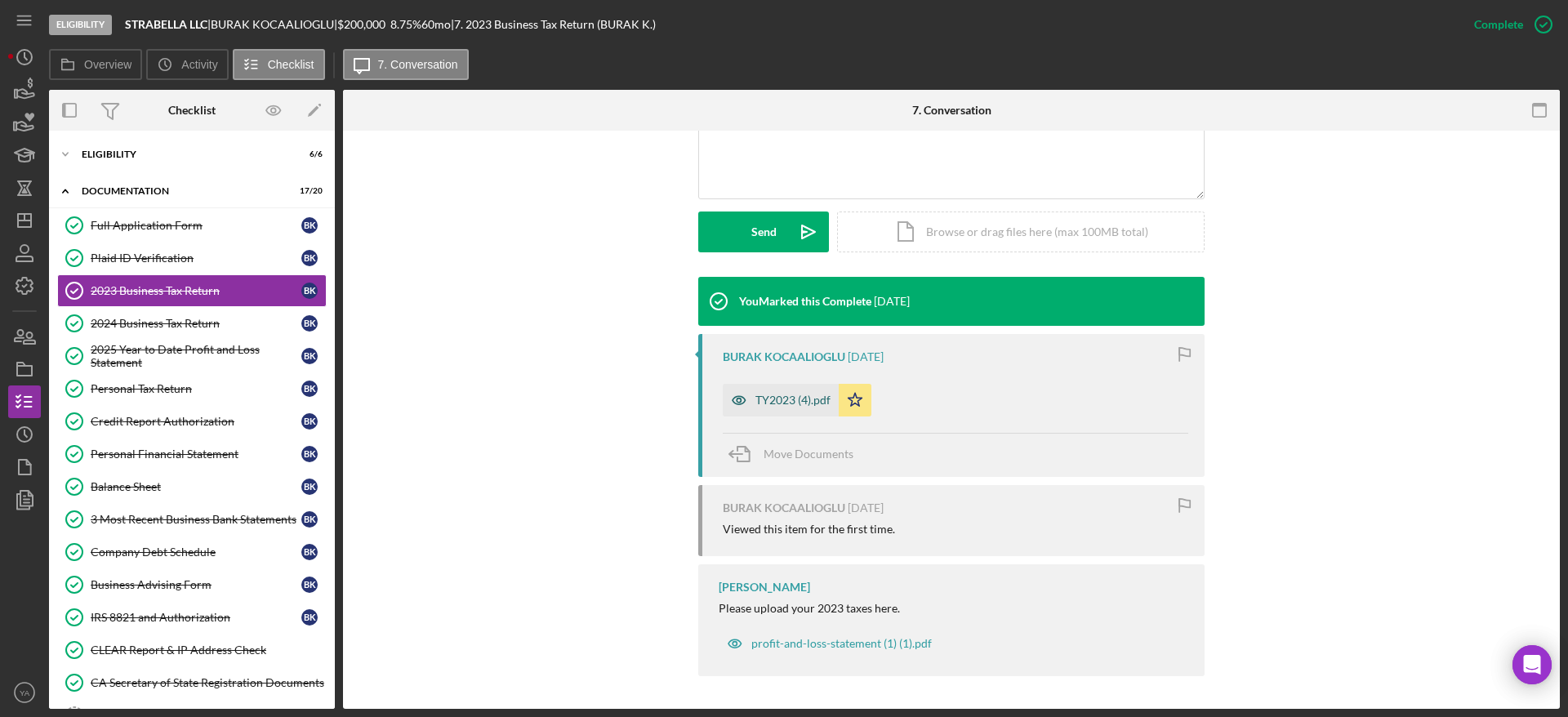
click at [787, 389] on div "TY2023 (4).pdf" at bounding box center [781, 400] width 116 height 33
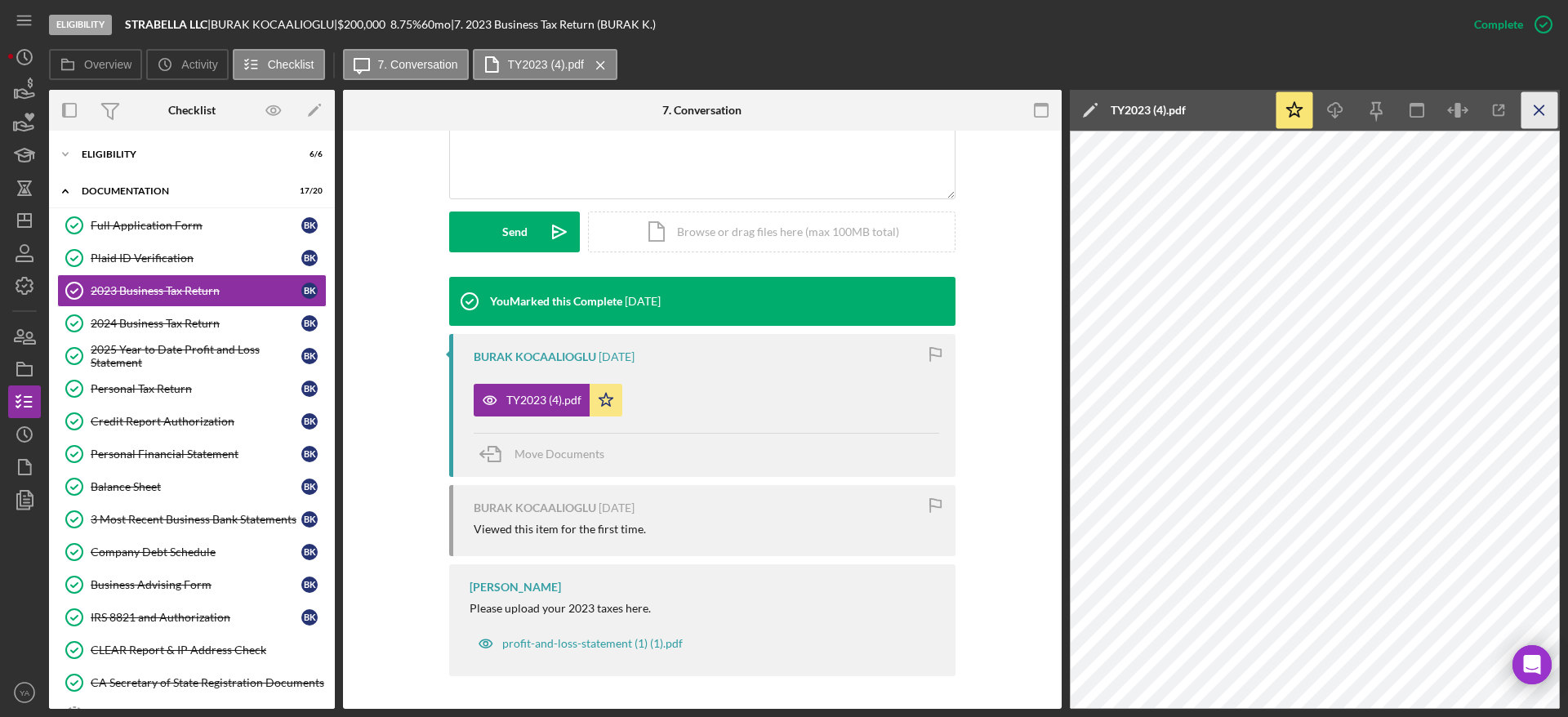
click at [1536, 99] on icon "Icon/Menu Close" at bounding box center [1538, 110] width 36 height 36
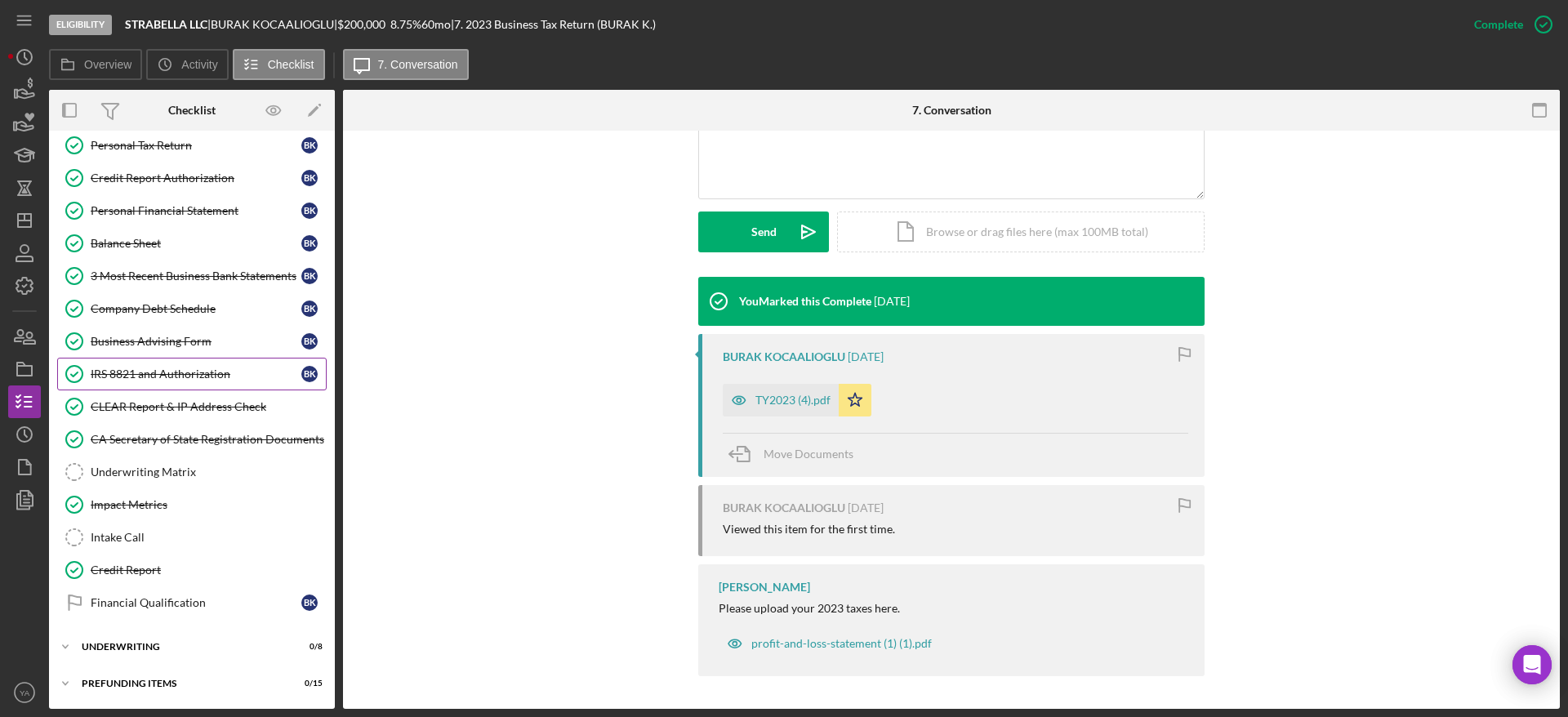
click at [208, 369] on div "IRS 8821 and Authorization" at bounding box center [196, 373] width 211 height 13
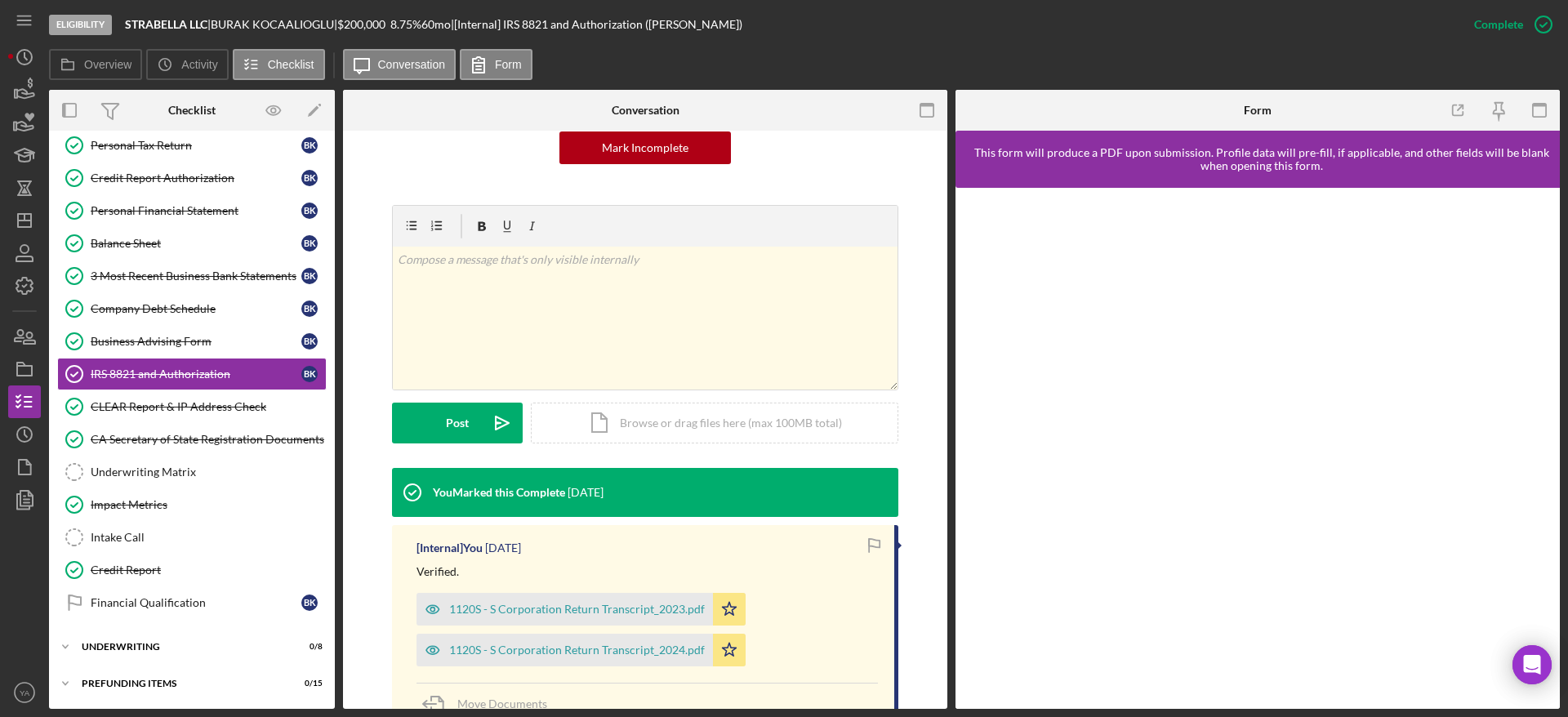
scroll to position [367, 0]
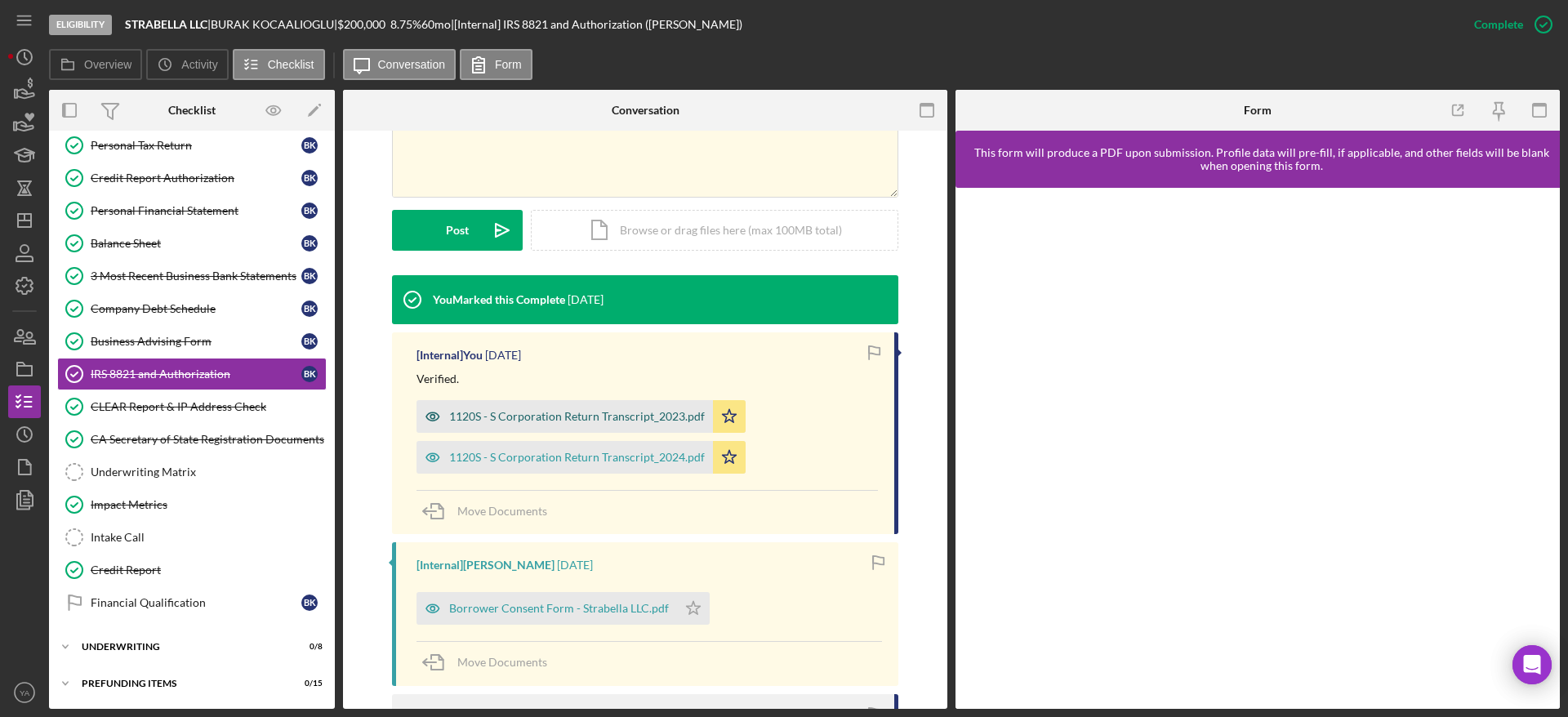
click at [594, 413] on div "1120S - S Corporation Return Transcript_2023.pdf" at bounding box center [576, 416] width 255 height 13
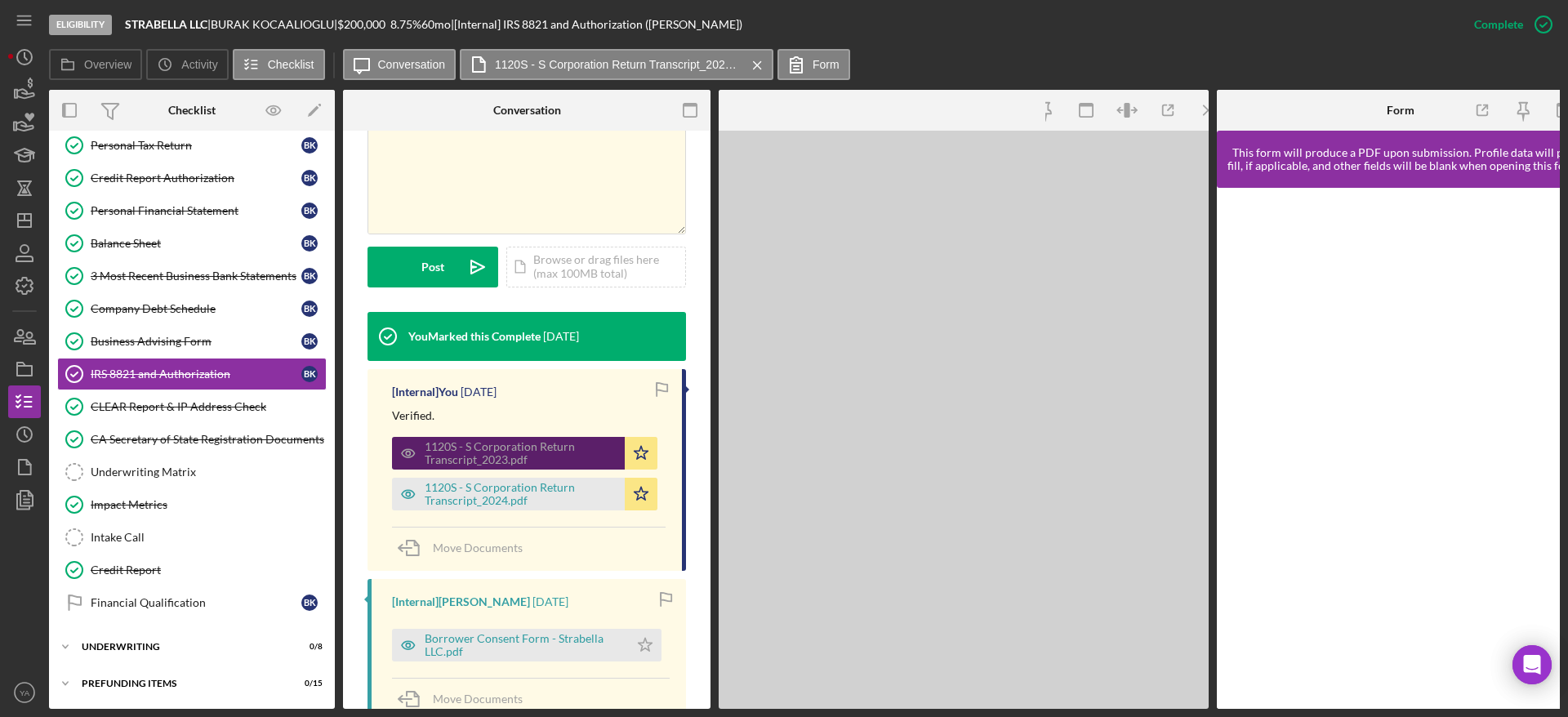
scroll to position [404, 0]
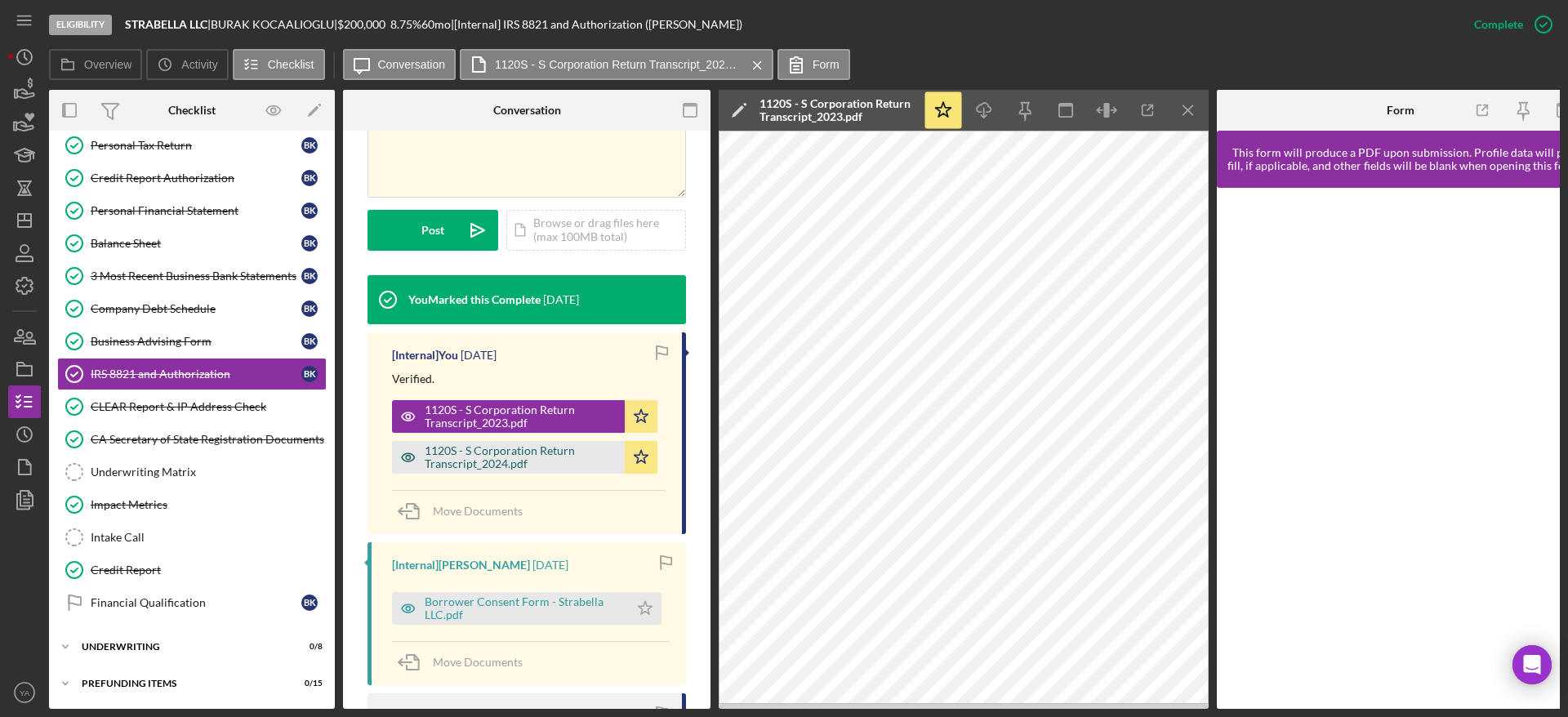
click at [555, 456] on div "1120S - S Corporation Return Transcript_2024.pdf" at bounding box center [520, 457] width 192 height 27
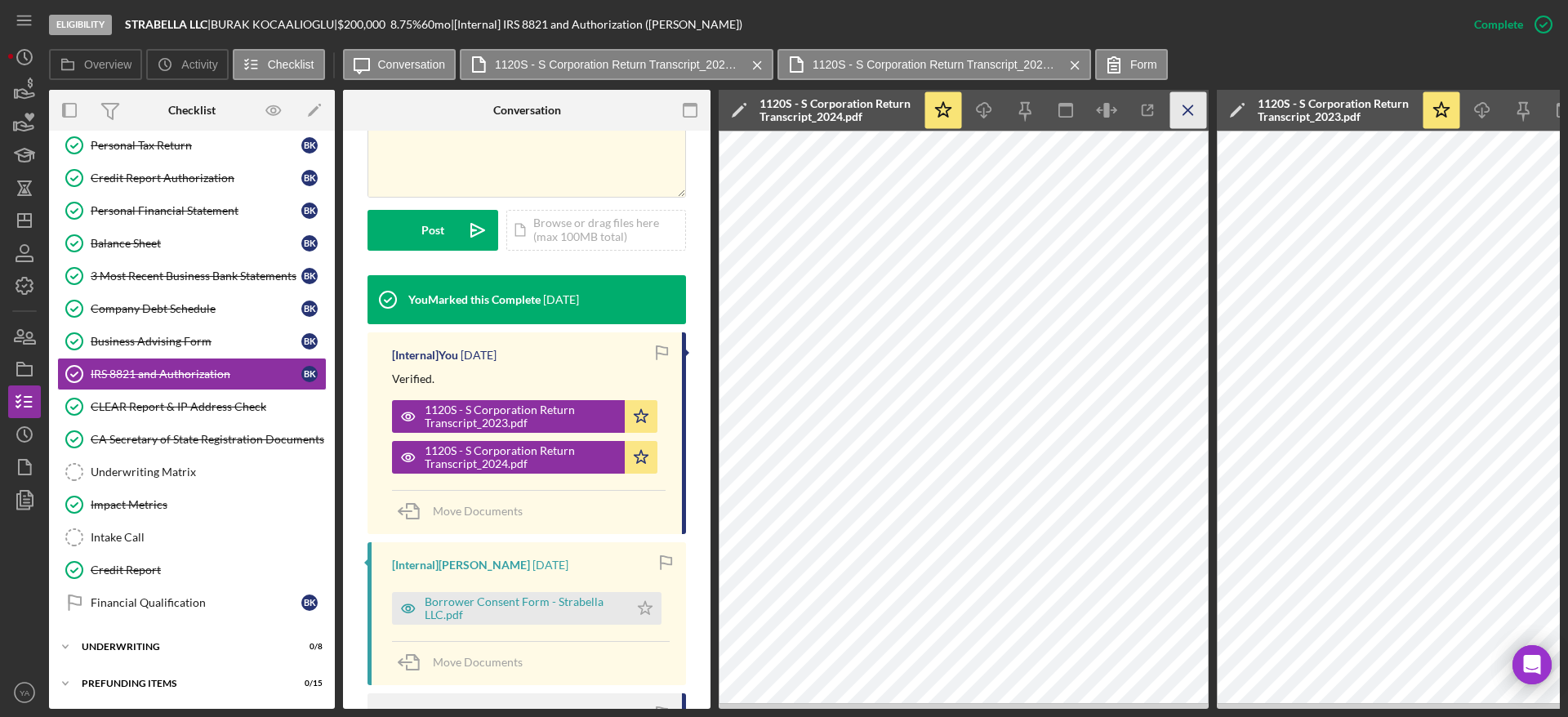
click at [1173, 93] on icon "Icon/Menu Close" at bounding box center [1188, 110] width 36 height 36
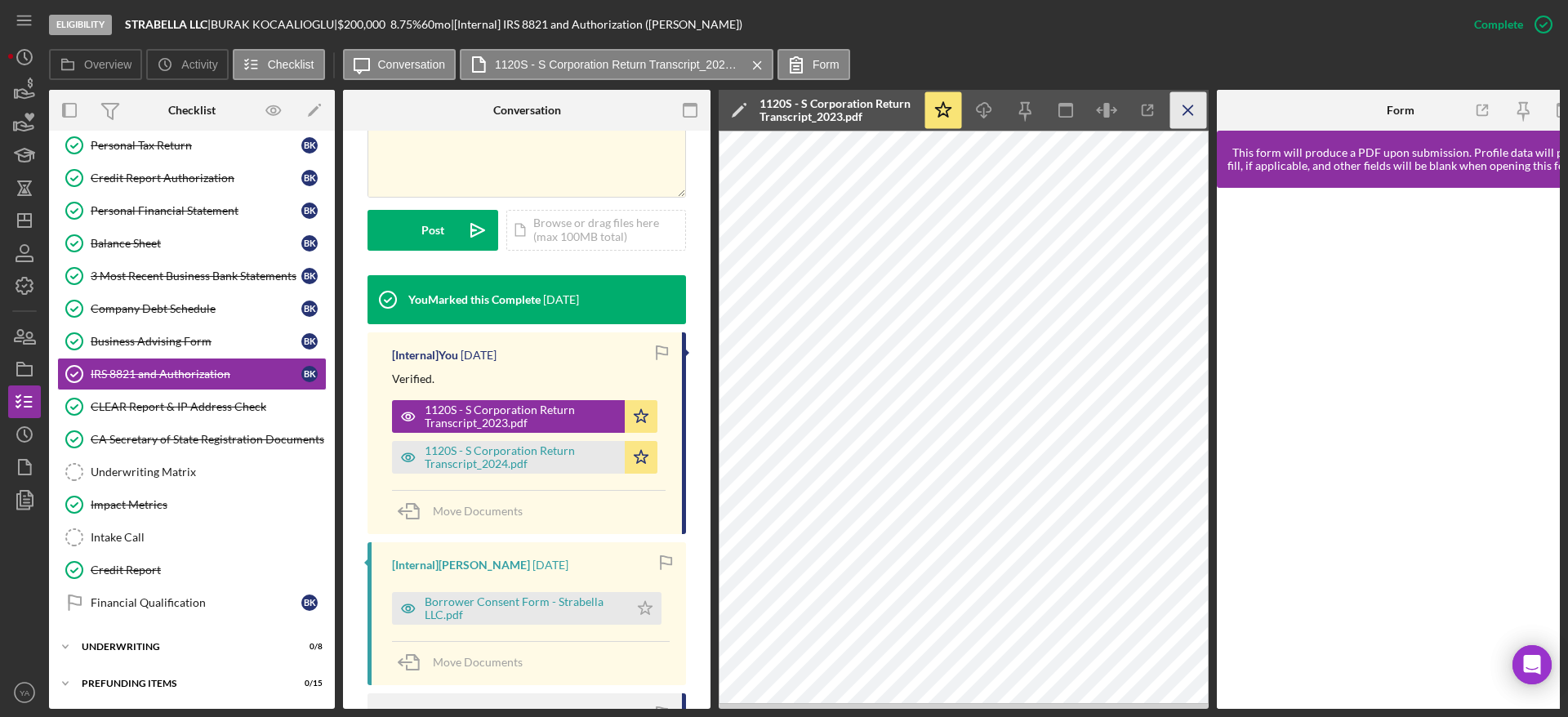
click at [1173, 94] on icon "Icon/Menu Close" at bounding box center [1188, 110] width 36 height 36
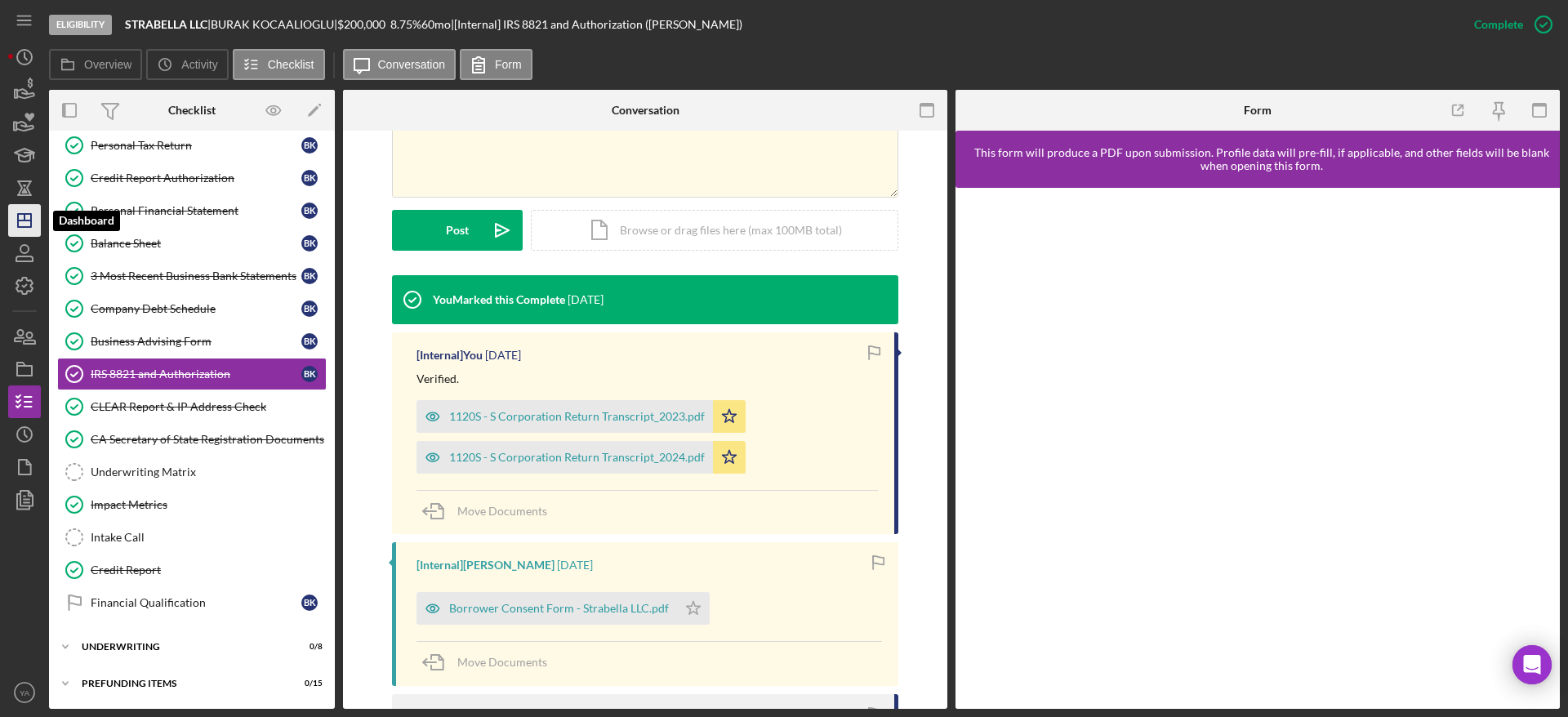
click at [21, 221] on line "button" at bounding box center [24, 221] width 13 height 0
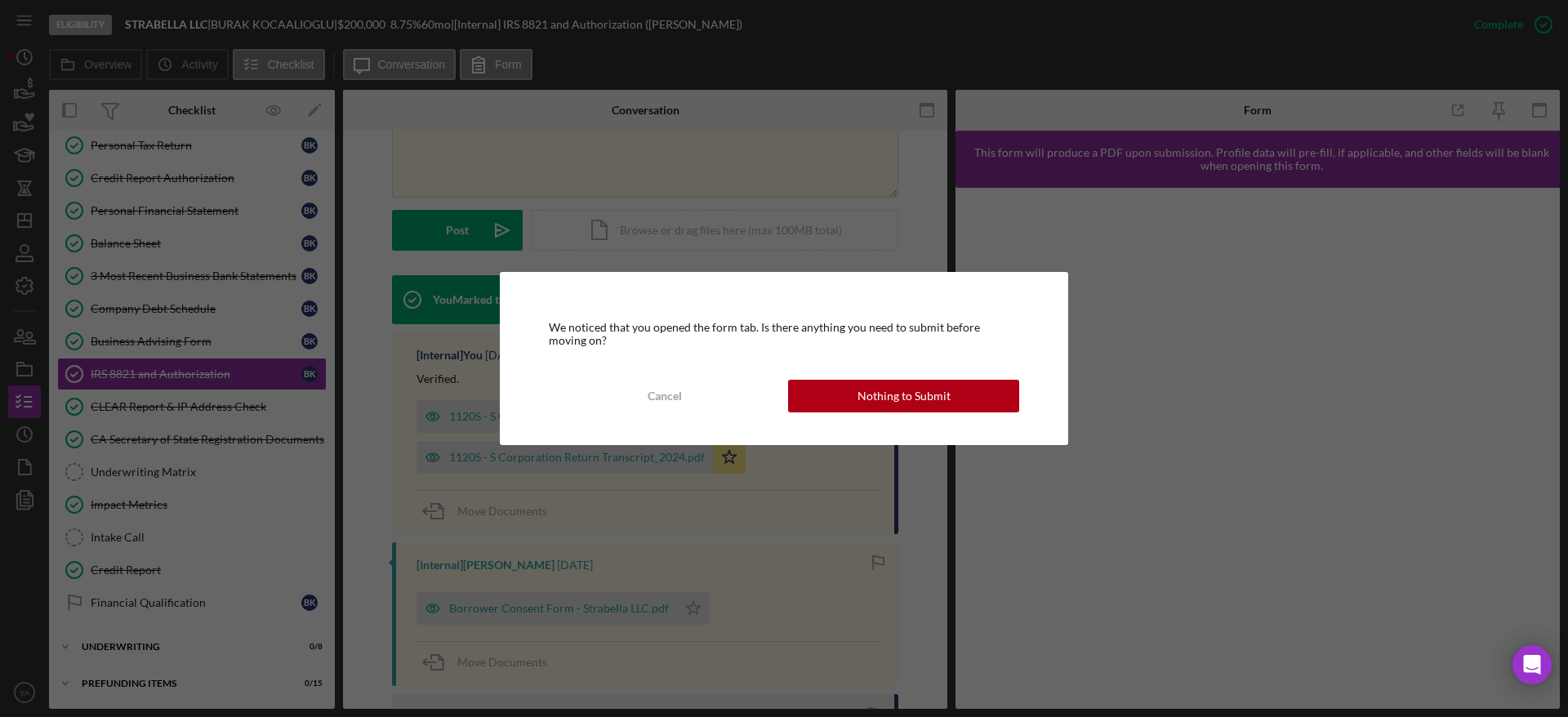
click at [939, 414] on div "We noticed that you opened the form tab. Is there anything you need to submit b…" at bounding box center [783, 358] width 568 height 173
click at [896, 401] on div "Nothing to Submit" at bounding box center [903, 395] width 93 height 33
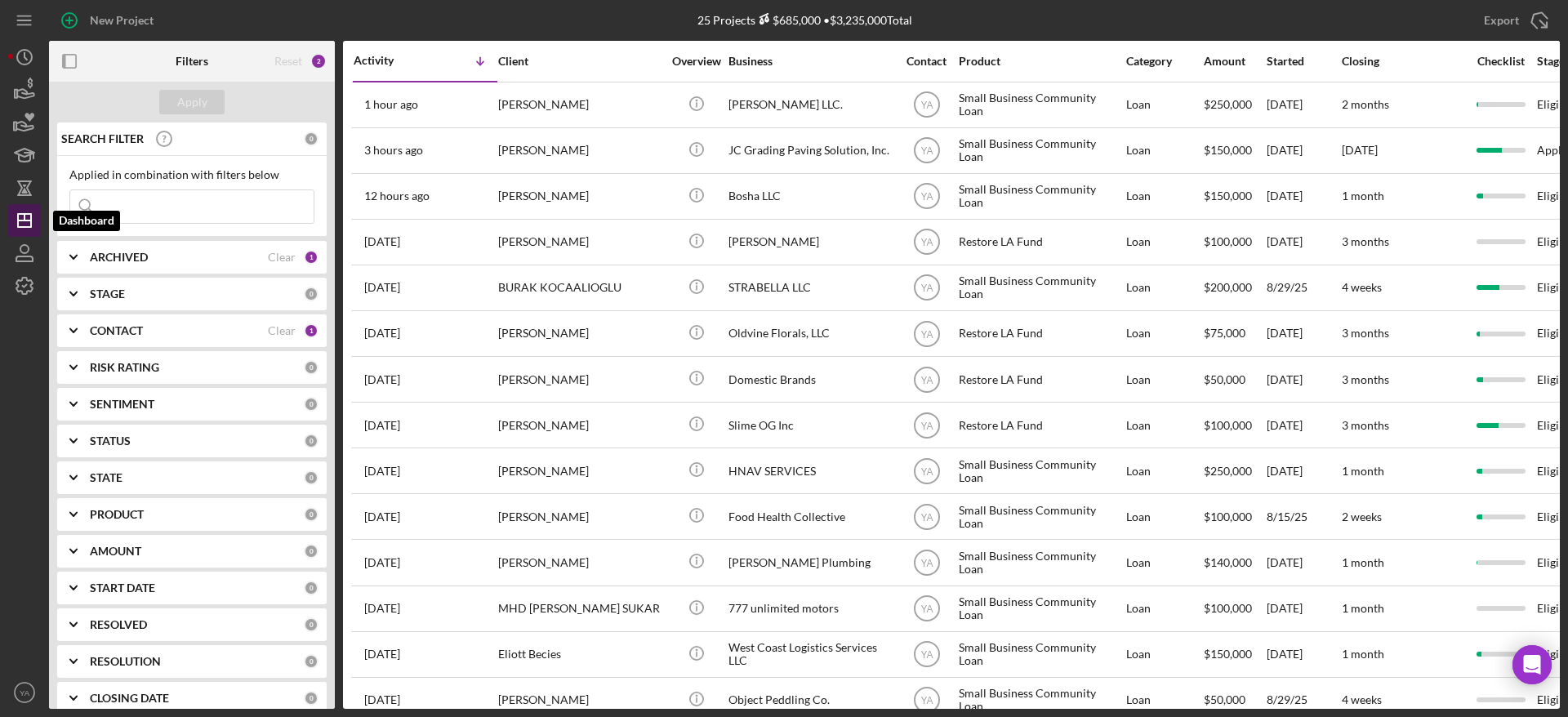
click at [25, 217] on line "button" at bounding box center [25, 217] width 0 height 7
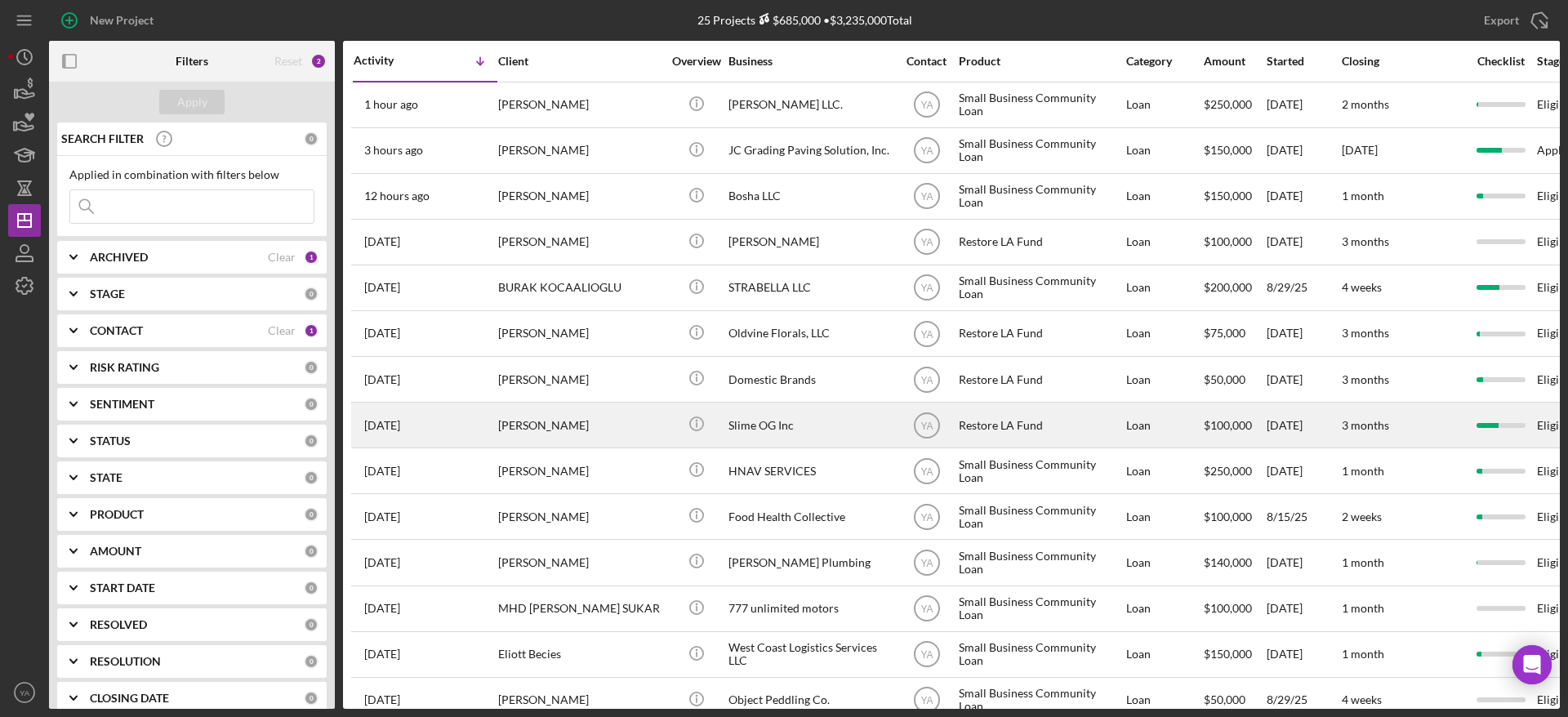
click at [801, 427] on div "Slime OG Inc" at bounding box center [810, 424] width 163 height 43
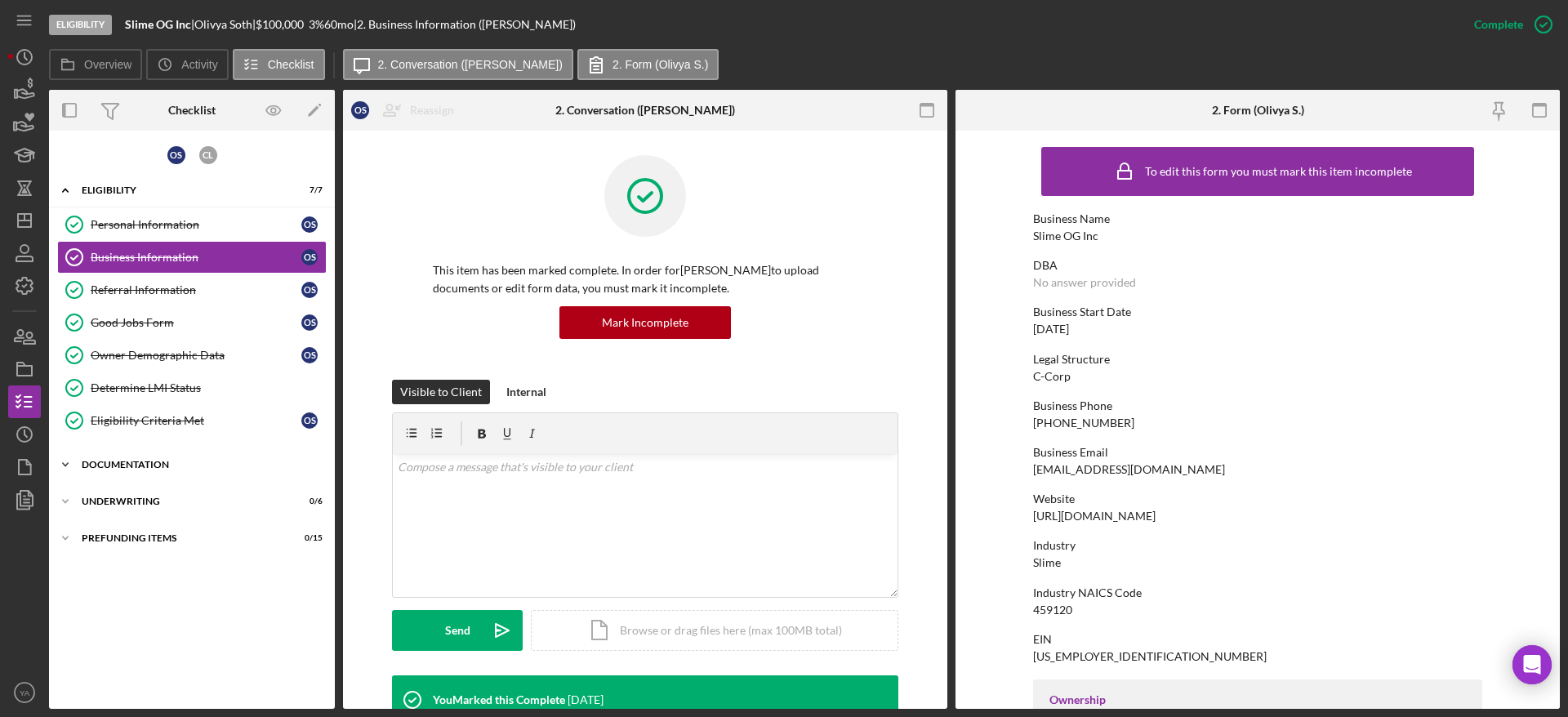
click at [185, 462] on div "Documentation" at bounding box center [198, 465] width 232 height 10
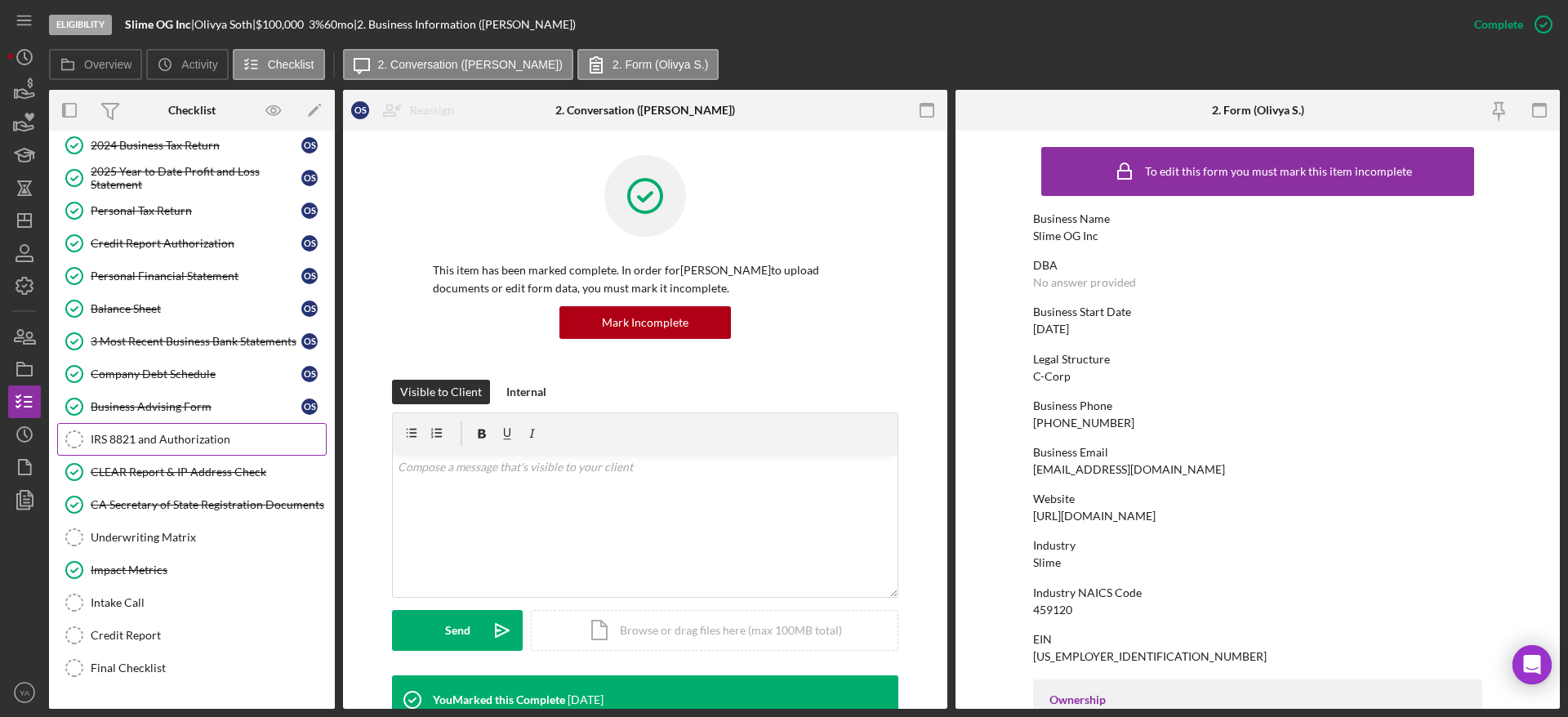
scroll to position [489, 0]
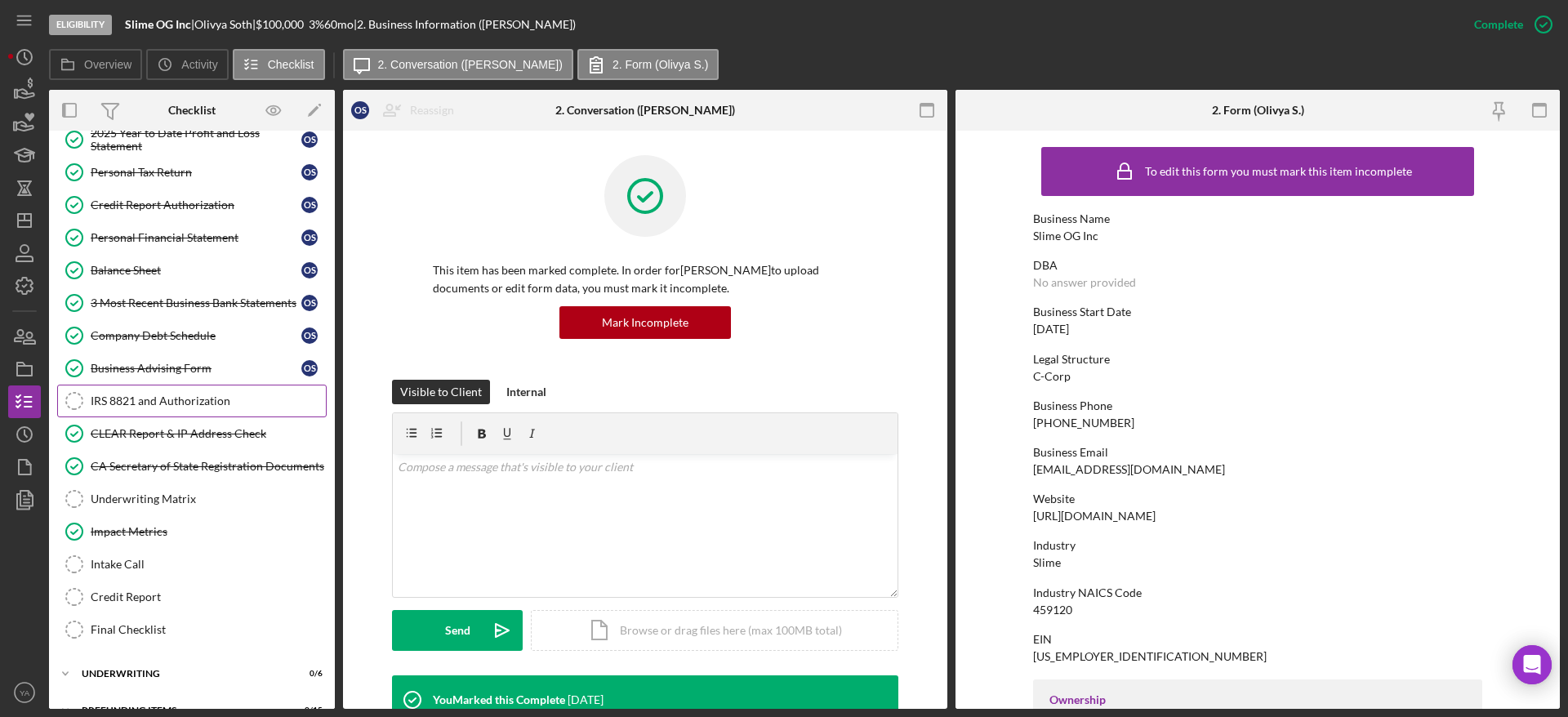
click at [170, 399] on div "IRS 8821 and Authorization" at bounding box center [208, 400] width 235 height 13
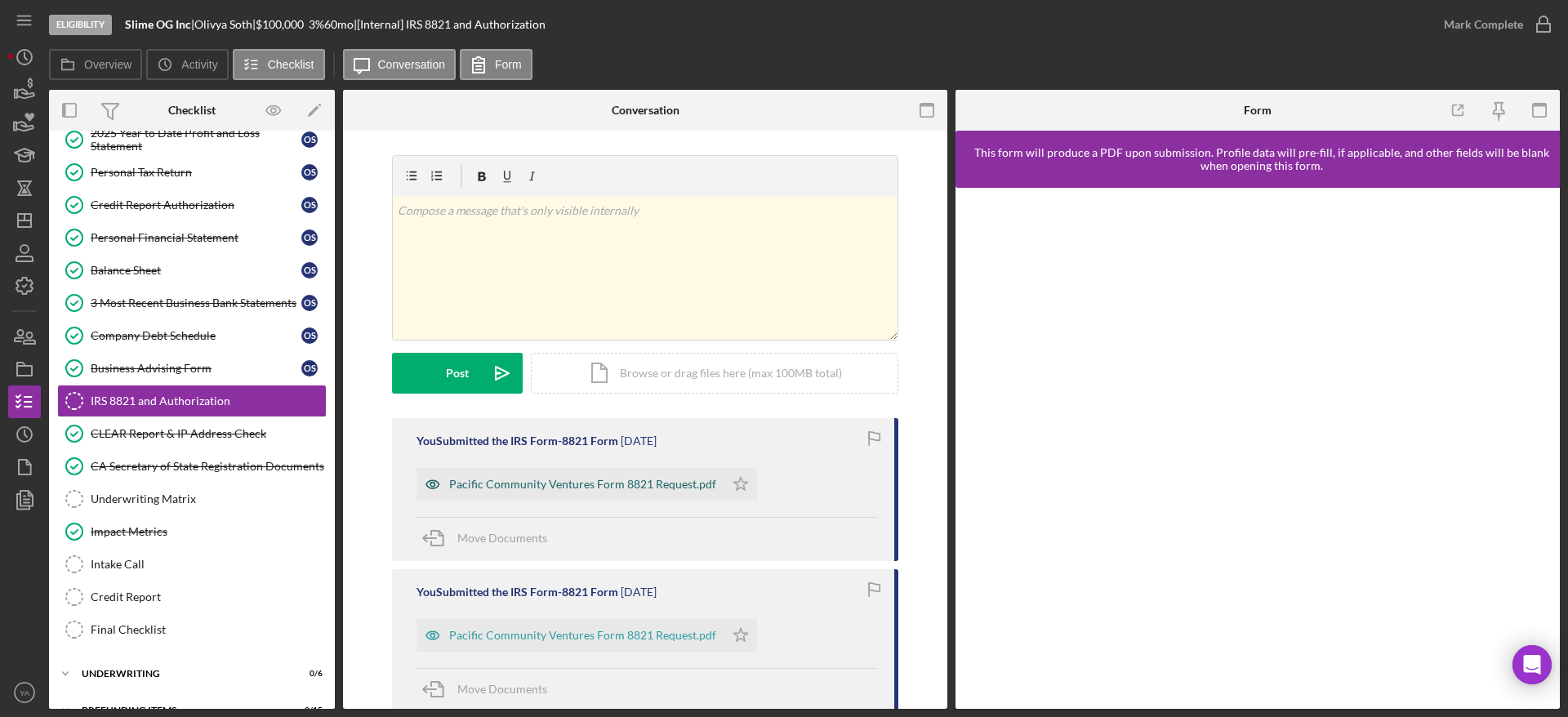
click at [579, 470] on div "Pacific Community Ventures Form 8821 Request.pdf" at bounding box center [570, 484] width 308 height 33
